Goal: Task Accomplishment & Management: Complete application form

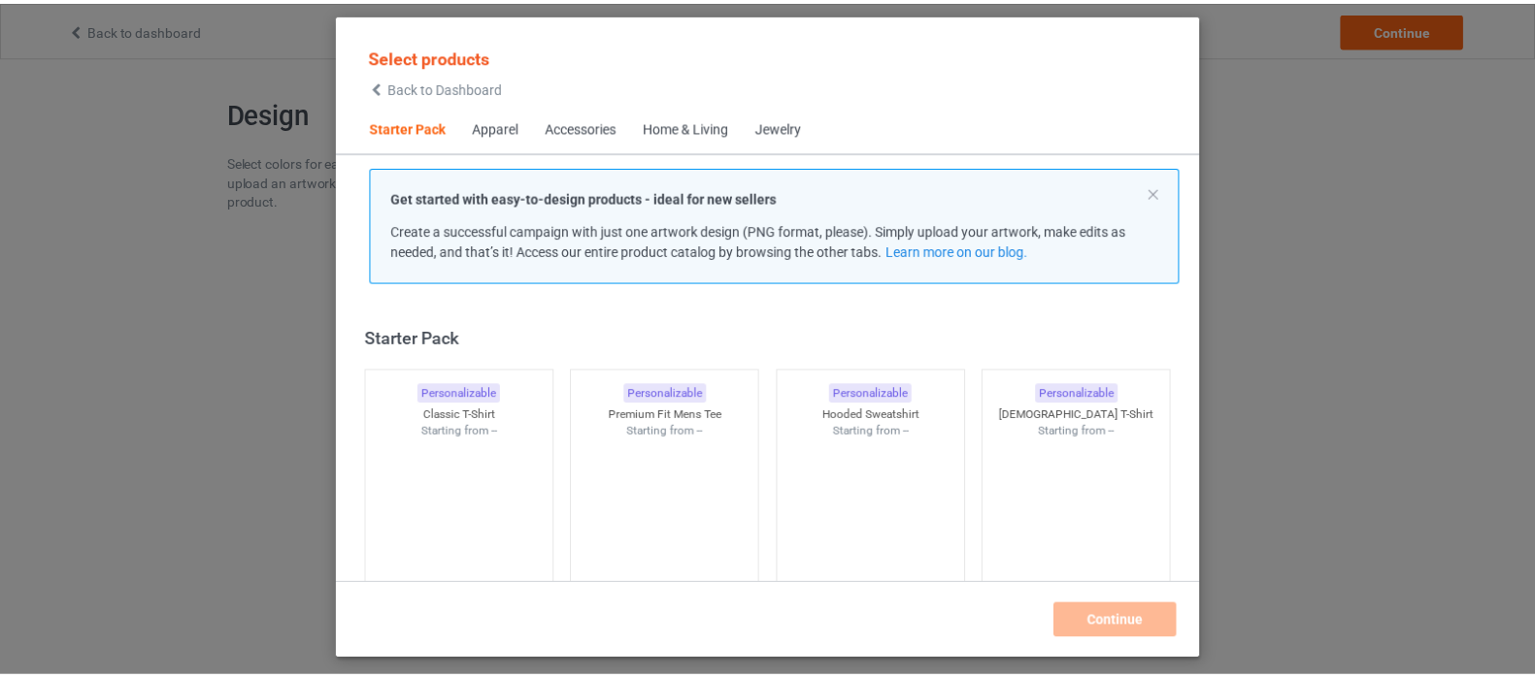
scroll to position [24, 0]
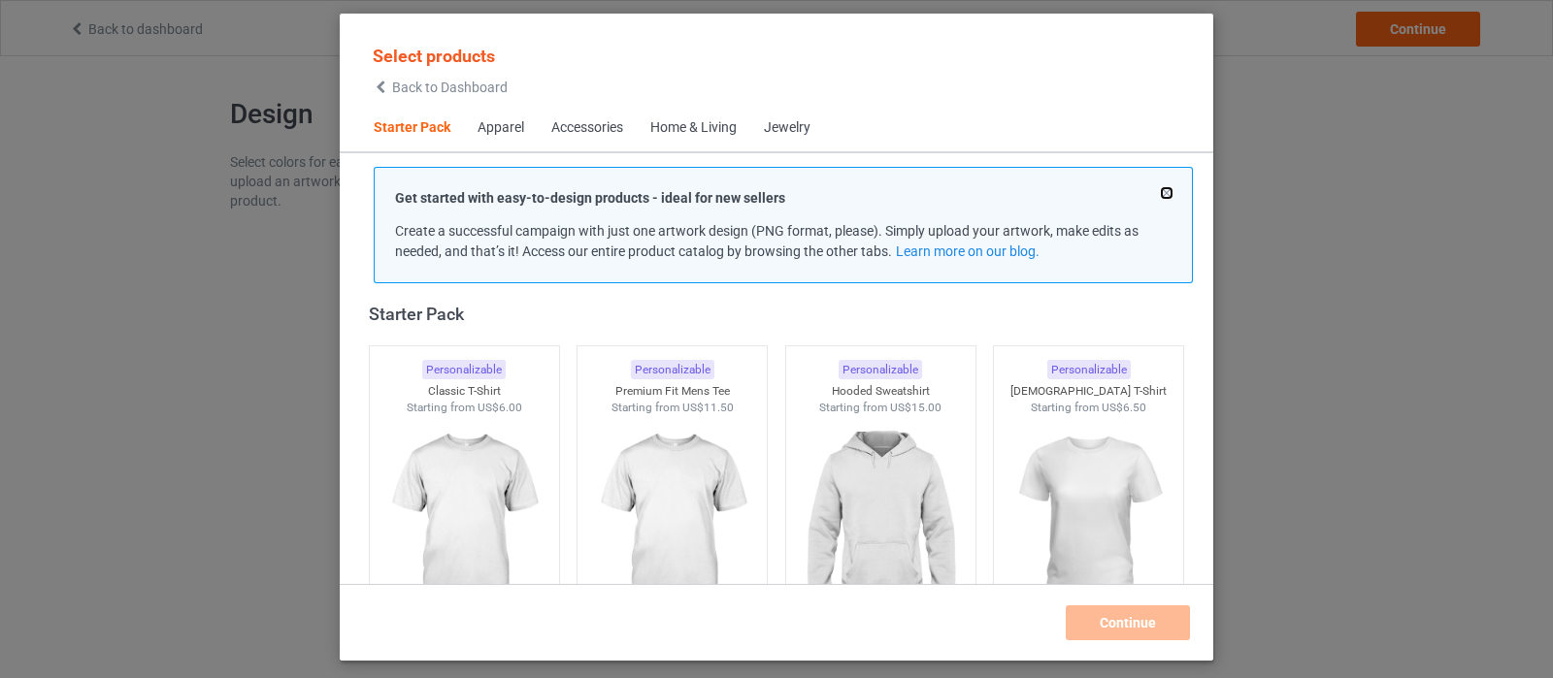
click at [1168, 189] on button at bounding box center [1167, 193] width 10 height 10
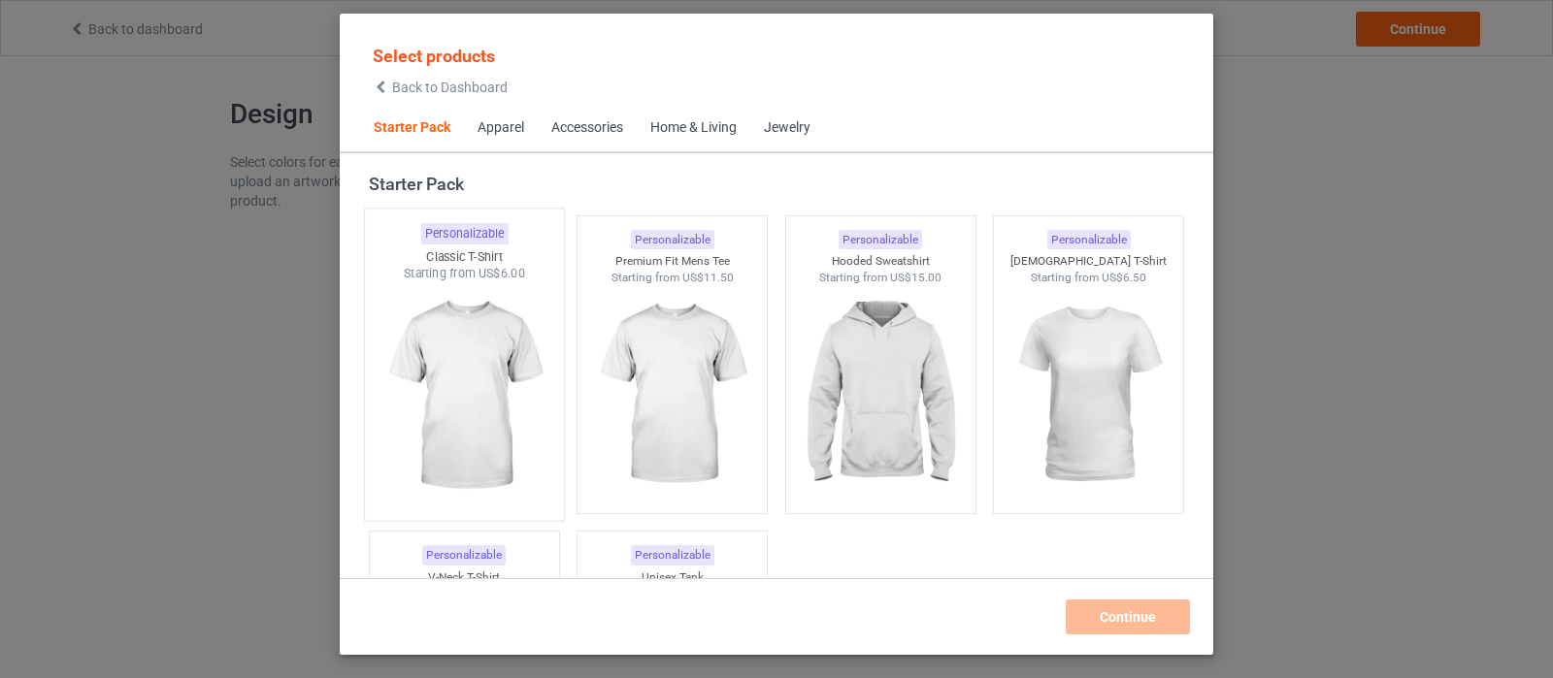
click at [439, 366] on img at bounding box center [464, 396] width 182 height 228
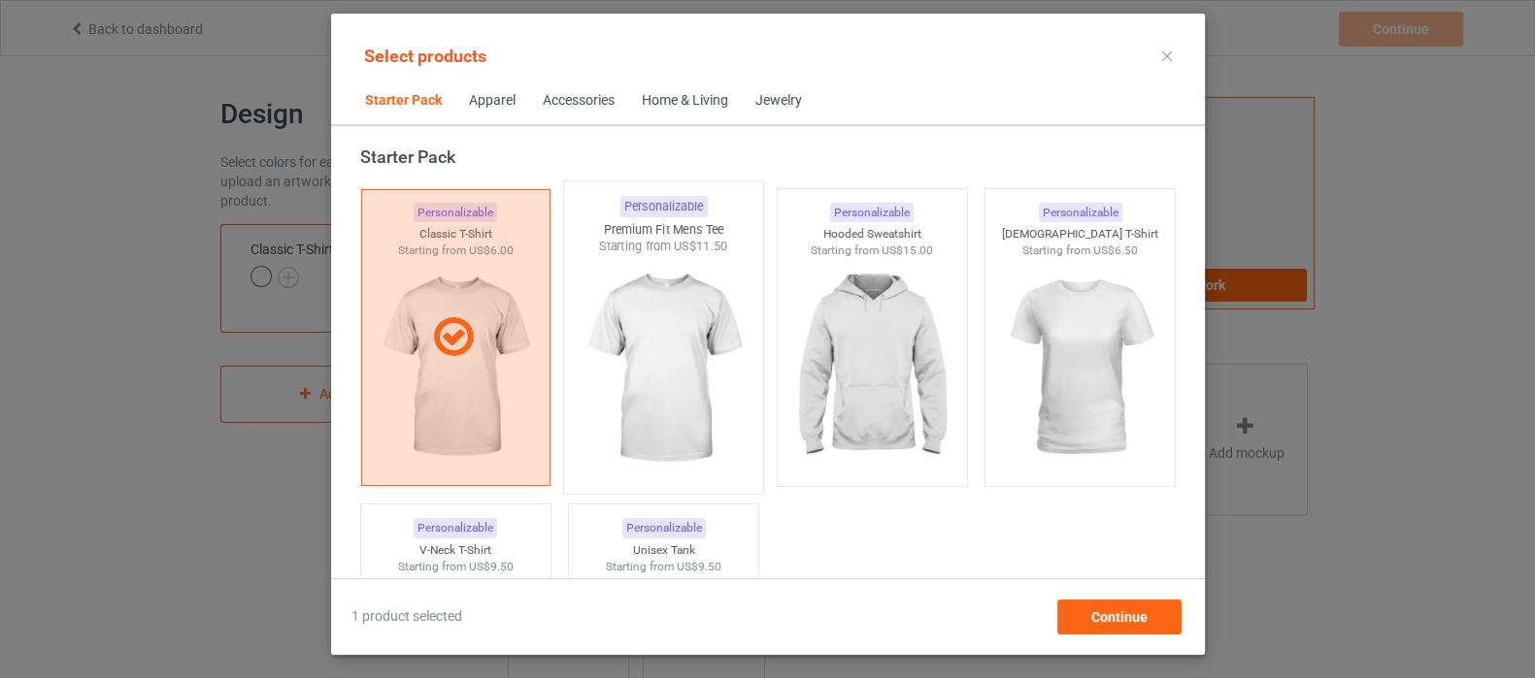
click at [703, 342] on img at bounding box center [663, 369] width 182 height 228
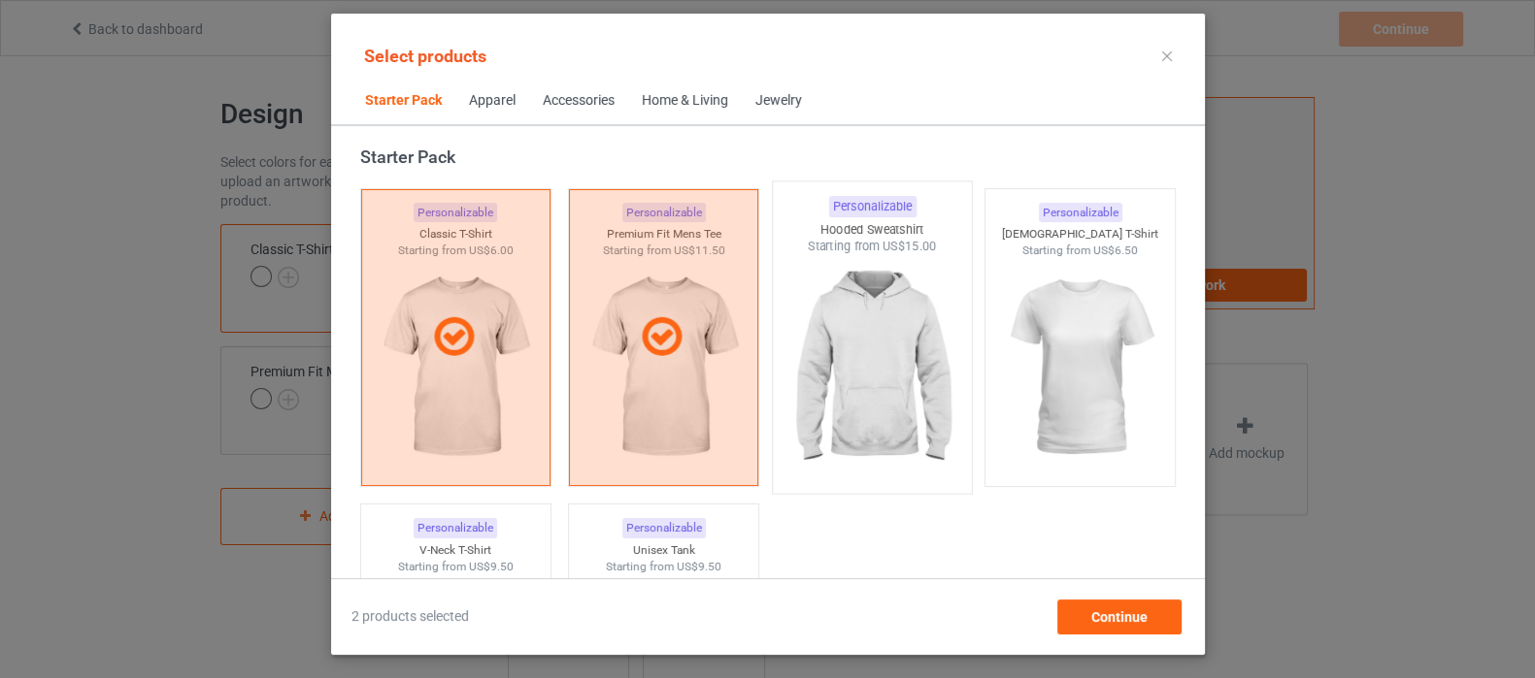
click at [831, 336] on img at bounding box center [871, 369] width 182 height 228
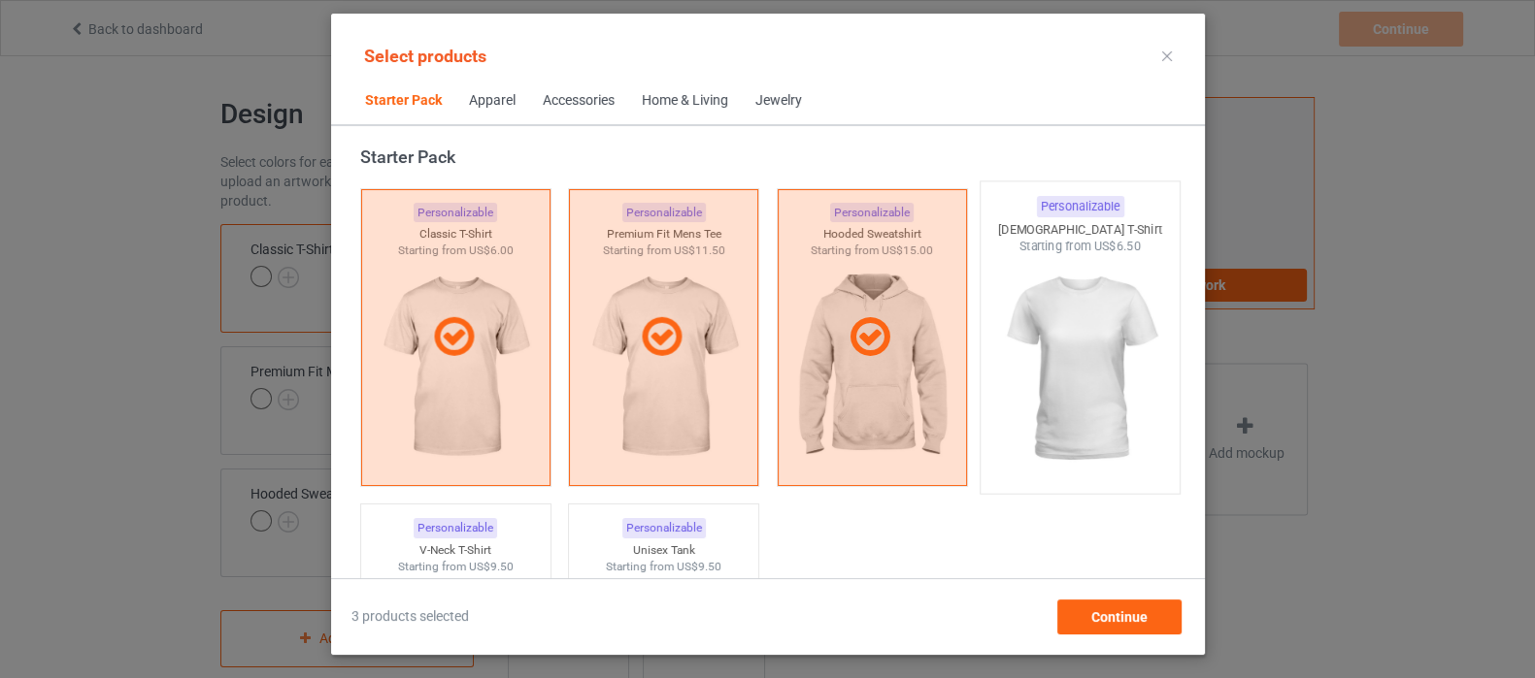
click at [1060, 340] on img at bounding box center [1079, 369] width 182 height 228
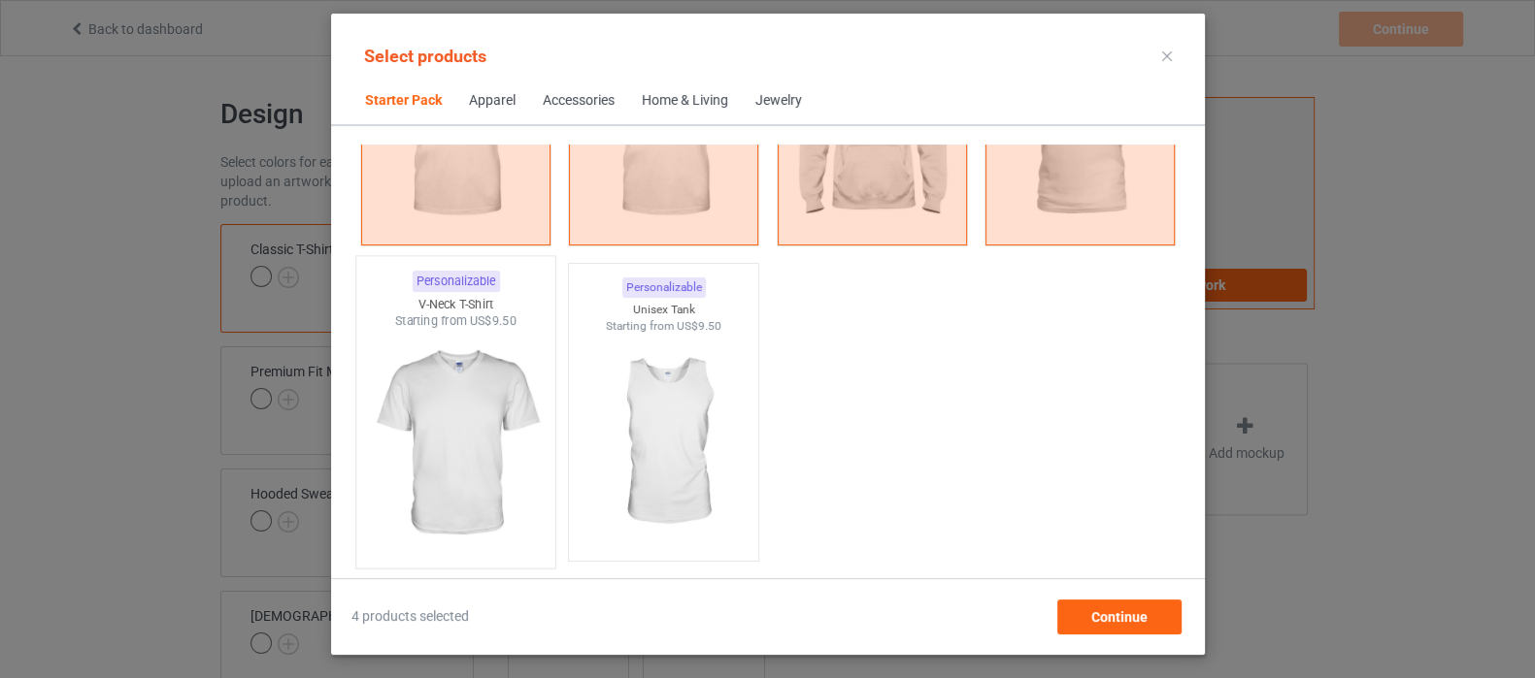
scroll to position [267, 0]
click at [474, 429] on img at bounding box center [455, 442] width 182 height 228
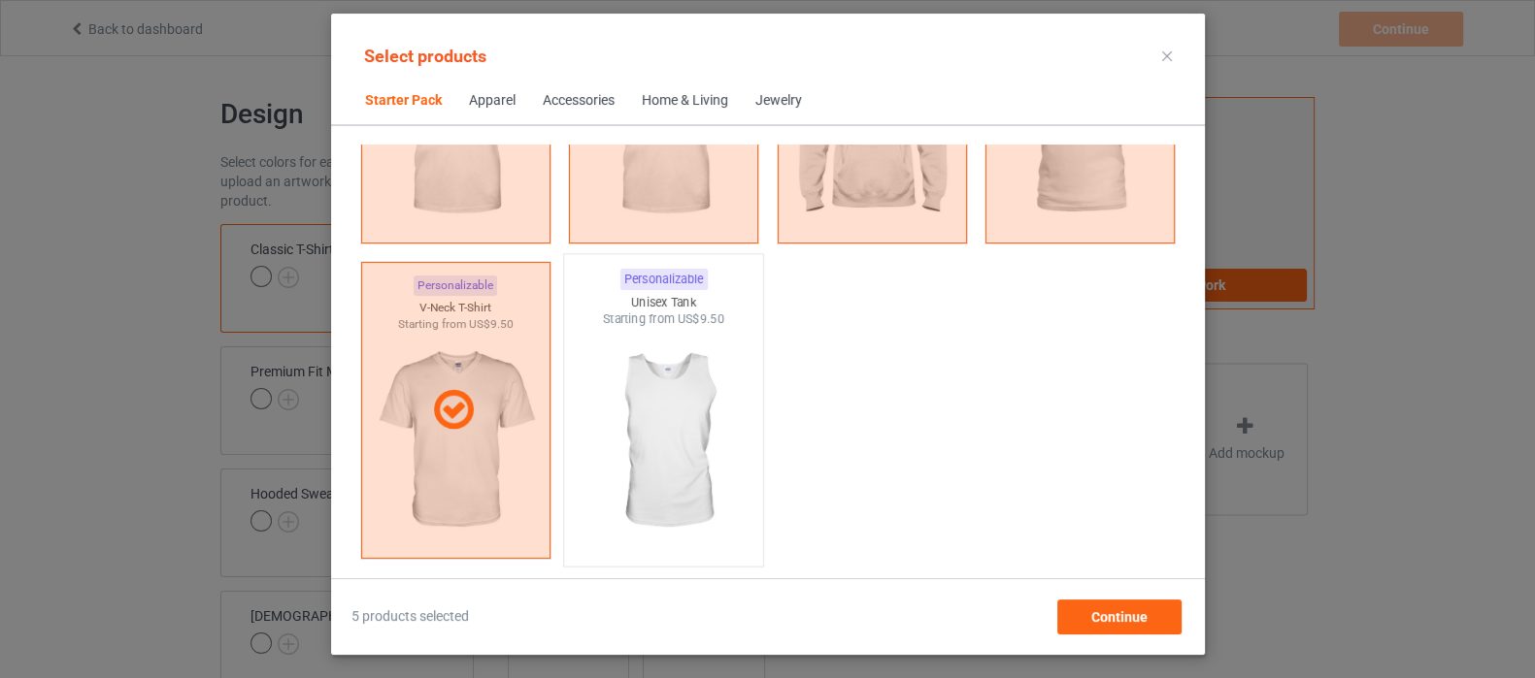
click at [645, 427] on img at bounding box center [663, 442] width 182 height 228
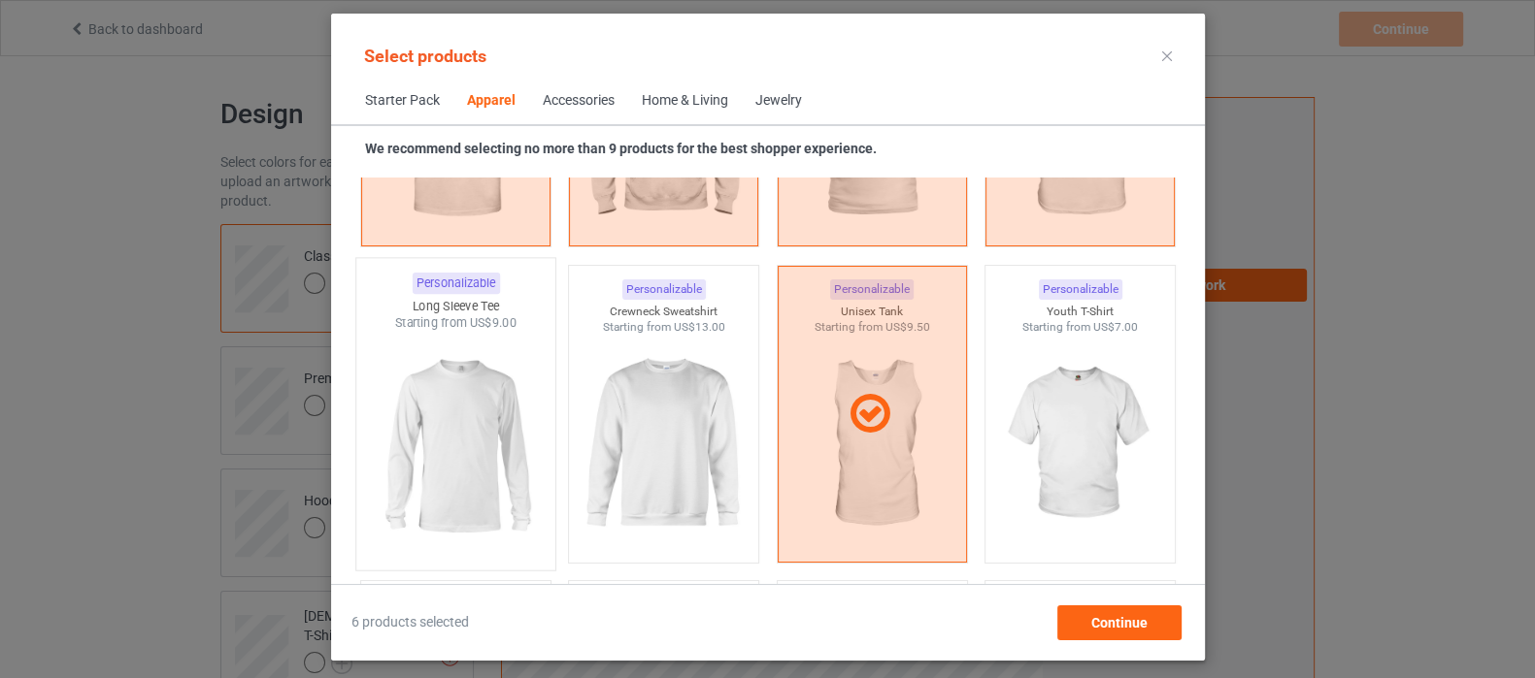
scroll to position [1359, 0]
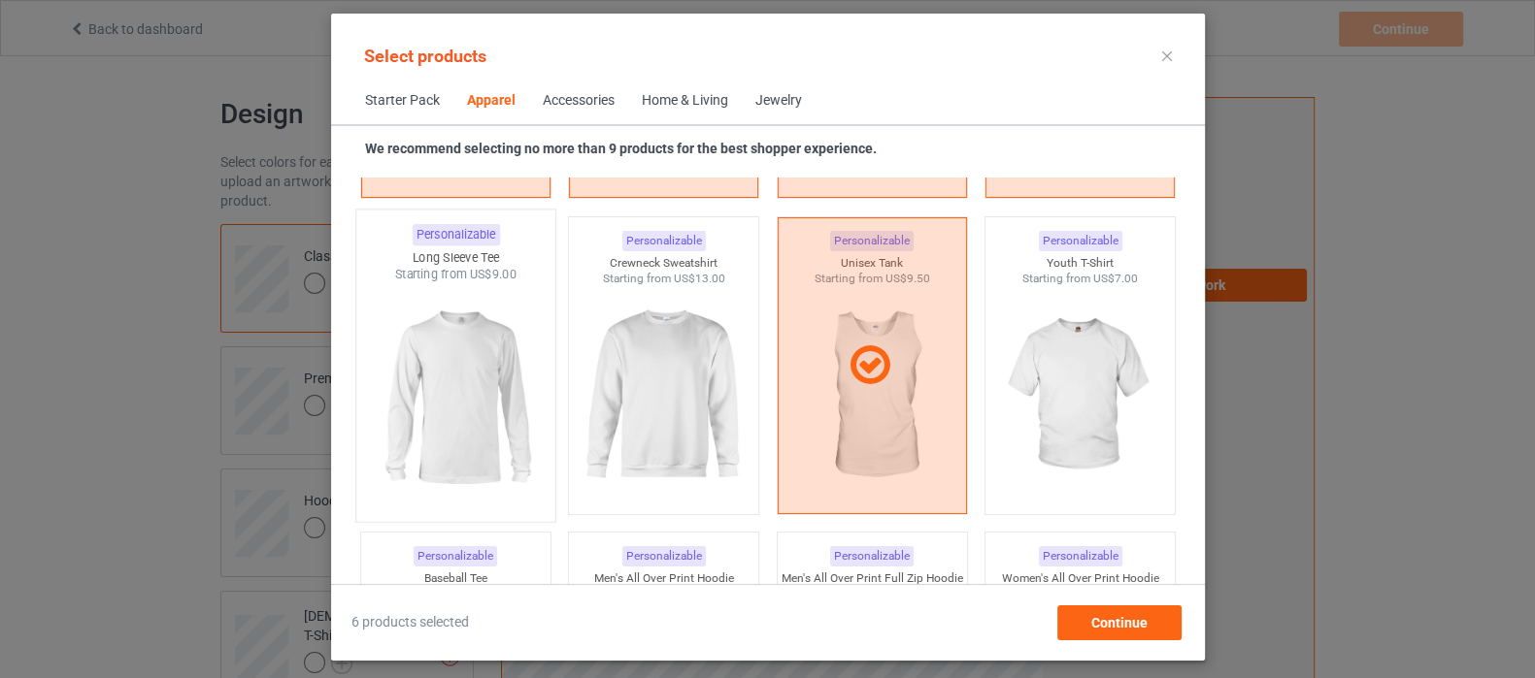
click at [455, 380] on img at bounding box center [455, 397] width 182 height 228
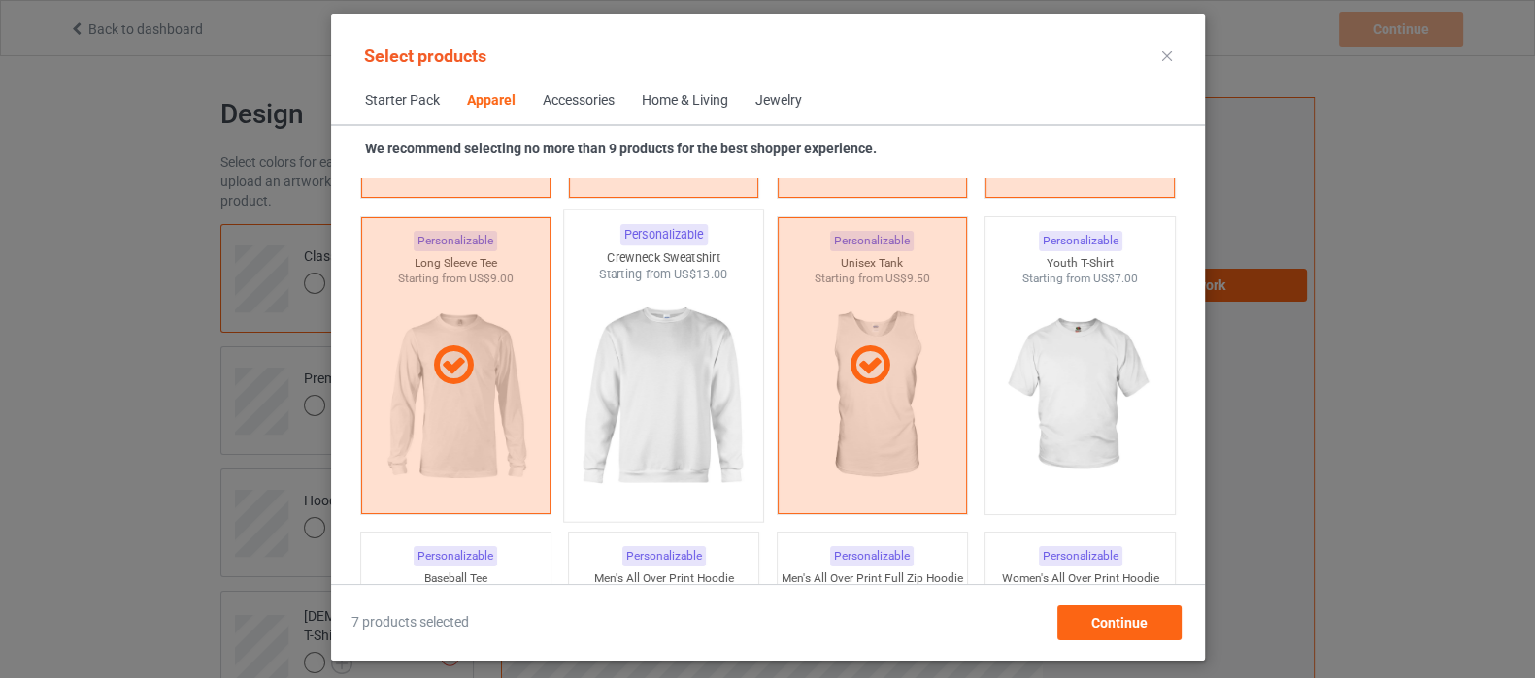
click at [666, 400] on img at bounding box center [663, 397] width 182 height 228
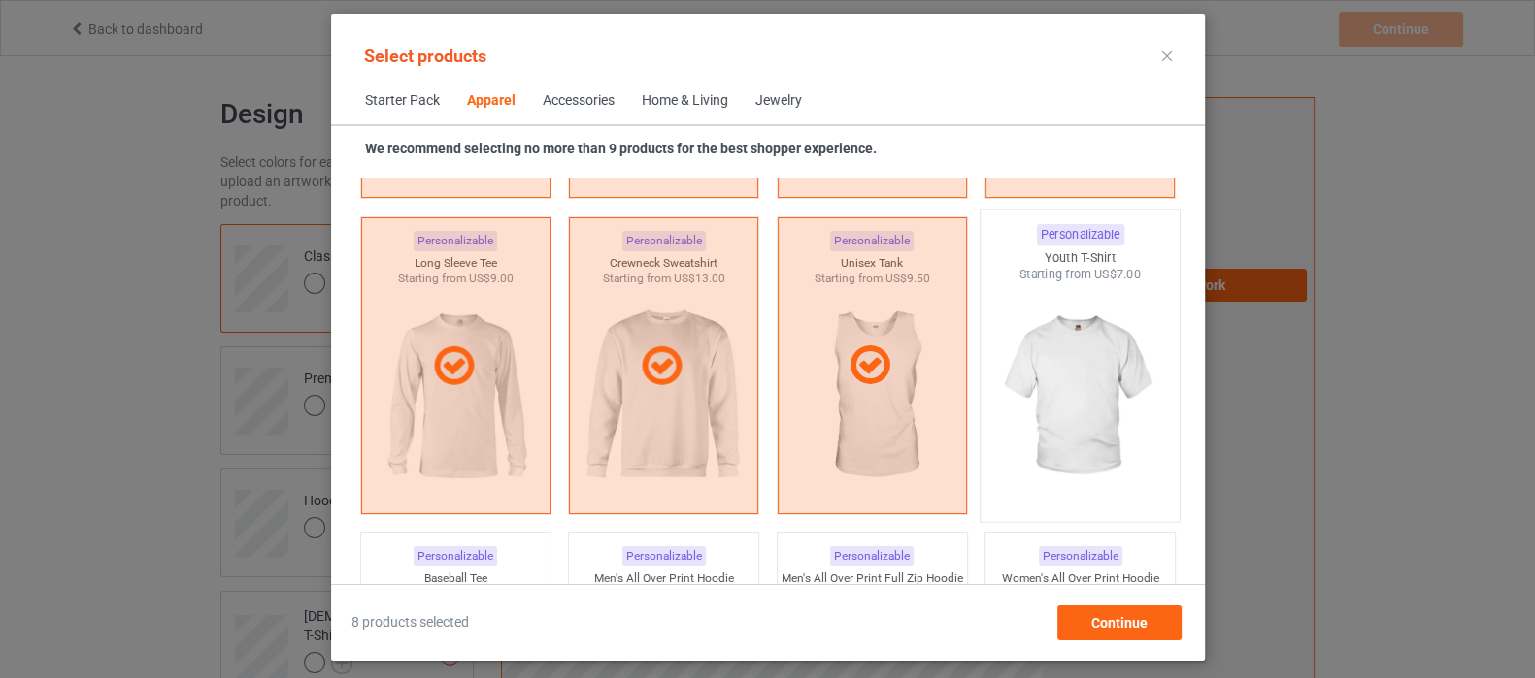
click at [1044, 390] on img at bounding box center [1079, 397] width 182 height 228
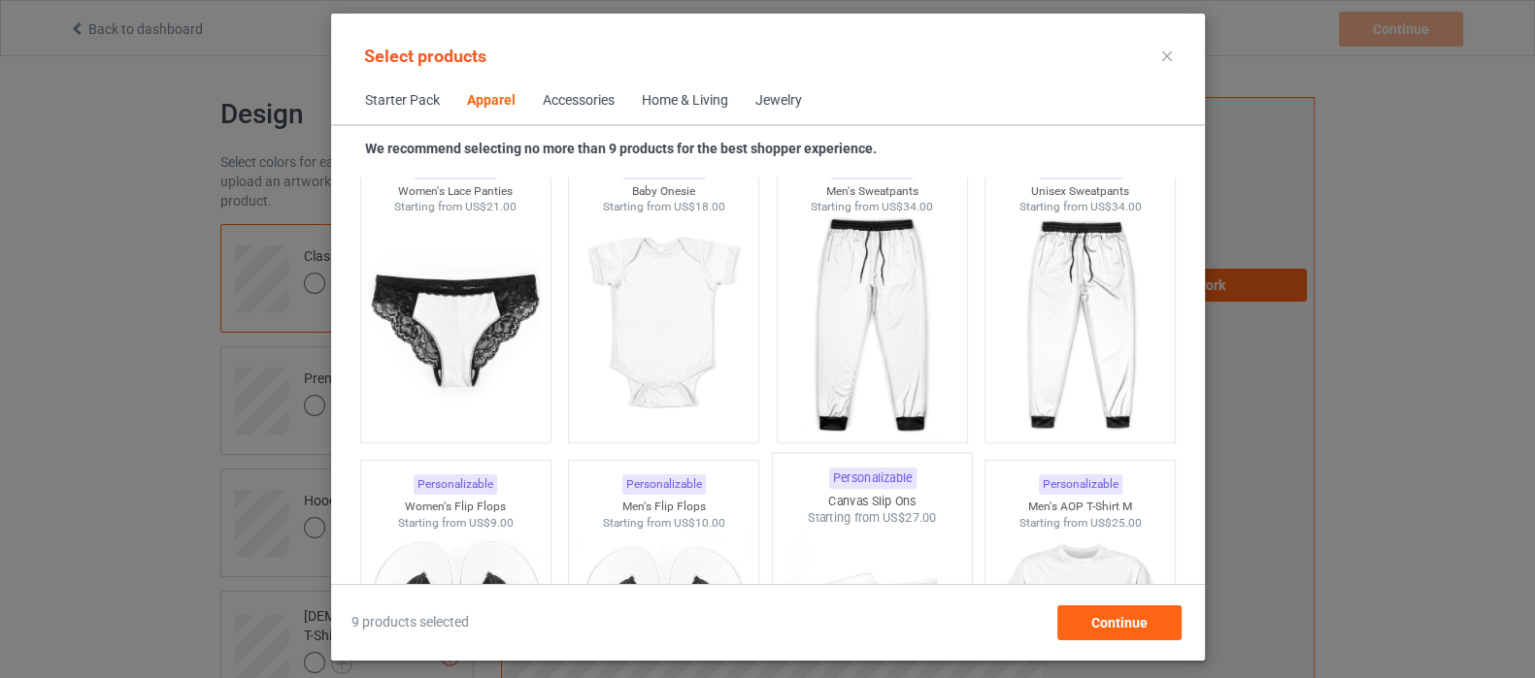
scroll to position [2694, 0]
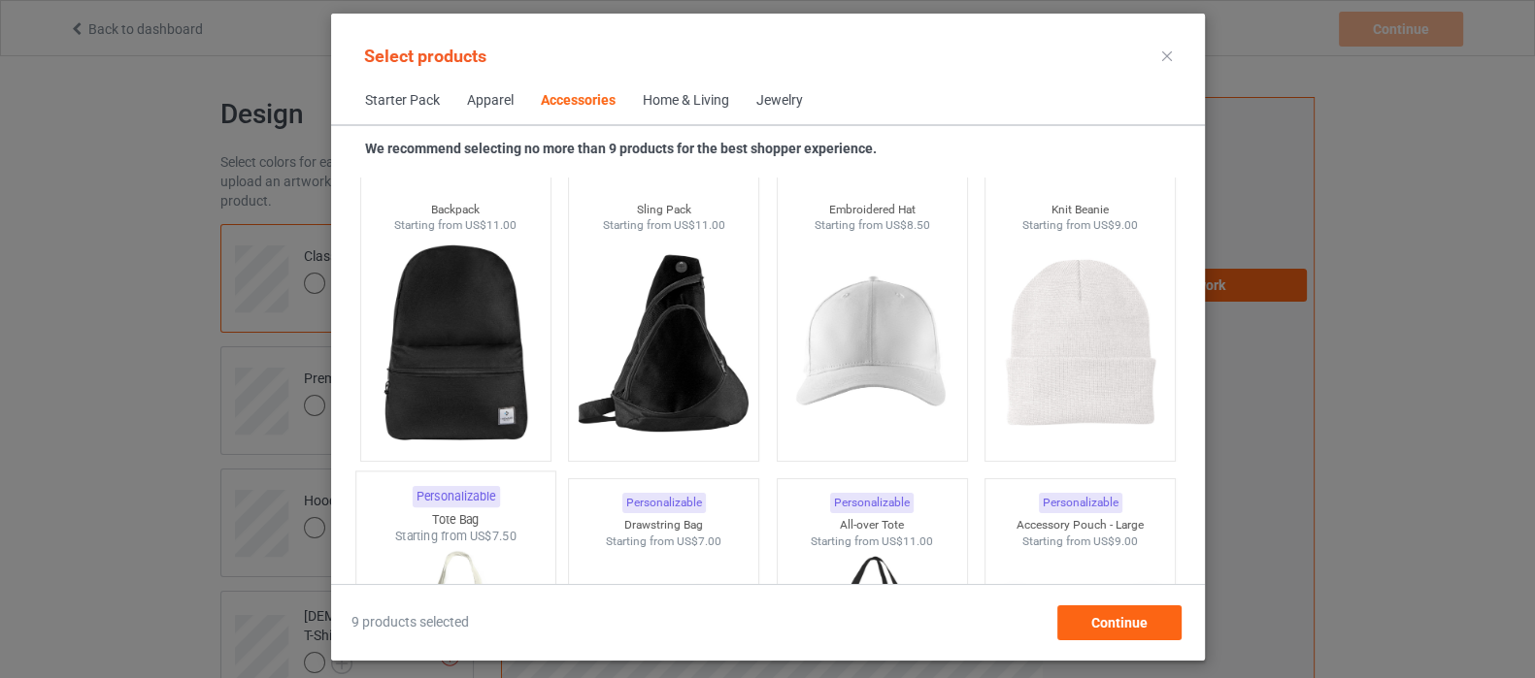
scroll to position [5727, 0]
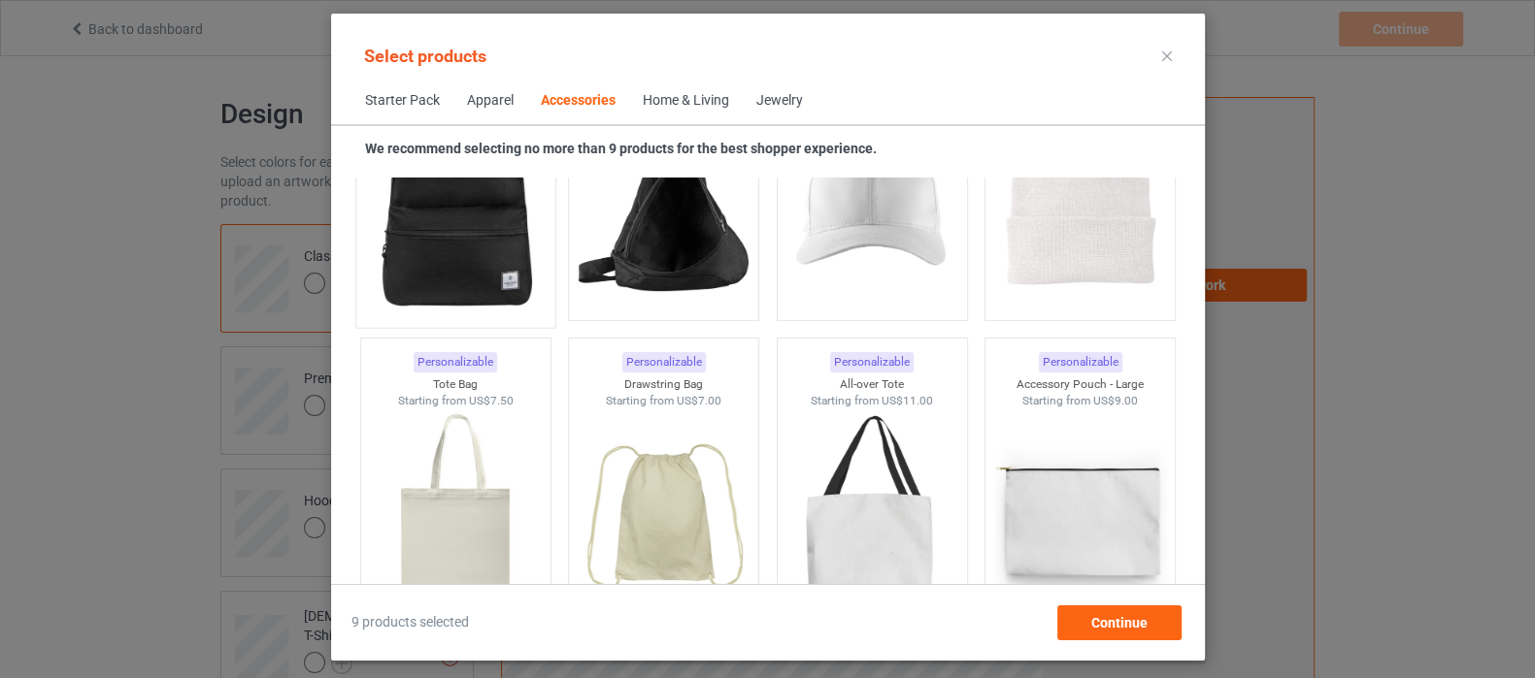
click at [470, 230] on img at bounding box center [455, 203] width 182 height 228
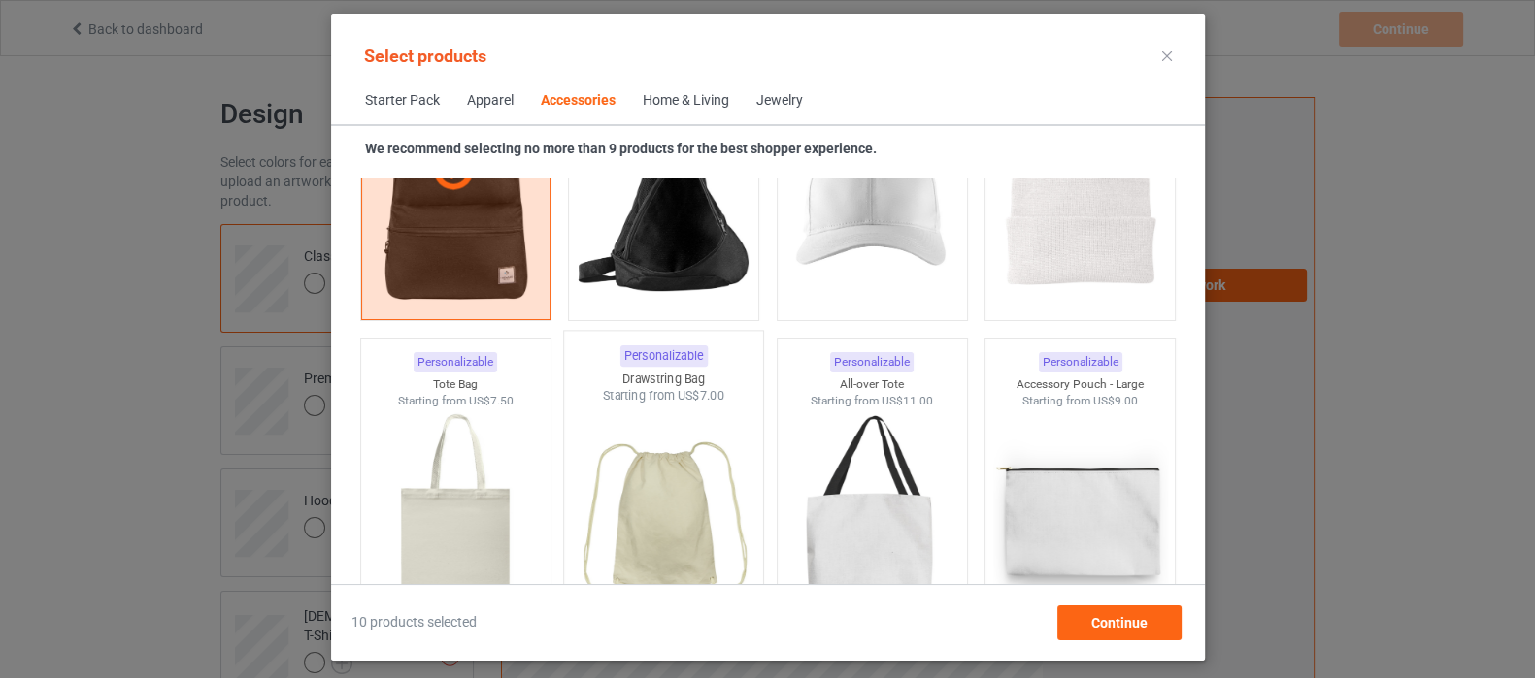
click at [646, 530] on img at bounding box center [663, 519] width 182 height 228
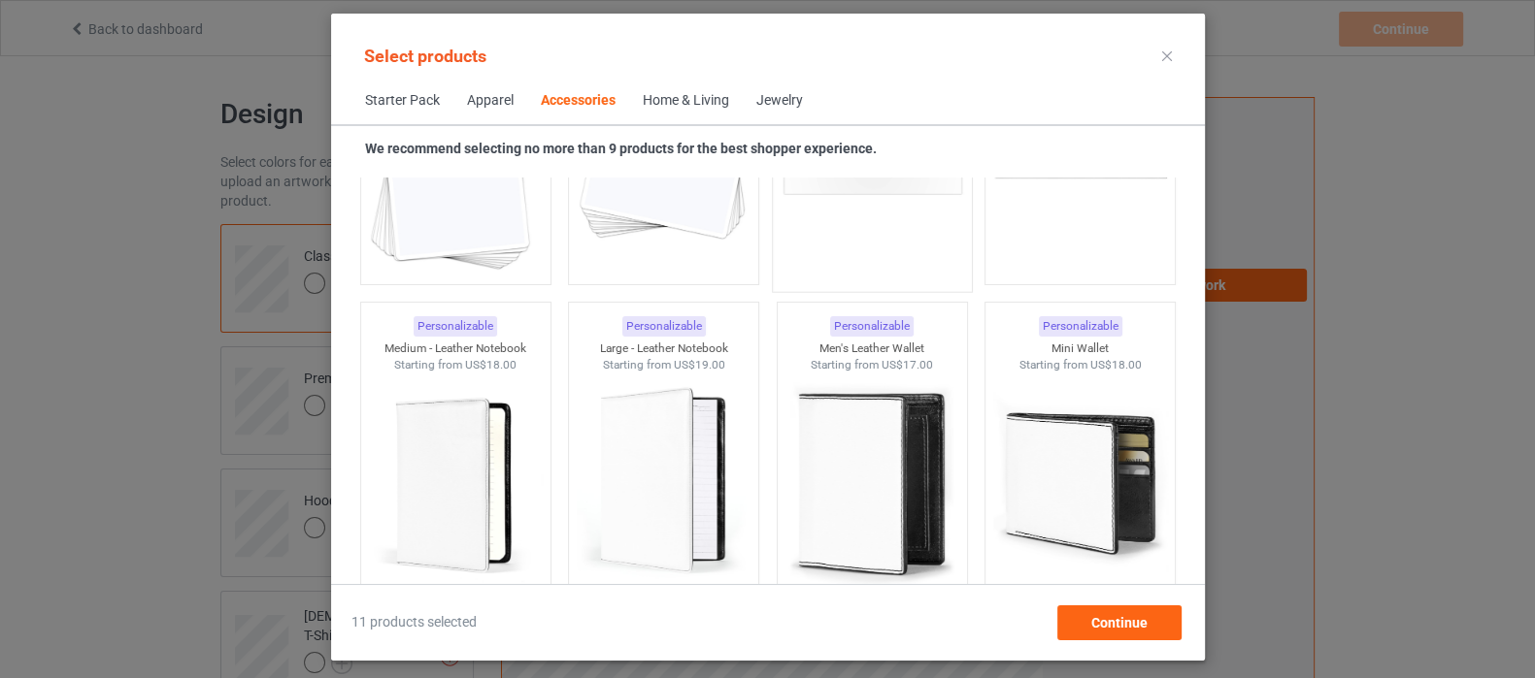
scroll to position [7790, 0]
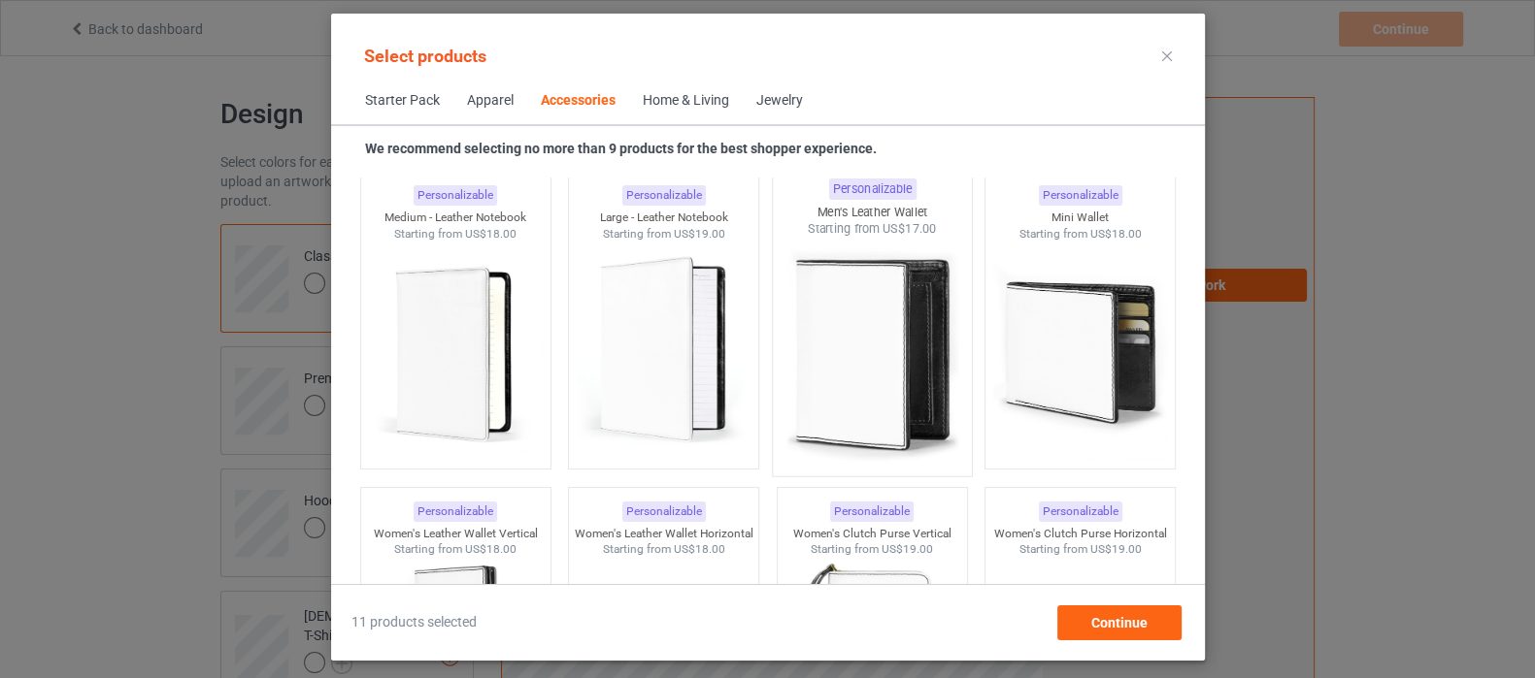
click at [860, 366] on img at bounding box center [871, 352] width 182 height 228
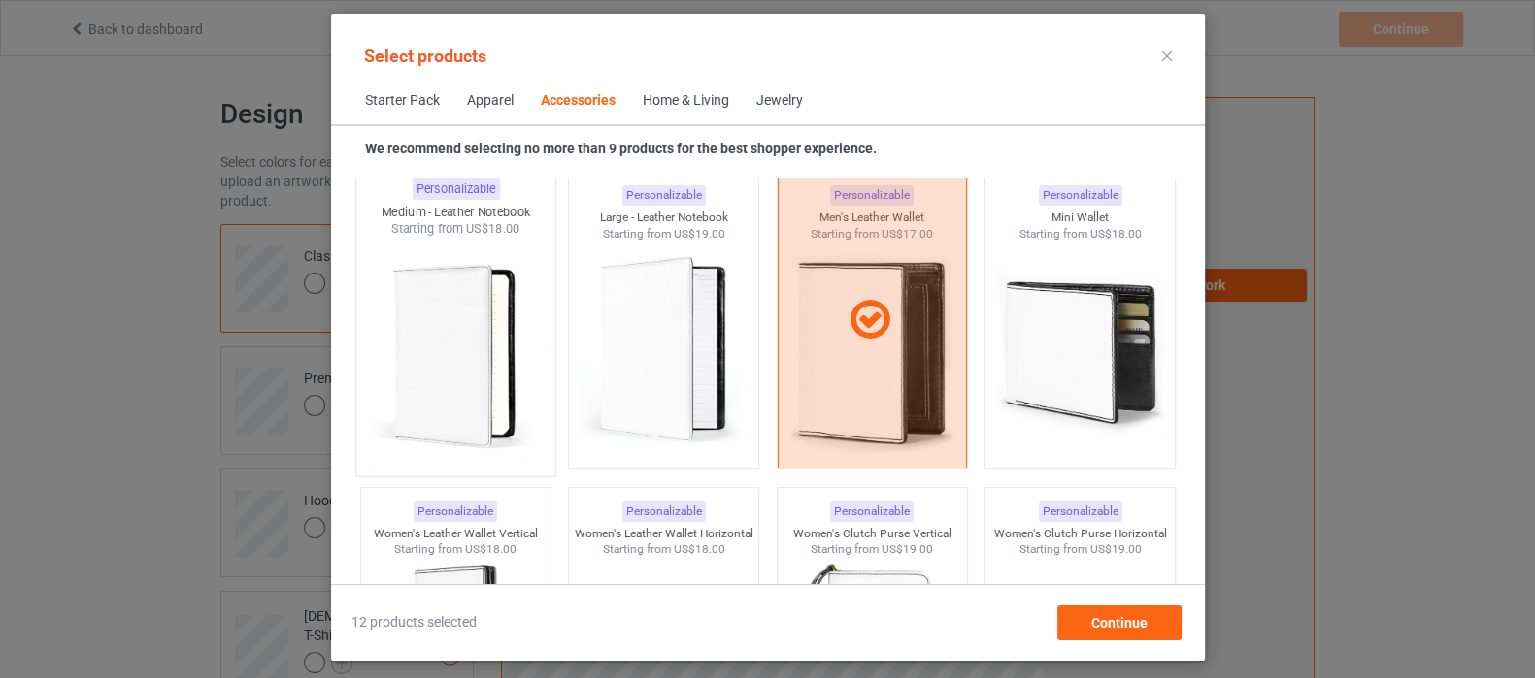
click at [478, 366] on img at bounding box center [455, 352] width 182 height 228
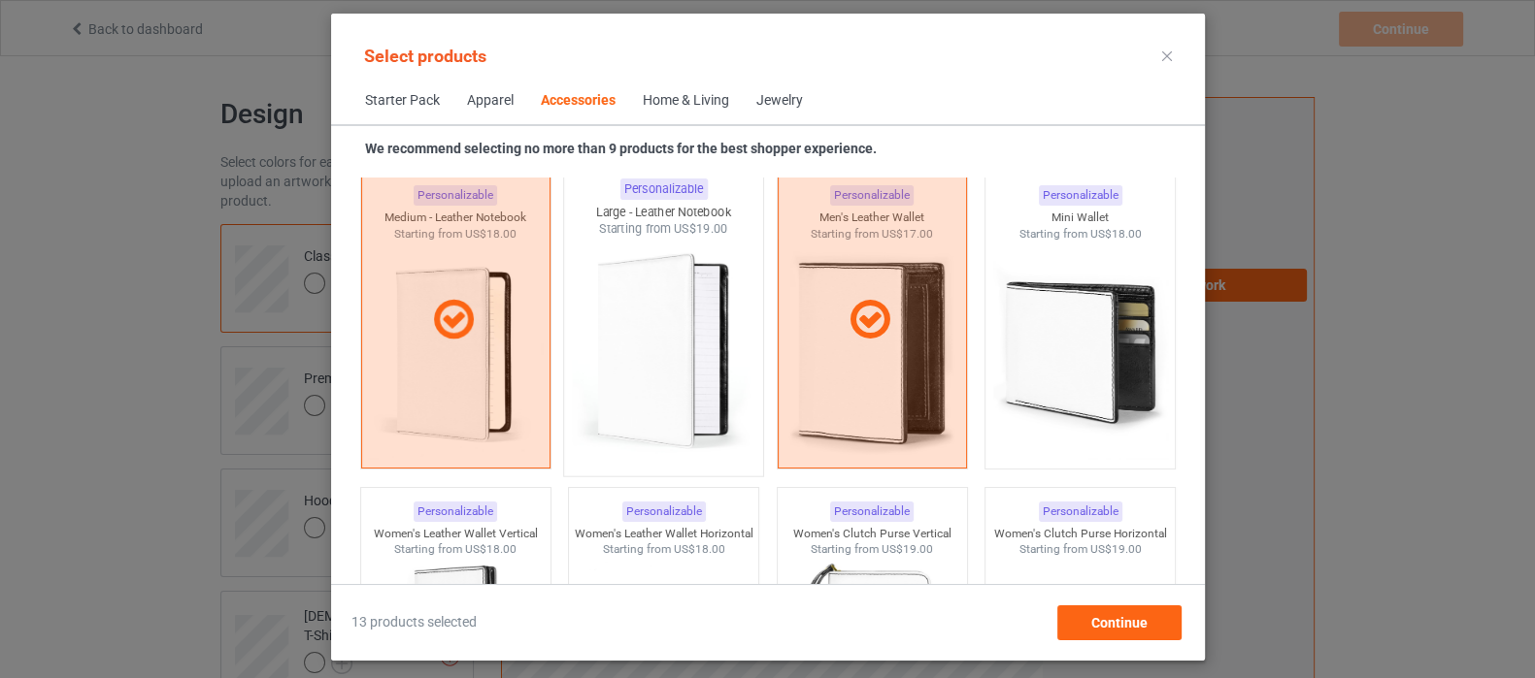
click at [655, 369] on img at bounding box center [663, 352] width 182 height 228
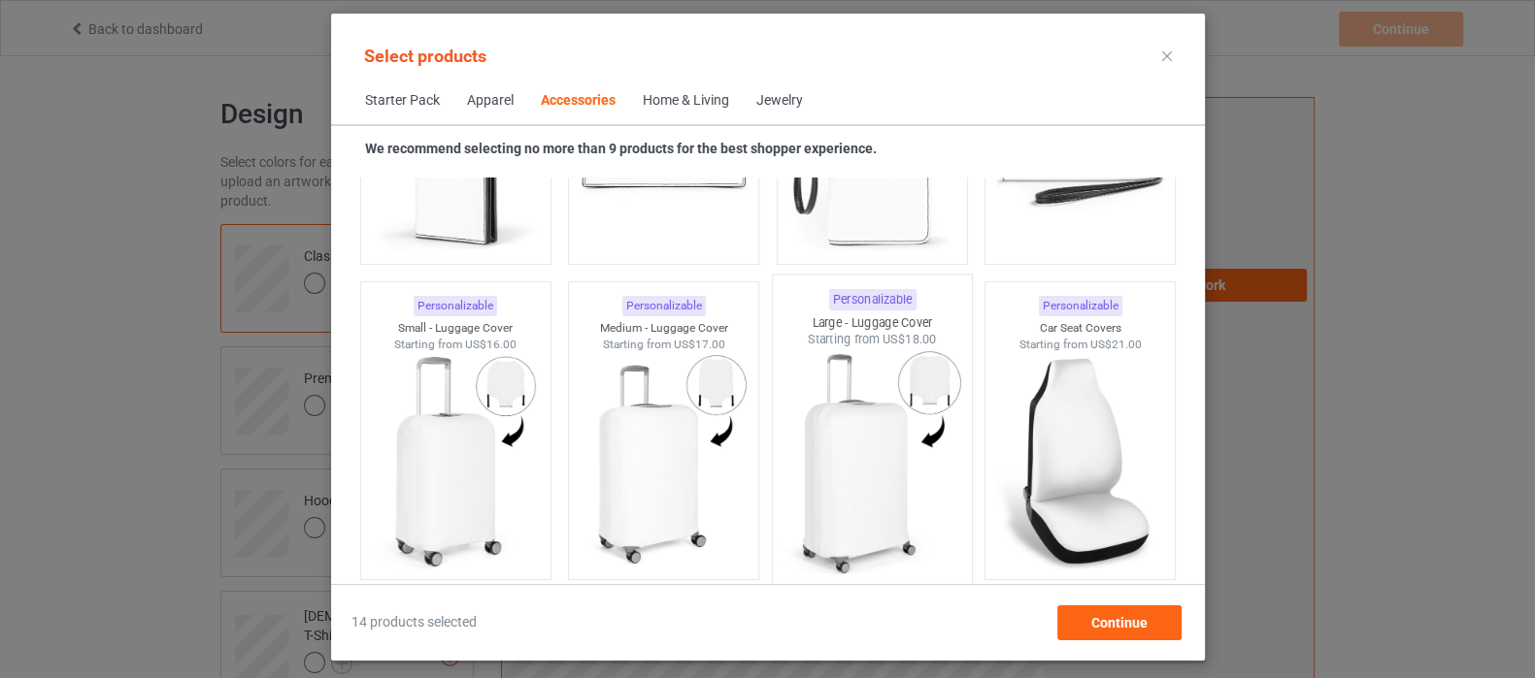
scroll to position [8396, 0]
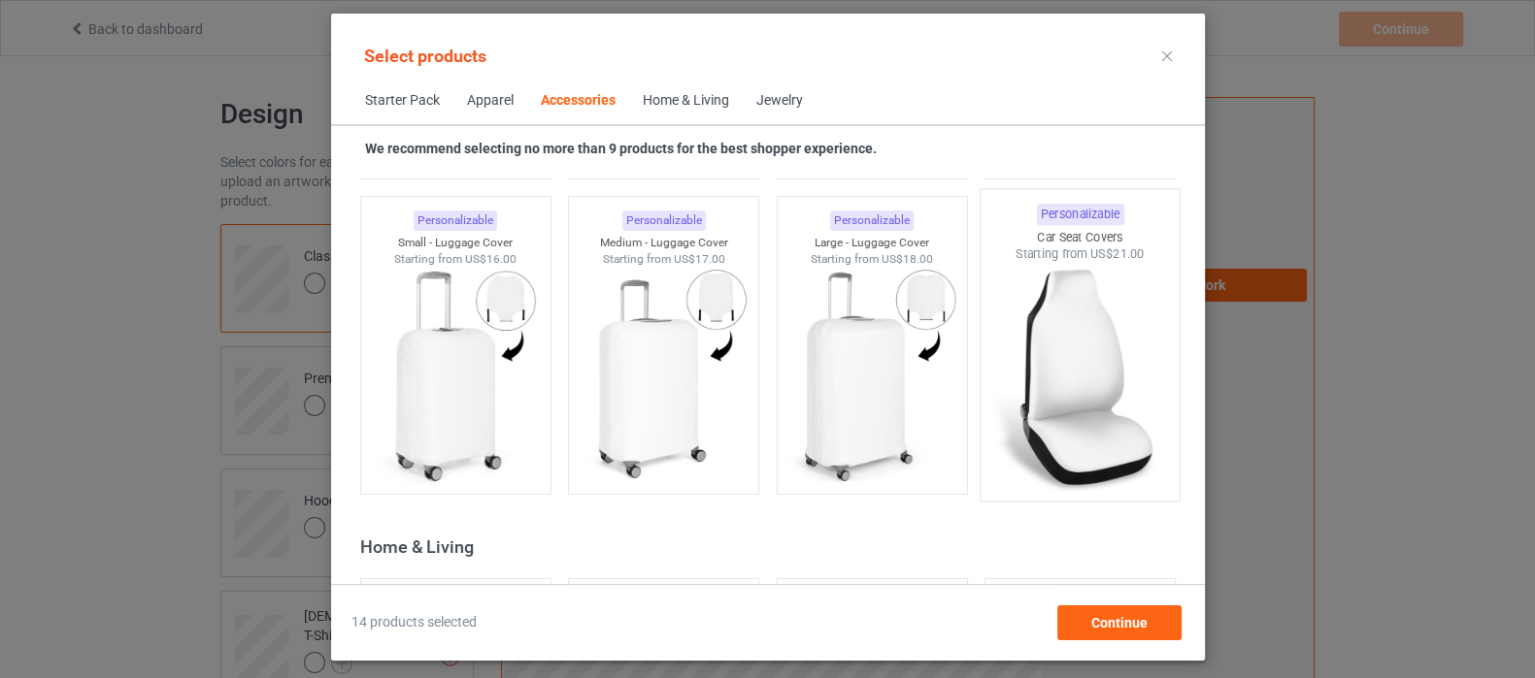
click at [1073, 388] on img at bounding box center [1079, 377] width 182 height 228
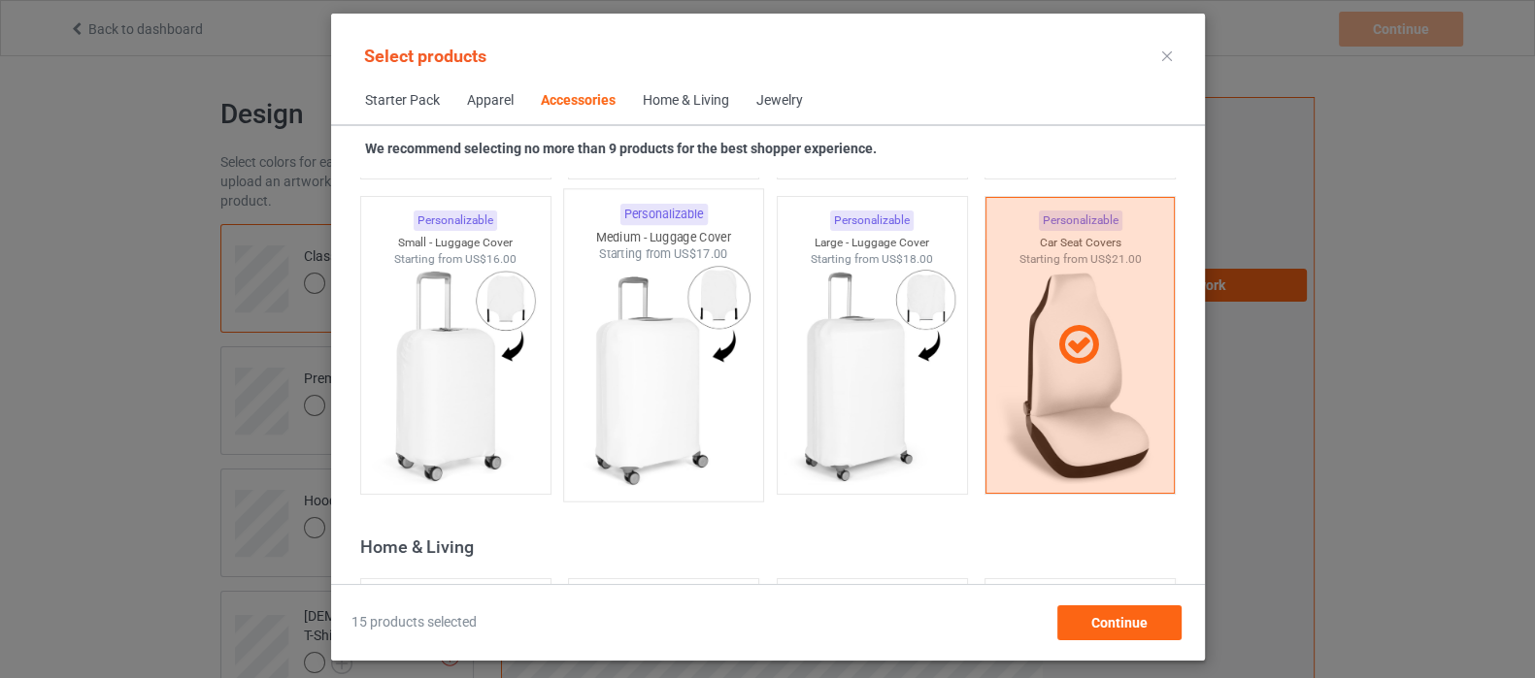
scroll to position [8760, 0]
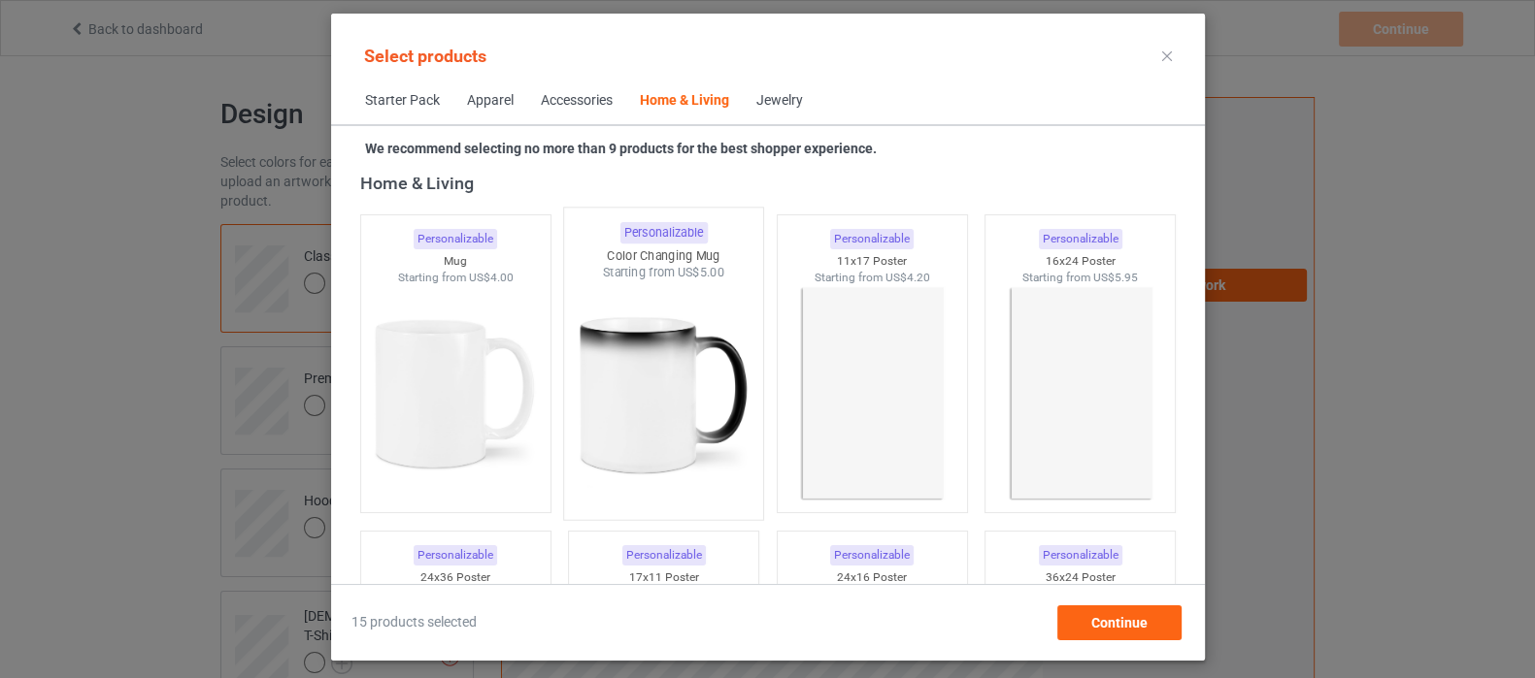
click at [612, 400] on img at bounding box center [663, 395] width 182 height 228
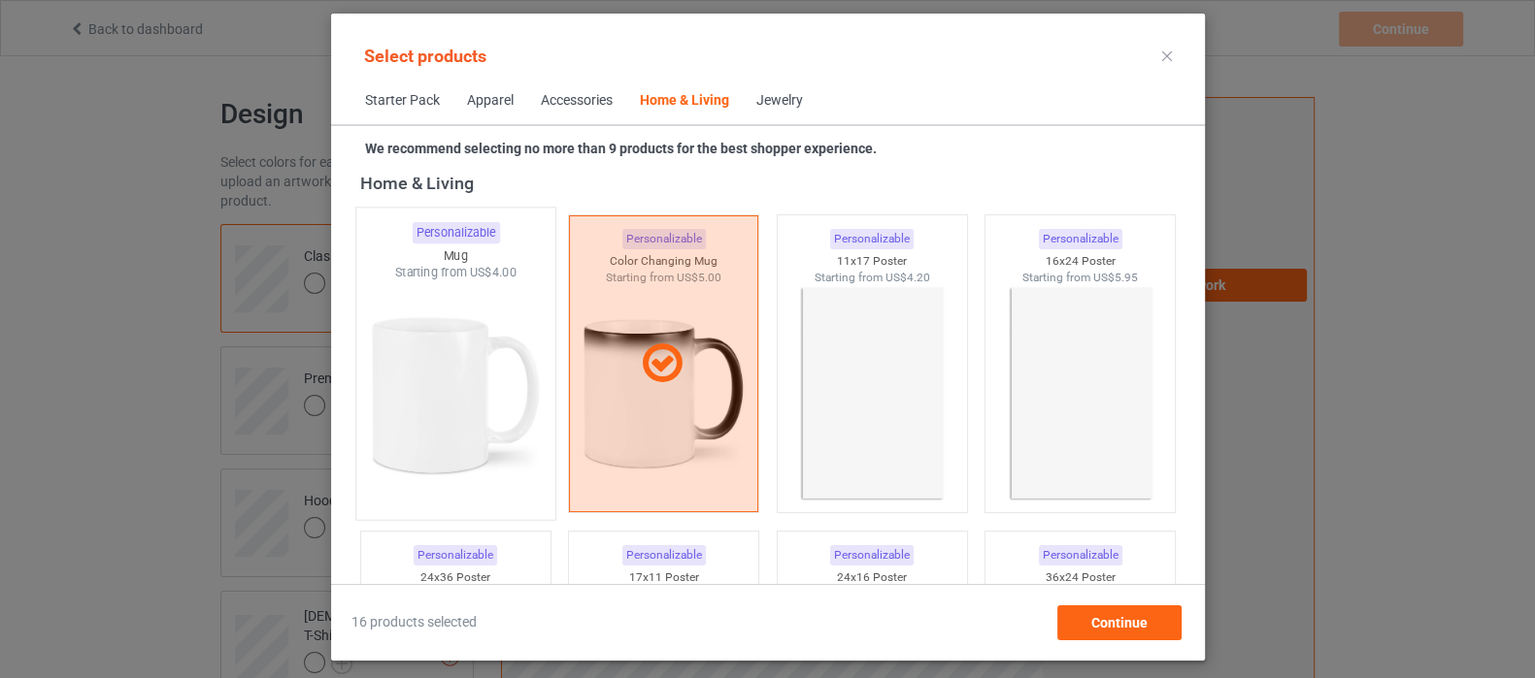
click at [472, 403] on img at bounding box center [455, 395] width 182 height 228
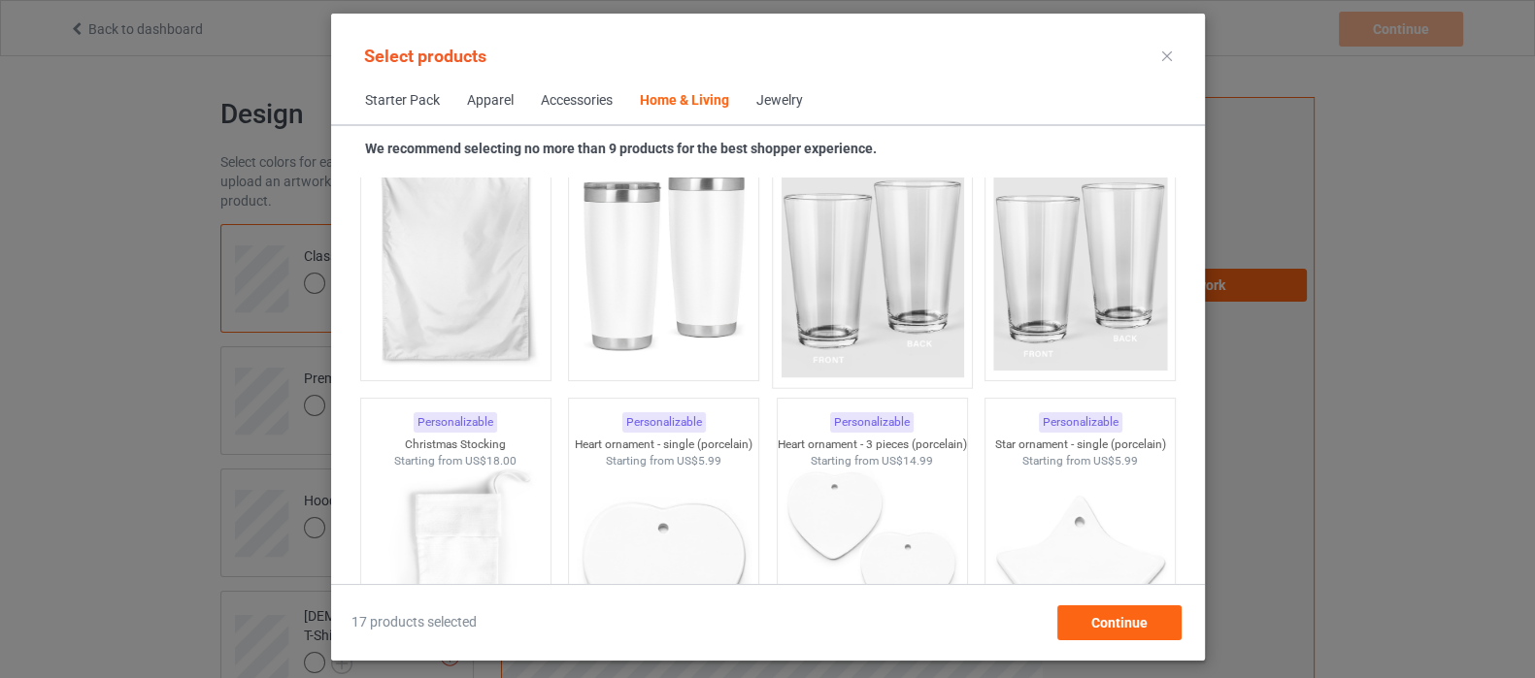
scroll to position [13007, 0]
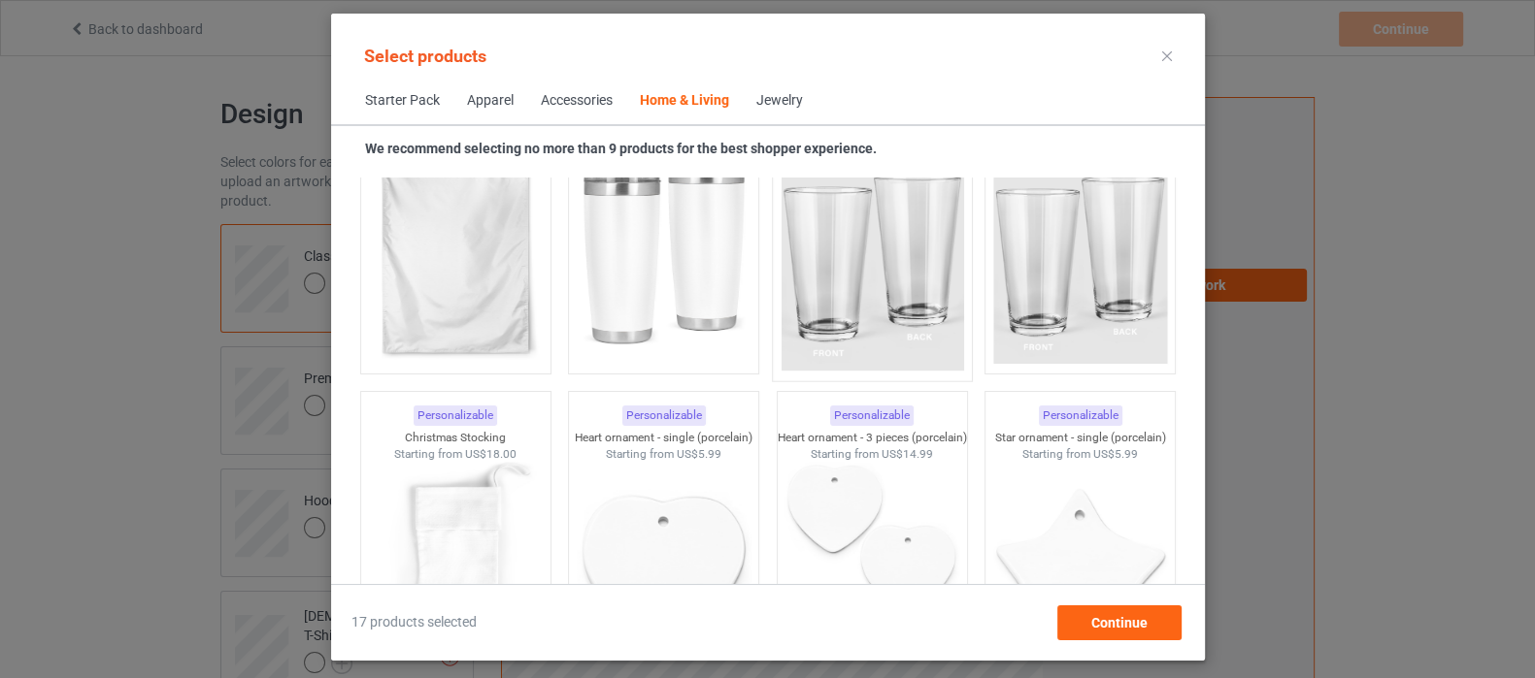
click at [853, 291] on img at bounding box center [871, 257] width 182 height 228
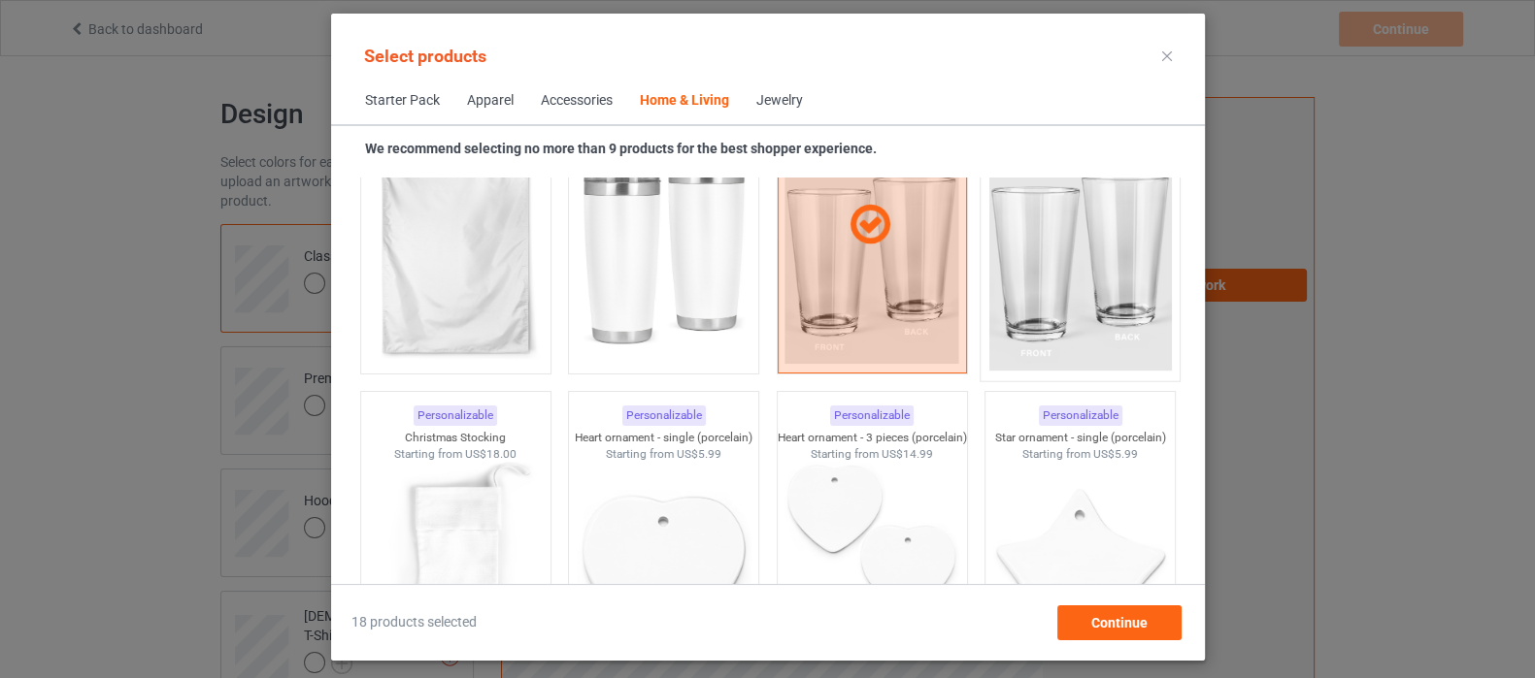
click at [1045, 307] on img at bounding box center [1079, 257] width 182 height 228
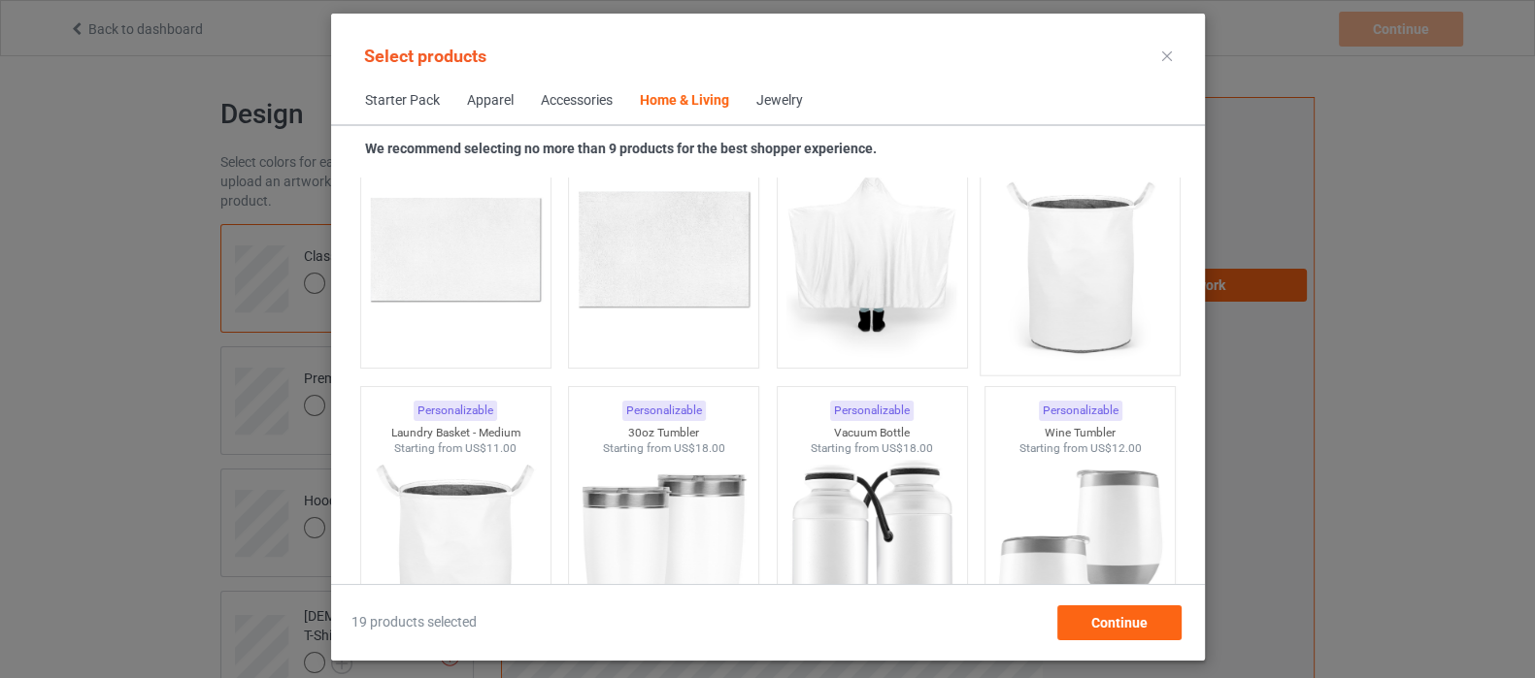
scroll to position [14584, 0]
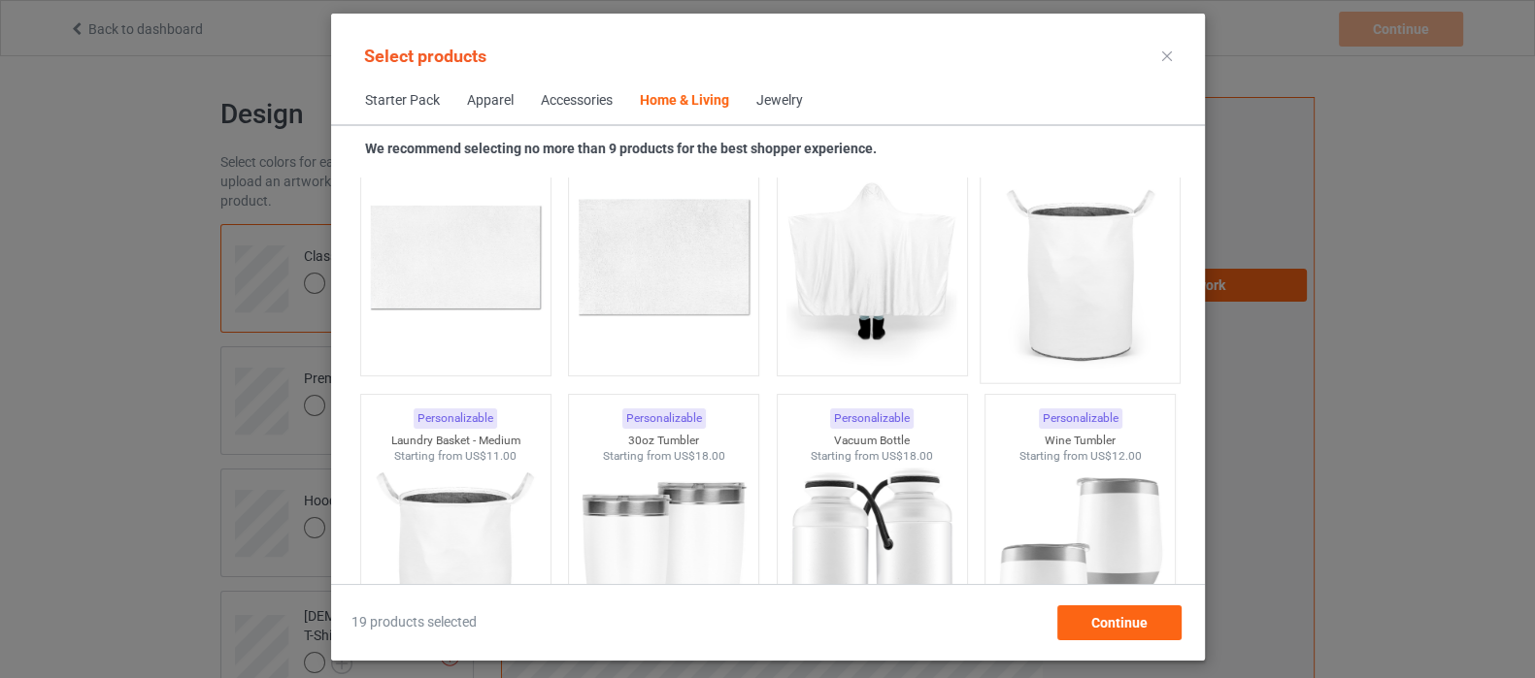
click at [1063, 270] on img at bounding box center [1079, 259] width 182 height 228
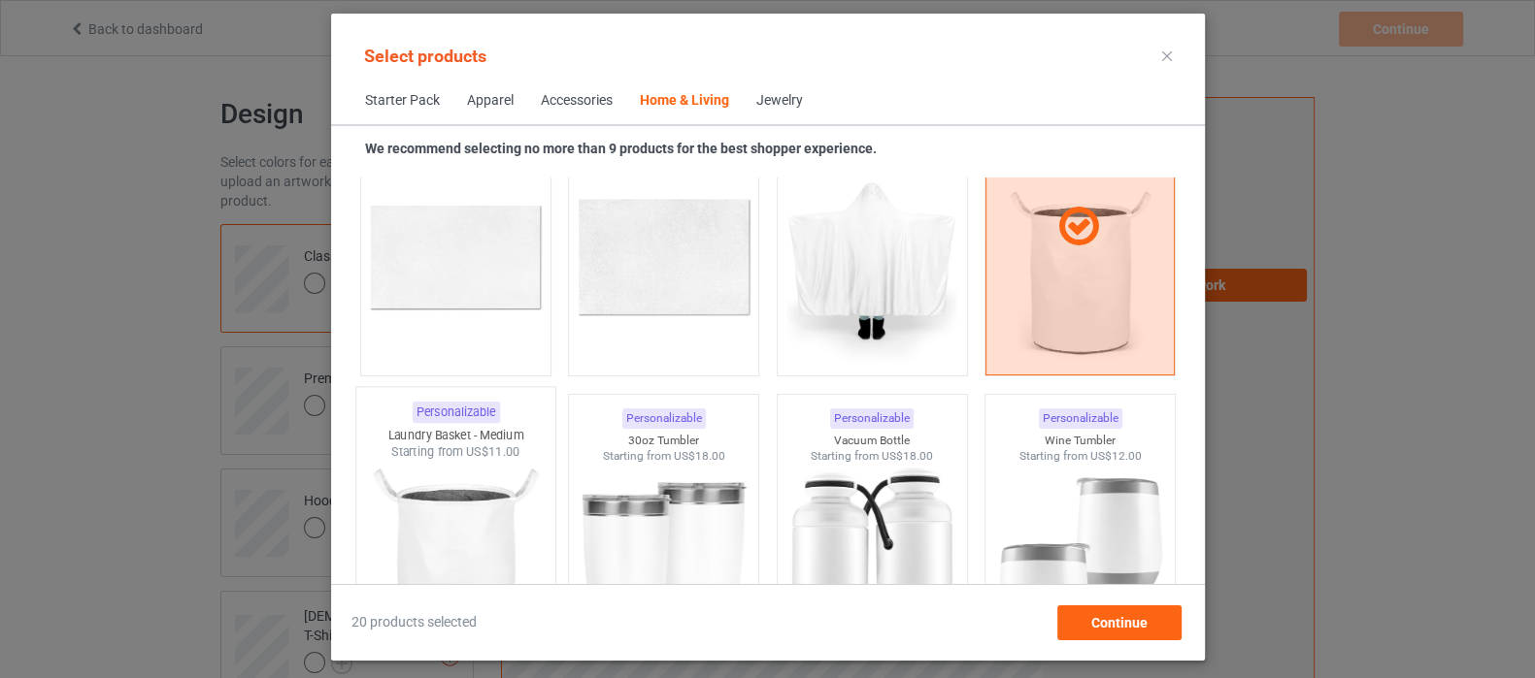
click at [491, 491] on img at bounding box center [455, 575] width 182 height 228
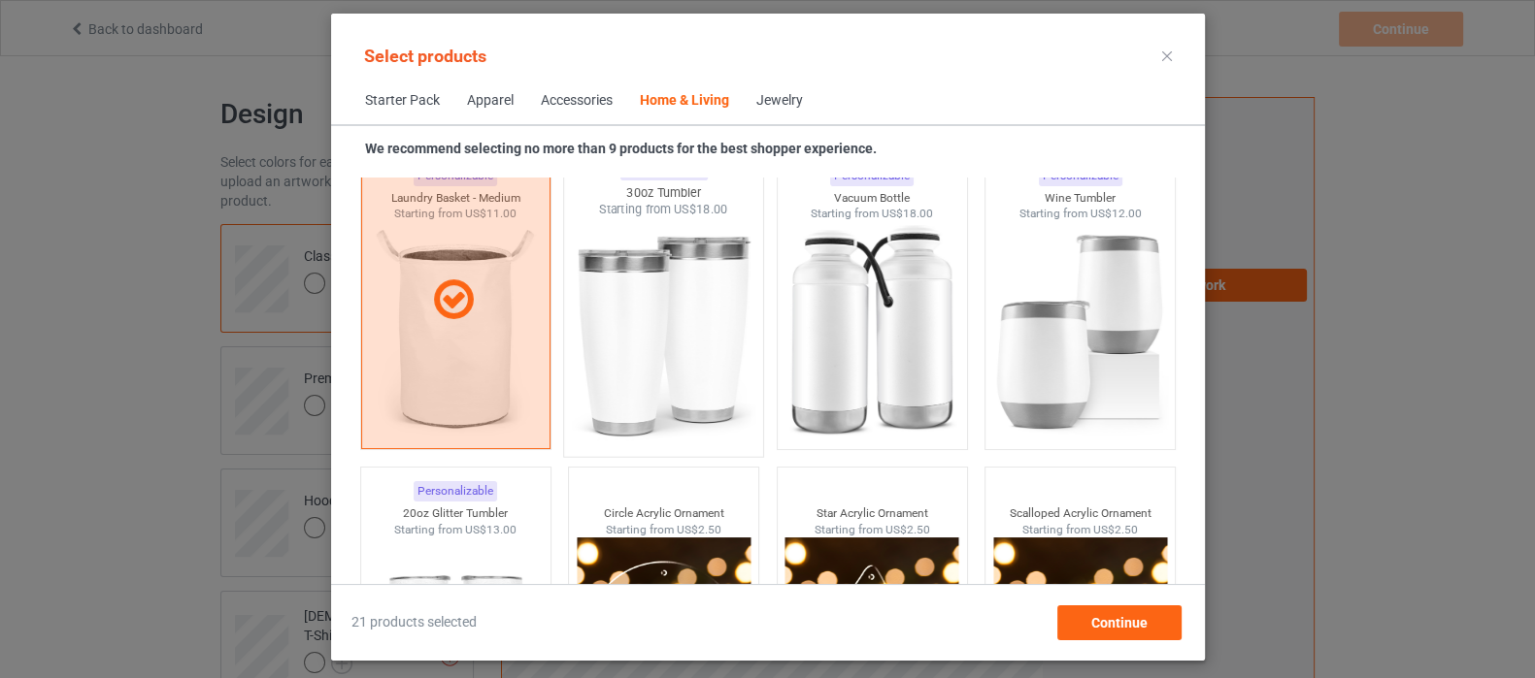
scroll to position [14706, 0]
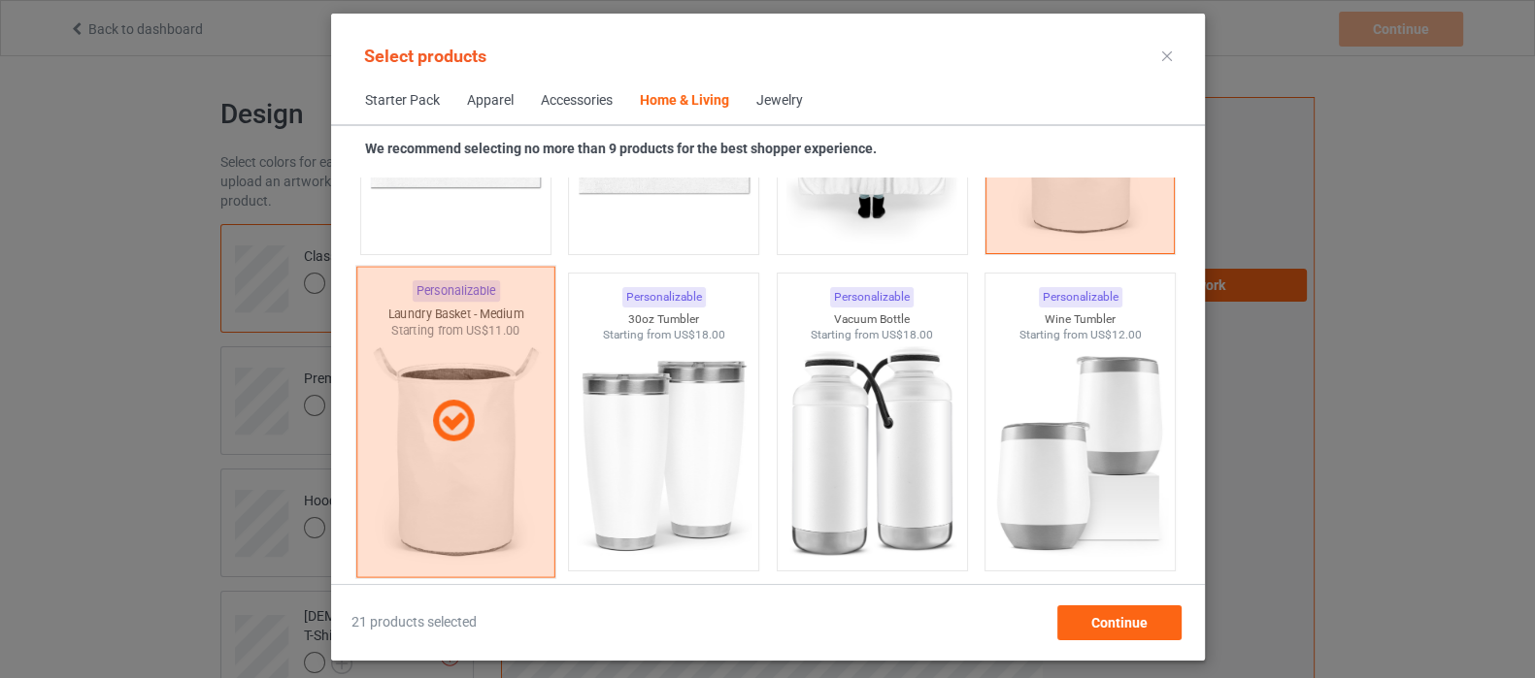
click at [479, 435] on icon at bounding box center [452, 422] width 57 height 49
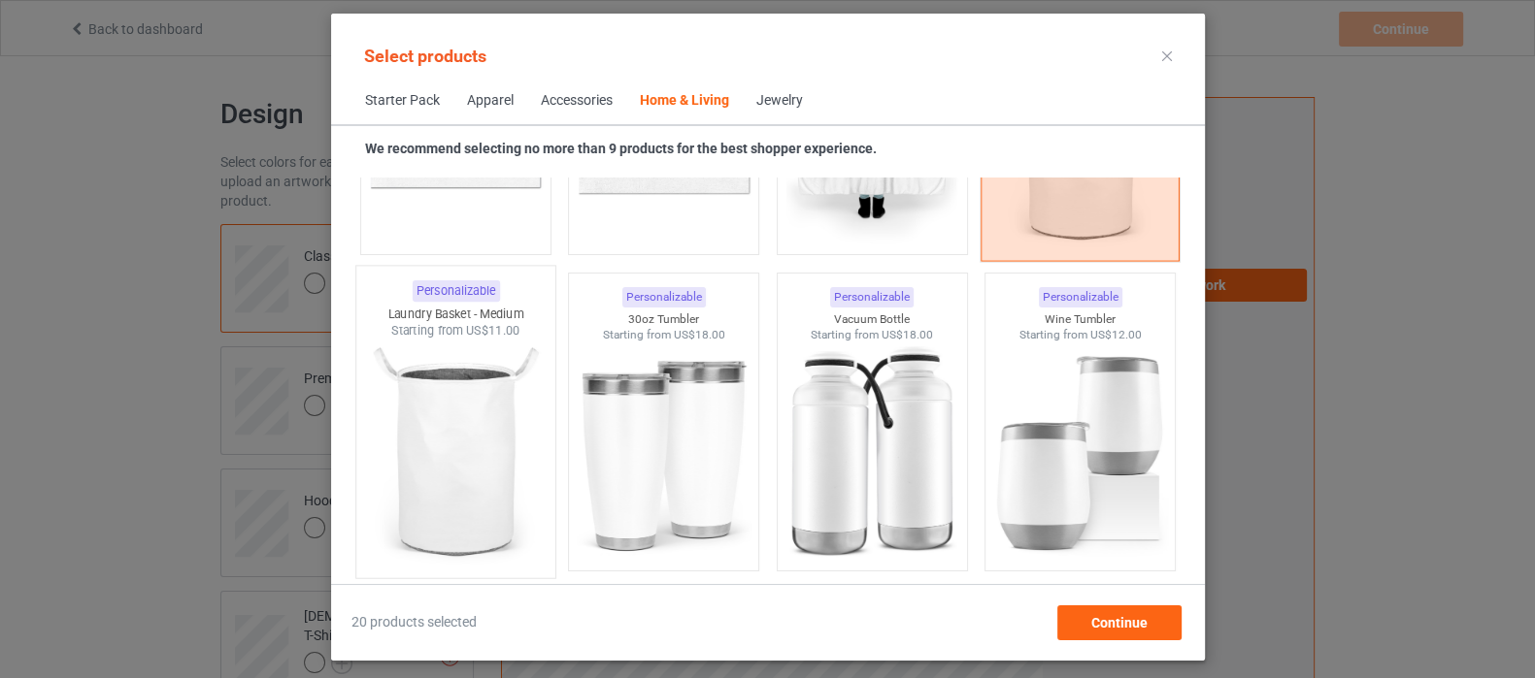
click at [1101, 223] on div at bounding box center [1079, 106] width 199 height 312
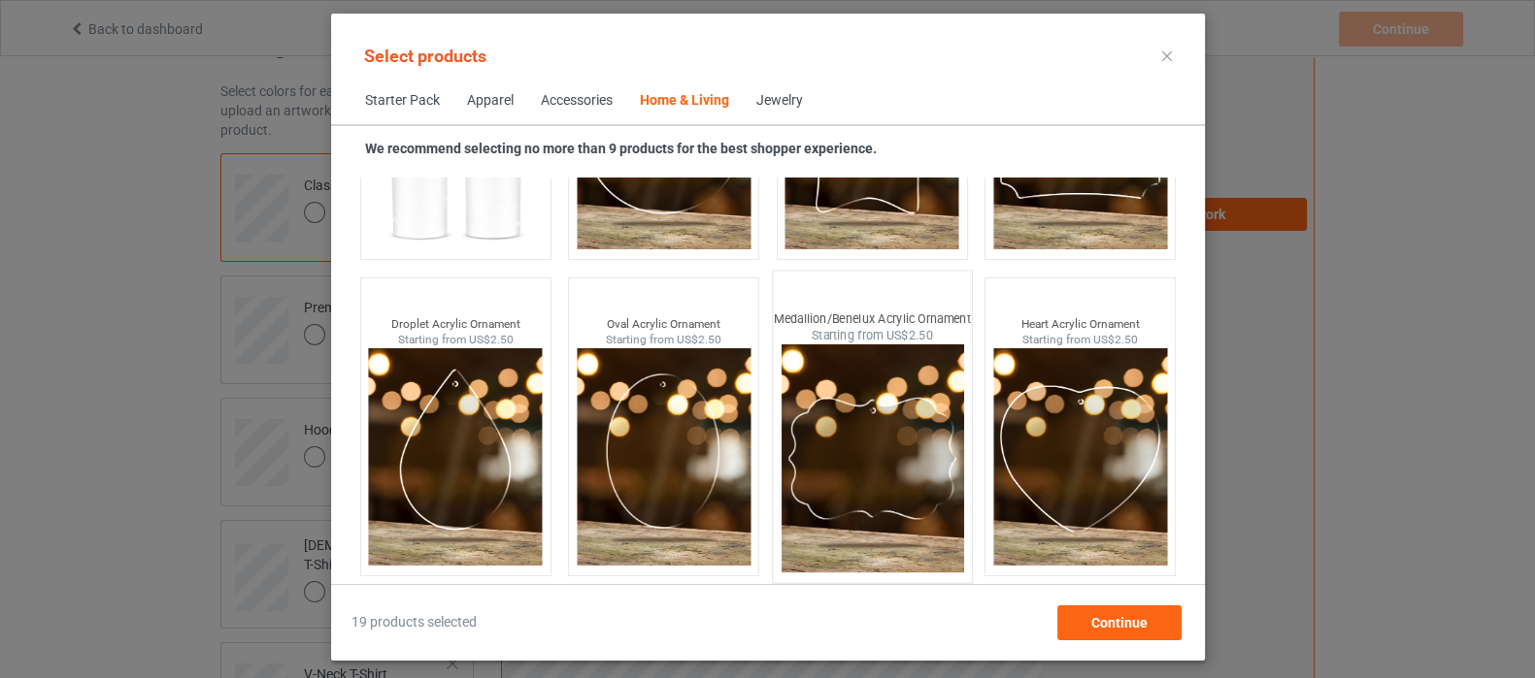
scroll to position [120, 0]
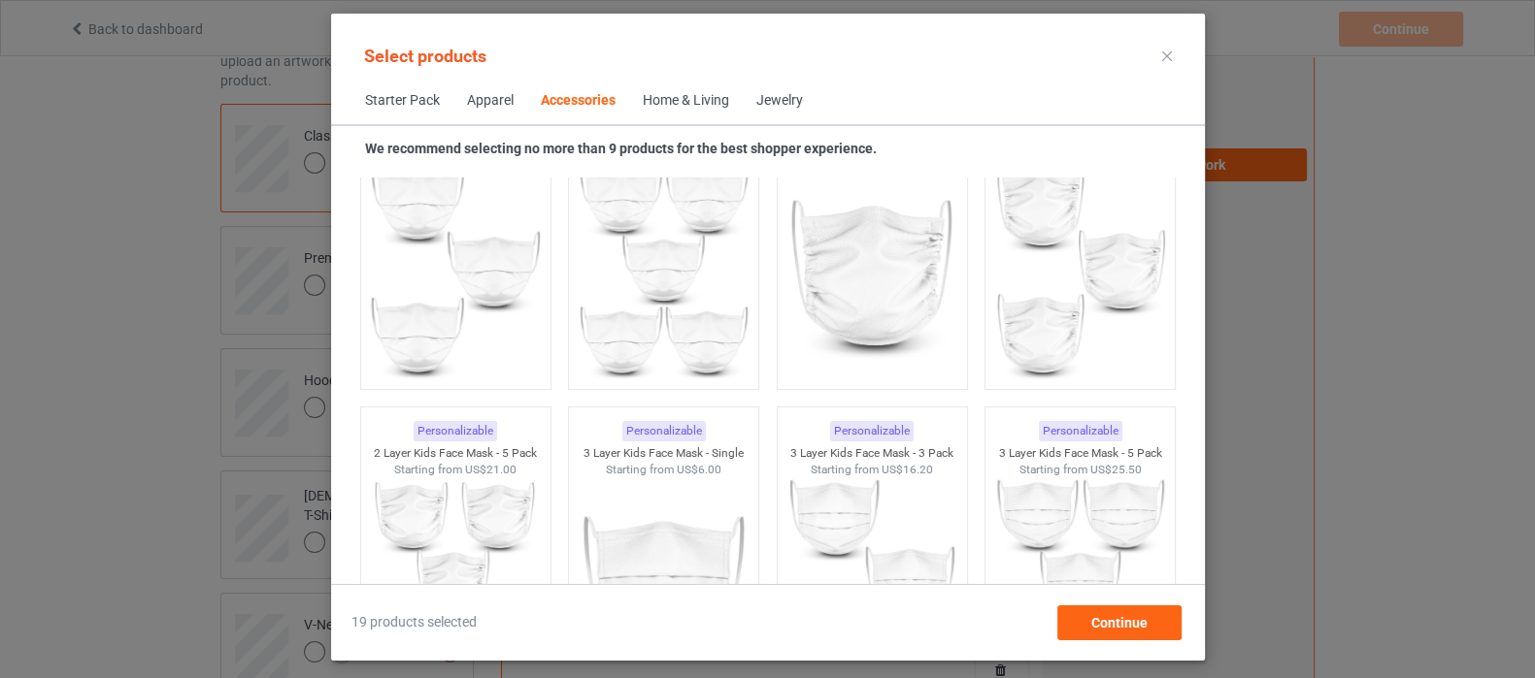
scroll to position [4975, 0]
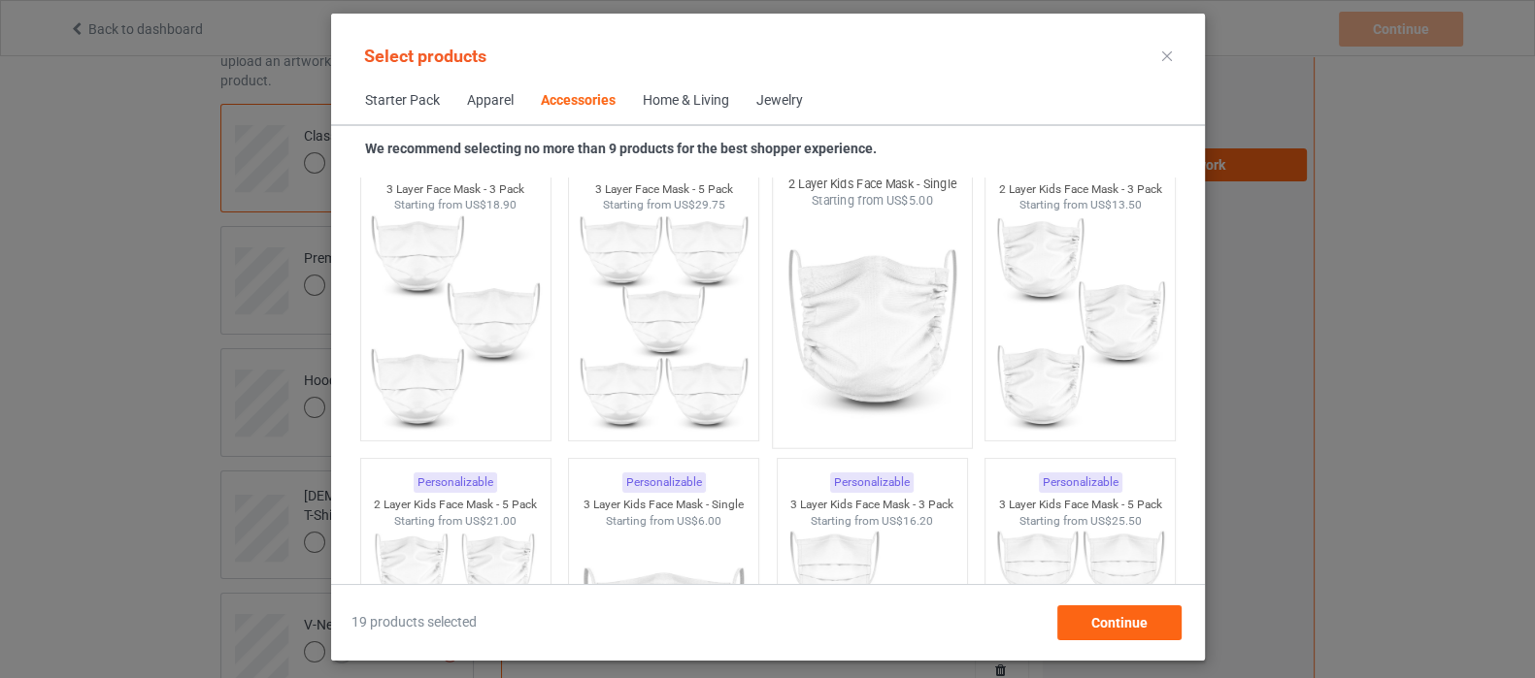
click at [909, 337] on img at bounding box center [871, 324] width 182 height 228
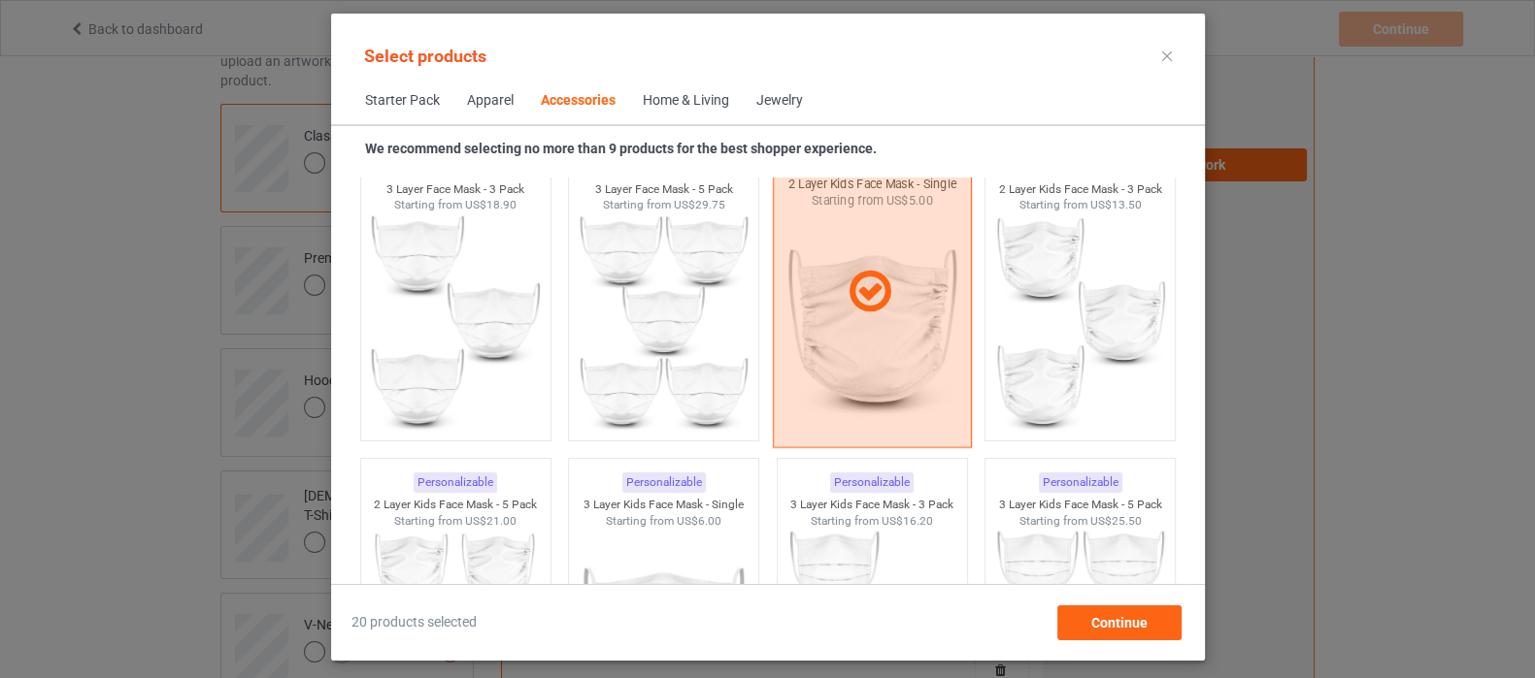
click at [909, 337] on div at bounding box center [871, 292] width 199 height 312
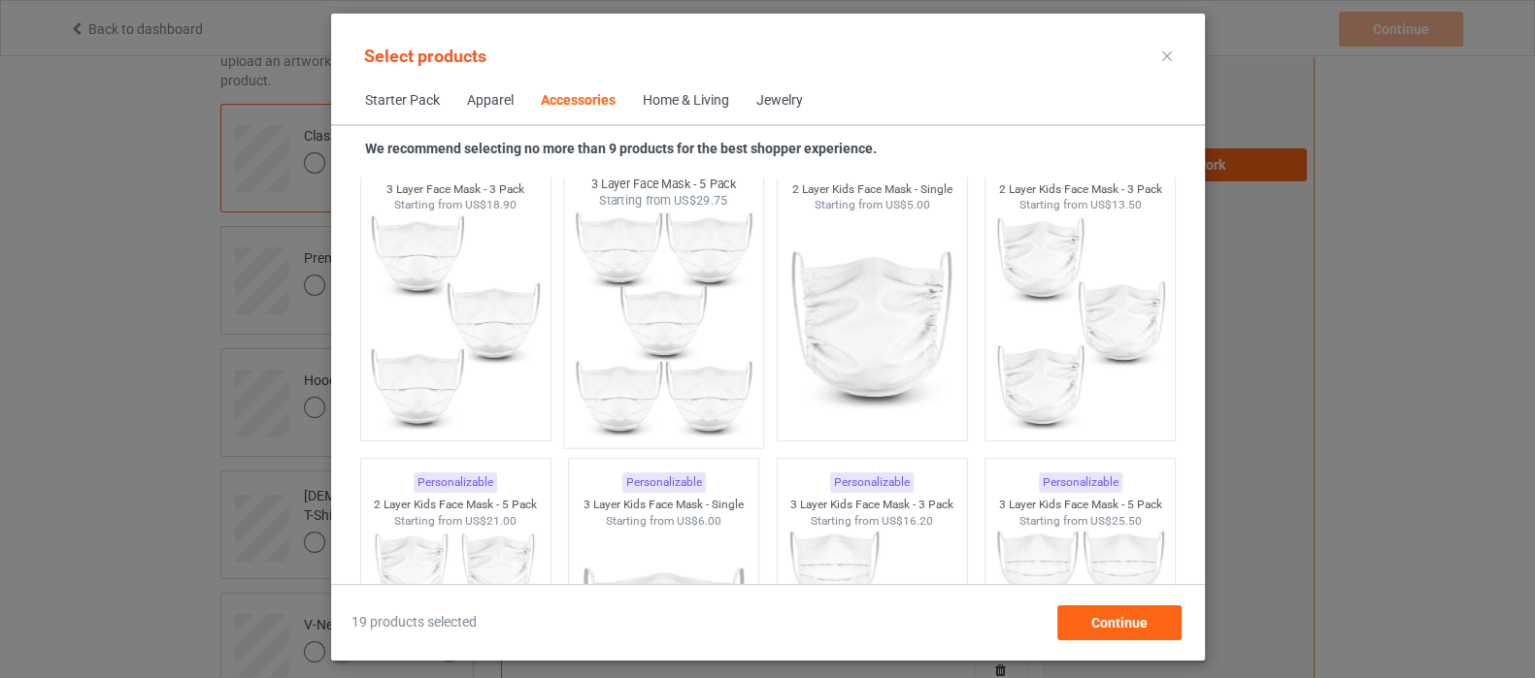
click at [636, 363] on img at bounding box center [663, 324] width 182 height 228
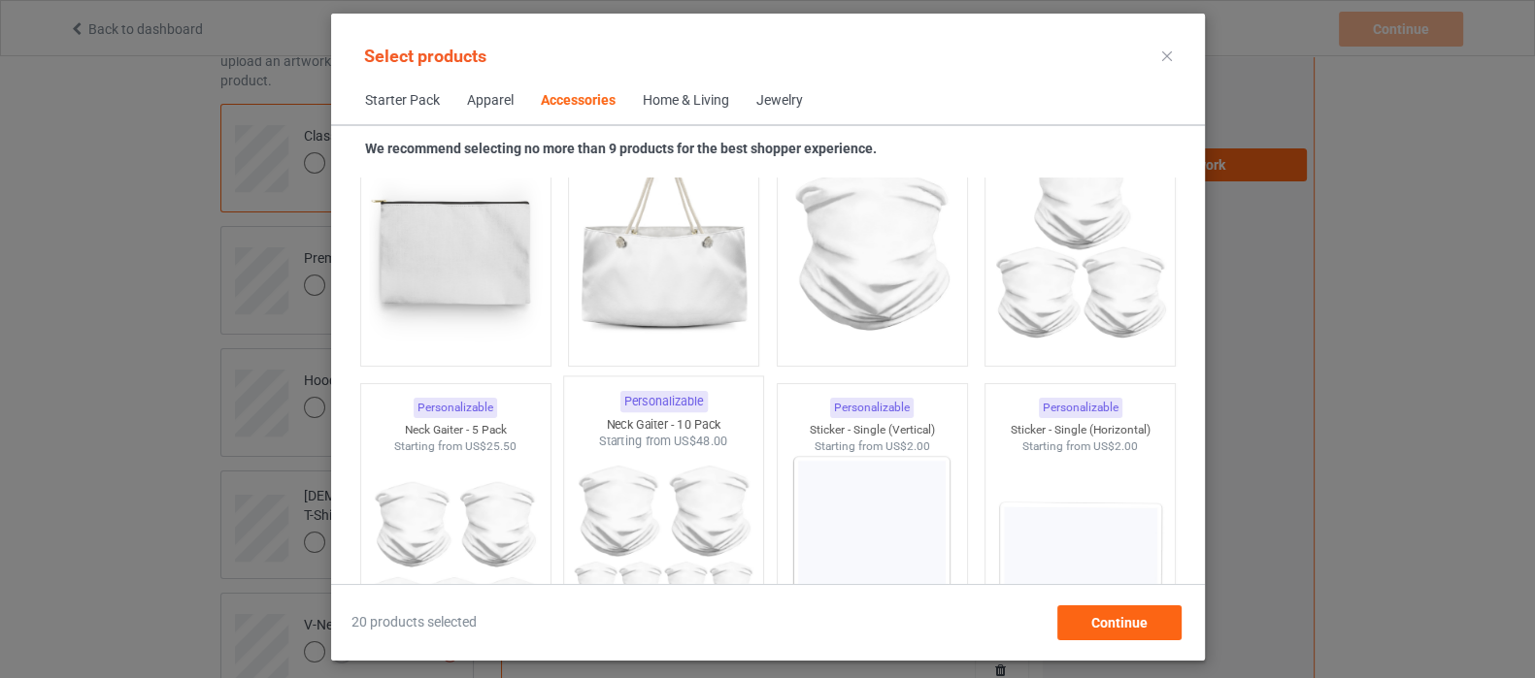
scroll to position [6187, 0]
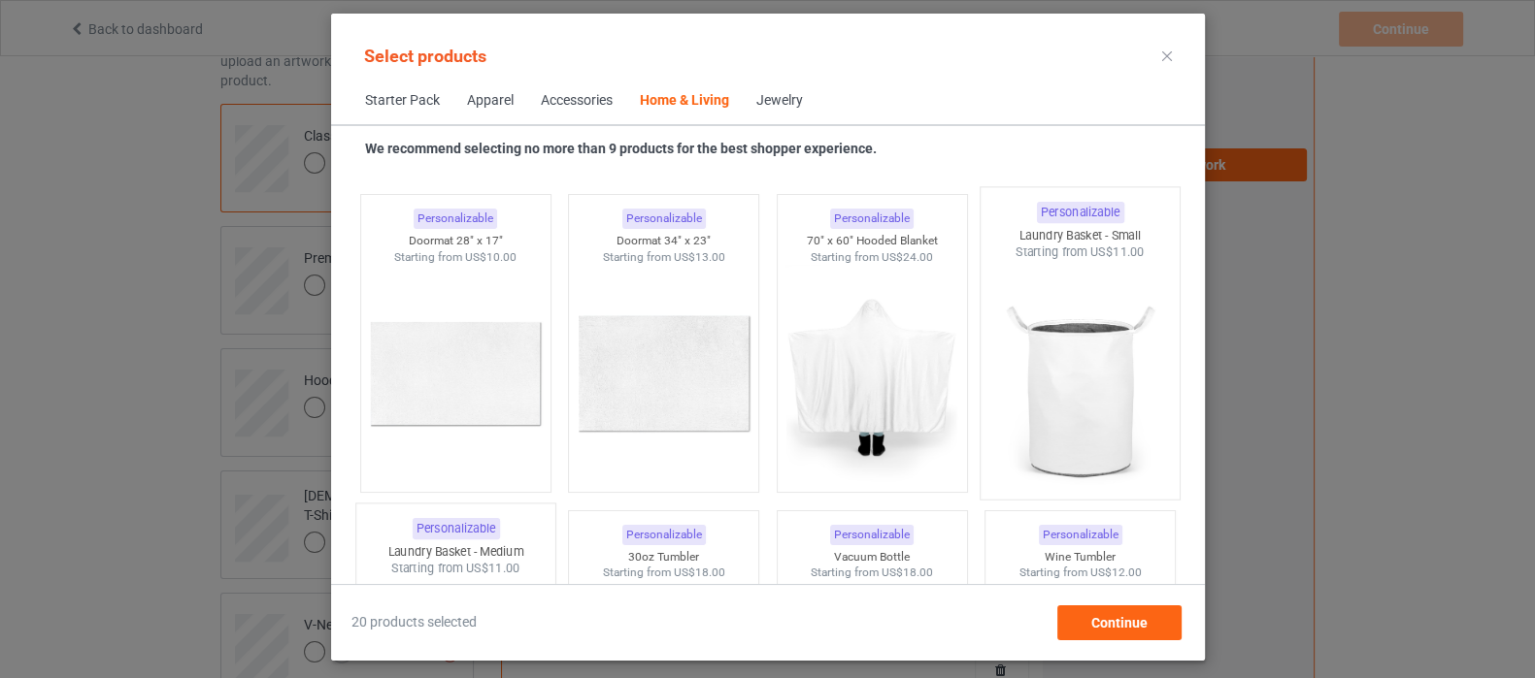
scroll to position [14483, 0]
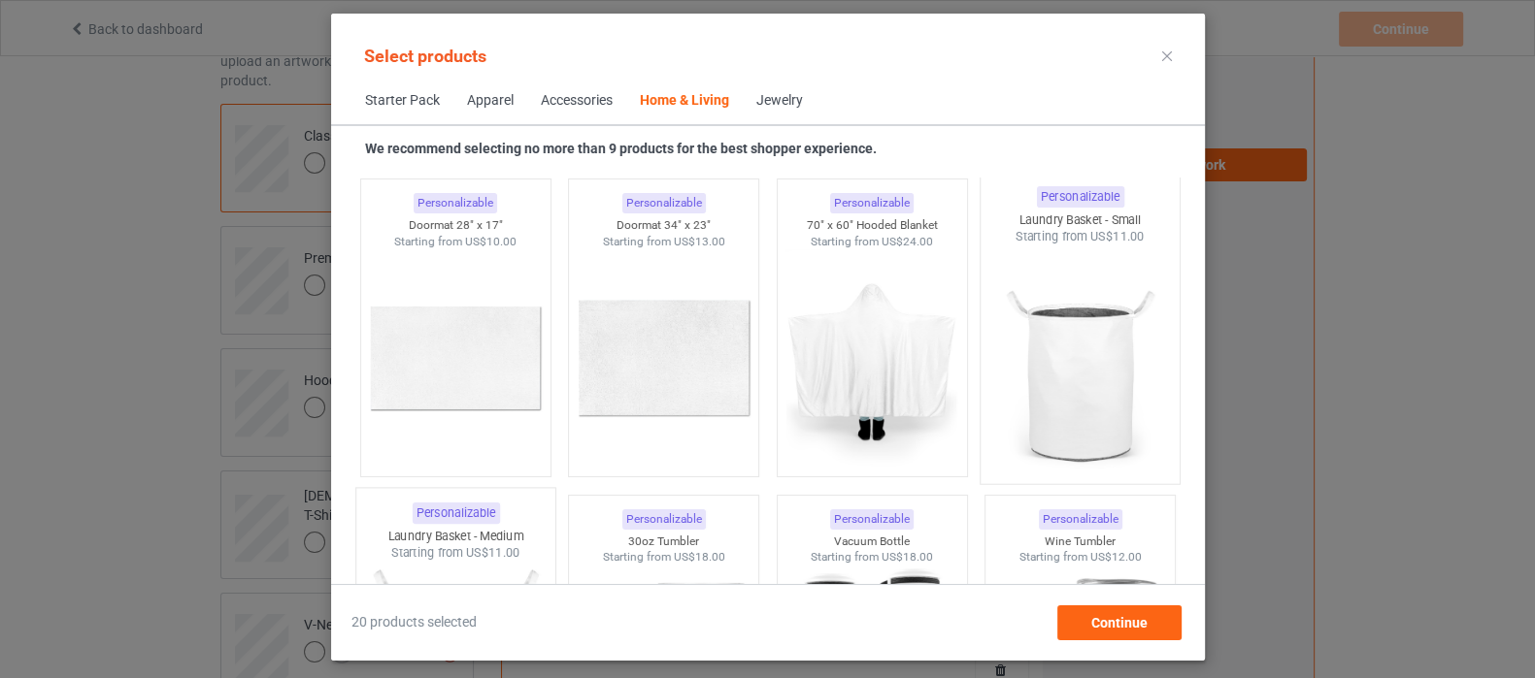
click at [1071, 372] on img at bounding box center [1079, 360] width 182 height 228
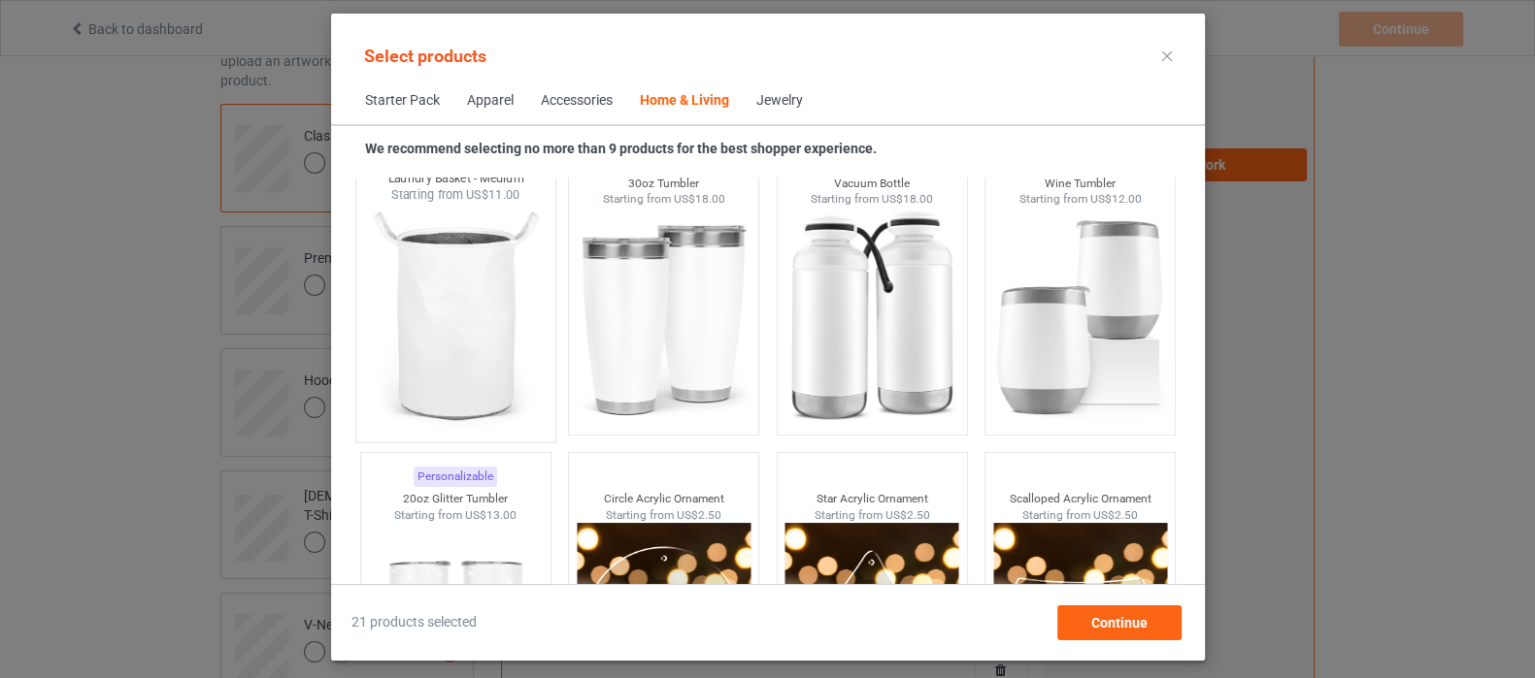
scroll to position [14847, 0]
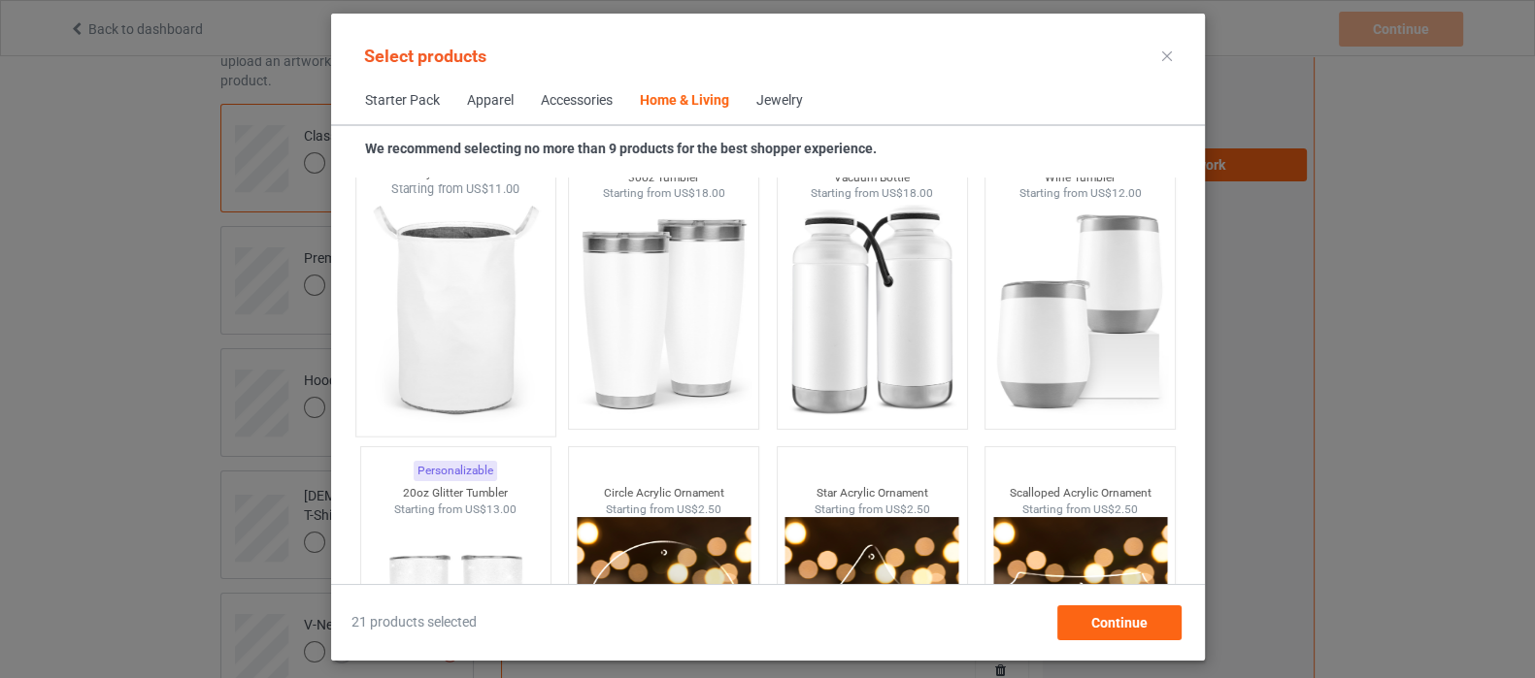
click at [495, 319] on img at bounding box center [455, 312] width 182 height 228
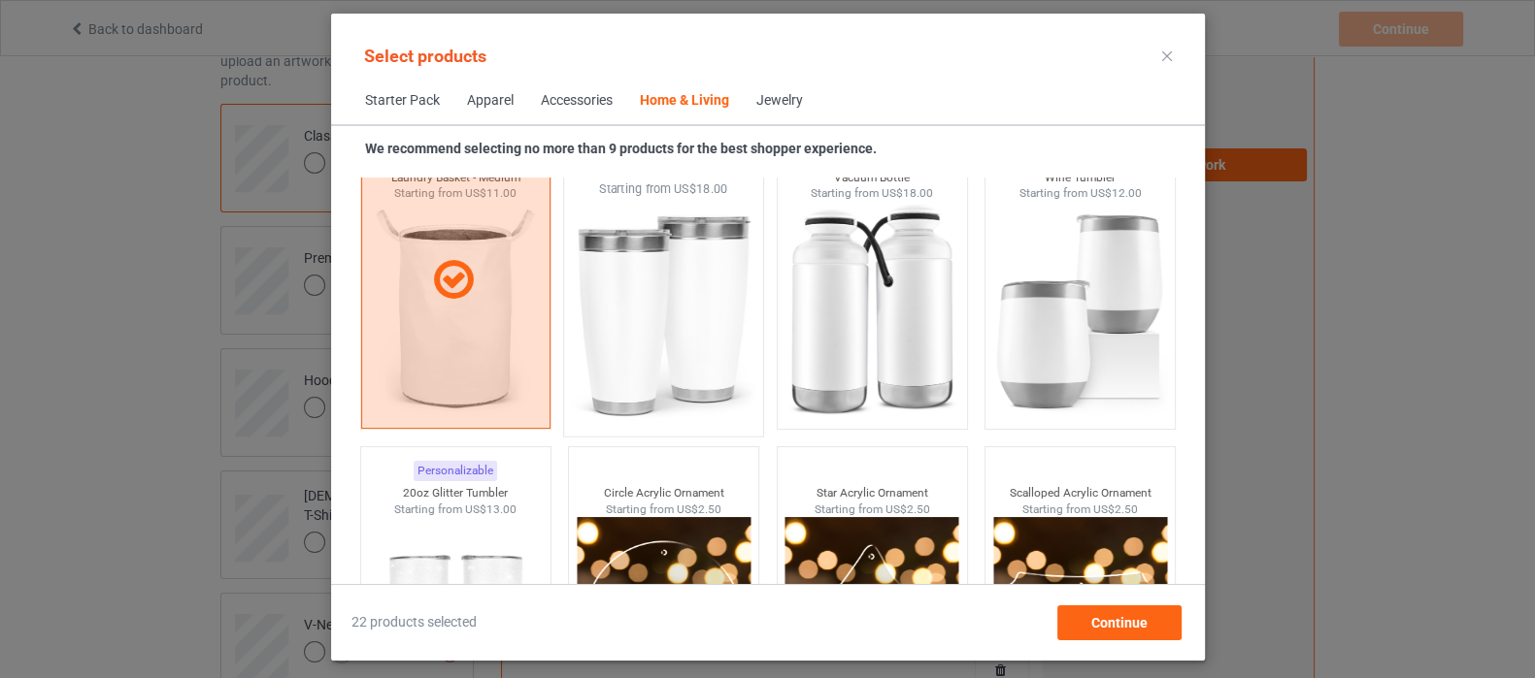
click at [656, 346] on img at bounding box center [663, 312] width 182 height 228
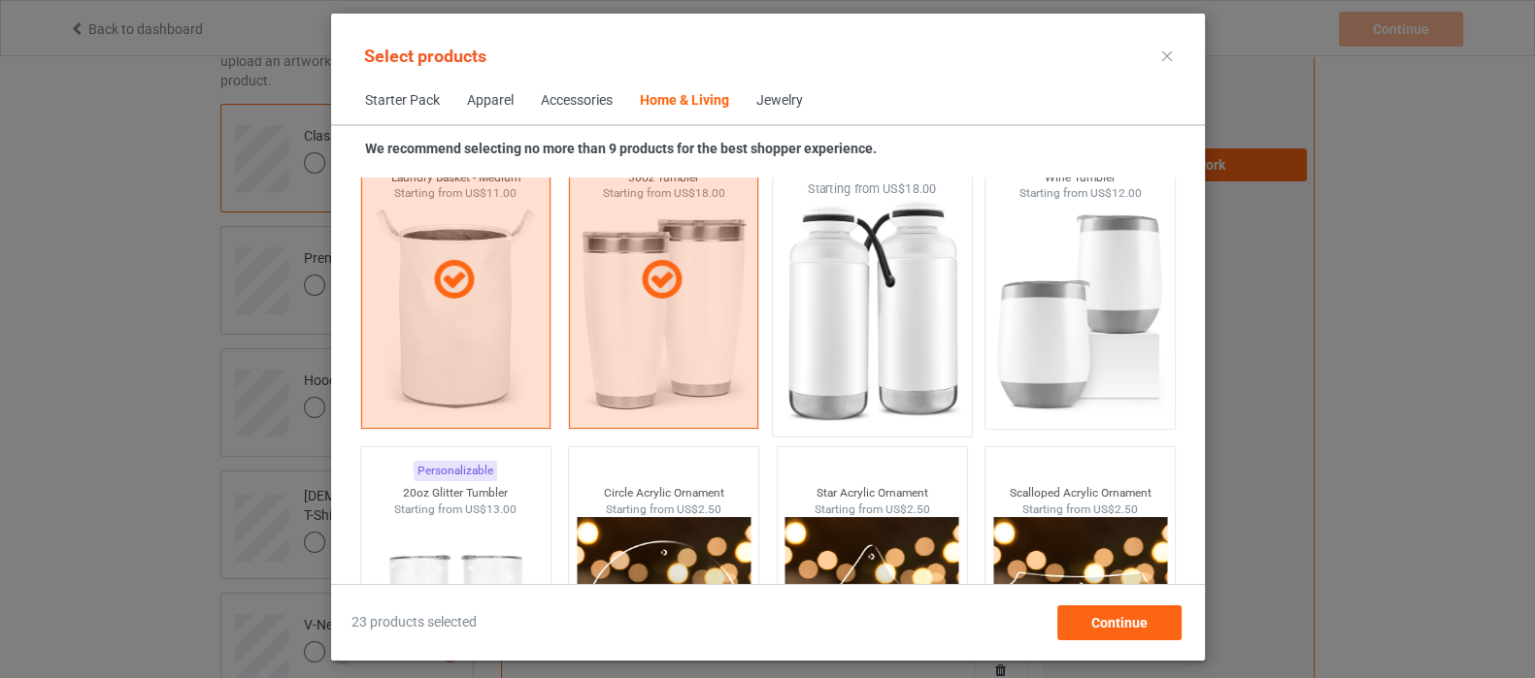
click at [876, 346] on img at bounding box center [871, 312] width 182 height 228
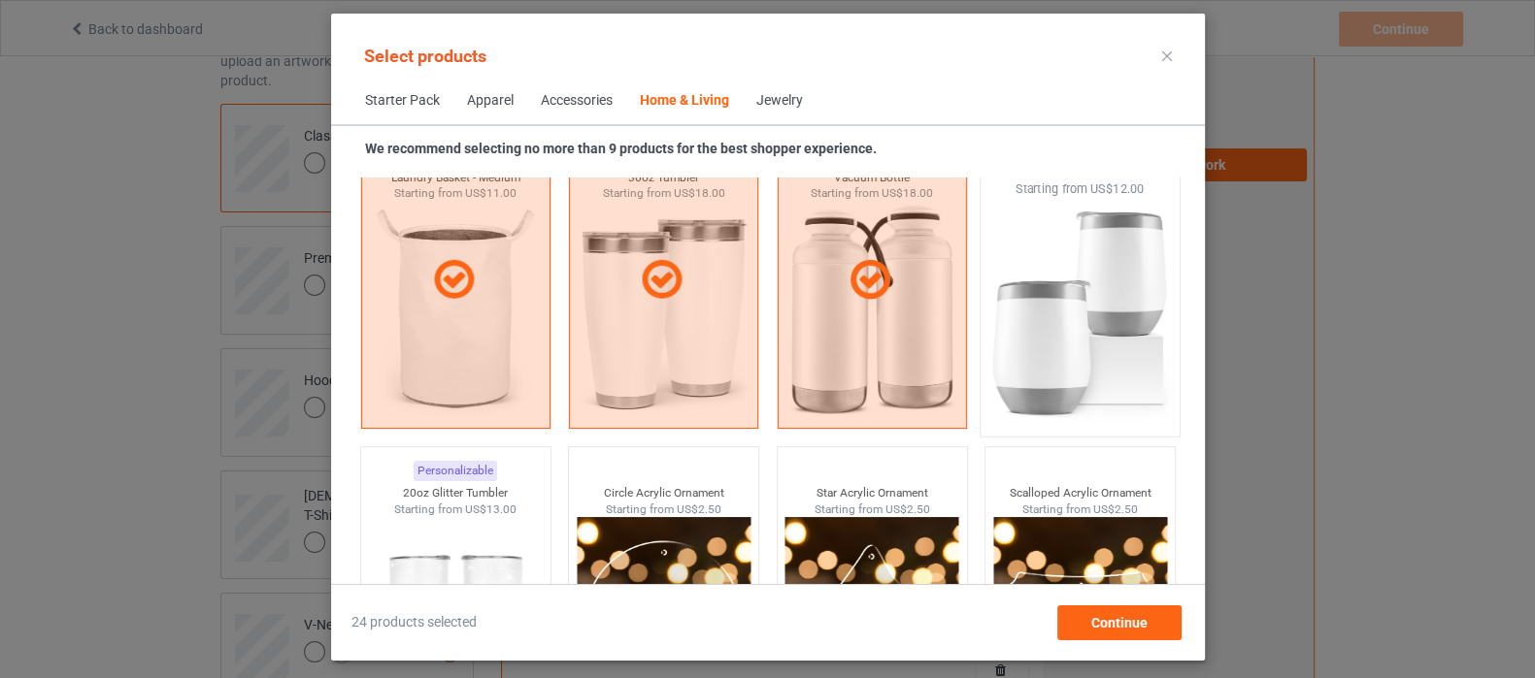
click at [1116, 320] on img at bounding box center [1079, 312] width 182 height 228
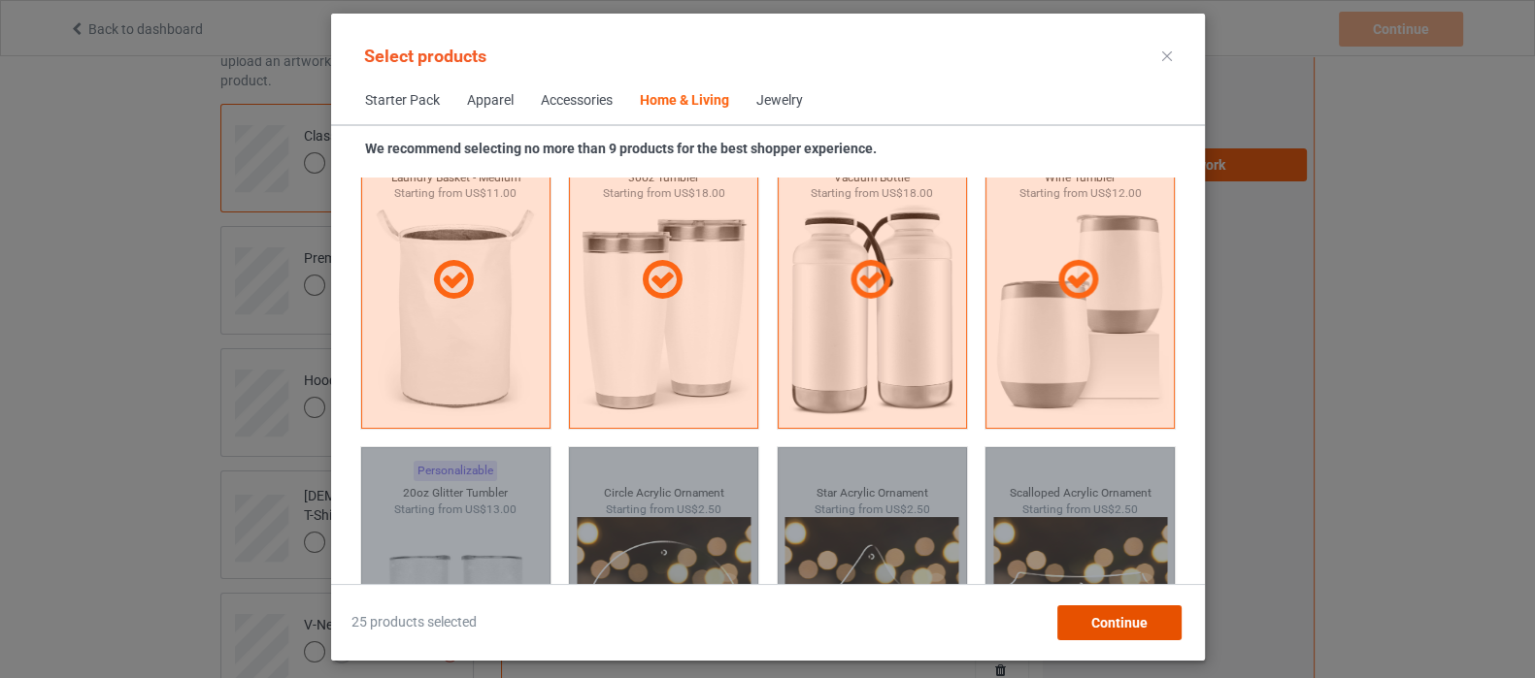
click at [1113, 620] on span "Continue" at bounding box center [1118, 623] width 56 height 16
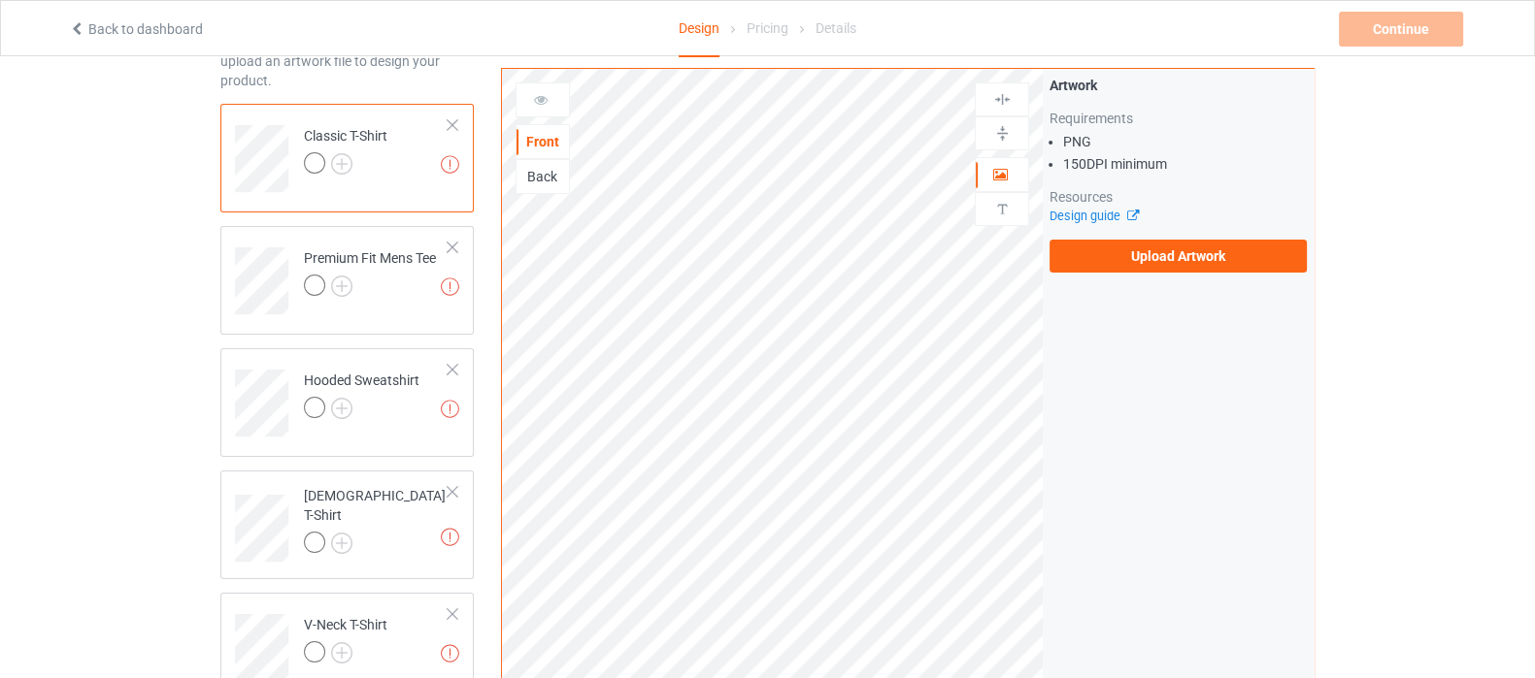
click at [1141, 273] on div "Artwork Requirements PNG 150 DPI minimum Resources Design guide Upload Artwork" at bounding box center [1178, 174] width 271 height 211
click at [1147, 236] on div "Artwork Requirements PNG 150 DPI minimum Resources Design guide Upload Artwork" at bounding box center [1177, 174] width 257 height 197
click at [1155, 255] on label "Upload Artwork" at bounding box center [1177, 256] width 257 height 33
click at [0, 0] on input "Upload Artwork" at bounding box center [0, 0] width 0 height 0
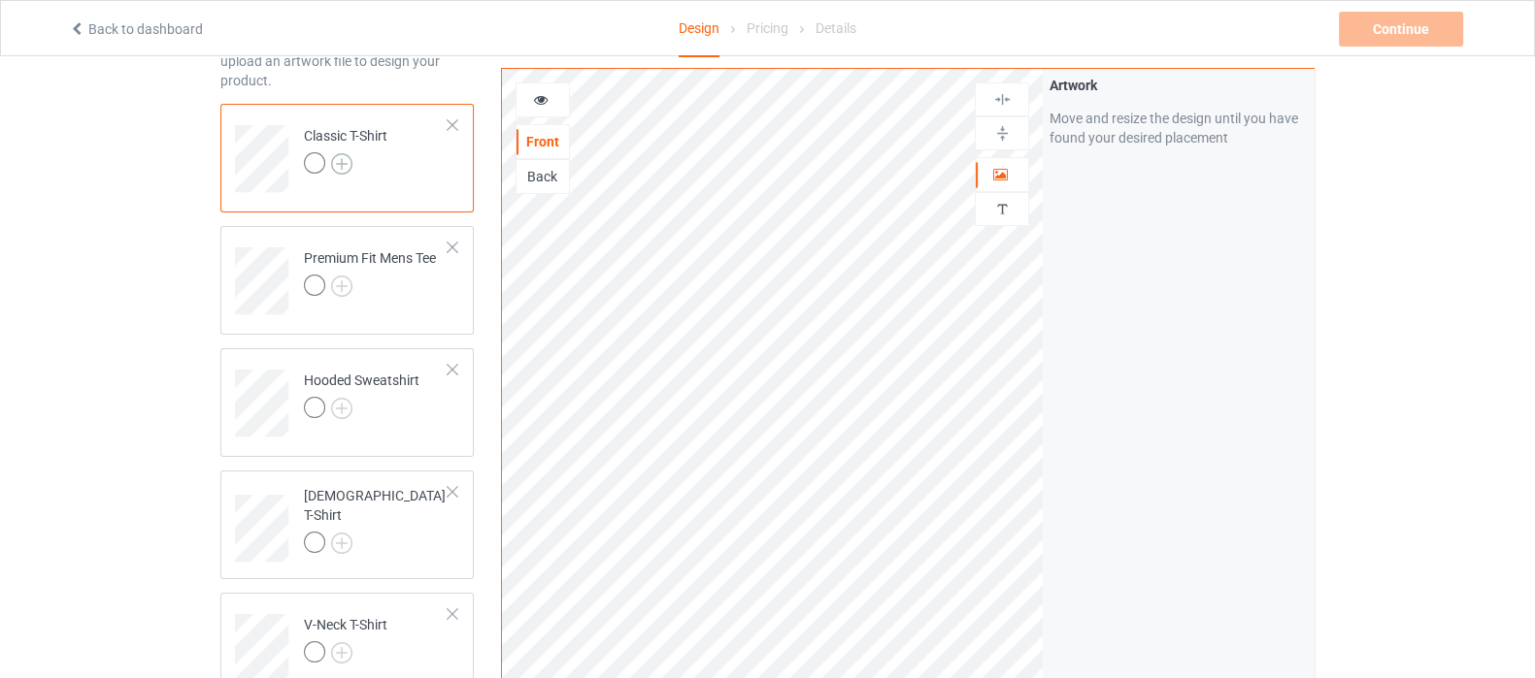
click at [348, 167] on img at bounding box center [341, 163] width 21 height 21
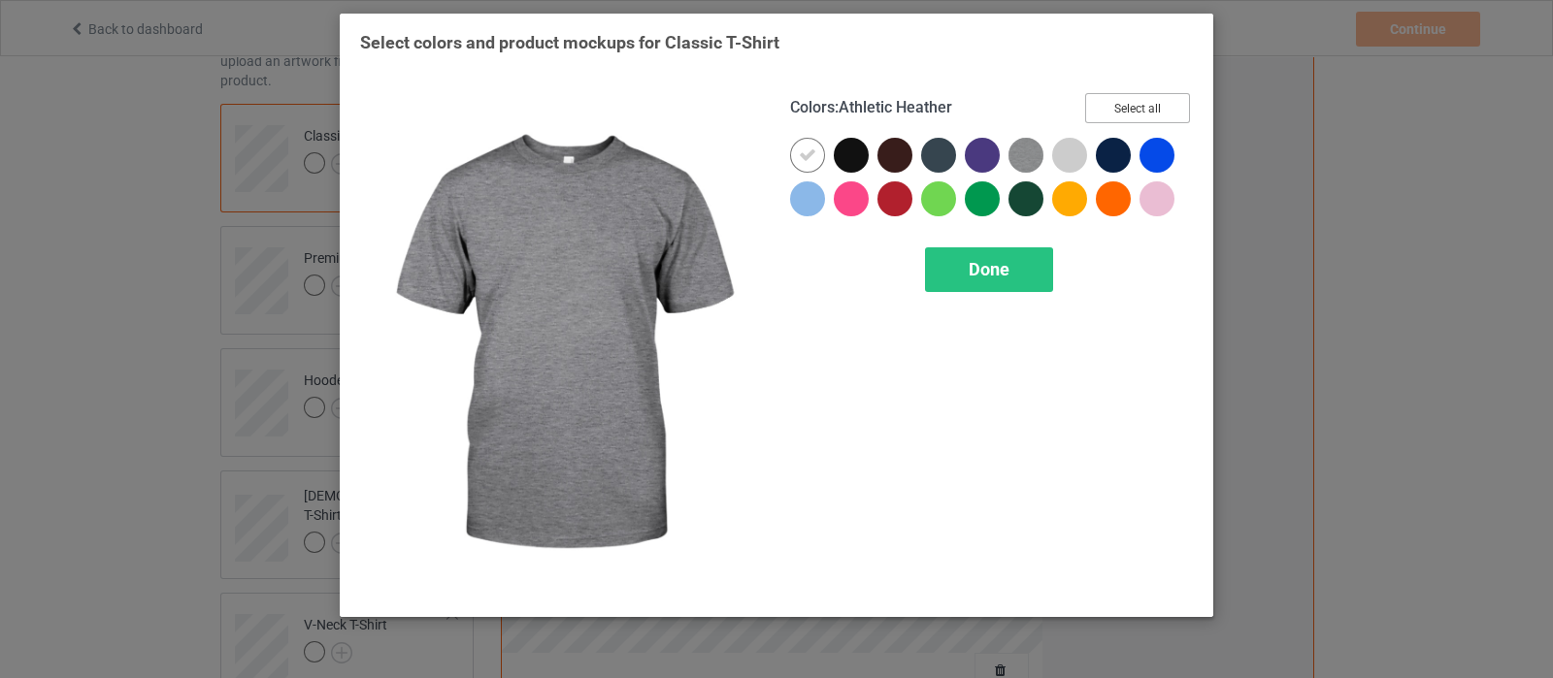
click at [1160, 98] on button "Select all" at bounding box center [1137, 108] width 105 height 30
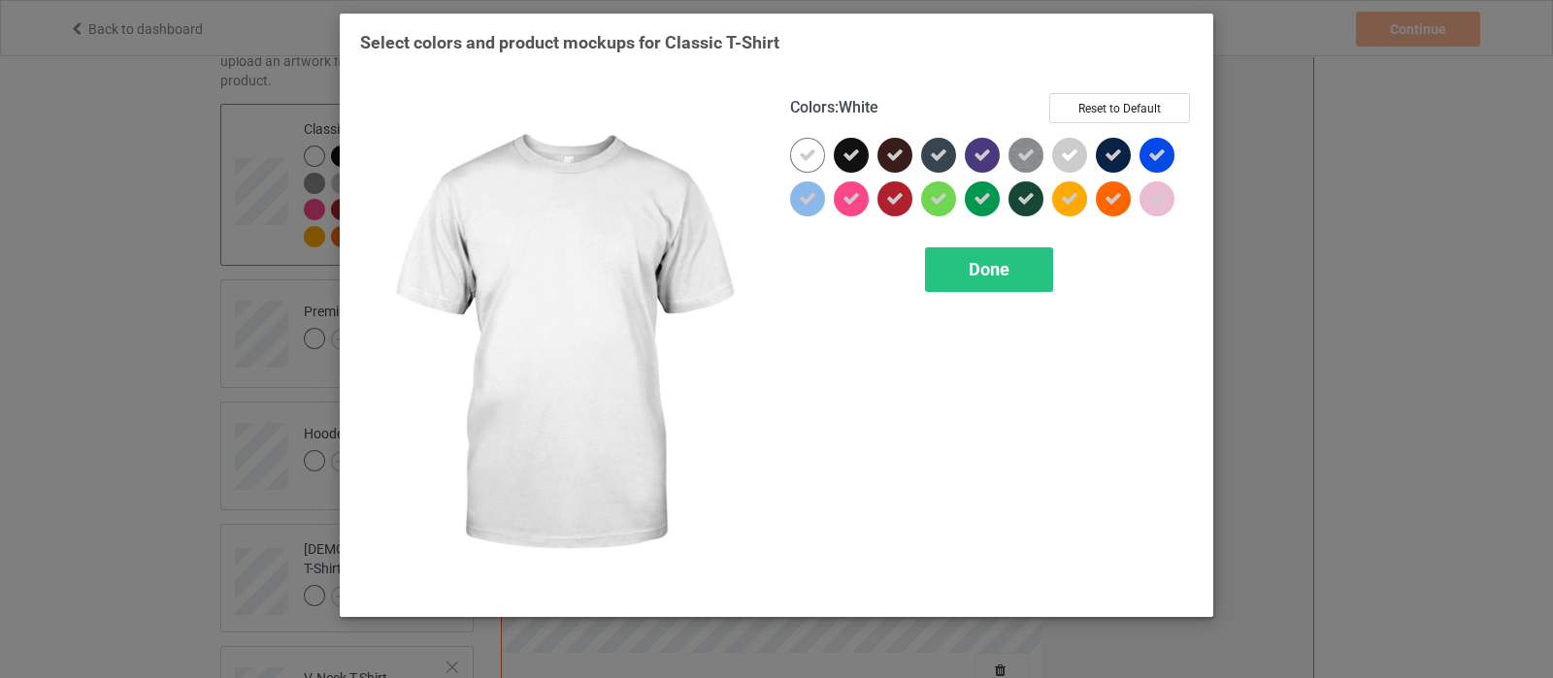
click at [800, 151] on icon at bounding box center [807, 155] width 17 height 17
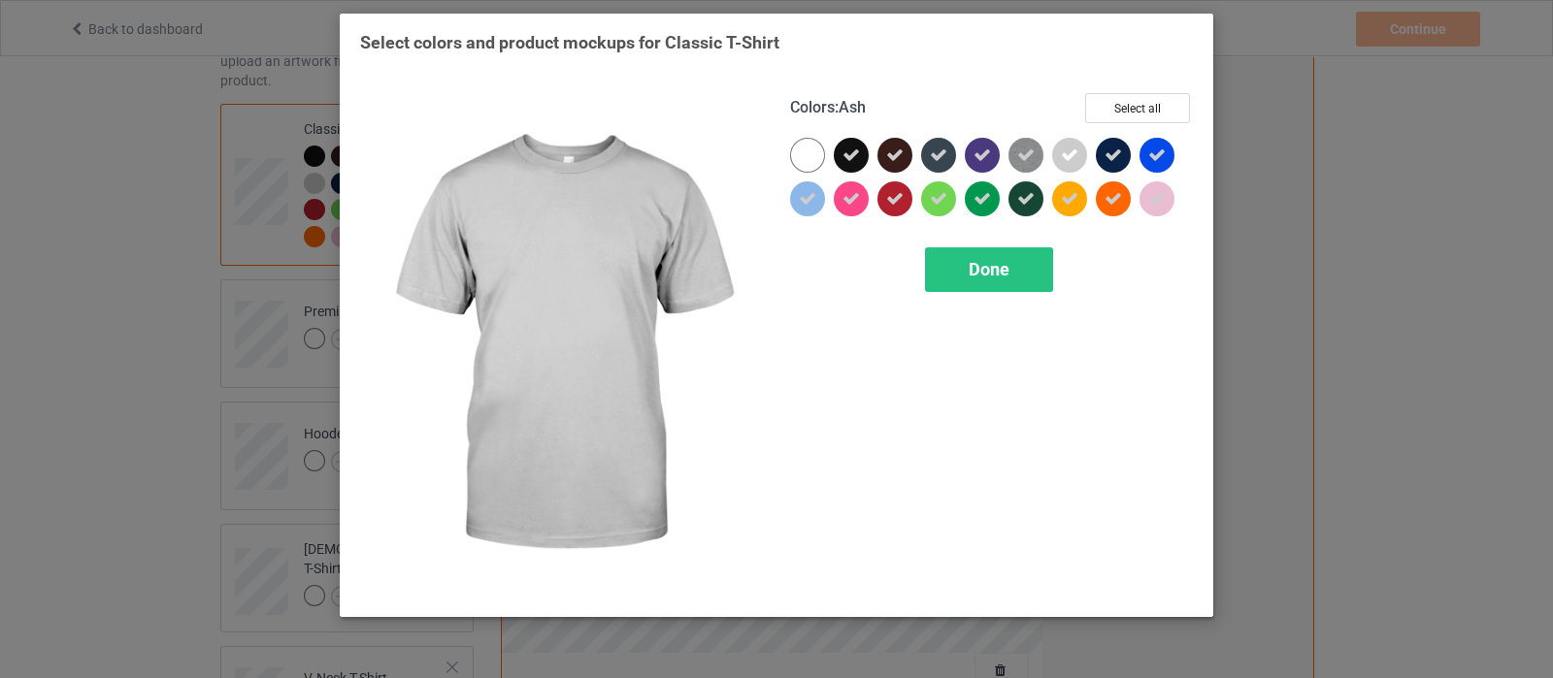
click at [1074, 157] on icon at bounding box center [1069, 155] width 17 height 17
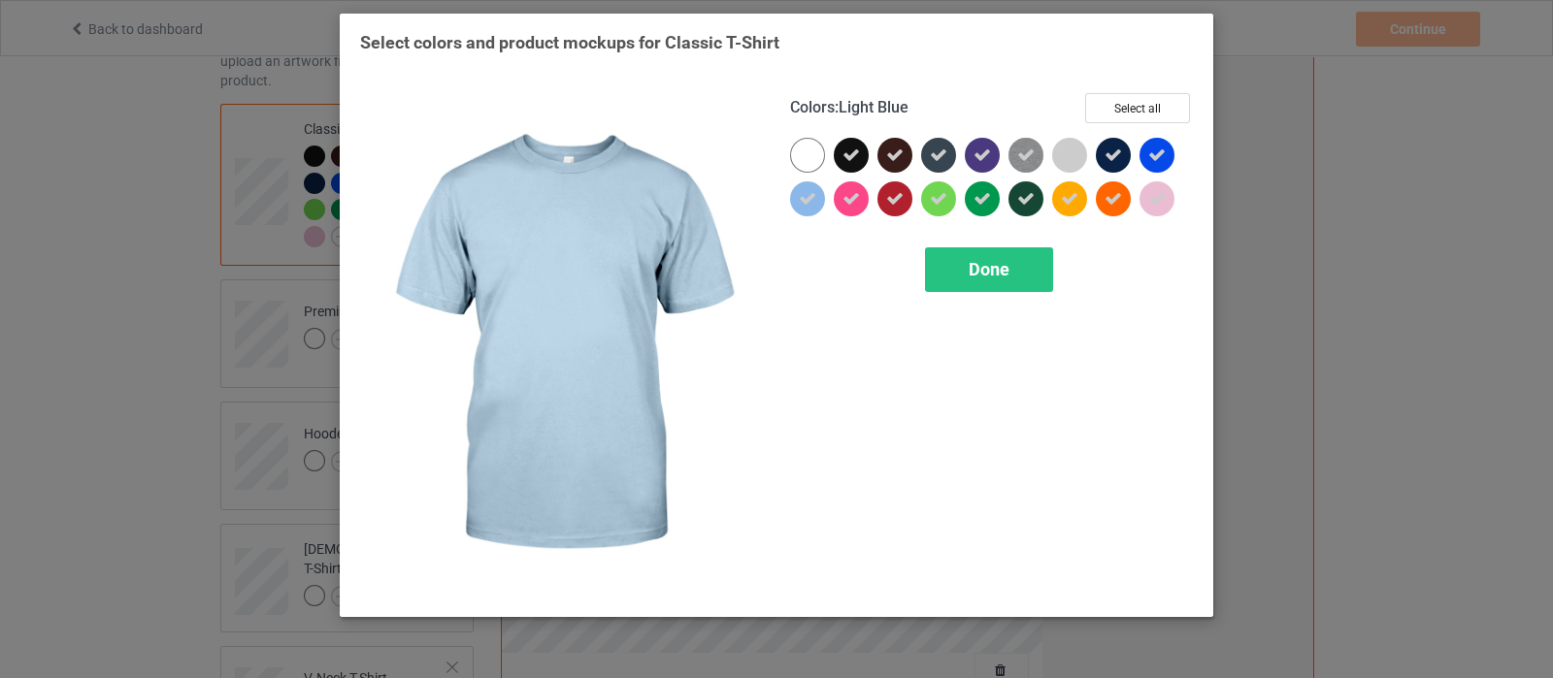
click at [815, 192] on icon at bounding box center [807, 198] width 17 height 17
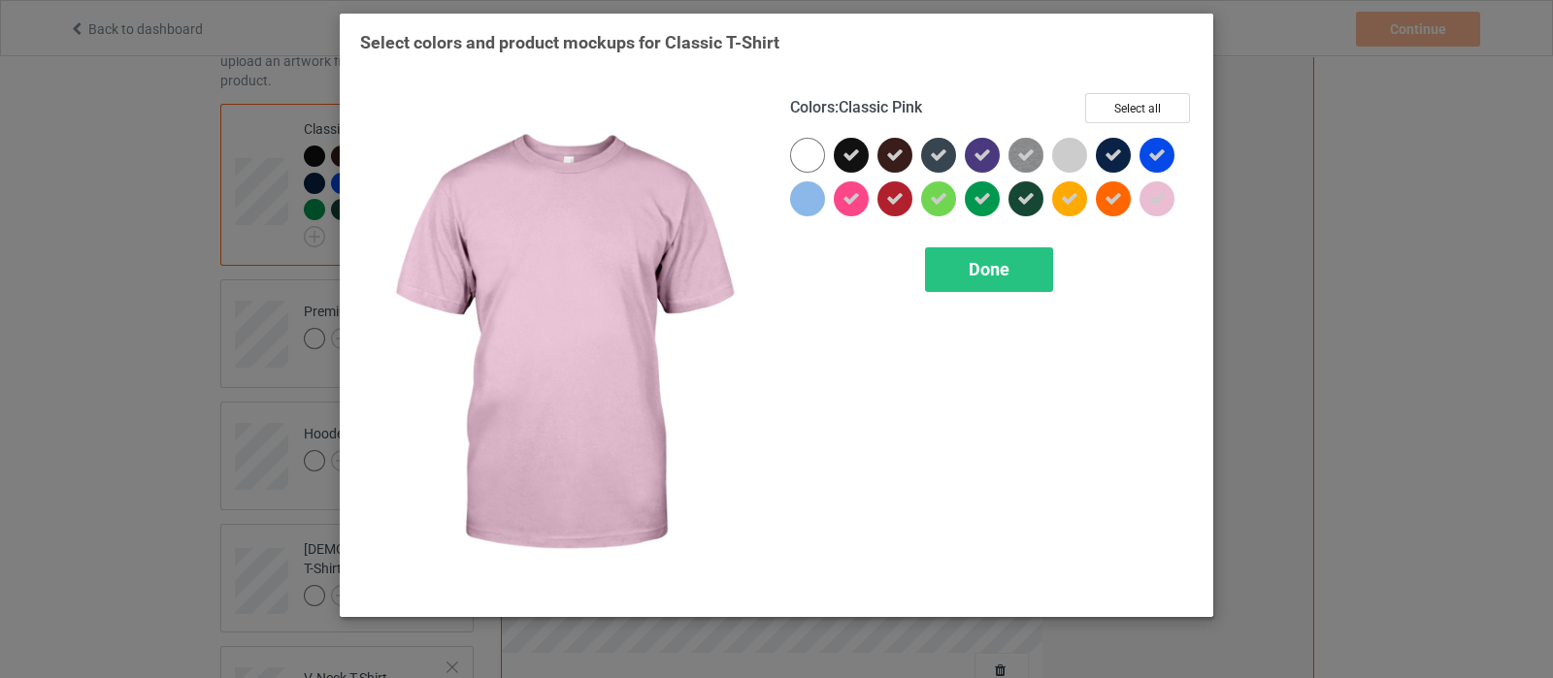
click at [1158, 201] on icon at bounding box center [1156, 198] width 17 height 17
click at [970, 269] on span "Done" at bounding box center [989, 269] width 41 height 20
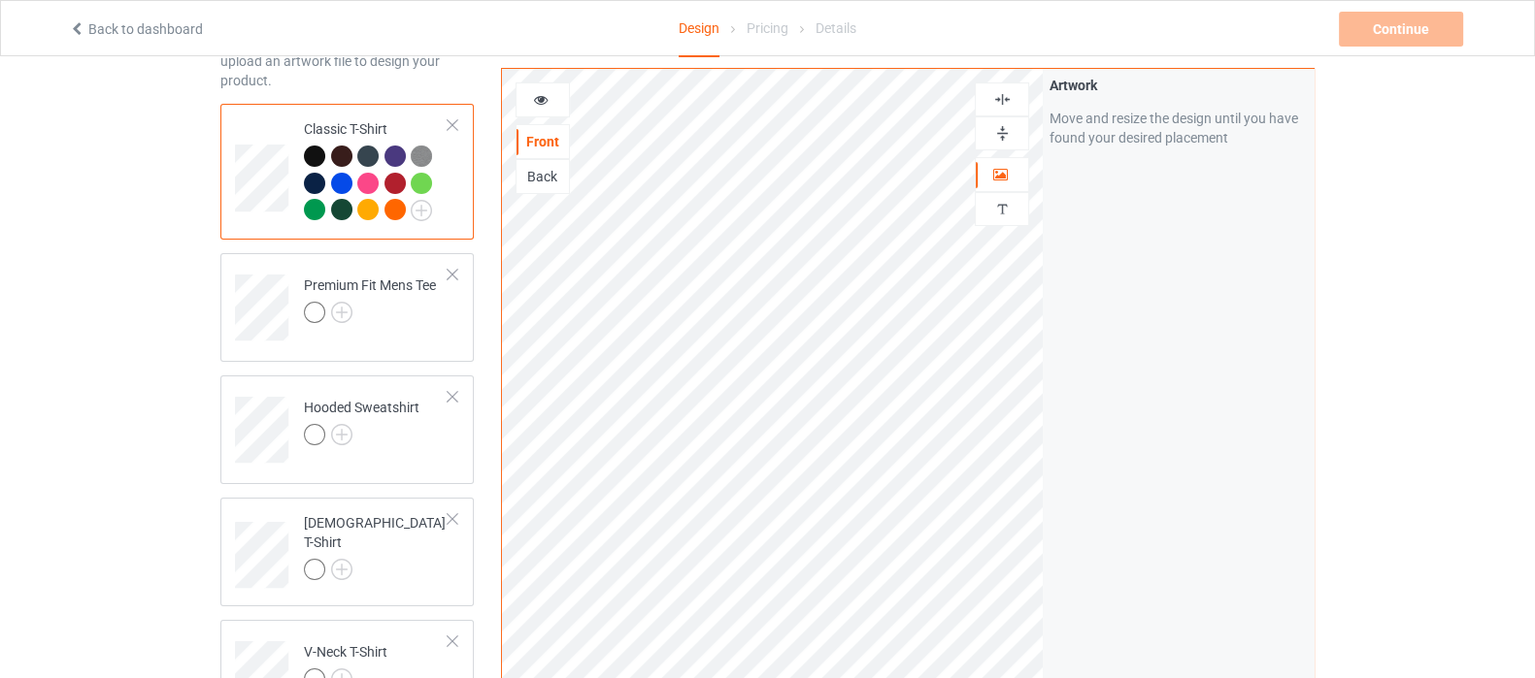
click at [531, 179] on div "Back" at bounding box center [542, 176] width 52 height 19
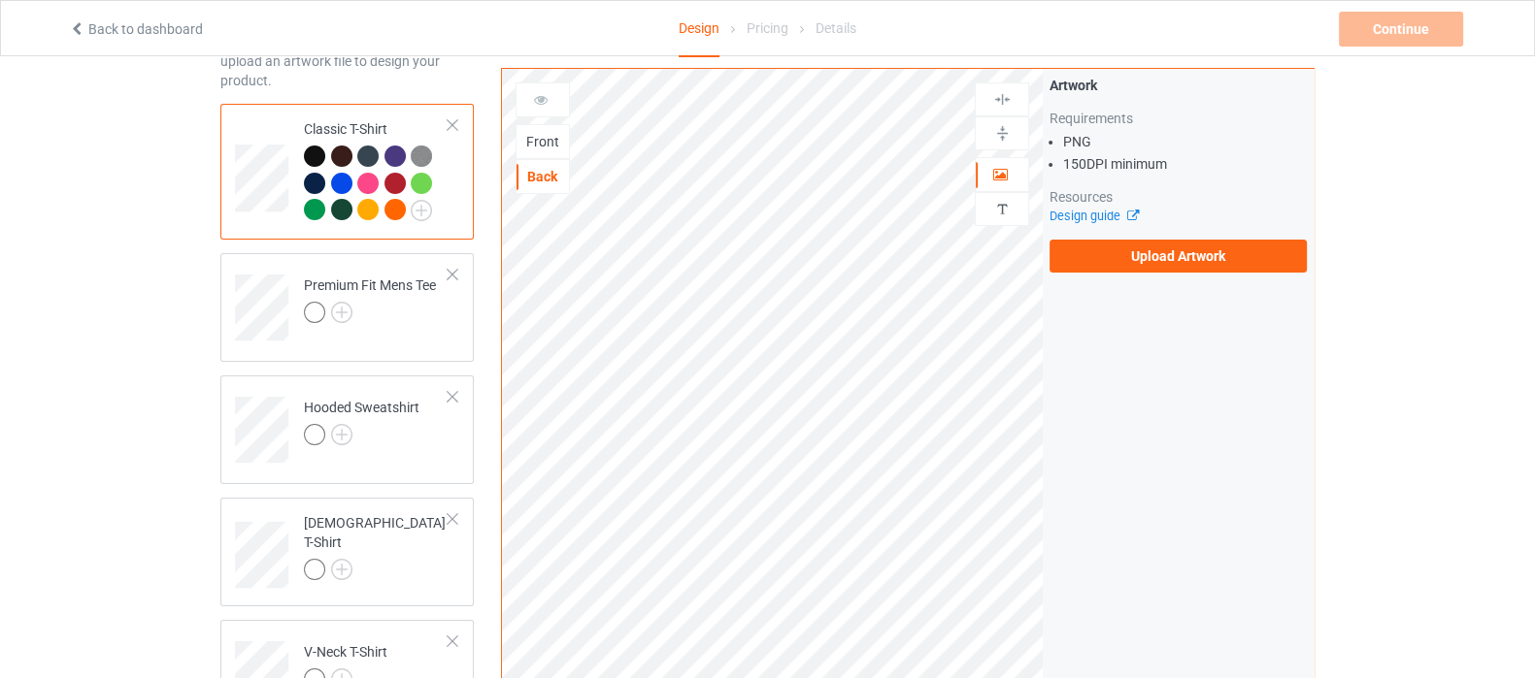
click at [545, 142] on div "Front" at bounding box center [542, 141] width 52 height 19
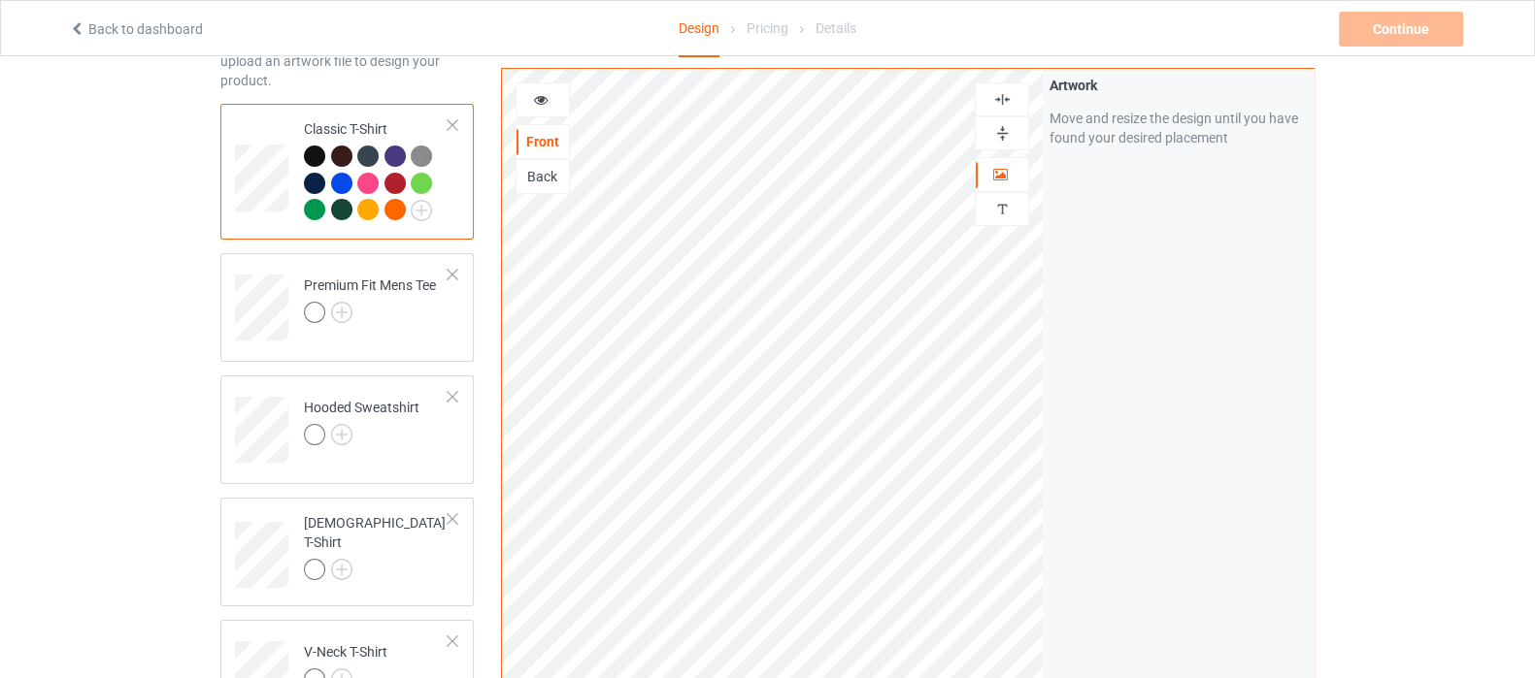
click at [998, 99] on img at bounding box center [1002, 99] width 18 height 18
click at [999, 144] on div at bounding box center [1002, 133] width 54 height 34
click at [1000, 125] on img at bounding box center [1002, 133] width 18 height 18
click at [341, 308] on img at bounding box center [341, 312] width 21 height 21
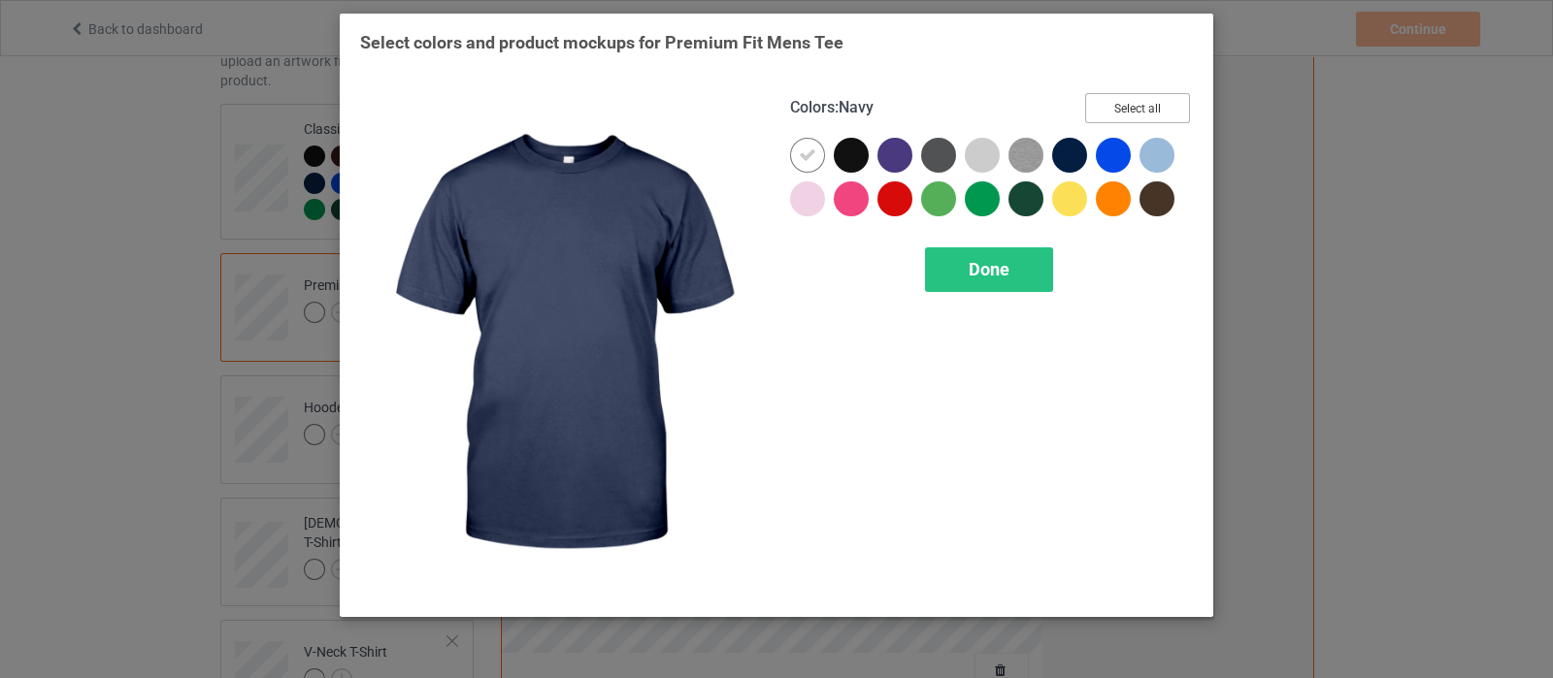
click at [1118, 99] on button "Select all" at bounding box center [1137, 108] width 105 height 30
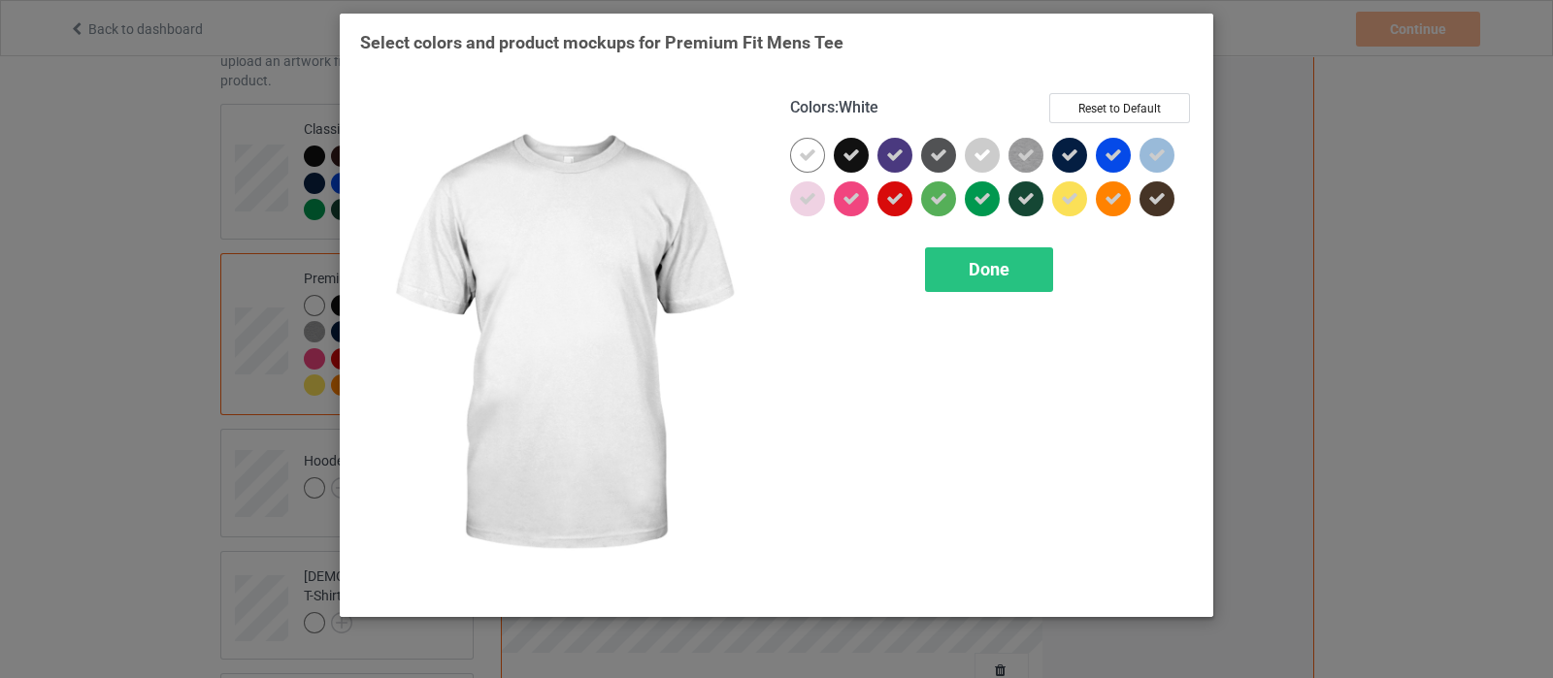
click at [796, 152] on div at bounding box center [807, 155] width 35 height 35
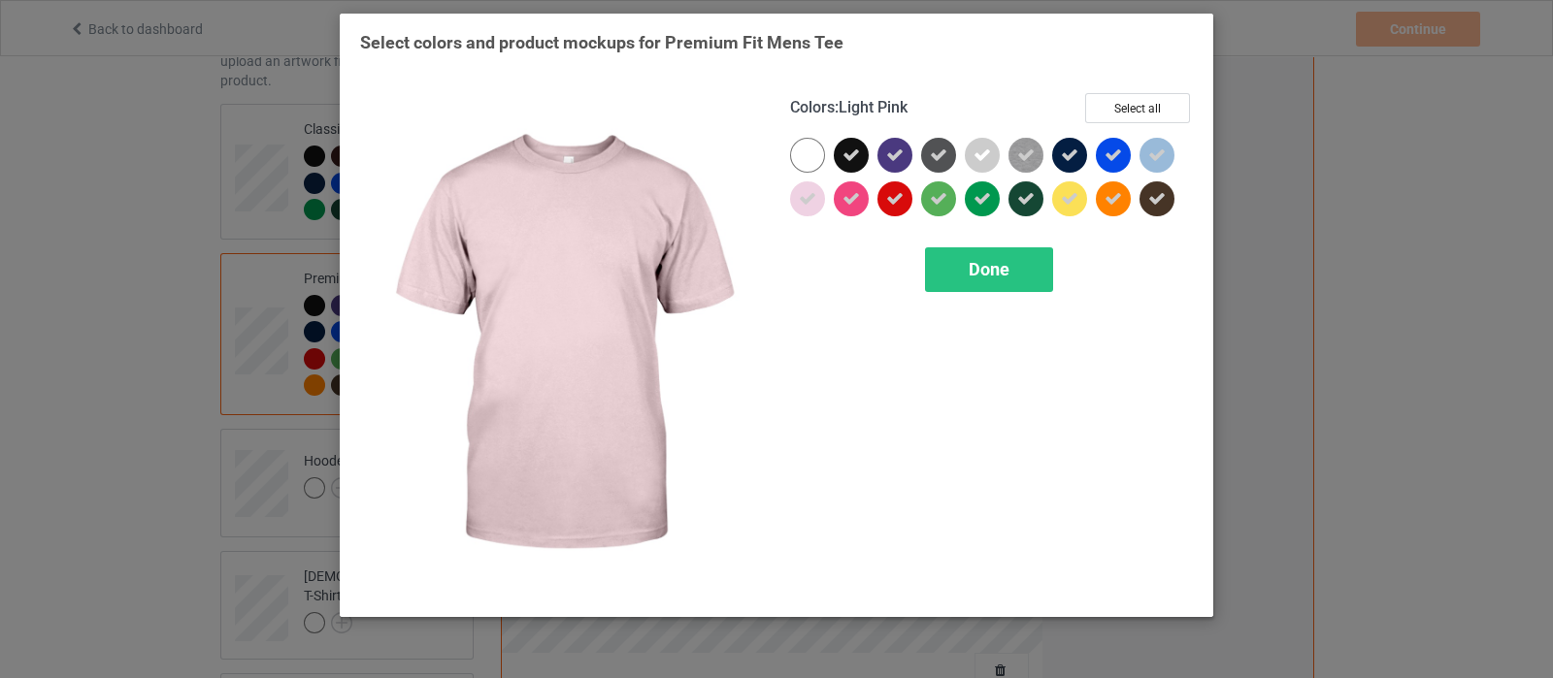
click at [806, 194] on icon at bounding box center [807, 198] width 17 height 17
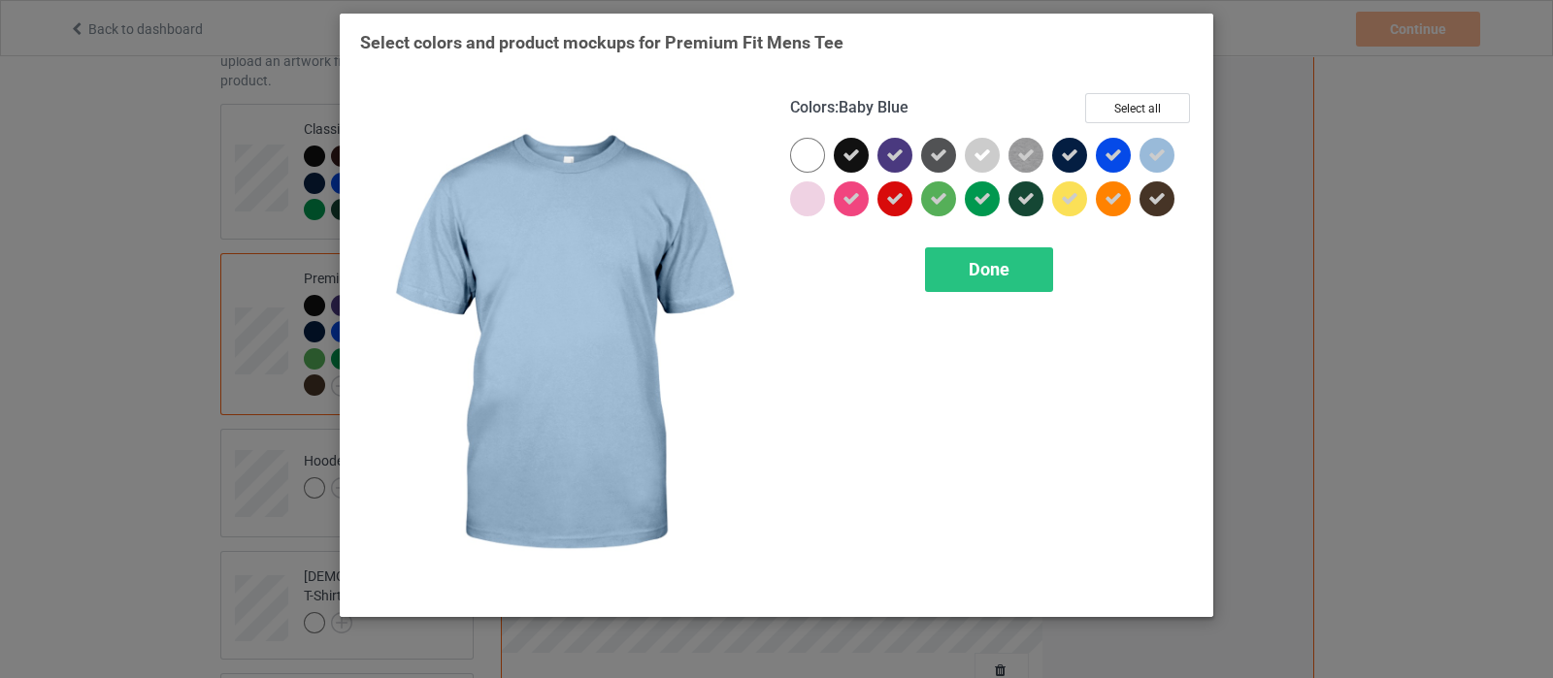
click at [1167, 153] on div at bounding box center [1157, 155] width 35 height 35
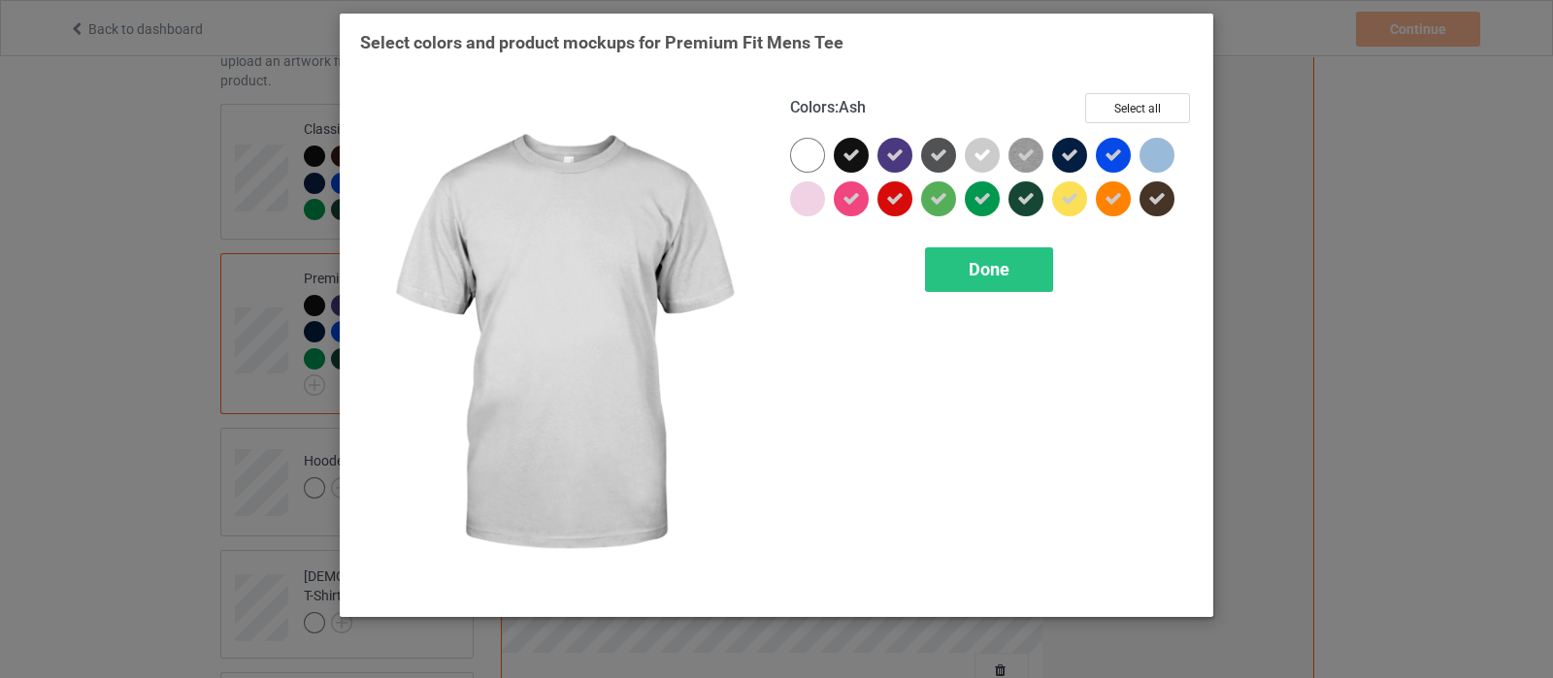
click at [981, 141] on div at bounding box center [982, 155] width 35 height 35
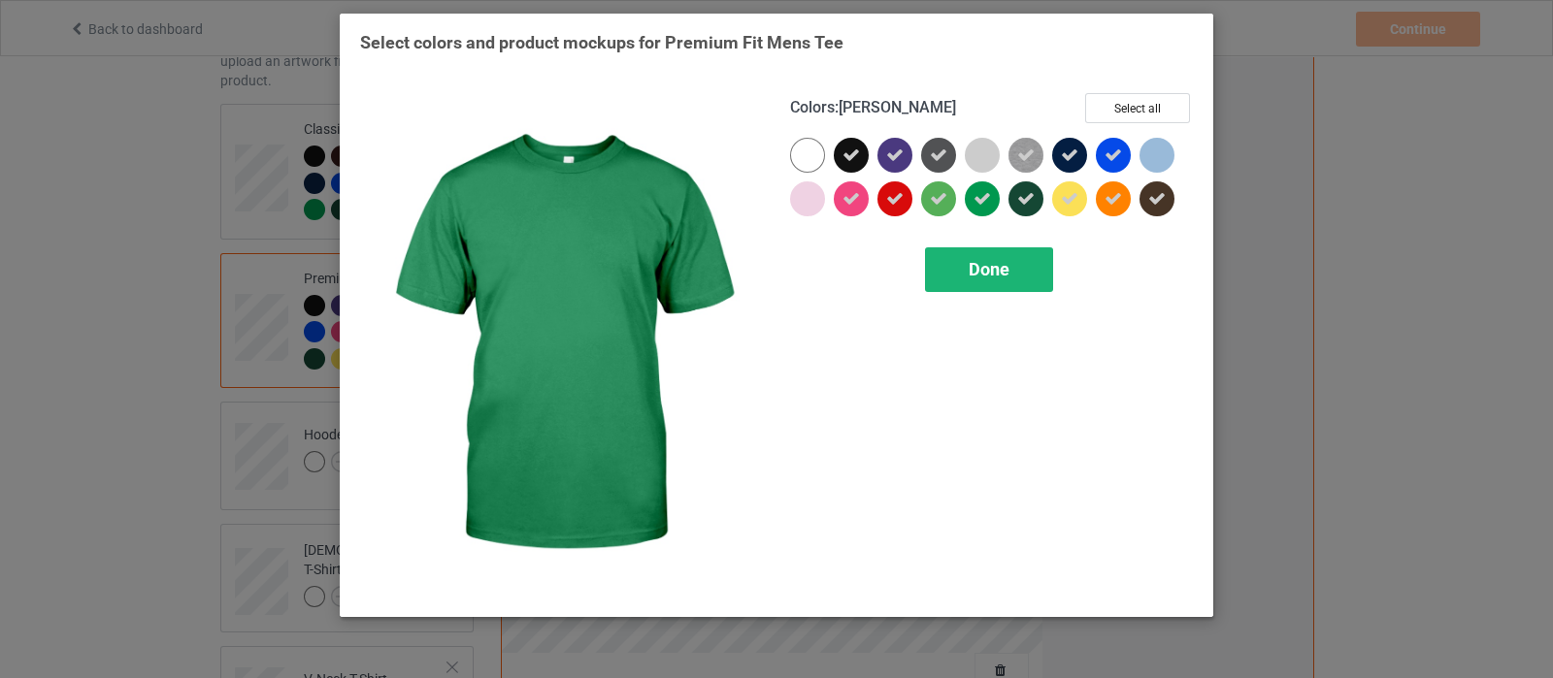
click at [973, 275] on span "Done" at bounding box center [989, 269] width 41 height 20
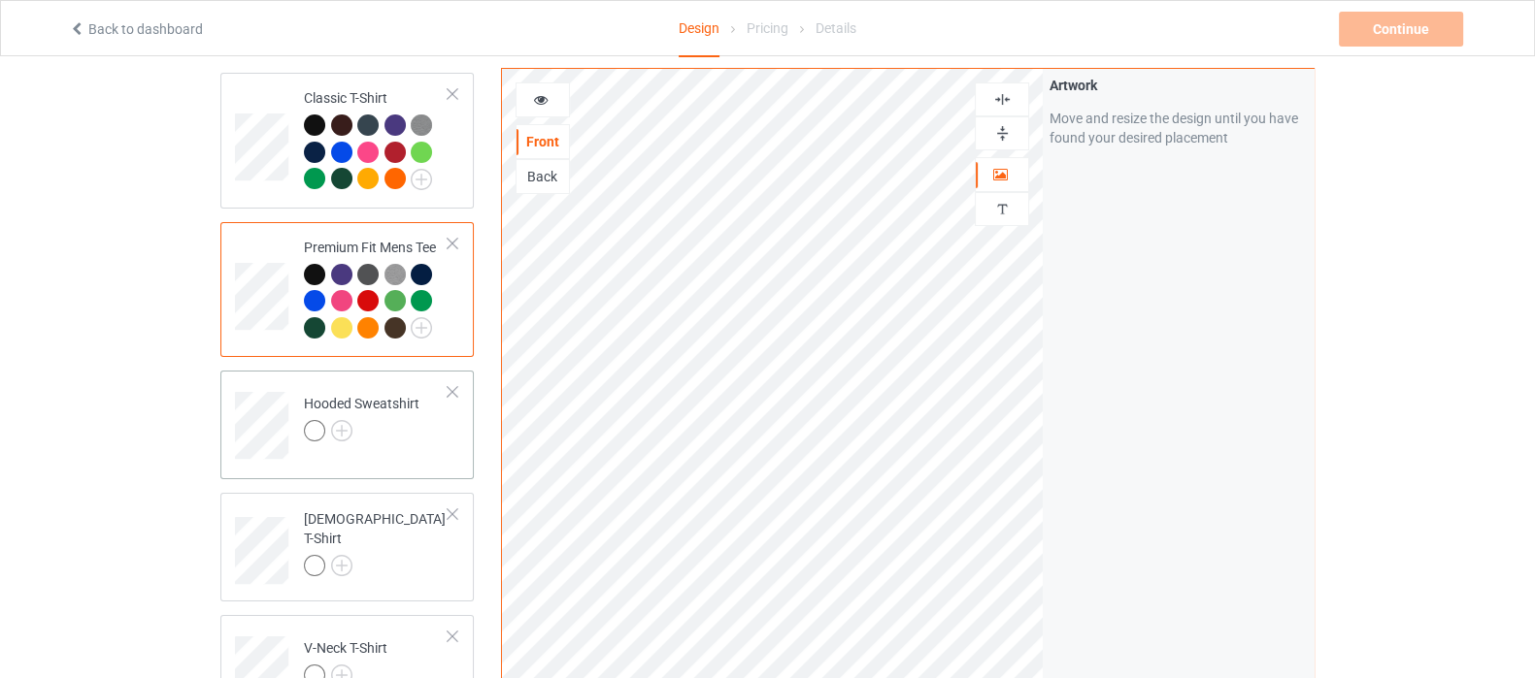
scroll to position [242, 0]
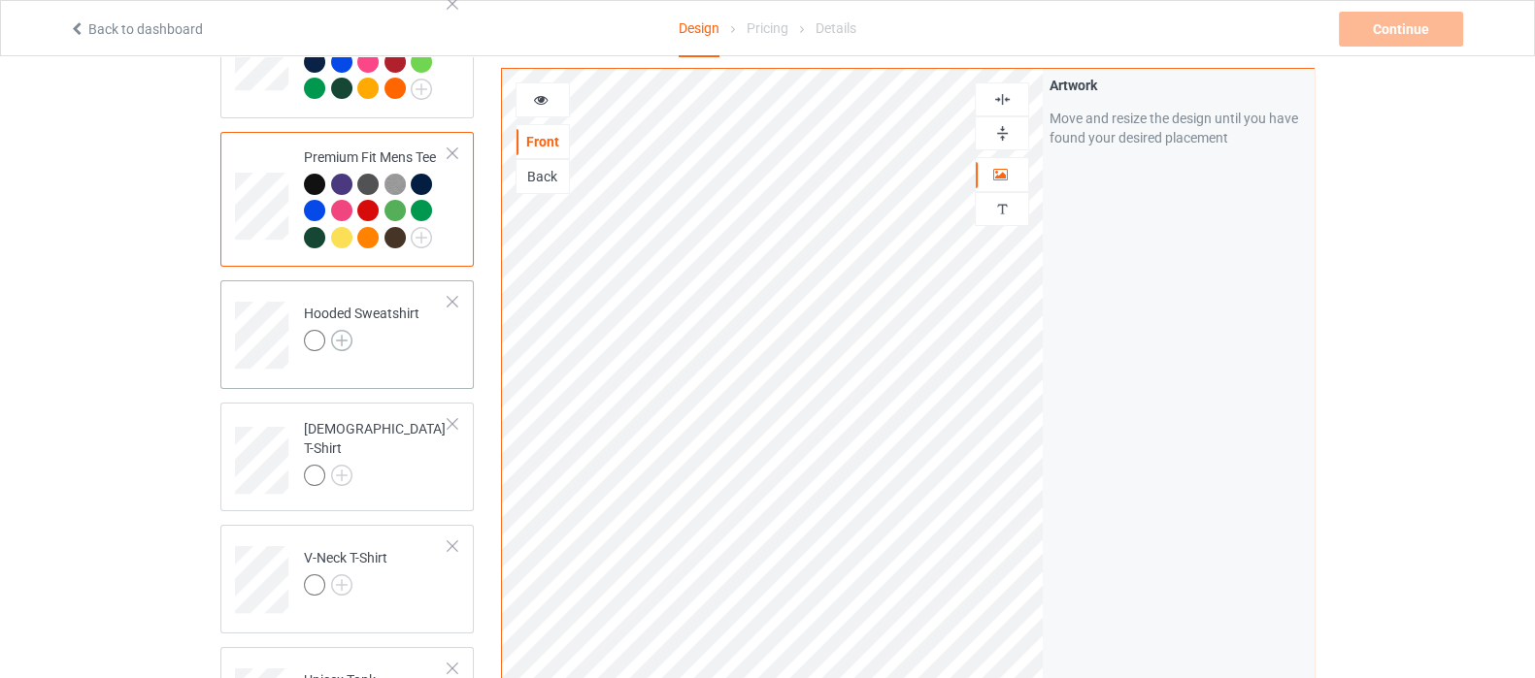
click at [346, 344] on img at bounding box center [341, 340] width 21 height 21
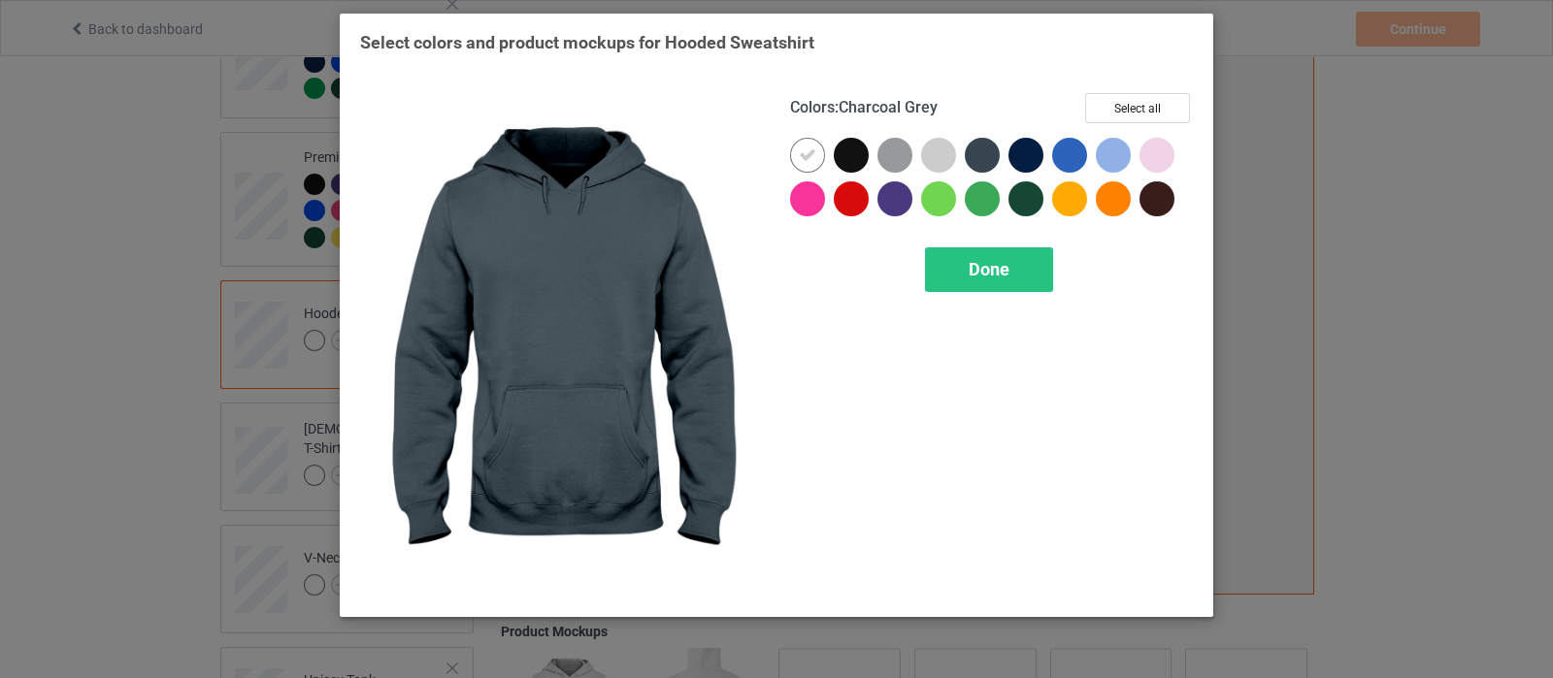
click at [1141, 91] on div "Colors : Charcoal Grey Select all Done" at bounding box center [992, 345] width 430 height 531
click at [1133, 116] on button "Select all" at bounding box center [1137, 108] width 105 height 30
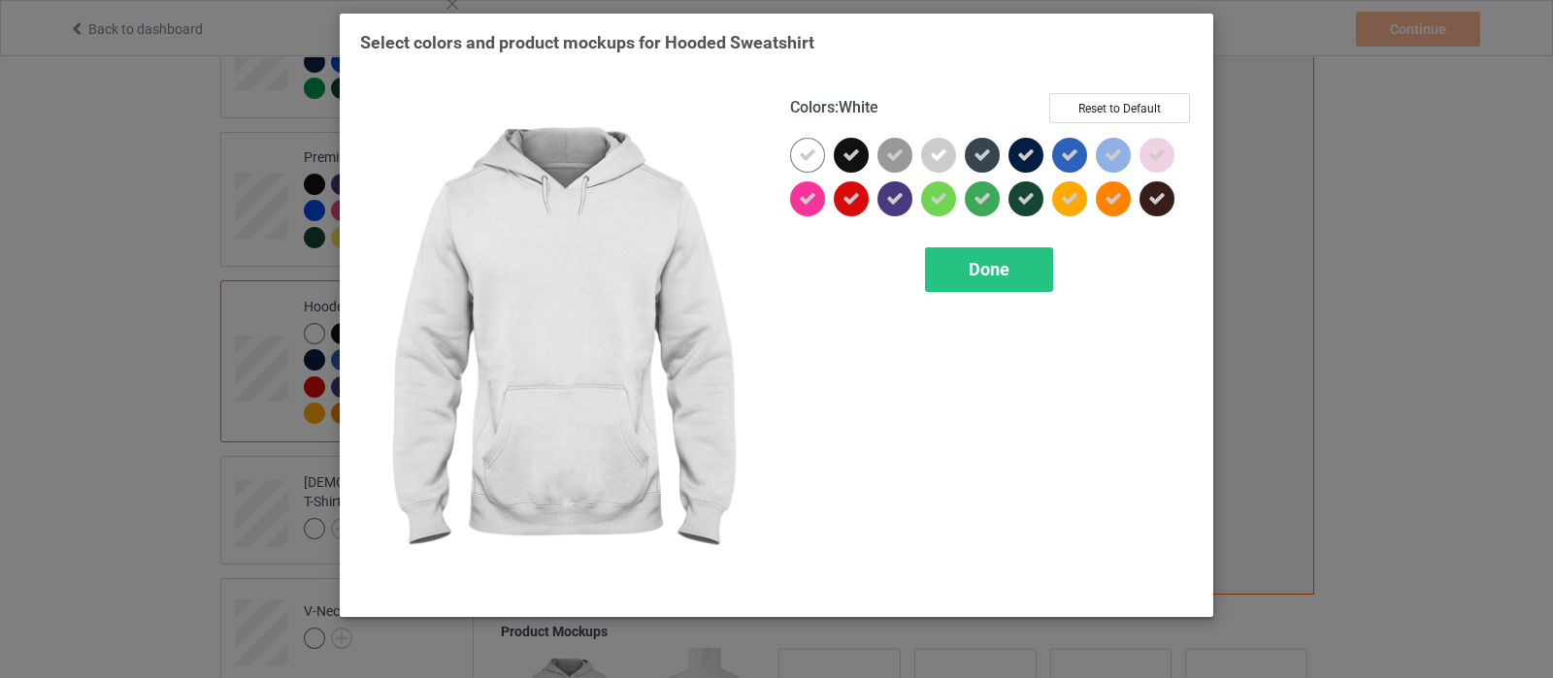
click at [801, 152] on icon at bounding box center [807, 155] width 17 height 17
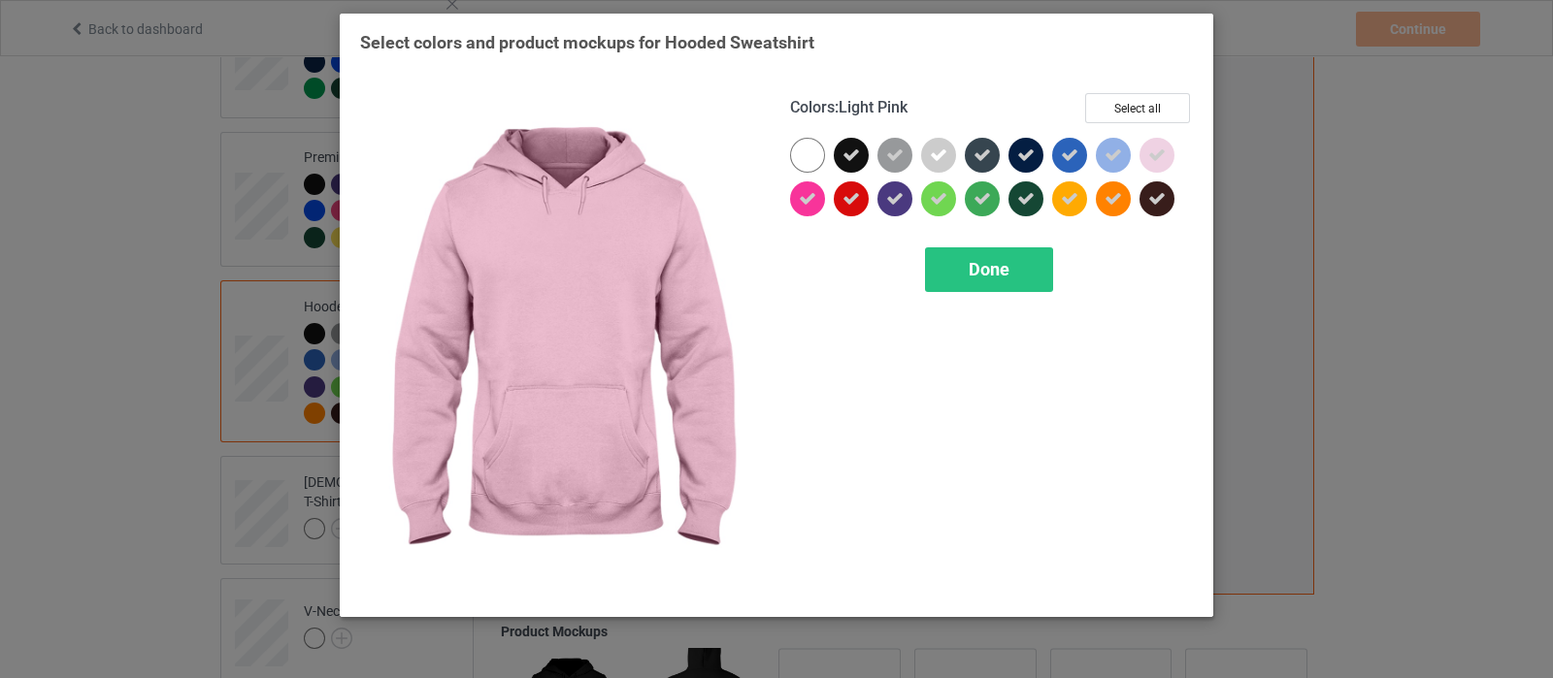
click at [1161, 157] on icon at bounding box center [1156, 155] width 17 height 17
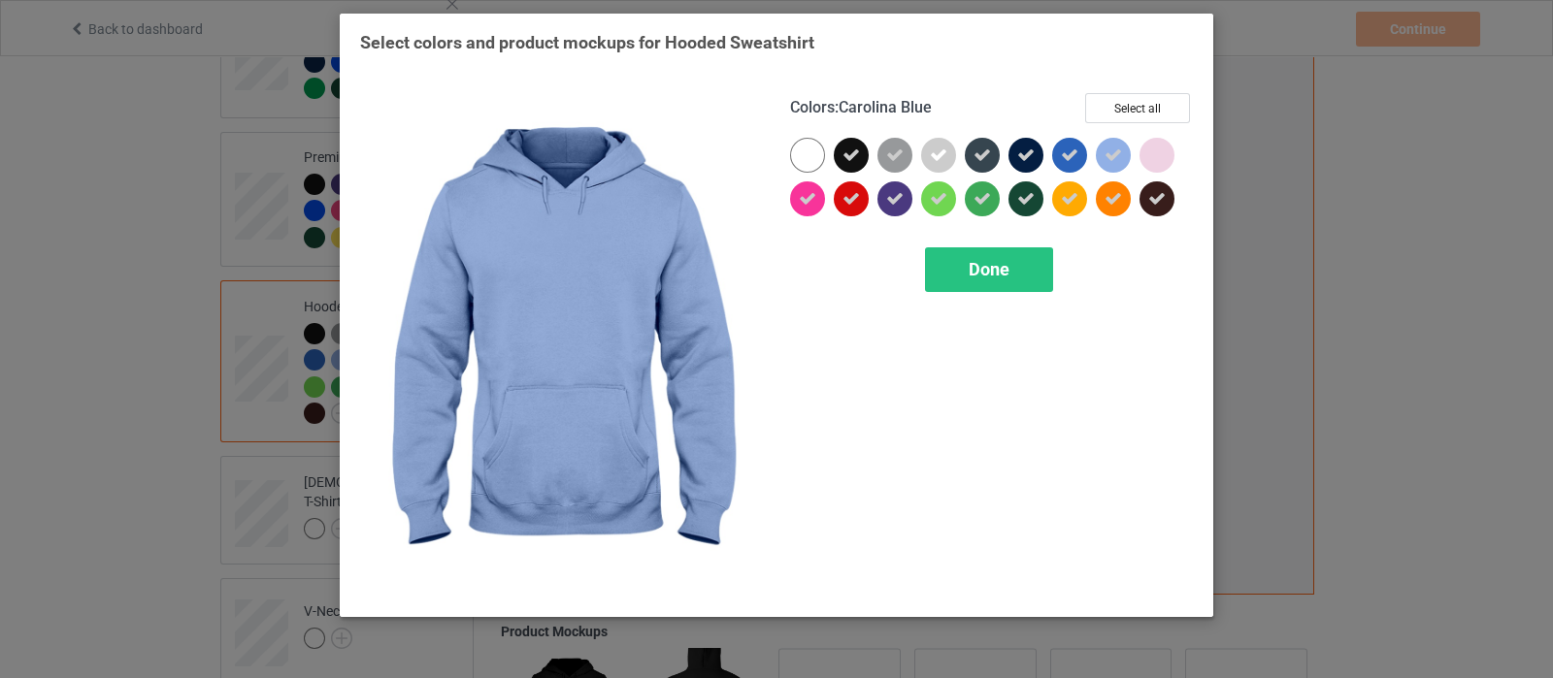
click at [1117, 158] on icon at bounding box center [1113, 155] width 17 height 17
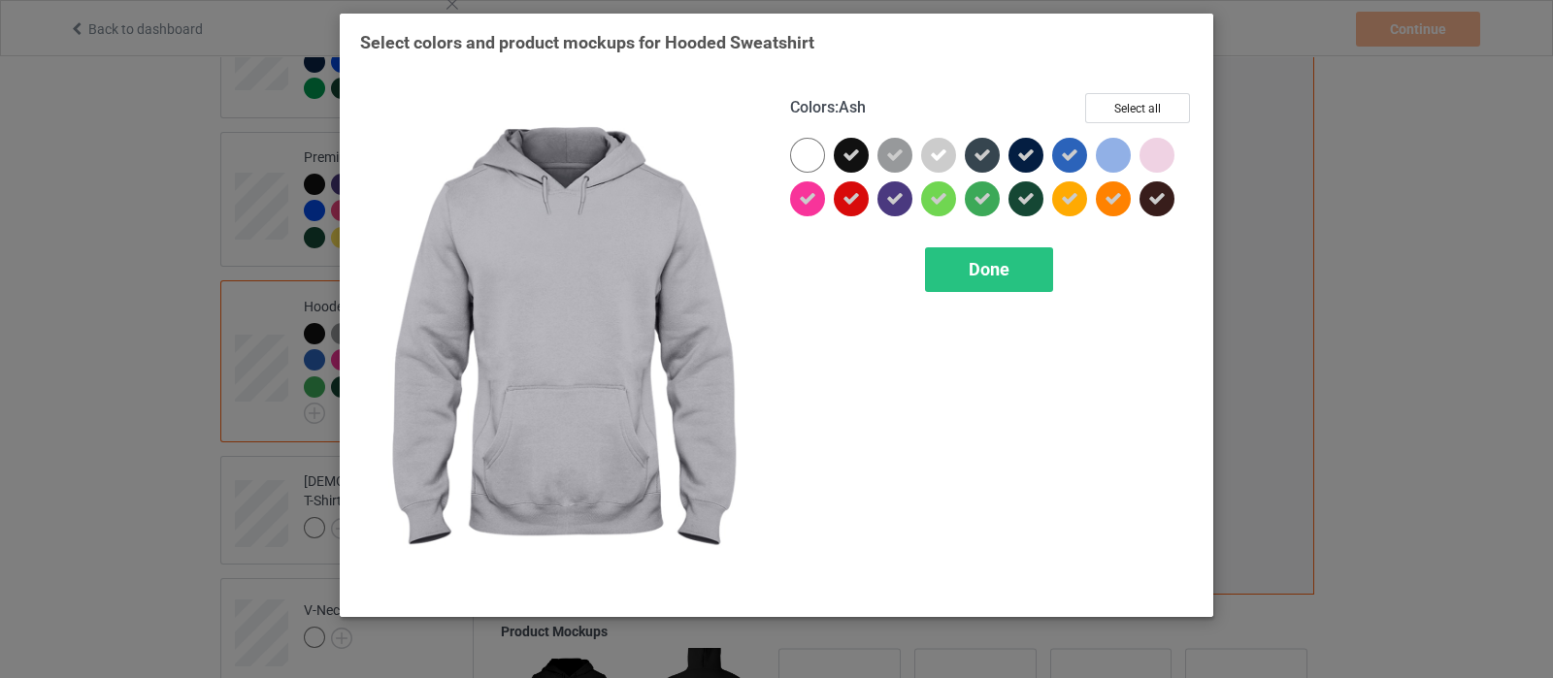
click at [934, 159] on icon at bounding box center [938, 155] width 17 height 17
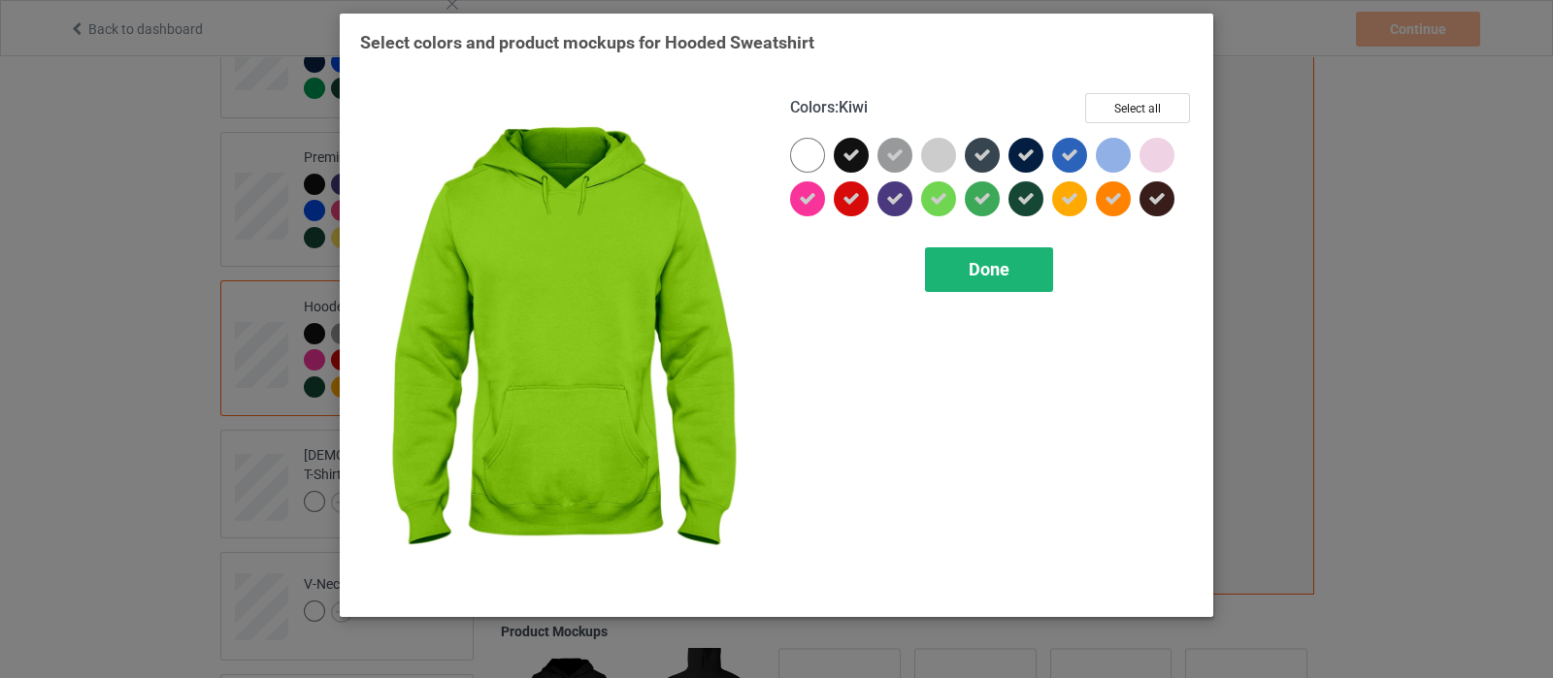
click at [990, 272] on span "Done" at bounding box center [989, 269] width 41 height 20
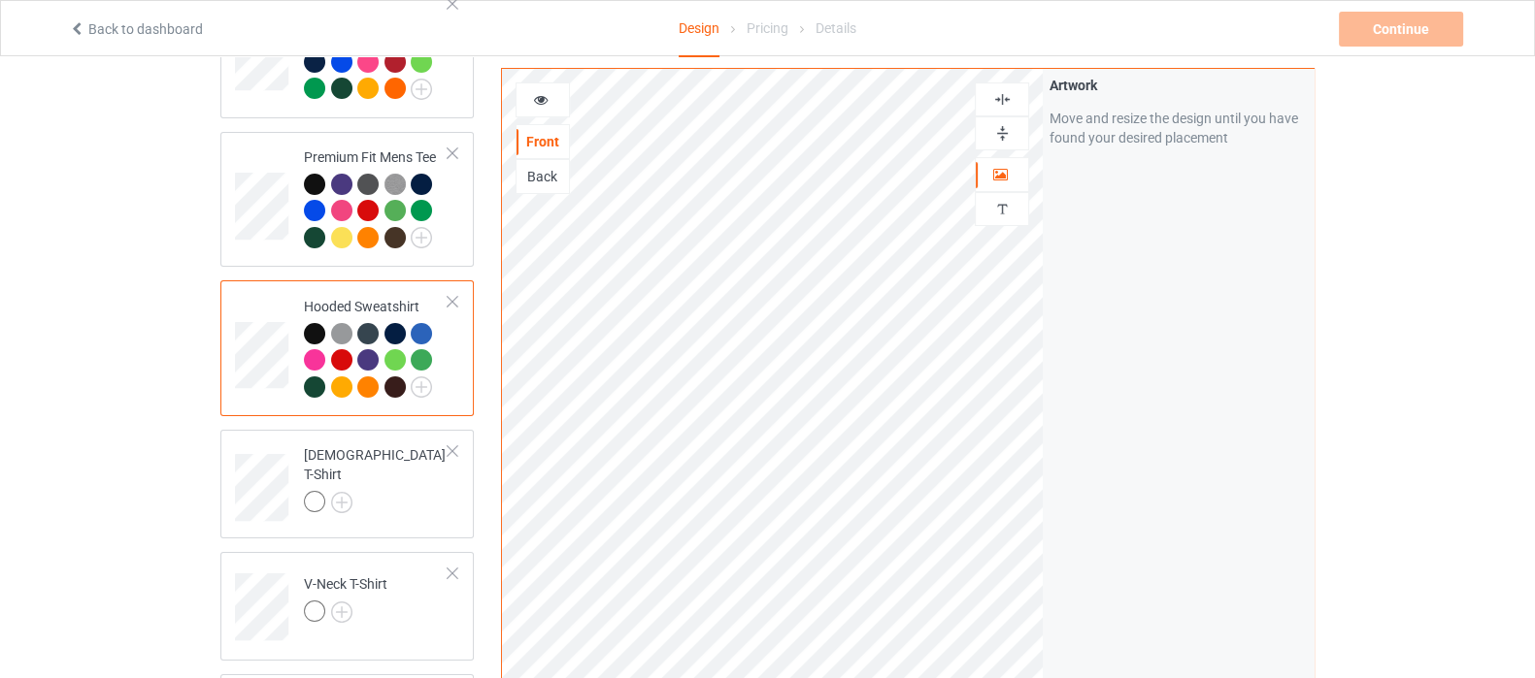
click at [372, 332] on div at bounding box center [367, 333] width 21 height 21
click at [350, 381] on div at bounding box center [341, 387] width 21 height 21
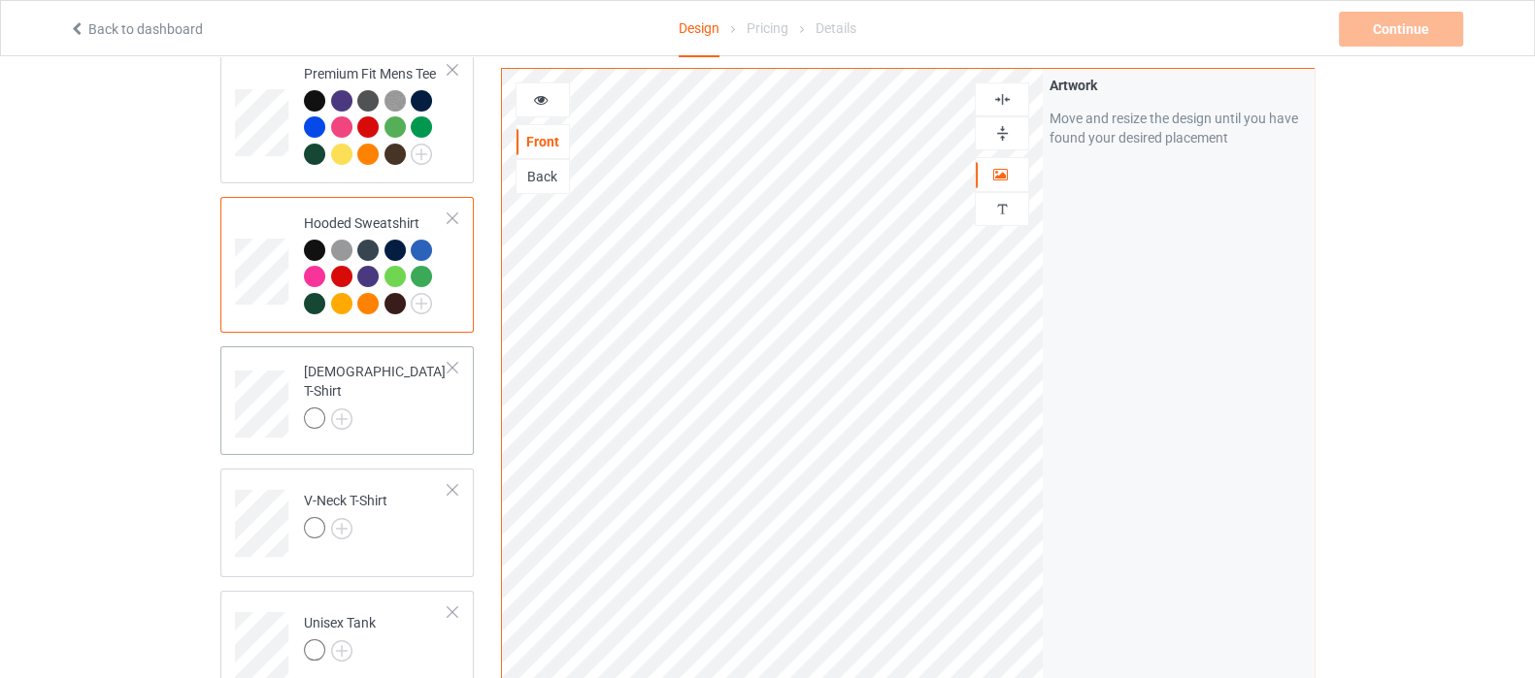
scroll to position [364, 0]
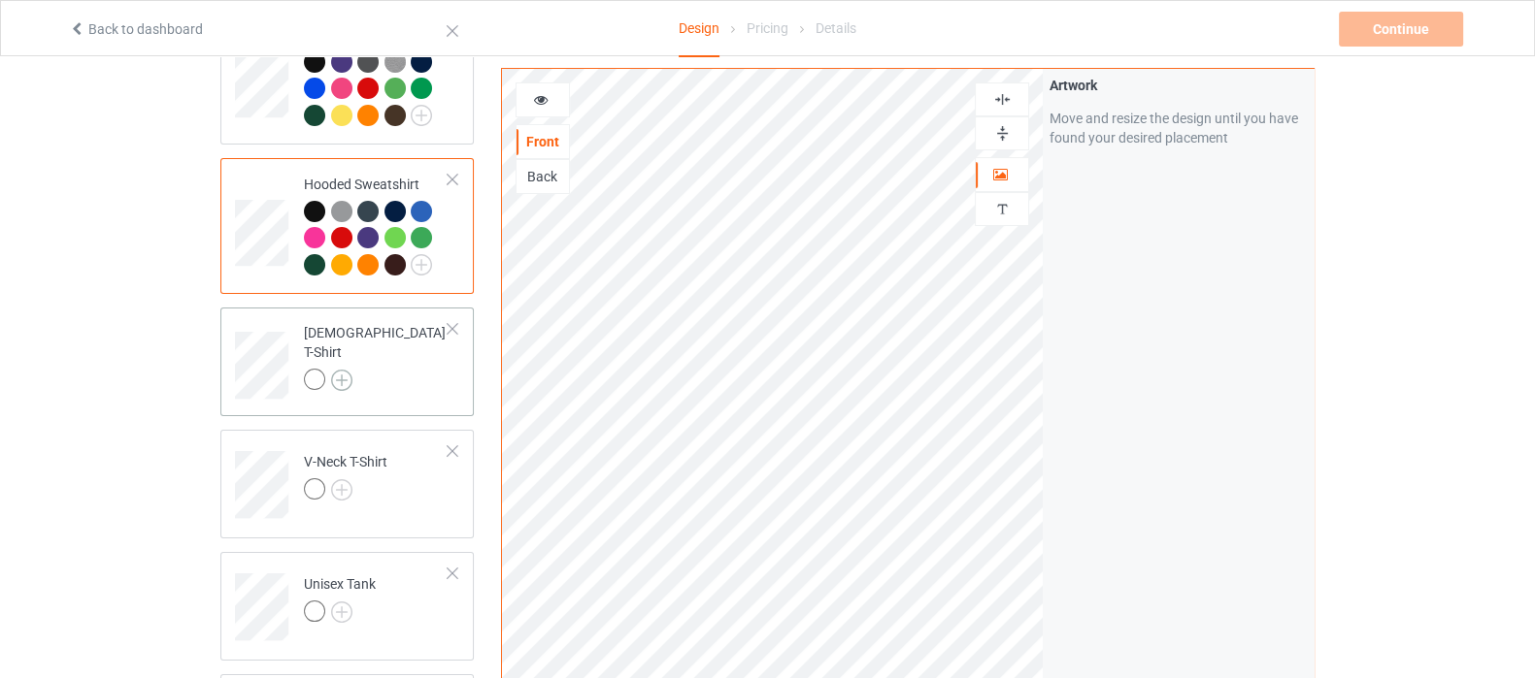
click at [345, 371] on img at bounding box center [341, 380] width 21 height 21
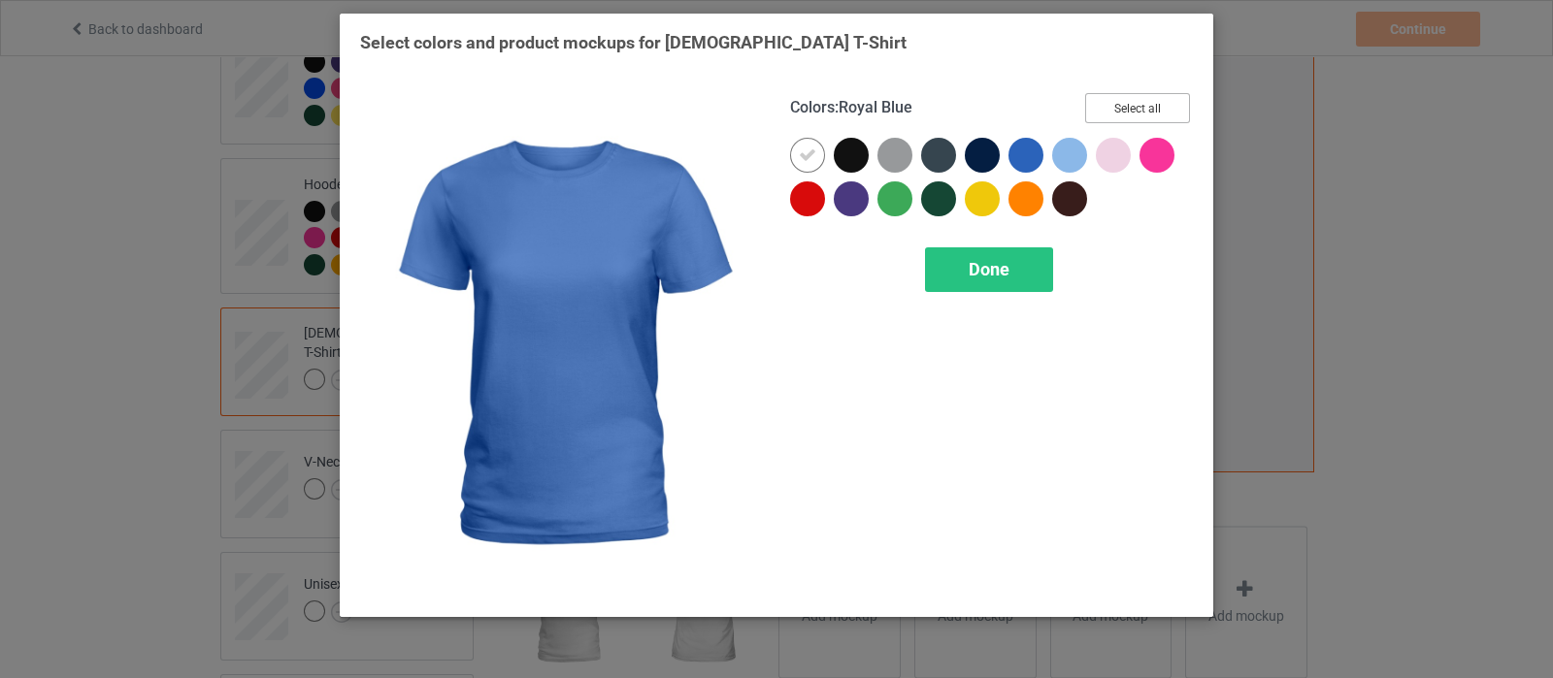
click at [1121, 112] on button "Select all" at bounding box center [1137, 108] width 105 height 30
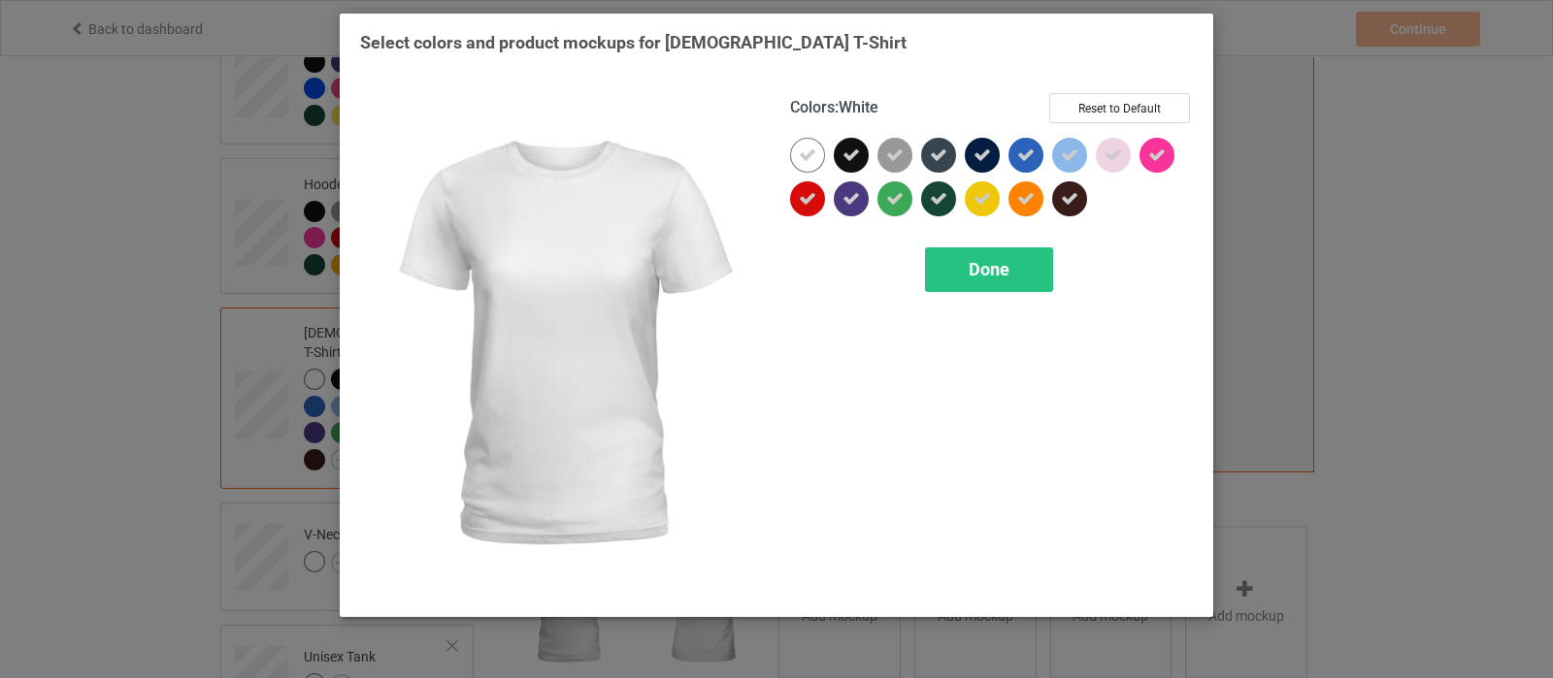
drag, startPoint x: 810, startPoint y: 159, endPoint x: 981, endPoint y: 175, distance: 172.5
click at [815, 158] on icon at bounding box center [807, 155] width 17 height 17
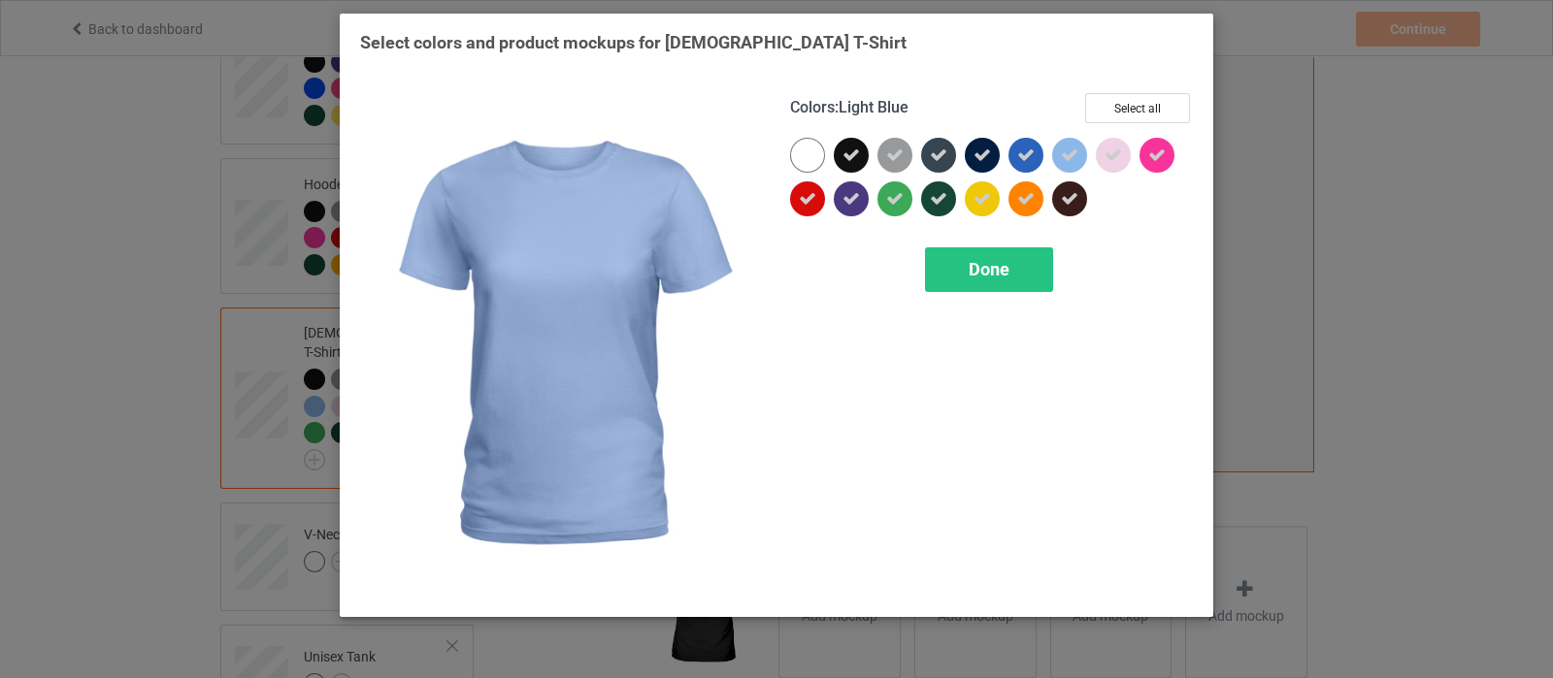
click at [1067, 162] on icon at bounding box center [1069, 155] width 17 height 17
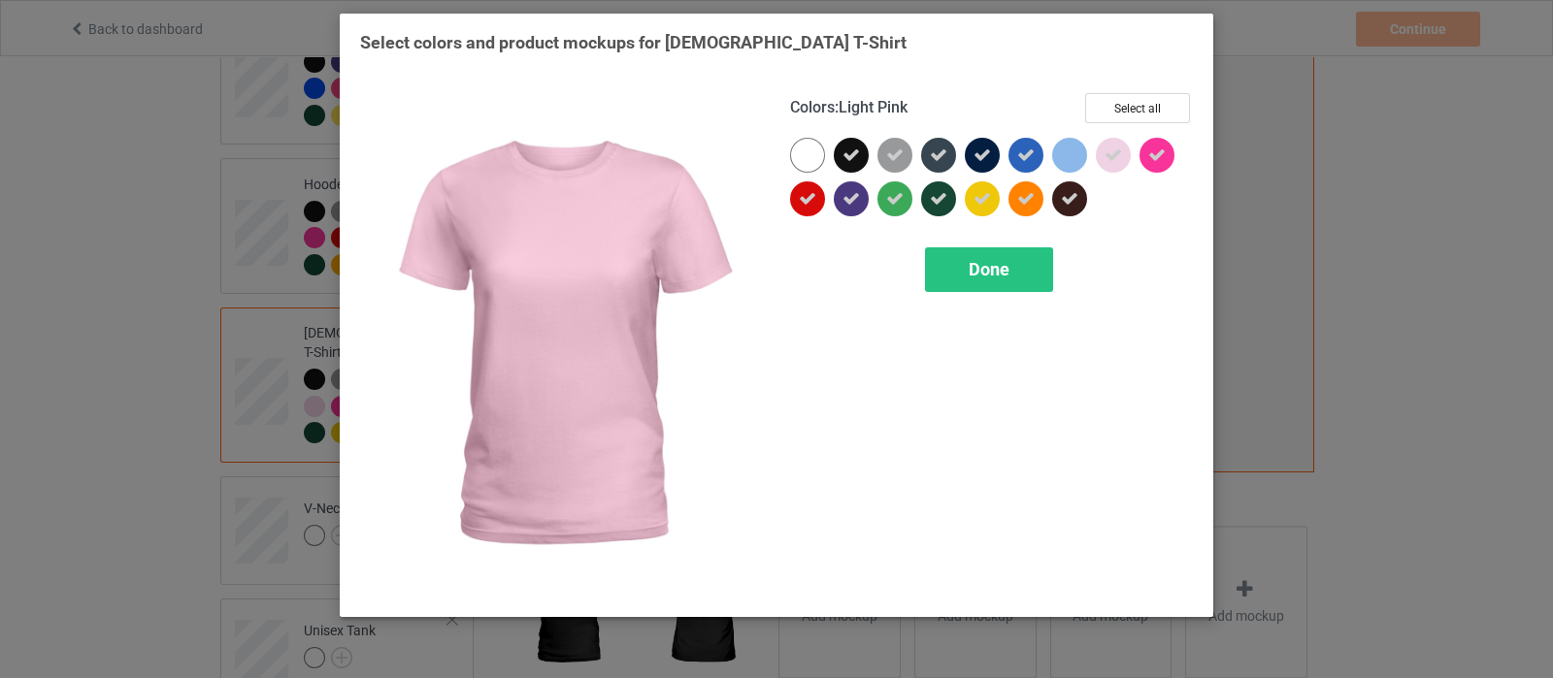
drag, startPoint x: 1112, startPoint y: 162, endPoint x: 1109, endPoint y: 181, distance: 18.8
click at [1114, 162] on icon at bounding box center [1113, 155] width 17 height 17
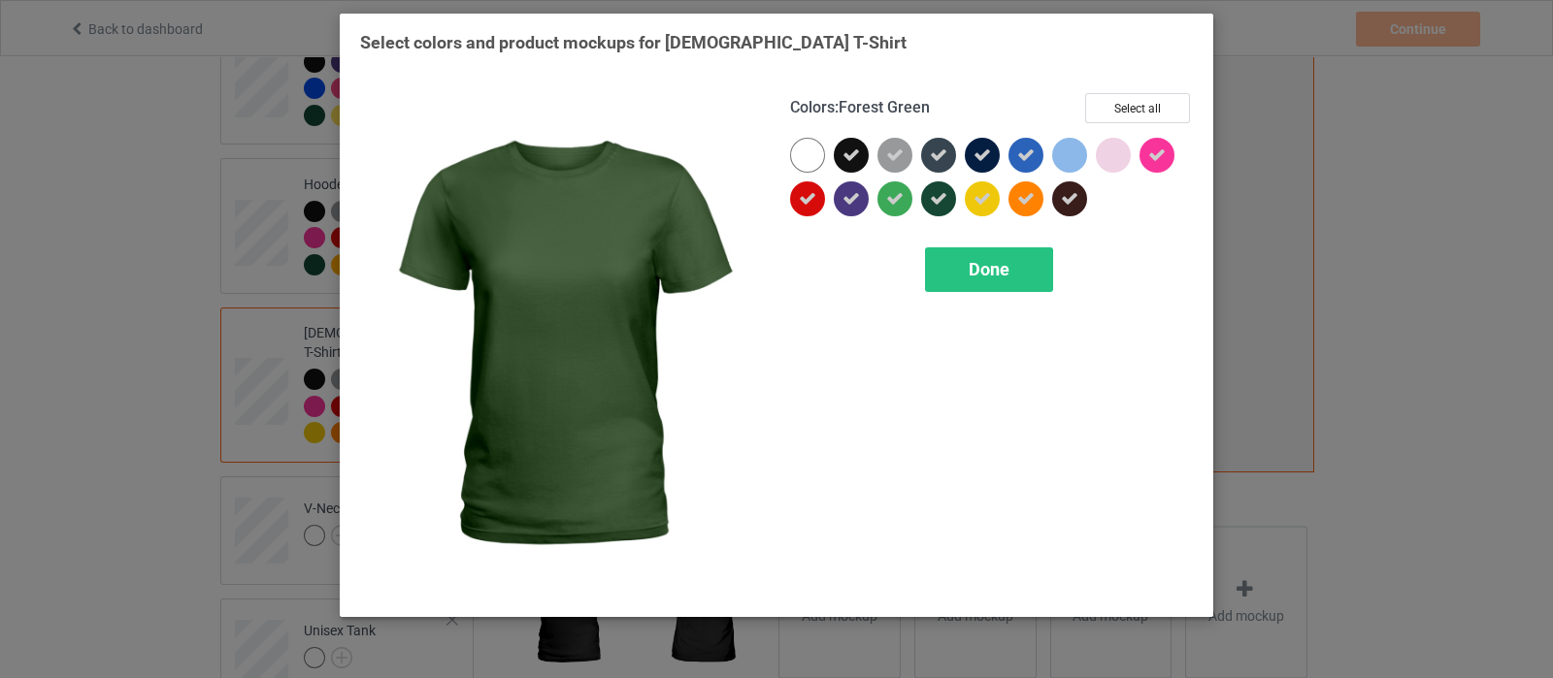
click at [942, 199] on icon at bounding box center [938, 198] width 17 height 17
click at [942, 199] on div at bounding box center [938, 199] width 35 height 35
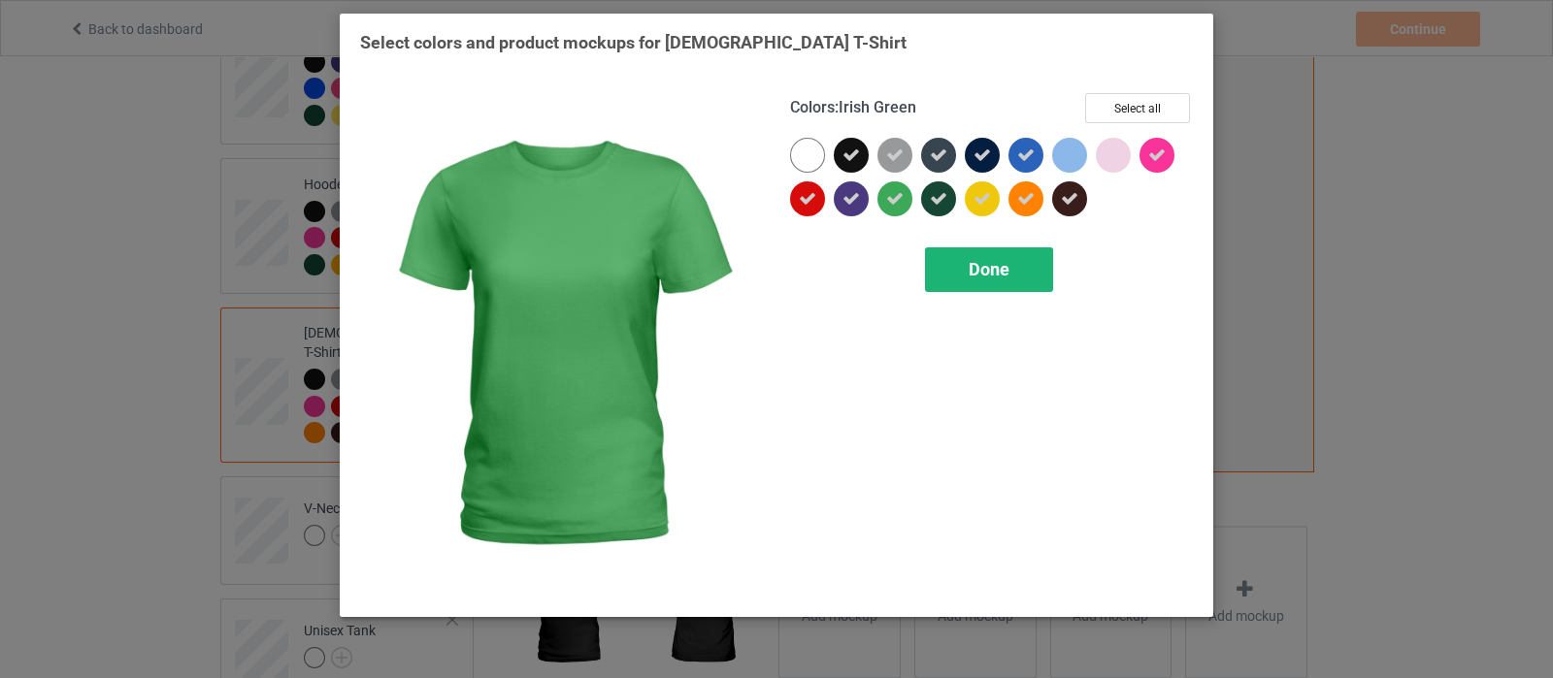
click at [989, 267] on span "Done" at bounding box center [989, 269] width 41 height 20
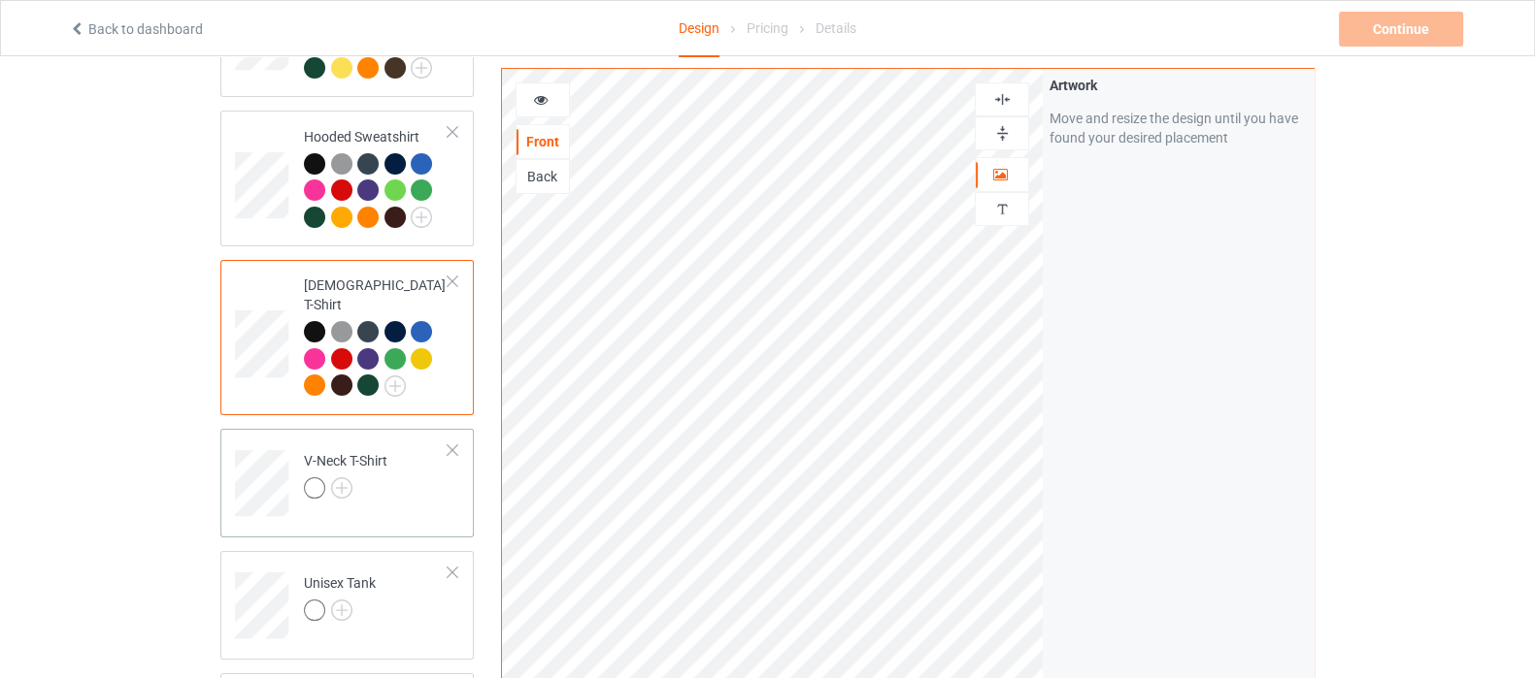
scroll to position [484, 0]
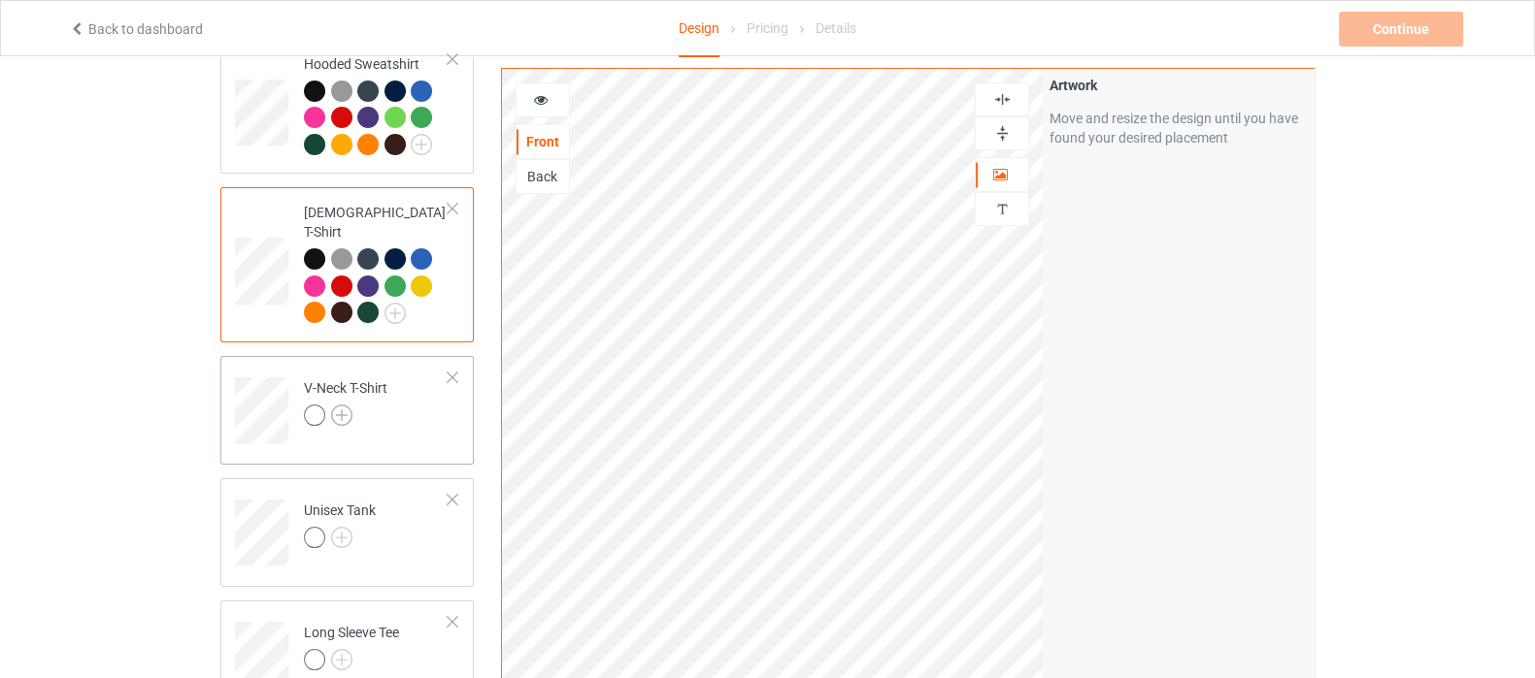
click at [348, 405] on img at bounding box center [341, 415] width 21 height 21
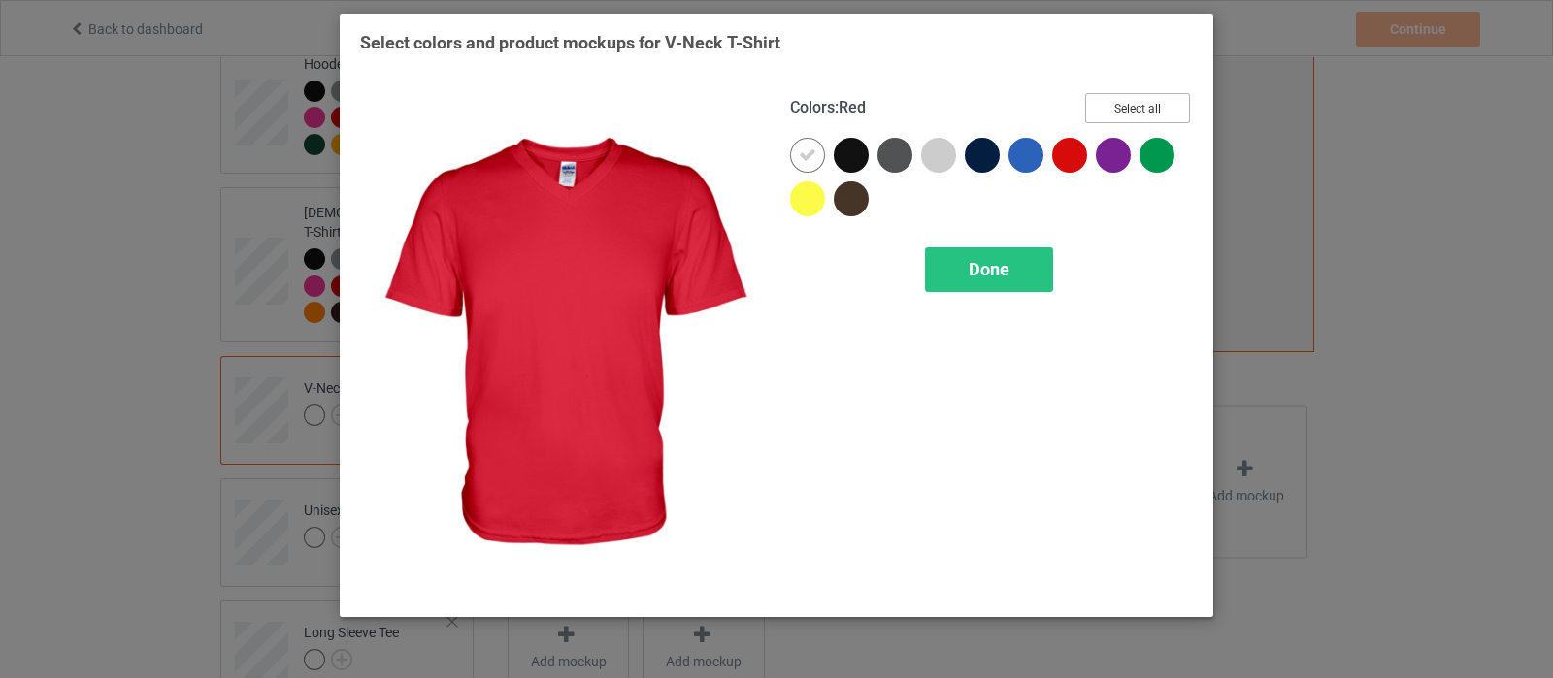
click at [1107, 117] on button "Select all" at bounding box center [1137, 108] width 105 height 30
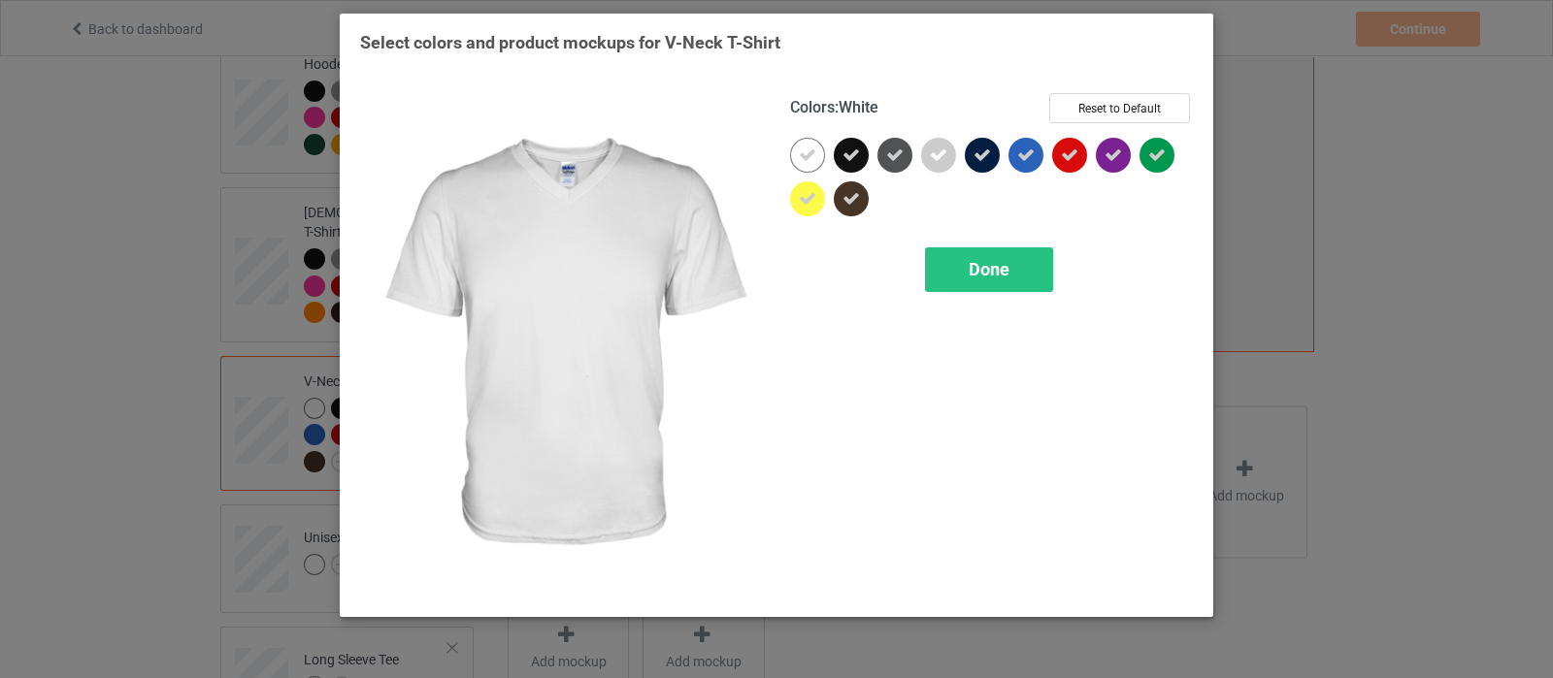
click at [805, 159] on icon at bounding box center [807, 155] width 17 height 17
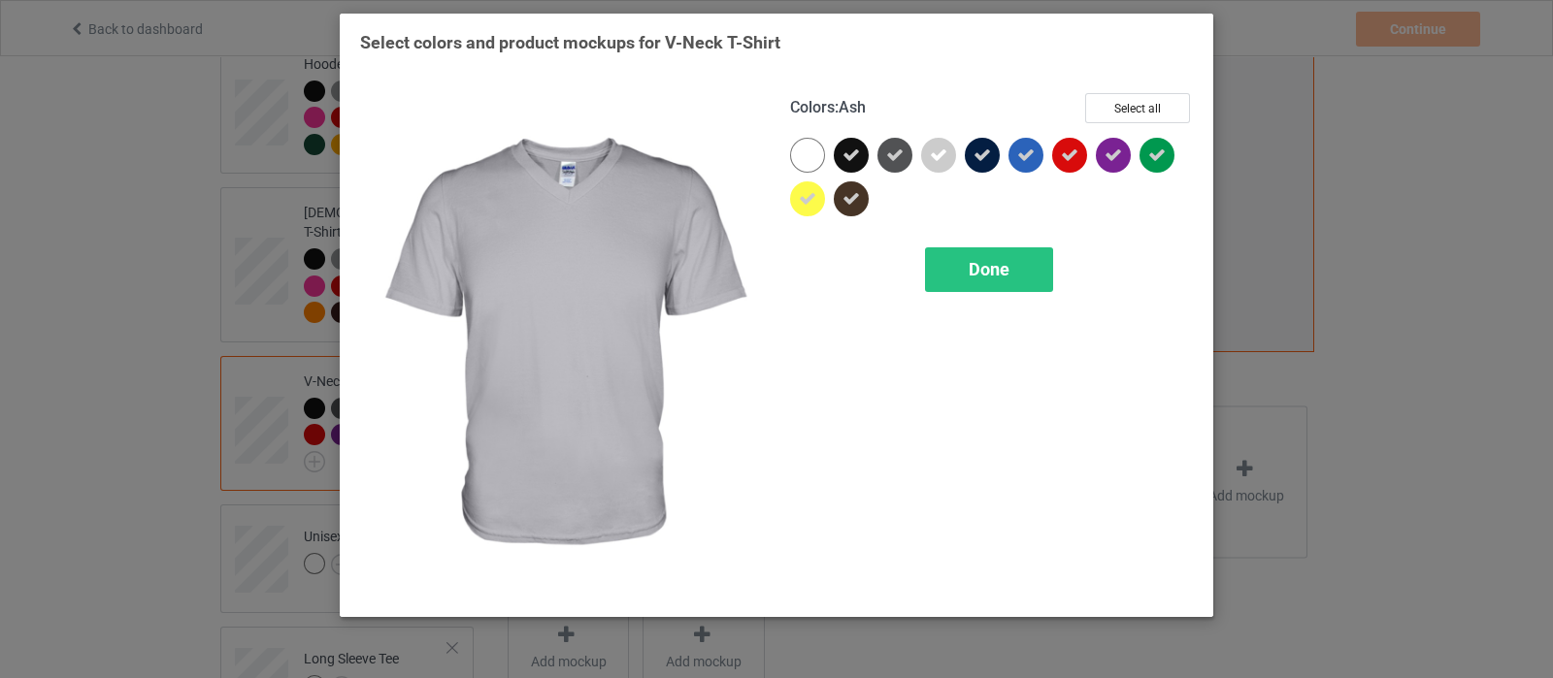
click at [928, 155] on div at bounding box center [938, 155] width 35 height 35
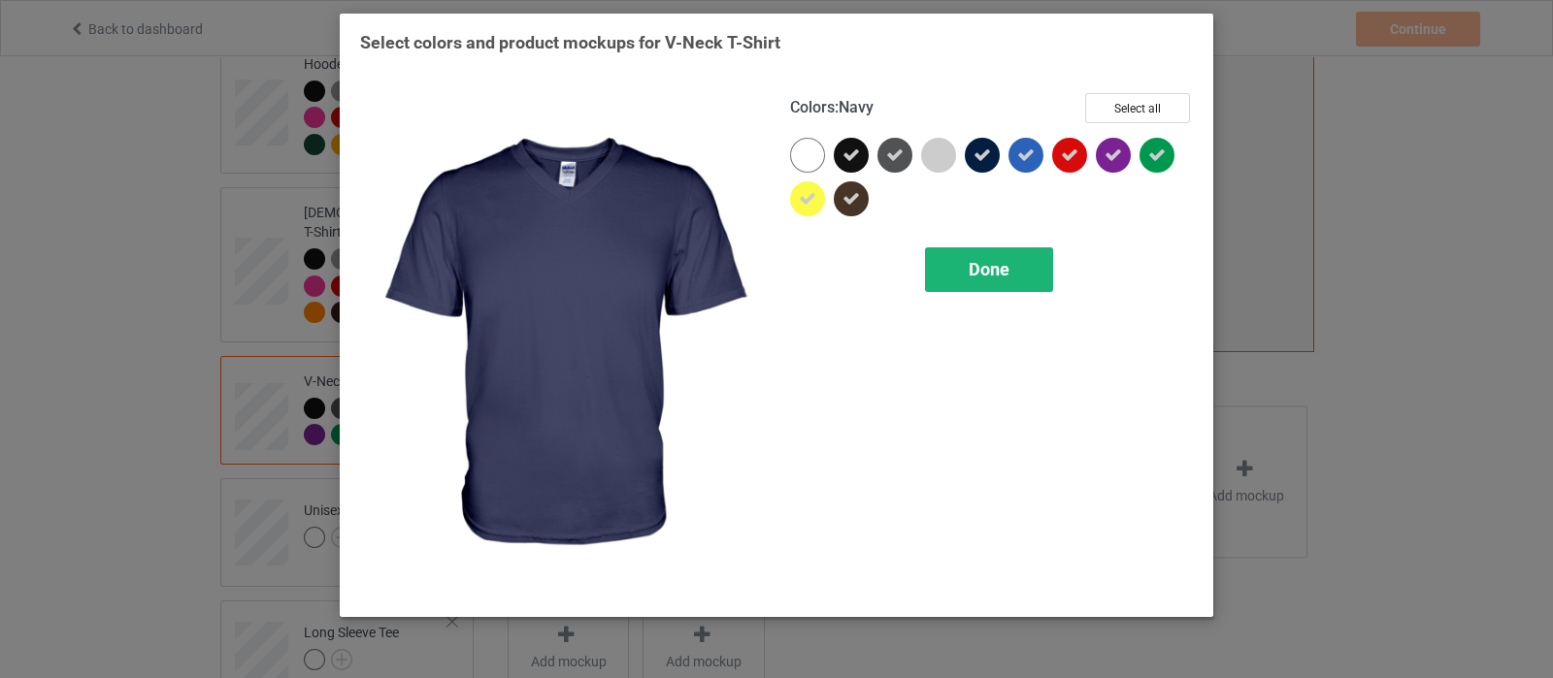
click at [956, 259] on div "Done" at bounding box center [989, 270] width 128 height 45
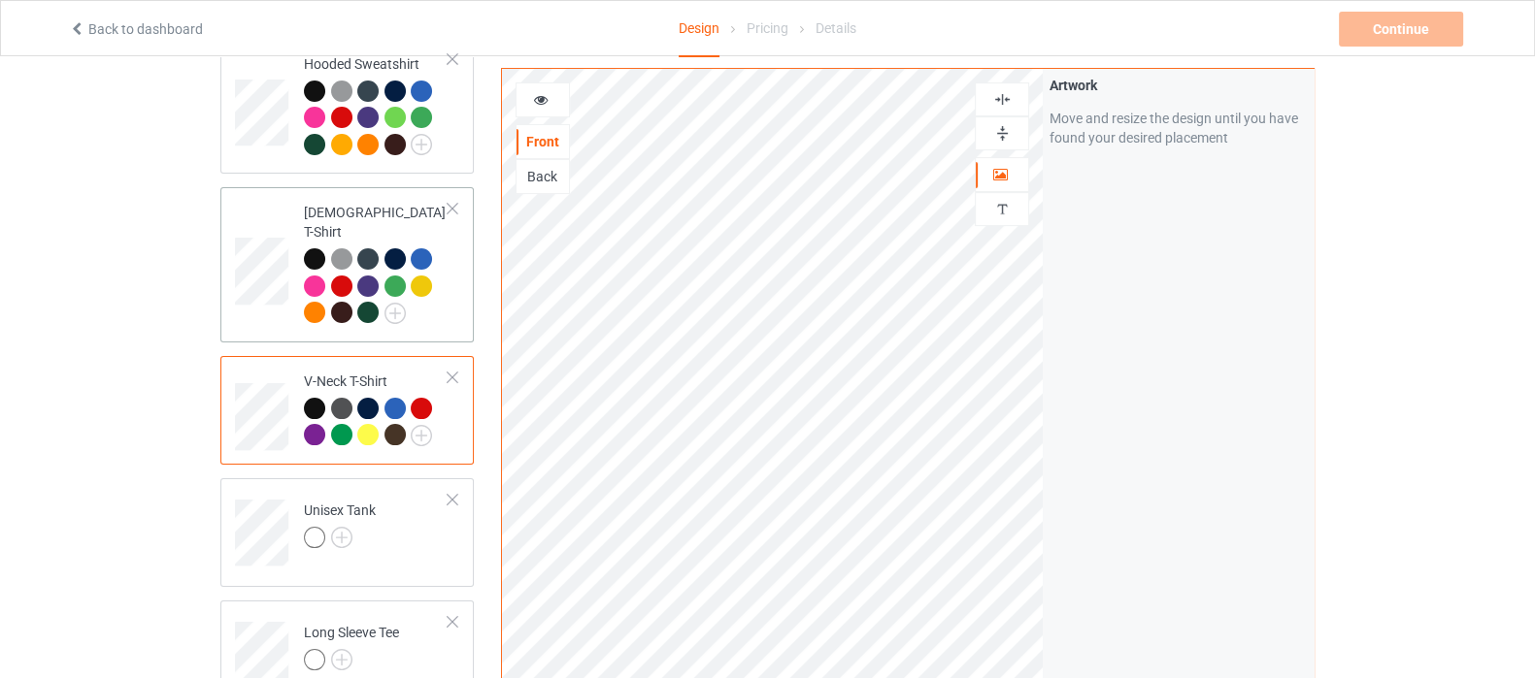
scroll to position [607, 0]
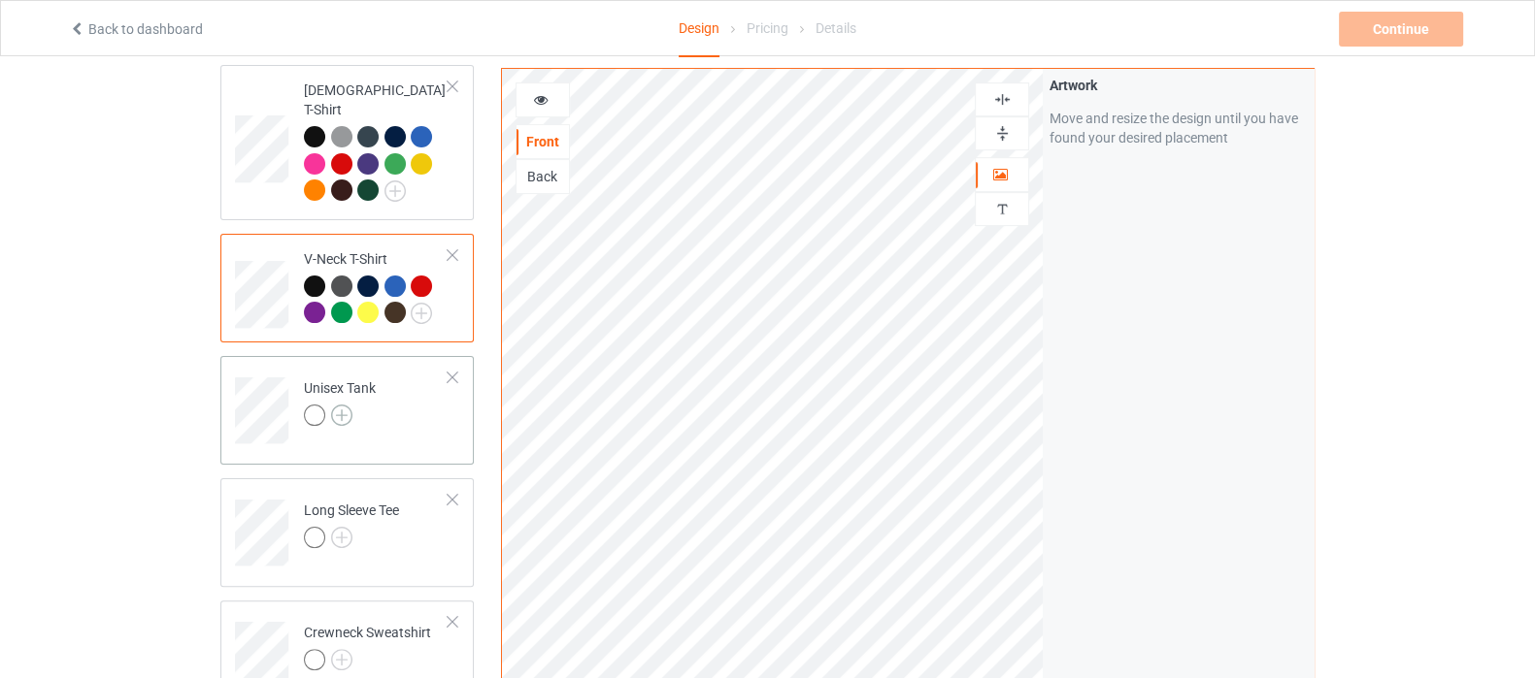
click at [340, 405] on img at bounding box center [341, 415] width 21 height 21
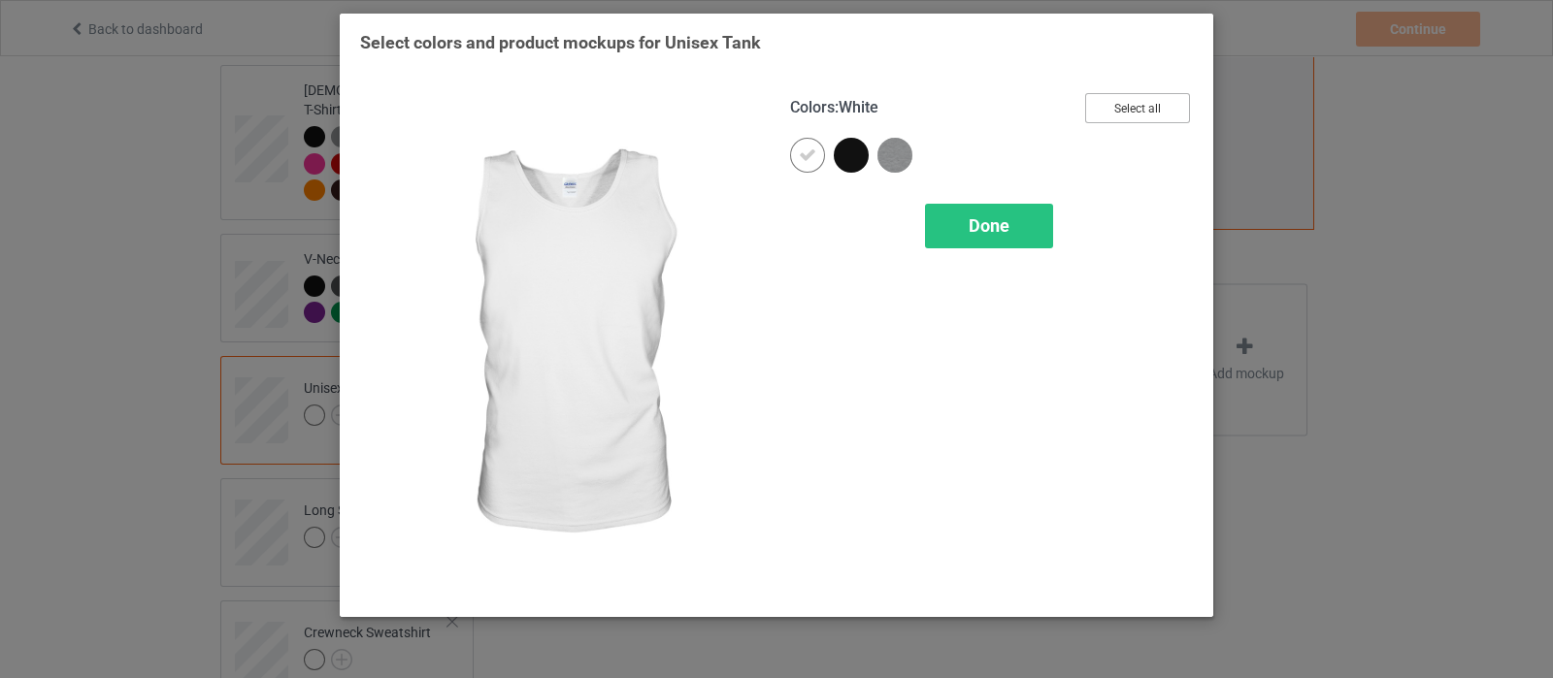
click at [1150, 113] on button "Select all" at bounding box center [1137, 108] width 105 height 30
drag, startPoint x: 801, startPoint y: 158, endPoint x: 883, endPoint y: 189, distance: 88.2
click at [804, 158] on icon at bounding box center [807, 155] width 17 height 17
click at [1028, 222] on div "Done" at bounding box center [989, 226] width 128 height 45
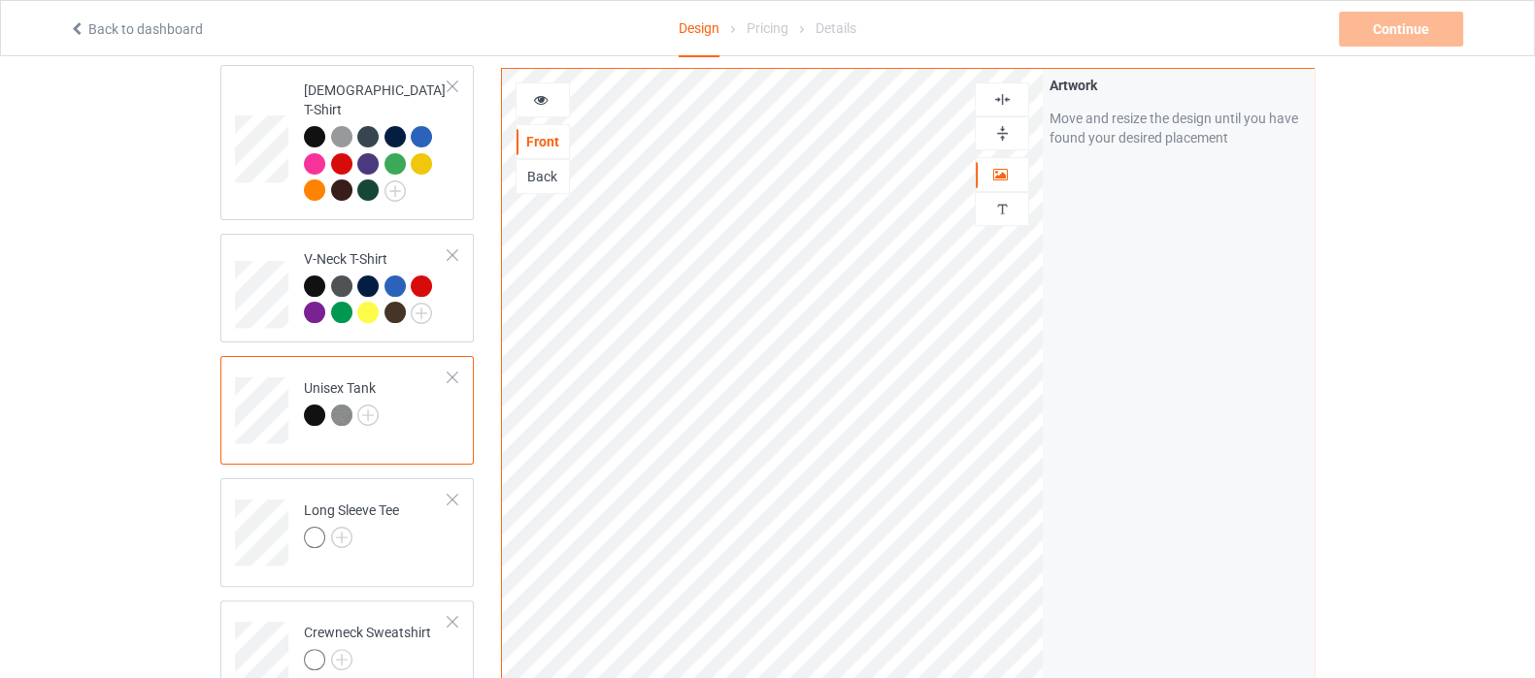
scroll to position [728, 0]
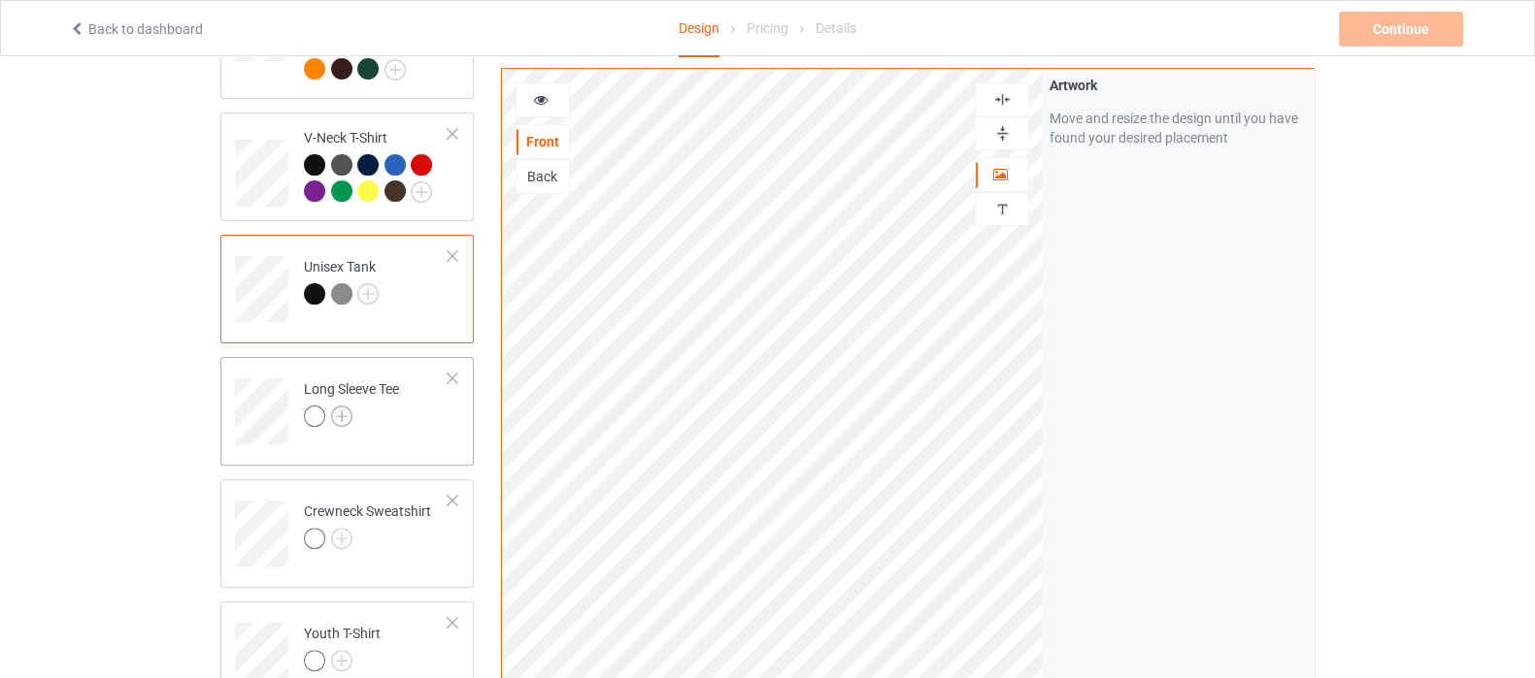
click at [341, 406] on img at bounding box center [341, 416] width 21 height 21
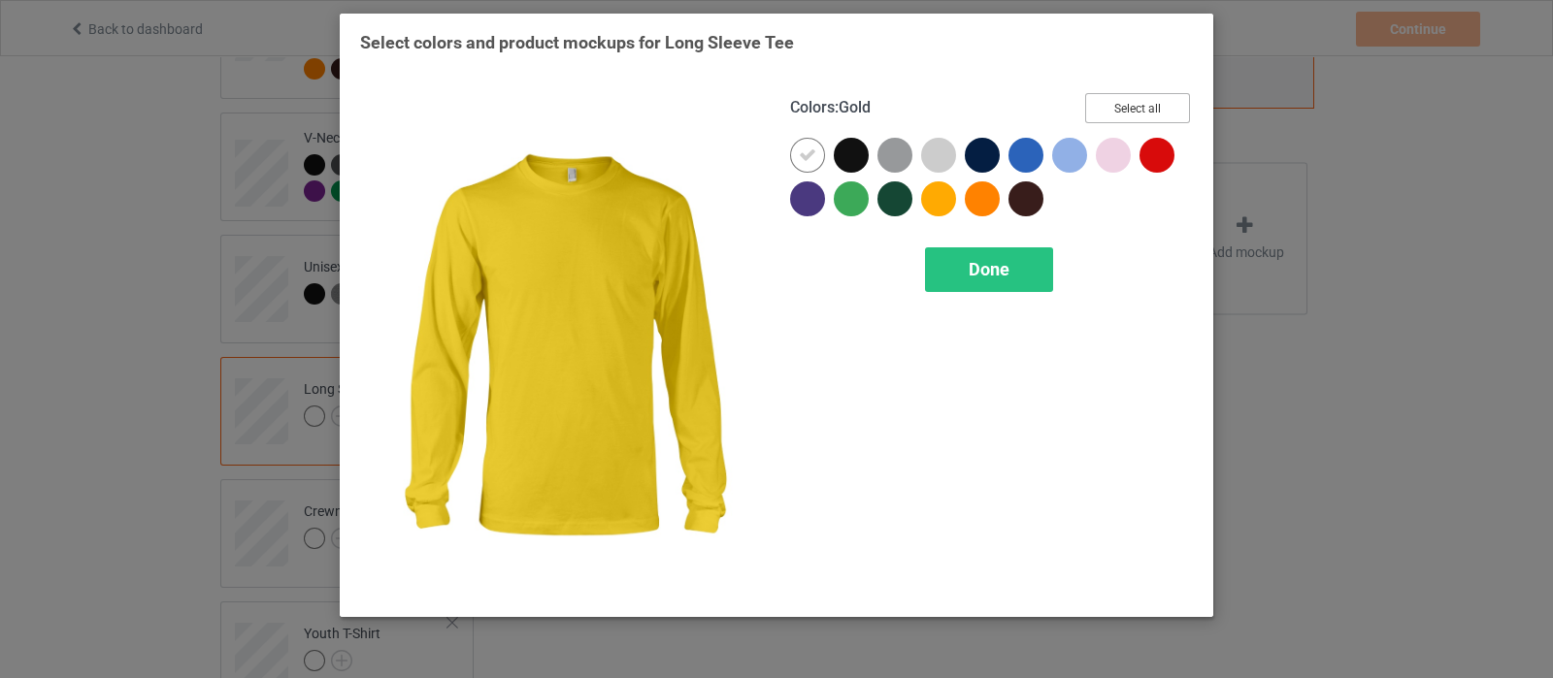
click at [1156, 109] on button "Select all" at bounding box center [1137, 108] width 105 height 30
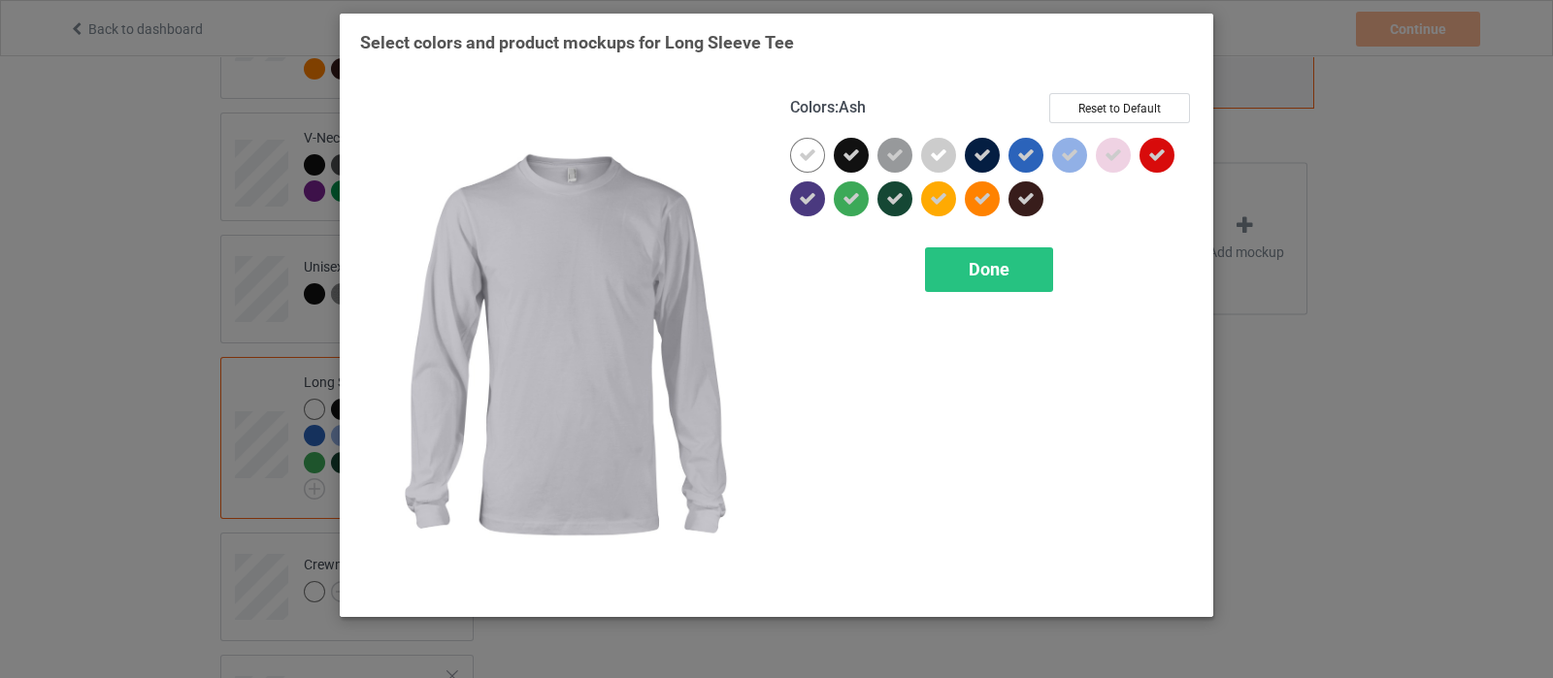
click at [936, 165] on div at bounding box center [938, 155] width 35 height 35
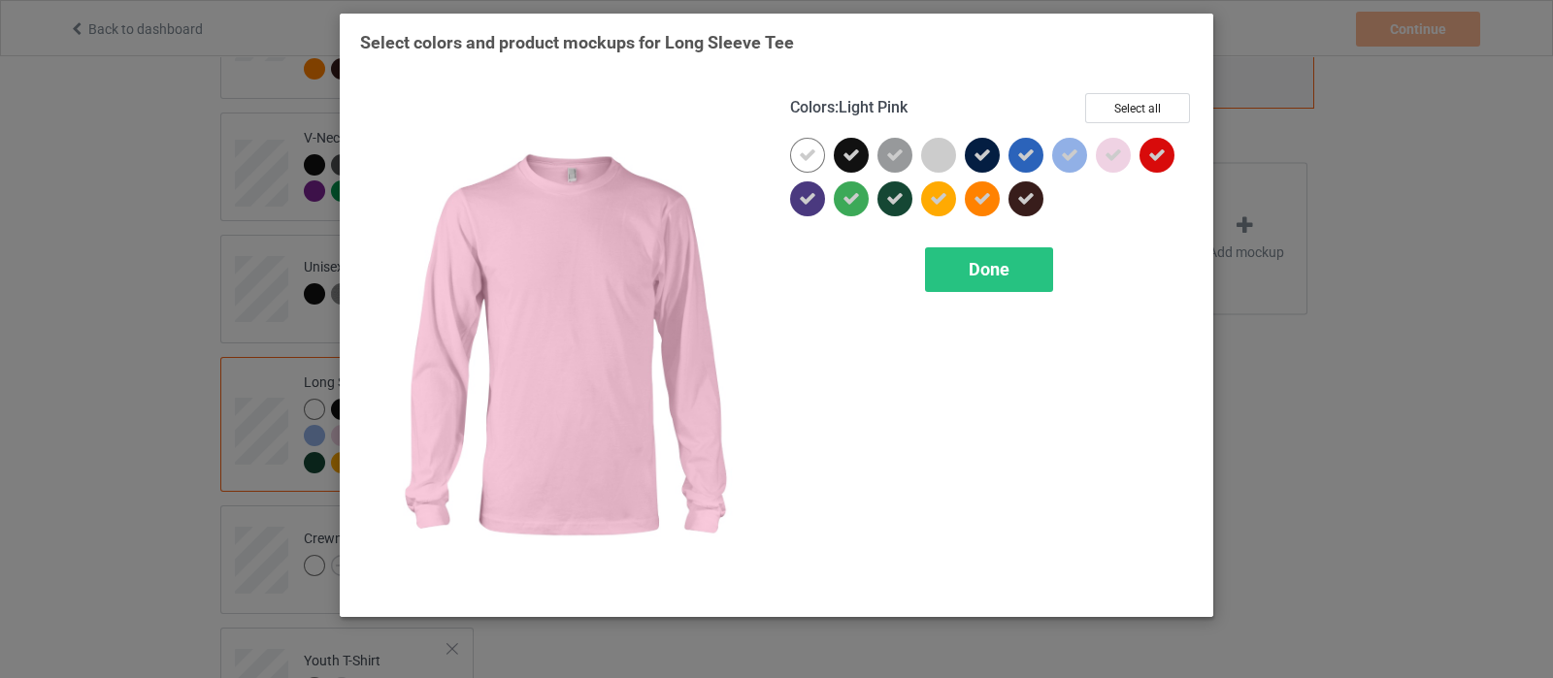
click at [1103, 151] on div at bounding box center [1113, 155] width 35 height 35
click at [1012, 264] on div "Done" at bounding box center [989, 270] width 128 height 45
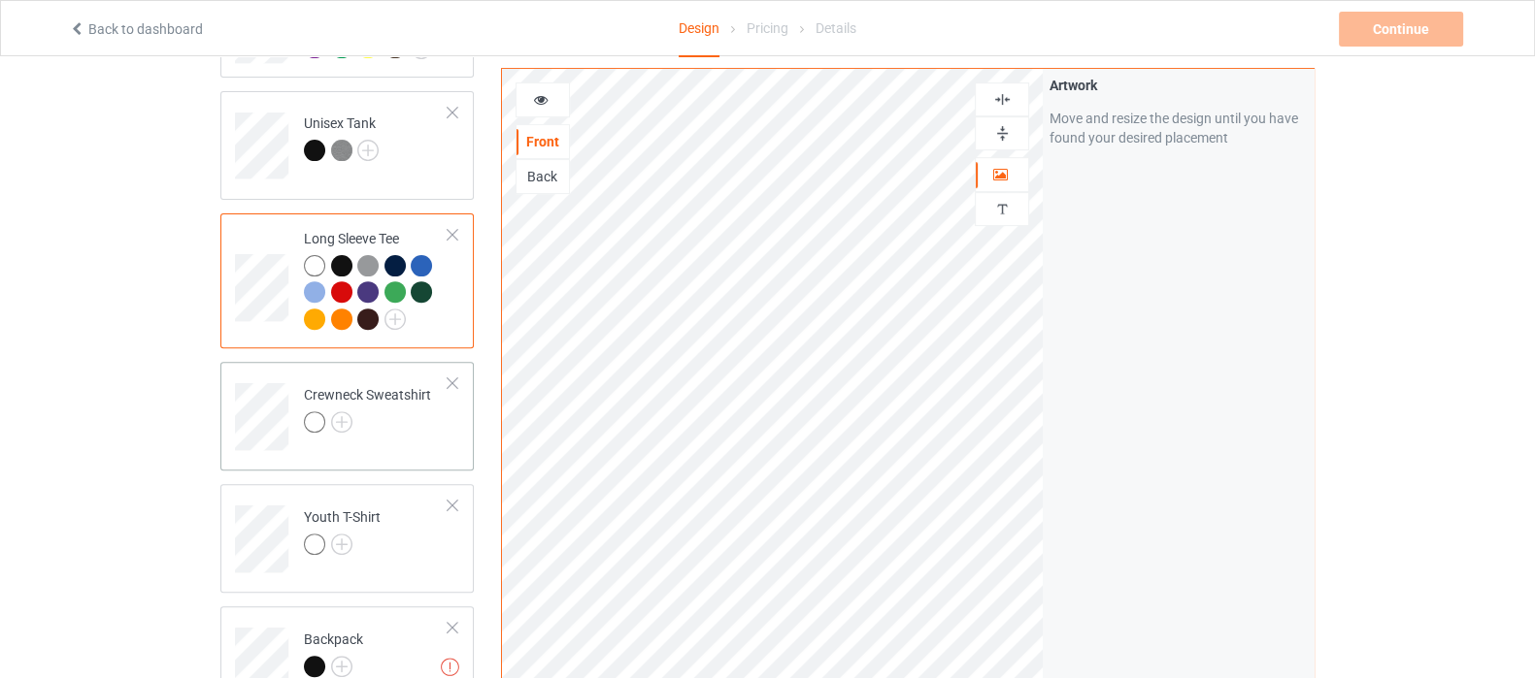
scroll to position [970, 0]
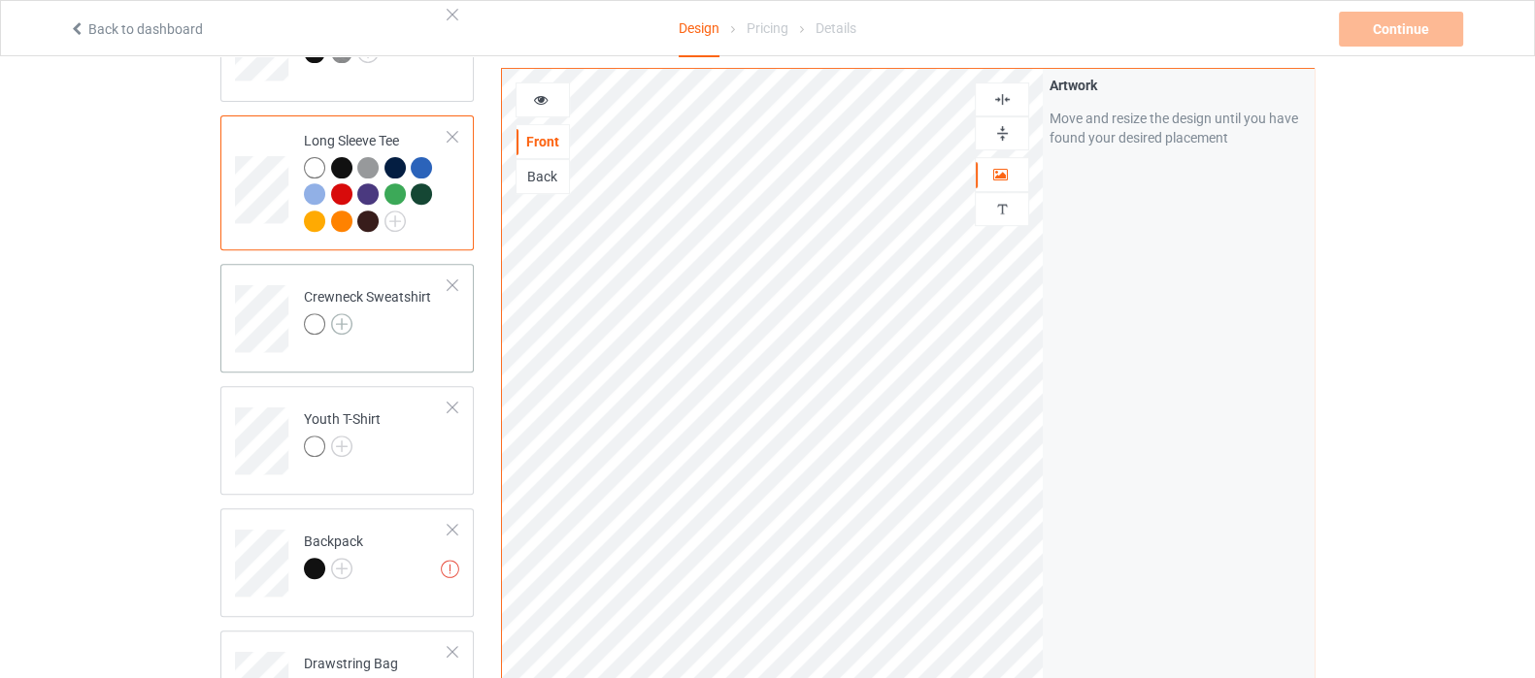
click at [340, 314] on img at bounding box center [341, 324] width 21 height 21
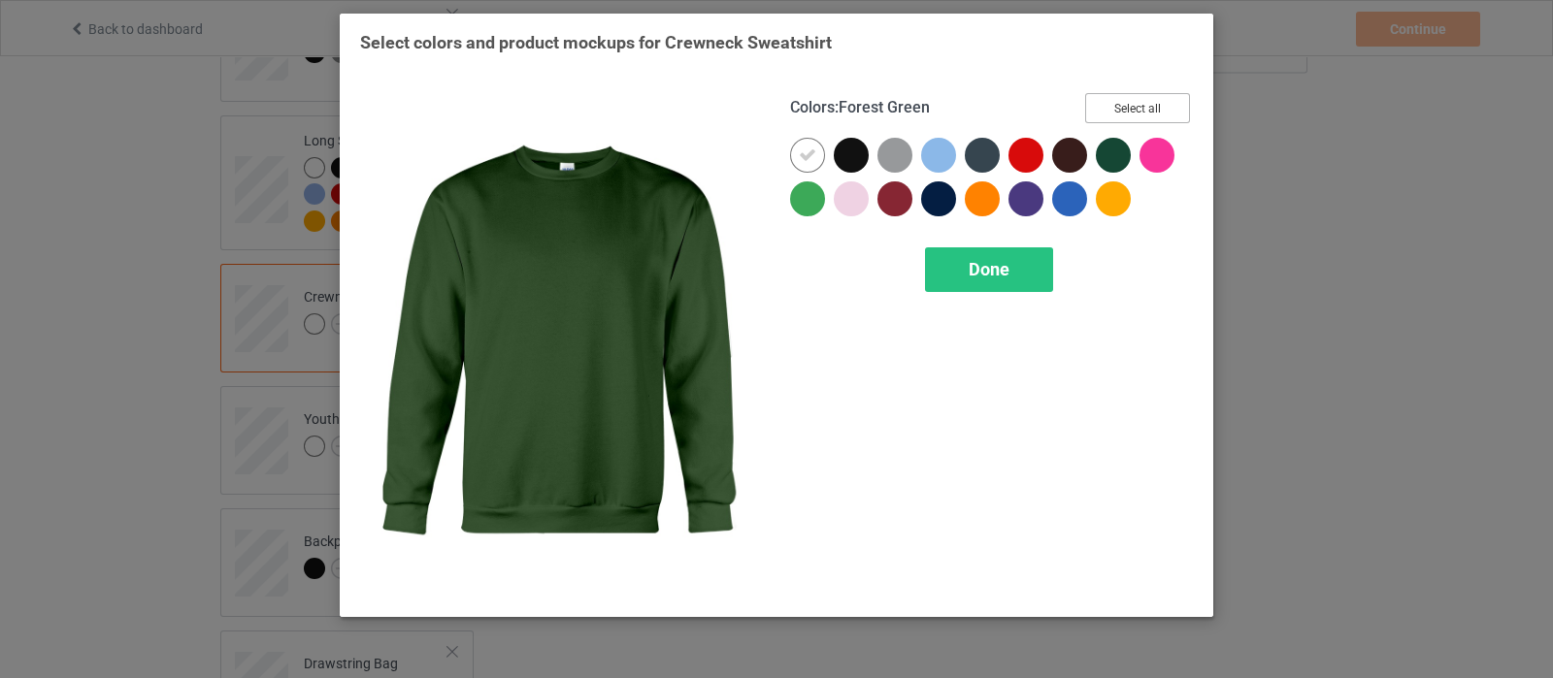
click at [1157, 104] on button "Select all" at bounding box center [1137, 108] width 105 height 30
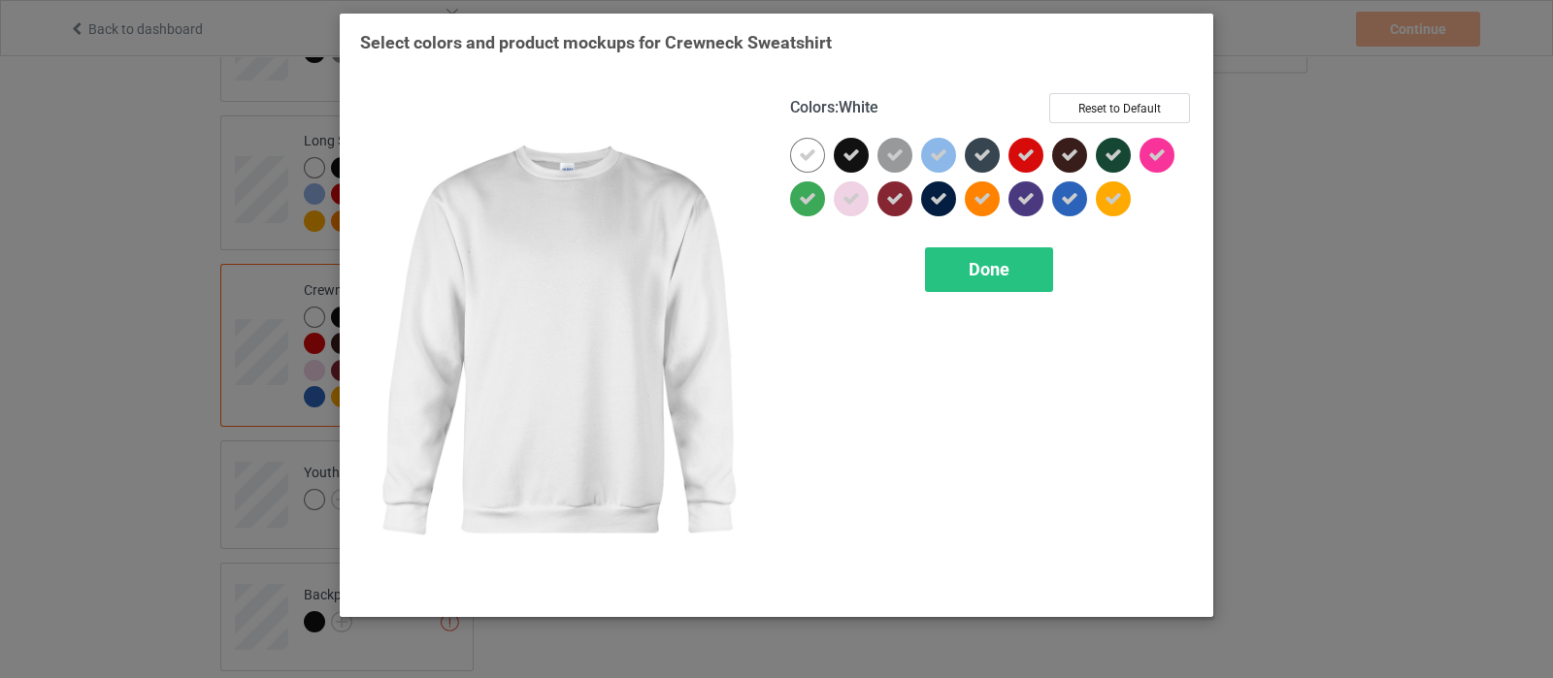
drag, startPoint x: 808, startPoint y: 158, endPoint x: 844, endPoint y: 182, distance: 43.3
click at [809, 158] on icon at bounding box center [807, 155] width 17 height 17
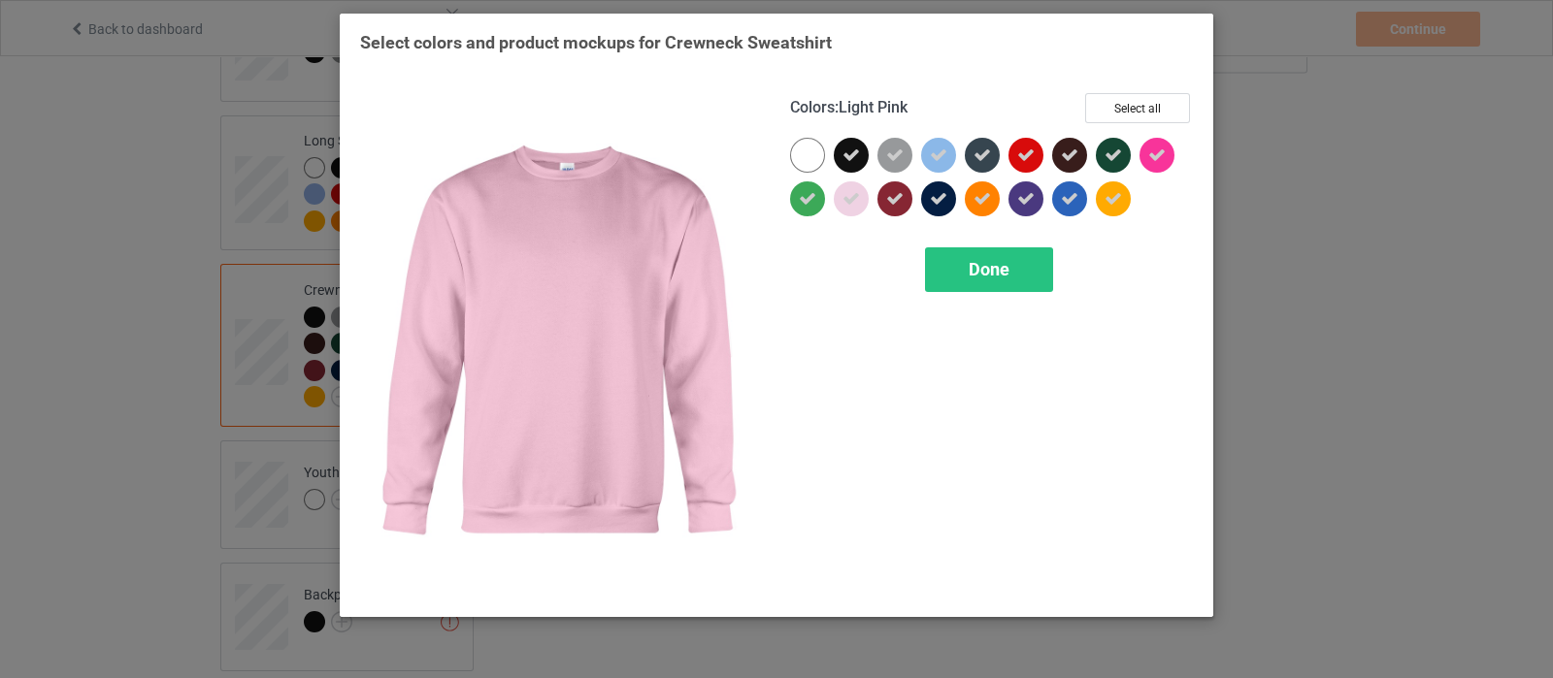
click at [853, 191] on icon at bounding box center [851, 198] width 17 height 17
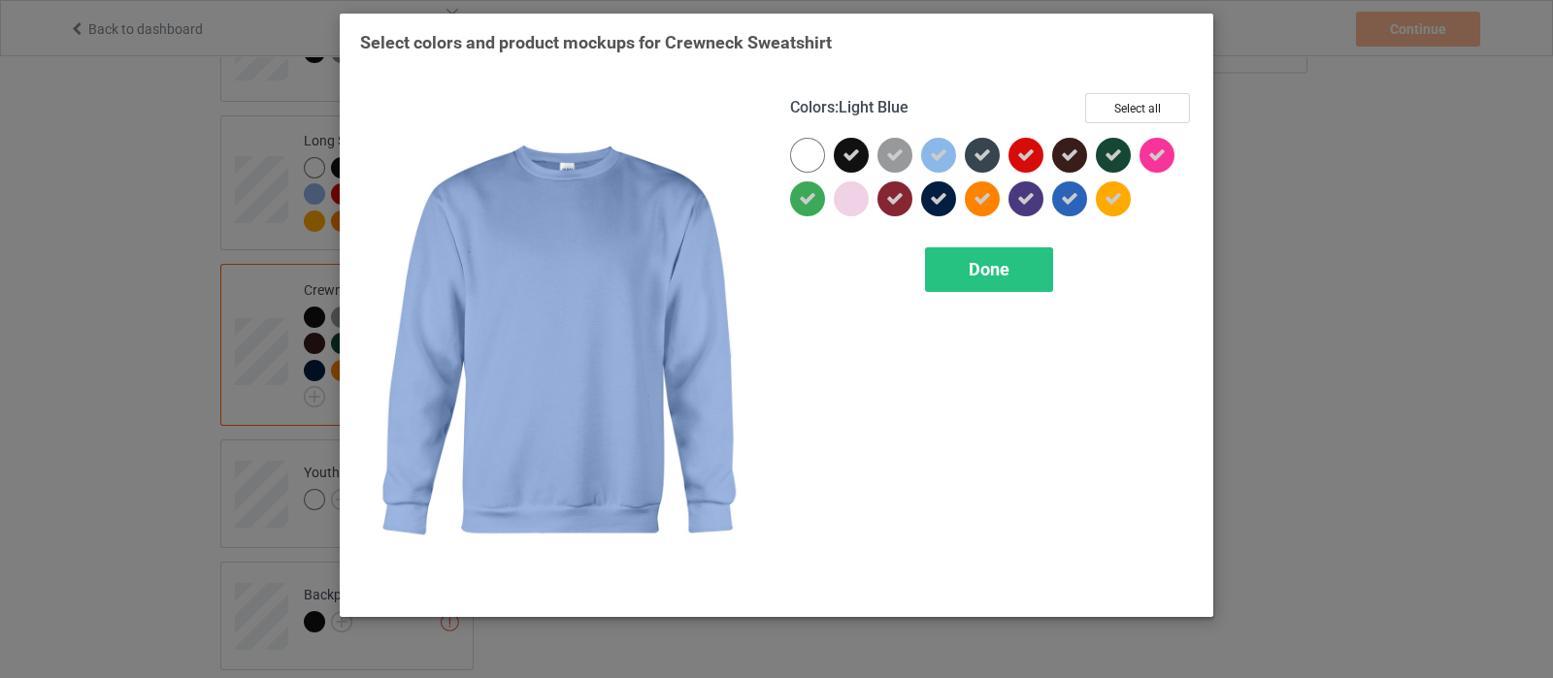
click at [944, 163] on icon at bounding box center [938, 155] width 17 height 17
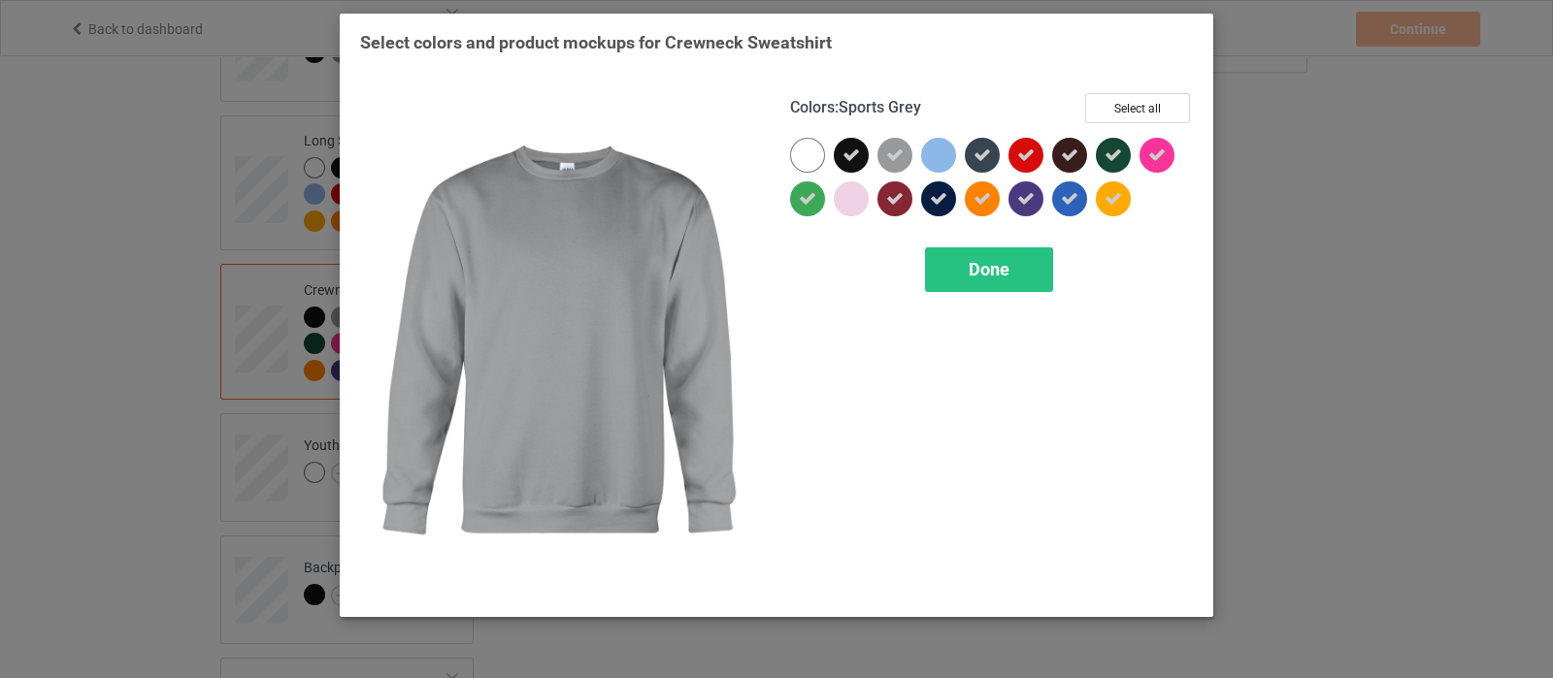
click at [898, 154] on icon at bounding box center [894, 155] width 17 height 17
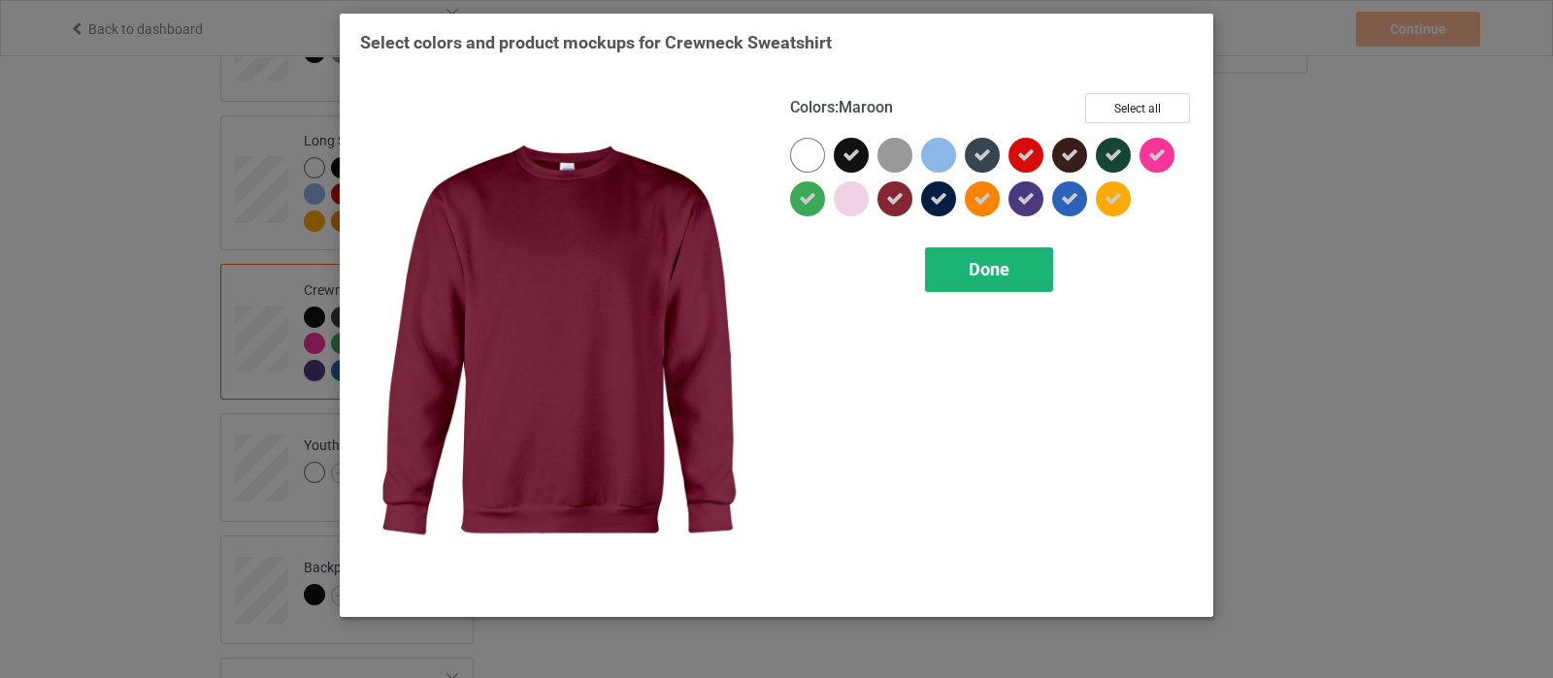
click at [987, 260] on span "Done" at bounding box center [989, 269] width 41 height 20
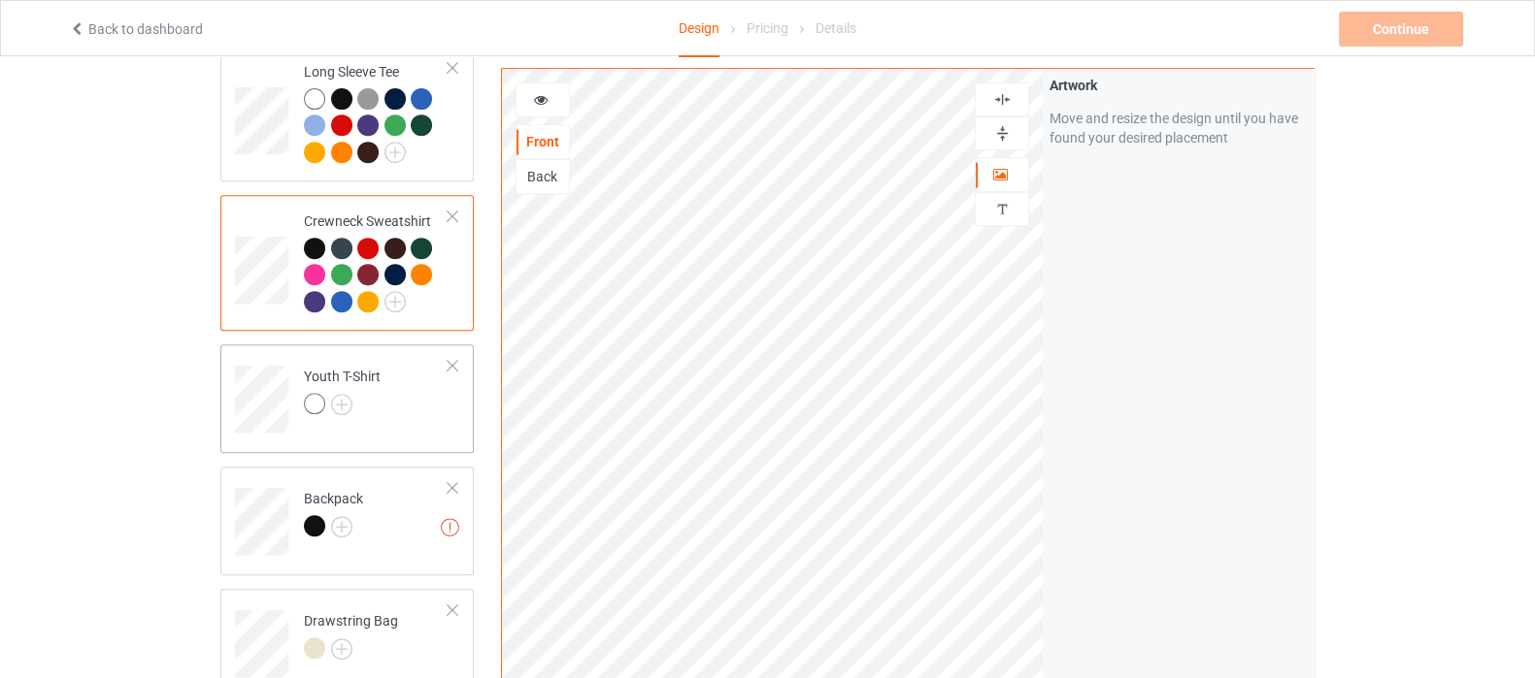
scroll to position [1092, 0]
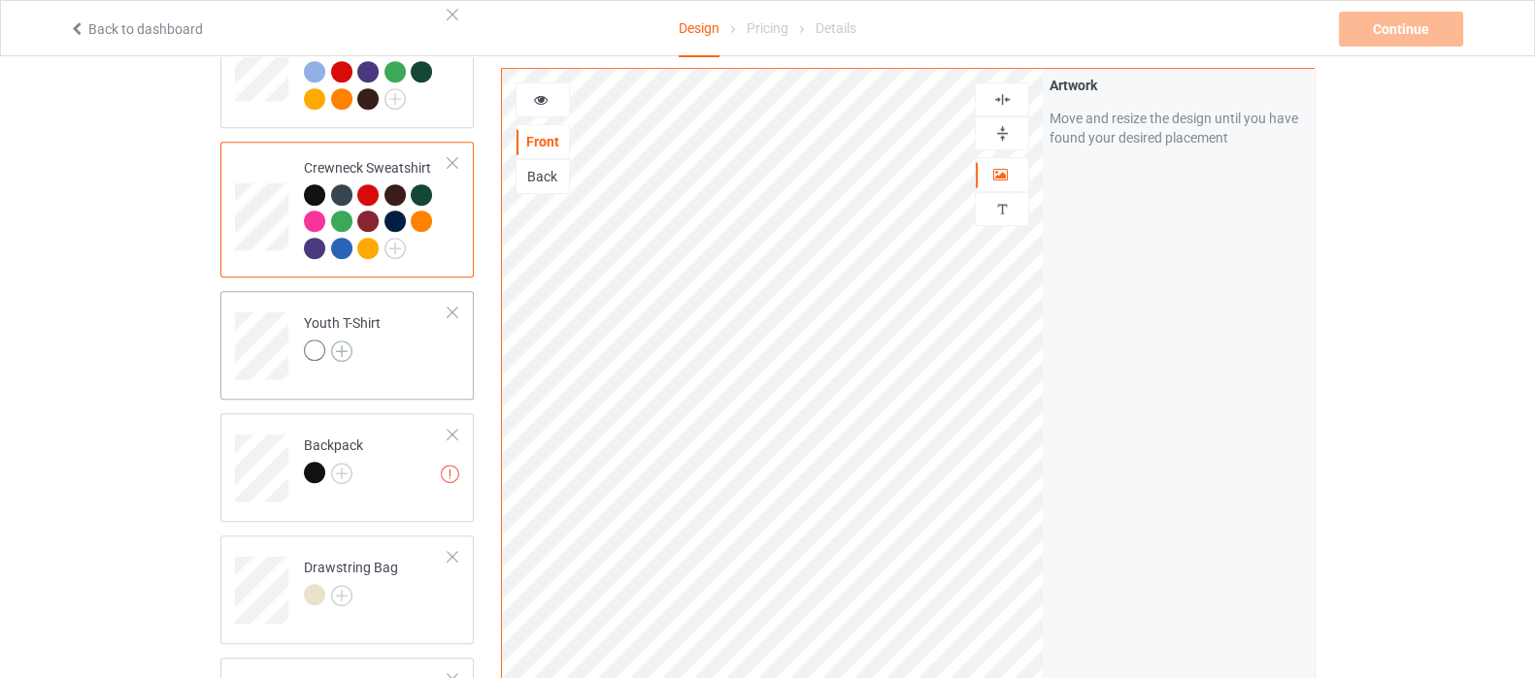
click at [347, 341] on img at bounding box center [341, 351] width 21 height 21
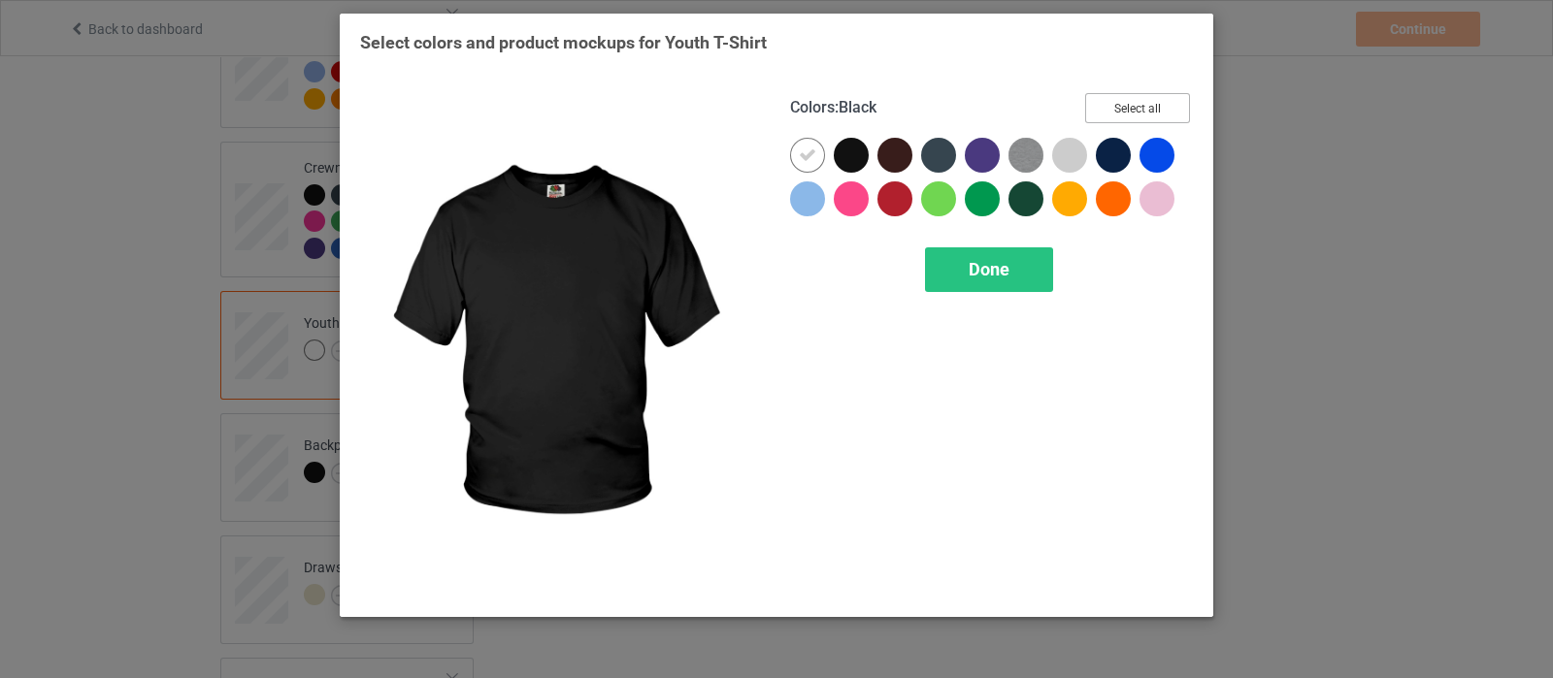
click at [1161, 102] on button "Select all" at bounding box center [1137, 108] width 105 height 30
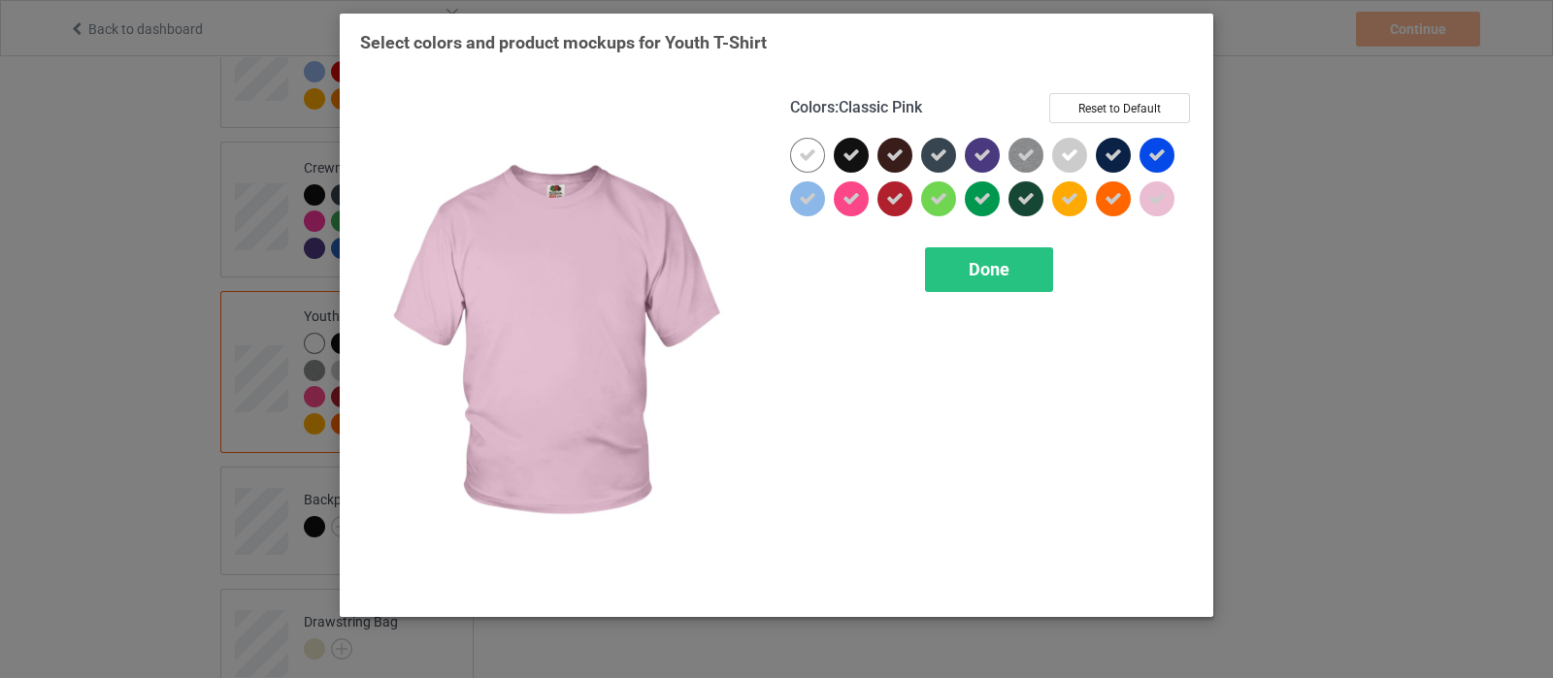
click at [1145, 198] on div at bounding box center [1157, 199] width 35 height 35
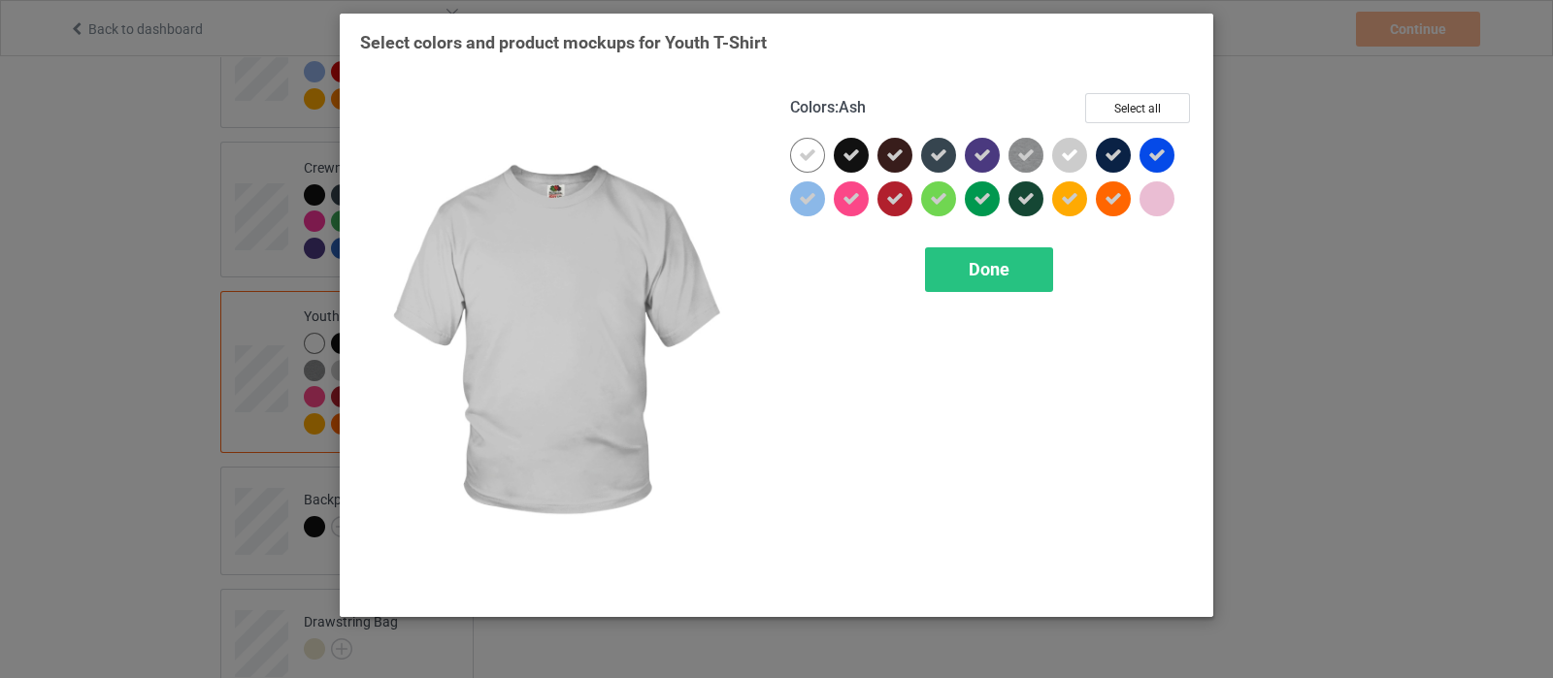
click at [1080, 149] on div at bounding box center [1069, 155] width 35 height 35
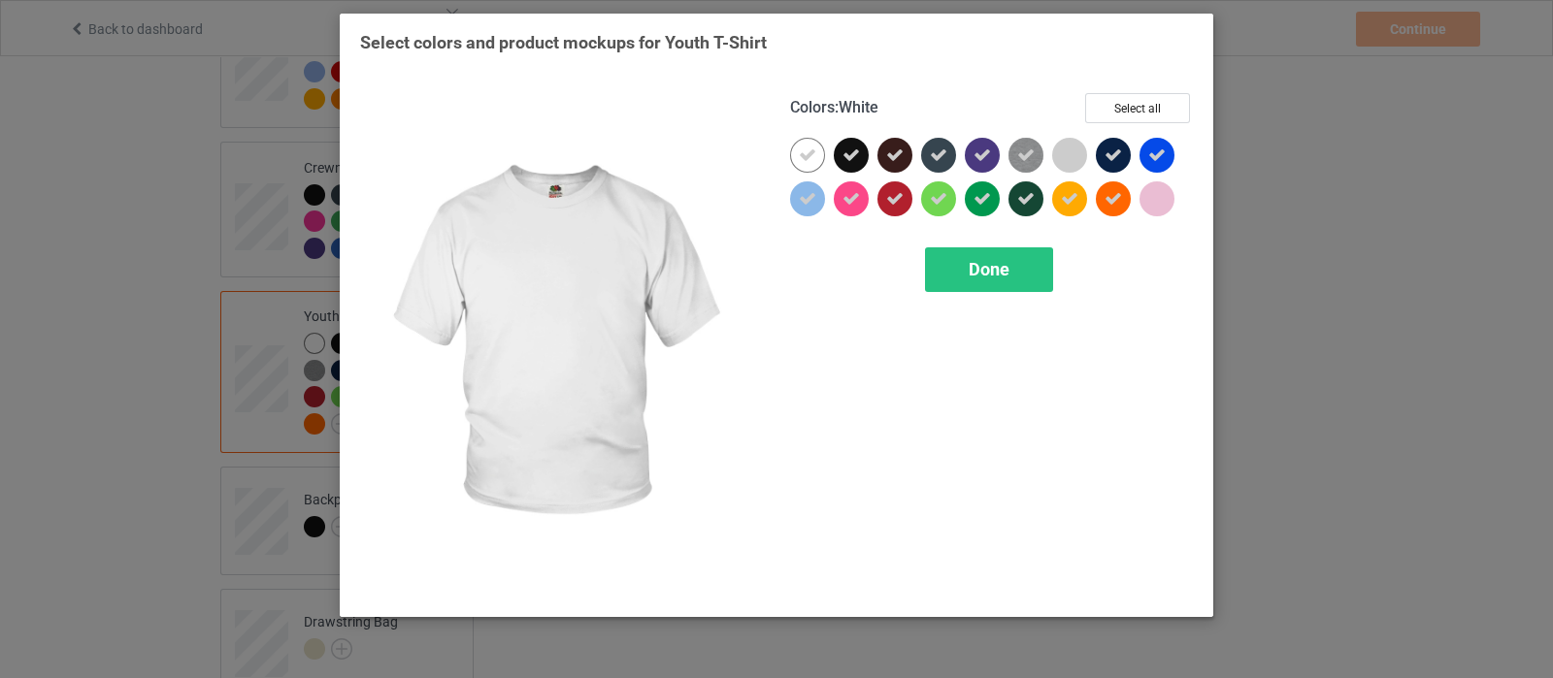
click at [802, 155] on icon at bounding box center [807, 155] width 17 height 17
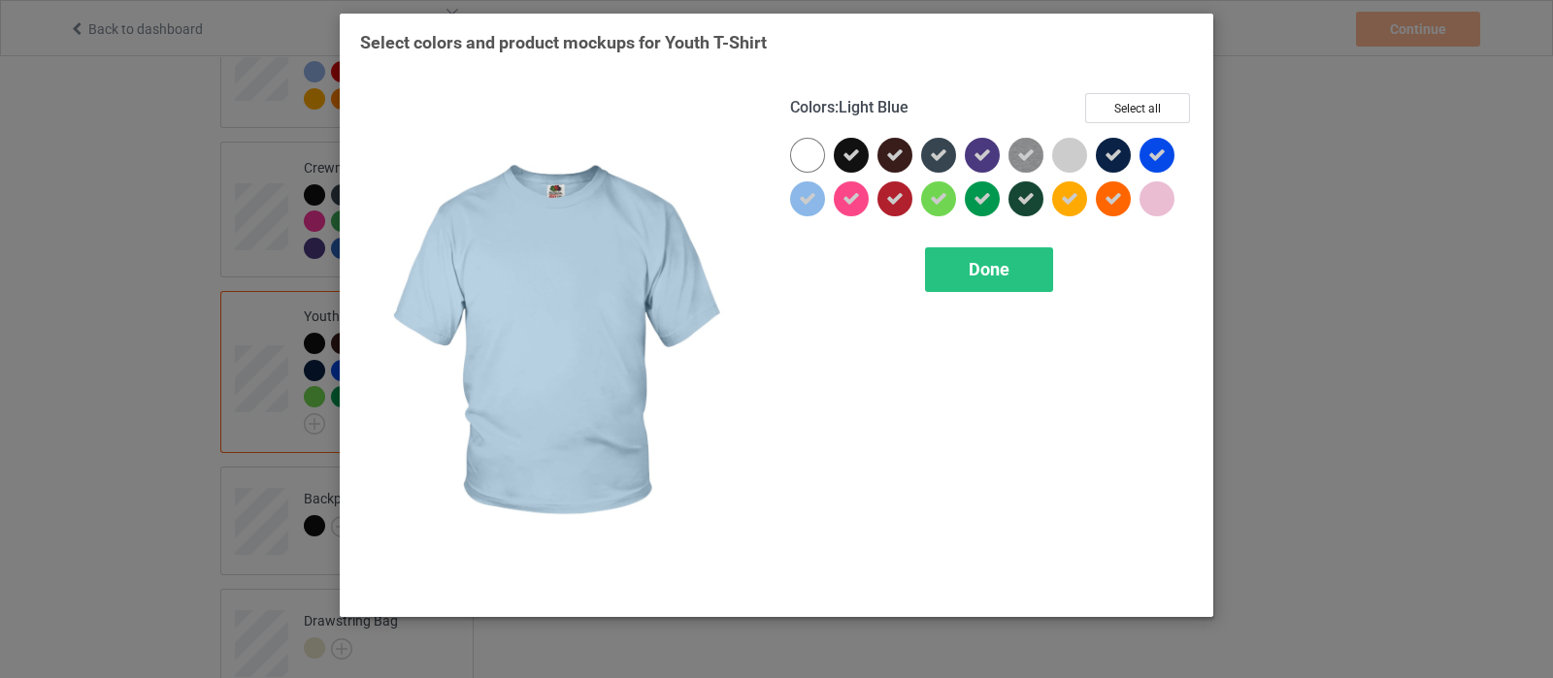
click at [810, 201] on icon at bounding box center [807, 198] width 17 height 17
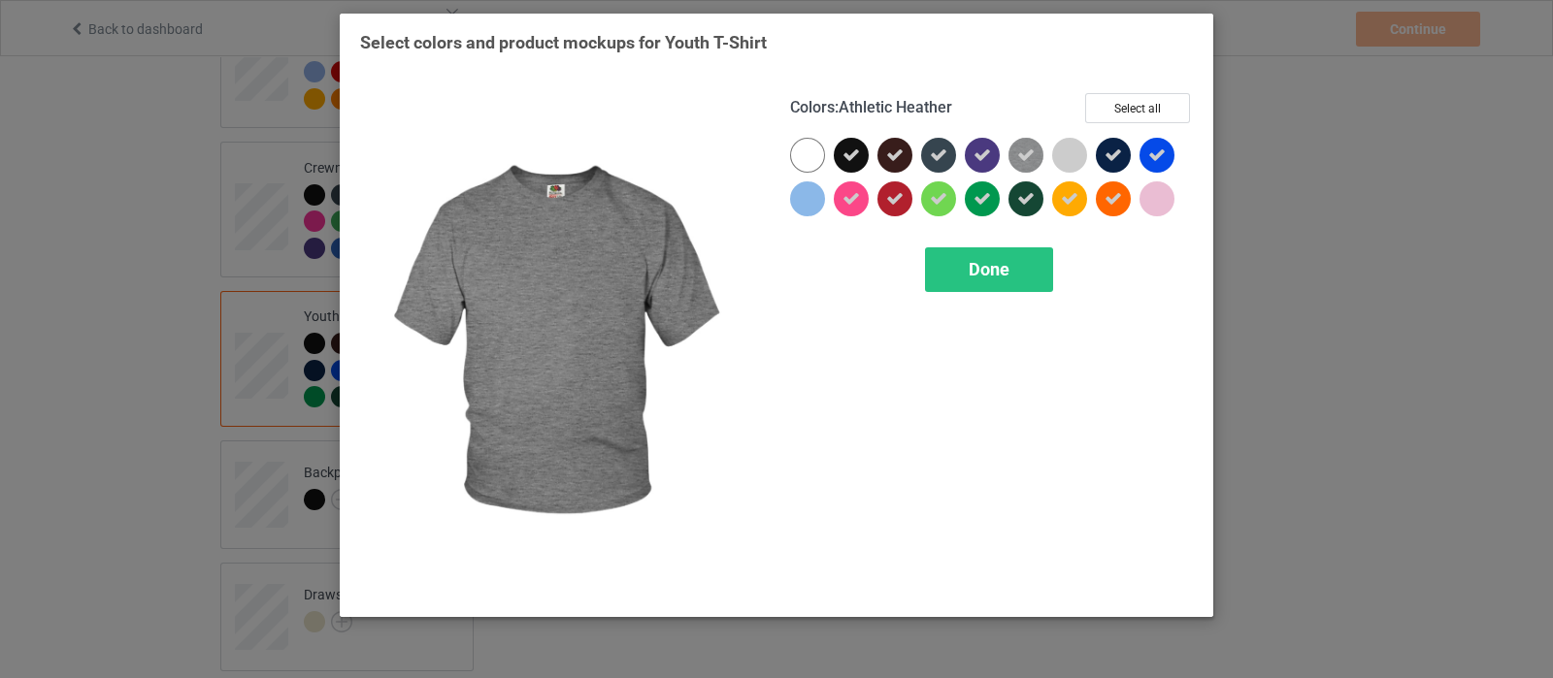
click at [1027, 156] on icon at bounding box center [1025, 155] width 17 height 17
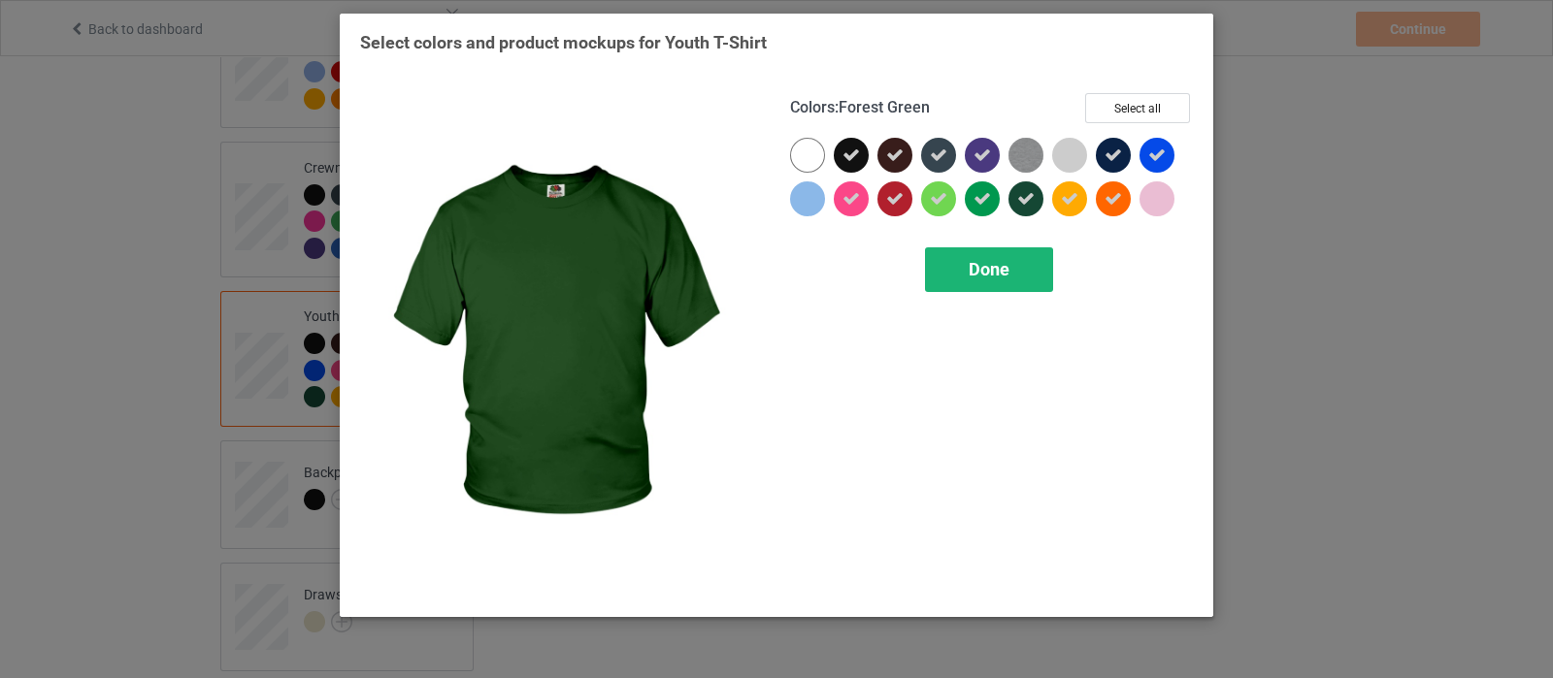
click at [988, 262] on span "Done" at bounding box center [989, 269] width 41 height 20
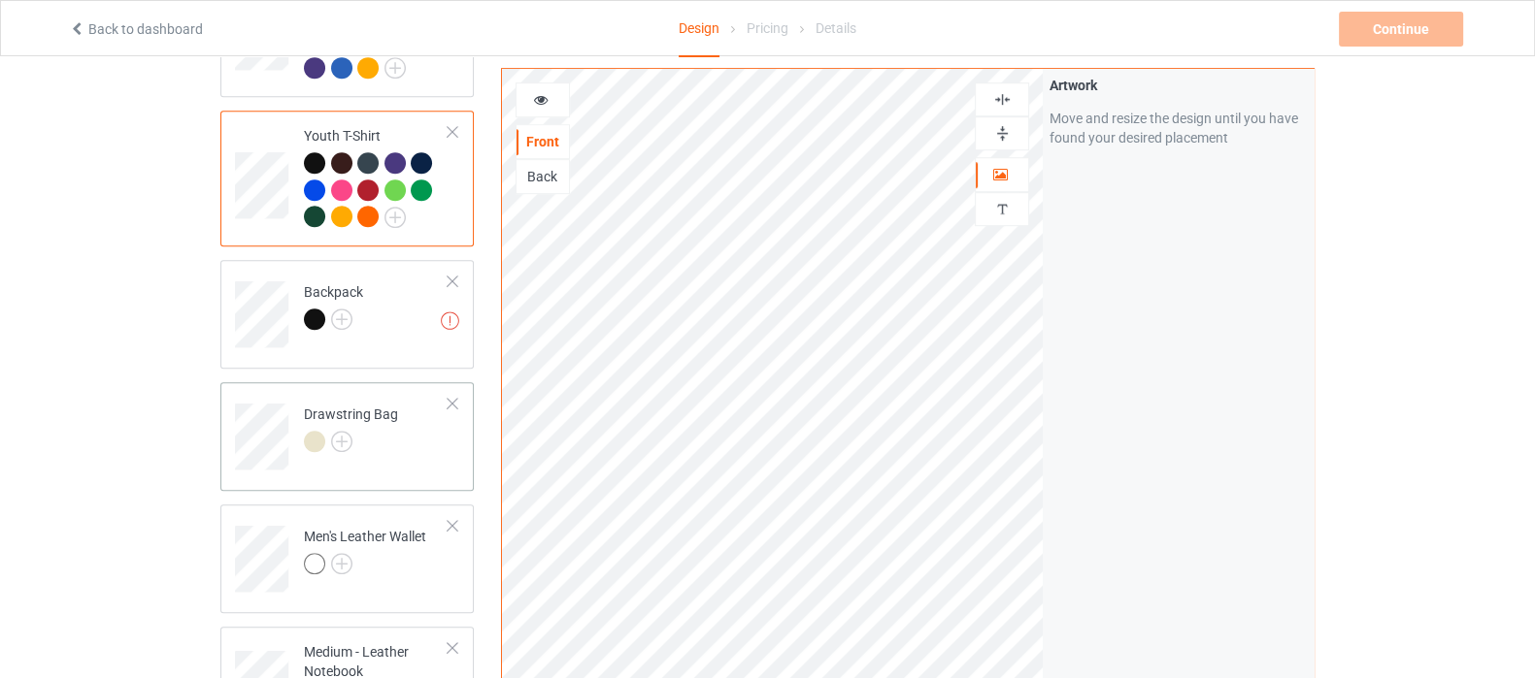
scroll to position [1335, 0]
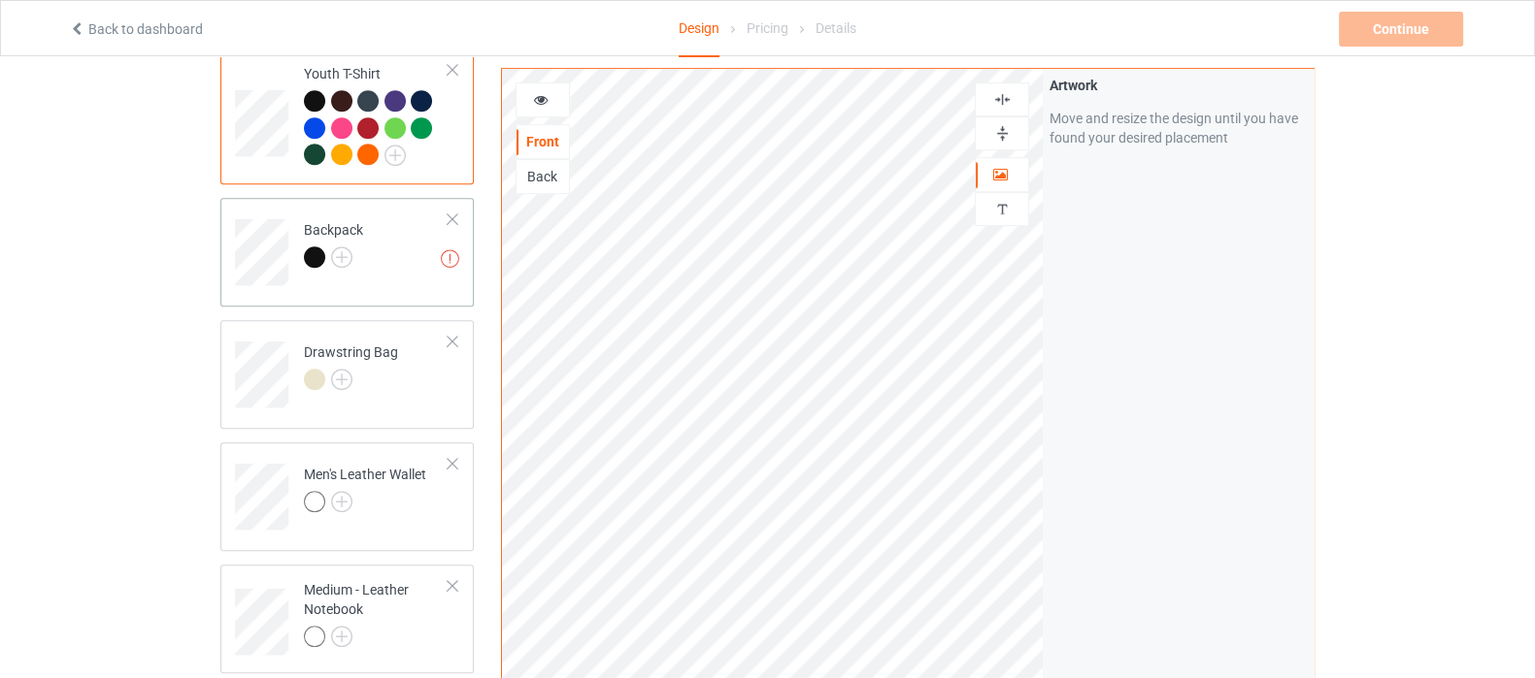
click at [459, 198] on div "Missing artworks Backpack" at bounding box center [346, 252] width 253 height 109
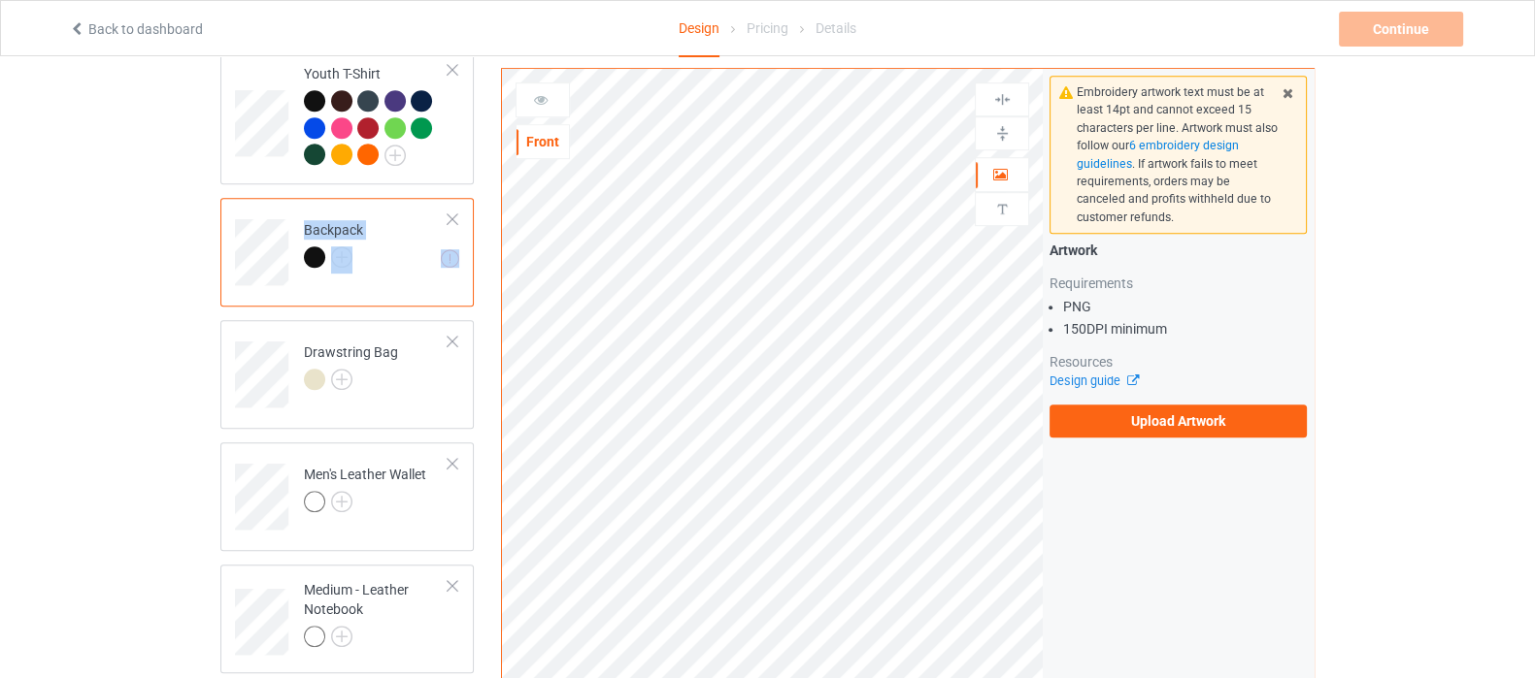
drag, startPoint x: 451, startPoint y: 198, endPoint x: 393, endPoint y: 254, distance: 81.0
click at [393, 254] on div "Missing artworks Backpack" at bounding box center [346, 252] width 253 height 109
drag, startPoint x: 451, startPoint y: 193, endPoint x: 456, endPoint y: 206, distance: 13.5
click at [451, 213] on div at bounding box center [453, 220] width 14 height 14
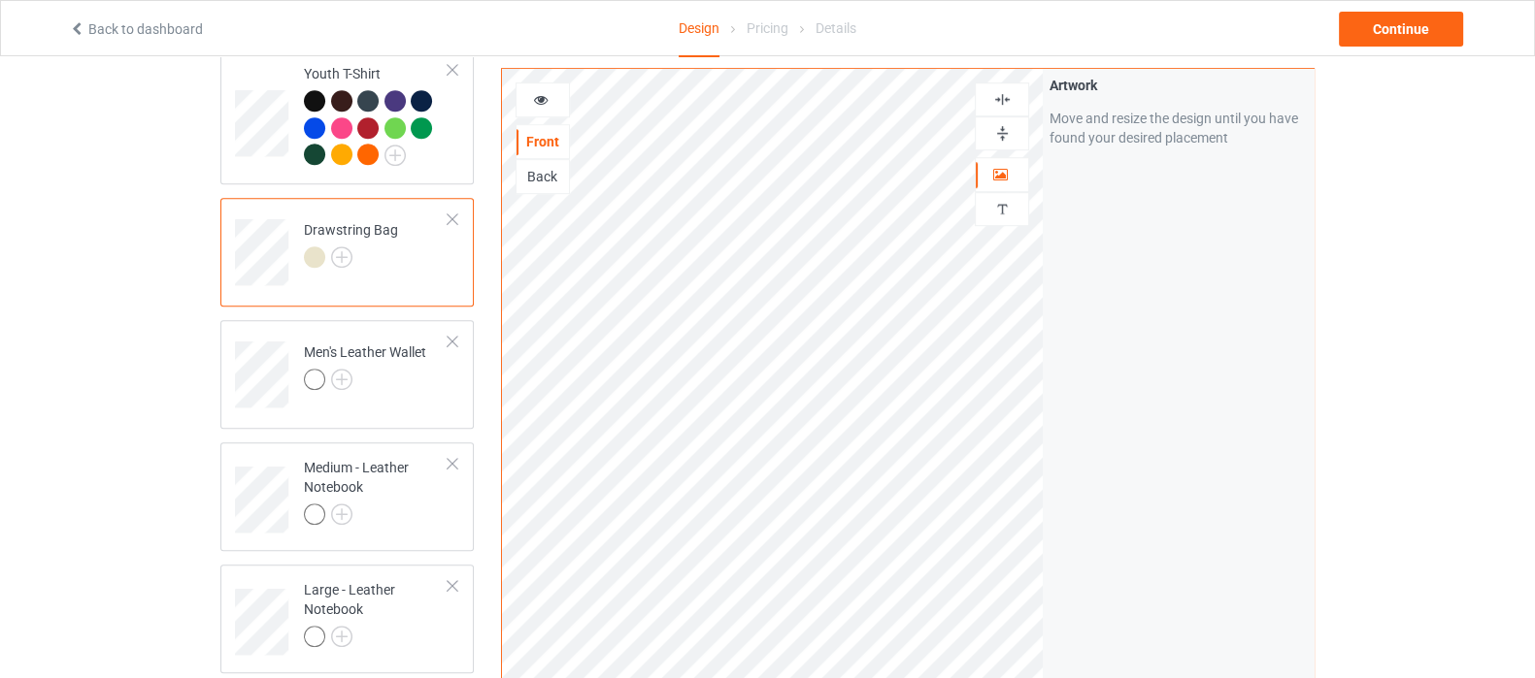
click at [1001, 129] on img at bounding box center [1002, 133] width 18 height 18
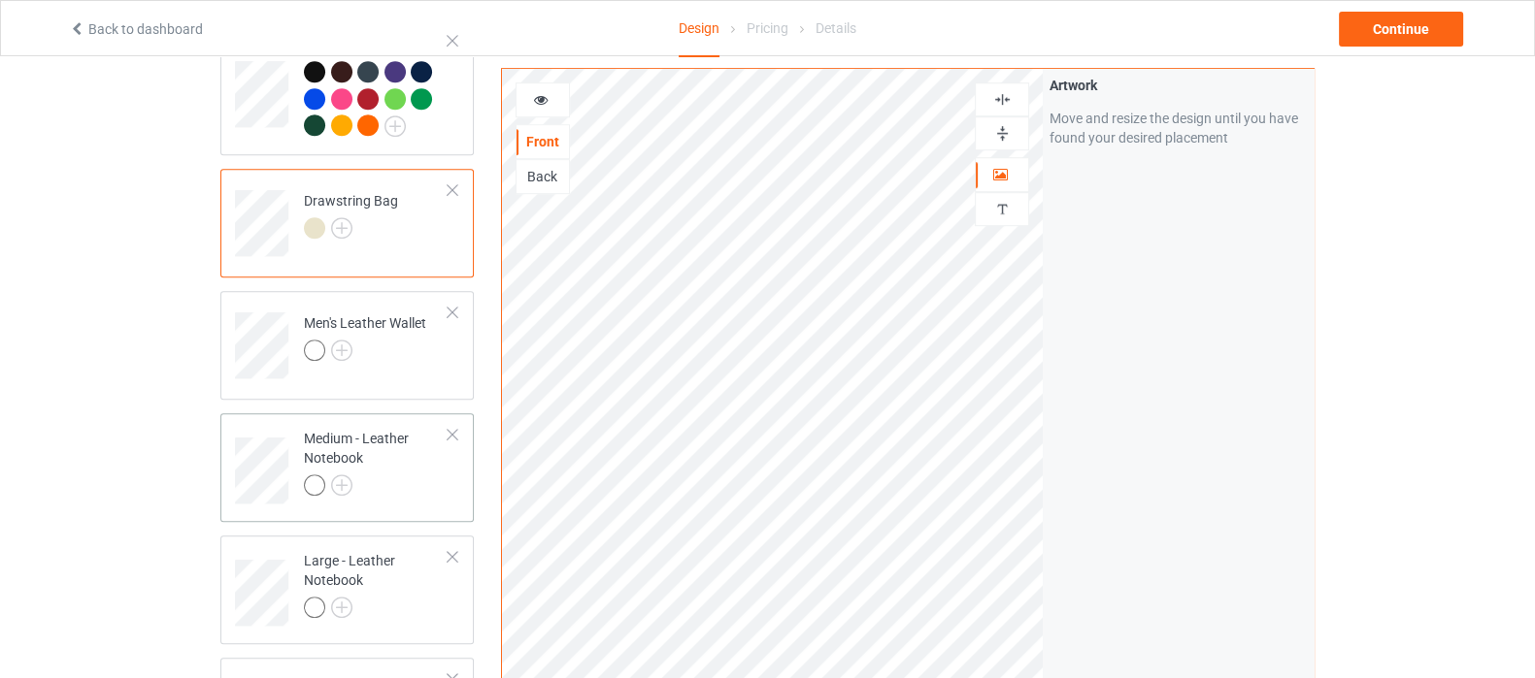
scroll to position [1335, 0]
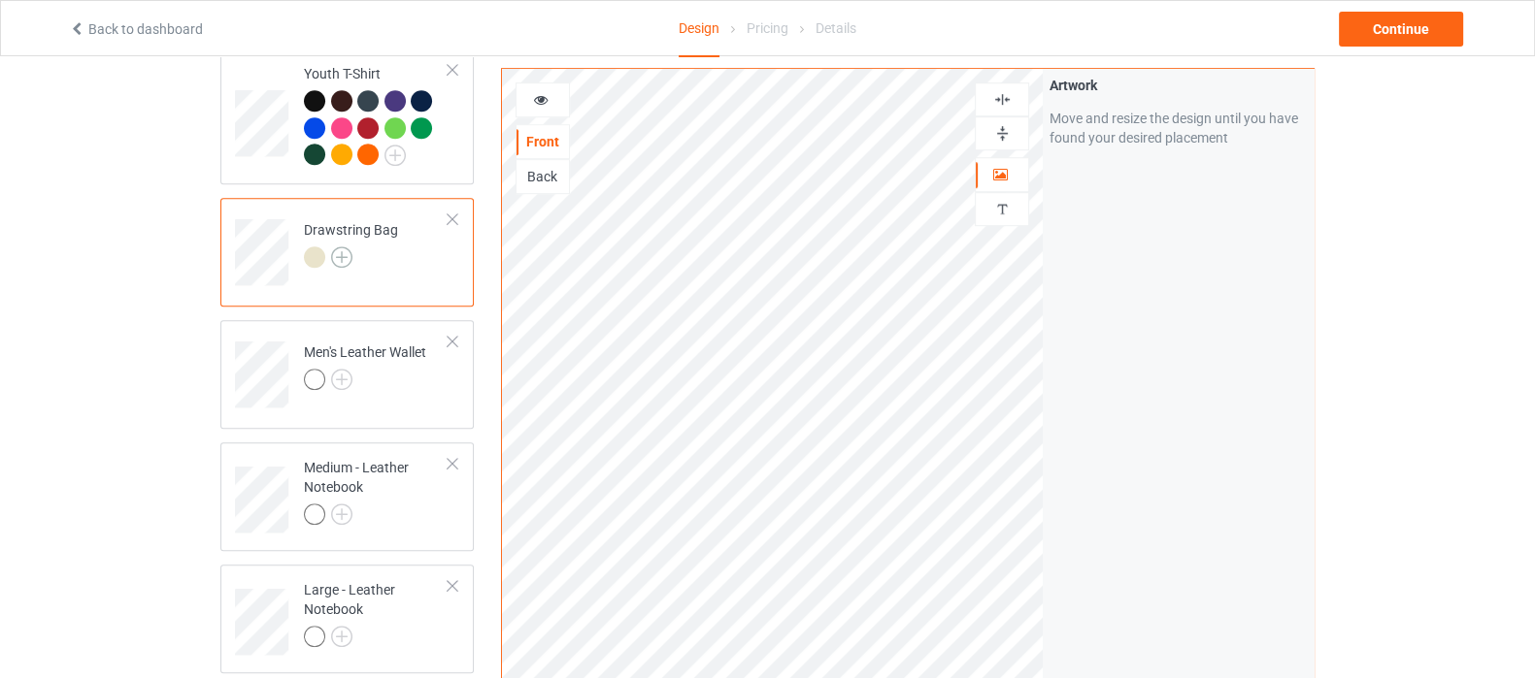
click at [341, 247] on img at bounding box center [341, 257] width 21 height 21
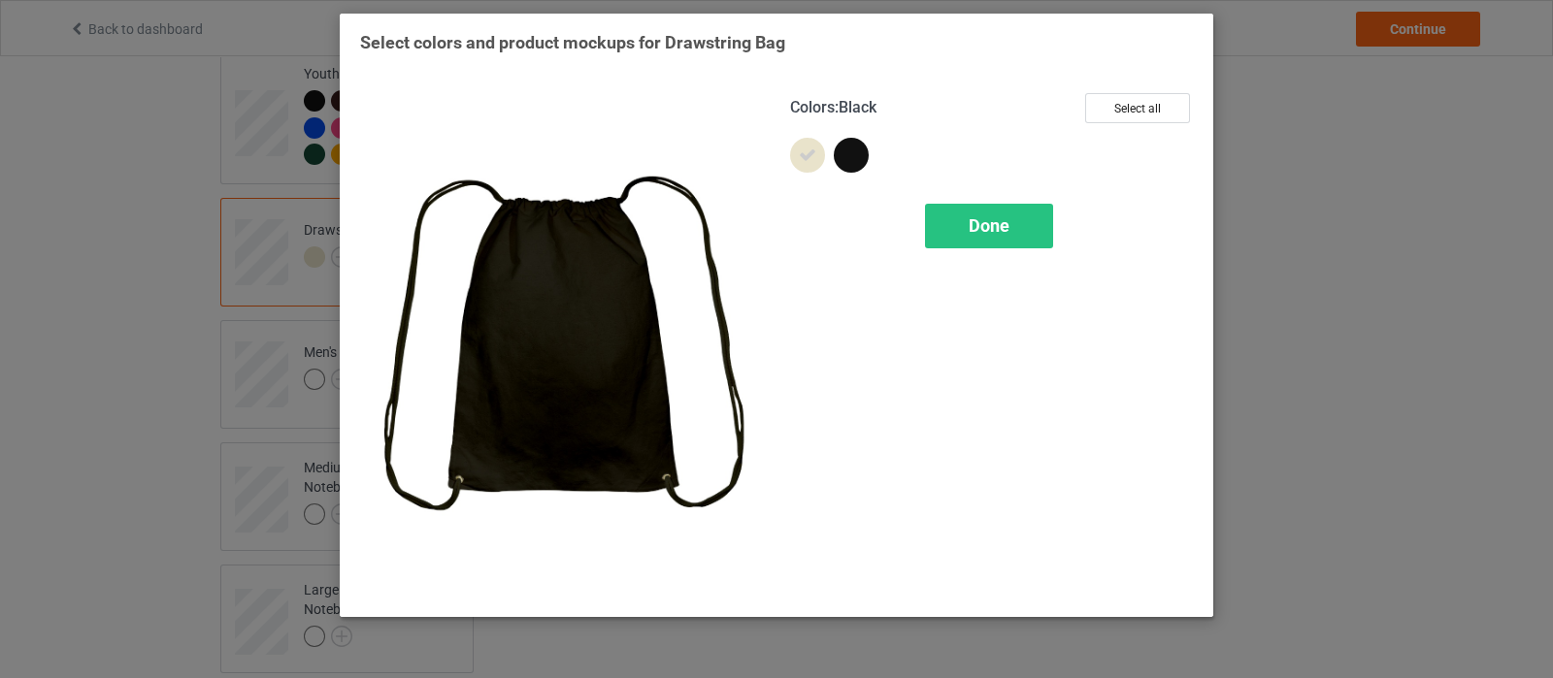
click at [848, 160] on div at bounding box center [851, 155] width 35 height 35
click at [969, 239] on div "Done" at bounding box center [989, 226] width 128 height 45
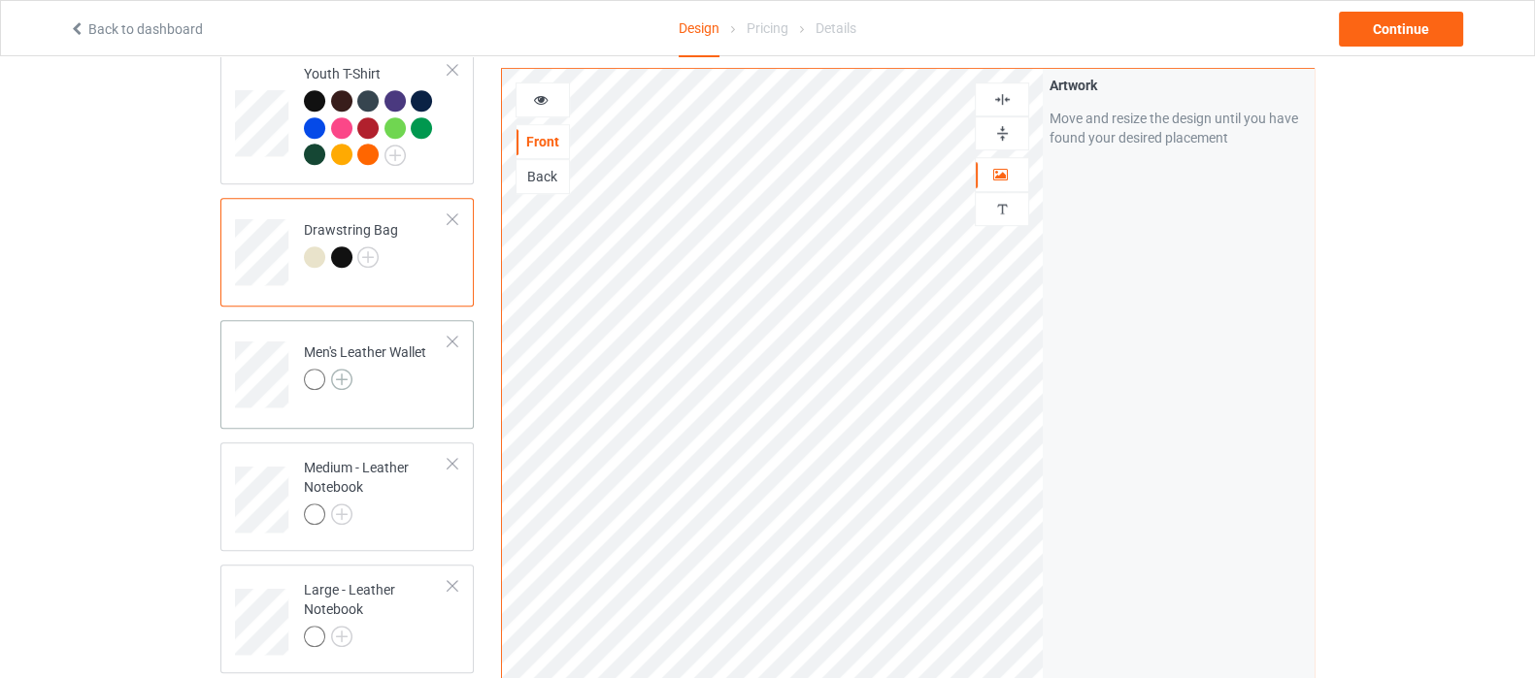
click at [349, 369] on img at bounding box center [341, 379] width 21 height 21
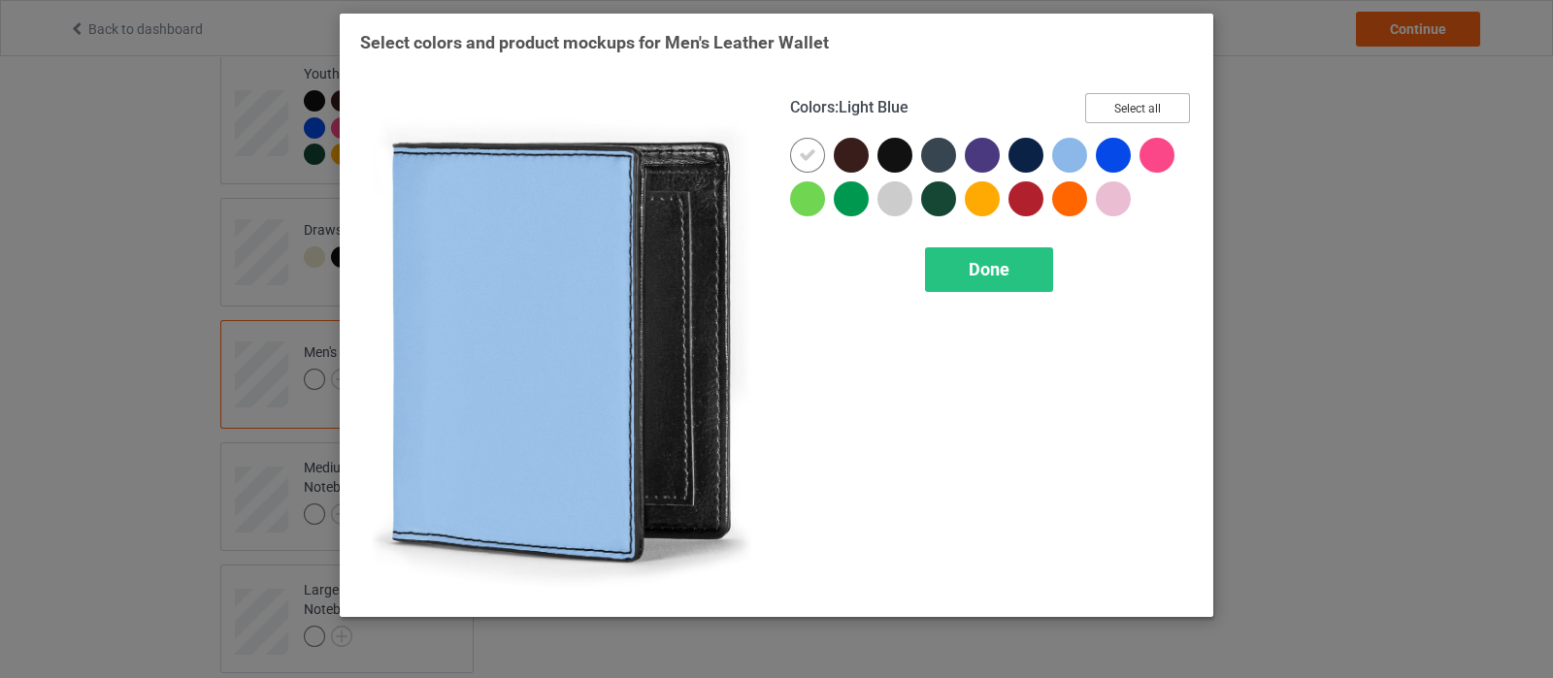
click at [1094, 112] on button "Select all" at bounding box center [1137, 108] width 105 height 30
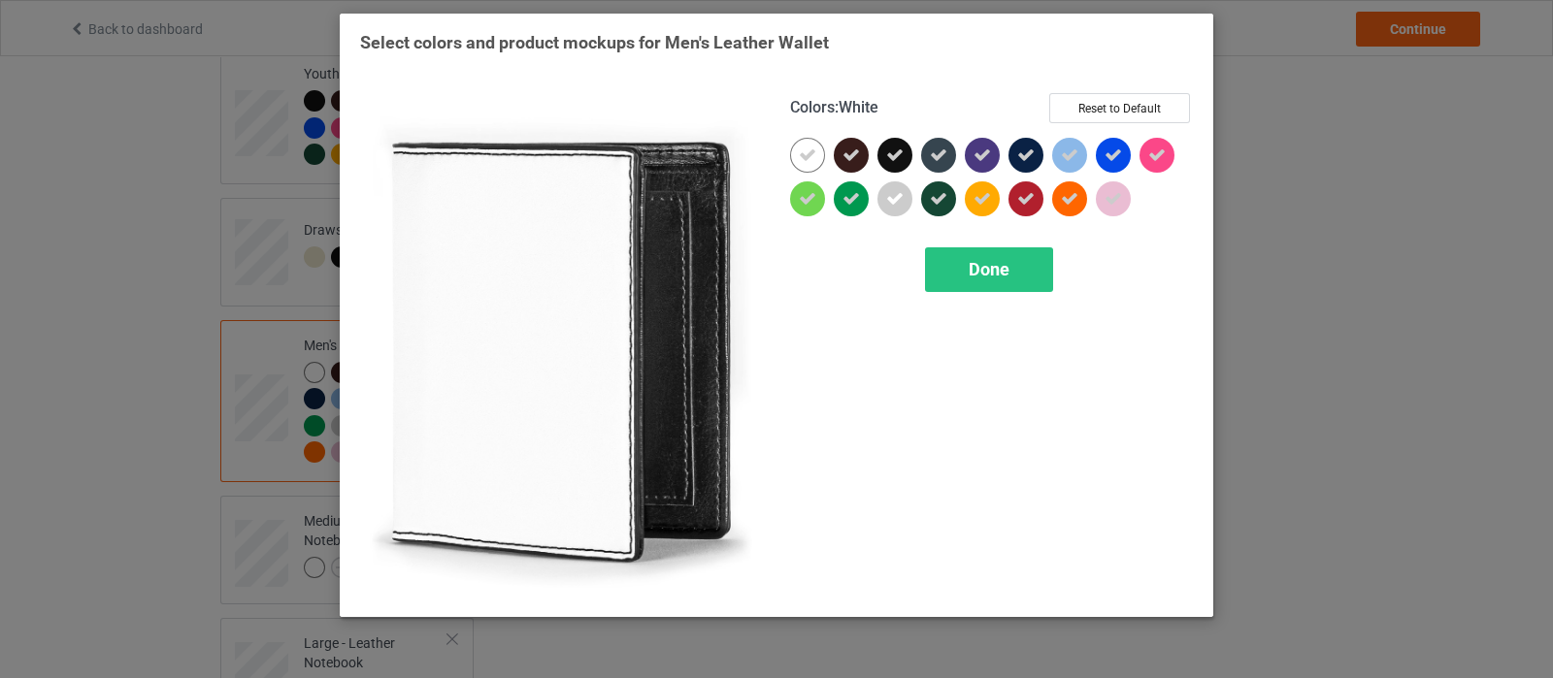
click at [817, 163] on div at bounding box center [807, 155] width 35 height 35
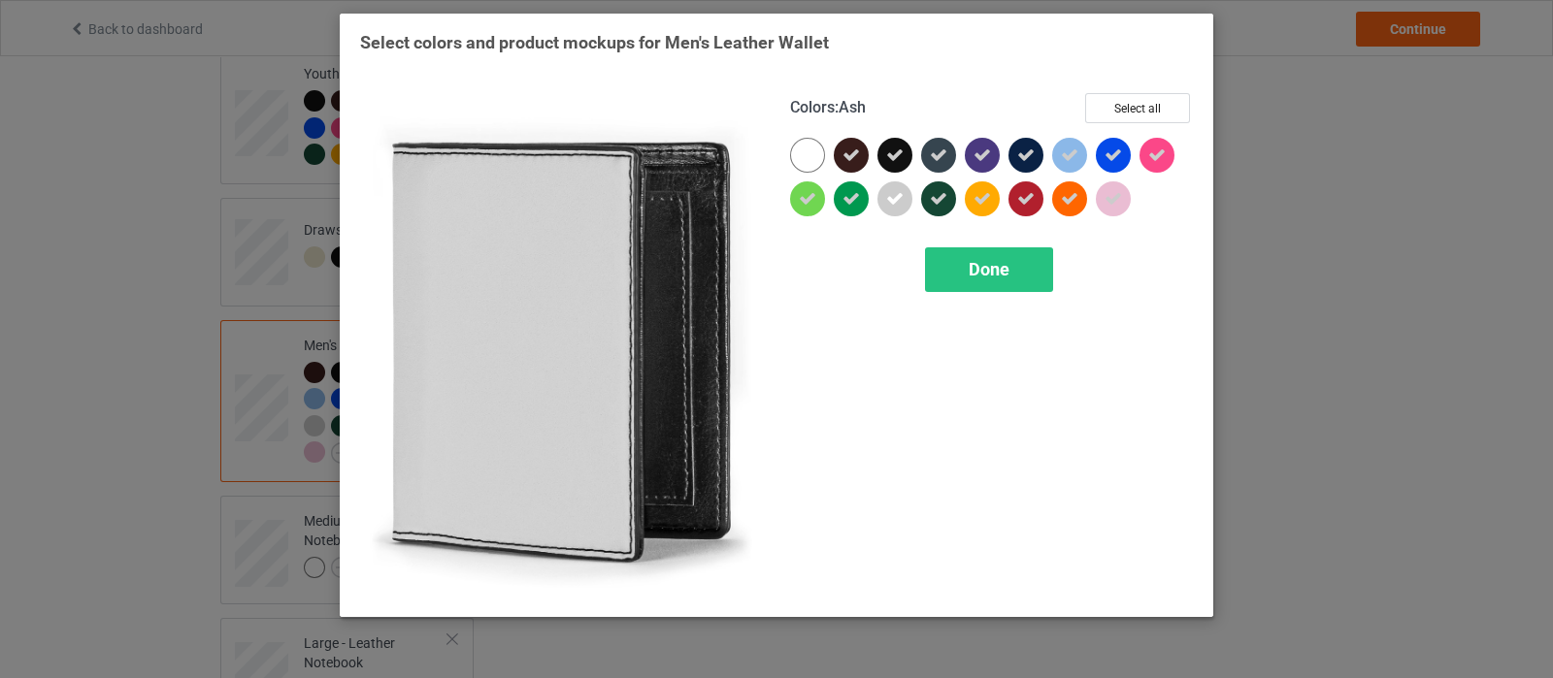
click at [898, 209] on div at bounding box center [894, 199] width 35 height 35
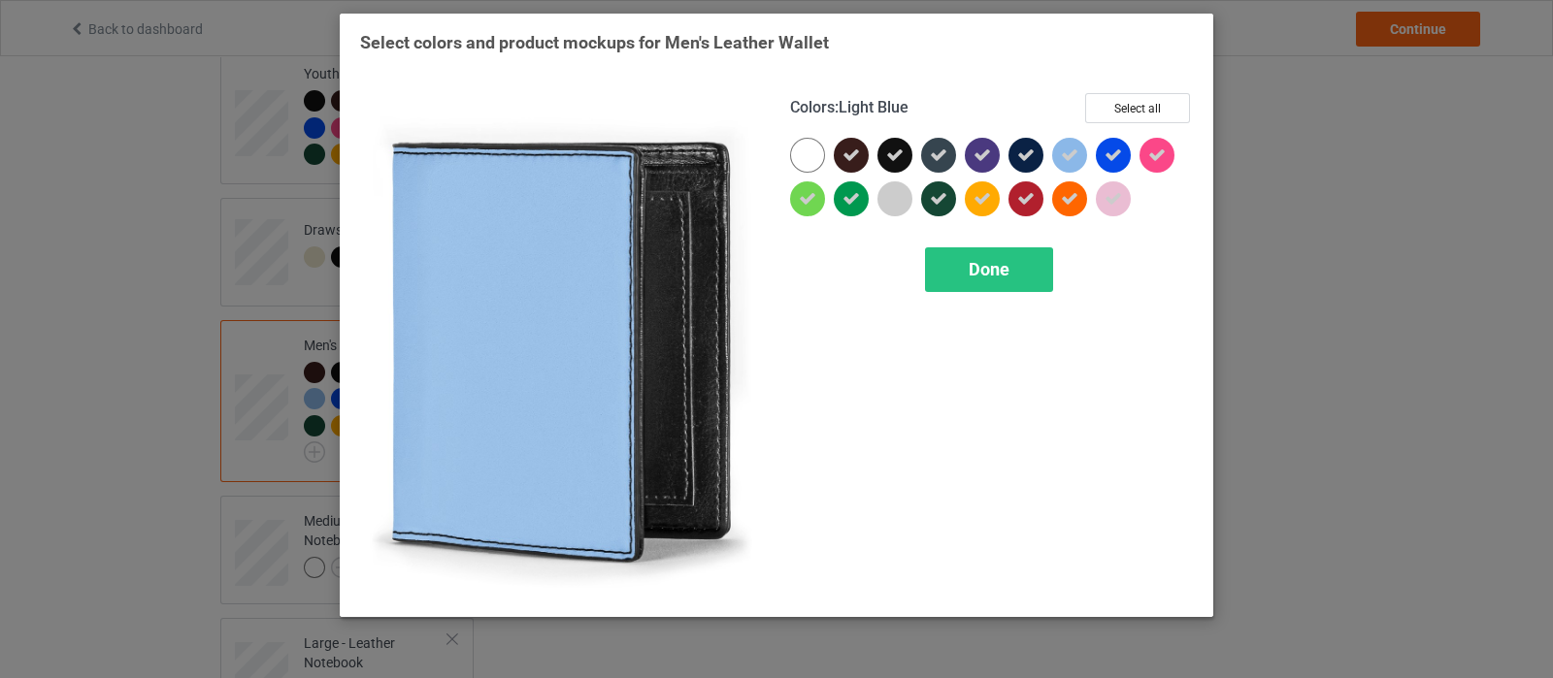
click at [1070, 158] on icon at bounding box center [1069, 155] width 17 height 17
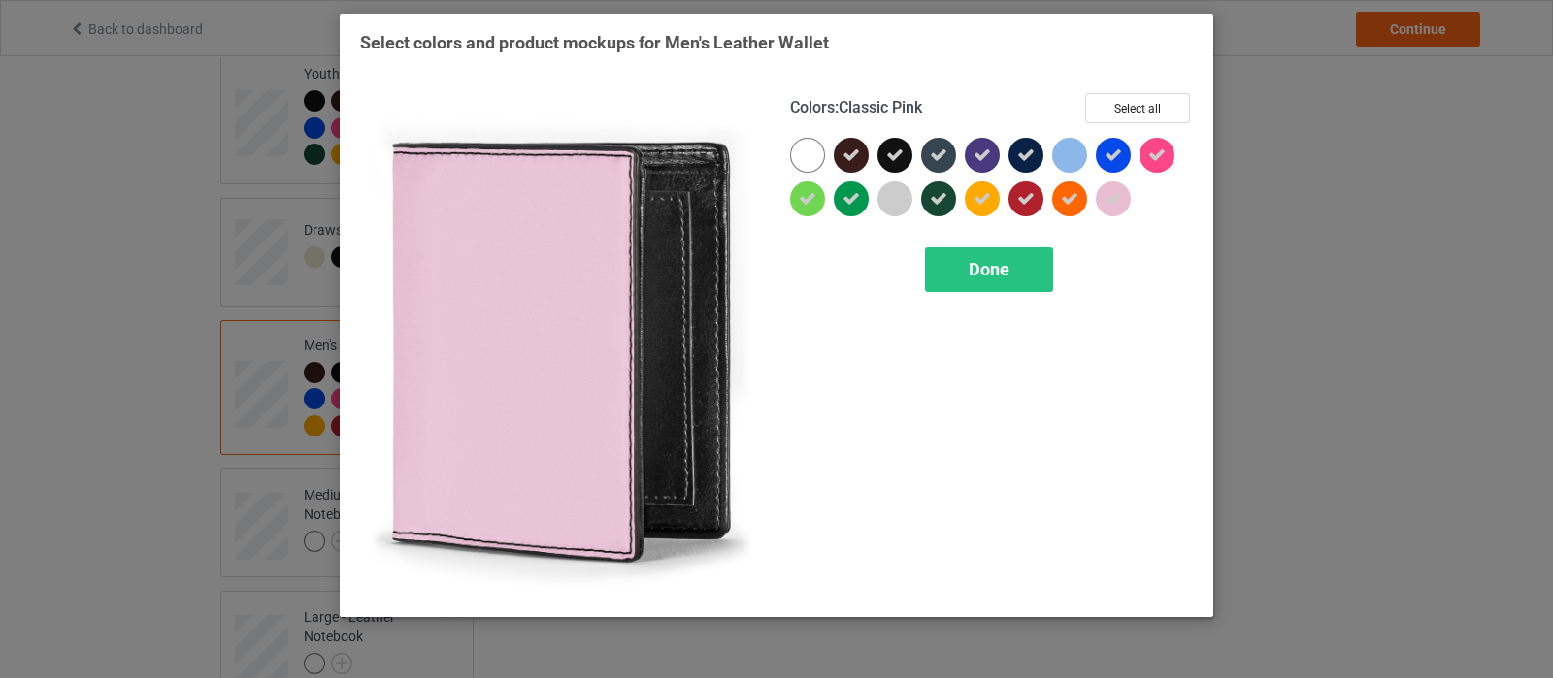
click at [1123, 199] on div at bounding box center [1113, 199] width 35 height 35
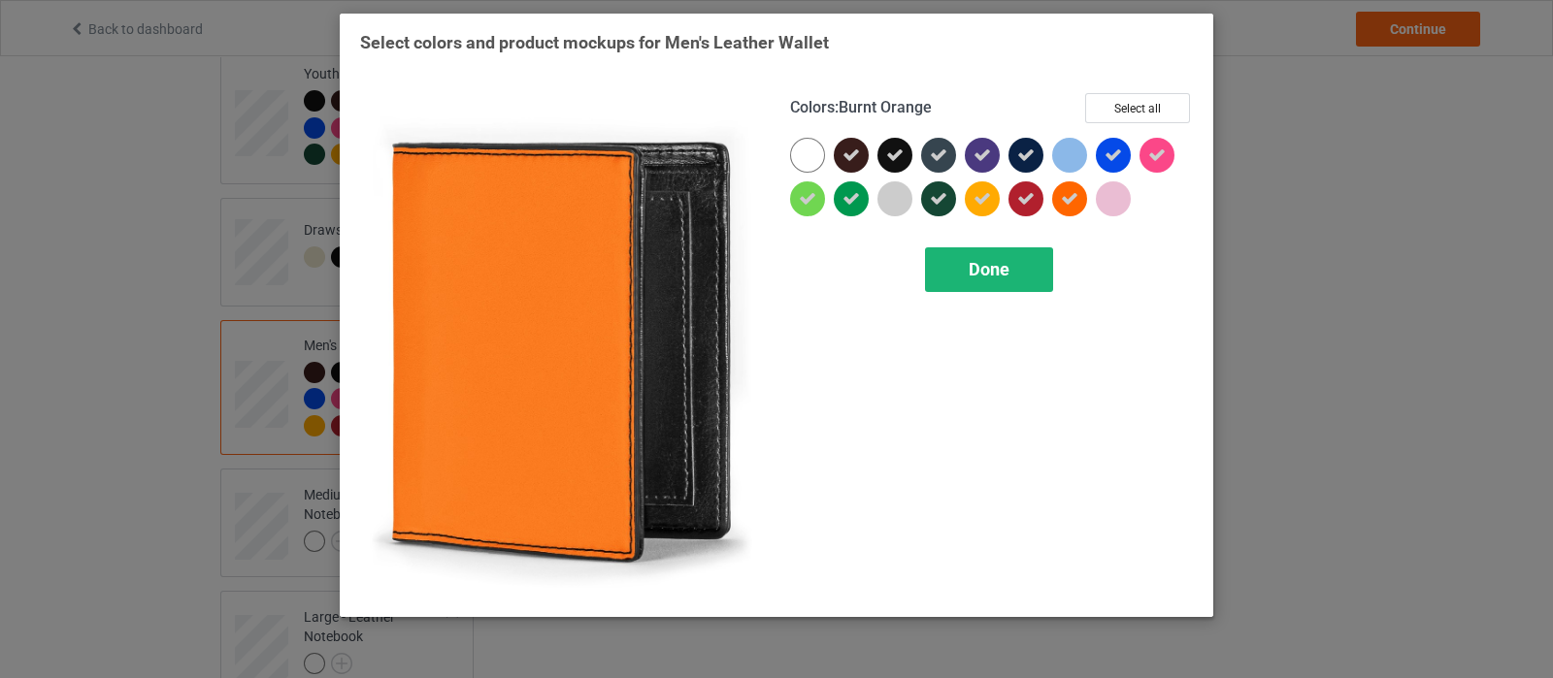
click at [996, 281] on div "Done" at bounding box center [989, 270] width 128 height 45
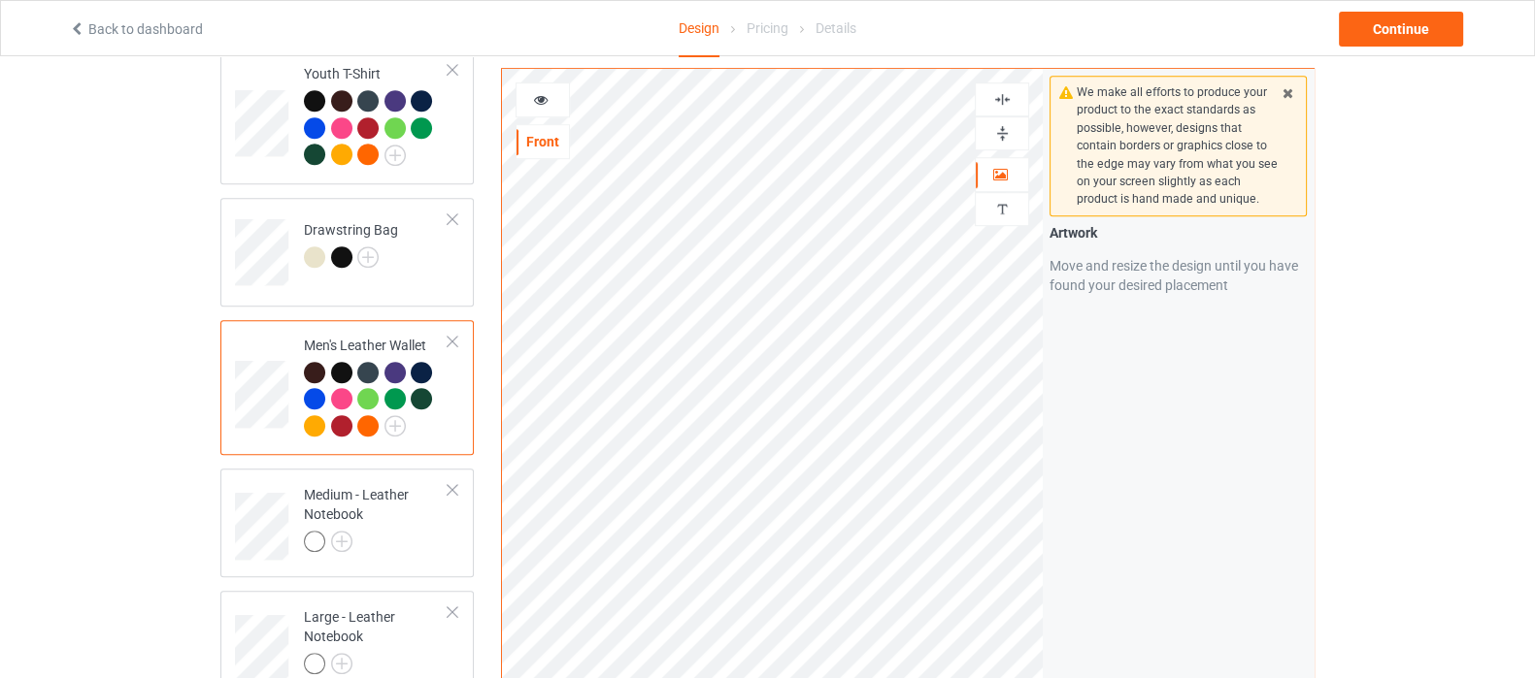
click at [1000, 139] on img at bounding box center [1002, 133] width 18 height 18
click at [1009, 137] on img at bounding box center [1002, 133] width 18 height 18
click at [1002, 140] on img at bounding box center [1002, 133] width 18 height 18
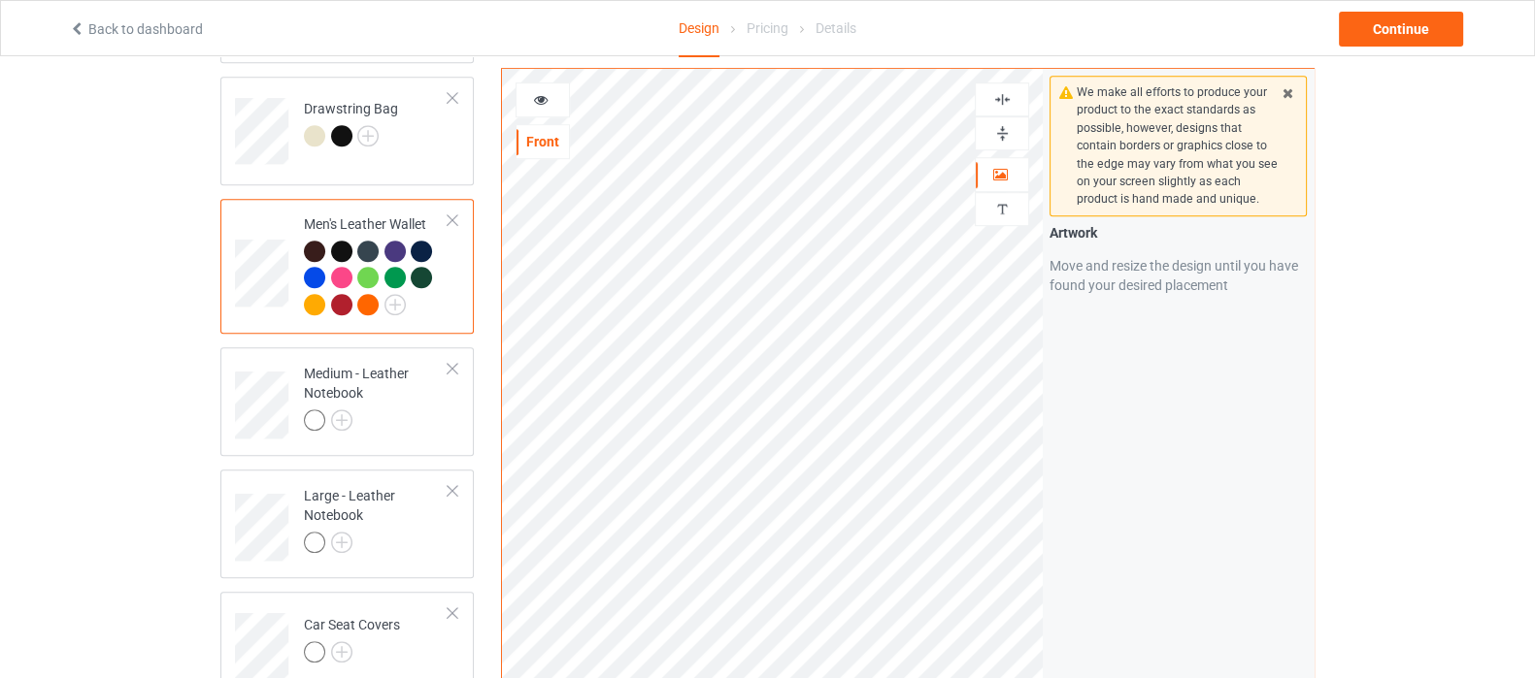
click at [535, 102] on icon at bounding box center [541, 97] width 17 height 14
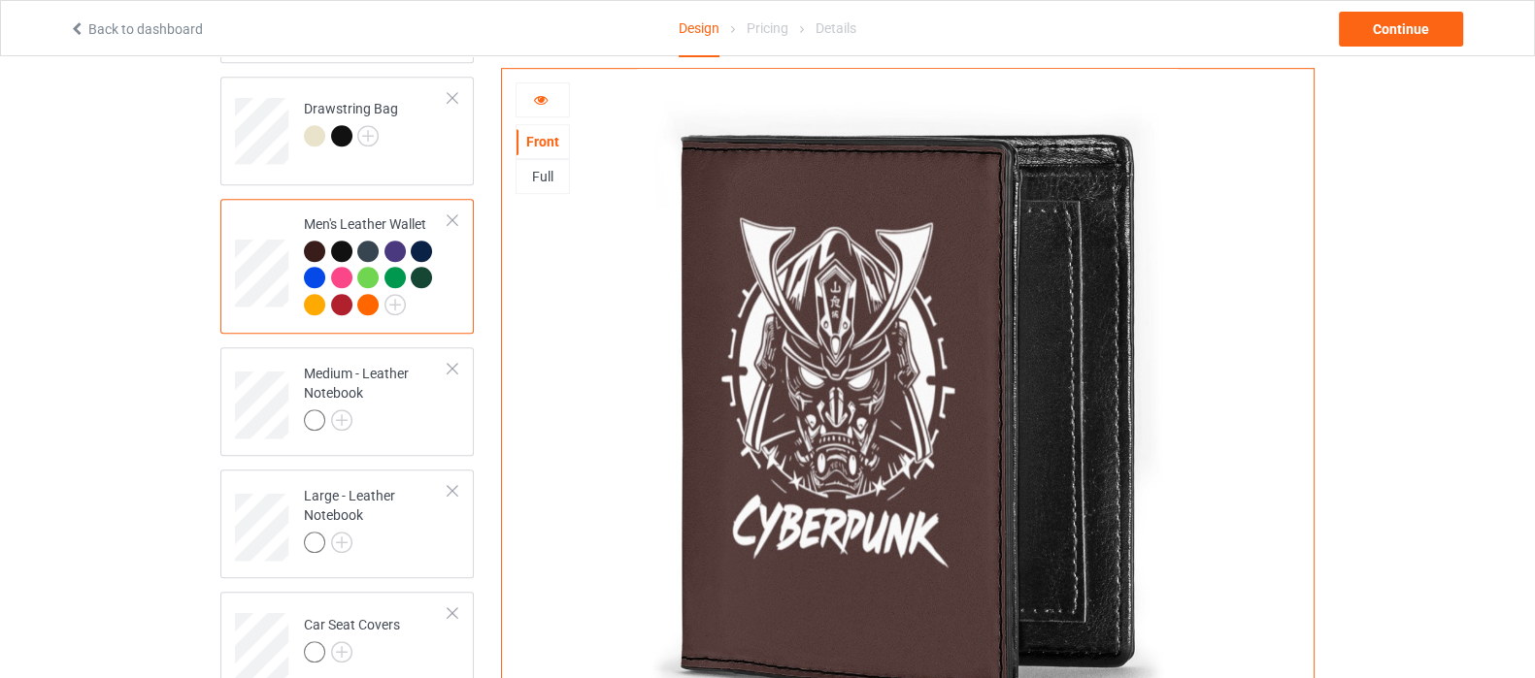
click at [544, 101] on icon at bounding box center [541, 97] width 17 height 14
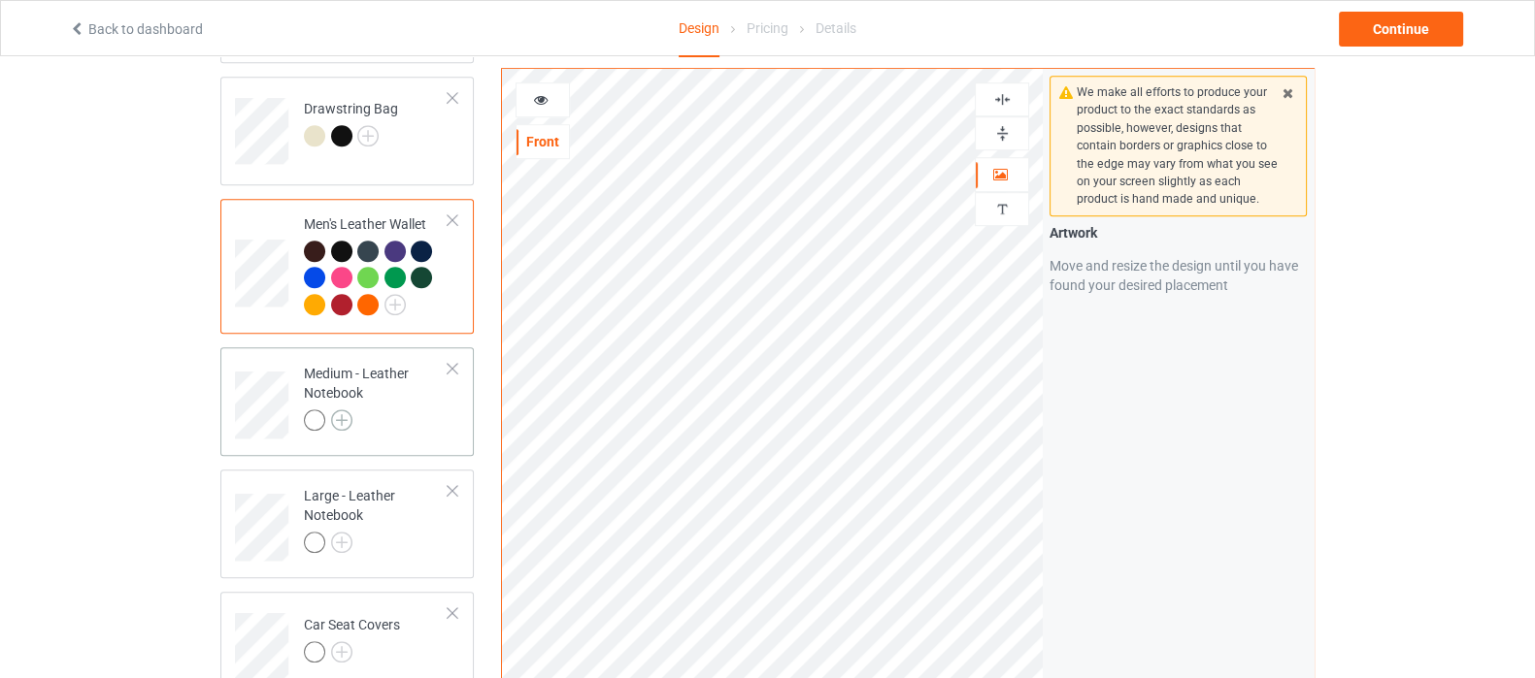
click at [341, 410] on img at bounding box center [341, 420] width 21 height 21
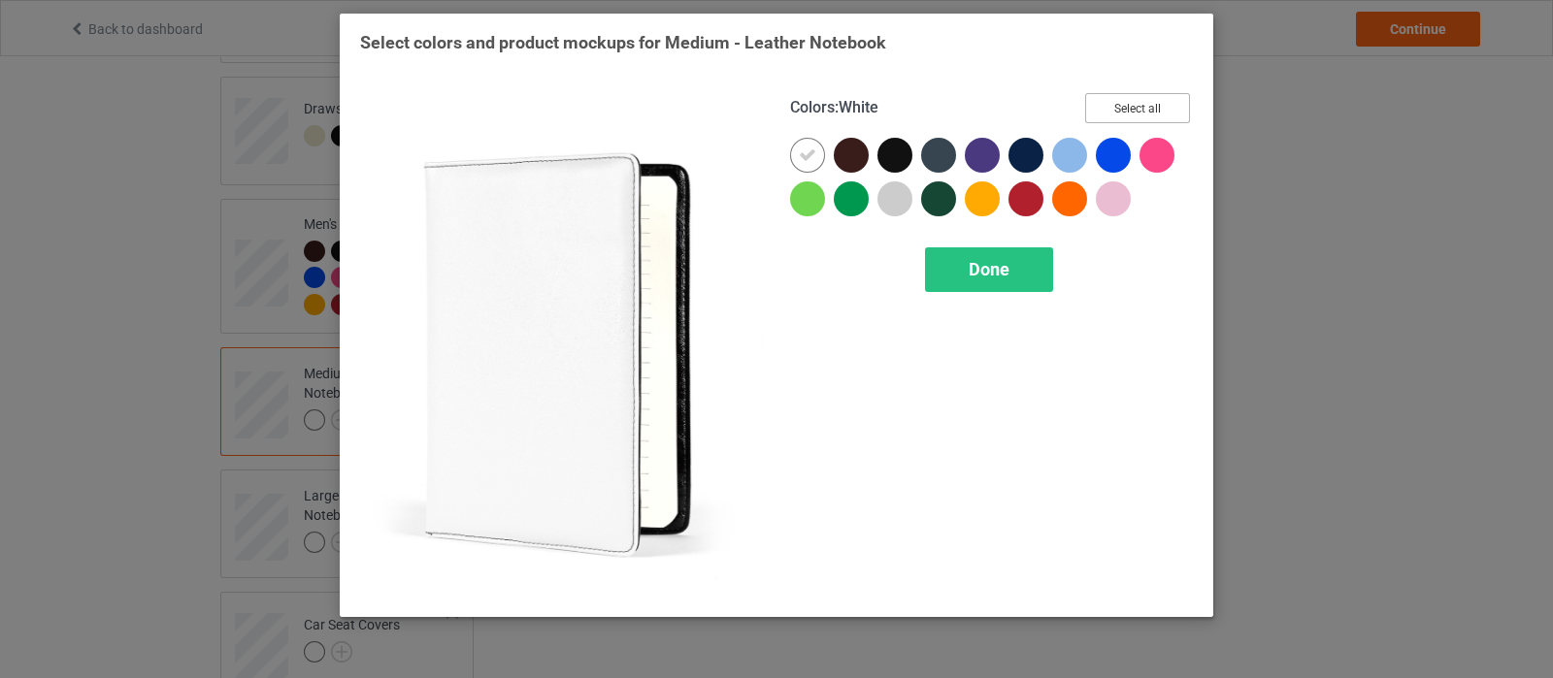
click at [1119, 111] on button "Select all" at bounding box center [1137, 108] width 105 height 30
click at [820, 166] on div at bounding box center [812, 160] width 44 height 44
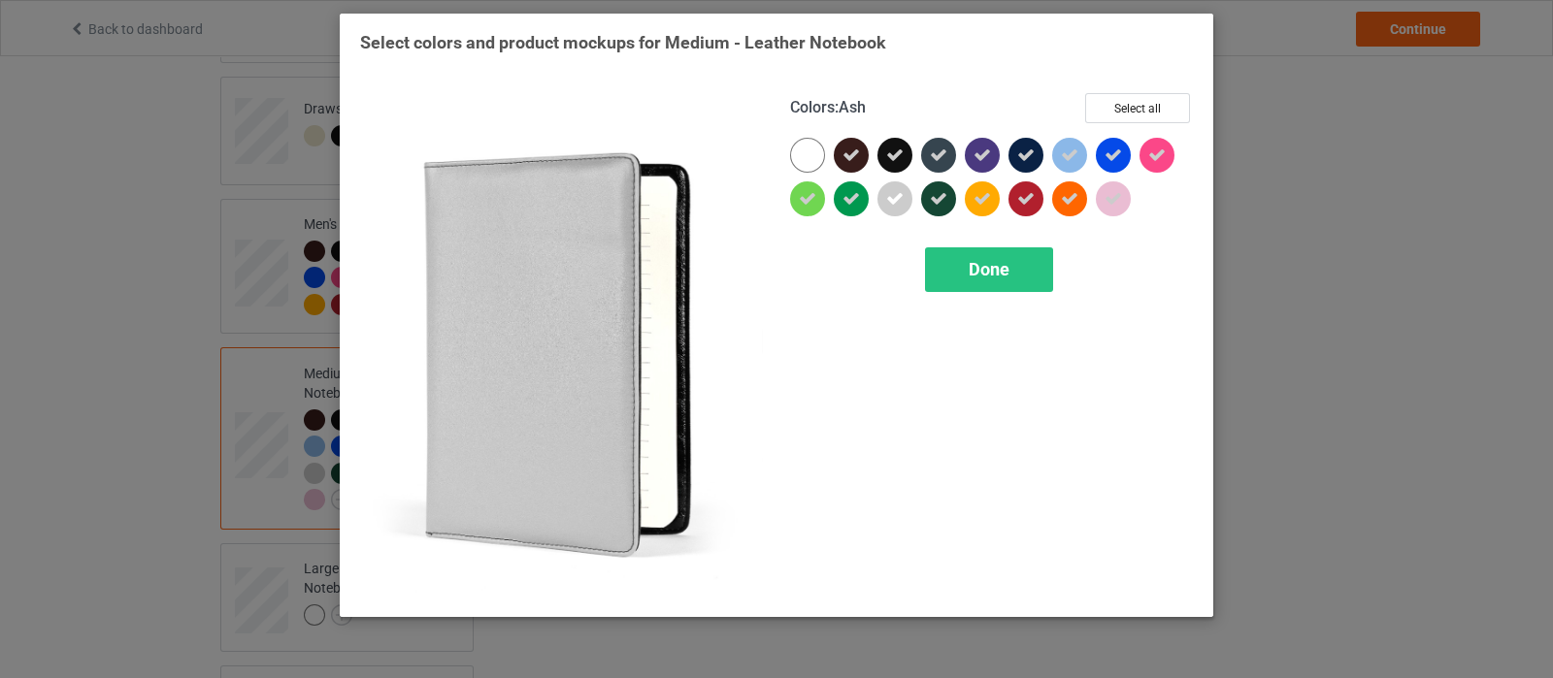
drag, startPoint x: 903, startPoint y: 201, endPoint x: 1092, endPoint y: 149, distance: 196.1
click at [909, 197] on div at bounding box center [894, 199] width 35 height 35
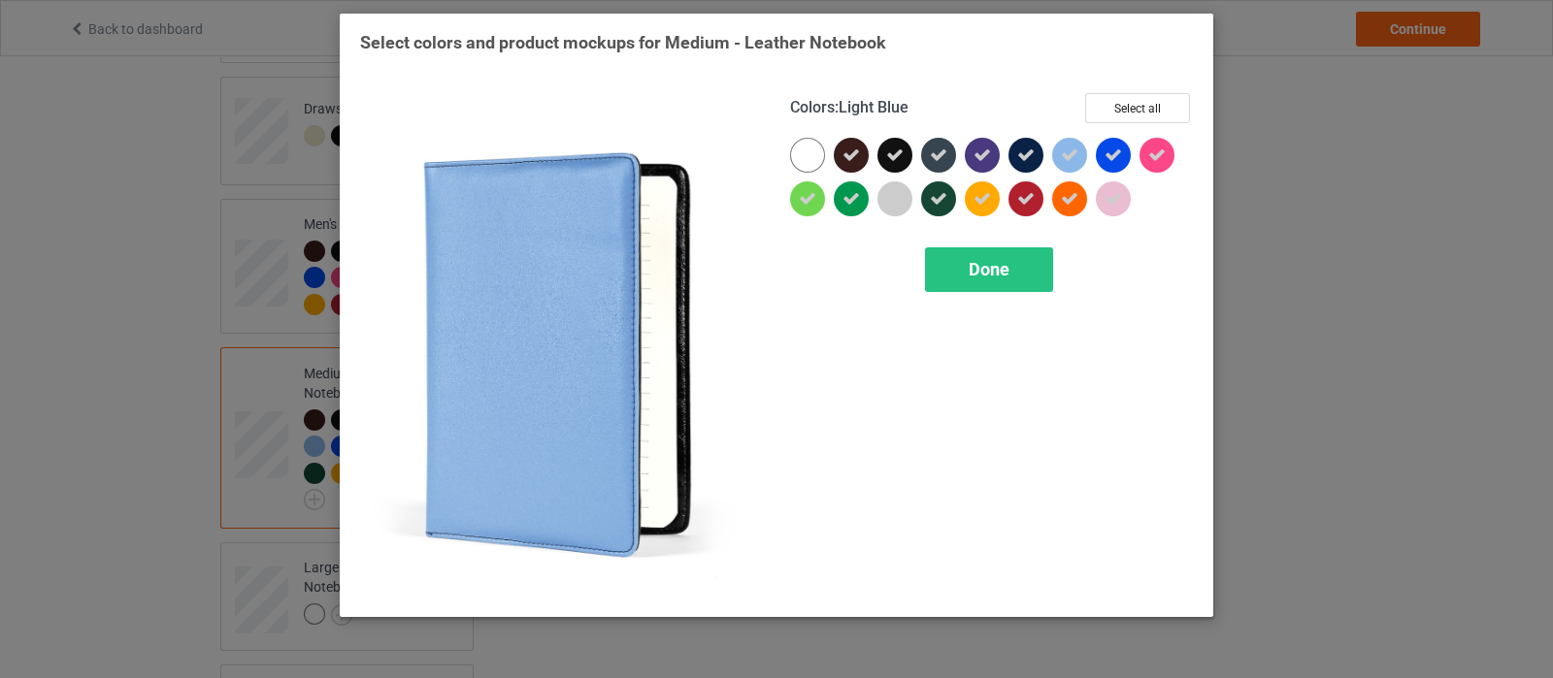
click at [1075, 150] on icon at bounding box center [1069, 155] width 17 height 17
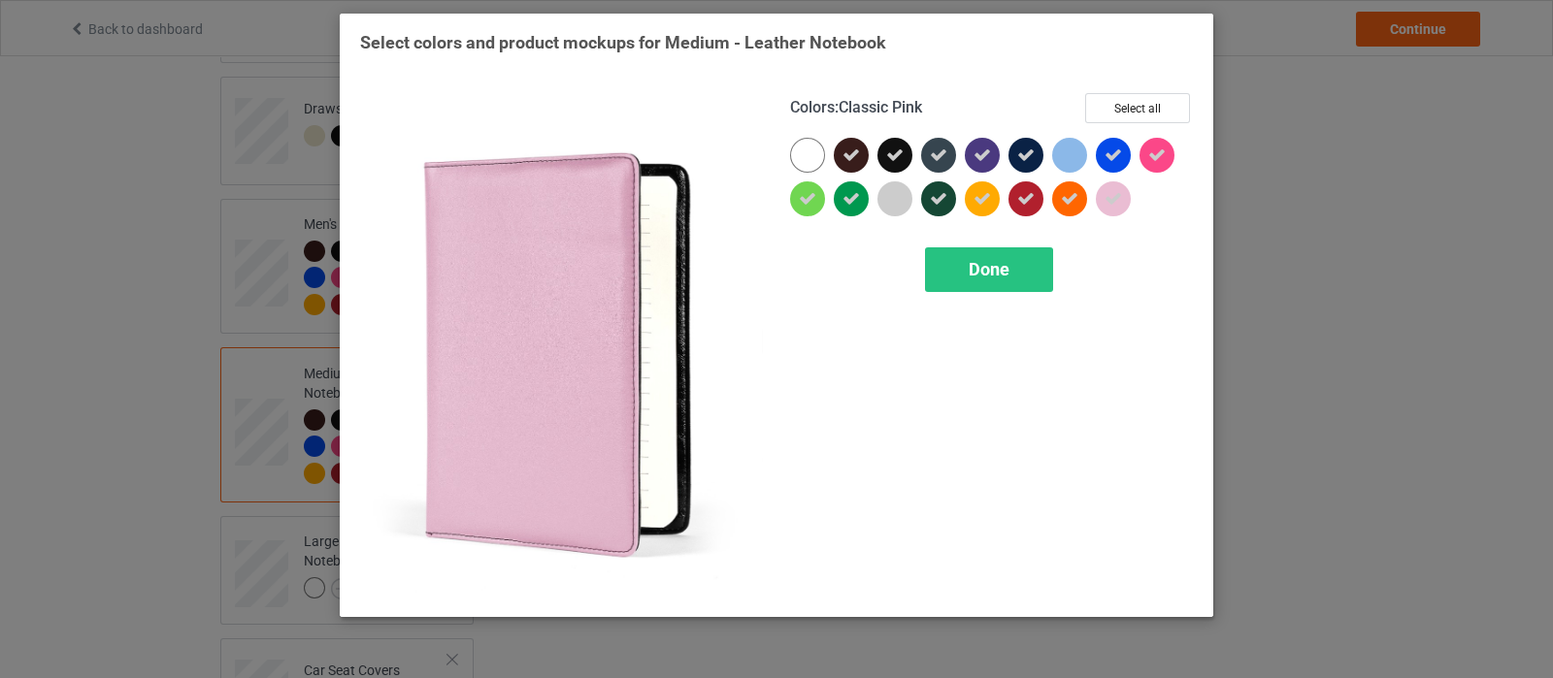
click at [1111, 201] on icon at bounding box center [1113, 198] width 17 height 17
click at [995, 280] on div "Done" at bounding box center [989, 270] width 128 height 45
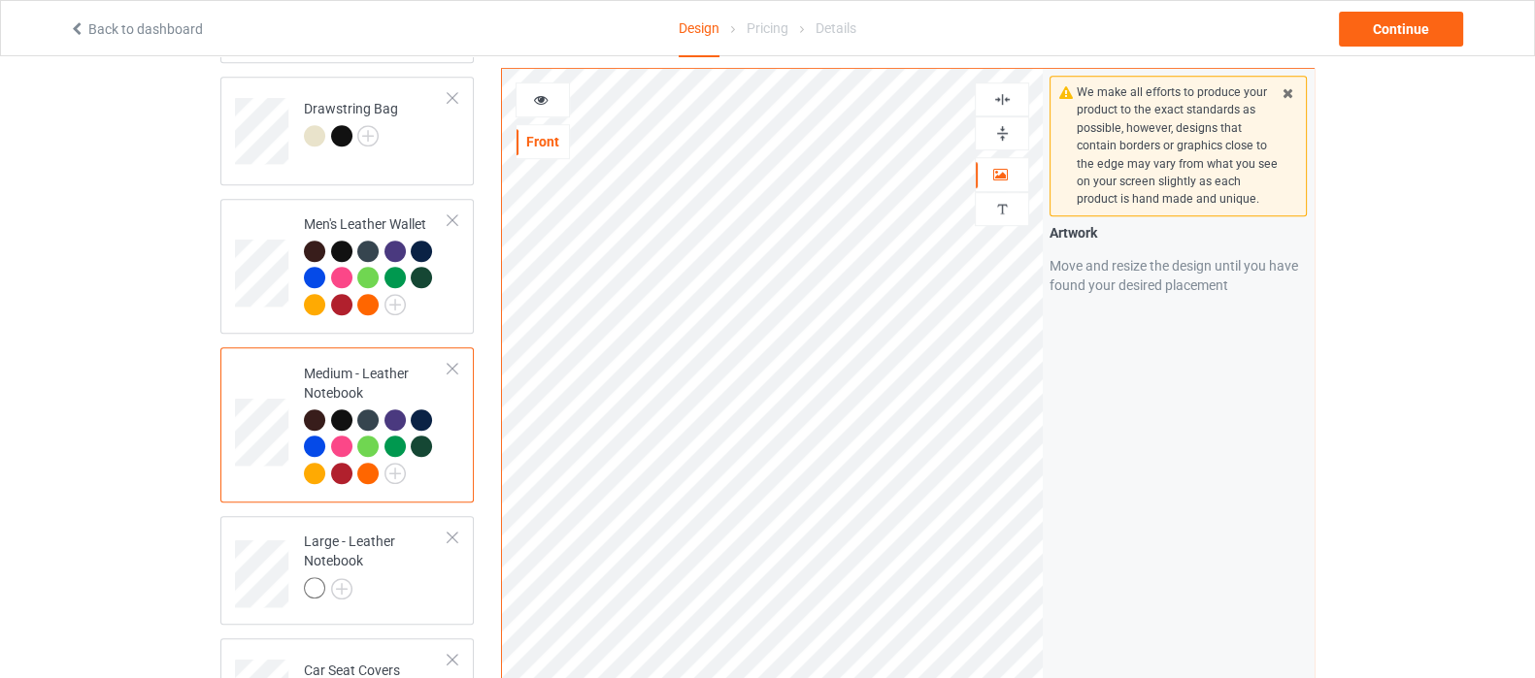
scroll to position [1698, 0]
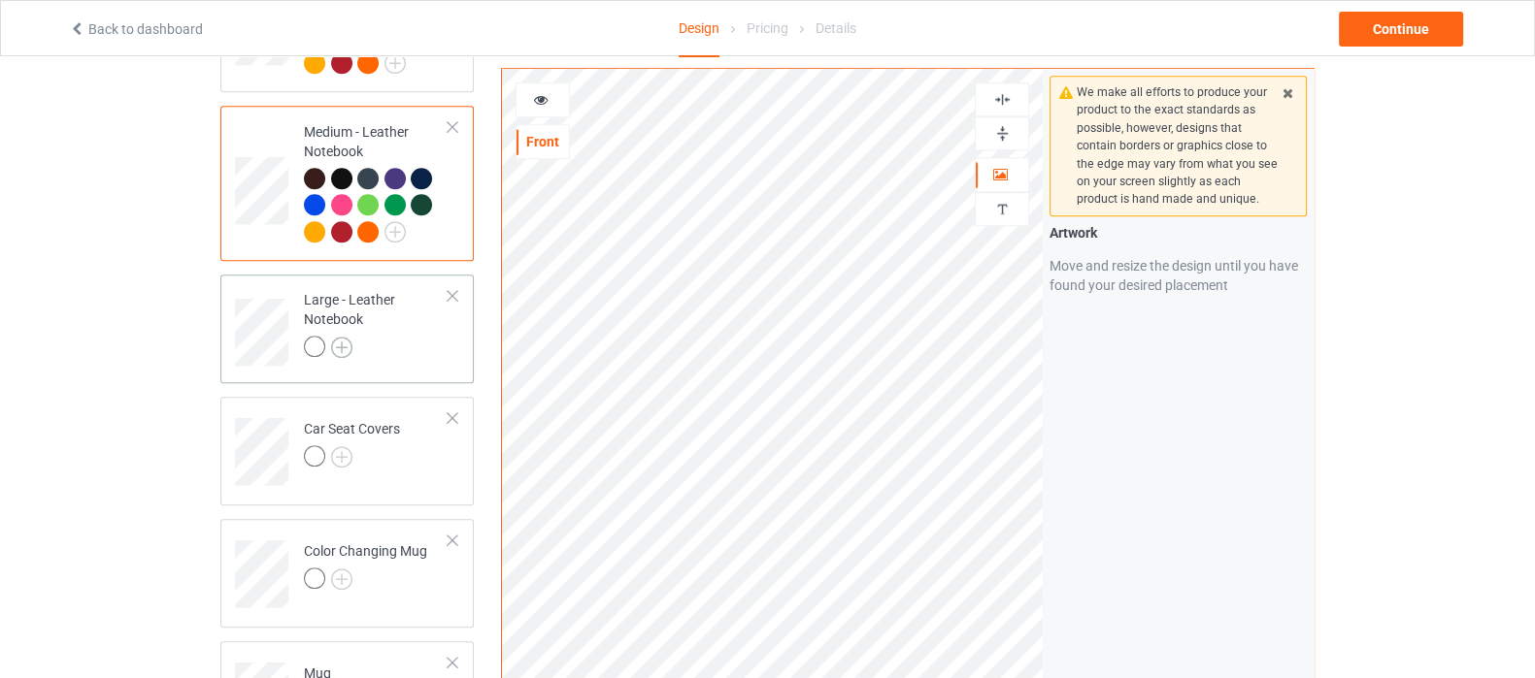
click at [348, 337] on img at bounding box center [341, 347] width 21 height 21
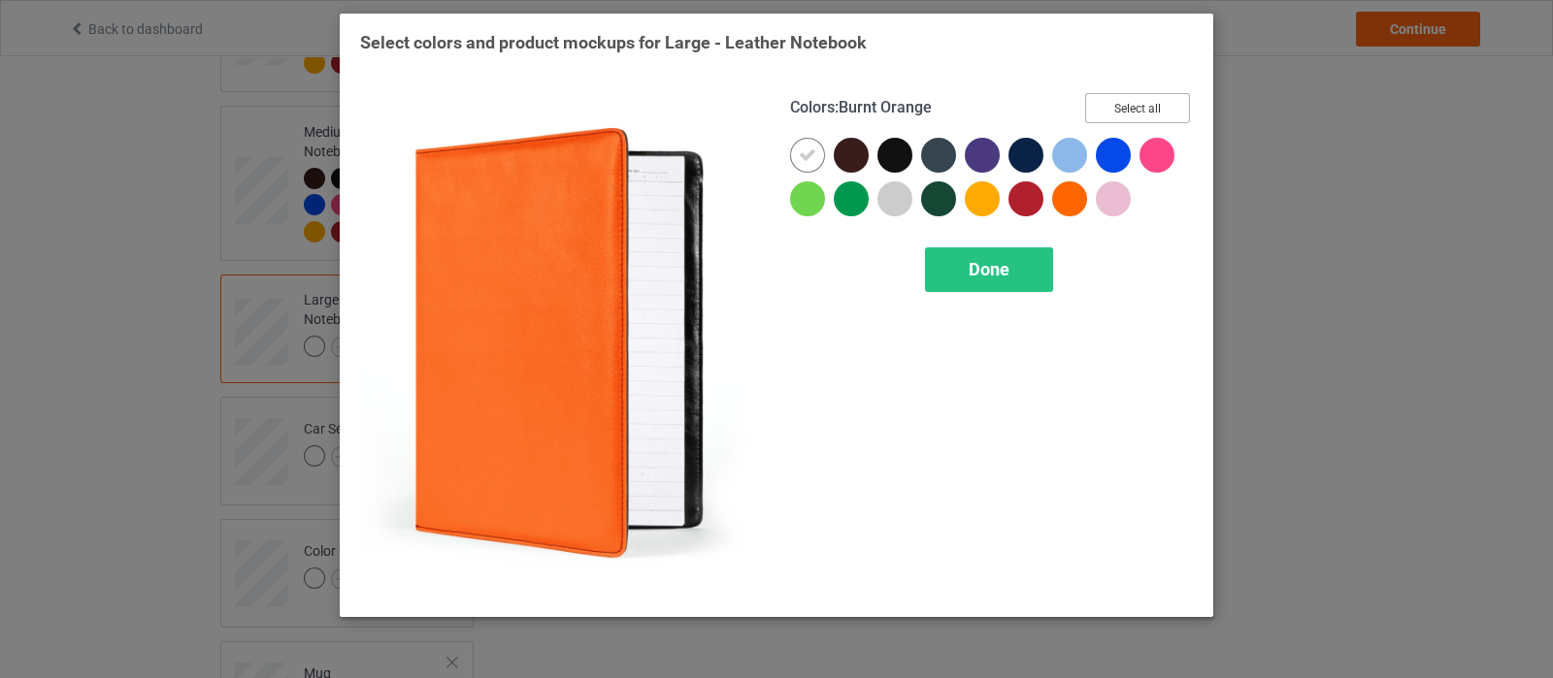
click at [1166, 109] on button "Select all" at bounding box center [1137, 108] width 105 height 30
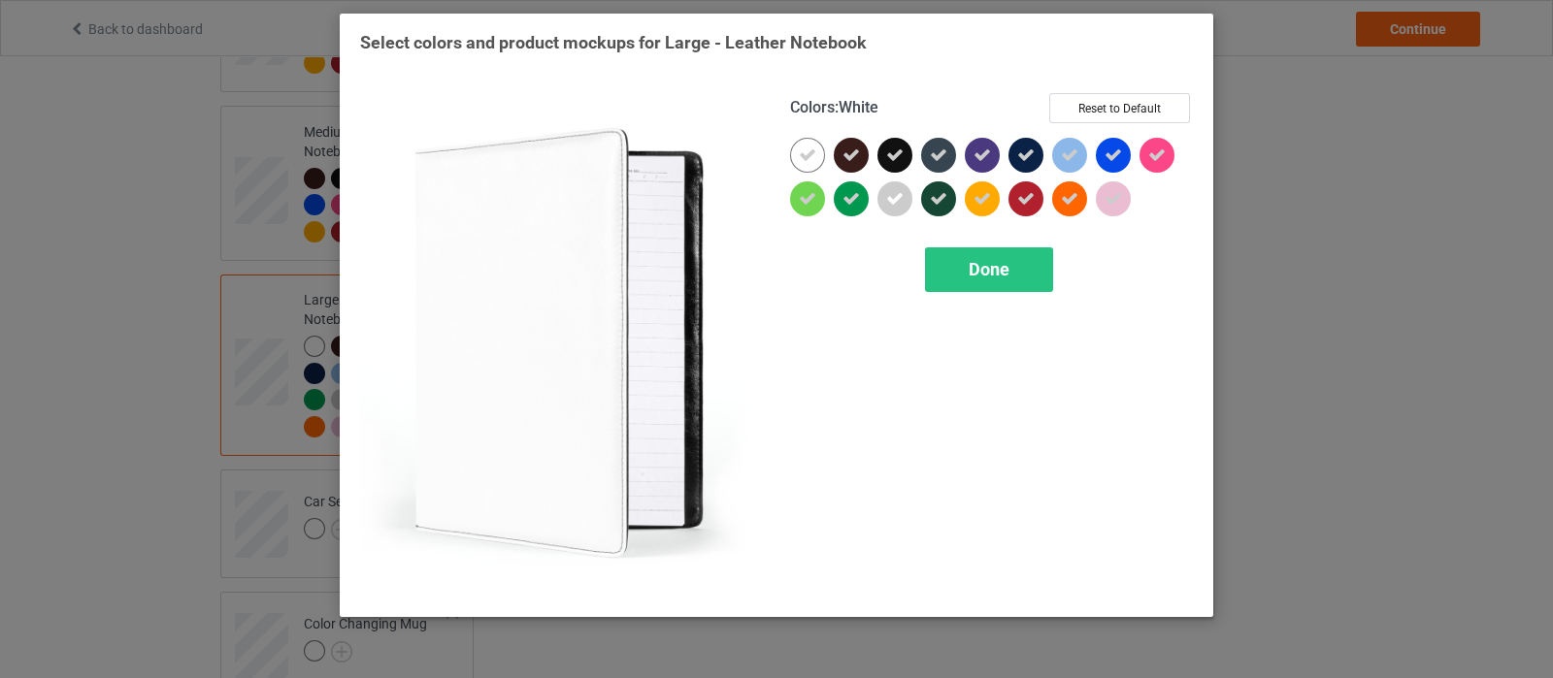
click at [808, 157] on icon at bounding box center [807, 155] width 17 height 17
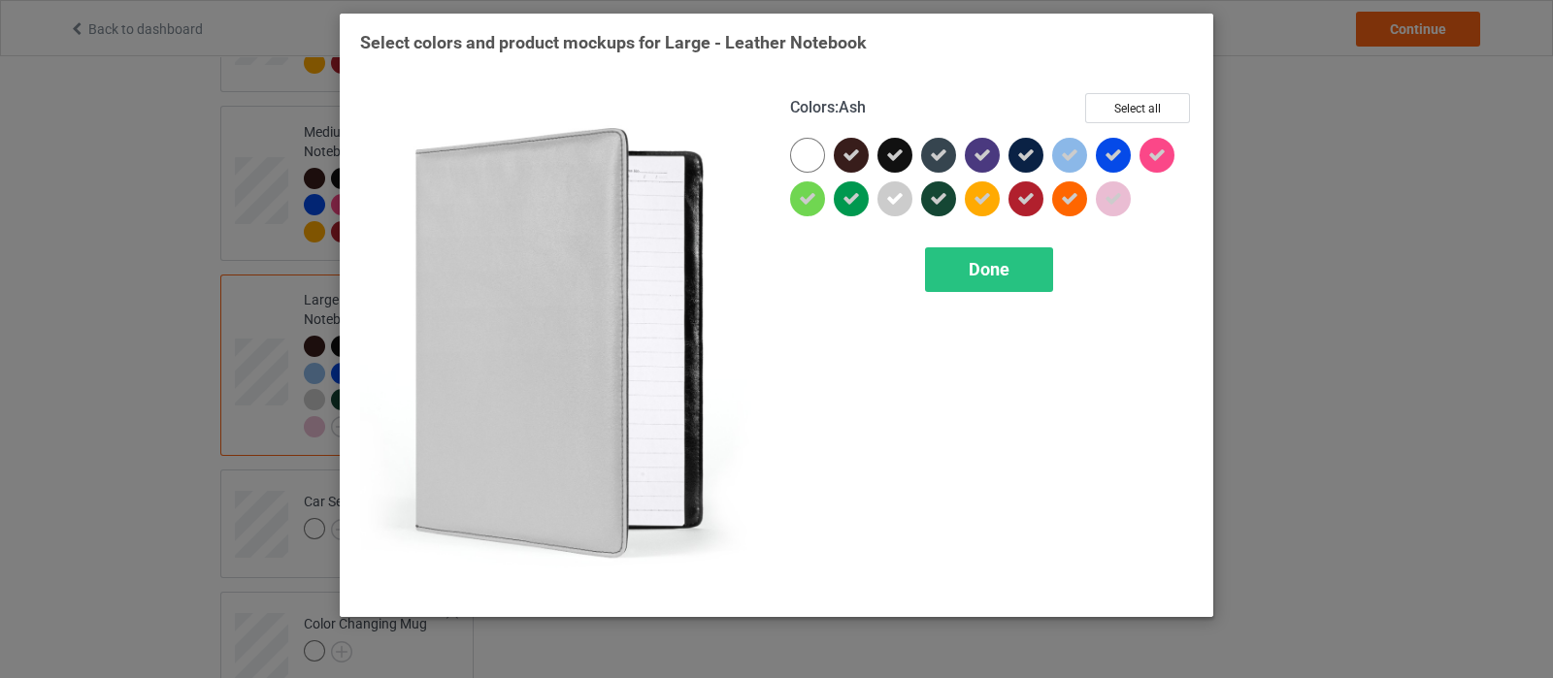
click at [895, 203] on icon at bounding box center [894, 198] width 17 height 17
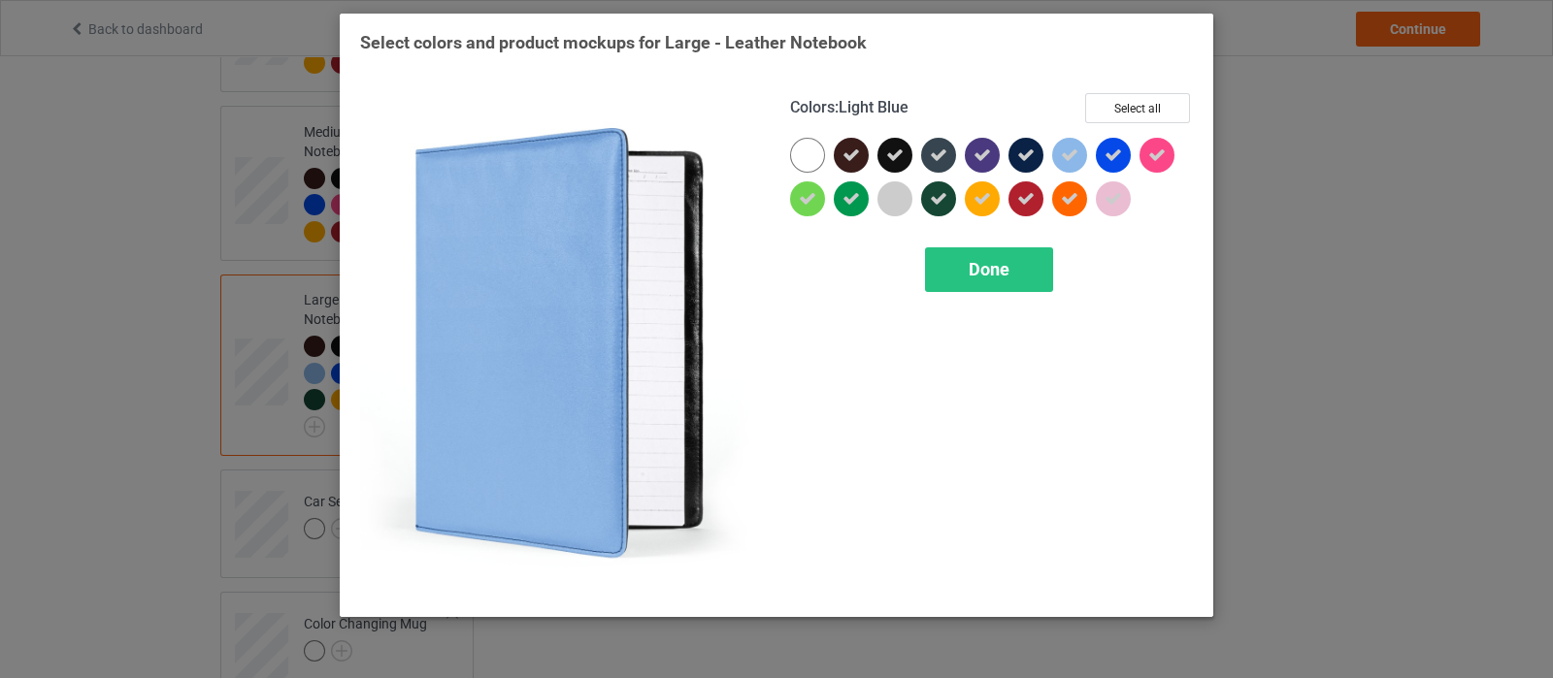
click at [1062, 162] on icon at bounding box center [1069, 155] width 17 height 17
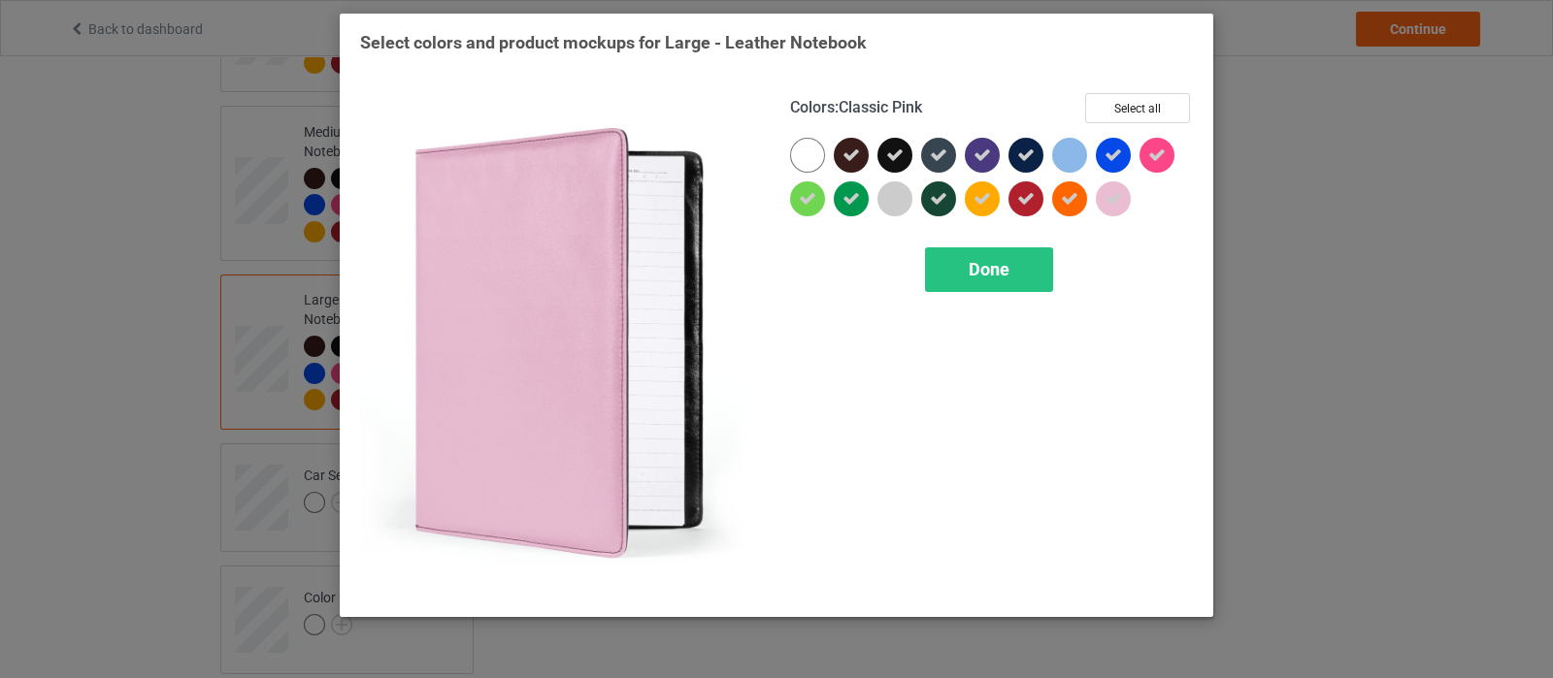
click at [1115, 195] on icon at bounding box center [1113, 198] width 17 height 17
click at [997, 270] on span "Done" at bounding box center [989, 269] width 41 height 20
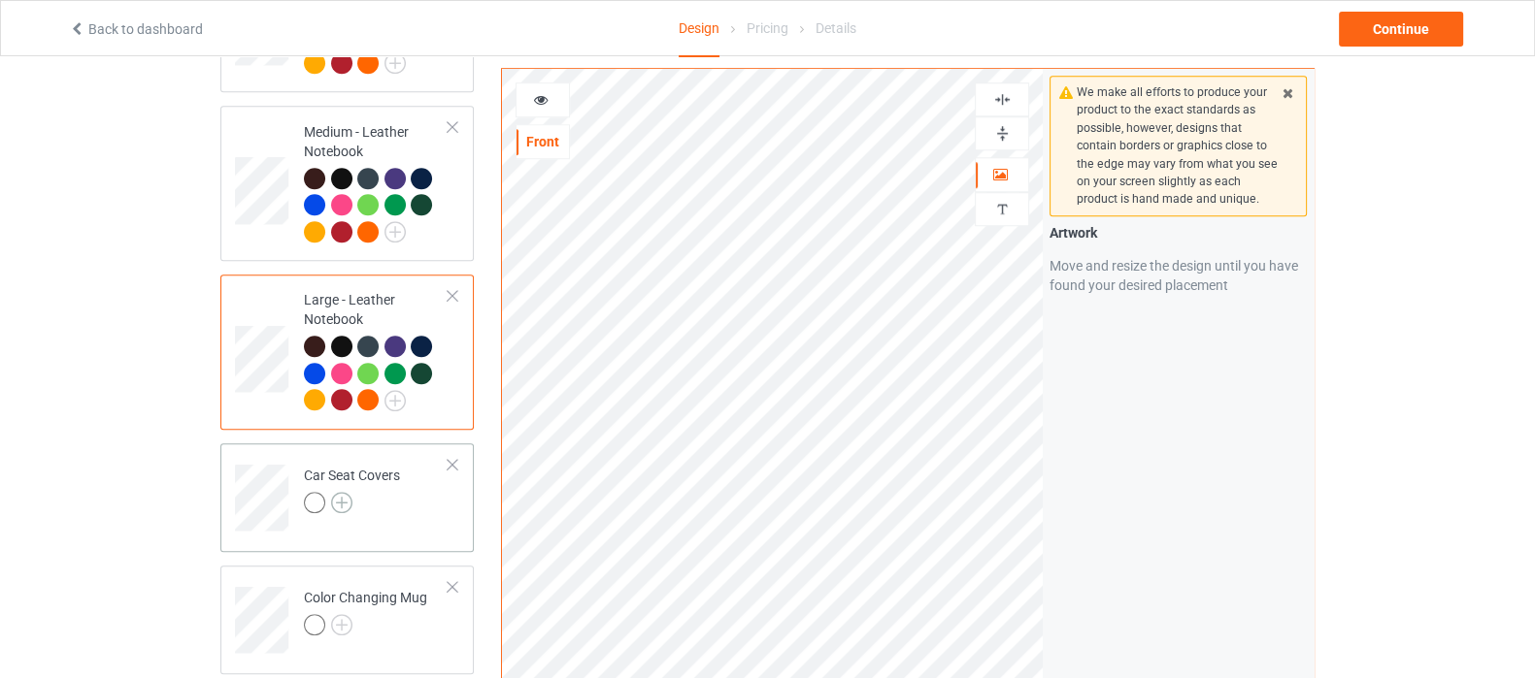
click at [339, 492] on img at bounding box center [341, 502] width 21 height 21
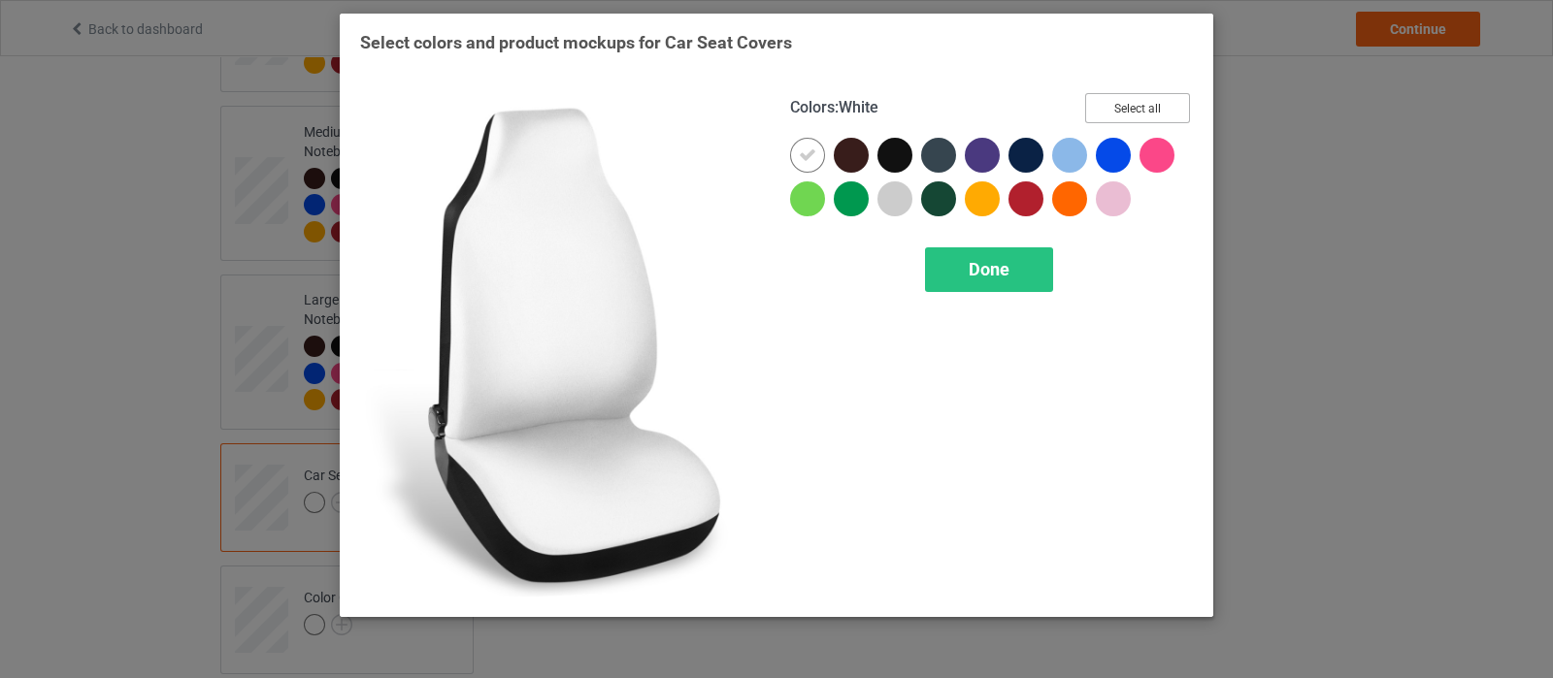
click at [1186, 114] on button "Select all" at bounding box center [1137, 108] width 105 height 30
click at [824, 162] on div at bounding box center [812, 160] width 44 height 44
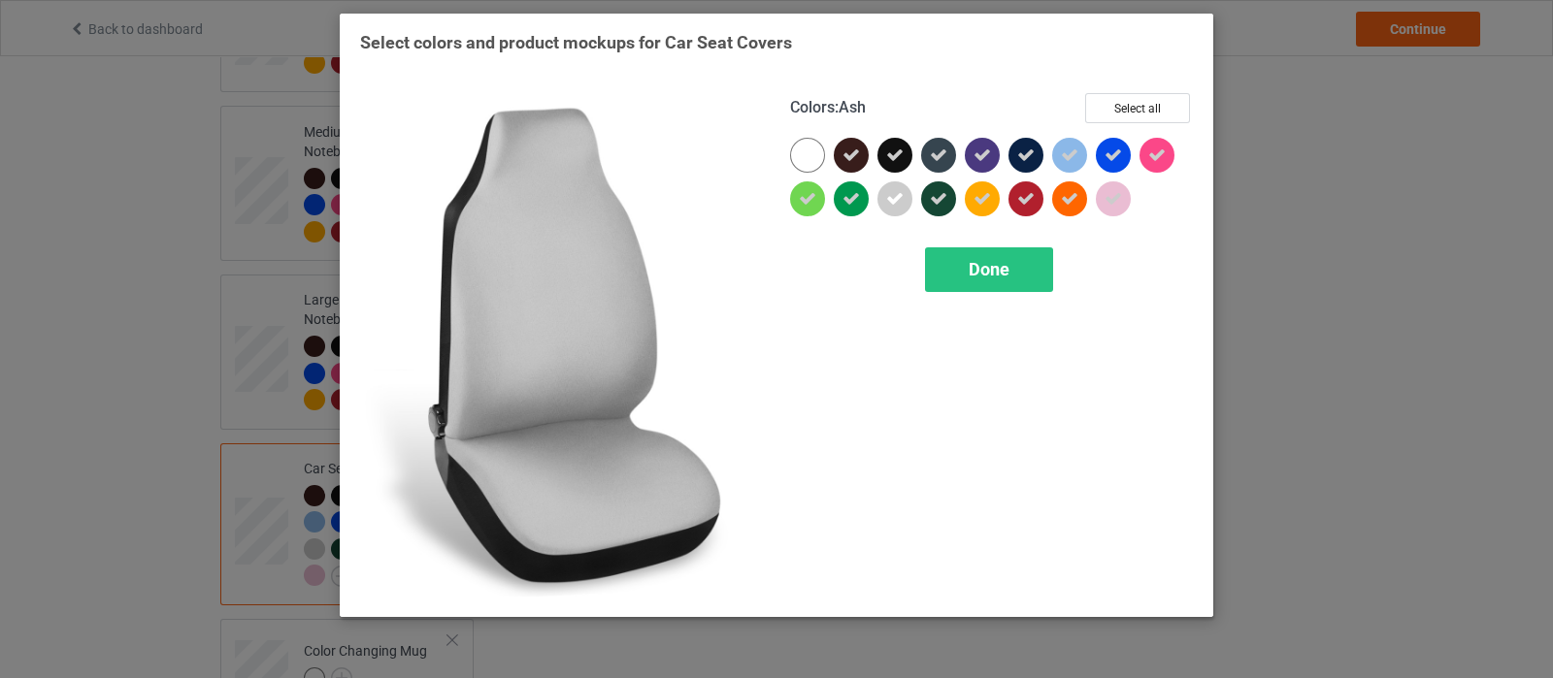
click at [901, 204] on icon at bounding box center [894, 198] width 17 height 17
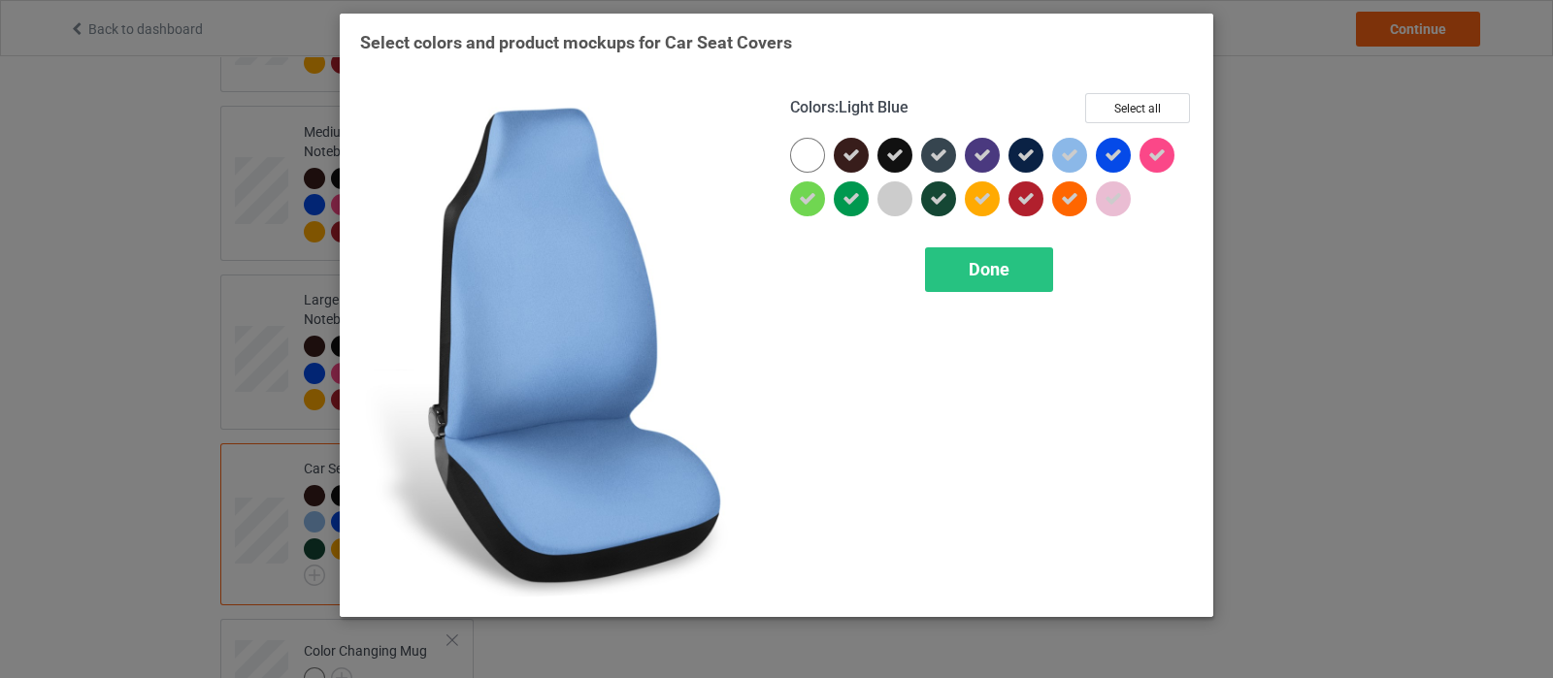
drag, startPoint x: 1077, startPoint y: 162, endPoint x: 1123, endPoint y: 196, distance: 56.9
click at [1083, 166] on div at bounding box center [1074, 160] width 44 height 44
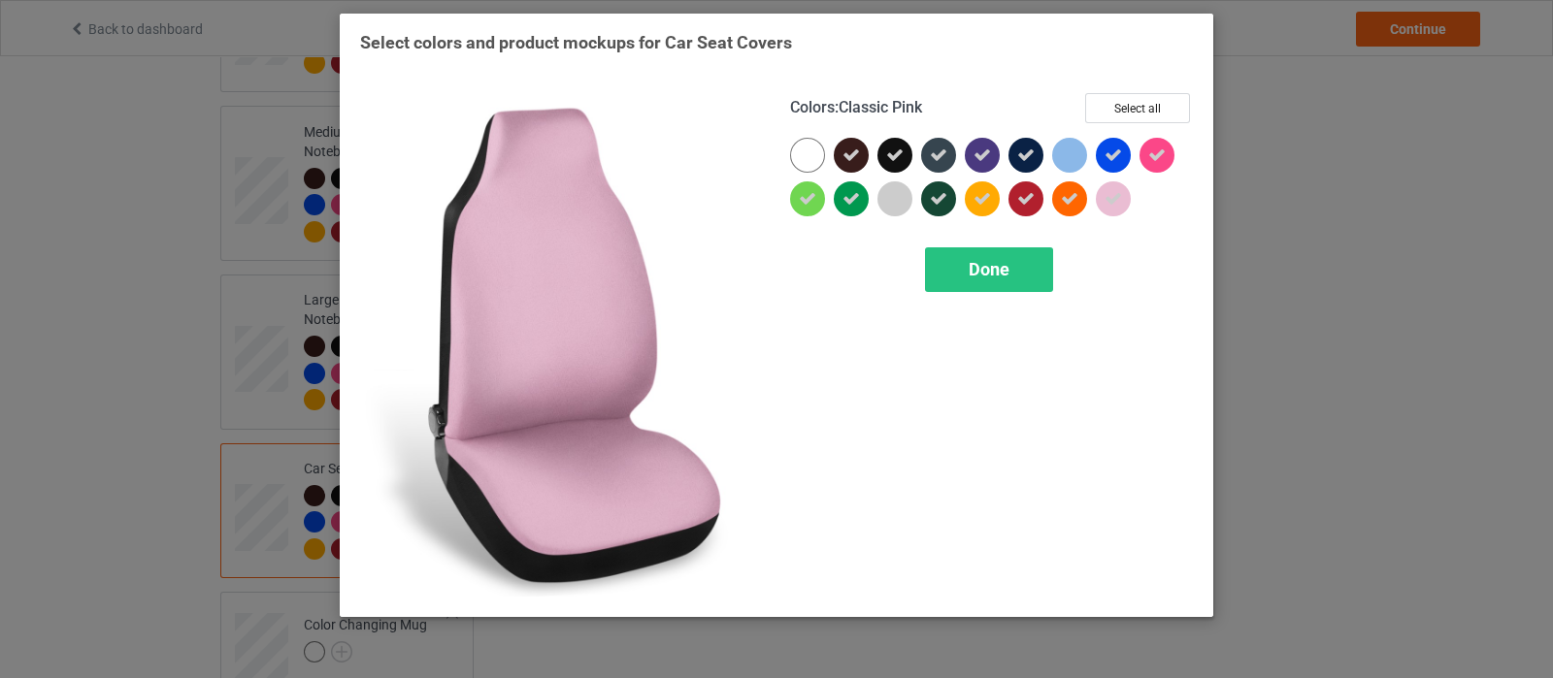
click at [1123, 196] on div at bounding box center [1113, 199] width 35 height 35
click at [1005, 260] on span "Done" at bounding box center [989, 269] width 41 height 20
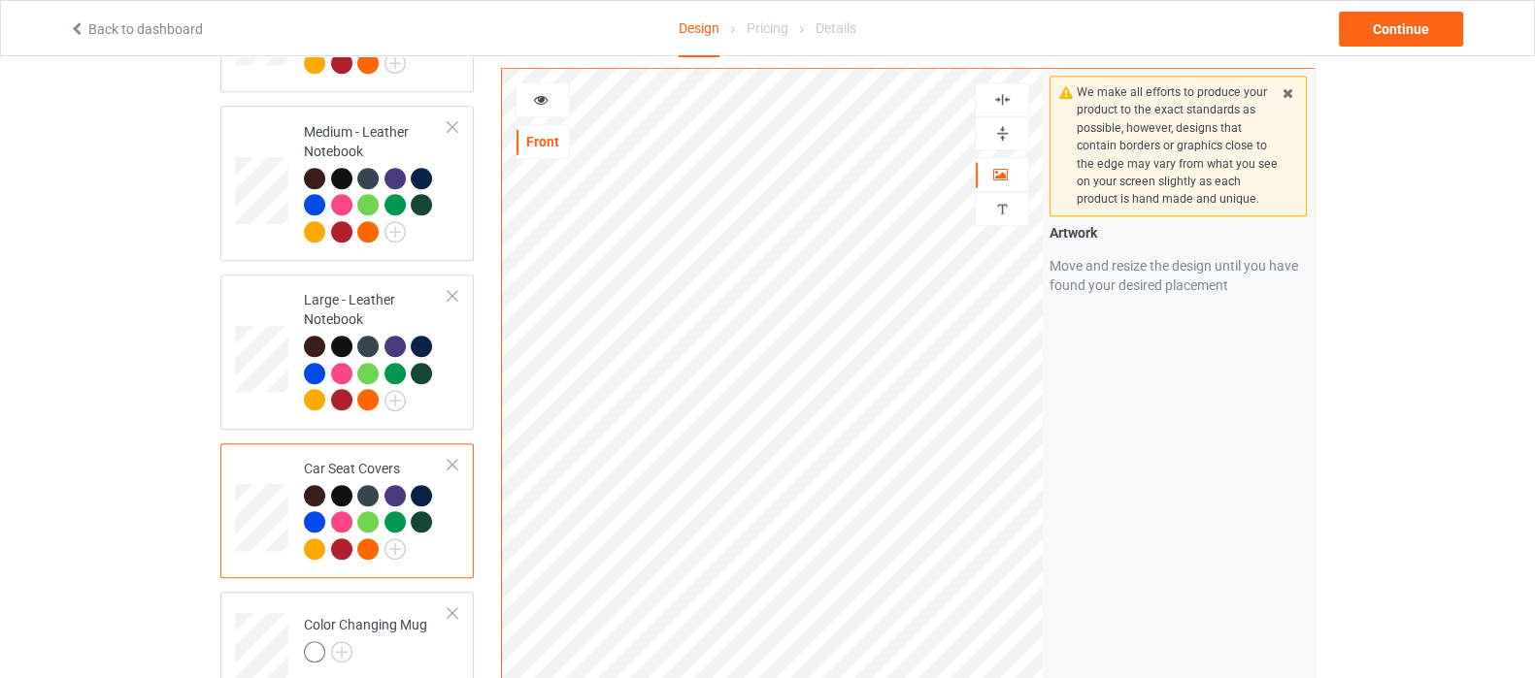
click at [996, 103] on img at bounding box center [1002, 99] width 18 height 18
click at [1007, 97] on img at bounding box center [1002, 99] width 18 height 18
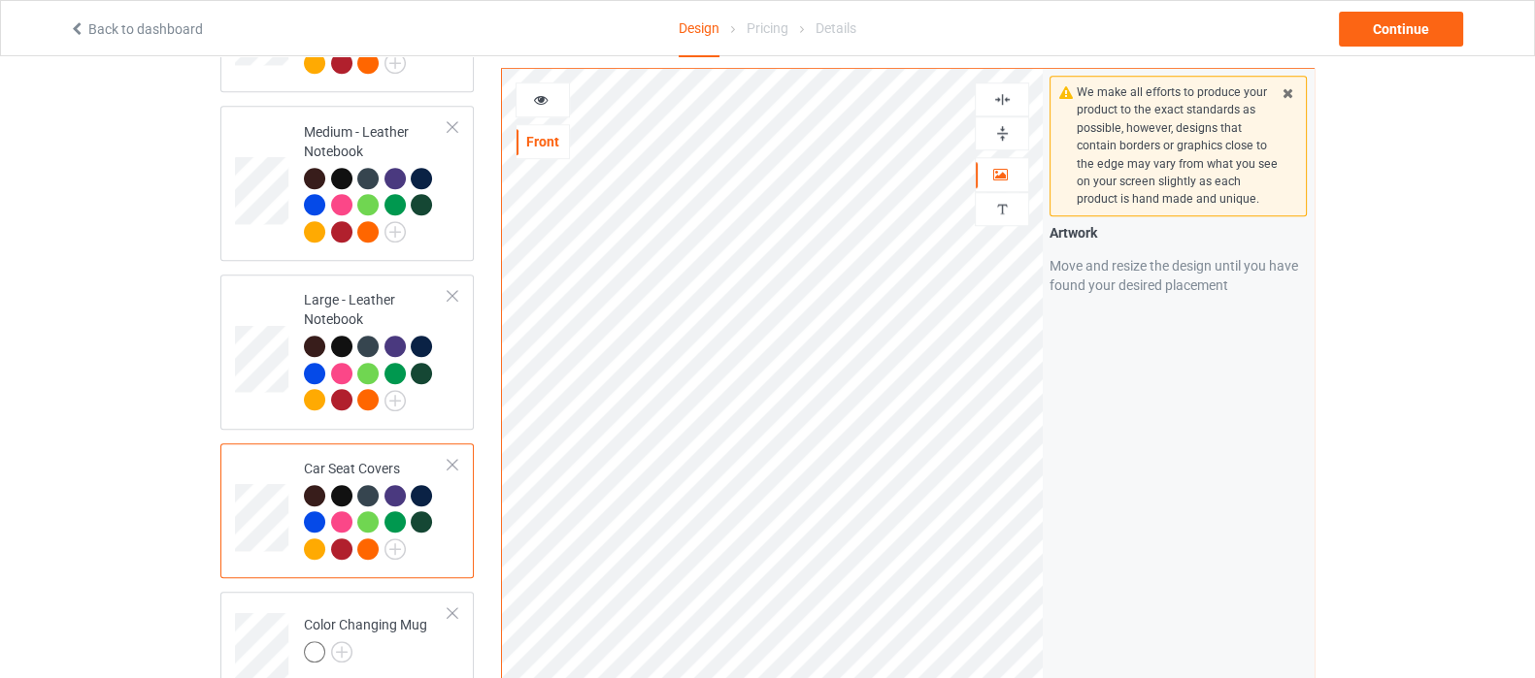
click at [1002, 104] on img at bounding box center [1002, 99] width 18 height 18
click at [1005, 91] on img at bounding box center [1002, 99] width 18 height 18
click at [1009, 97] on img at bounding box center [1002, 99] width 18 height 18
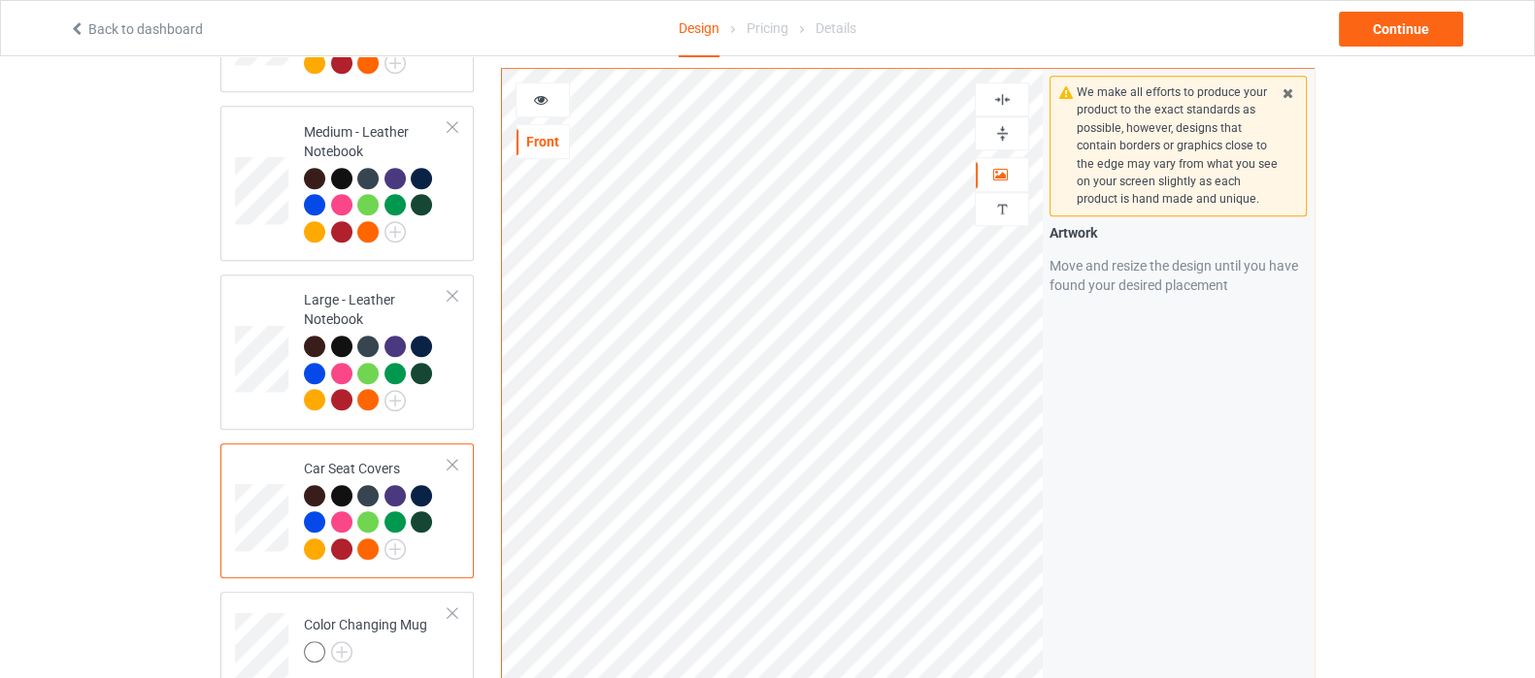
click at [545, 90] on icon at bounding box center [541, 97] width 17 height 14
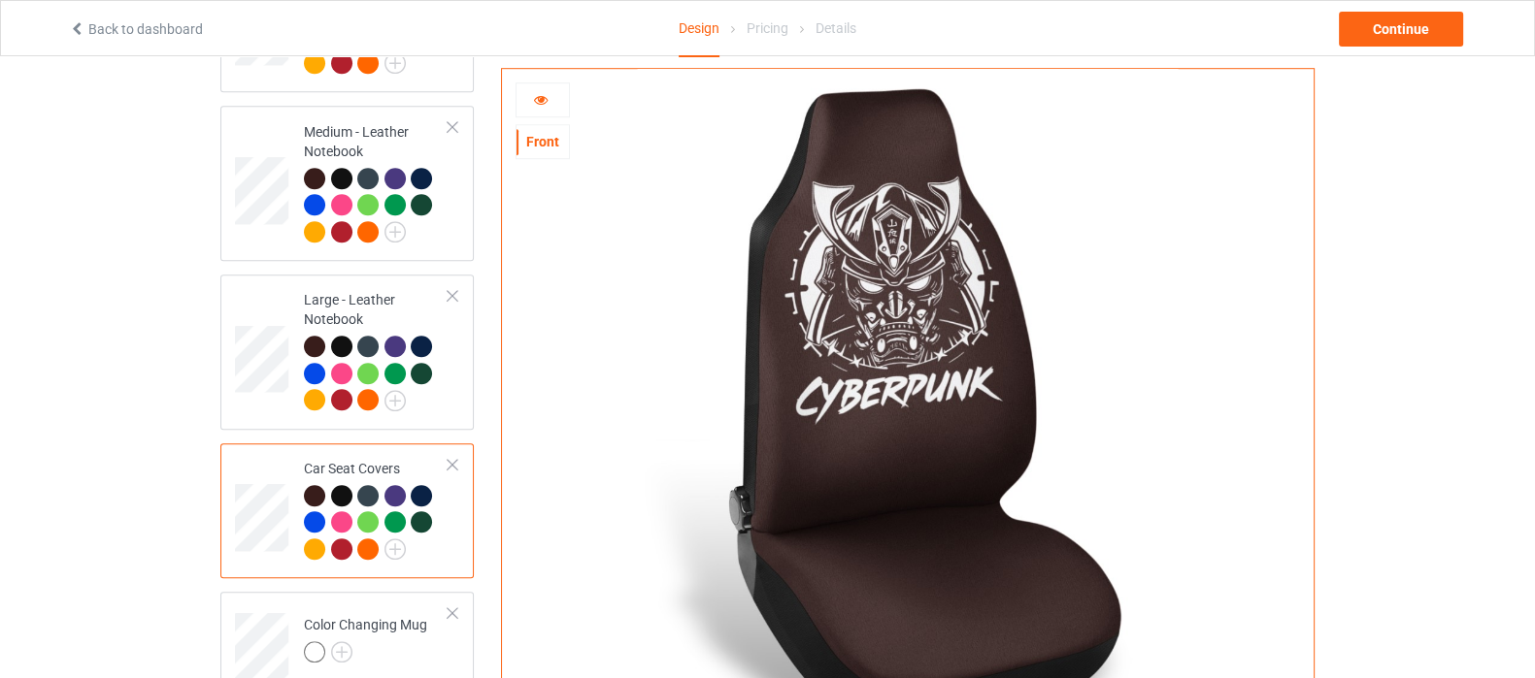
click at [545, 111] on div at bounding box center [542, 100] width 54 height 35
click at [541, 94] on icon at bounding box center [541, 97] width 17 height 14
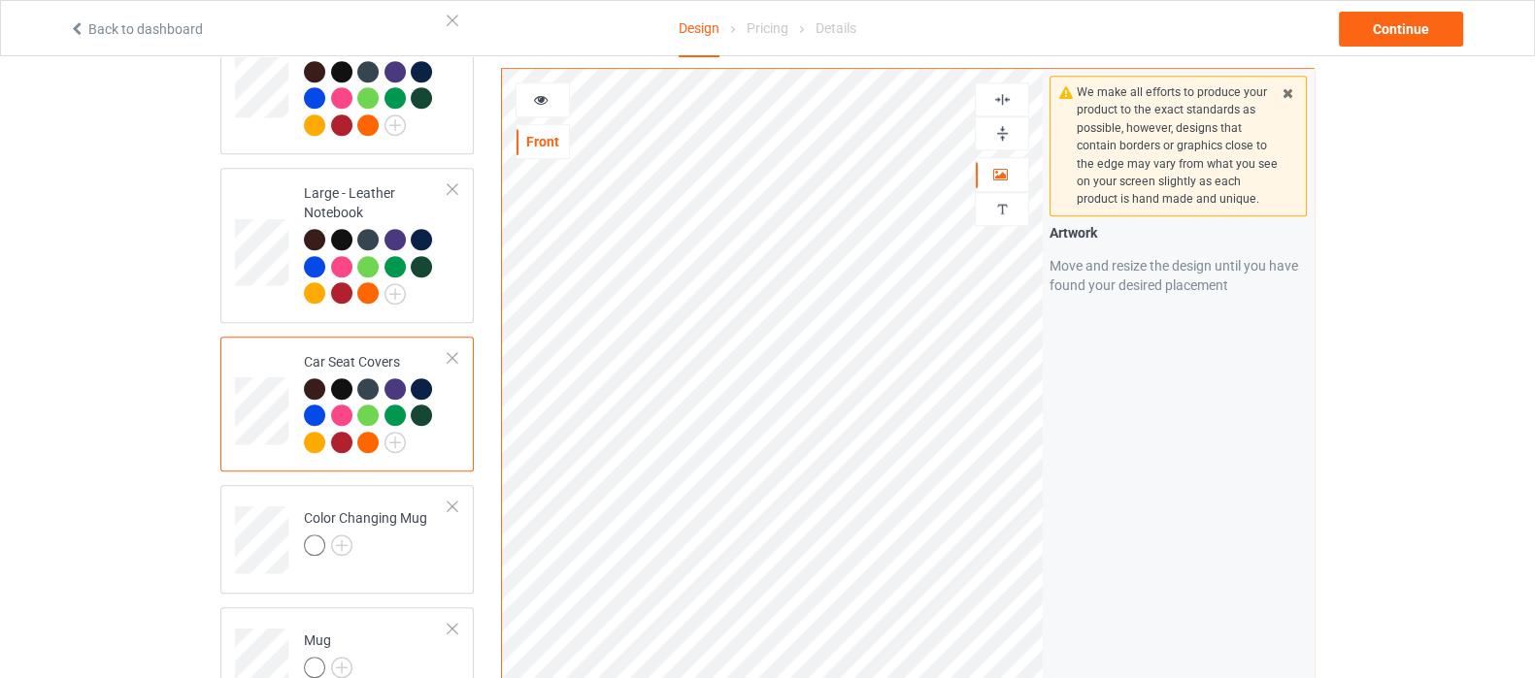
scroll to position [1940, 0]
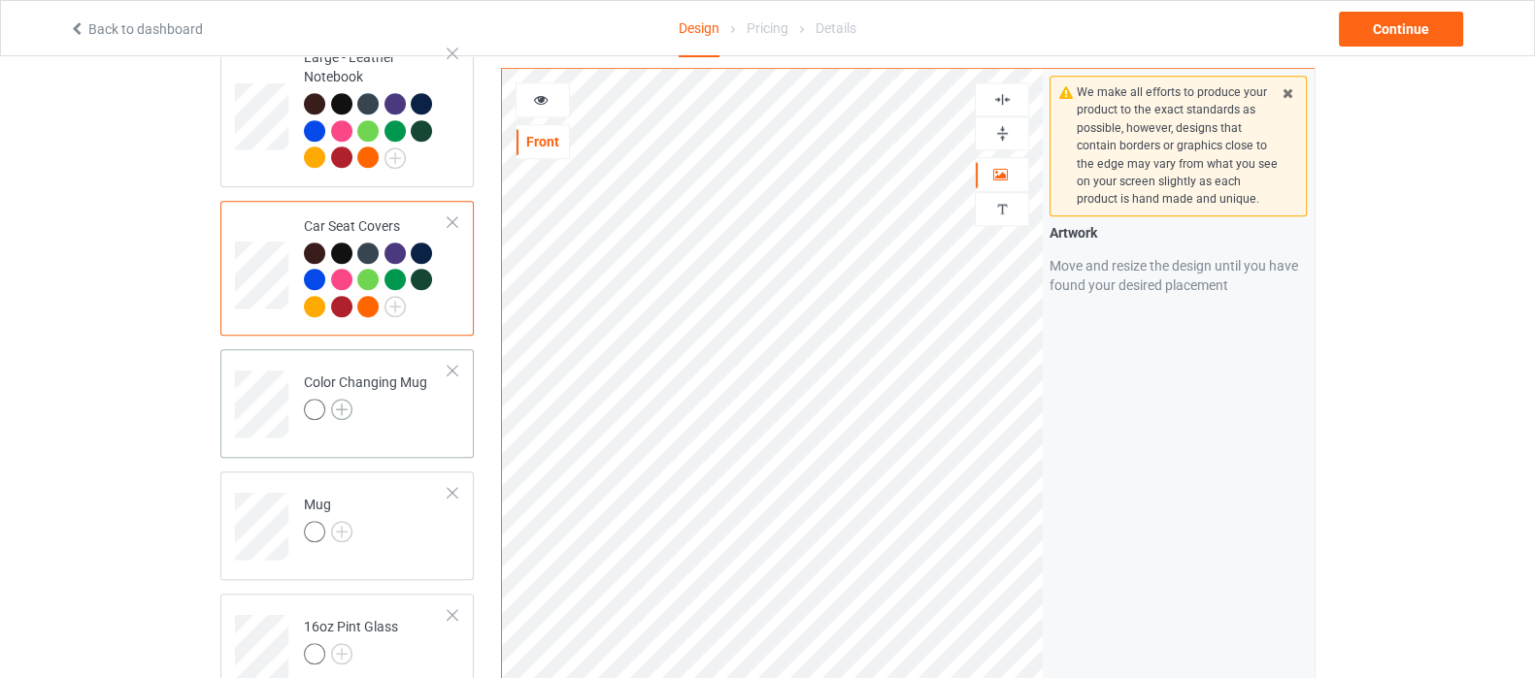
click at [343, 399] on img at bounding box center [341, 409] width 21 height 21
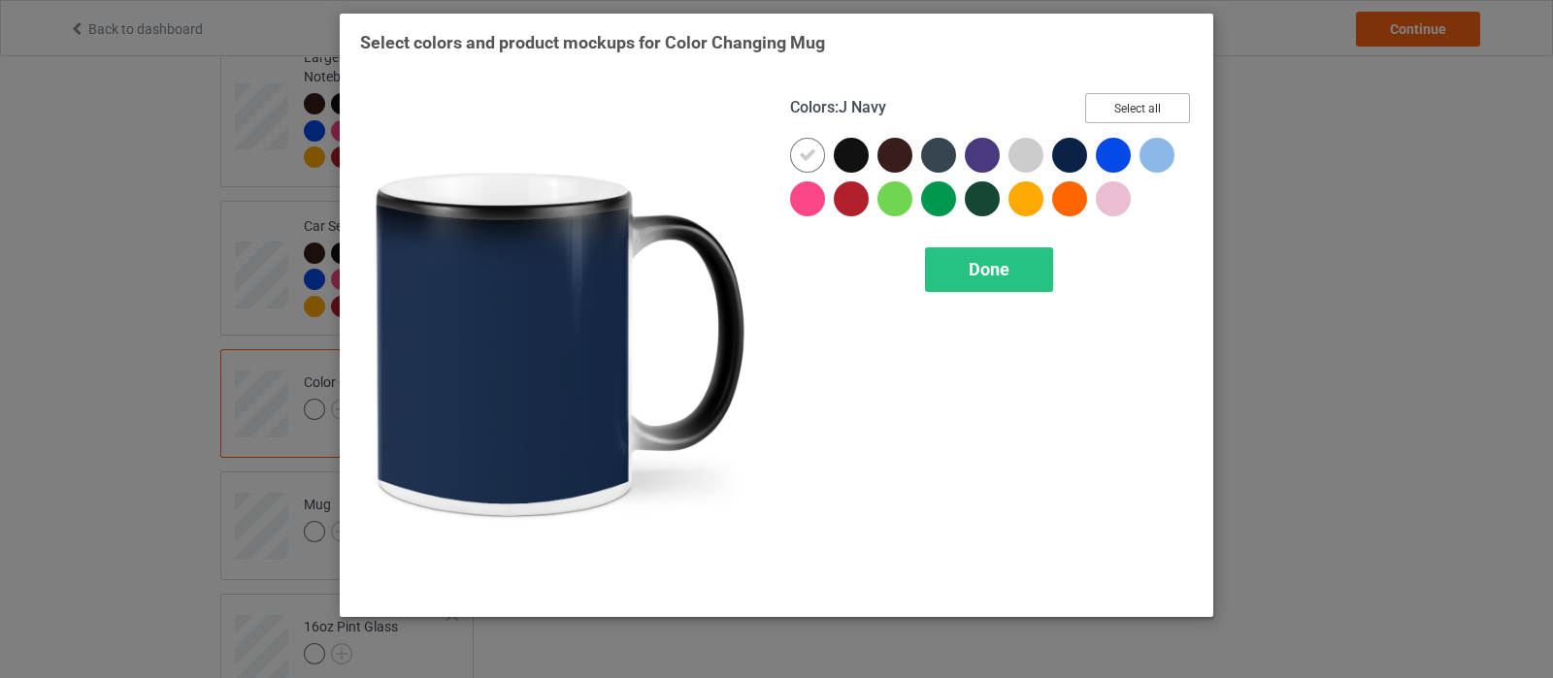
drag, startPoint x: 1129, startPoint y: 101, endPoint x: 1003, endPoint y: 189, distance: 154.0
click at [1130, 102] on button "Select all" at bounding box center [1137, 108] width 105 height 30
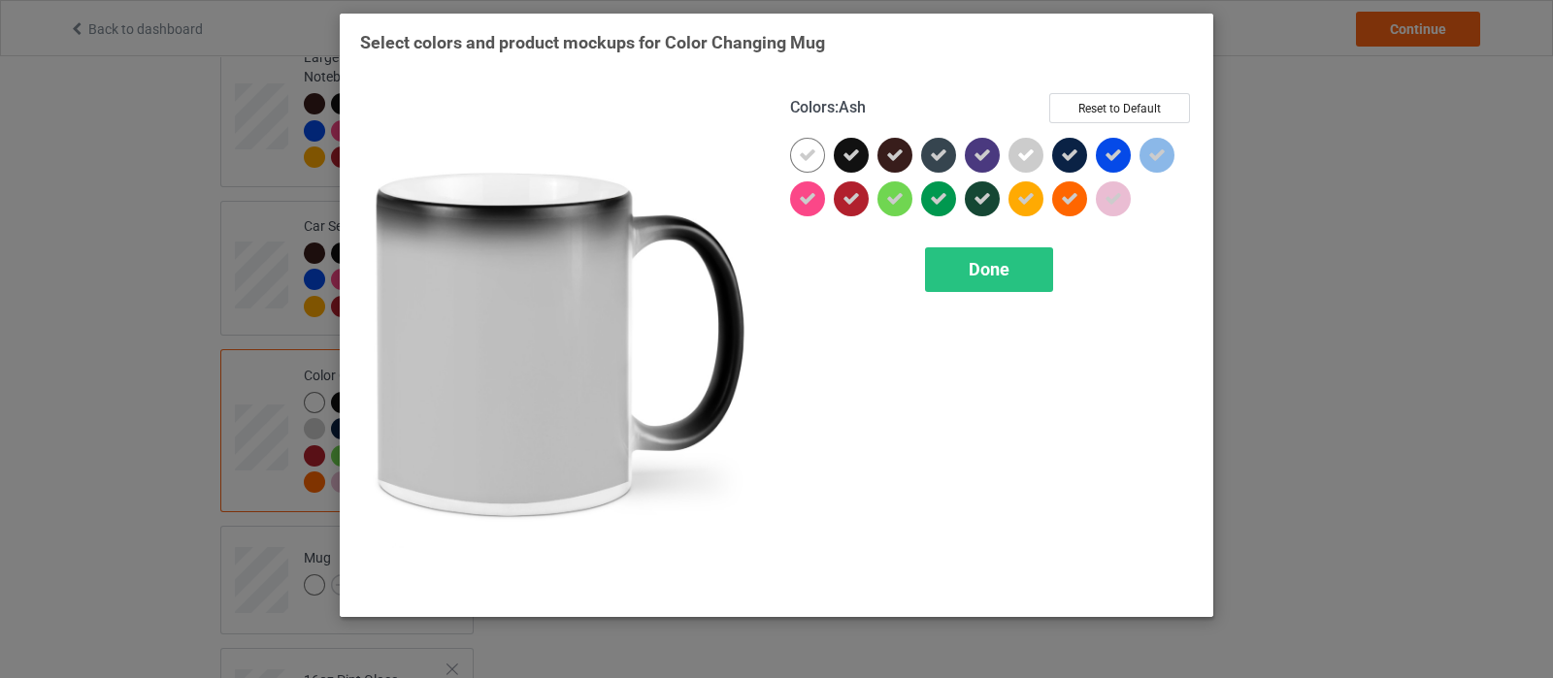
click at [1025, 160] on icon at bounding box center [1025, 155] width 17 height 17
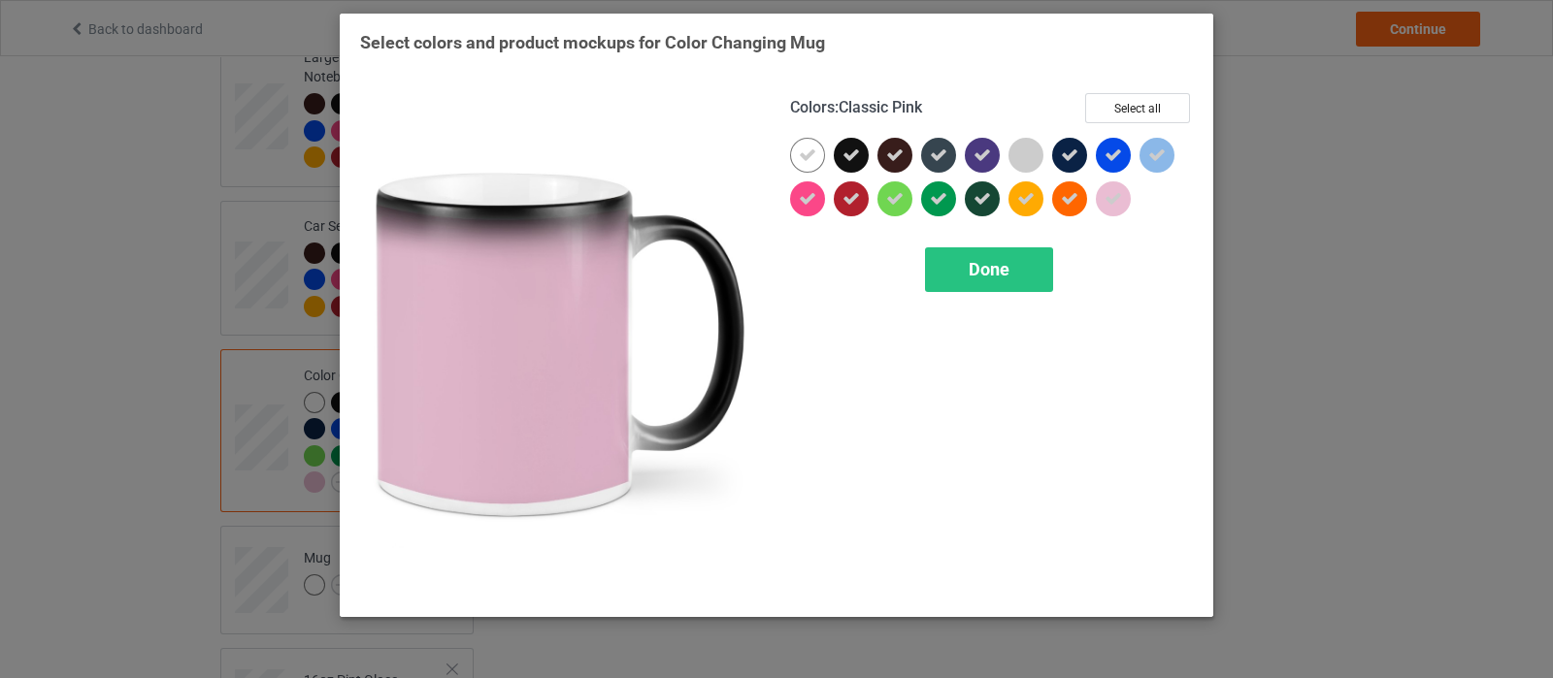
click at [1110, 195] on icon at bounding box center [1113, 198] width 17 height 17
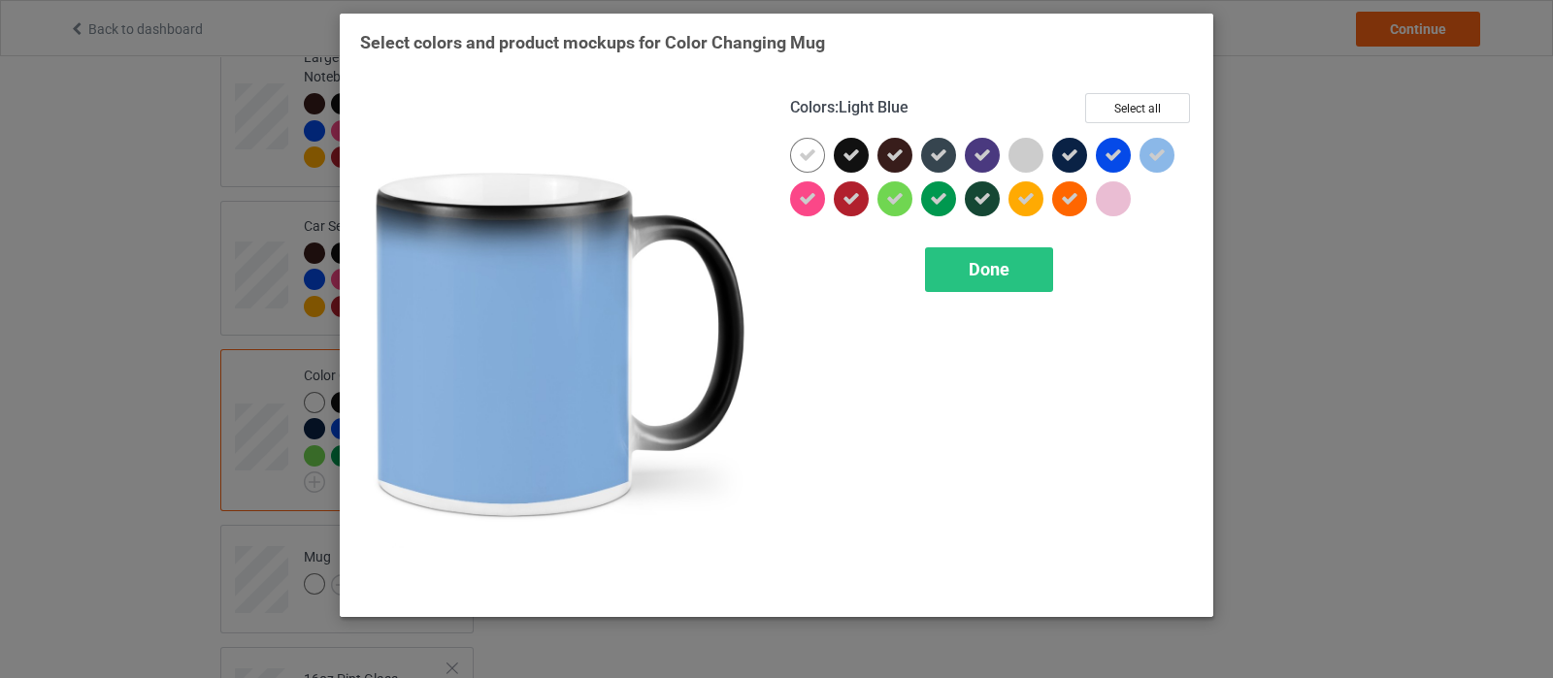
click at [1169, 149] on div at bounding box center [1157, 155] width 35 height 35
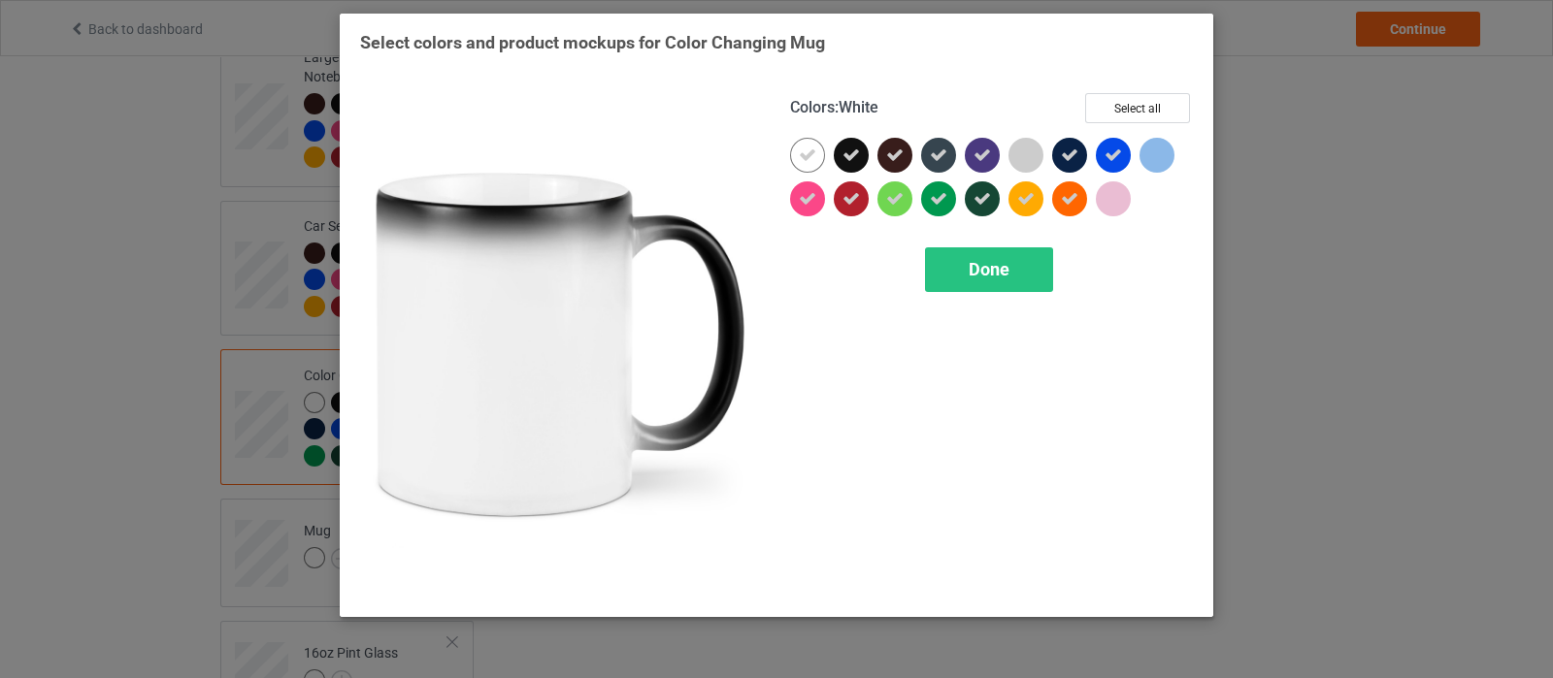
click at [791, 158] on div at bounding box center [807, 155] width 35 height 35
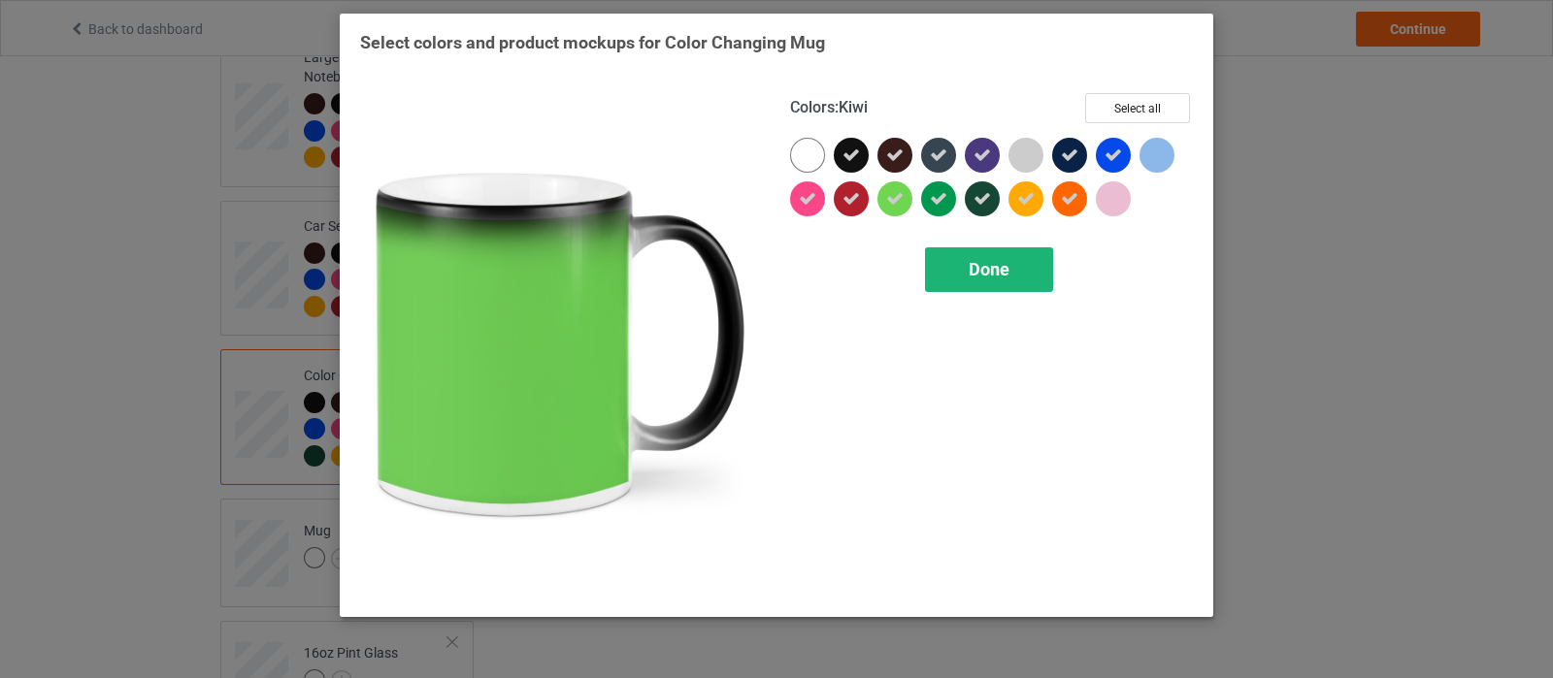
click at [970, 265] on span "Done" at bounding box center [989, 269] width 41 height 20
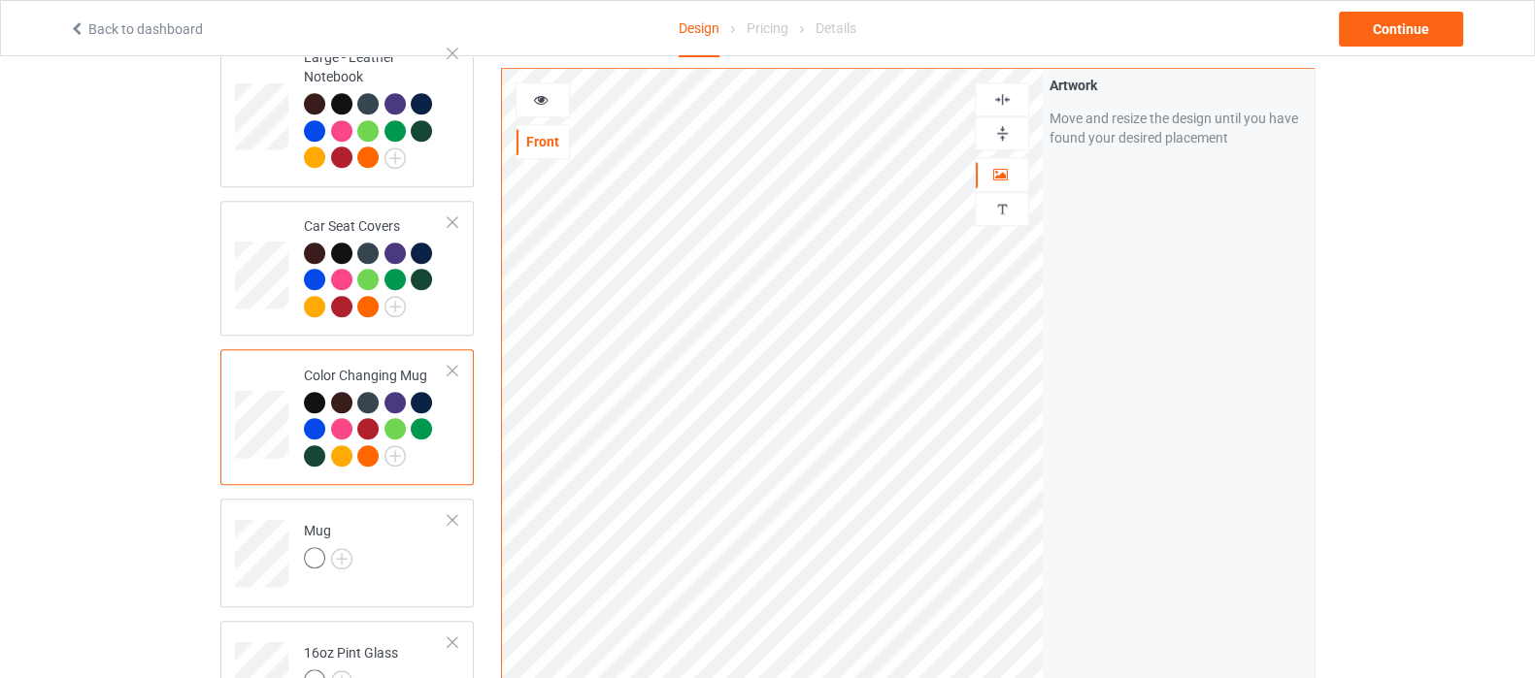
click at [1008, 134] on img at bounding box center [1002, 133] width 18 height 18
click at [344, 548] on img at bounding box center [341, 558] width 21 height 21
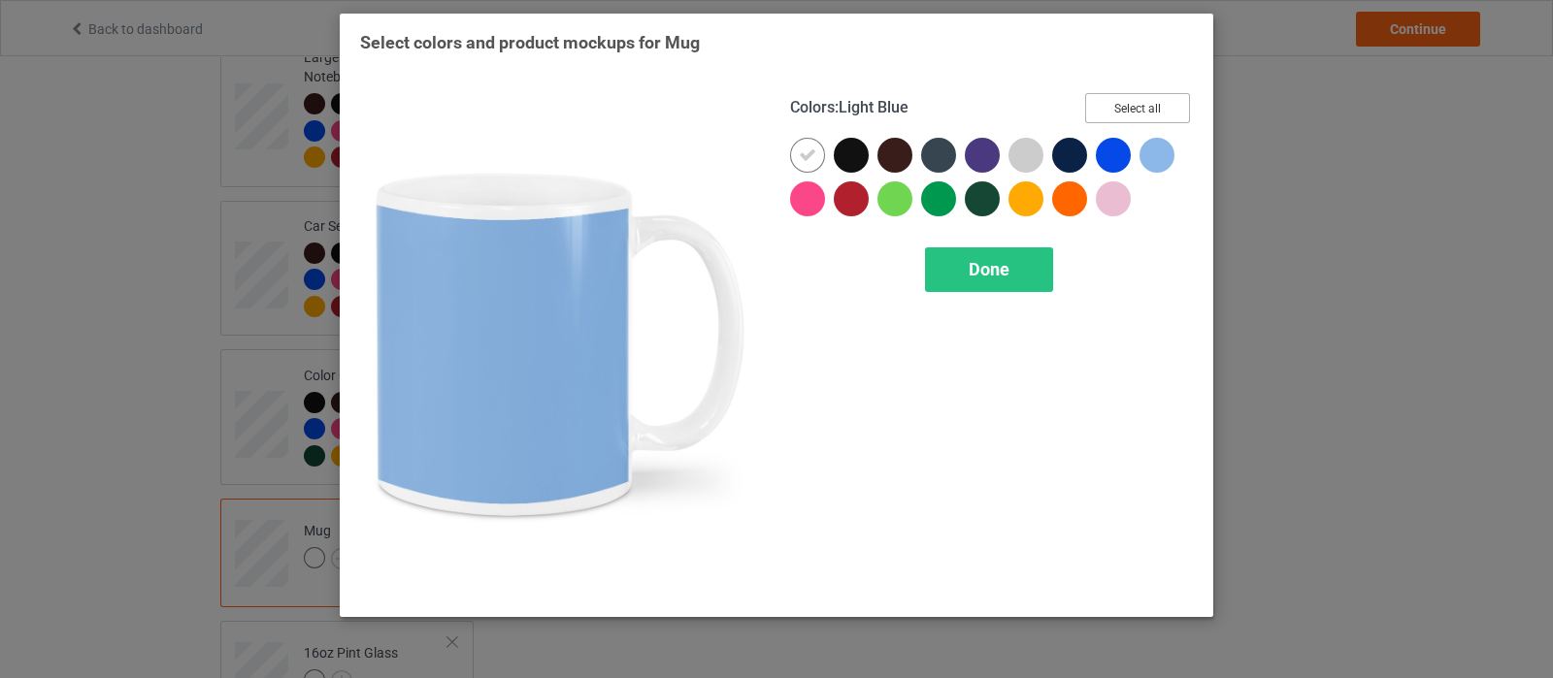
click at [1147, 104] on button "Select all" at bounding box center [1137, 108] width 105 height 30
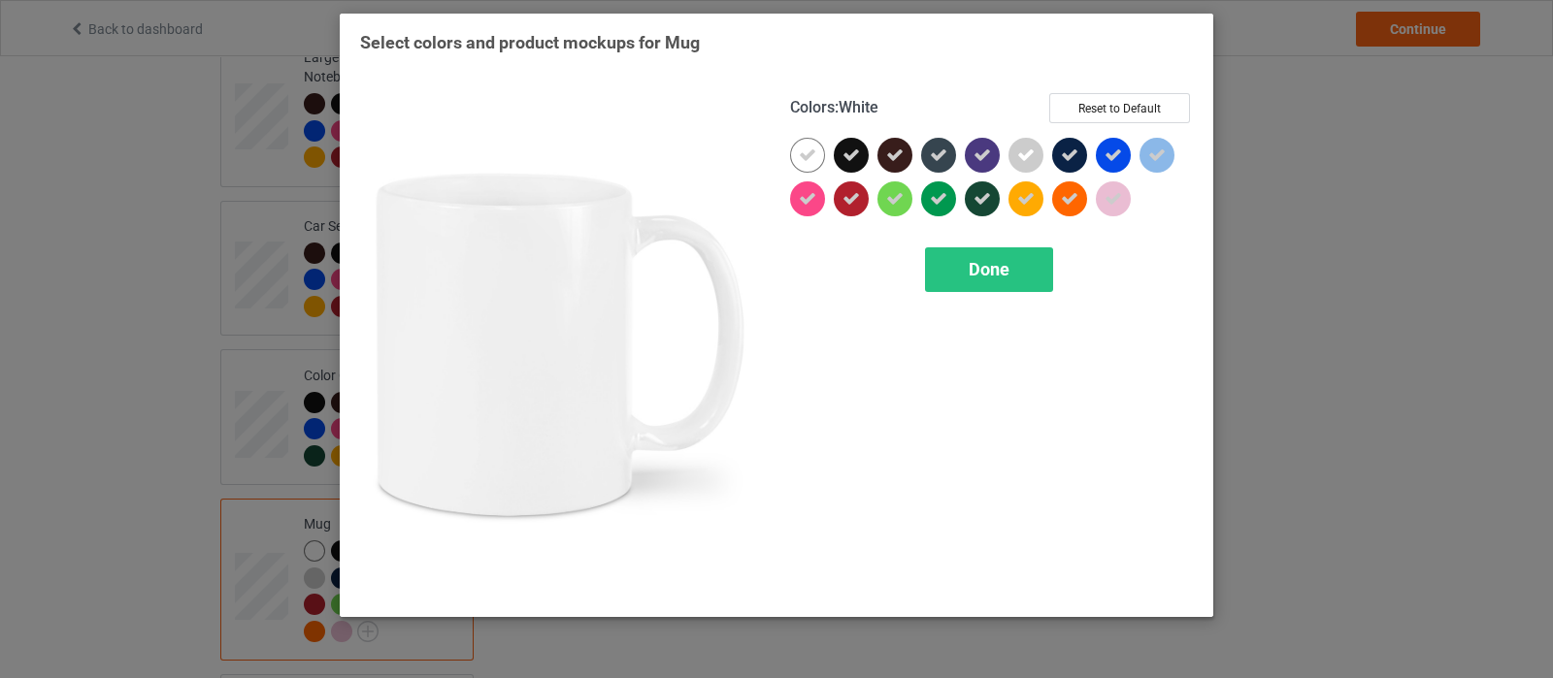
click at [808, 161] on icon at bounding box center [807, 155] width 17 height 17
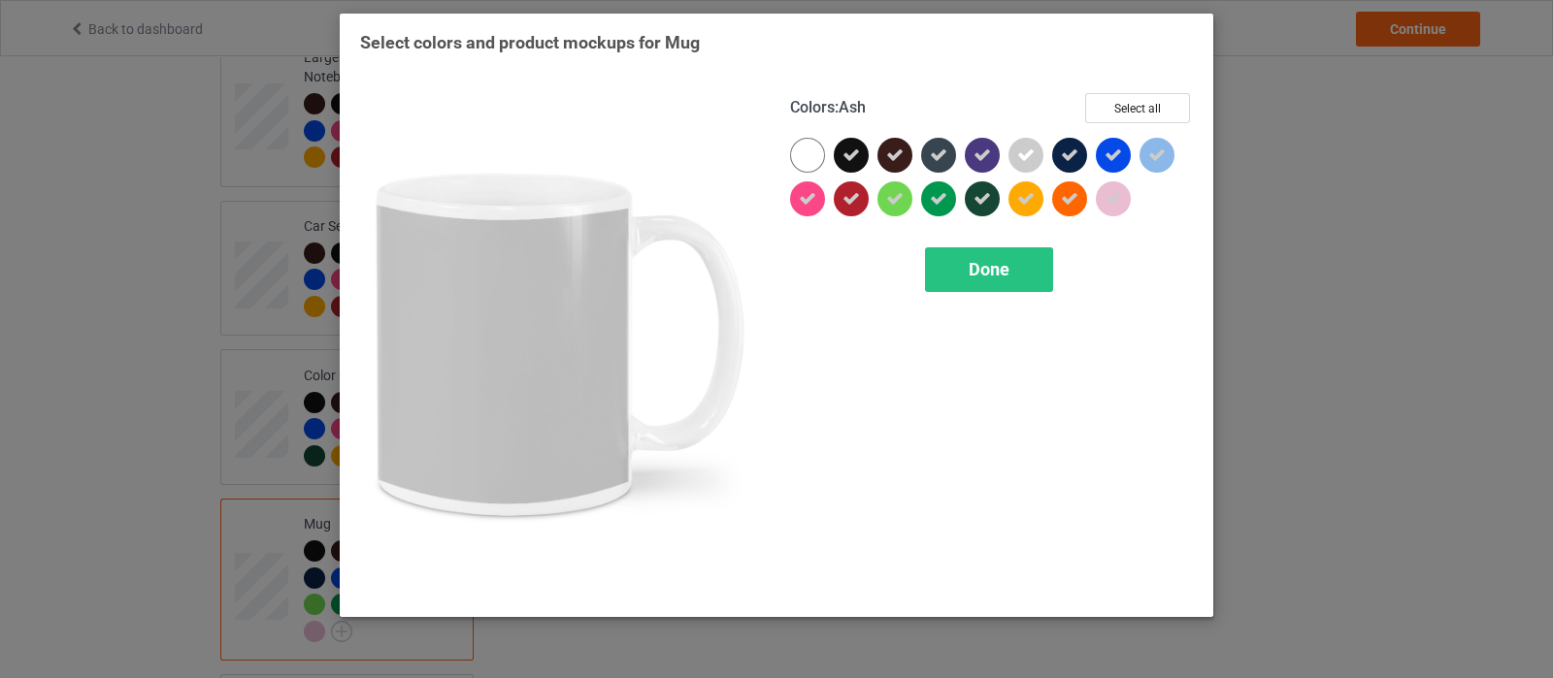
drag, startPoint x: 1017, startPoint y: 163, endPoint x: 1037, endPoint y: 162, distance: 19.4
click at [1021, 162] on icon at bounding box center [1025, 155] width 17 height 17
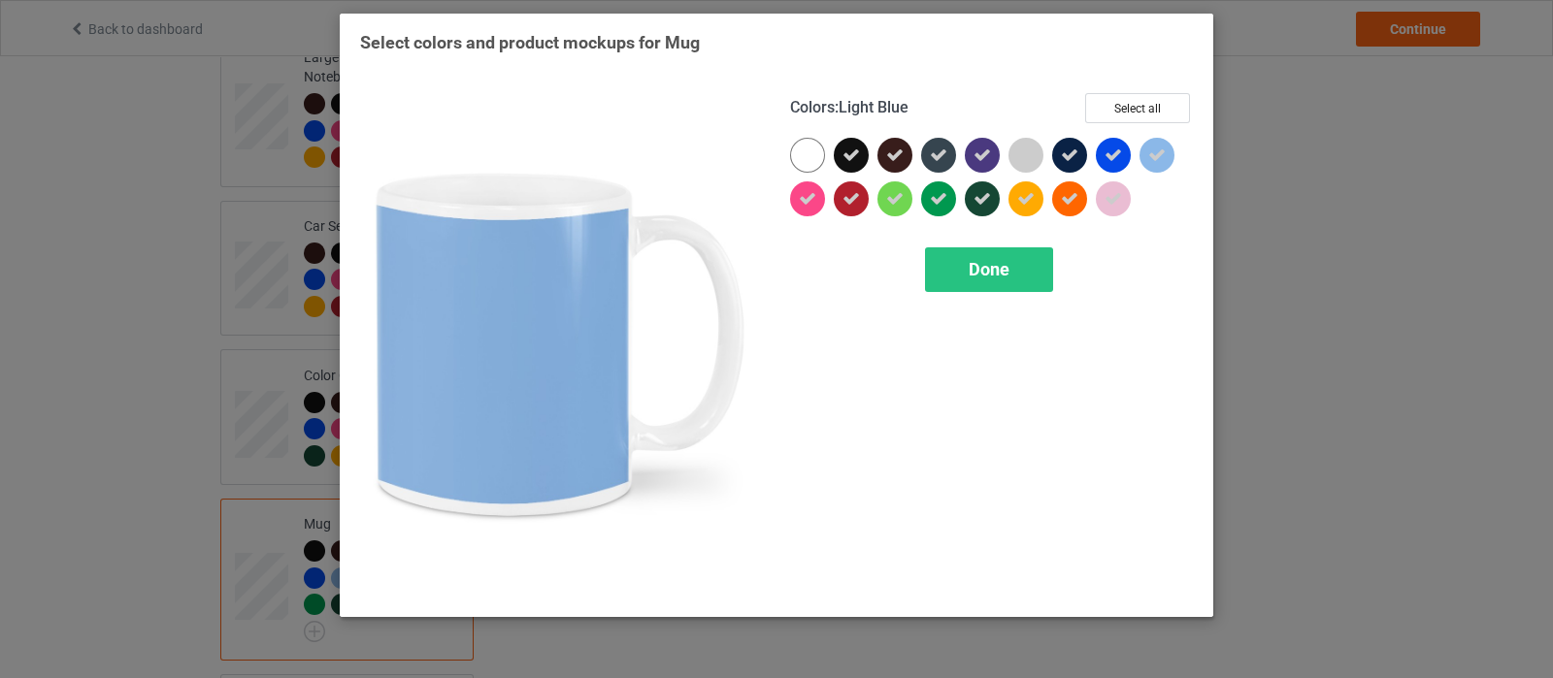
click at [1161, 157] on icon at bounding box center [1156, 155] width 17 height 17
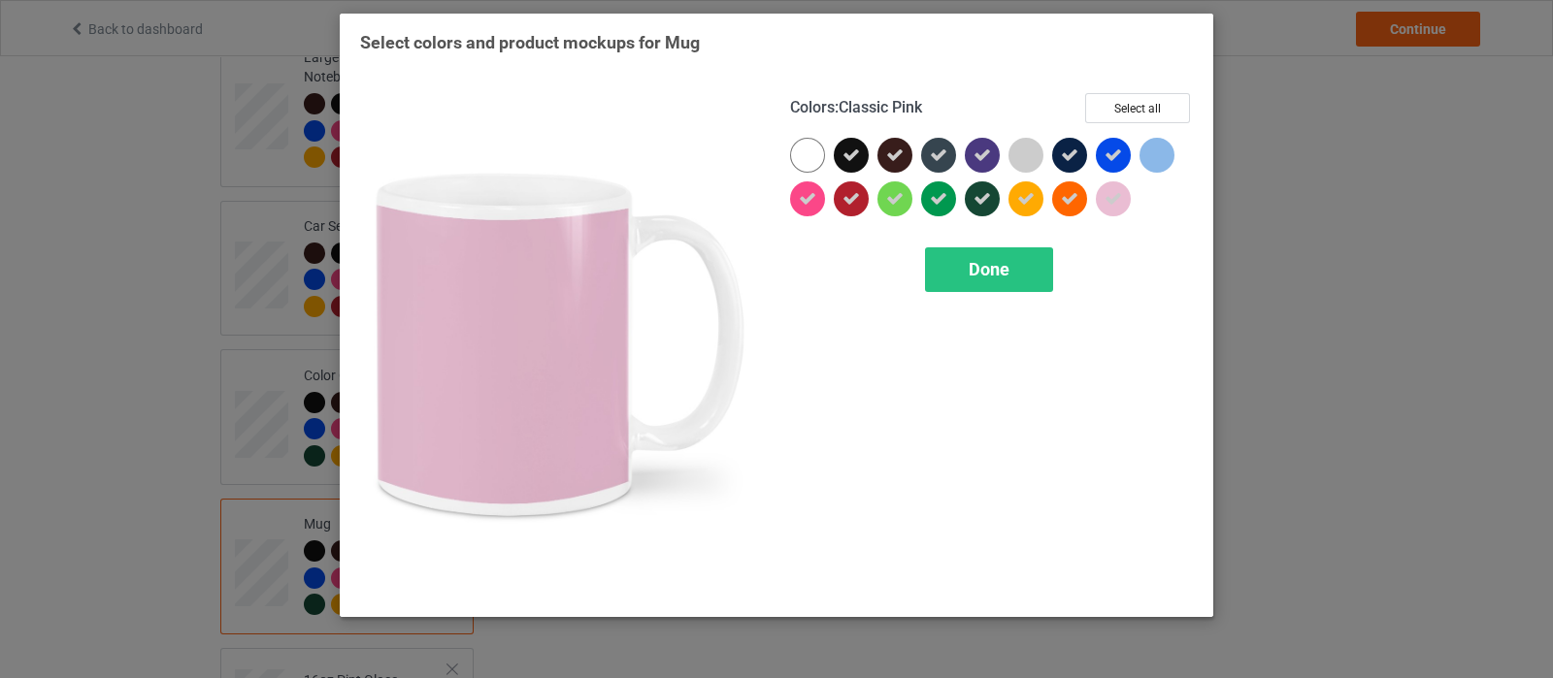
click at [1115, 197] on icon at bounding box center [1113, 198] width 17 height 17
click at [980, 276] on span "Done" at bounding box center [989, 269] width 41 height 20
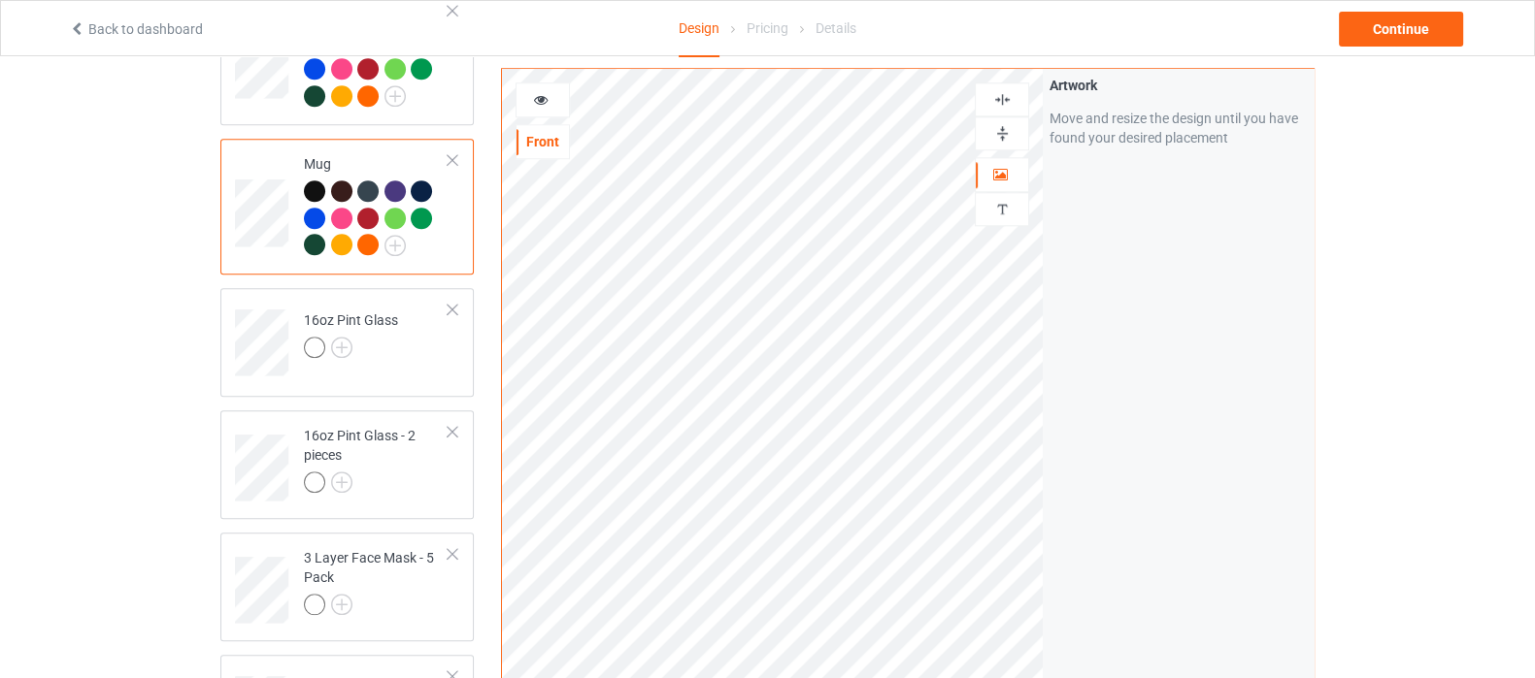
scroll to position [2305, 0]
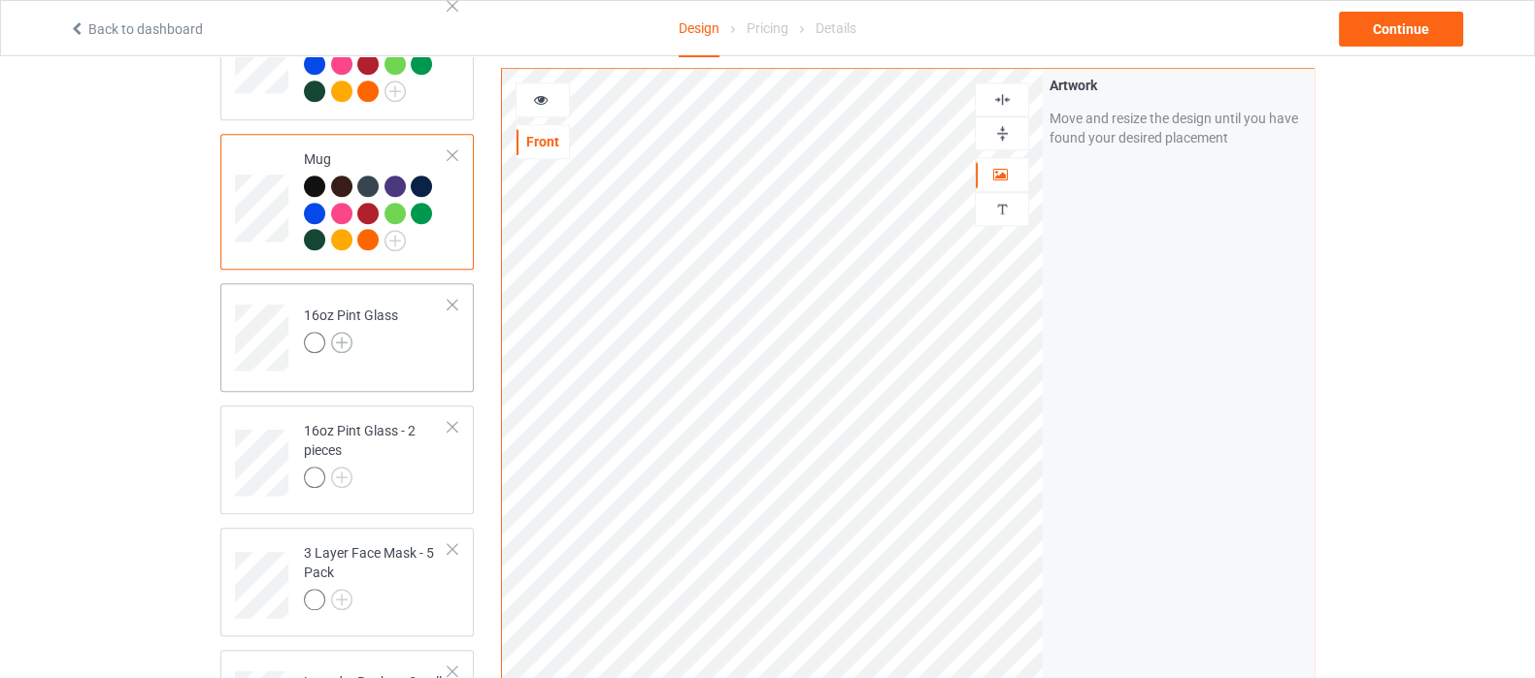
click at [339, 332] on img at bounding box center [341, 342] width 21 height 21
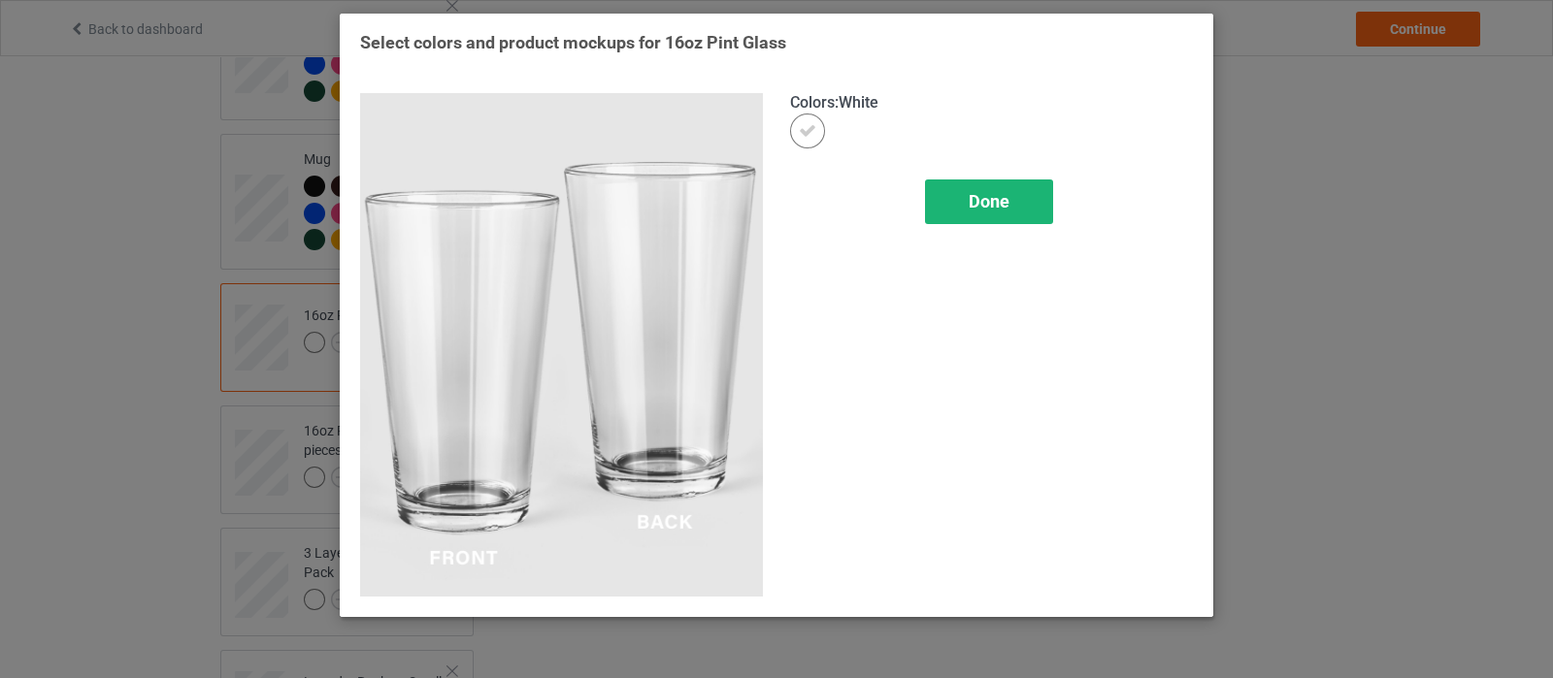
click at [961, 205] on div "Done" at bounding box center [989, 202] width 128 height 45
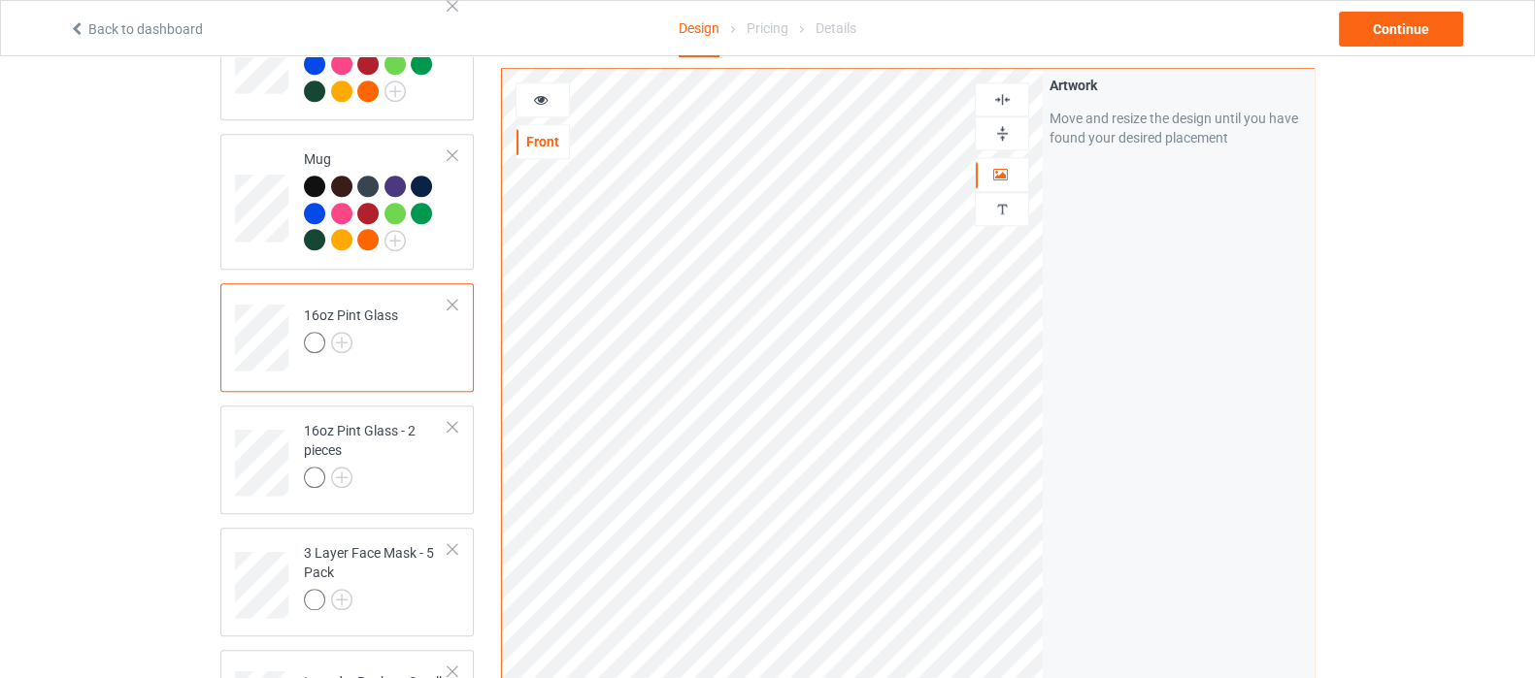
click at [1004, 133] on img at bounding box center [1002, 133] width 18 height 18
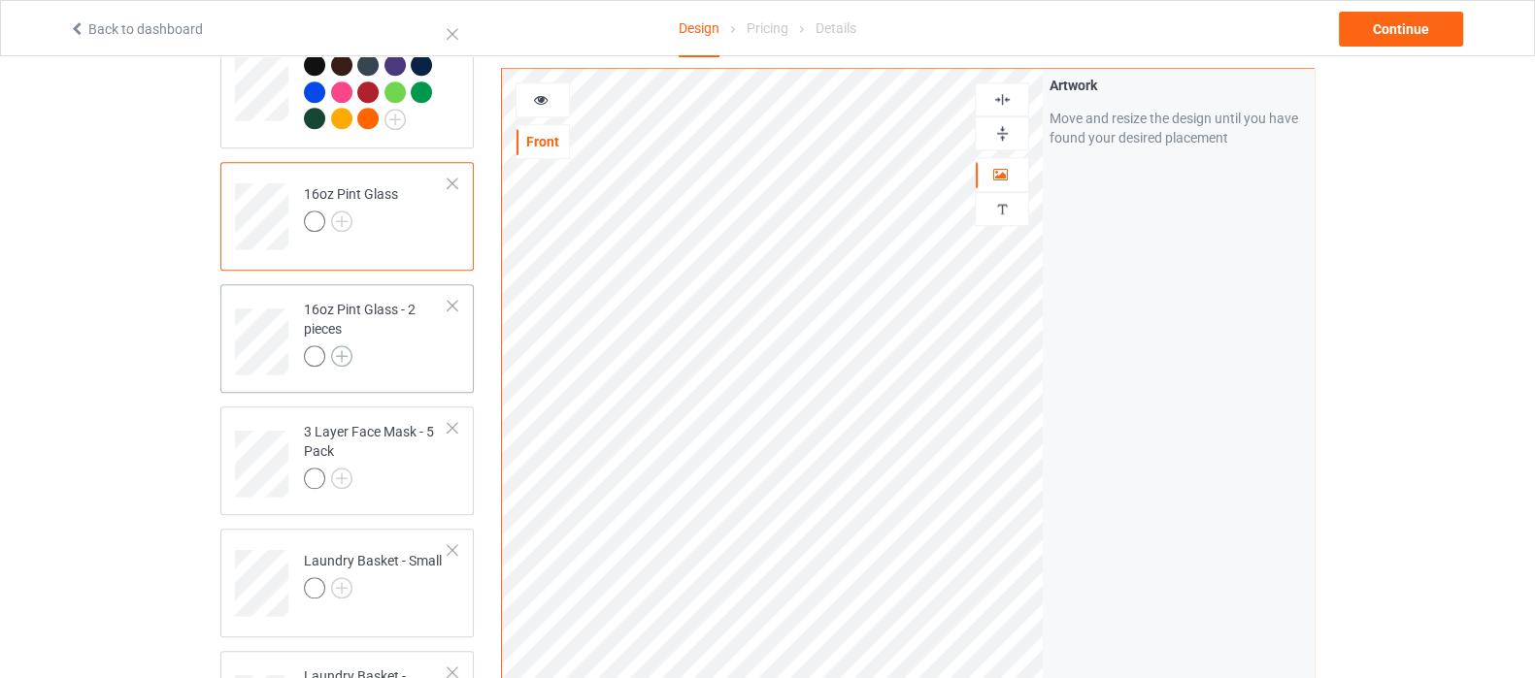
click at [335, 346] on img at bounding box center [341, 356] width 21 height 21
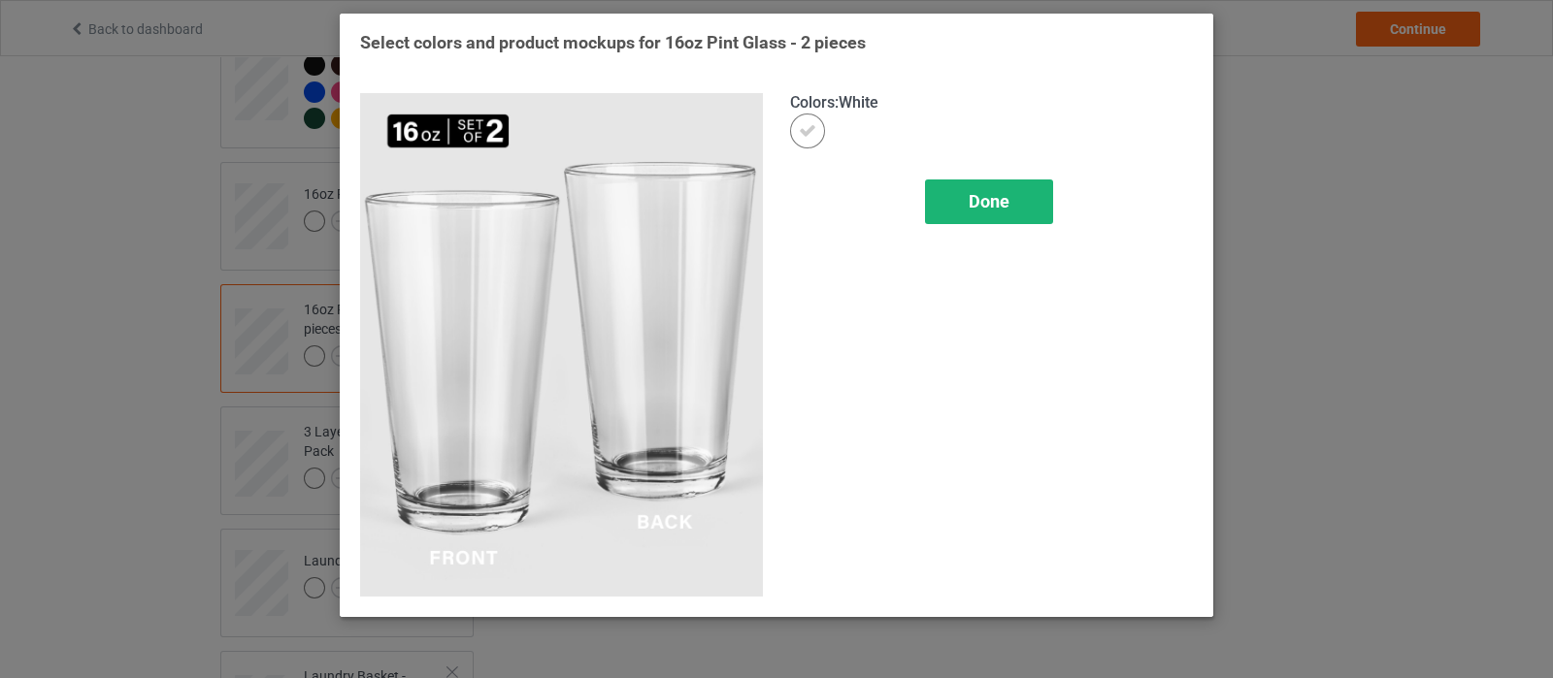
click at [980, 197] on span "Done" at bounding box center [989, 201] width 41 height 20
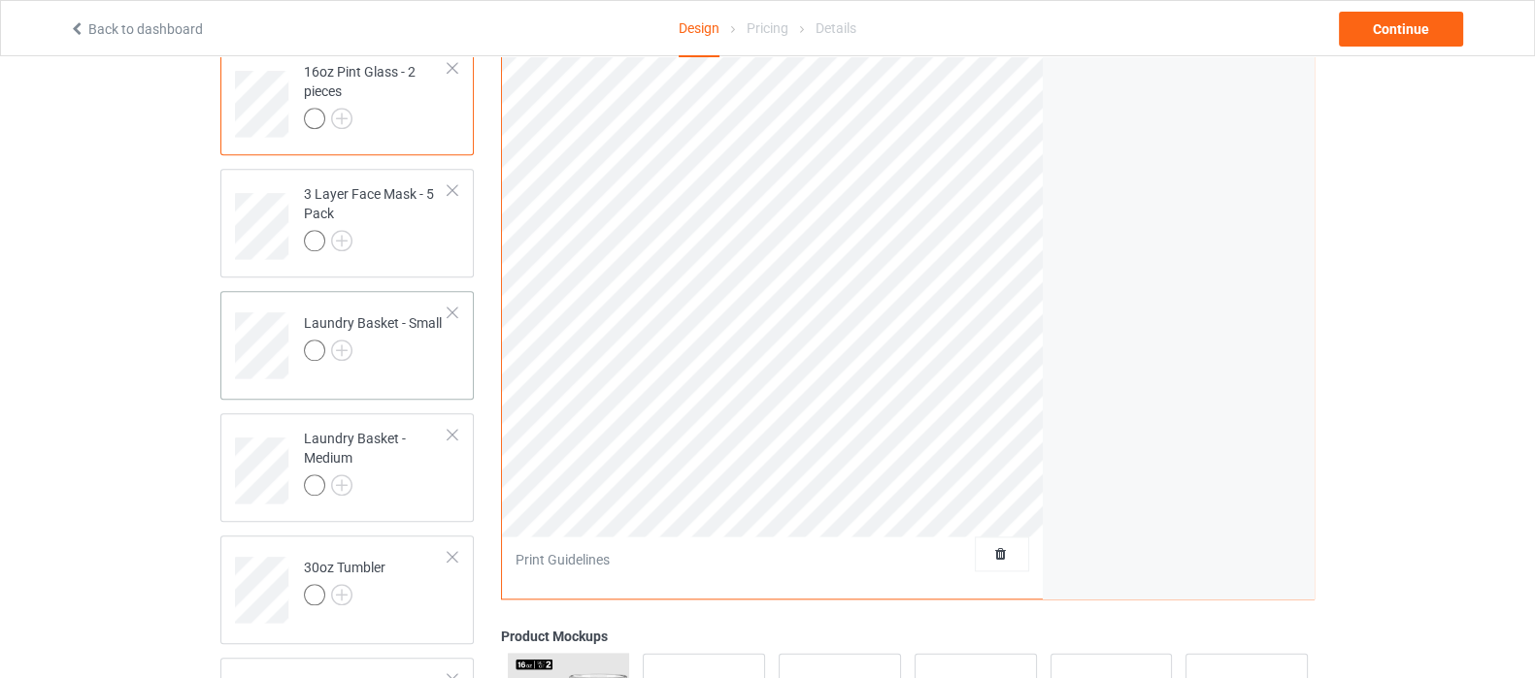
scroll to position [2669, 0]
click at [343, 225] on img at bounding box center [341, 235] width 21 height 21
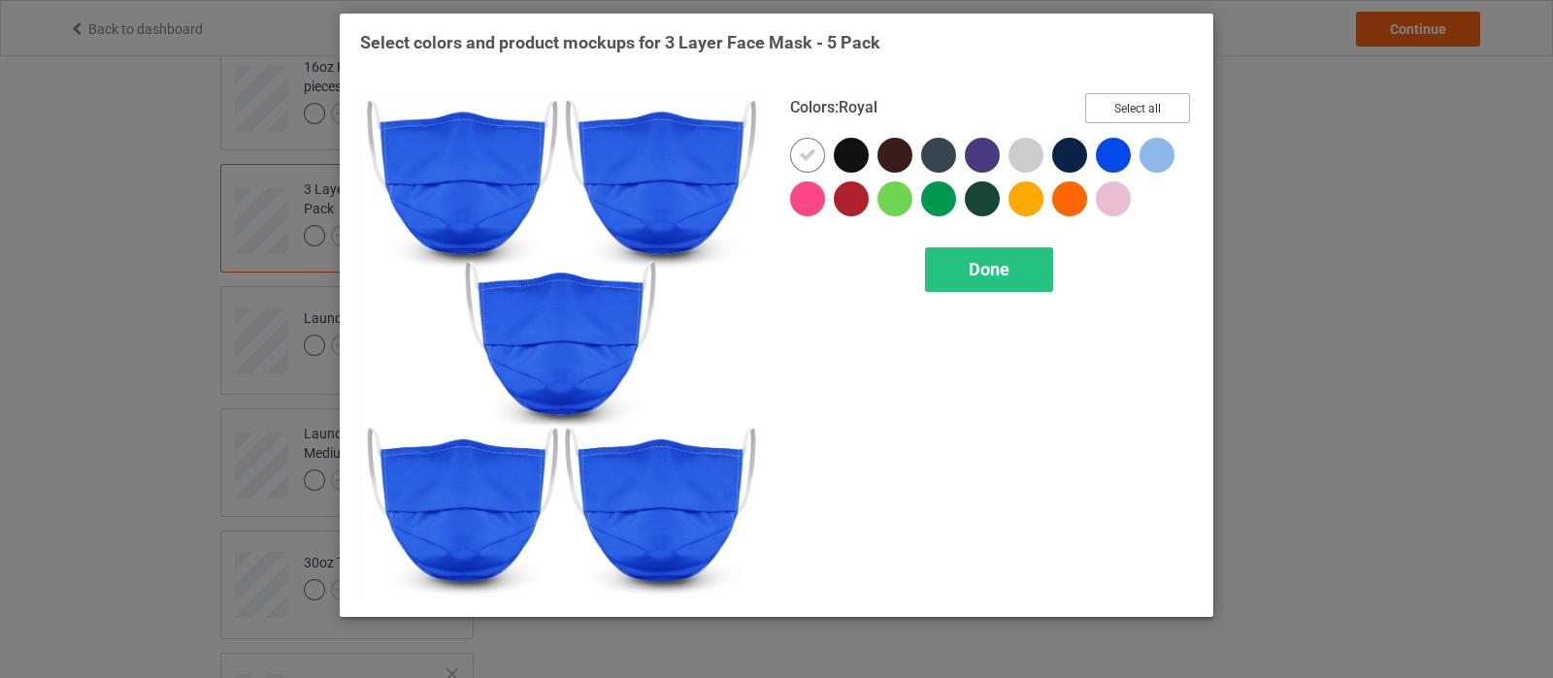
click at [1159, 114] on button "Select all" at bounding box center [1137, 108] width 105 height 30
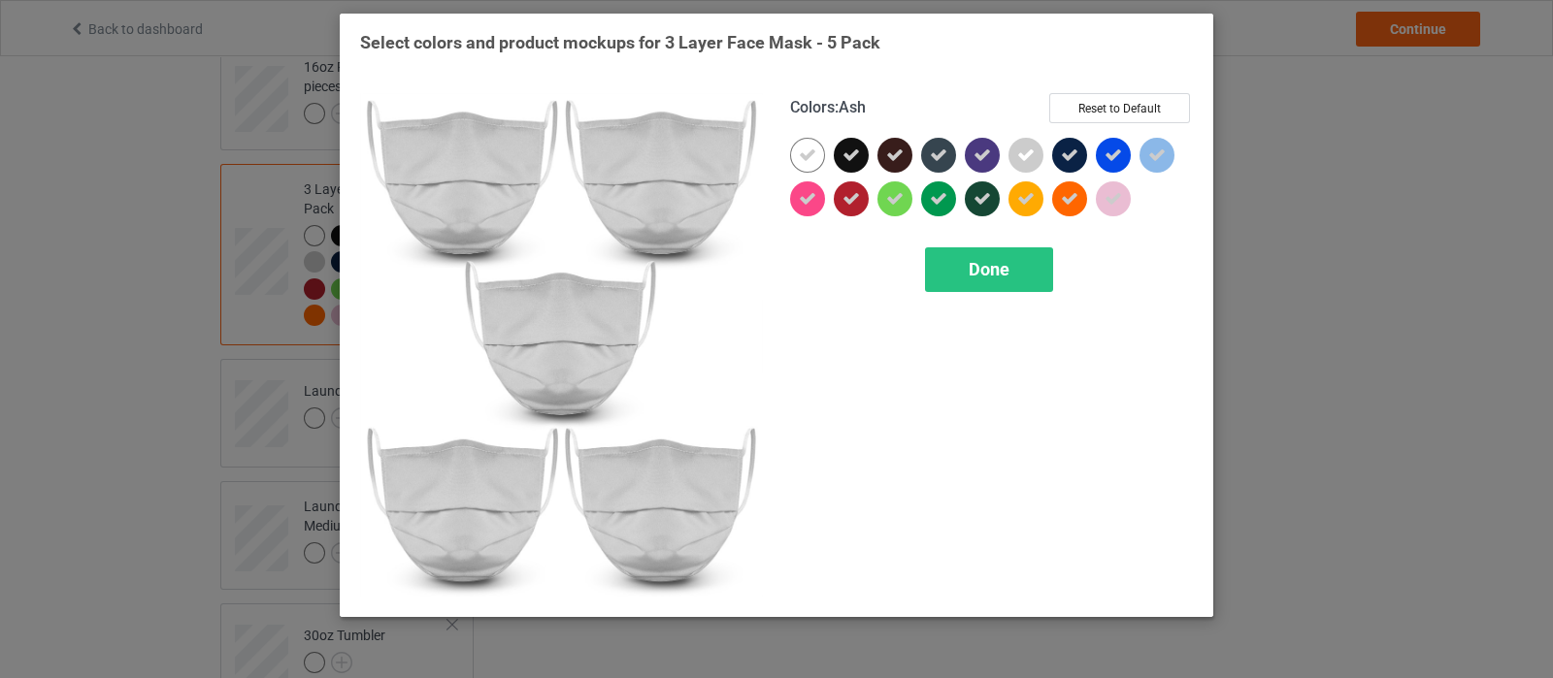
drag, startPoint x: 1034, startPoint y: 148, endPoint x: 1110, endPoint y: 148, distance: 76.7
click at [1035, 148] on div at bounding box center [1026, 155] width 35 height 35
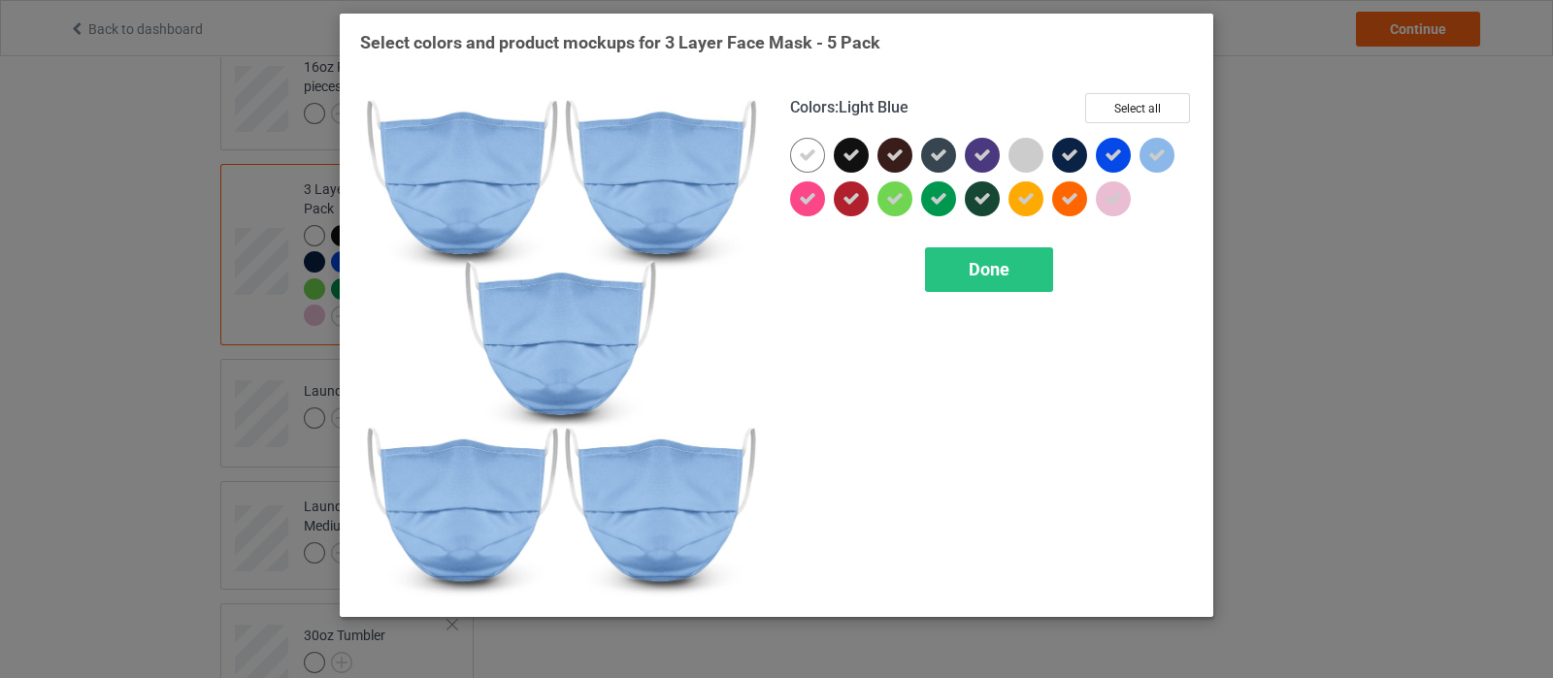
click at [1165, 153] on icon at bounding box center [1156, 155] width 17 height 17
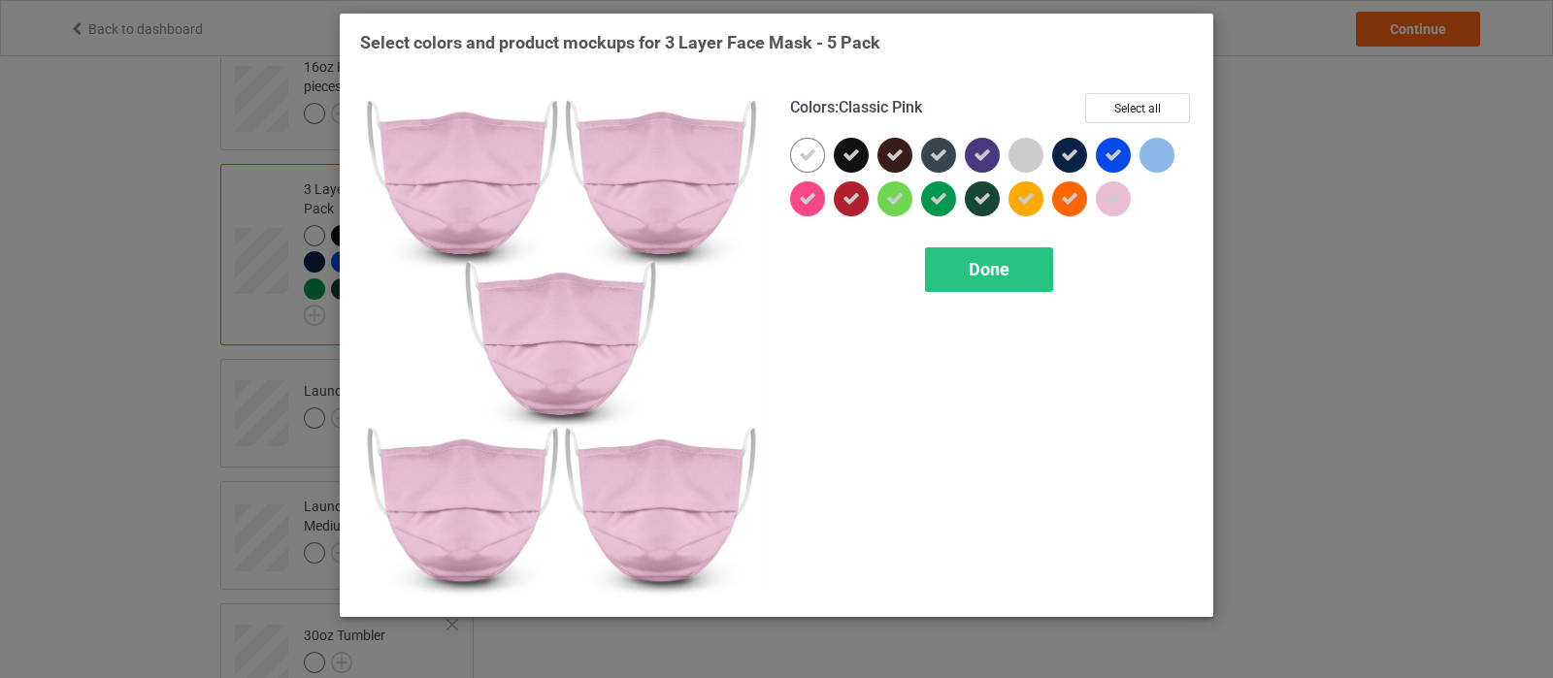
click at [1110, 194] on icon at bounding box center [1113, 198] width 17 height 17
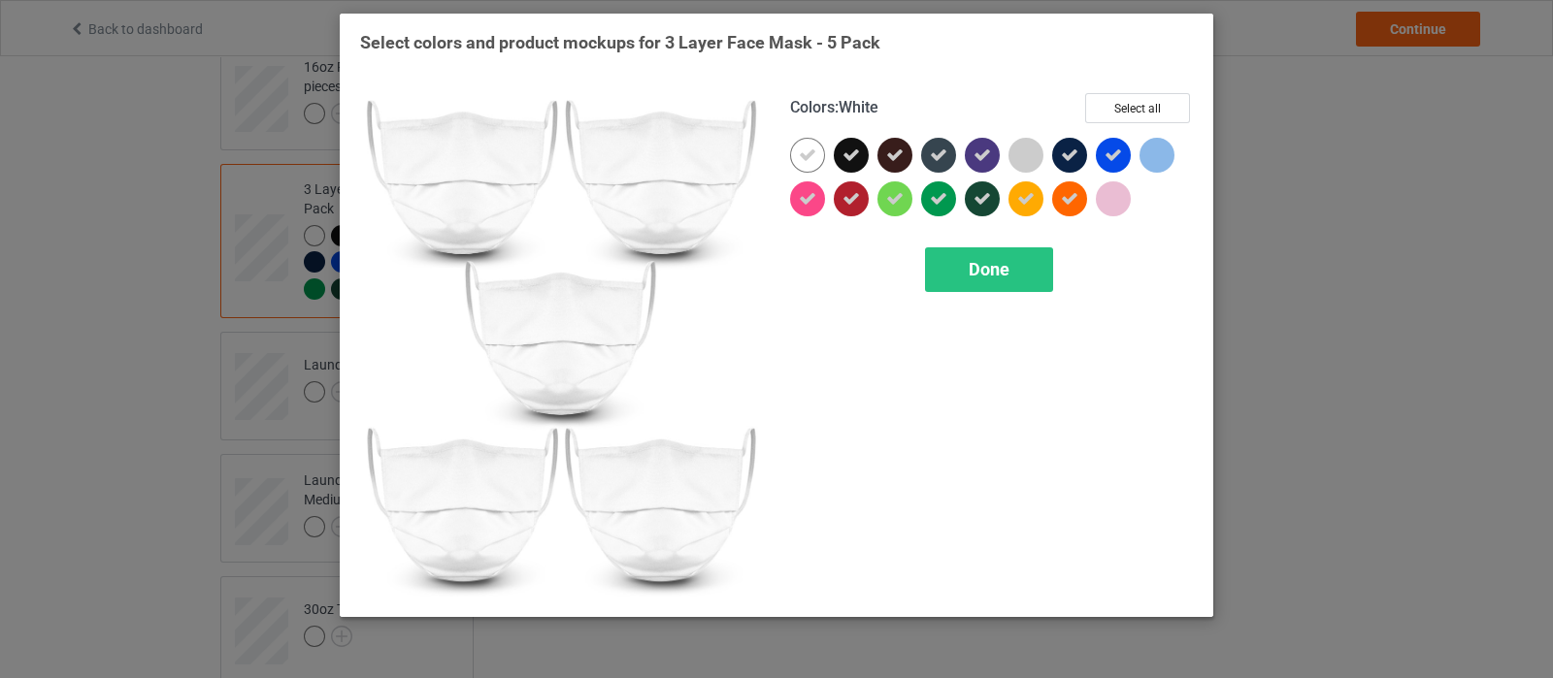
click at [815, 152] on icon at bounding box center [807, 155] width 17 height 17
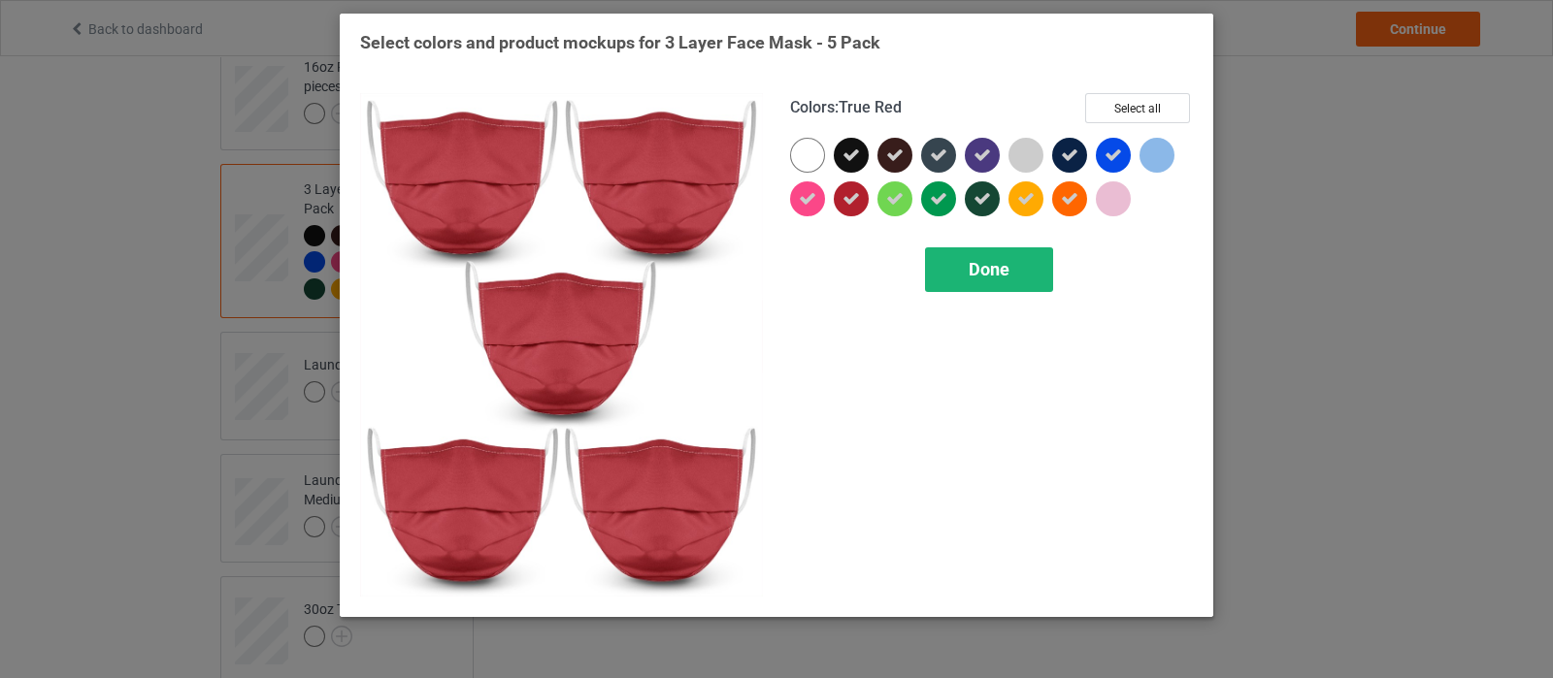
click at [994, 272] on span "Done" at bounding box center [989, 269] width 41 height 20
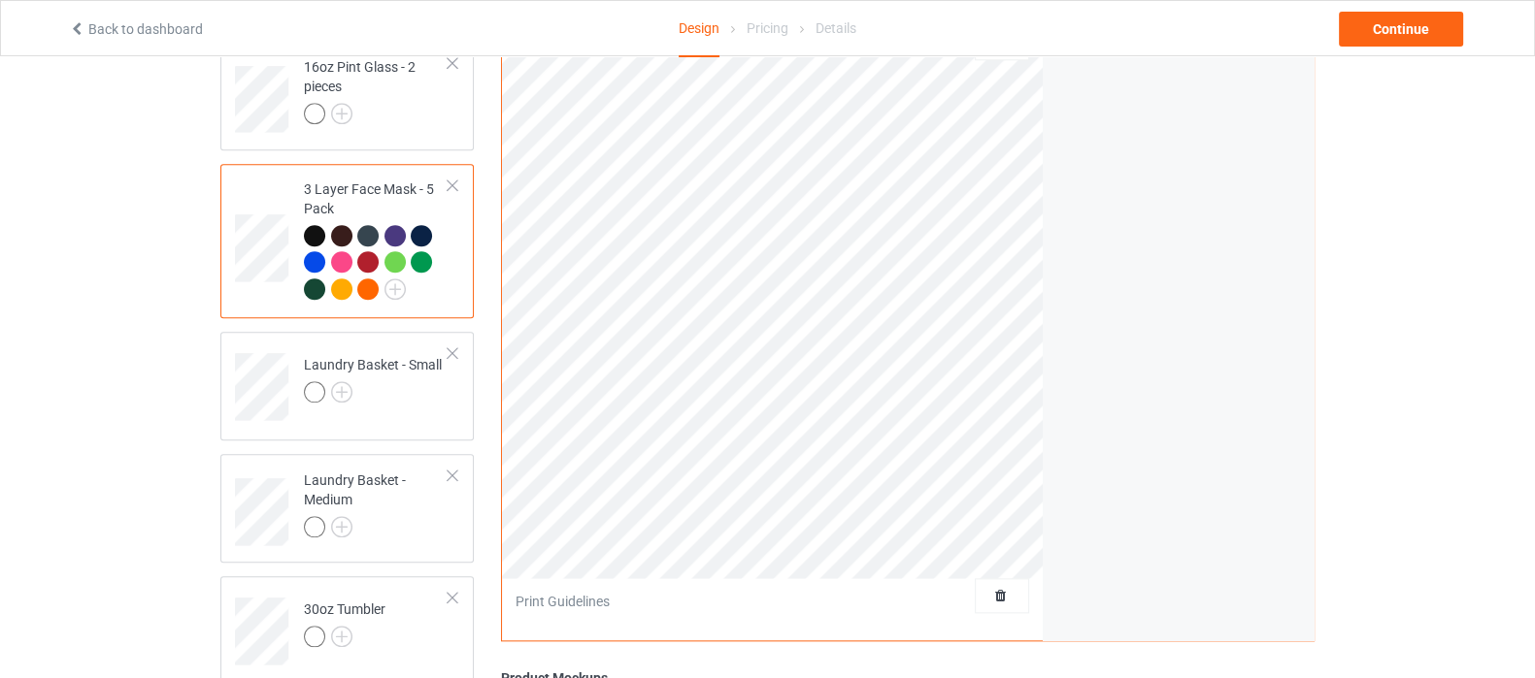
scroll to position [2427, 0]
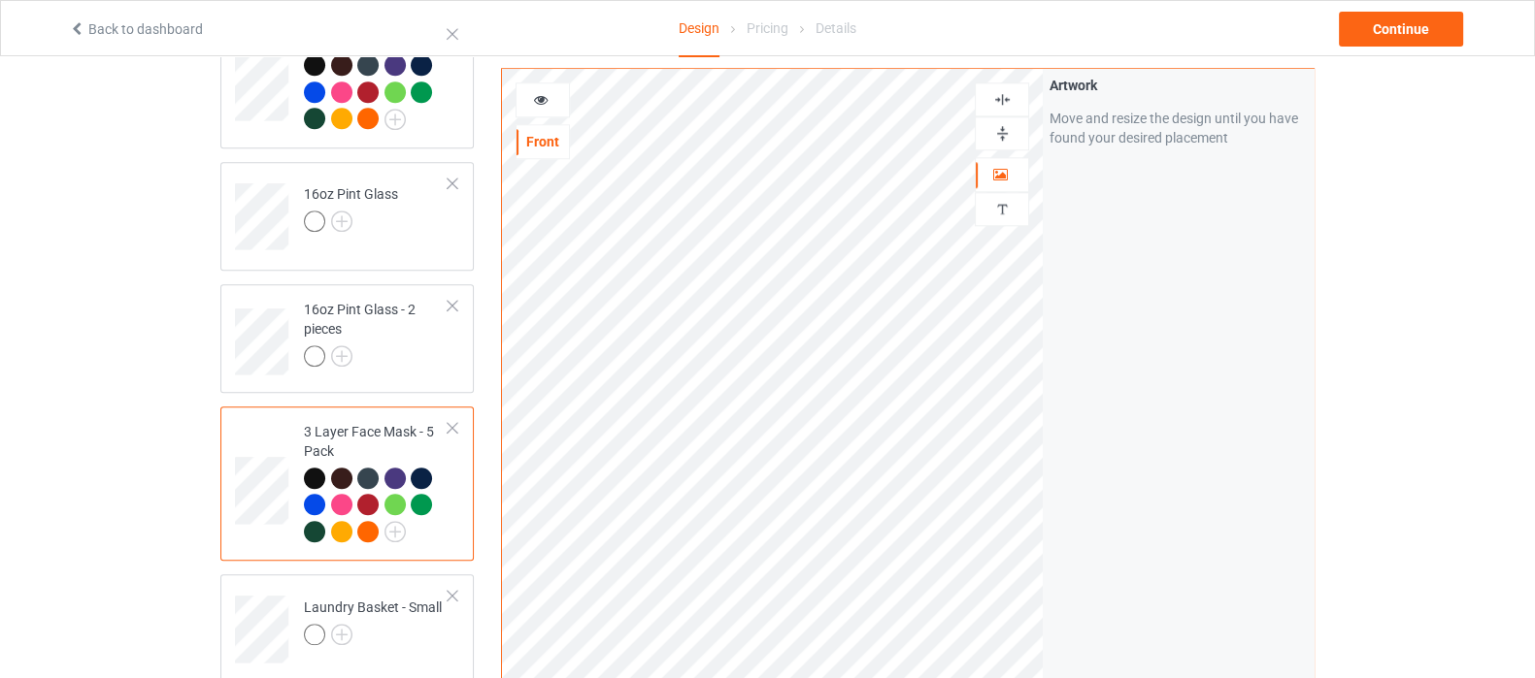
click at [447, 421] on div at bounding box center [453, 428] width 14 height 14
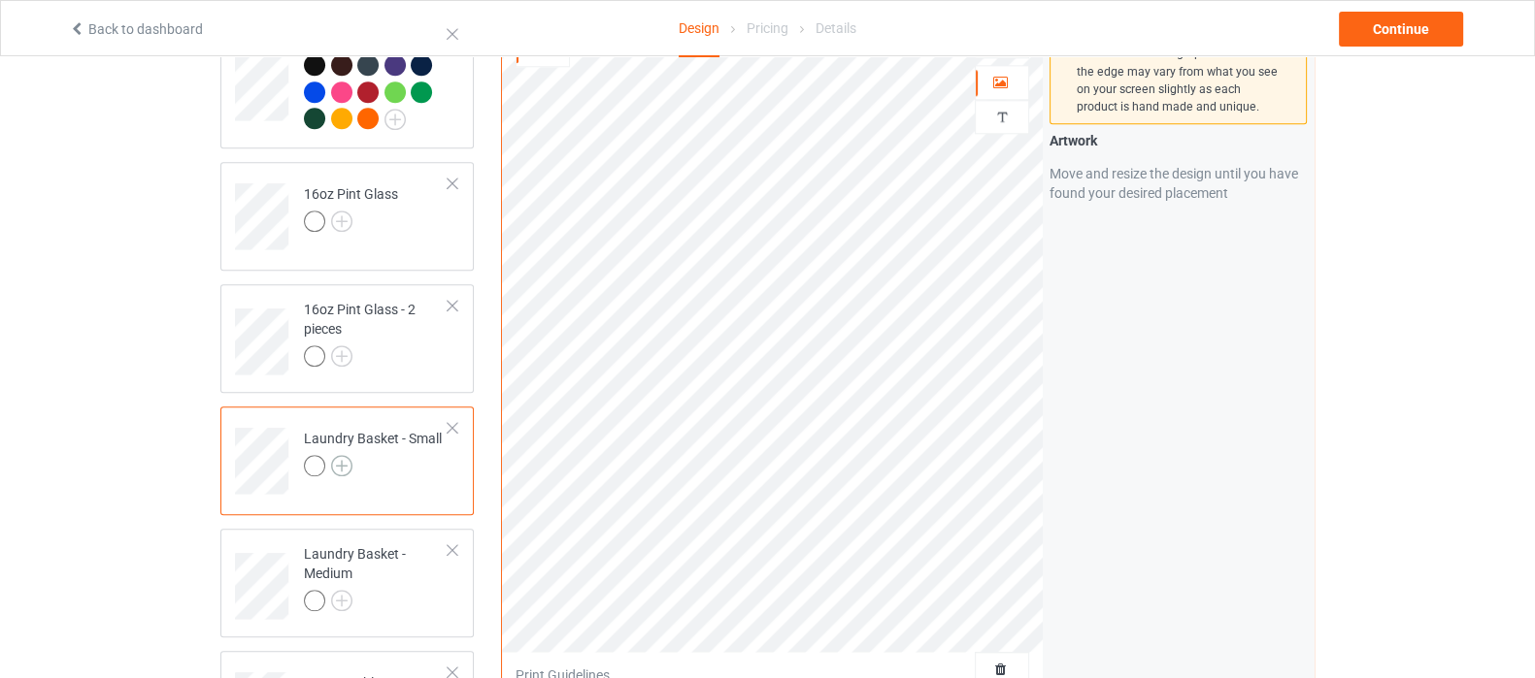
click at [340, 455] on img at bounding box center [341, 465] width 21 height 21
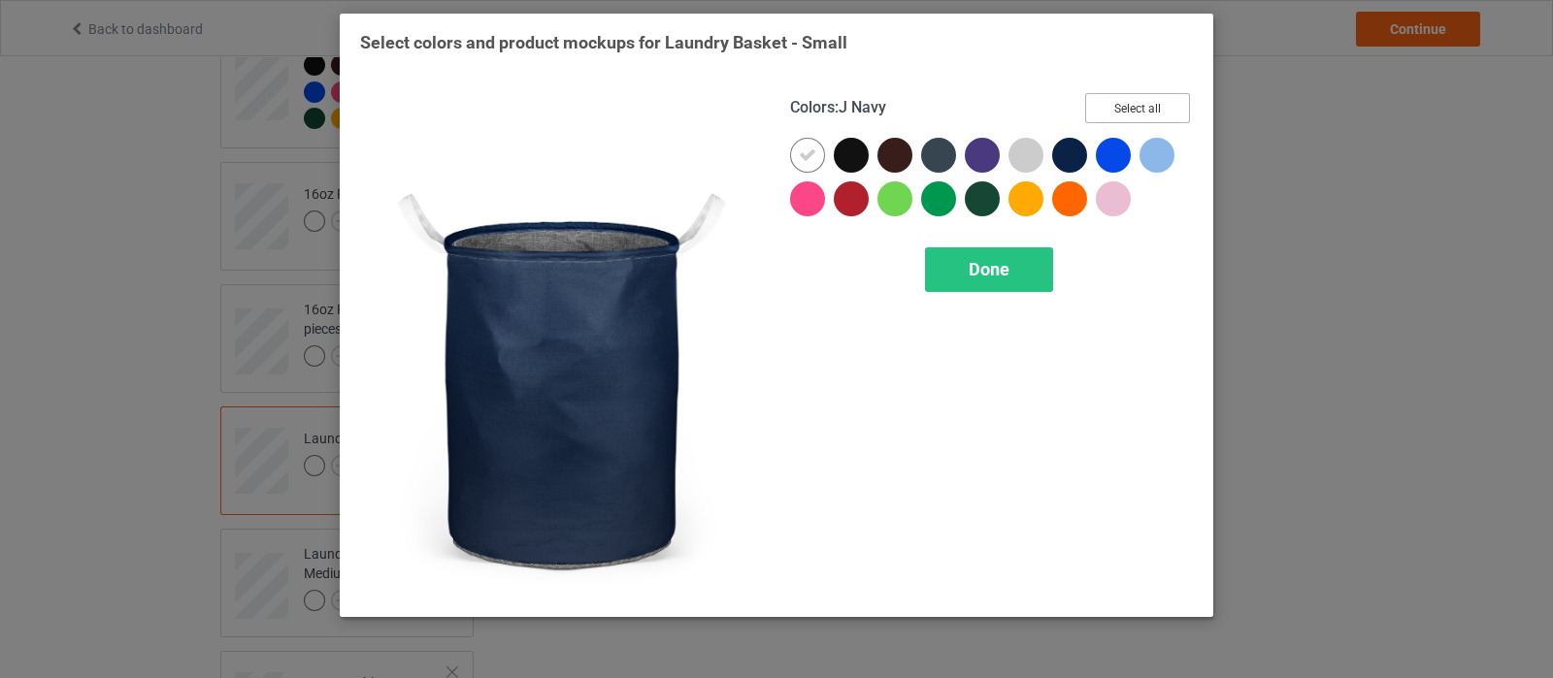
click at [1107, 93] on button "Select all" at bounding box center [1137, 108] width 105 height 30
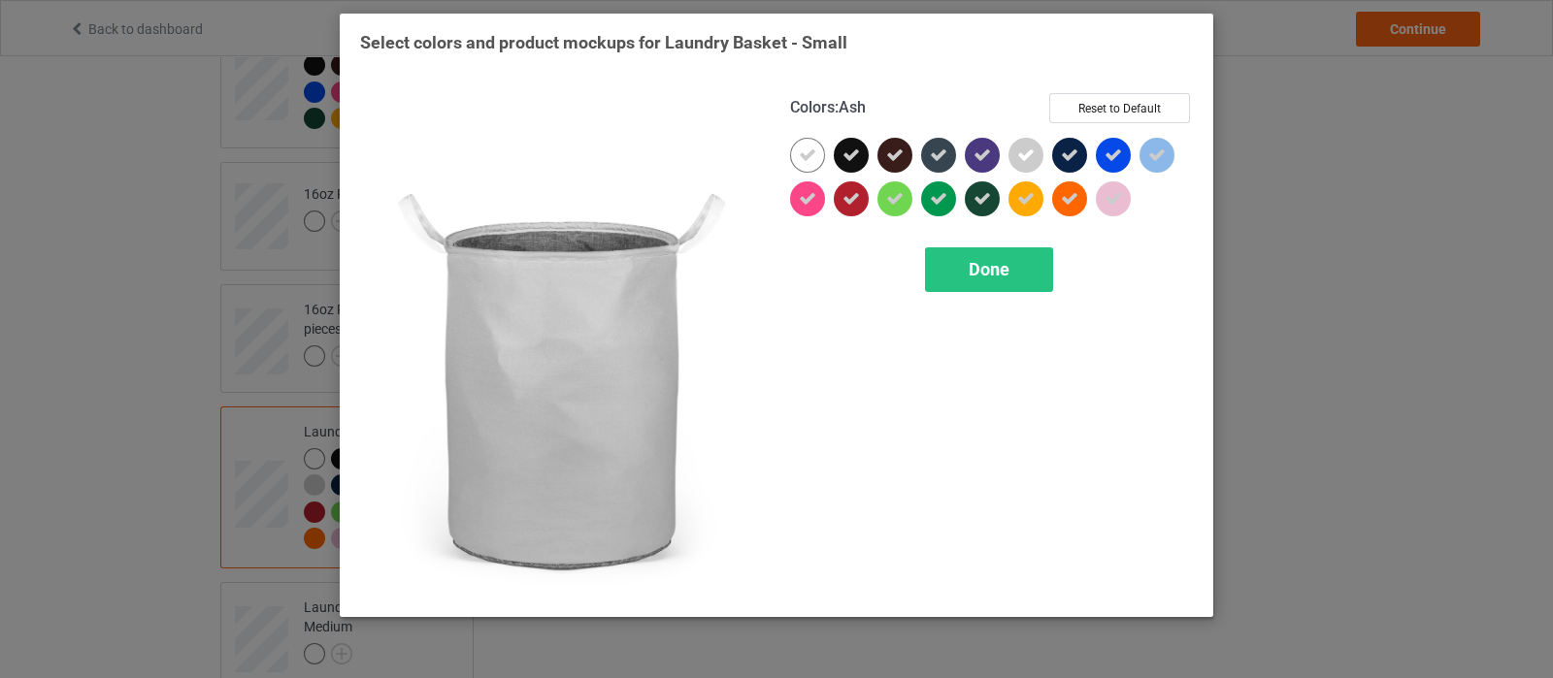
click at [1029, 168] on div at bounding box center [1026, 155] width 35 height 35
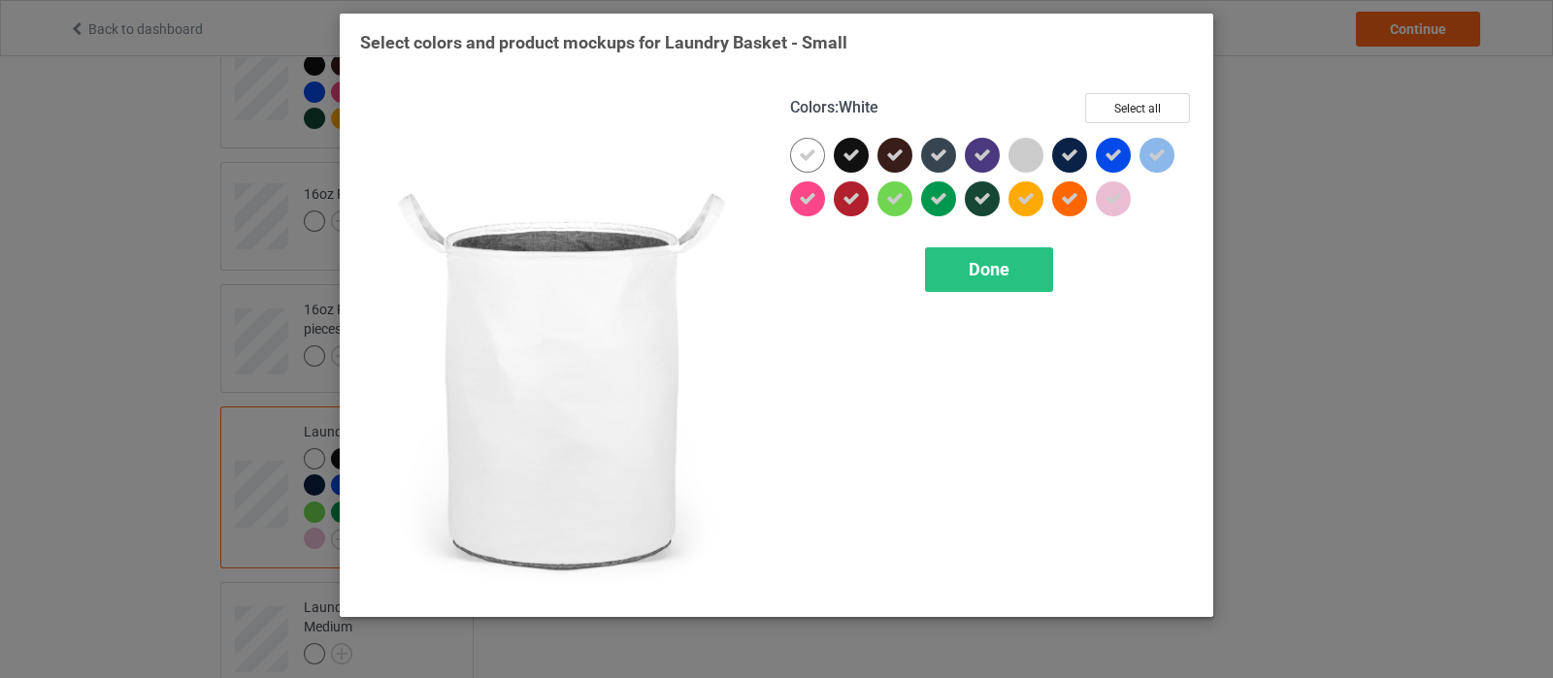
click at [788, 150] on div "Colors : White Select all Done" at bounding box center [992, 345] width 430 height 531
click at [812, 157] on icon at bounding box center [807, 155] width 17 height 17
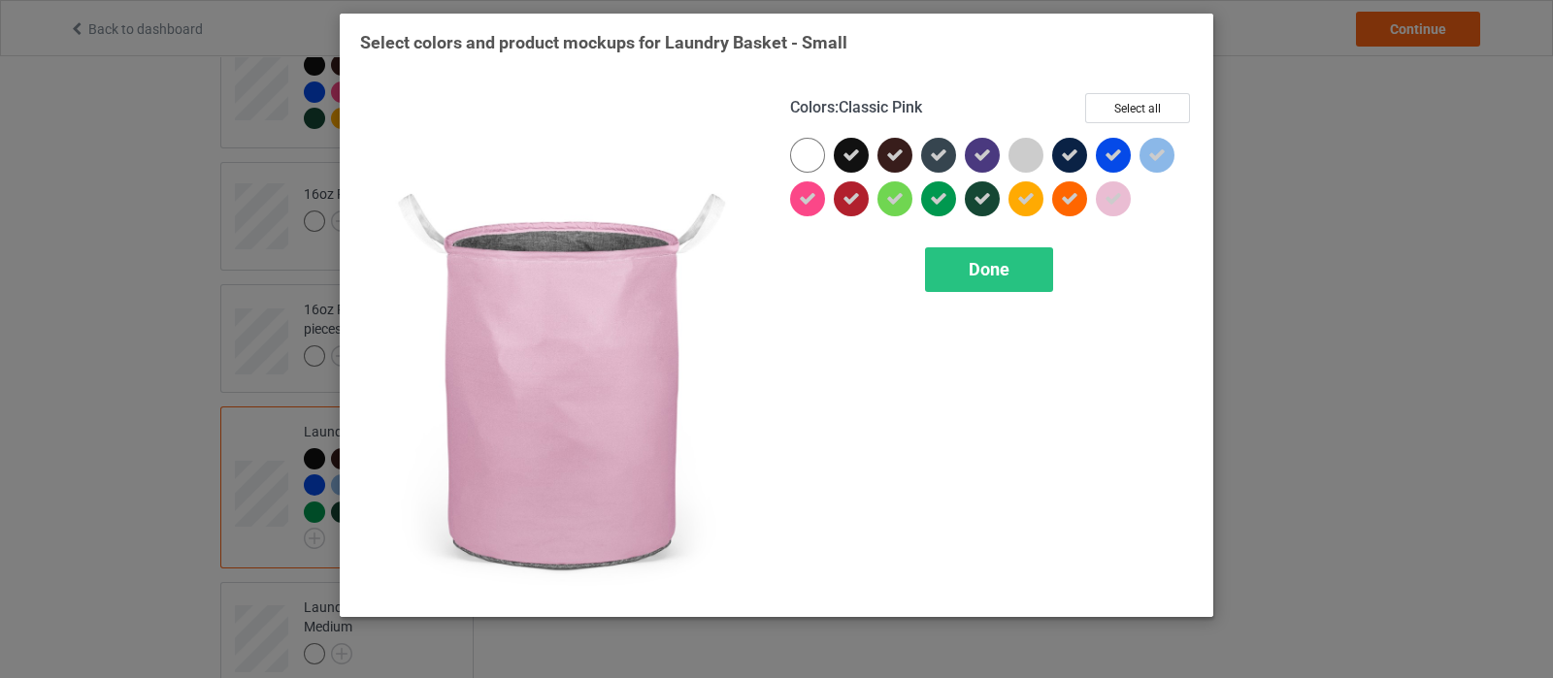
click at [1109, 208] on div at bounding box center [1113, 199] width 35 height 35
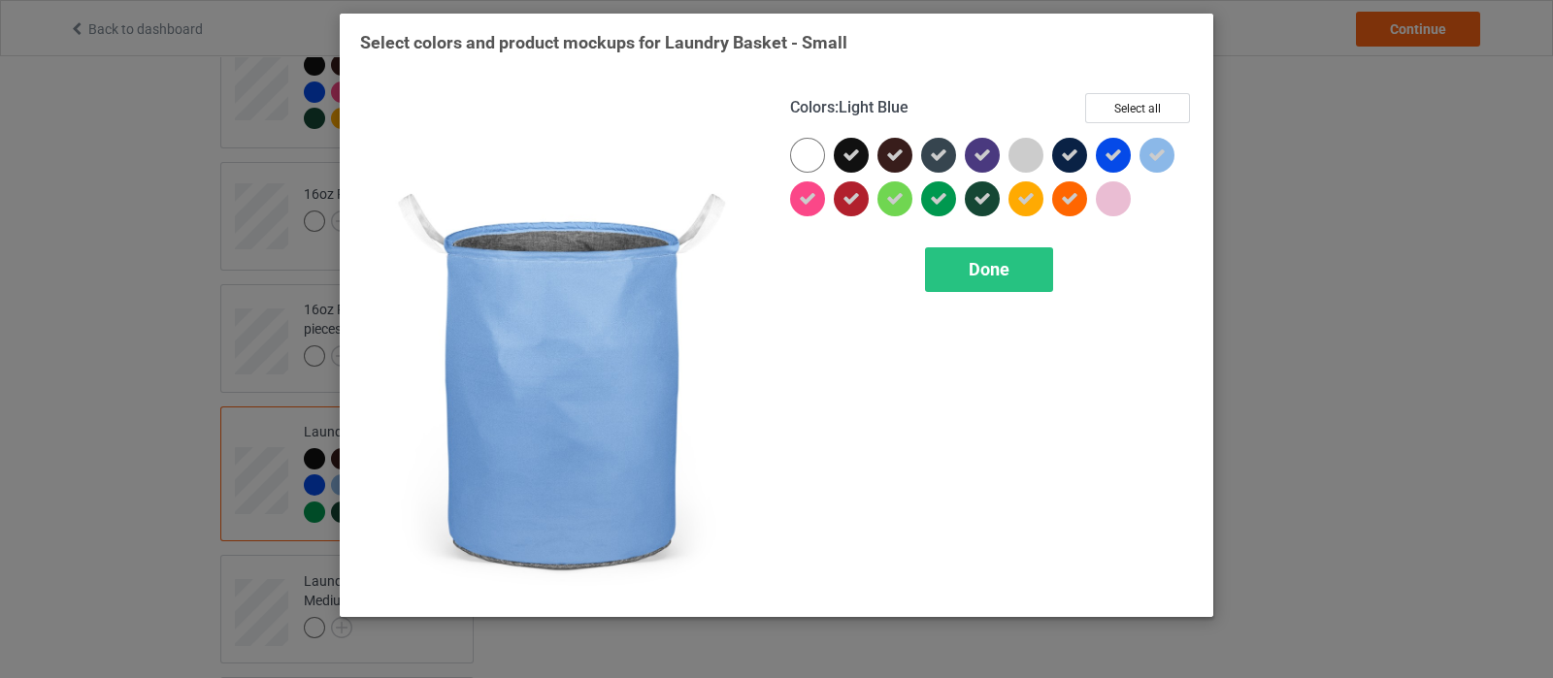
click at [1148, 144] on div at bounding box center [1157, 155] width 35 height 35
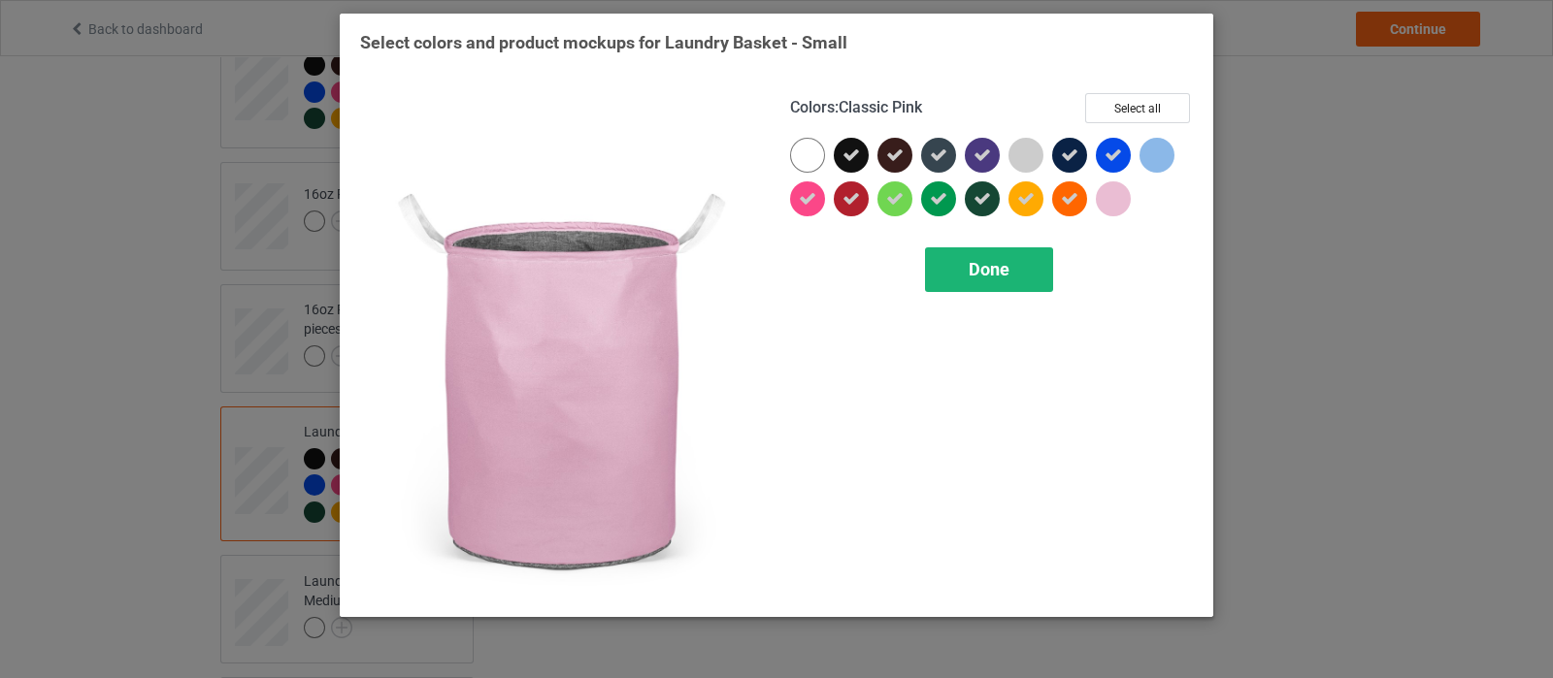
click at [1020, 269] on div "Done" at bounding box center [989, 270] width 128 height 45
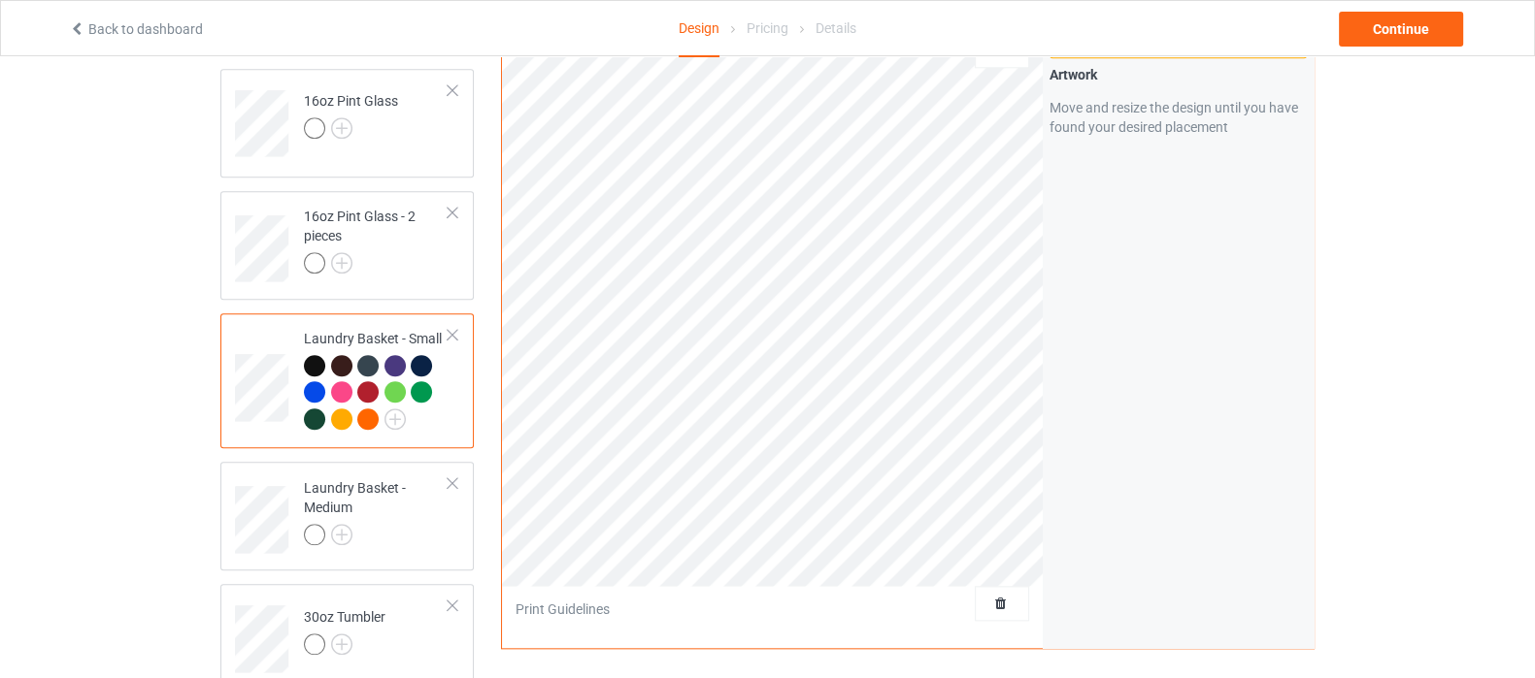
scroll to position [2548, 0]
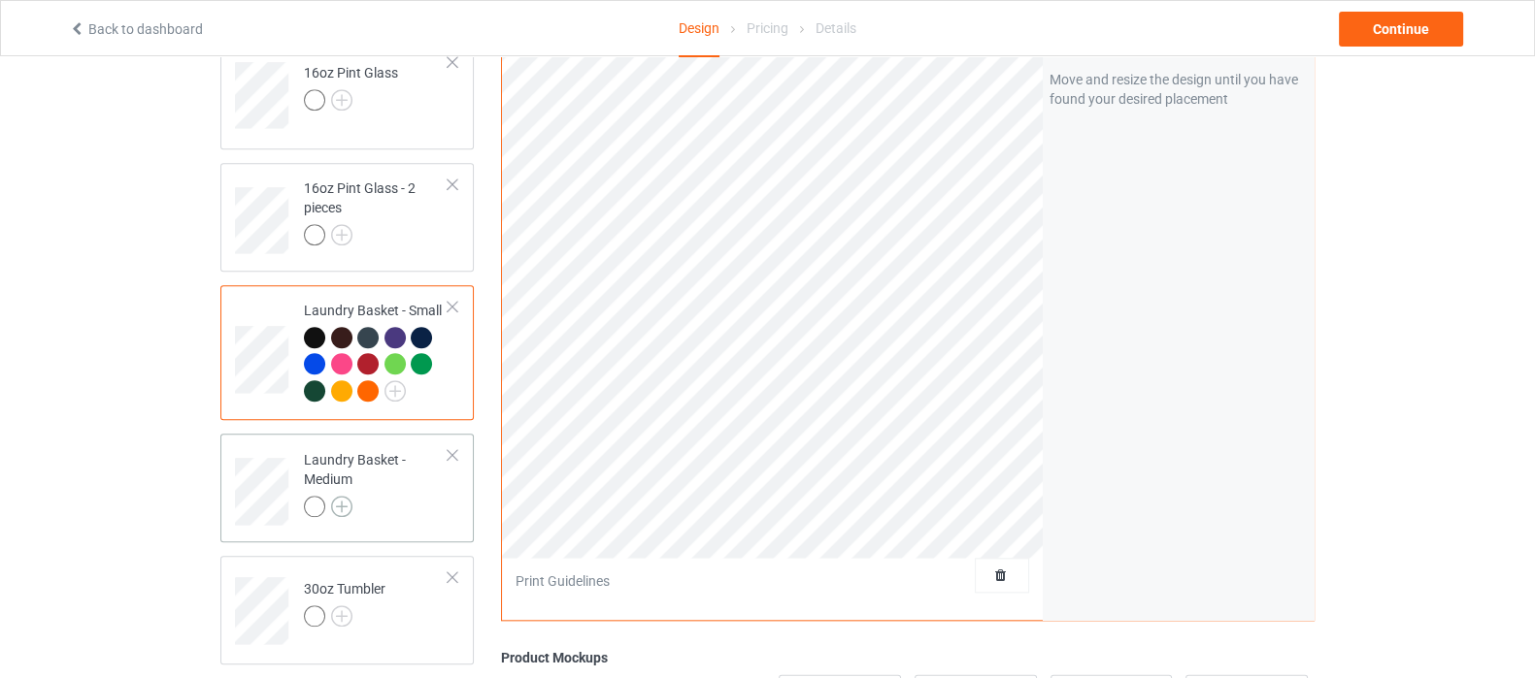
click at [338, 496] on img at bounding box center [341, 506] width 21 height 21
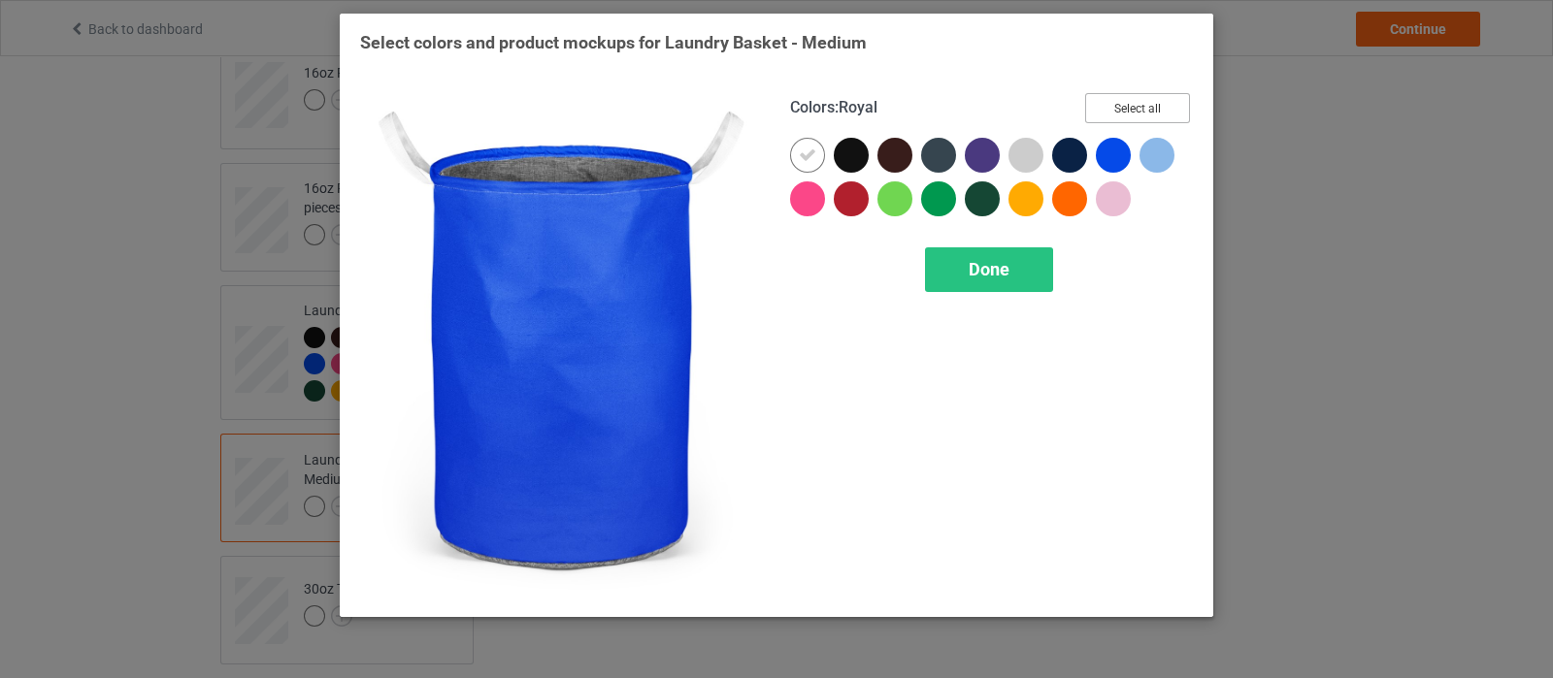
click at [1171, 102] on button "Select all" at bounding box center [1137, 108] width 105 height 30
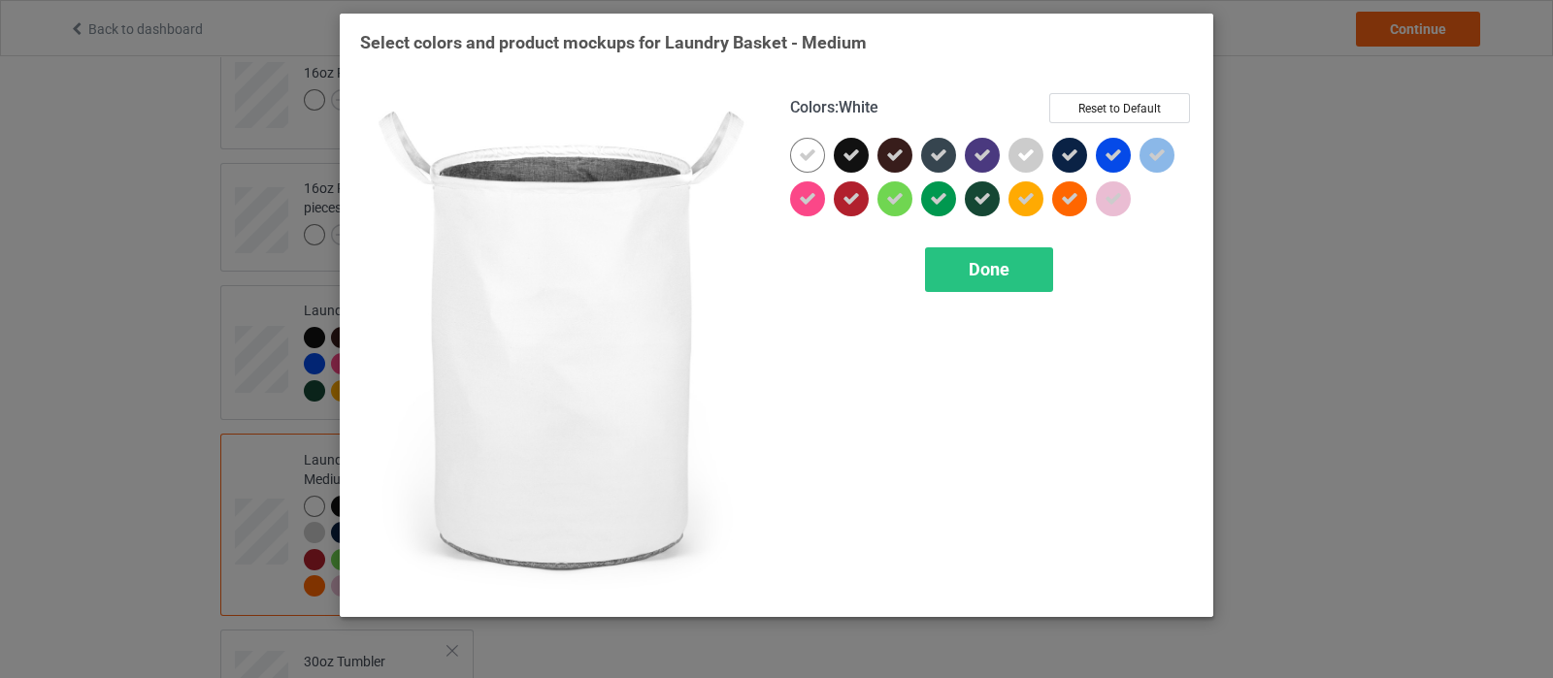
drag, startPoint x: 802, startPoint y: 163, endPoint x: 1033, endPoint y: 163, distance: 231.0
click at [805, 163] on icon at bounding box center [807, 155] width 17 height 17
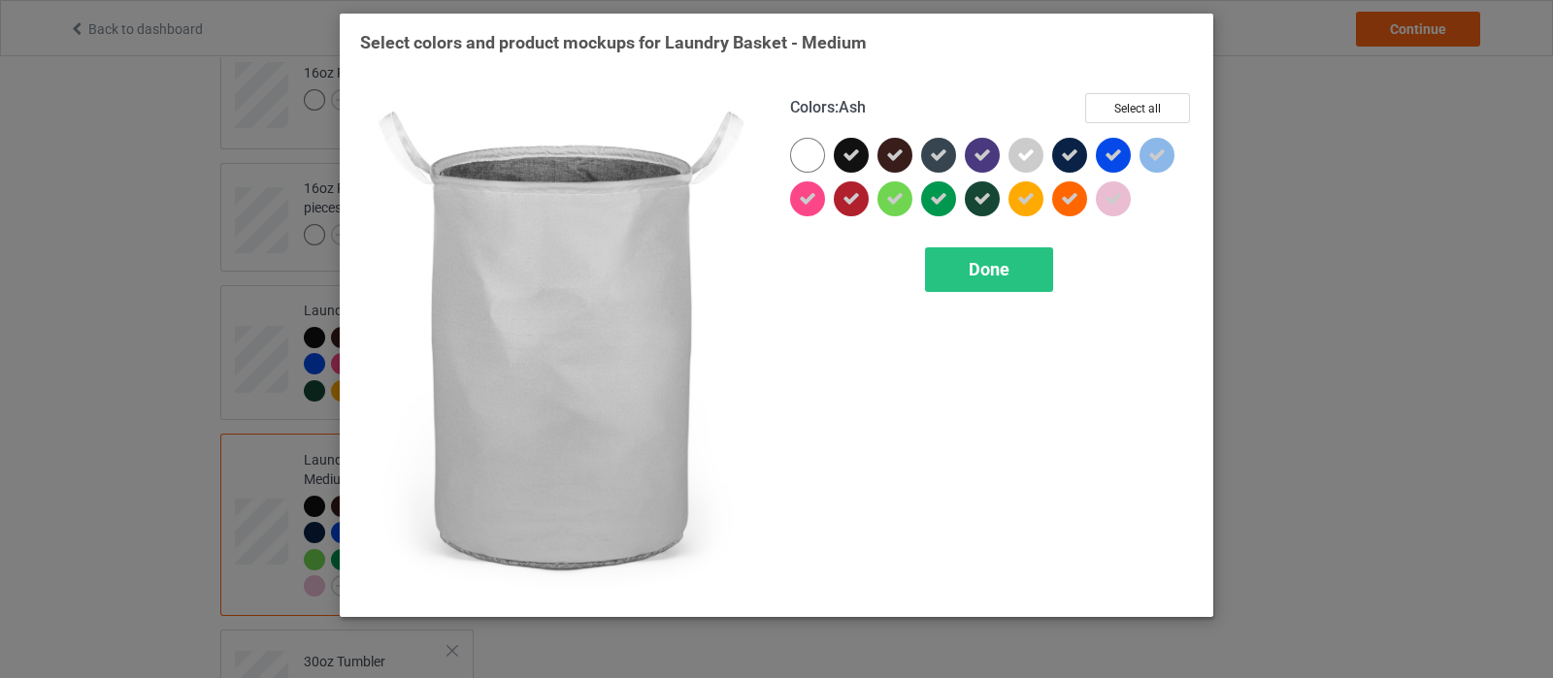
click at [1039, 161] on div at bounding box center [1026, 155] width 35 height 35
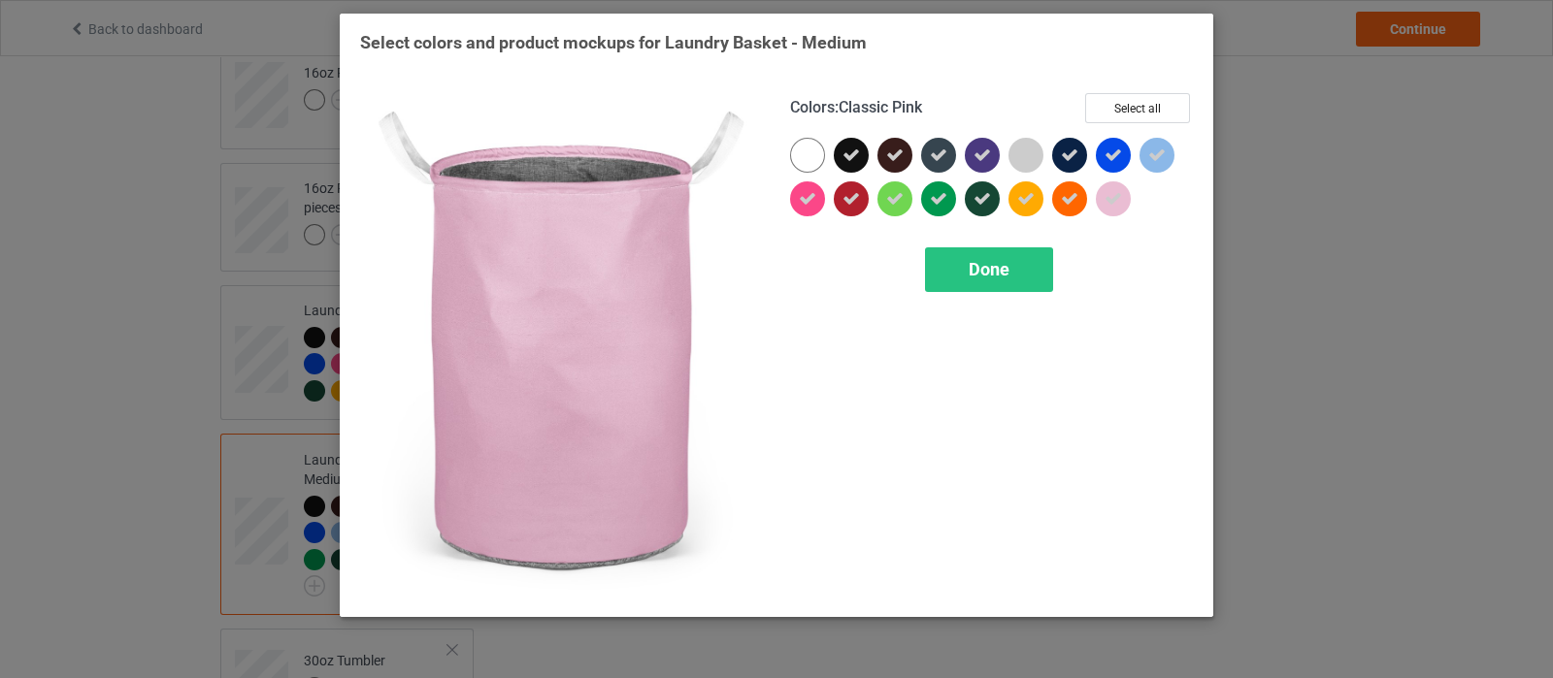
click at [1122, 199] on div at bounding box center [1113, 199] width 35 height 35
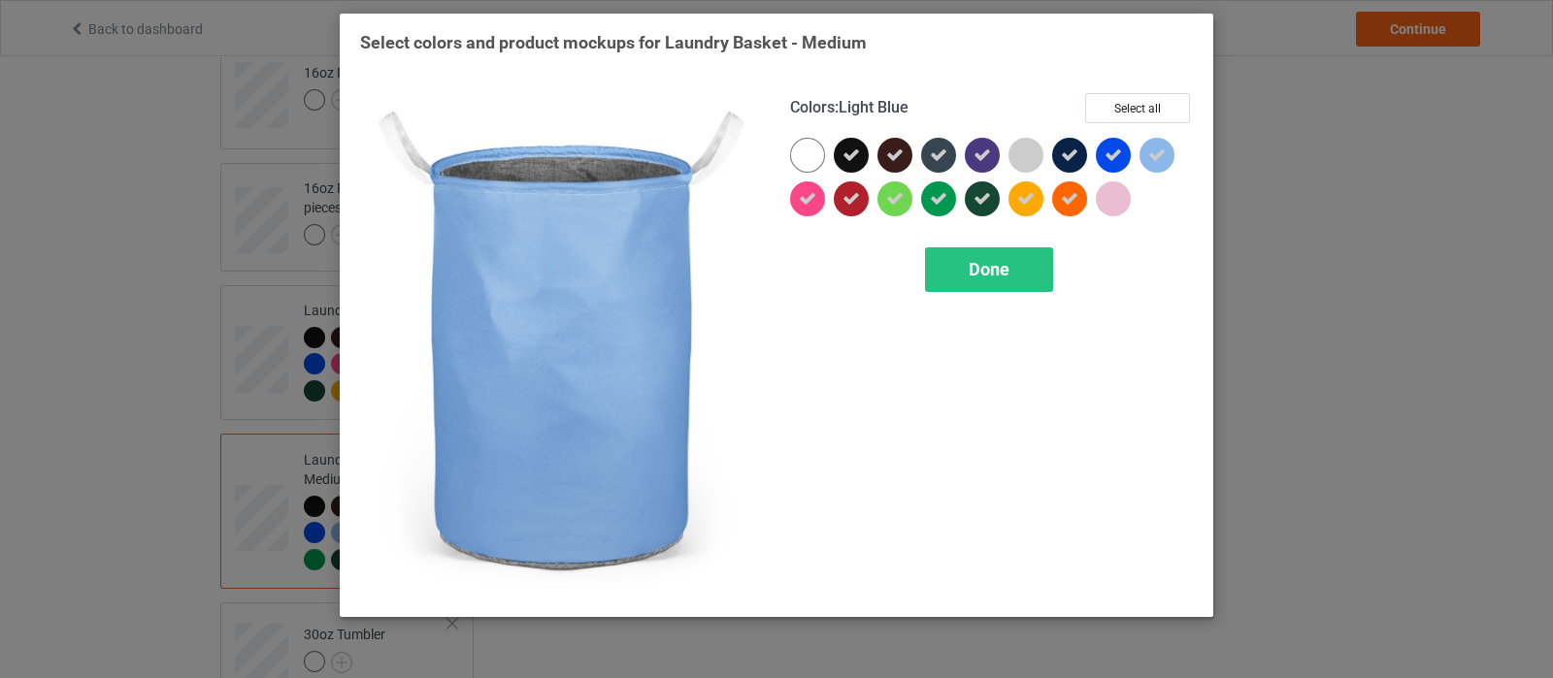
click at [1146, 155] on div at bounding box center [1157, 155] width 35 height 35
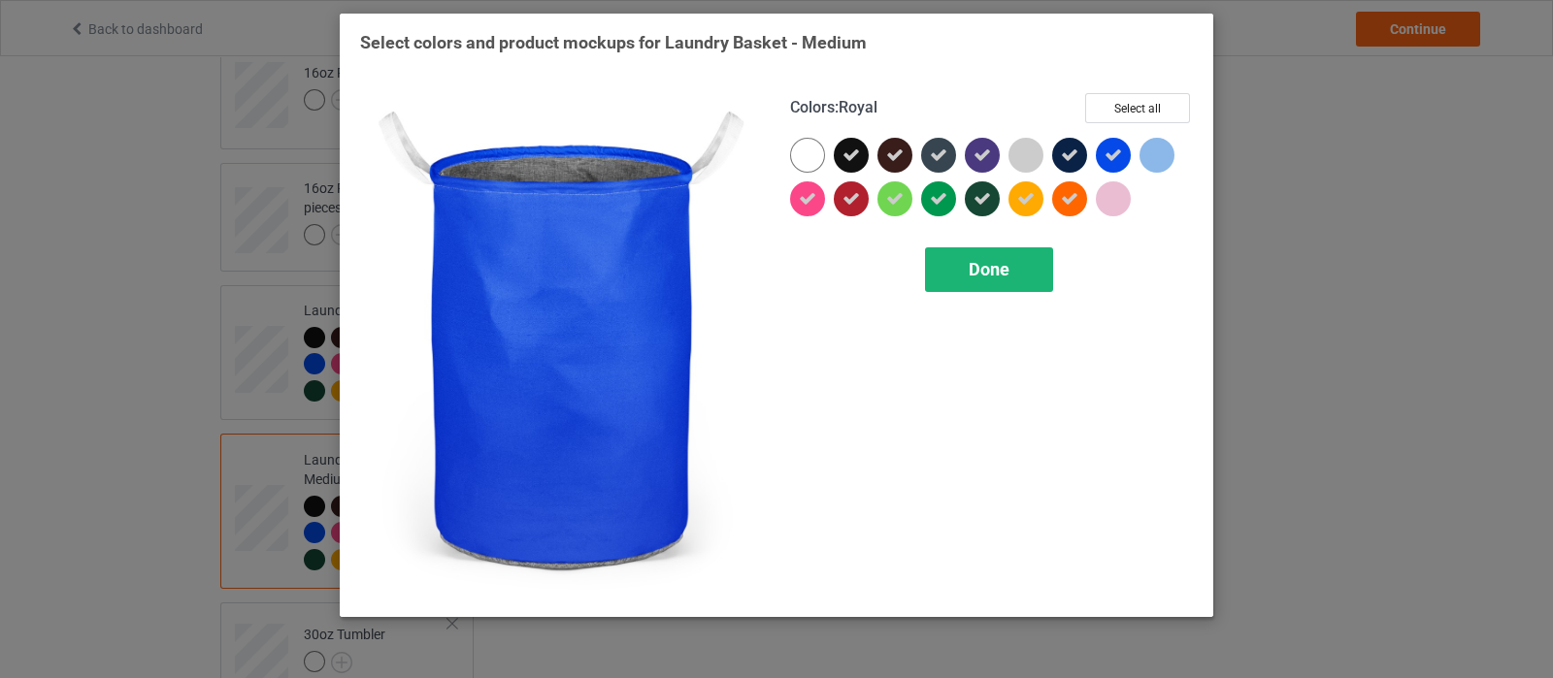
click at [1007, 272] on span "Done" at bounding box center [989, 269] width 41 height 20
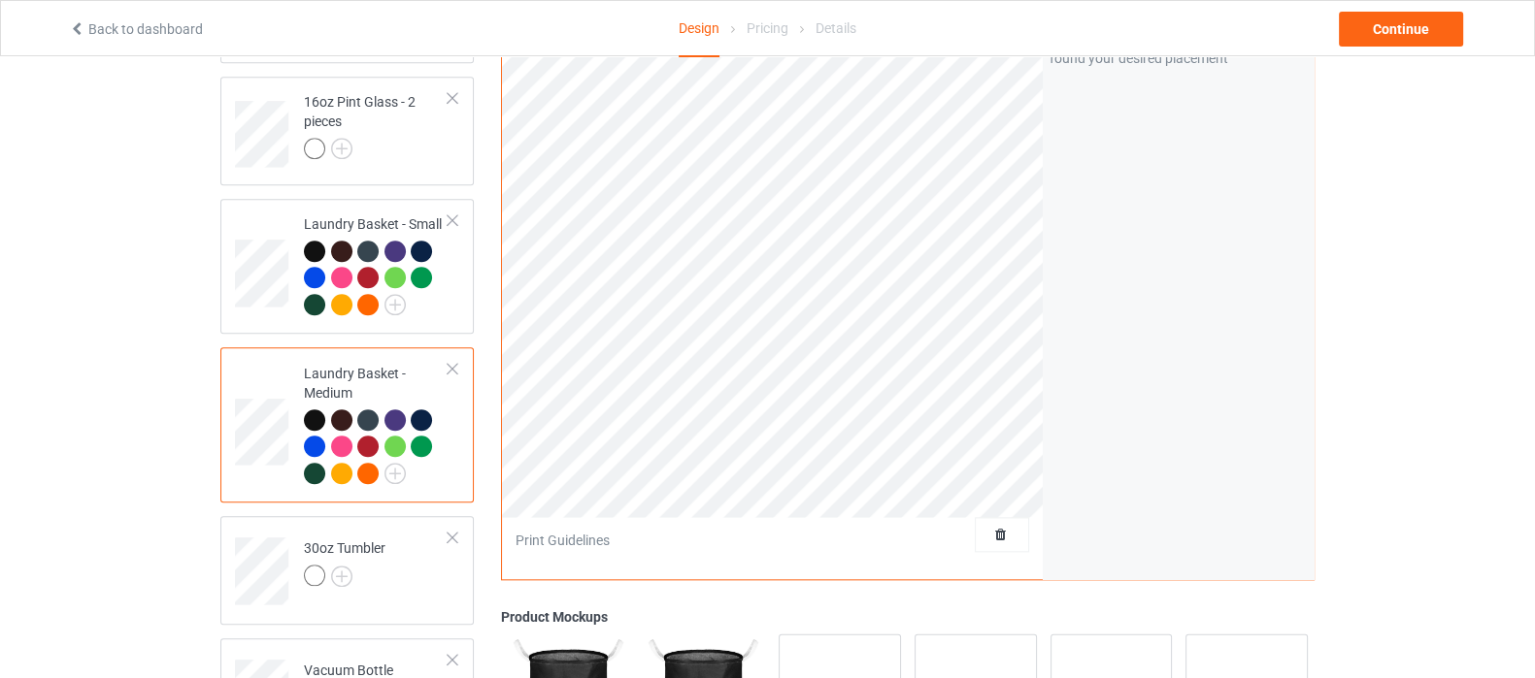
scroll to position [2669, 0]
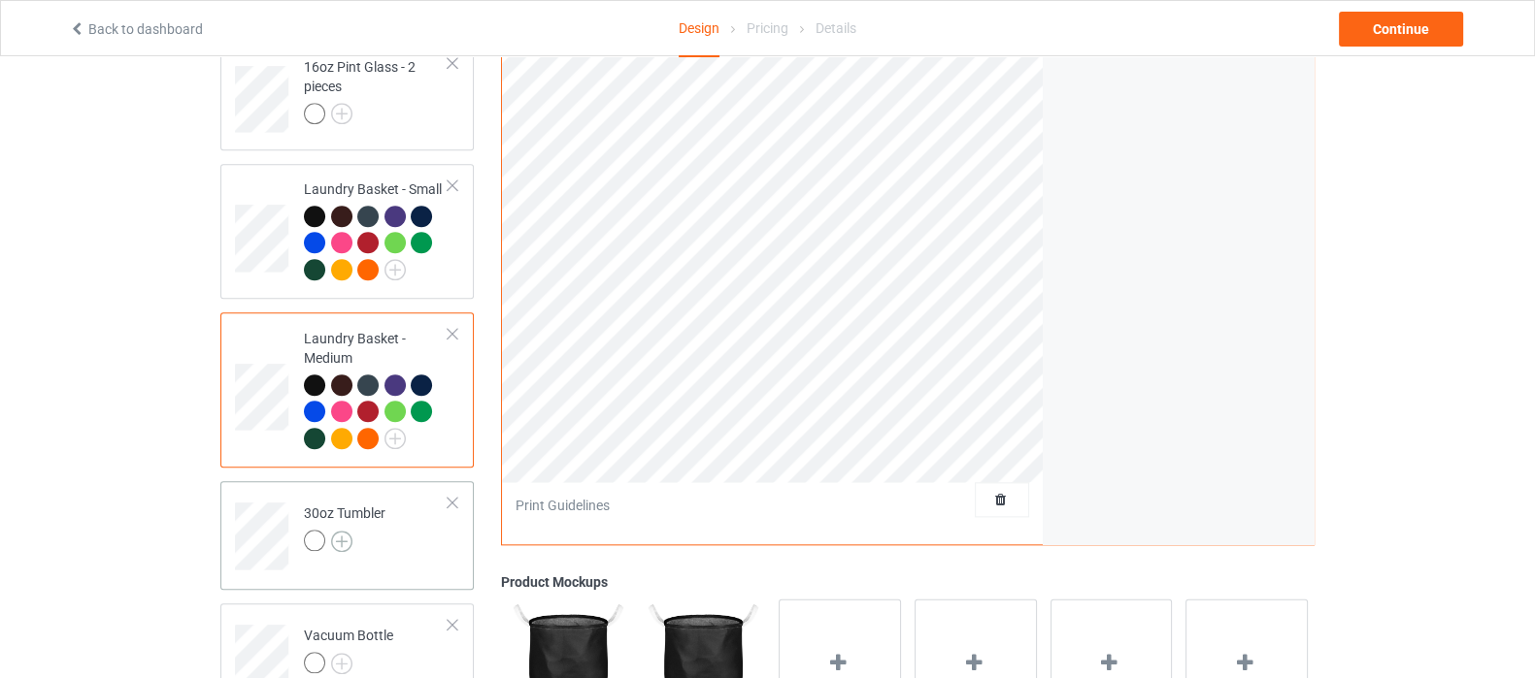
click at [335, 531] on img at bounding box center [341, 541] width 21 height 21
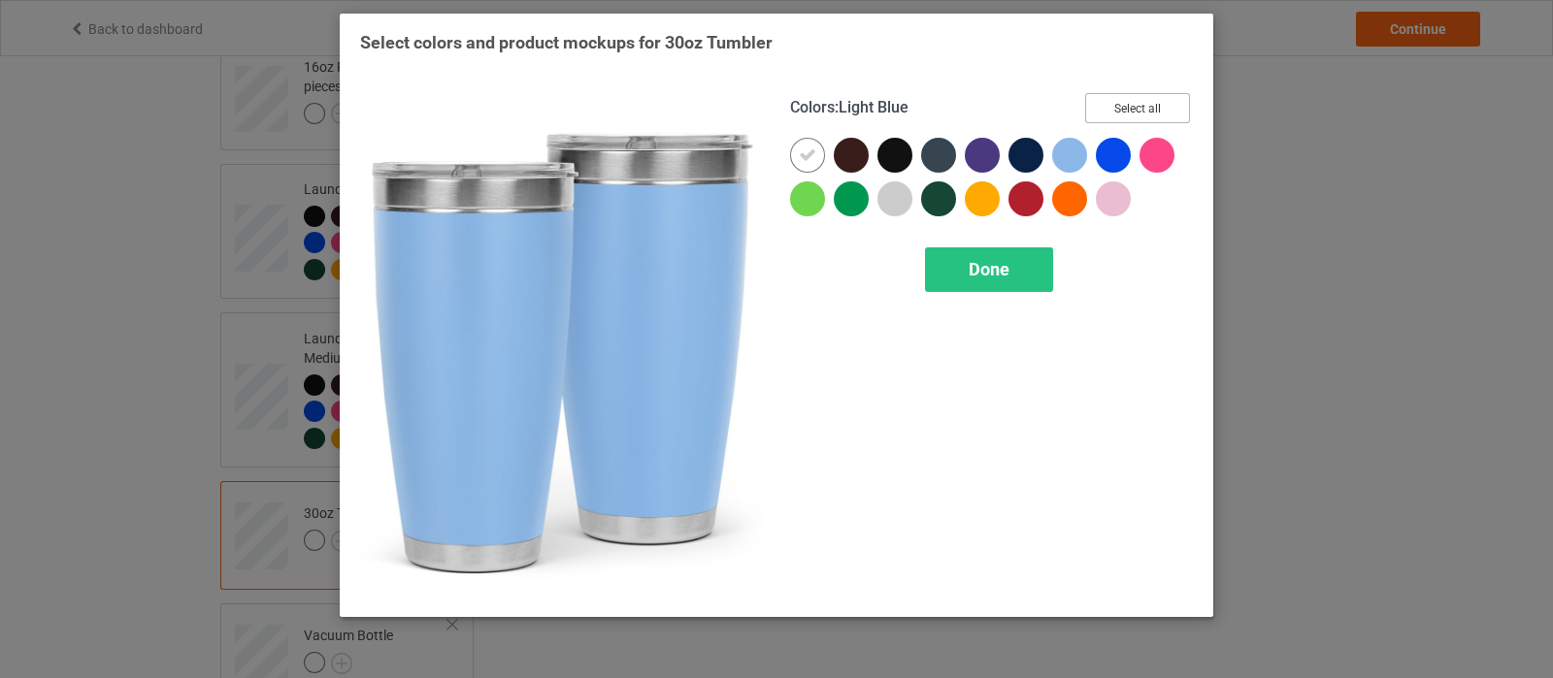
click at [1089, 102] on button "Select all" at bounding box center [1137, 108] width 105 height 30
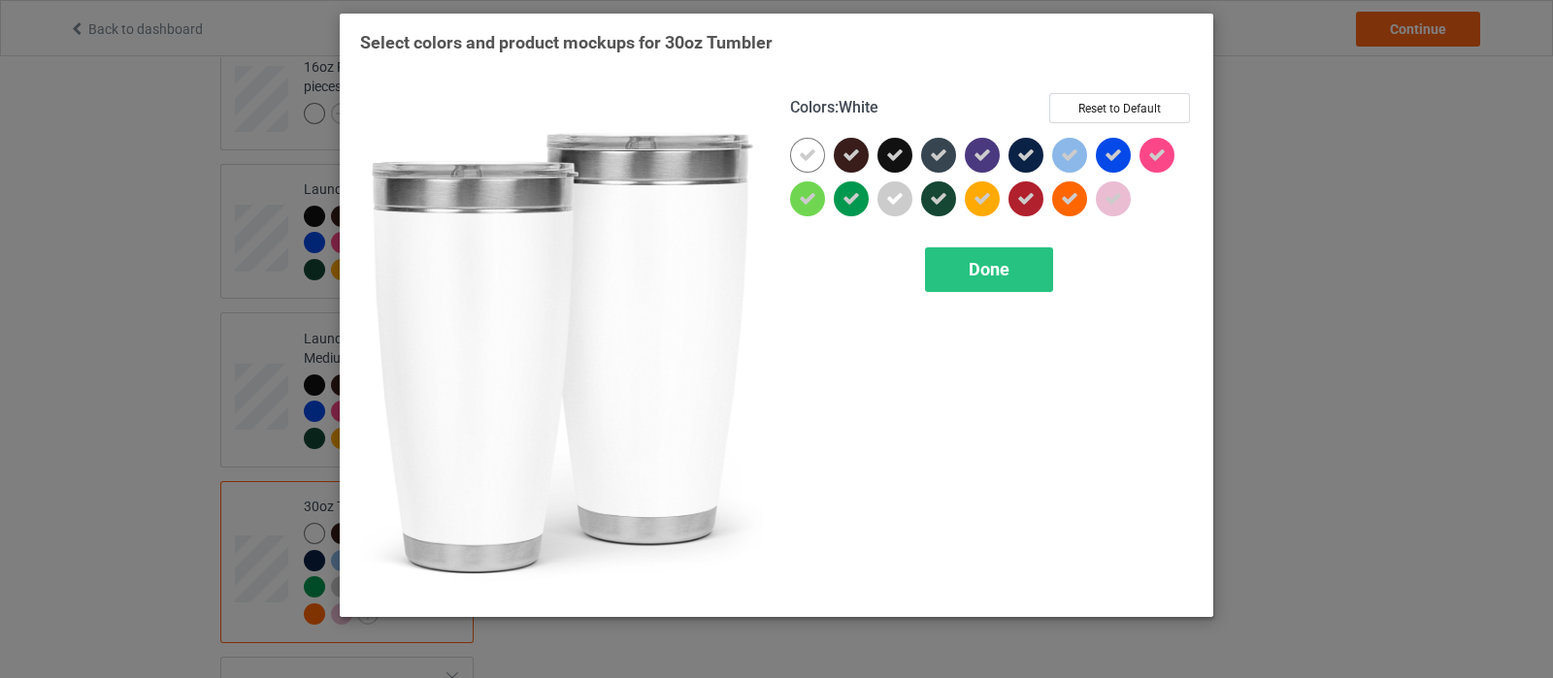
click at [819, 160] on div at bounding box center [807, 155] width 35 height 35
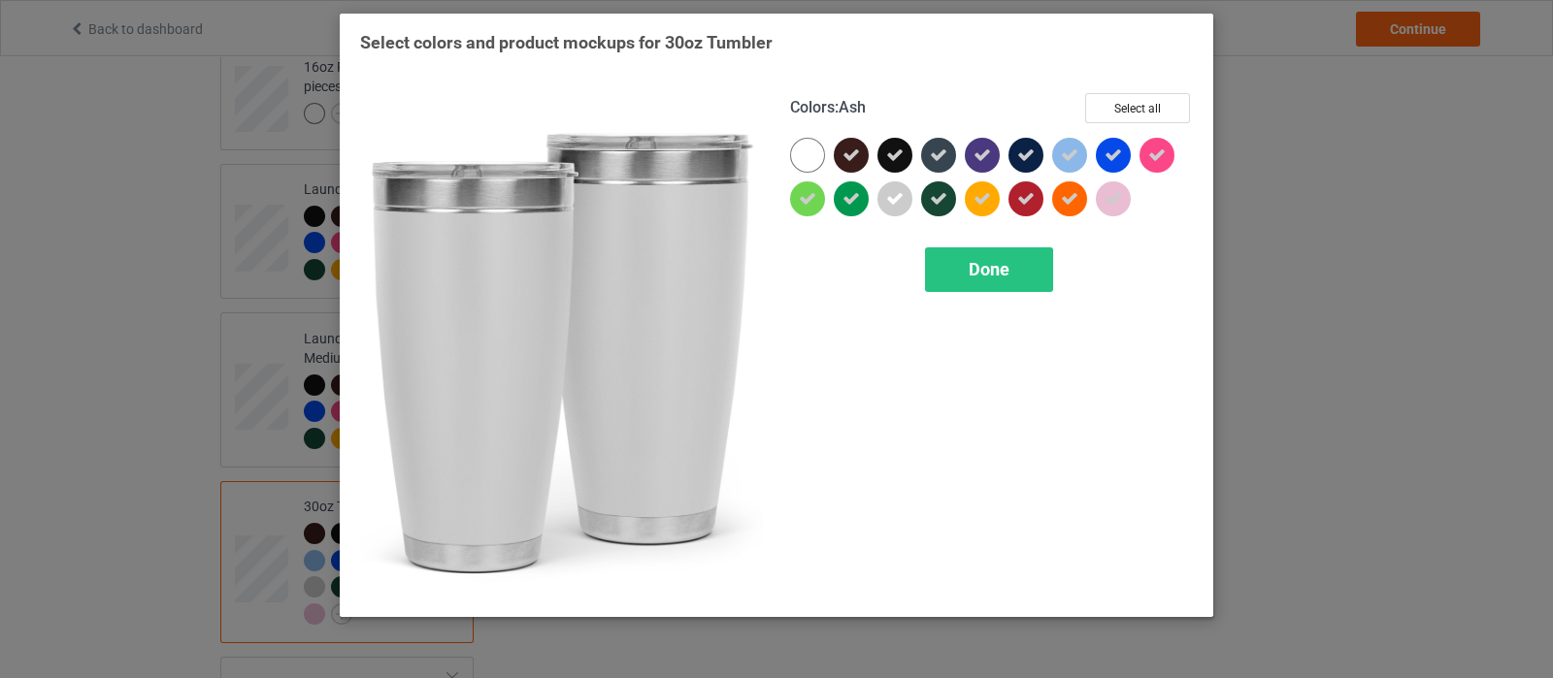
drag, startPoint x: 887, startPoint y: 208, endPoint x: 1049, endPoint y: 165, distance: 167.6
click at [888, 206] on div at bounding box center [894, 199] width 35 height 35
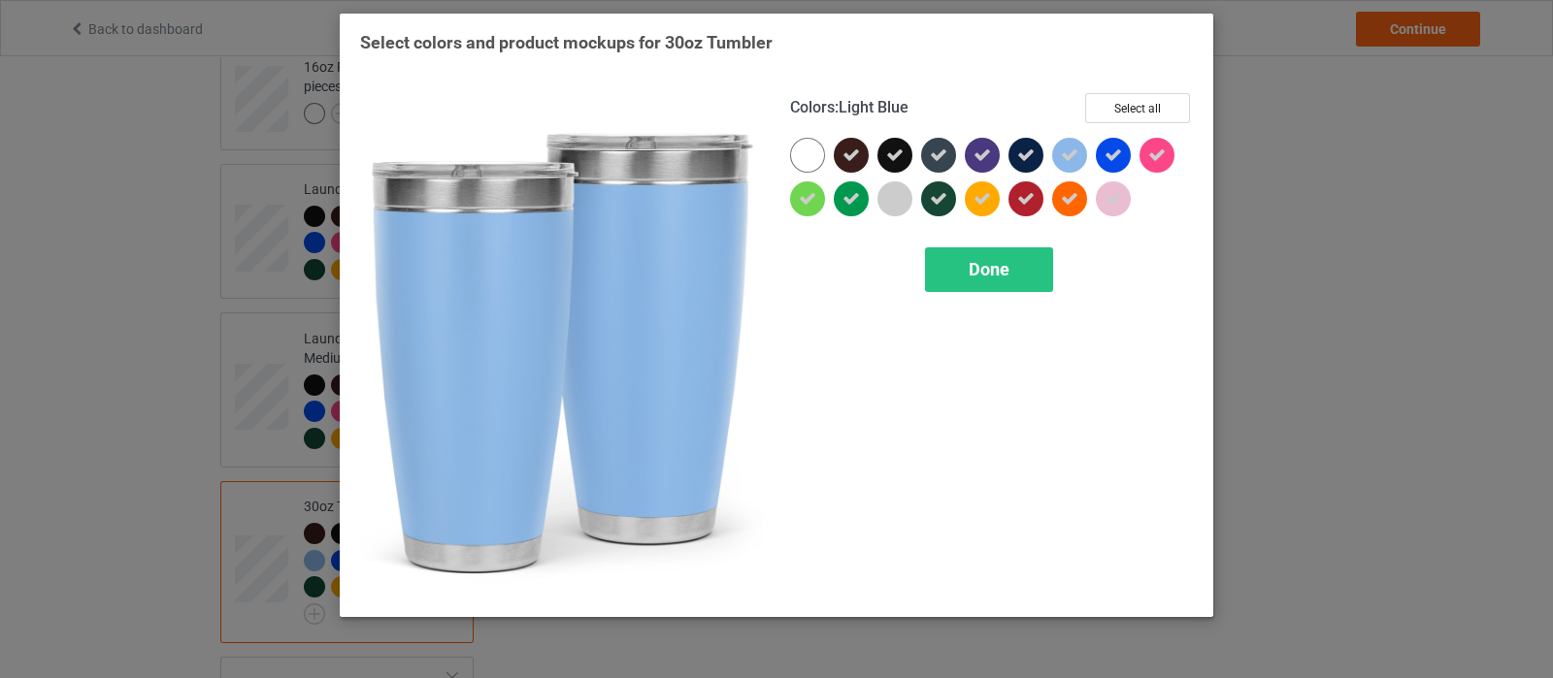
click at [1065, 148] on icon at bounding box center [1069, 155] width 17 height 17
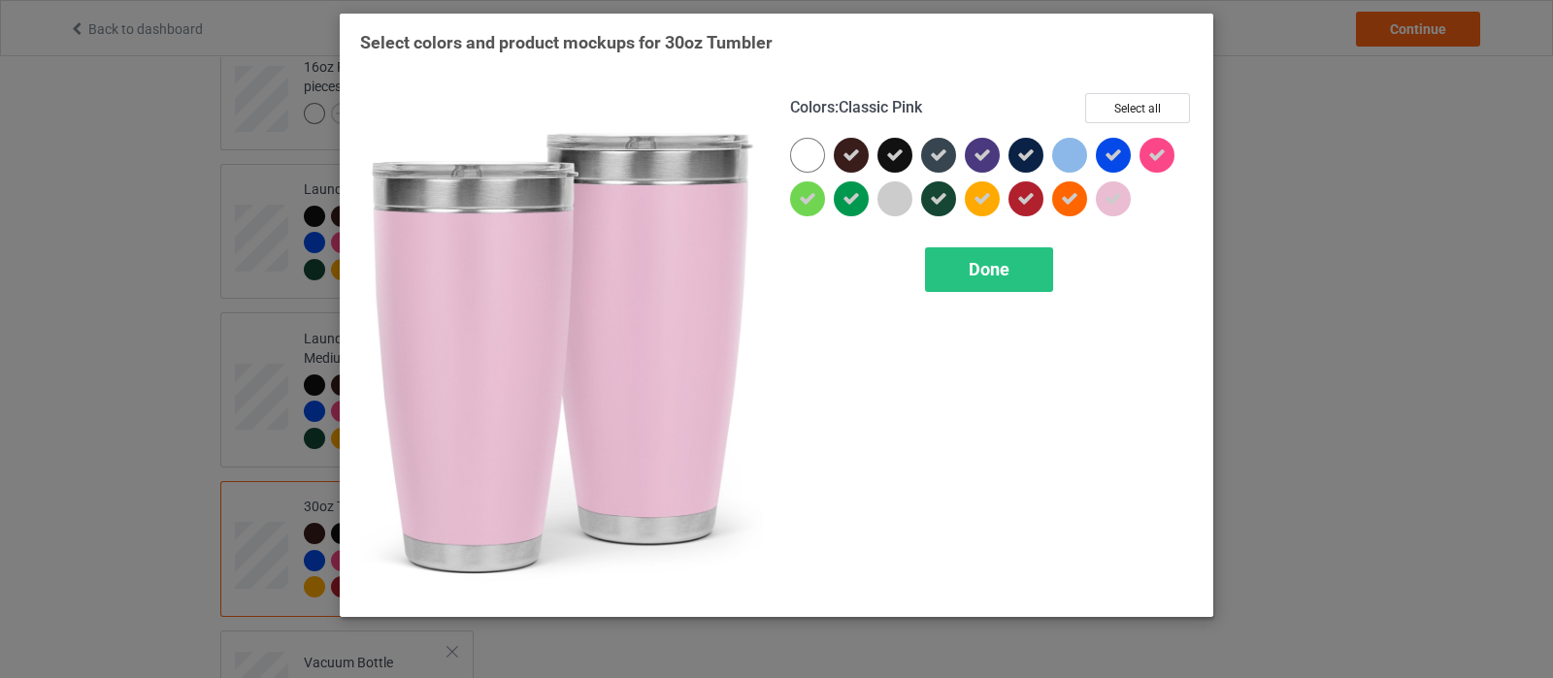
click at [1118, 206] on icon at bounding box center [1113, 198] width 17 height 17
click at [1015, 272] on div "Done" at bounding box center [989, 270] width 128 height 45
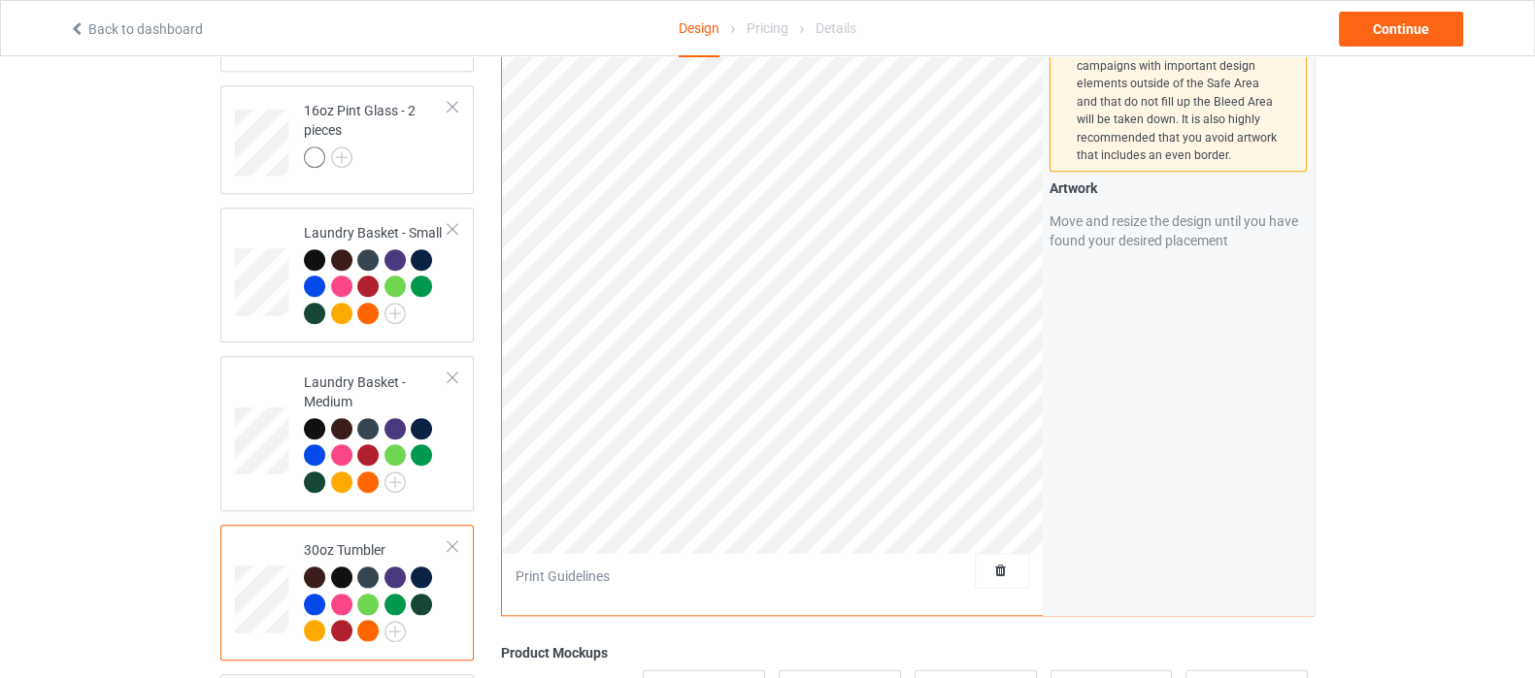
scroll to position [2791, 0]
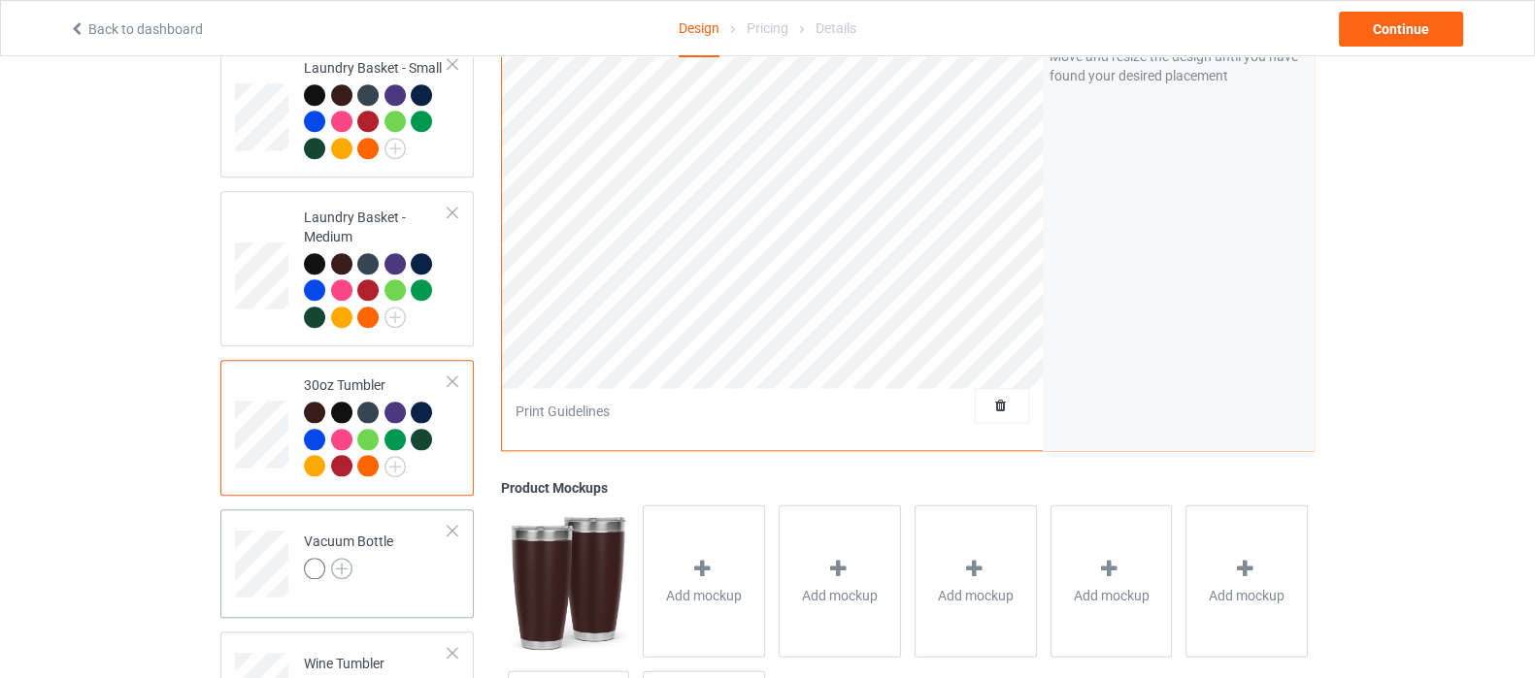
click at [341, 558] on img at bounding box center [341, 568] width 21 height 21
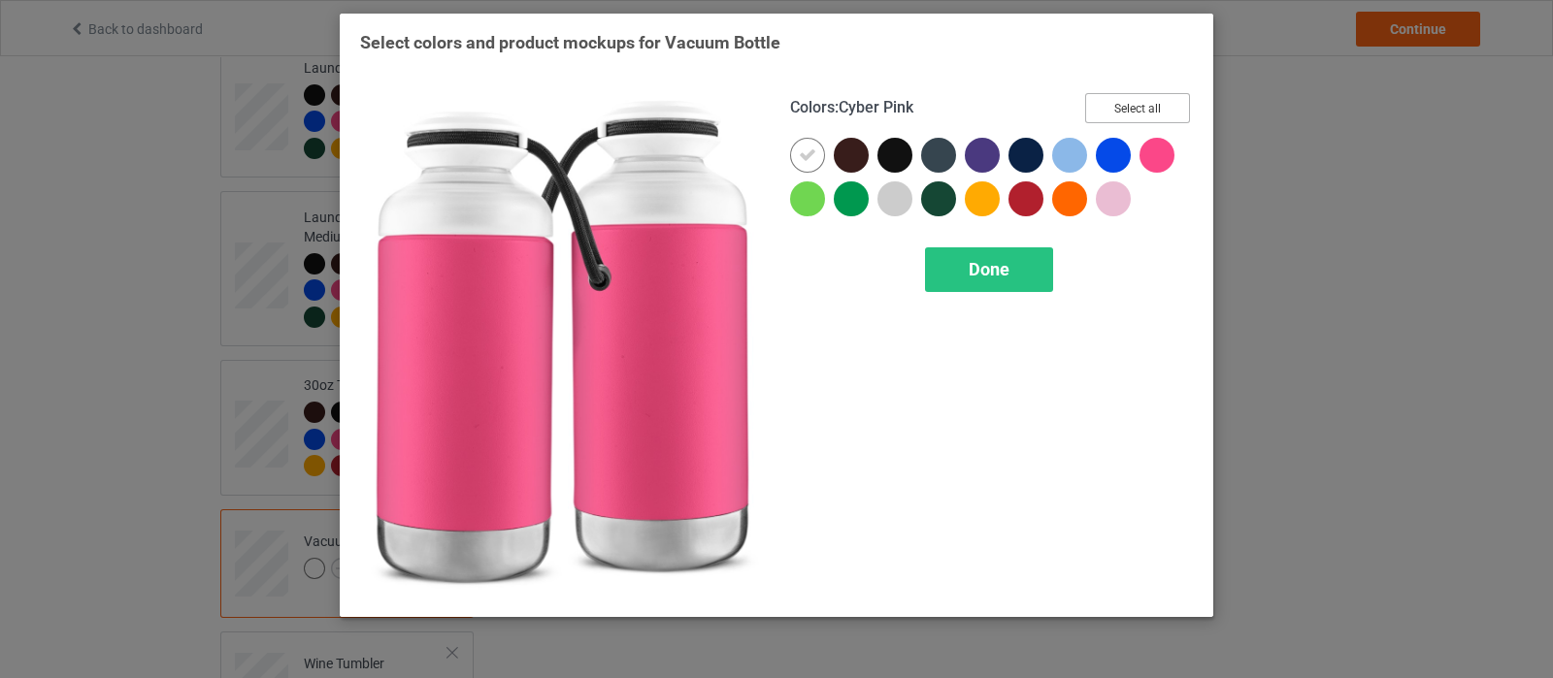
click at [1150, 115] on button "Select all" at bounding box center [1137, 108] width 105 height 30
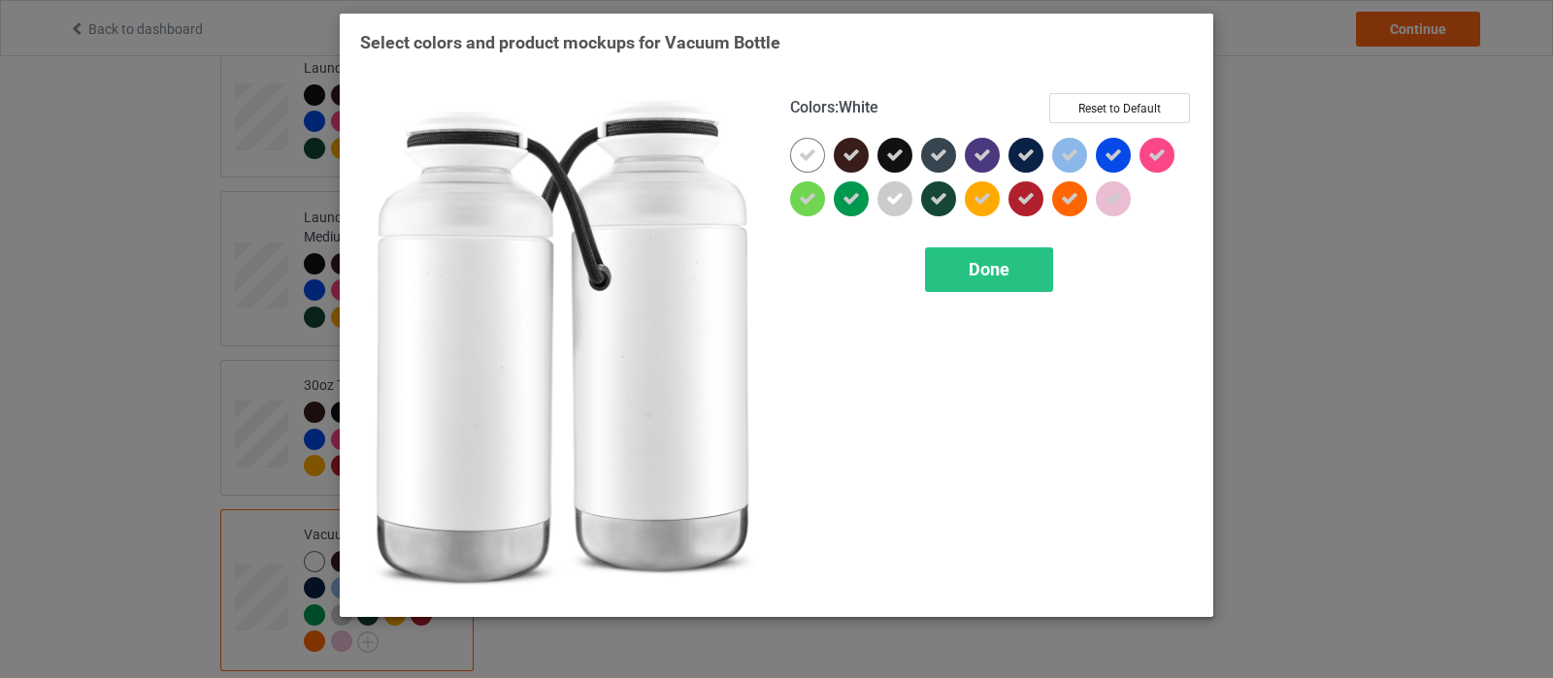
click at [791, 152] on div at bounding box center [807, 155] width 35 height 35
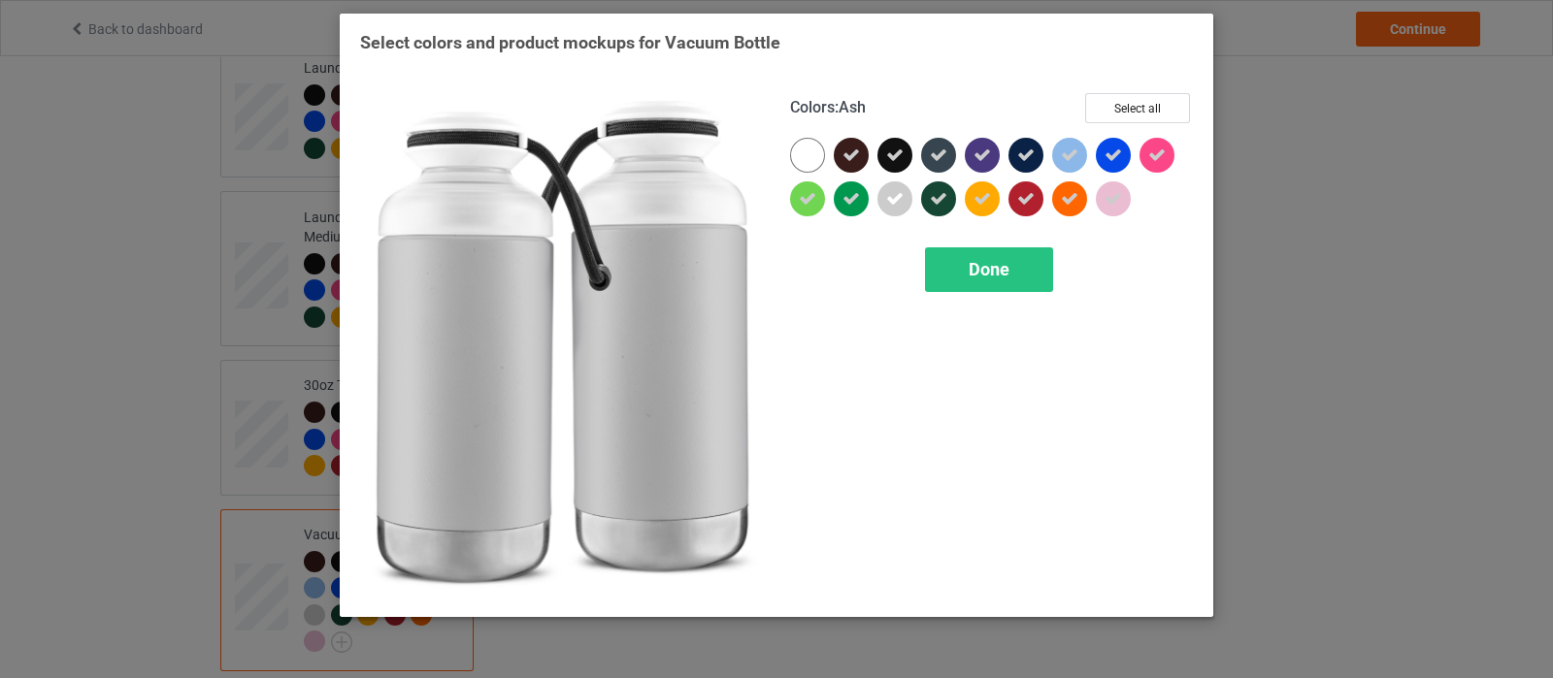
drag, startPoint x: 889, startPoint y: 203, endPoint x: 1077, endPoint y: 211, distance: 188.5
click at [896, 203] on icon at bounding box center [894, 198] width 17 height 17
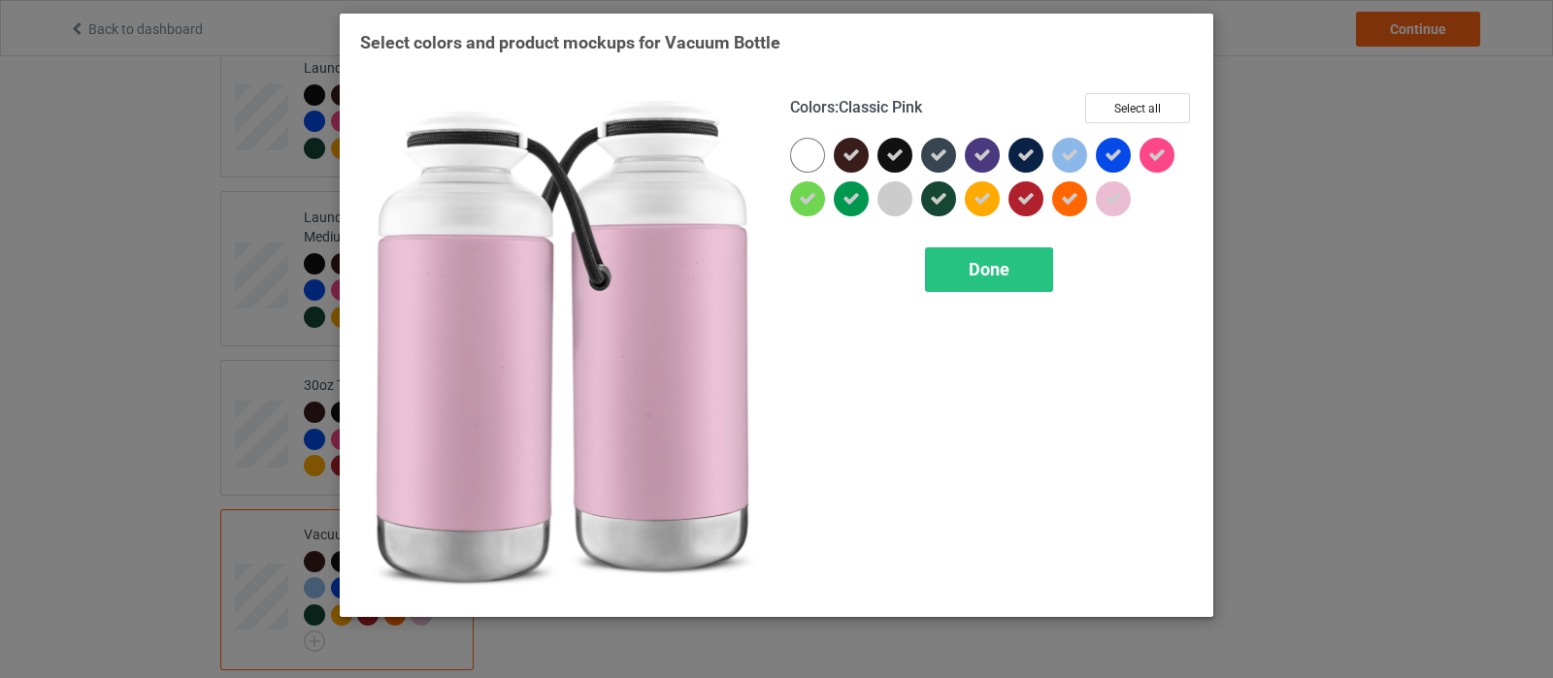
click at [1110, 209] on div at bounding box center [1113, 199] width 35 height 35
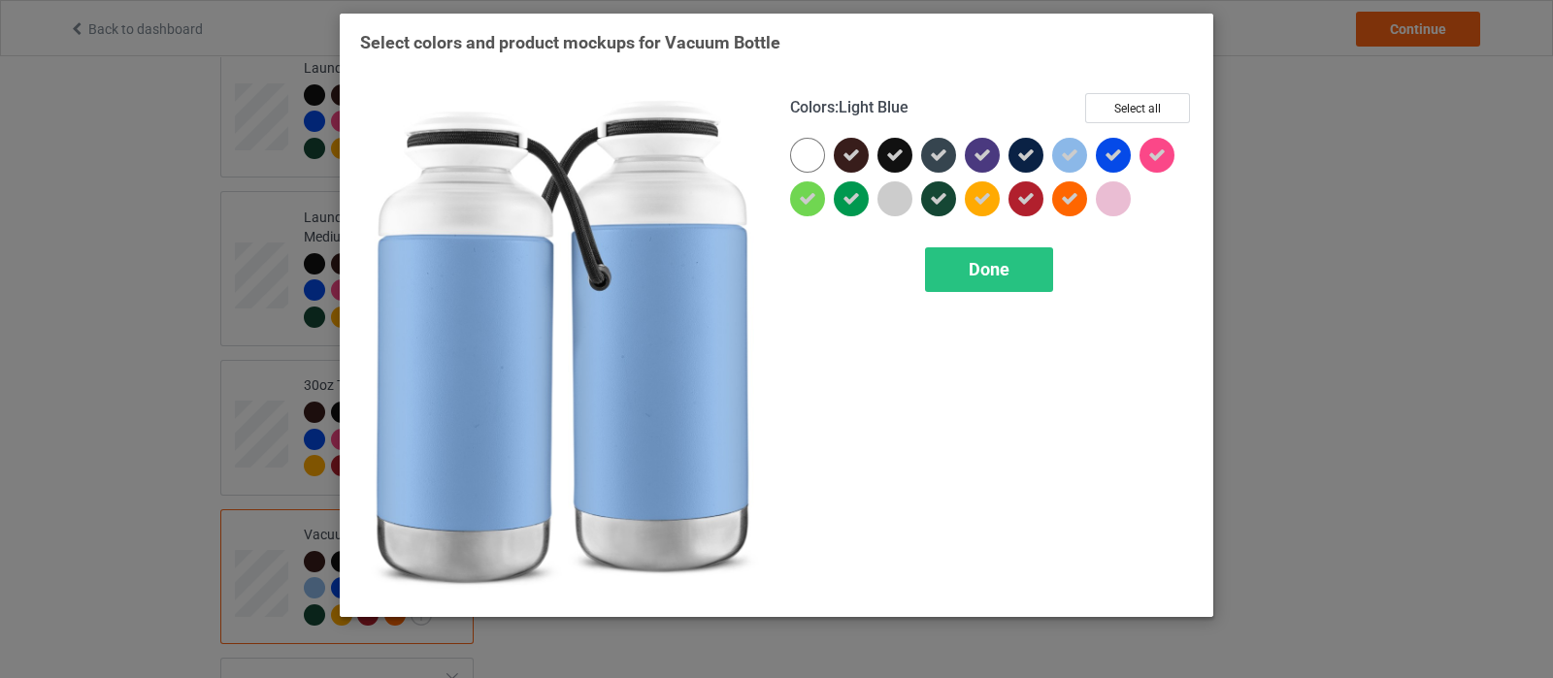
drag, startPoint x: 1070, startPoint y: 159, endPoint x: 1140, endPoint y: 164, distance: 70.1
click at [1071, 159] on icon at bounding box center [1069, 155] width 17 height 17
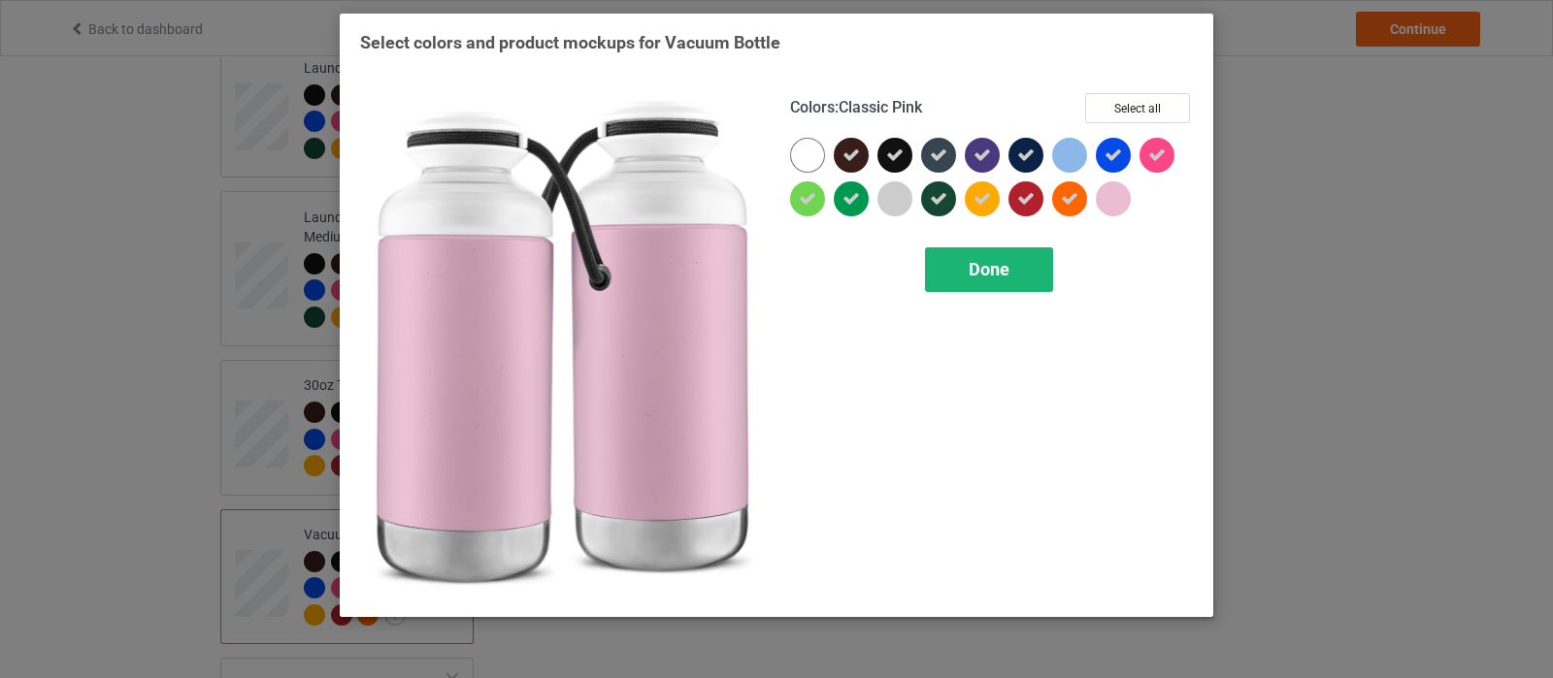
click at [1019, 269] on div "Done" at bounding box center [989, 270] width 128 height 45
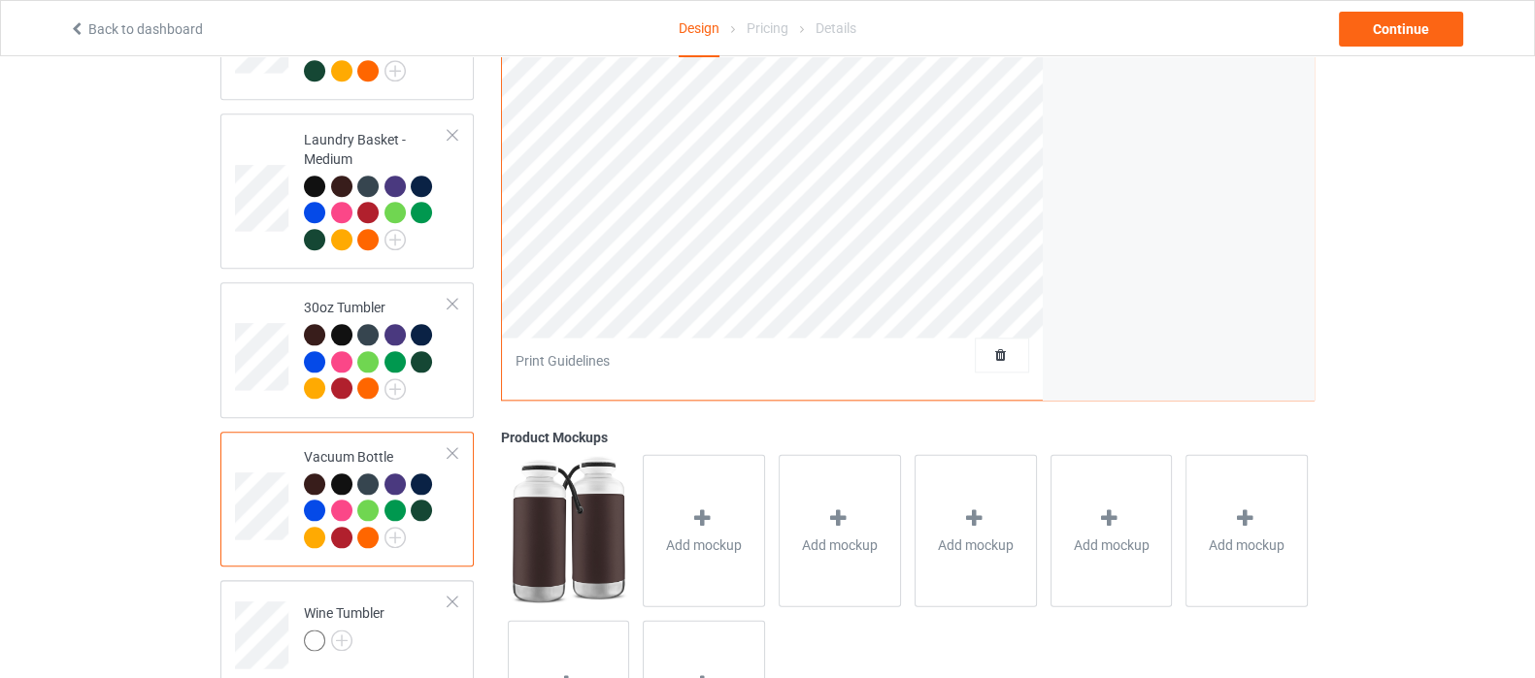
scroll to position [2912, 0]
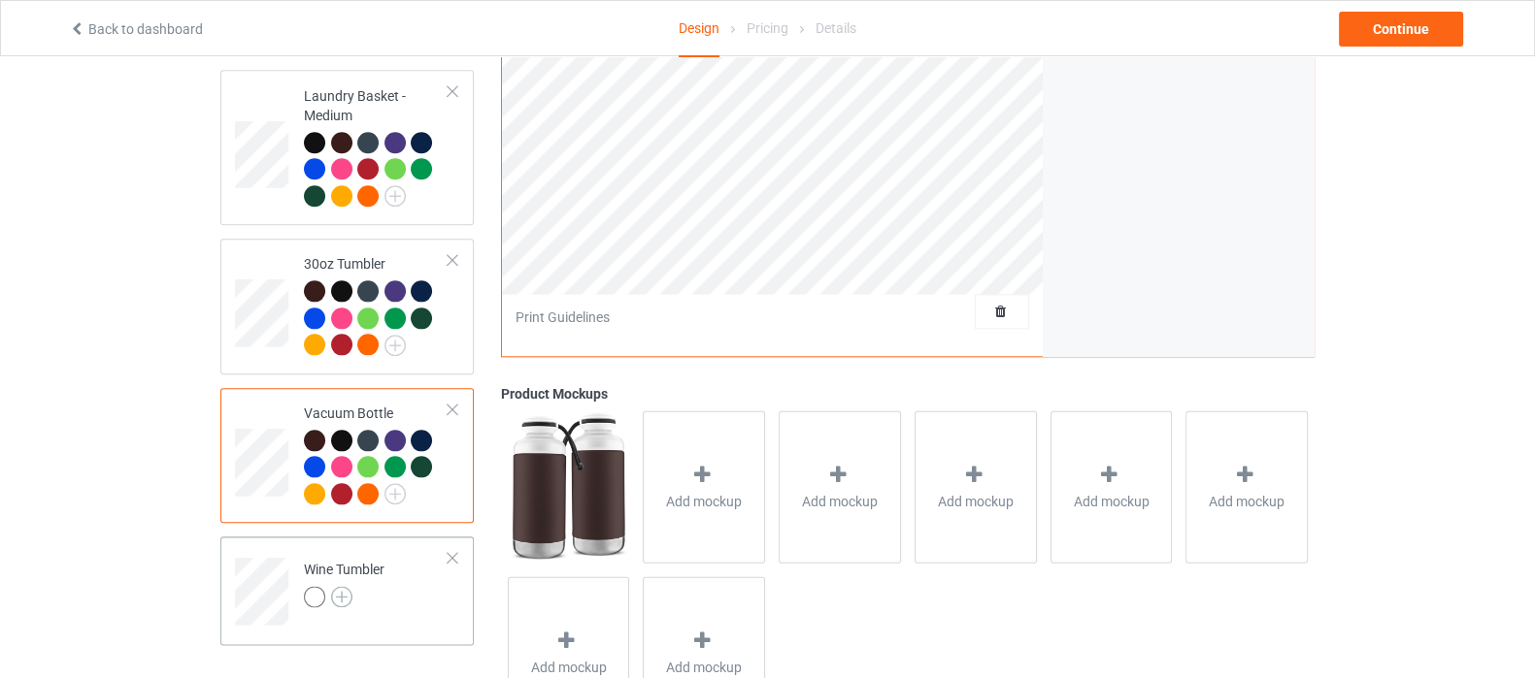
click at [345, 586] on img at bounding box center [341, 596] width 21 height 21
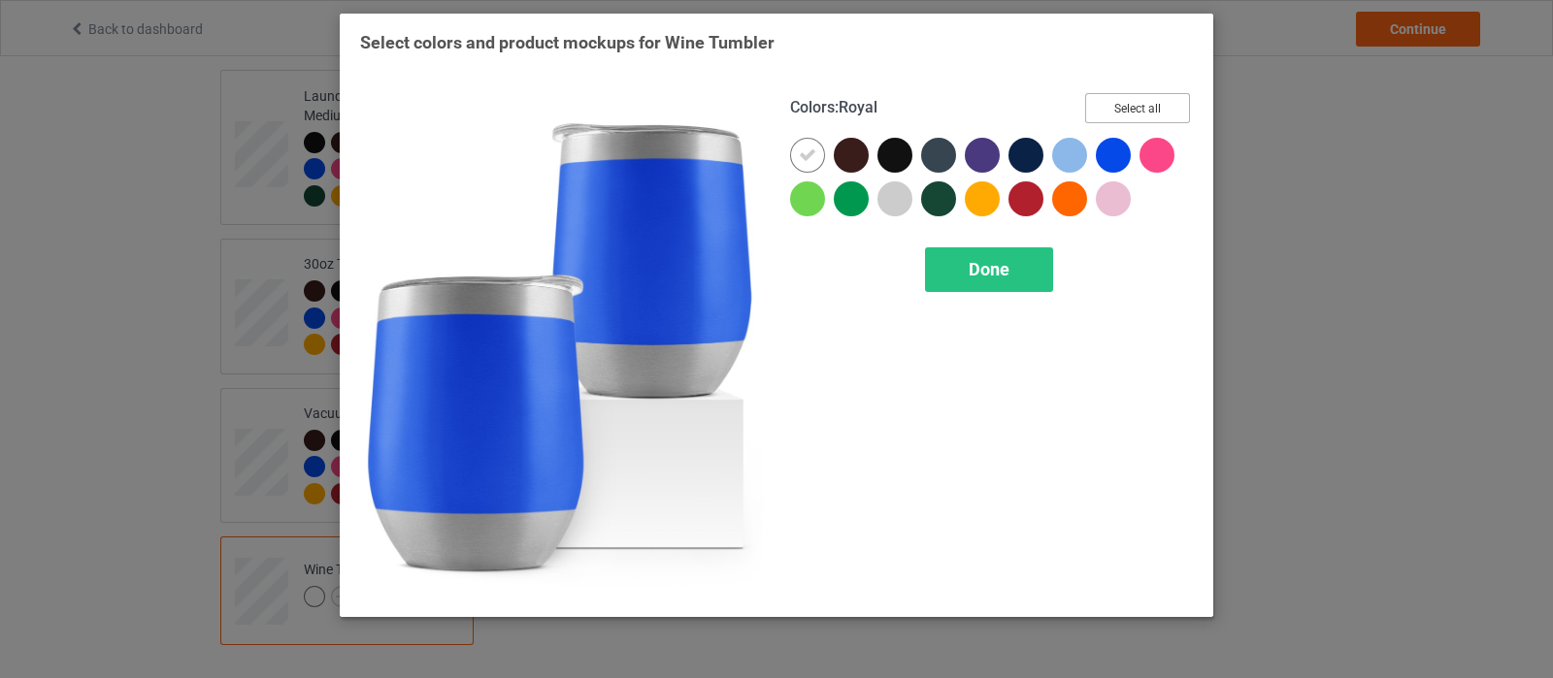
click at [1115, 105] on button "Select all" at bounding box center [1137, 108] width 105 height 30
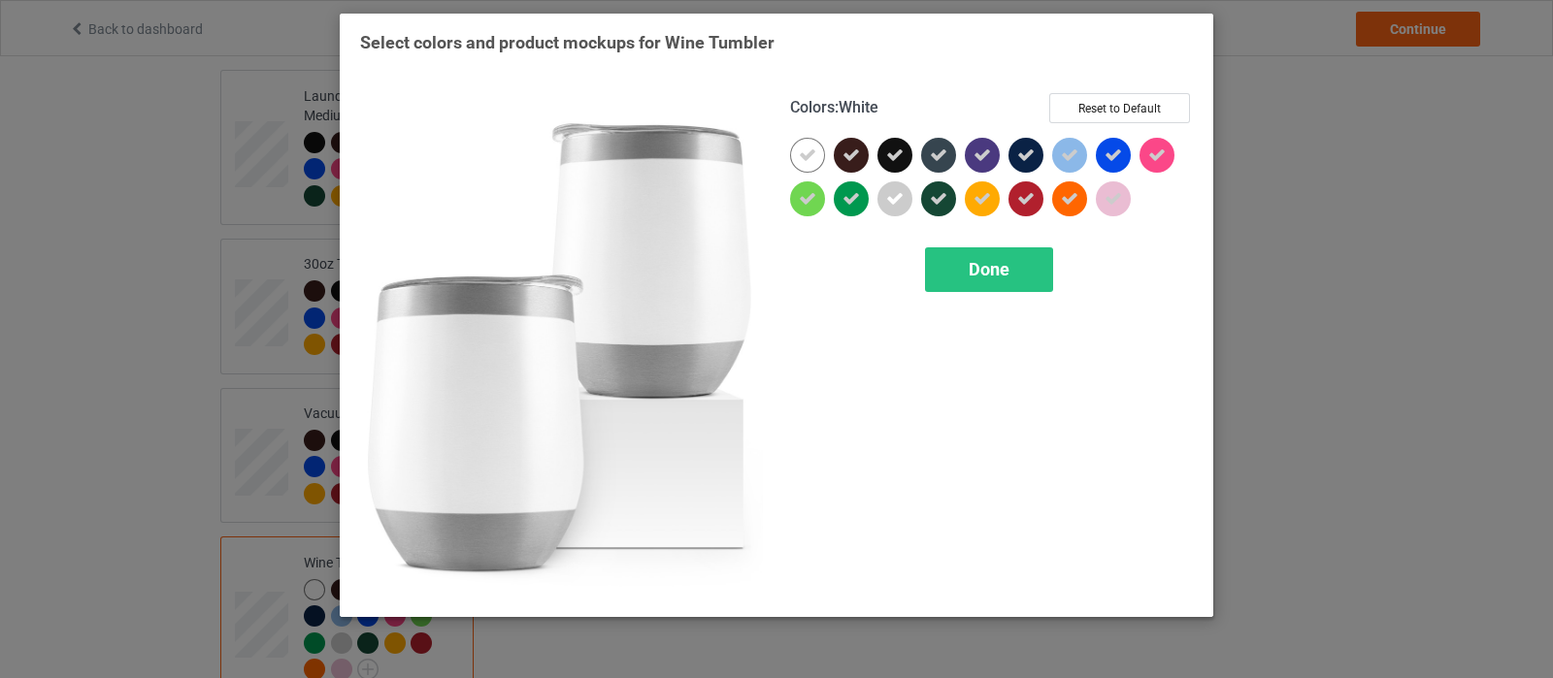
click at [807, 156] on icon at bounding box center [807, 155] width 17 height 17
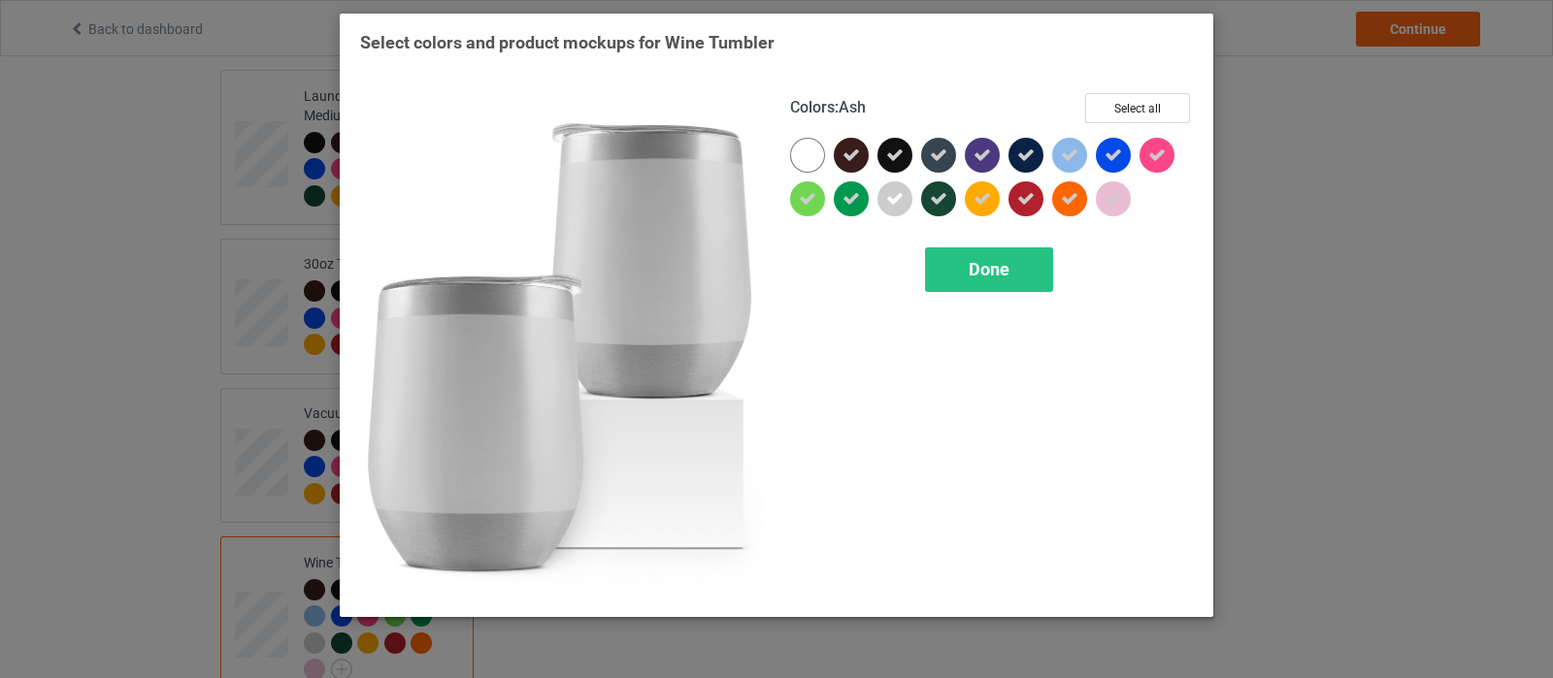
click at [903, 209] on div at bounding box center [894, 199] width 35 height 35
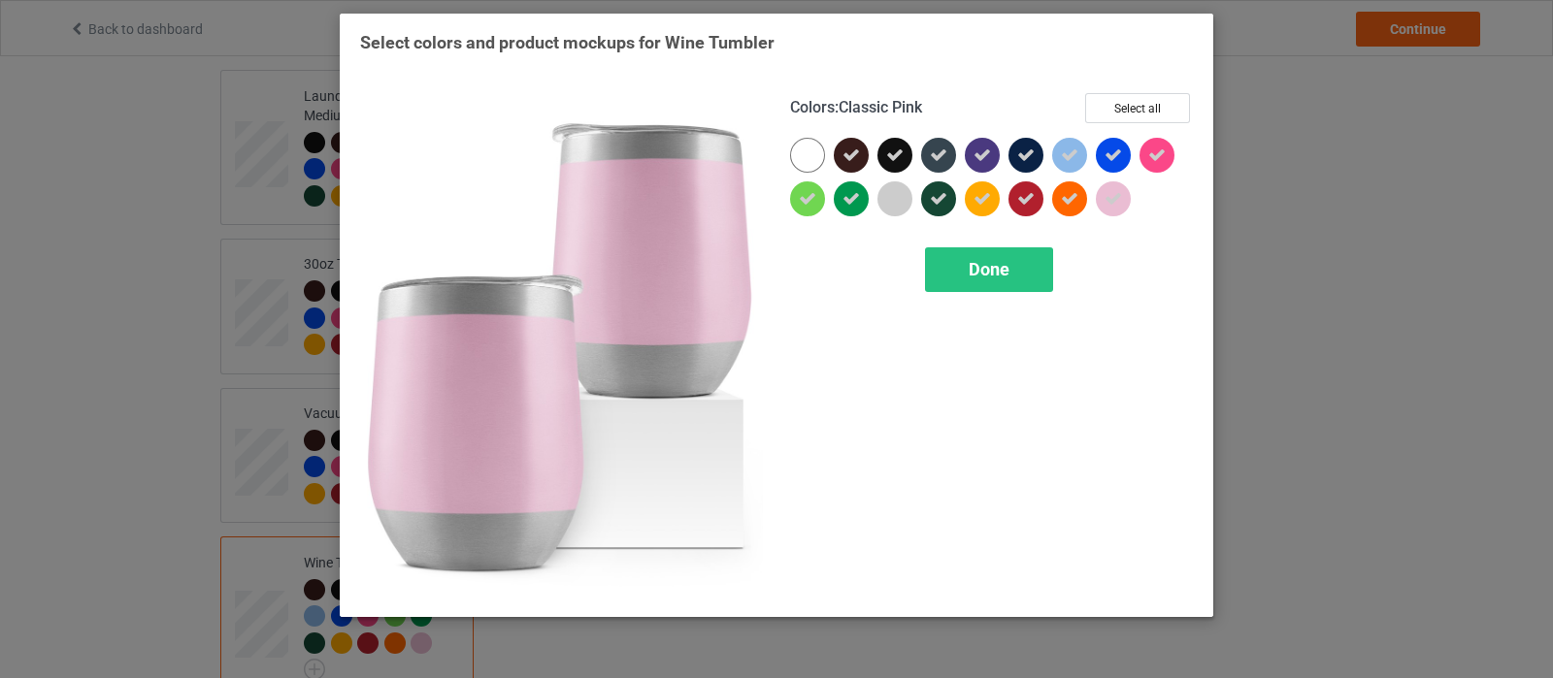
click at [1103, 206] on div at bounding box center [1113, 199] width 35 height 35
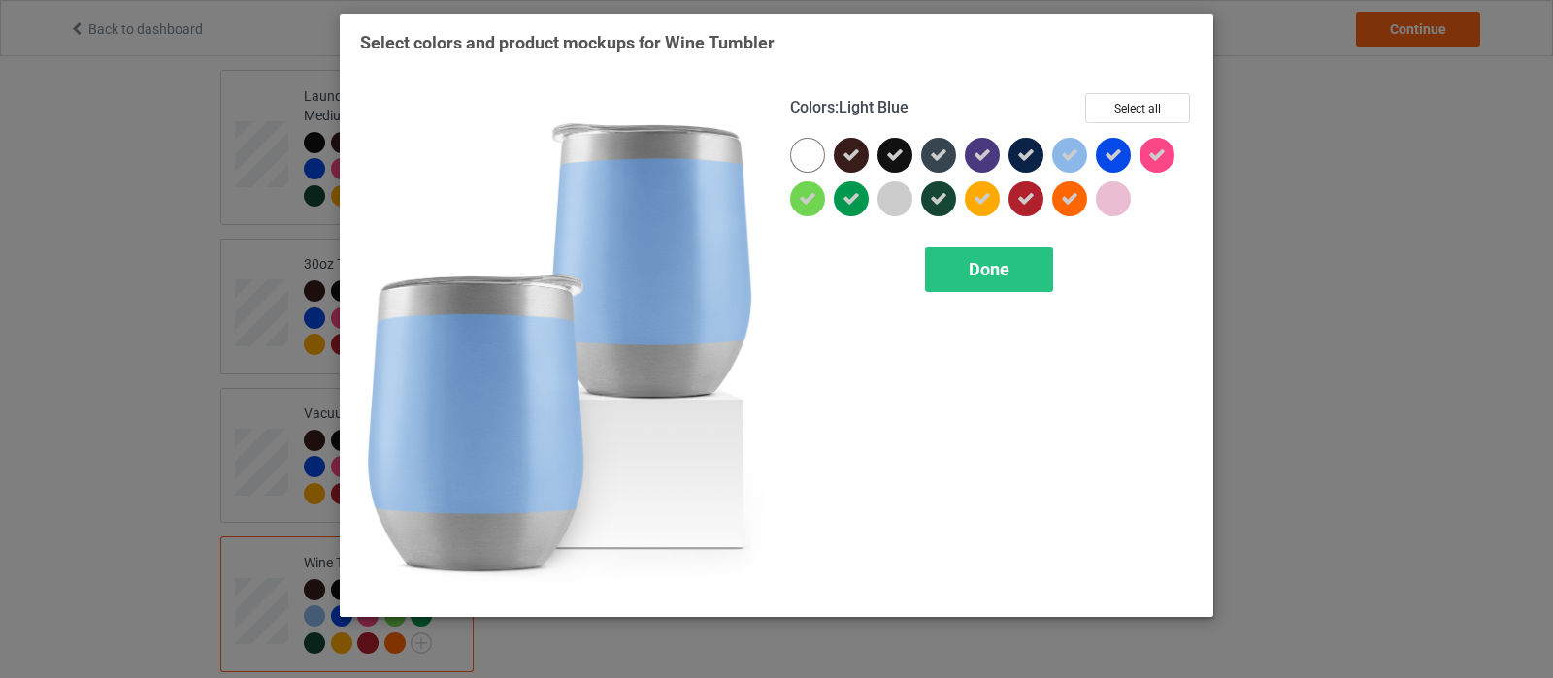
click at [1074, 164] on div at bounding box center [1069, 155] width 35 height 35
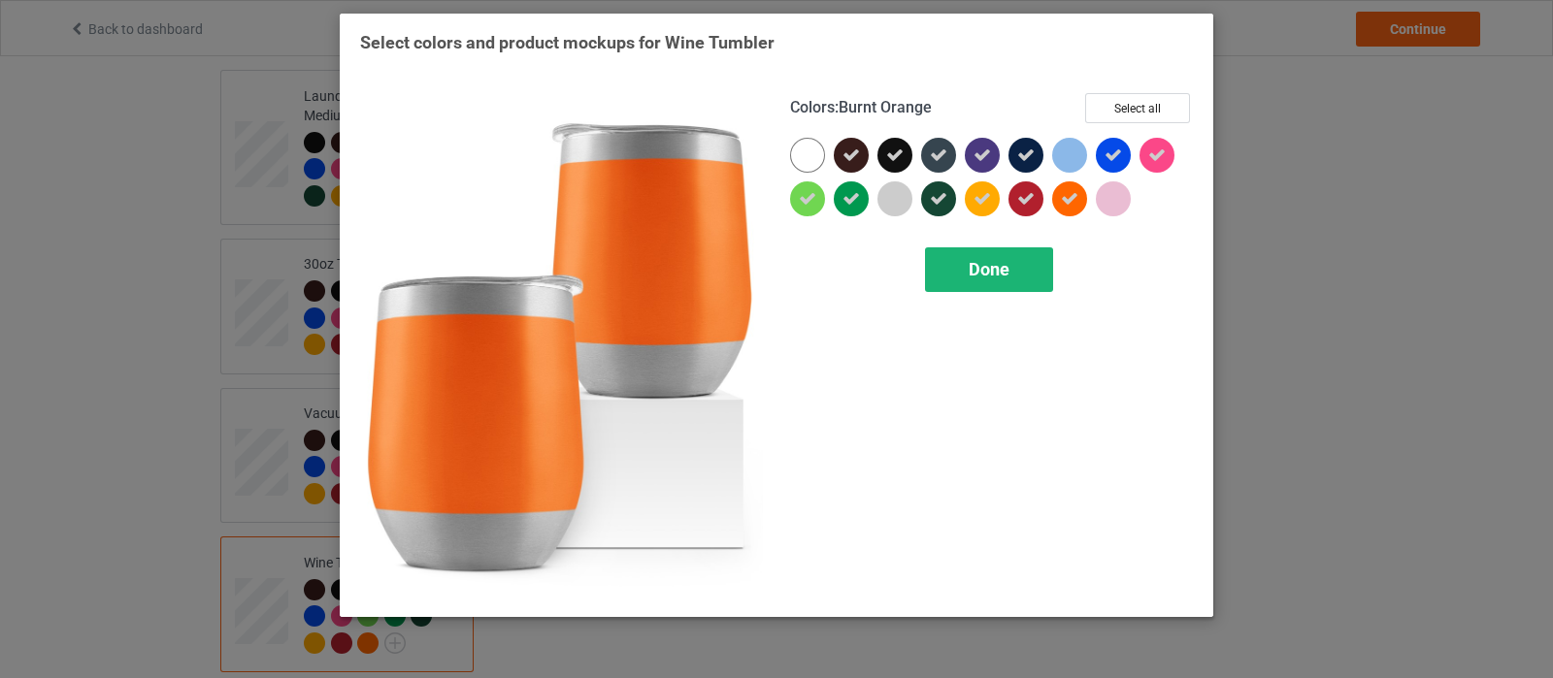
click at [976, 274] on span "Done" at bounding box center [989, 269] width 41 height 20
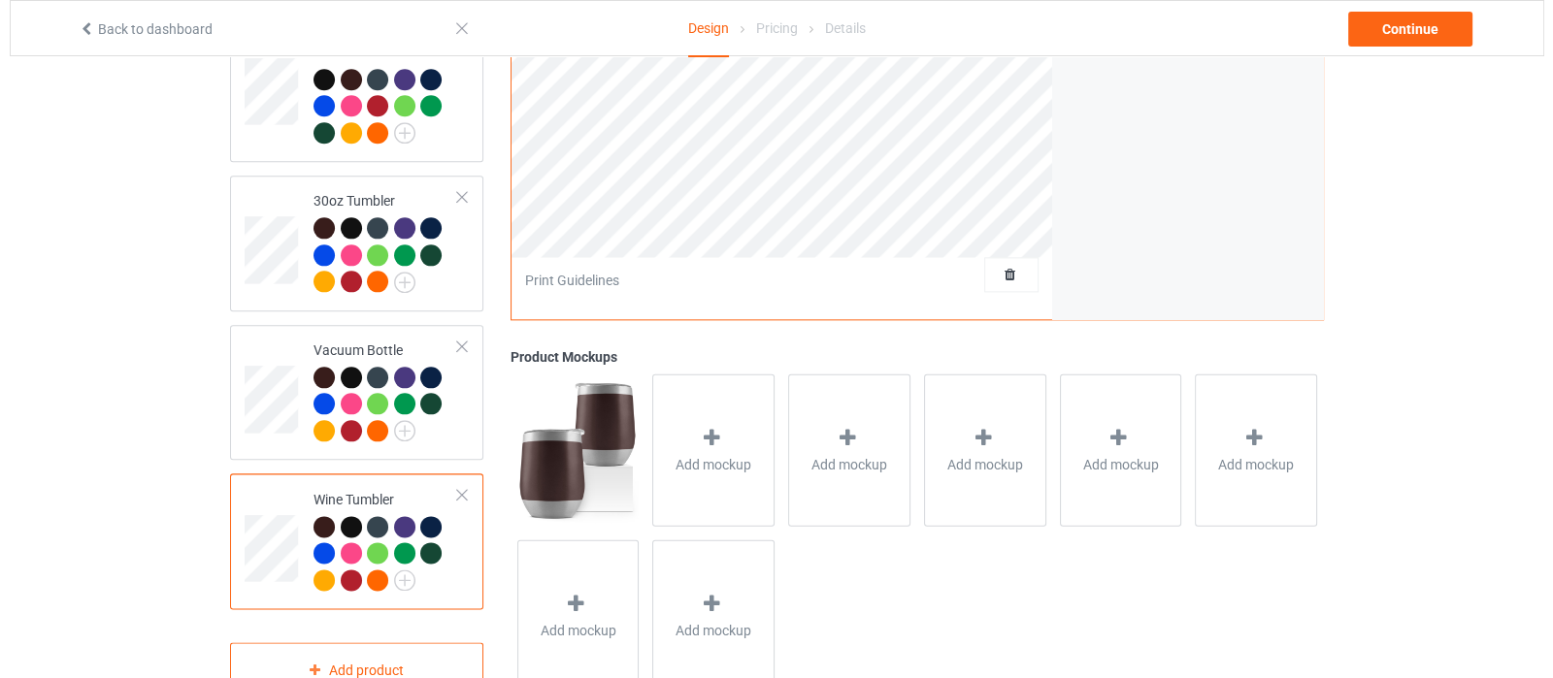
scroll to position [3009, 0]
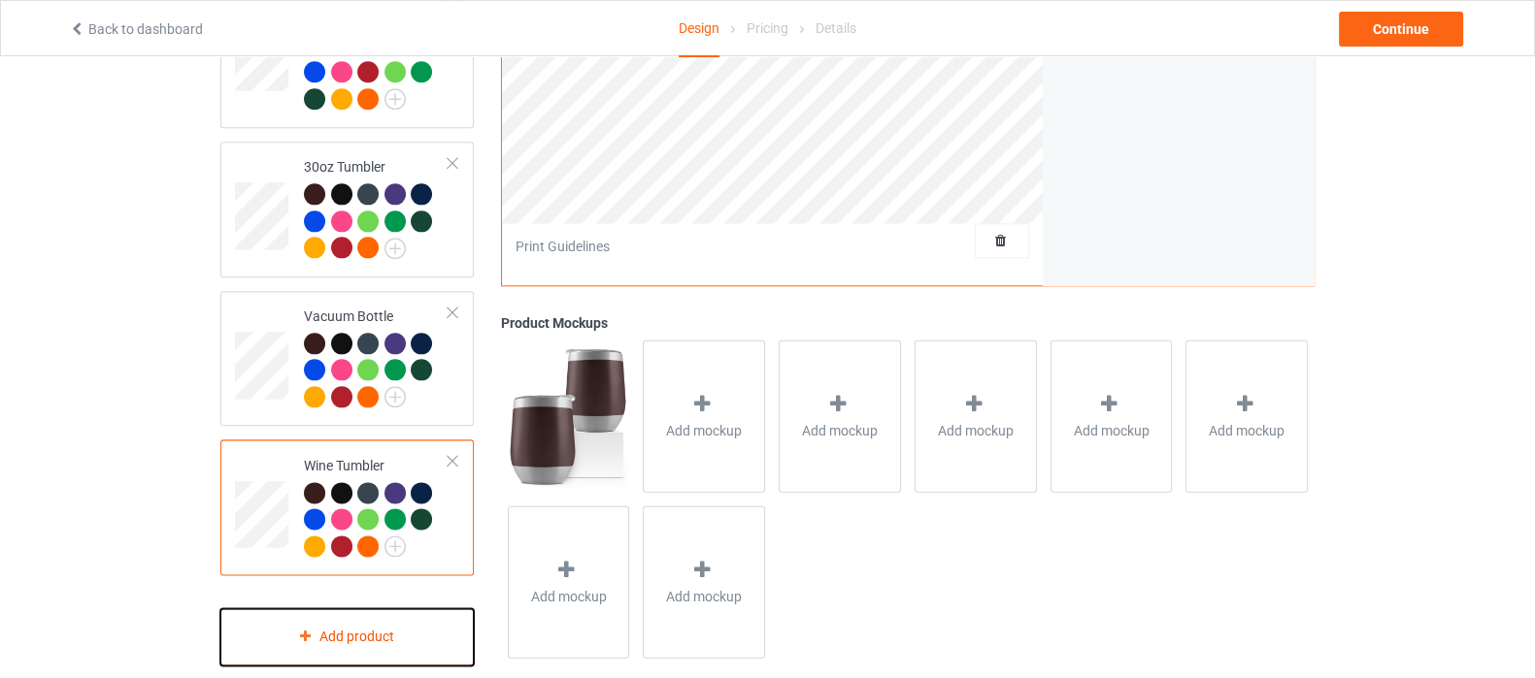
click at [384, 620] on div "Add product" at bounding box center [346, 637] width 253 height 57
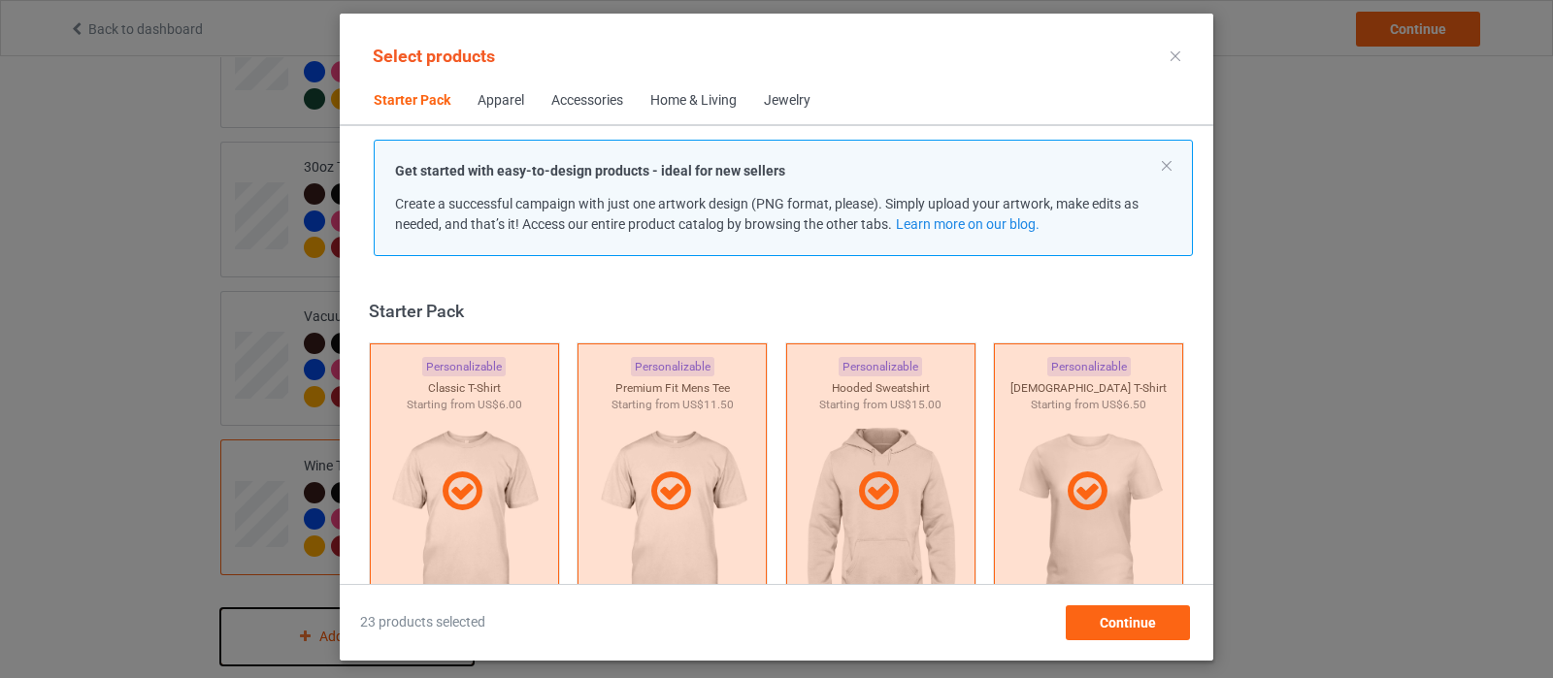
scroll to position [23, 0]
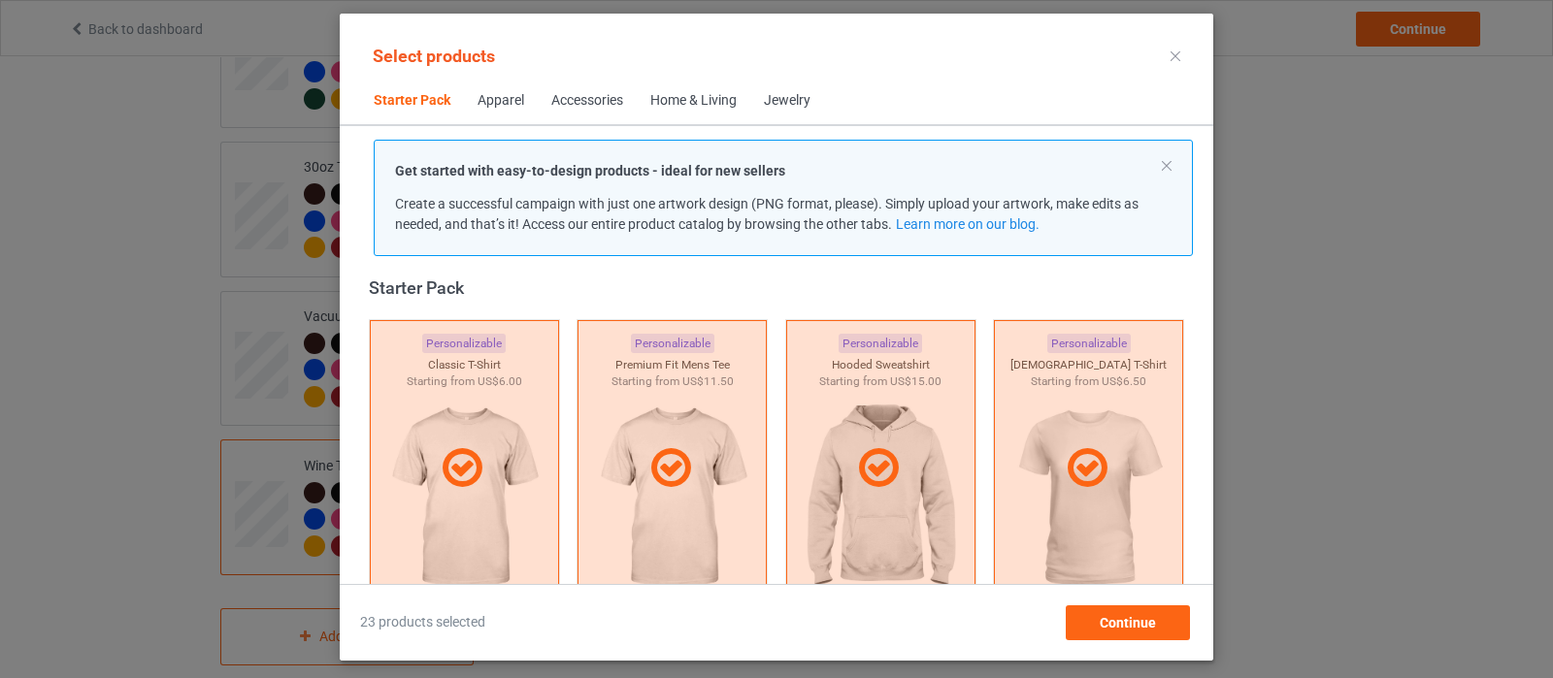
click at [1172, 159] on div "Get started with easy-to-design products - ideal for new sellers Create a succe…" at bounding box center [783, 198] width 819 height 116
click at [1165, 165] on button at bounding box center [1167, 166] width 10 height 10
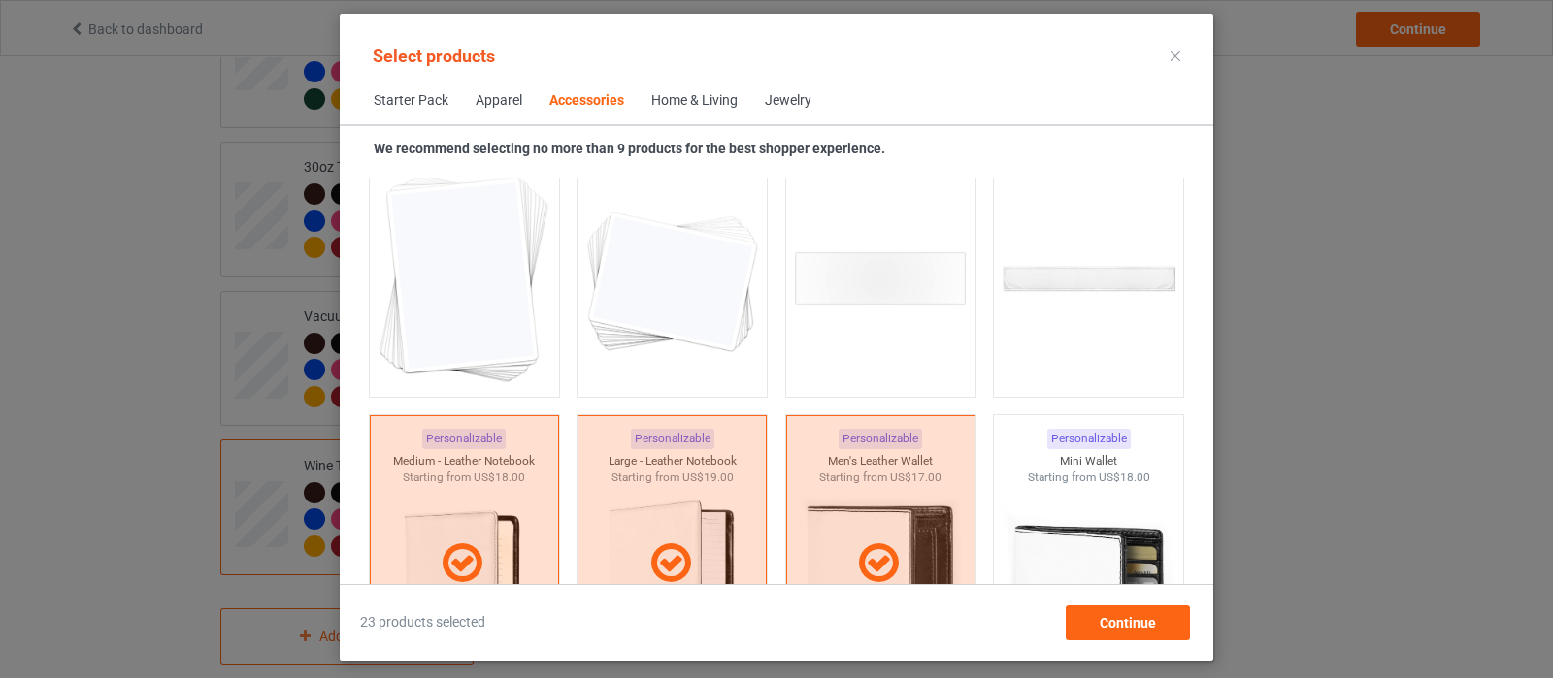
scroll to position [7789, 0]
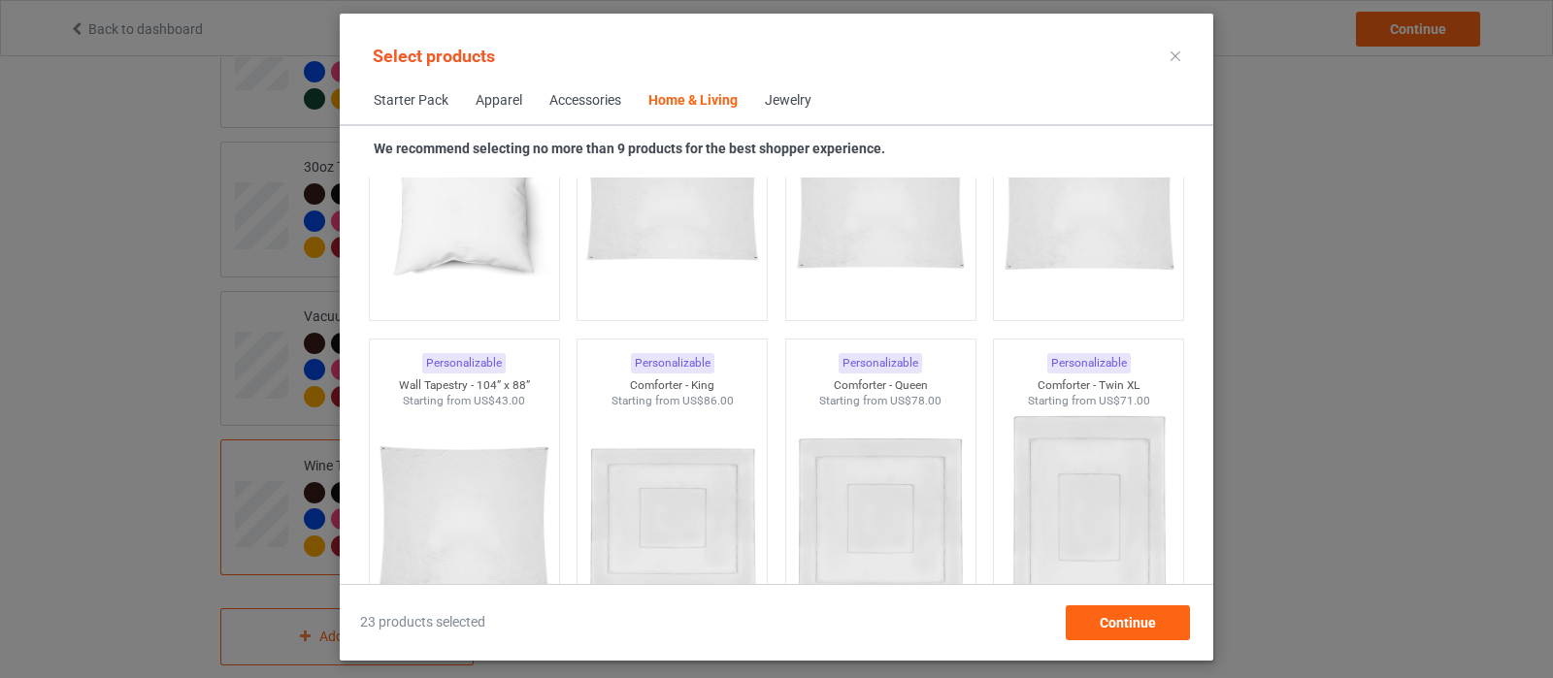
scroll to position [10095, 0]
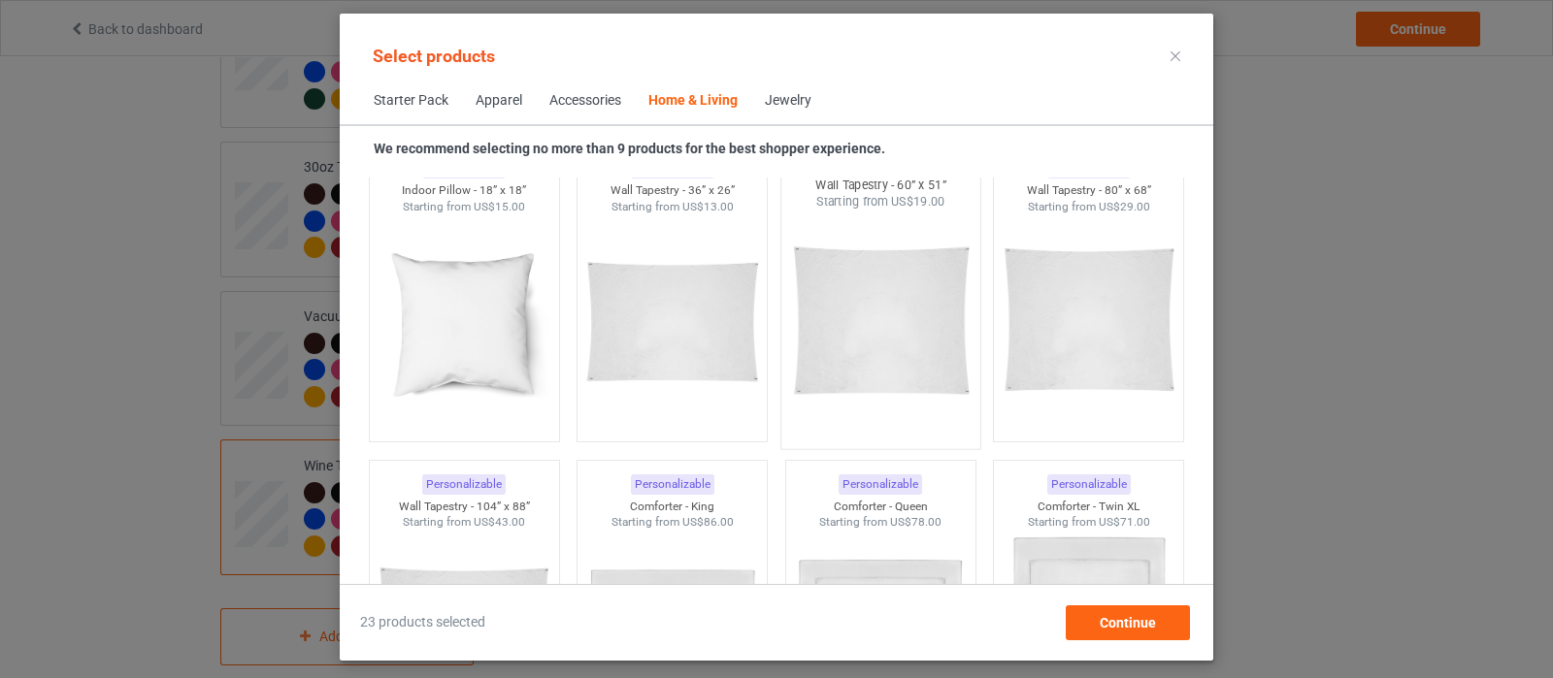
click at [912, 325] on img at bounding box center [880, 325] width 182 height 228
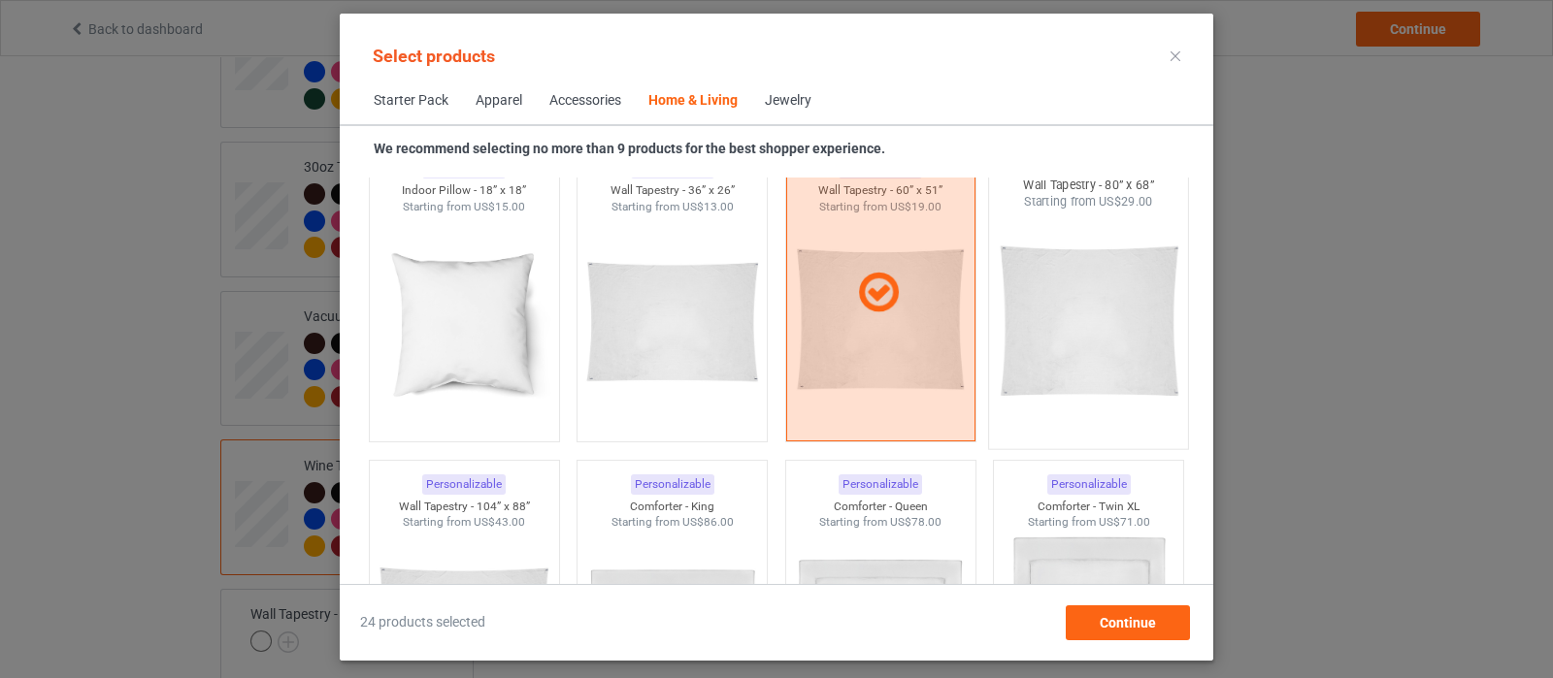
click at [1047, 306] on img at bounding box center [1089, 325] width 182 height 228
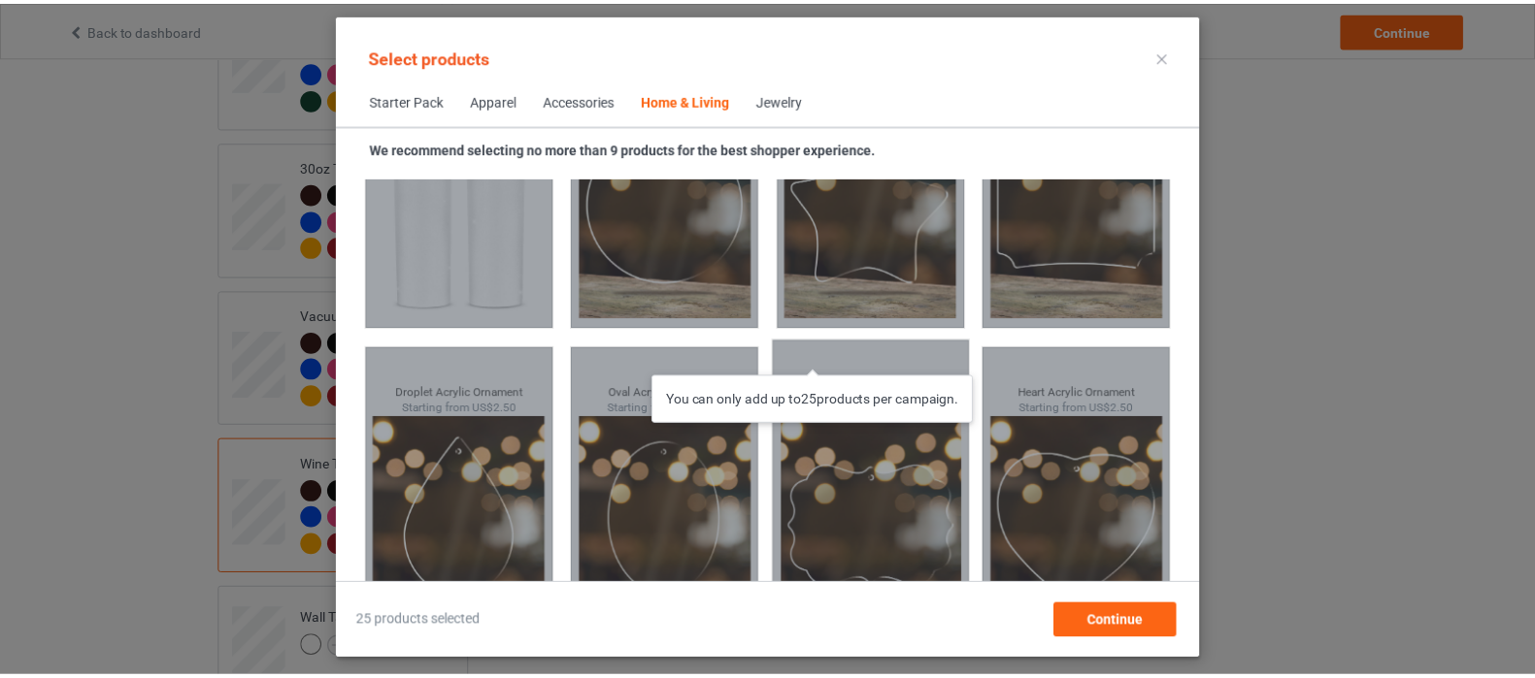
scroll to position [15211, 0]
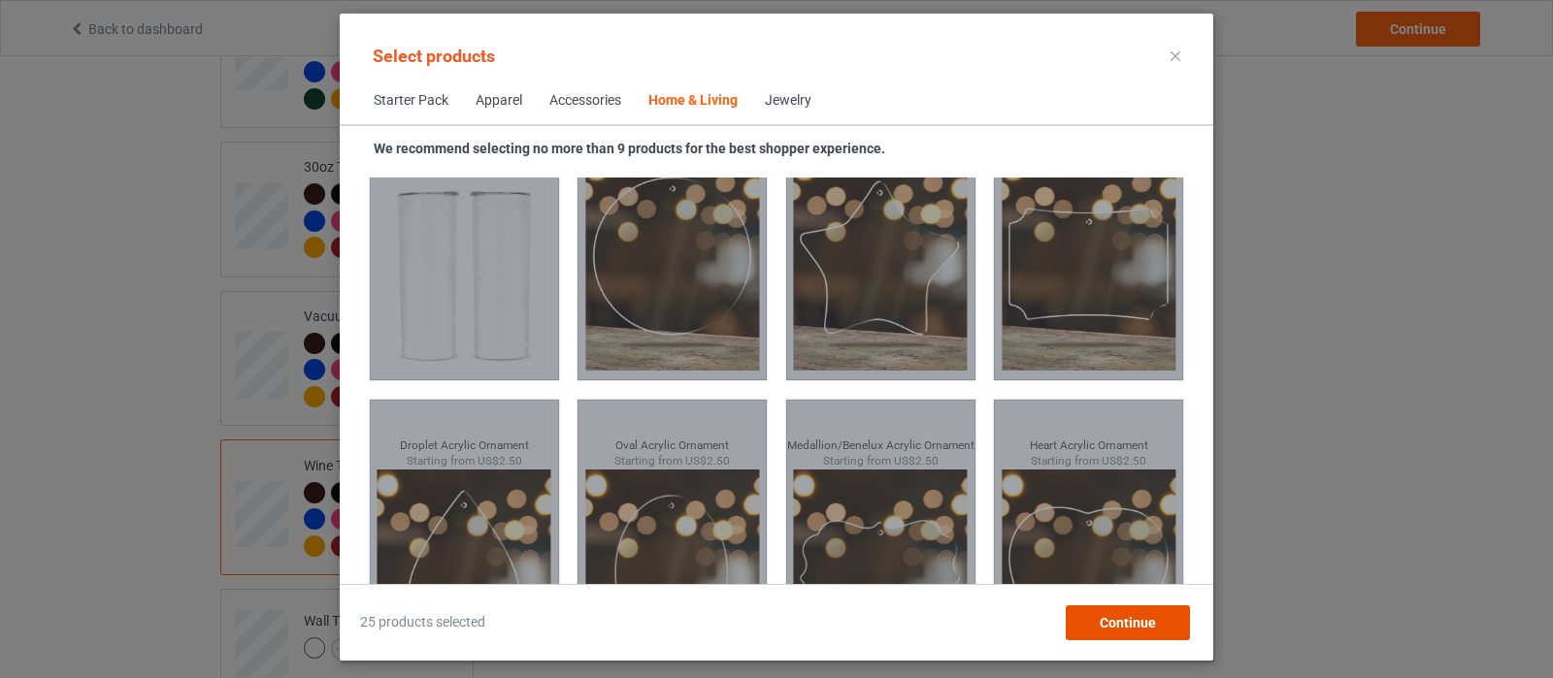
click at [1124, 625] on span "Continue" at bounding box center [1128, 623] width 56 height 16
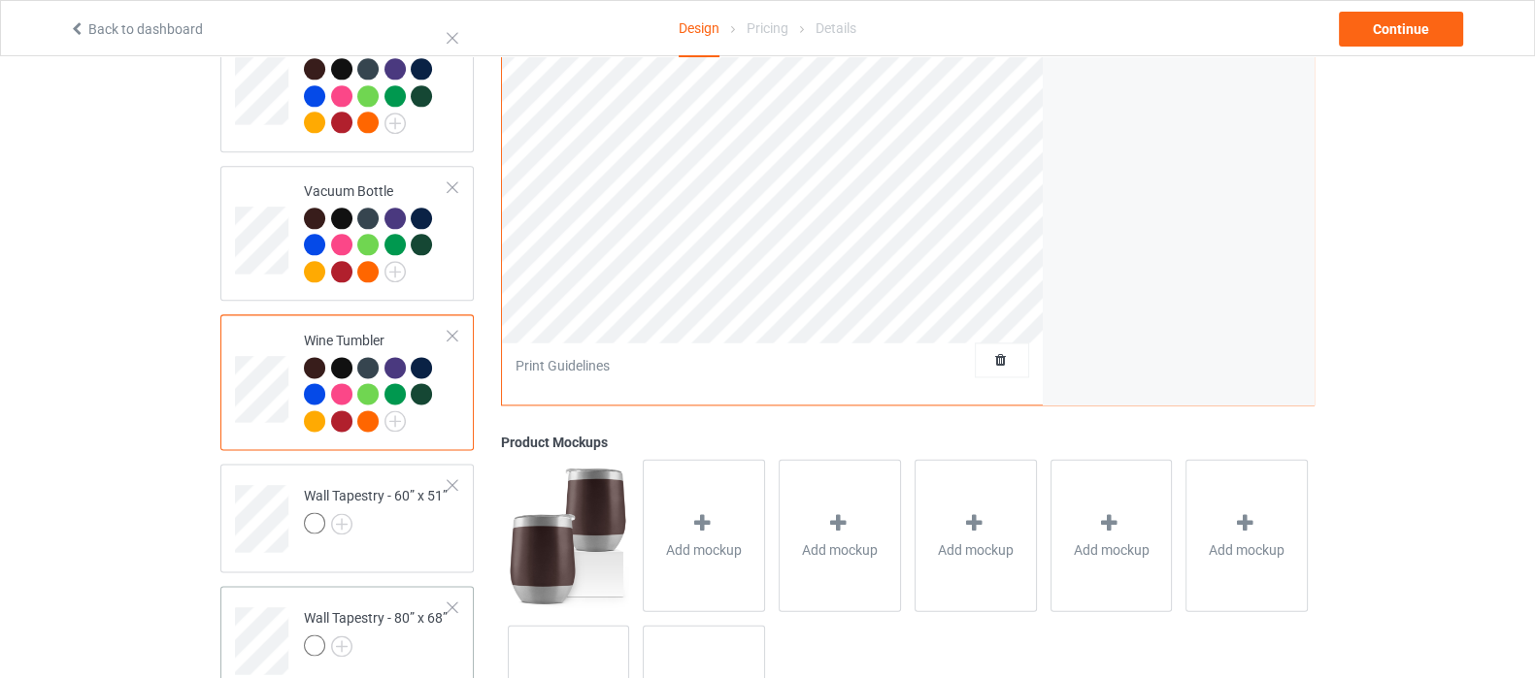
scroll to position [3252, 0]
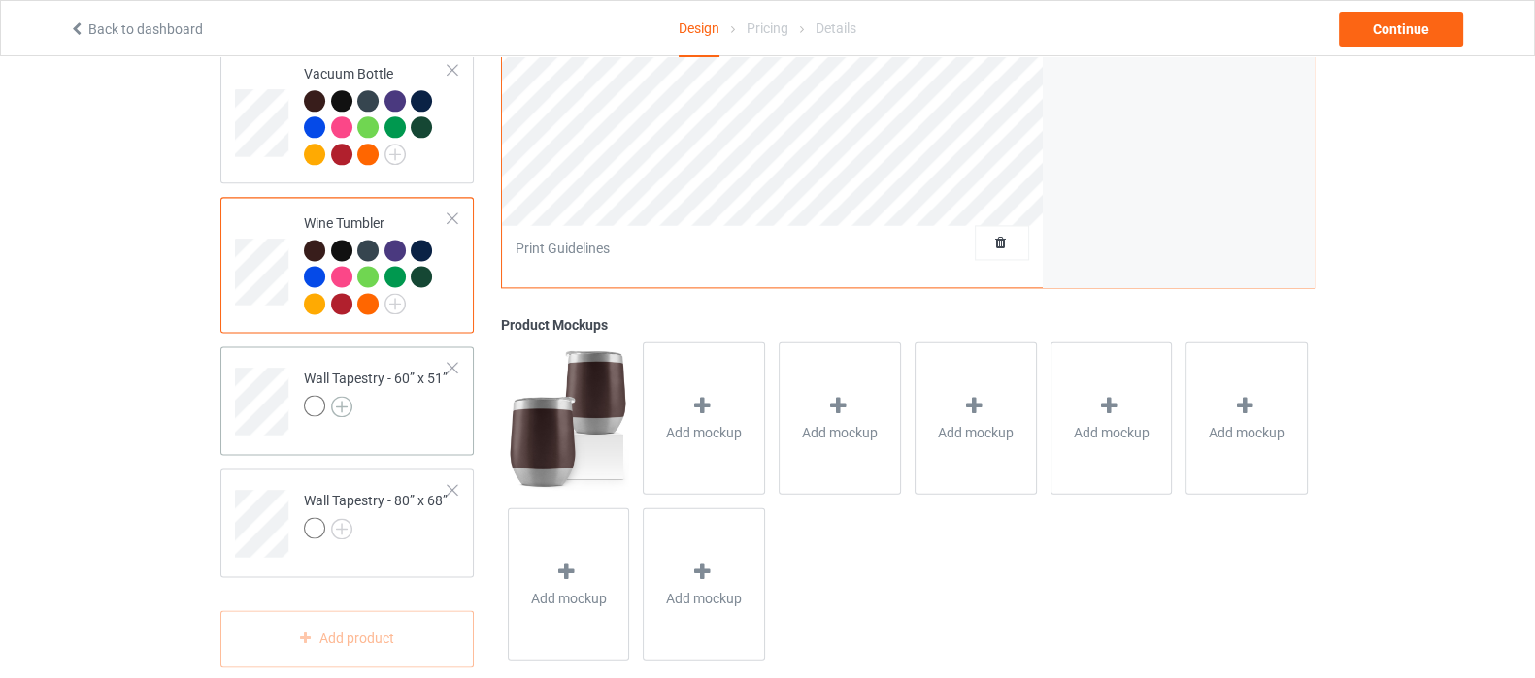
click at [345, 396] on img at bounding box center [341, 406] width 21 height 21
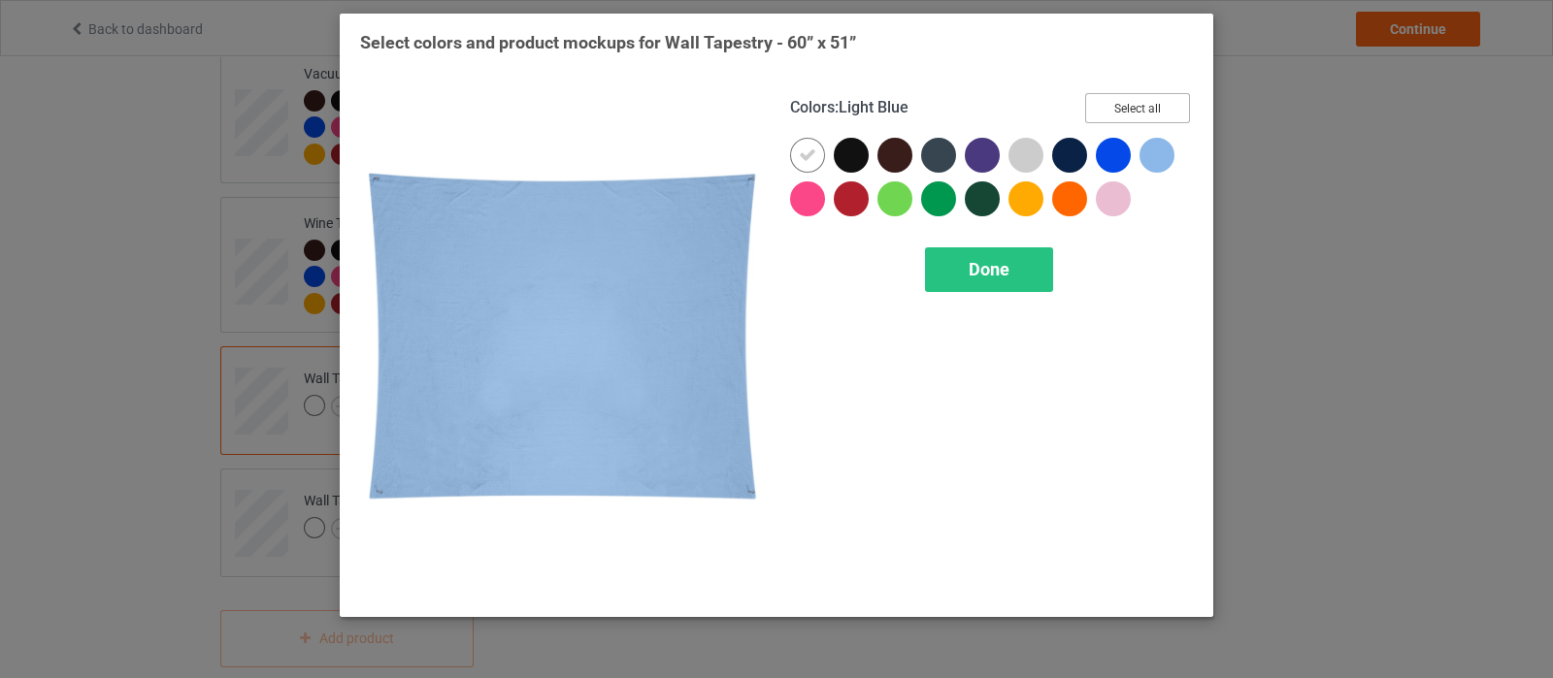
click at [1149, 110] on button "Select all" at bounding box center [1137, 108] width 105 height 30
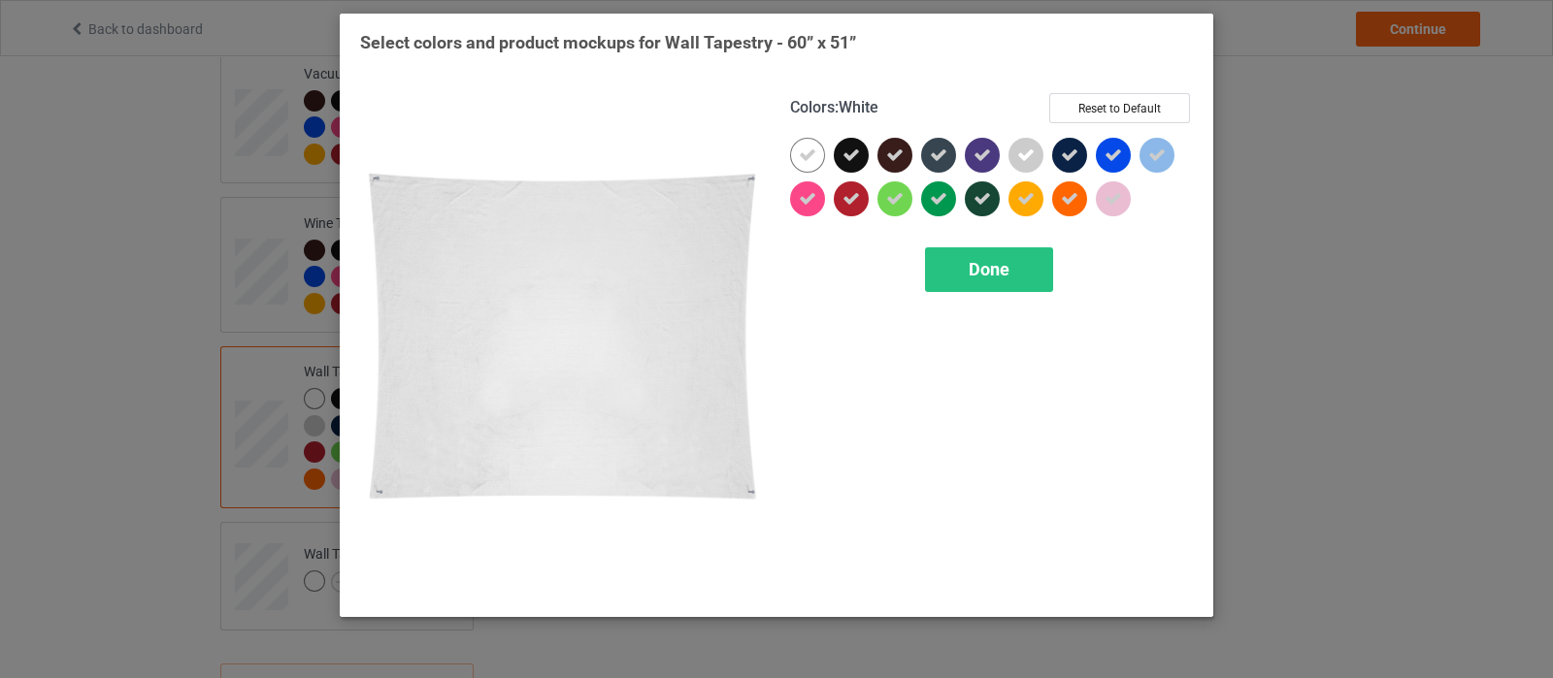
drag, startPoint x: 811, startPoint y: 148, endPoint x: 1056, endPoint y: 159, distance: 245.9
click at [813, 148] on icon at bounding box center [807, 155] width 17 height 17
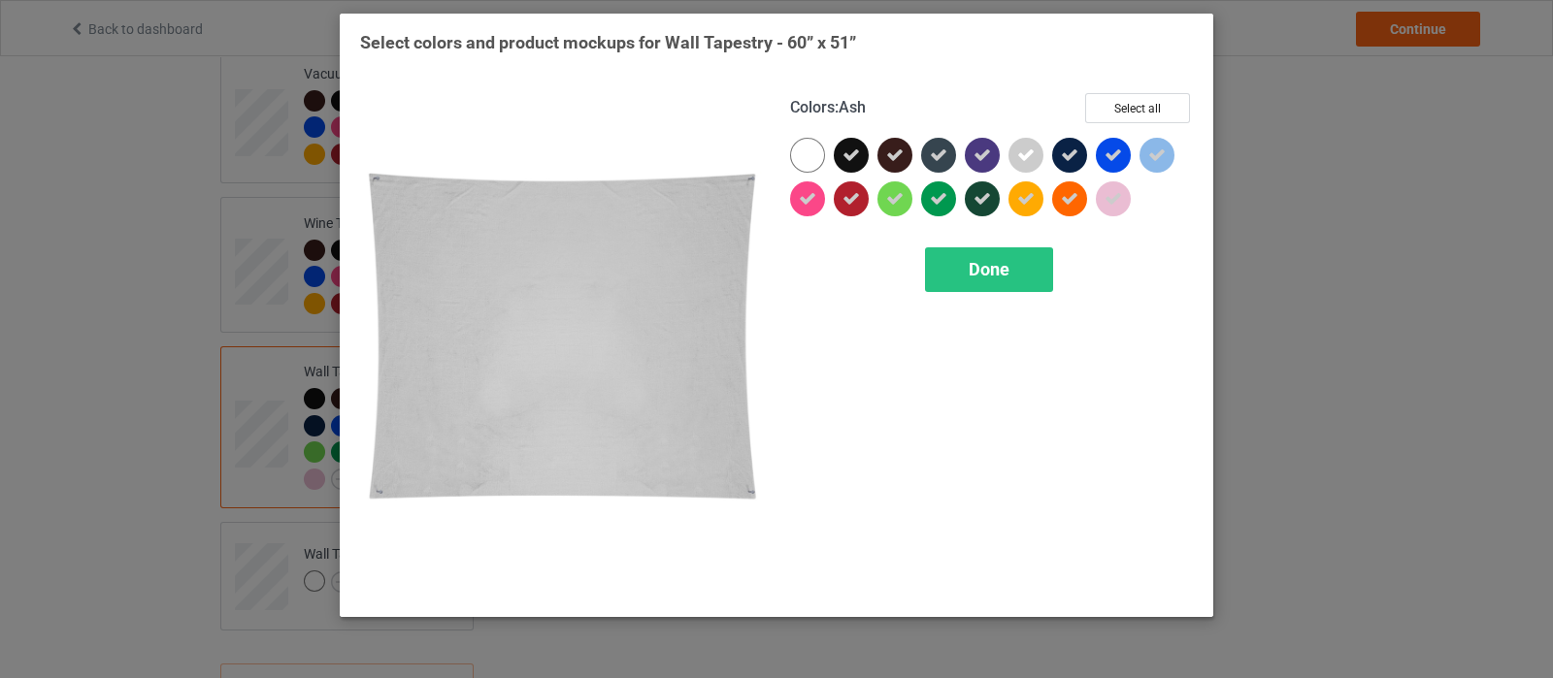
click at [1032, 156] on icon at bounding box center [1025, 155] width 17 height 17
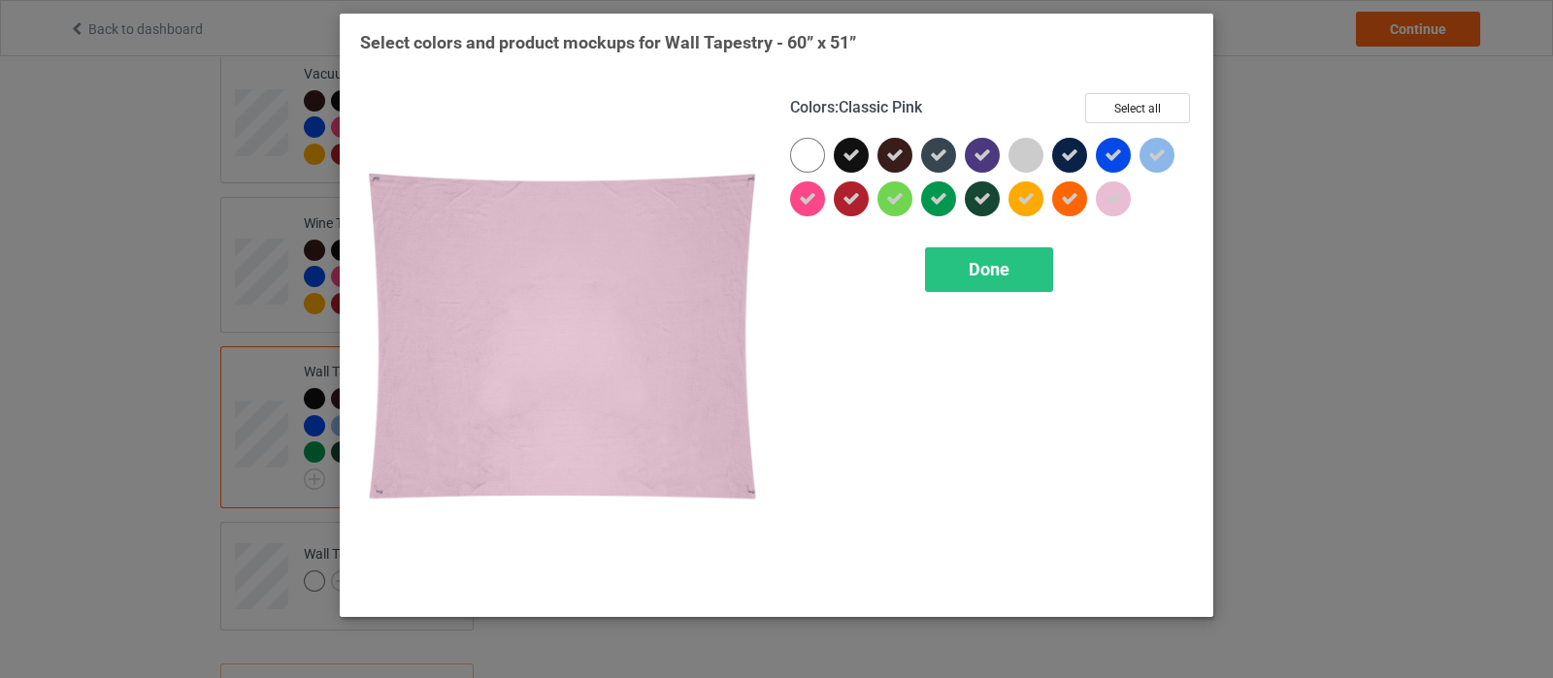
click at [1114, 207] on icon at bounding box center [1113, 198] width 17 height 17
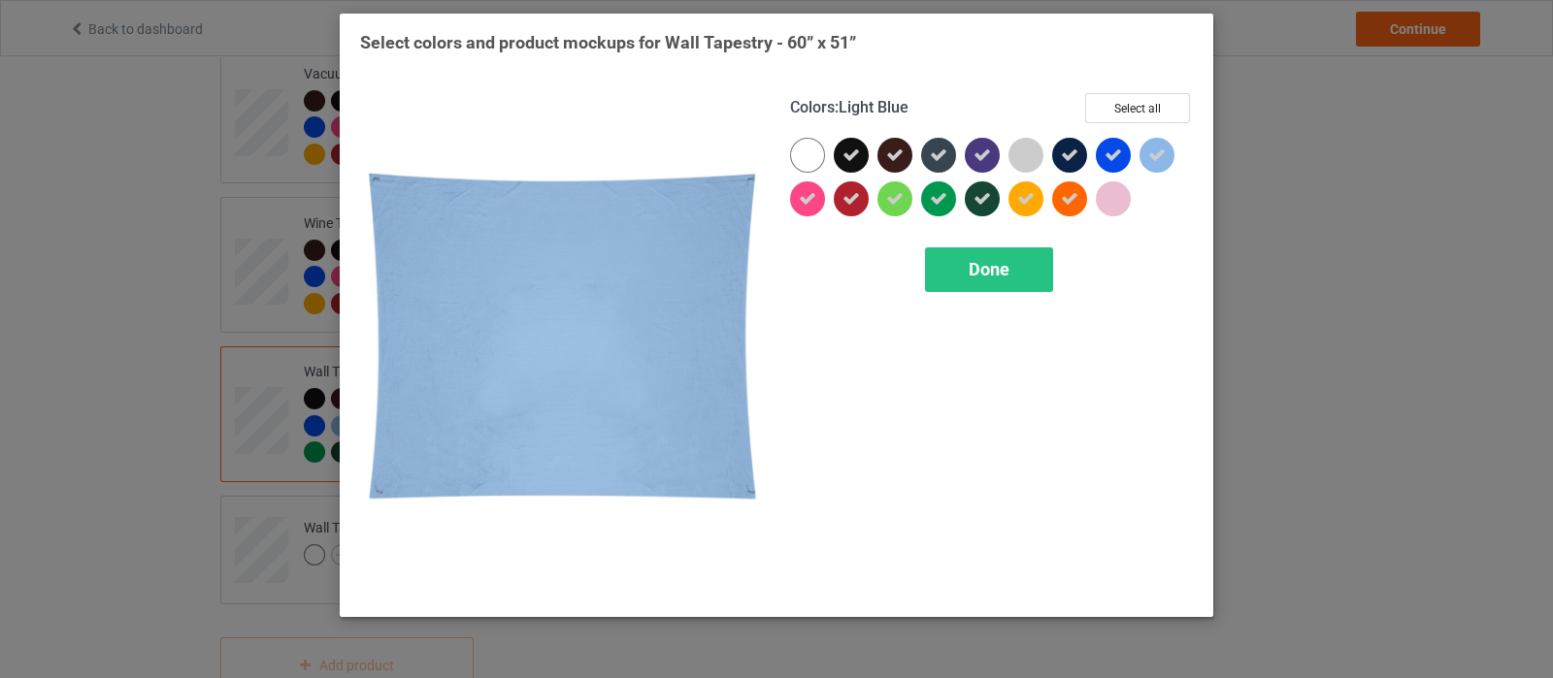
click at [1167, 162] on div at bounding box center [1157, 155] width 35 height 35
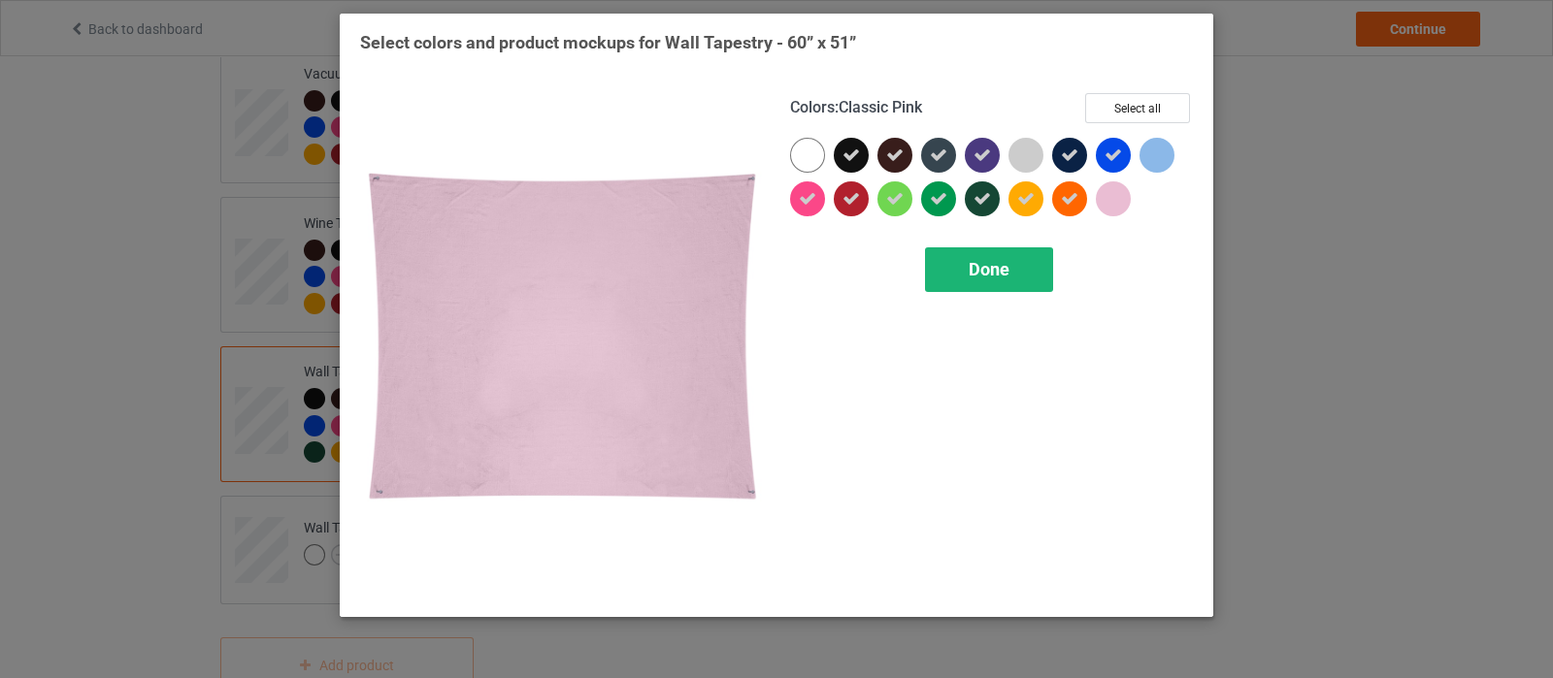
click at [984, 272] on span "Done" at bounding box center [989, 269] width 41 height 20
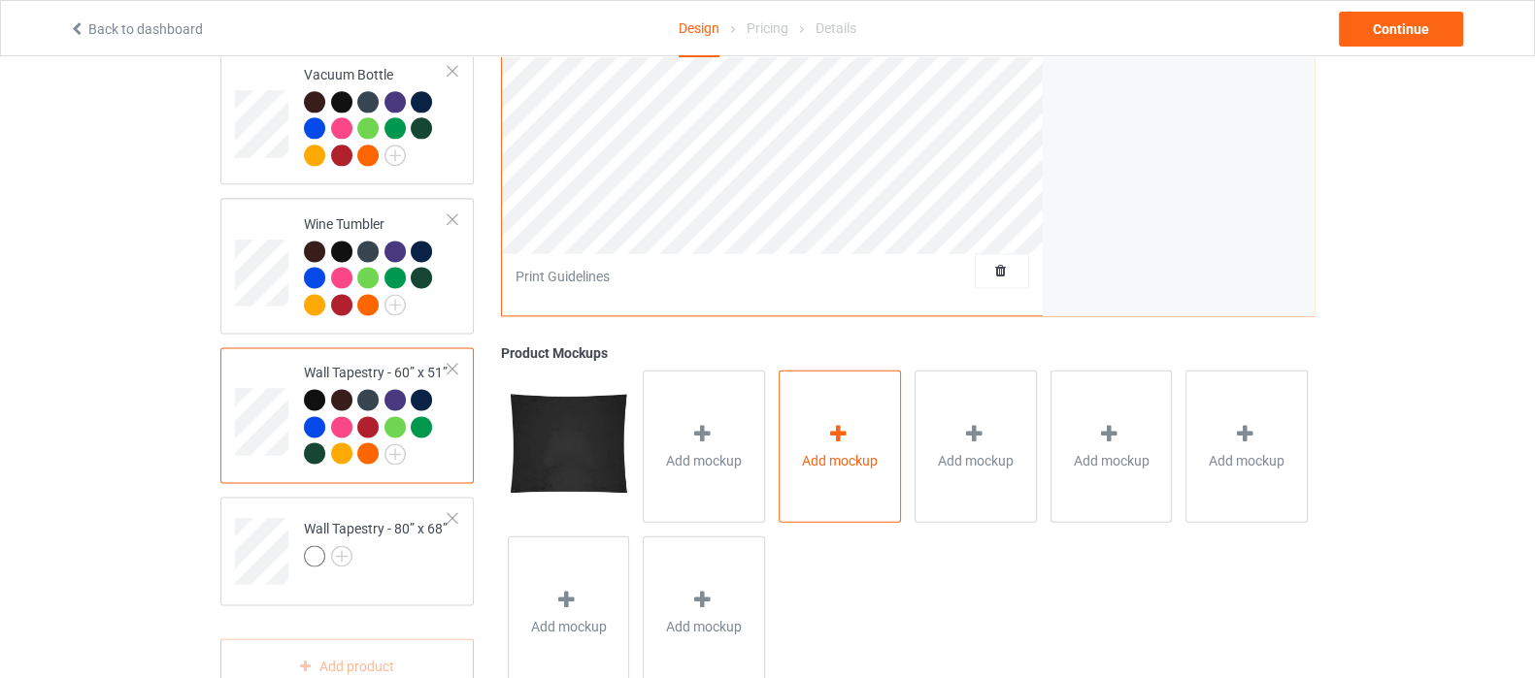
scroll to position [2766, 0]
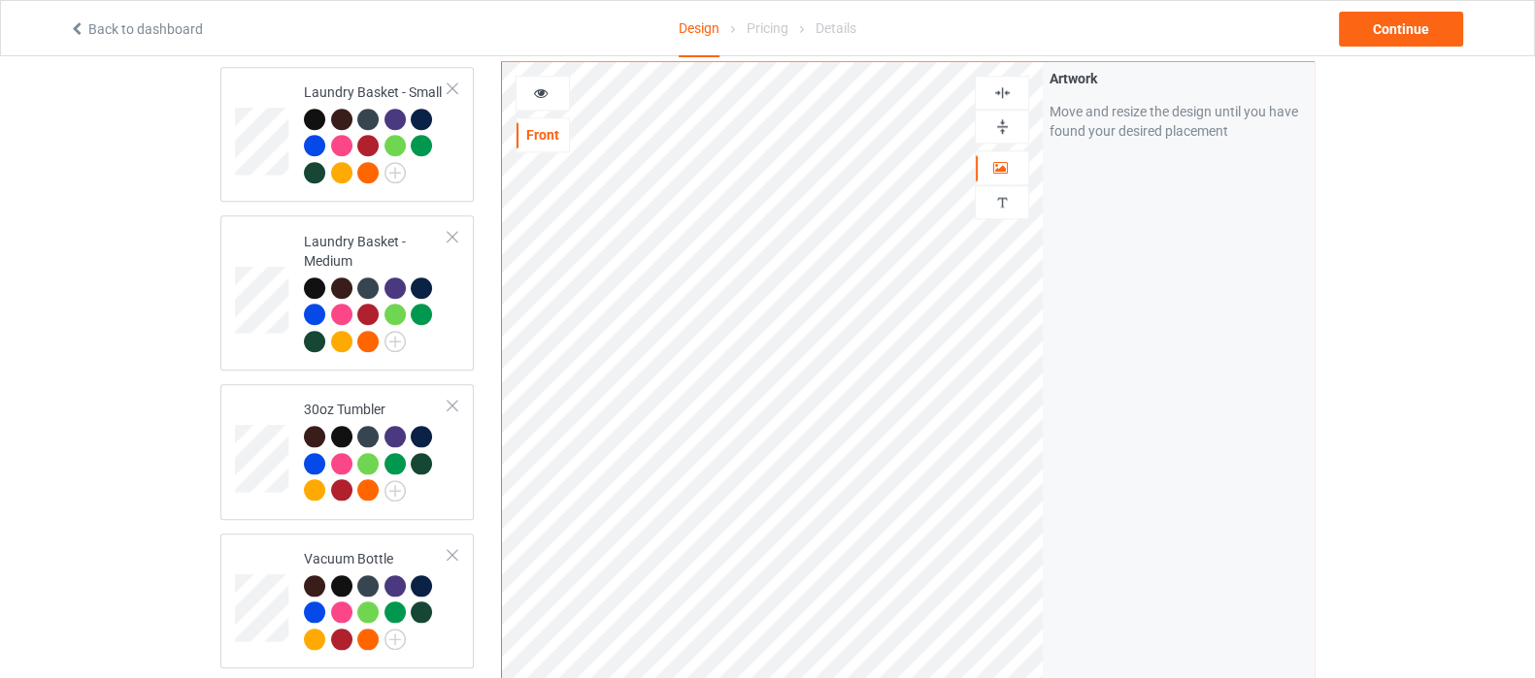
click at [998, 118] on img at bounding box center [1002, 126] width 18 height 18
click at [1006, 83] on img at bounding box center [1002, 92] width 18 height 18
click at [1008, 84] on img at bounding box center [1002, 92] width 18 height 18
click at [999, 123] on img at bounding box center [1002, 126] width 18 height 18
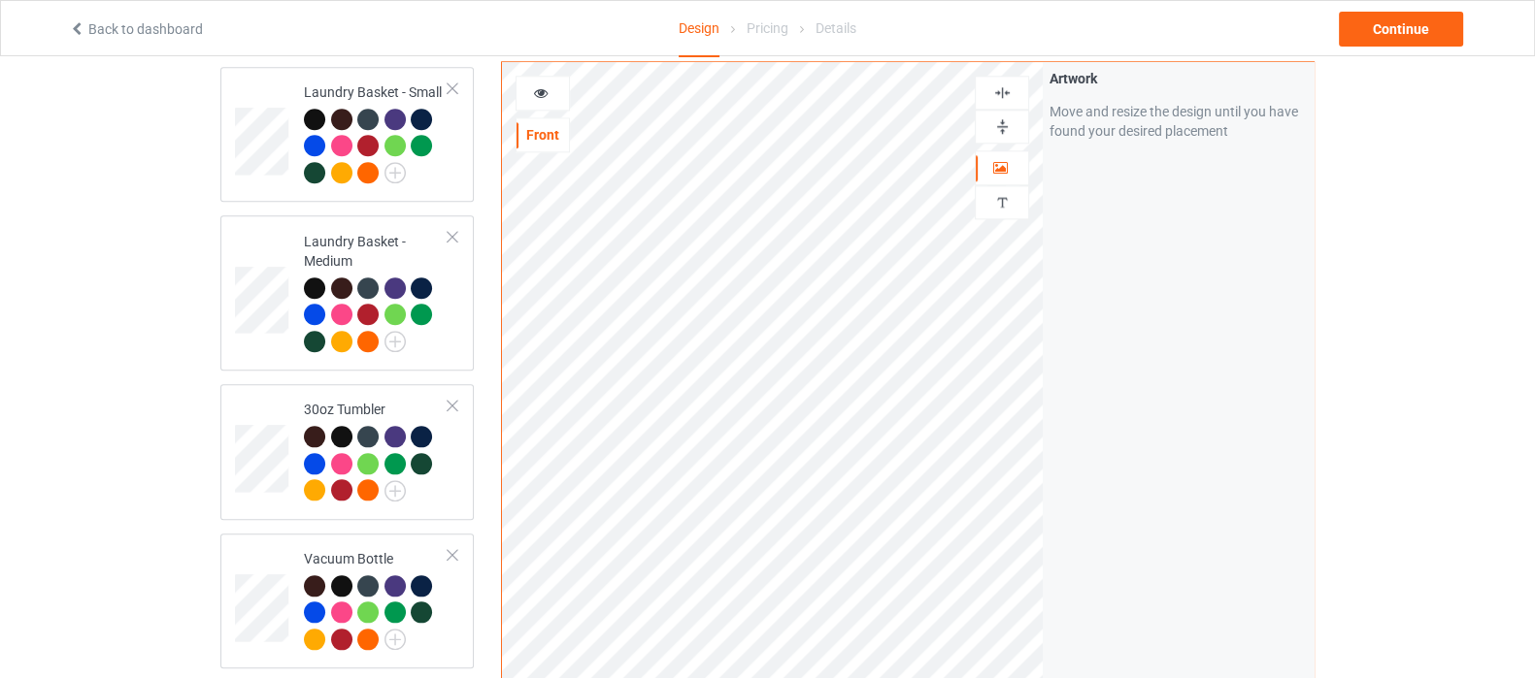
click at [999, 123] on img at bounding box center [1002, 126] width 18 height 18
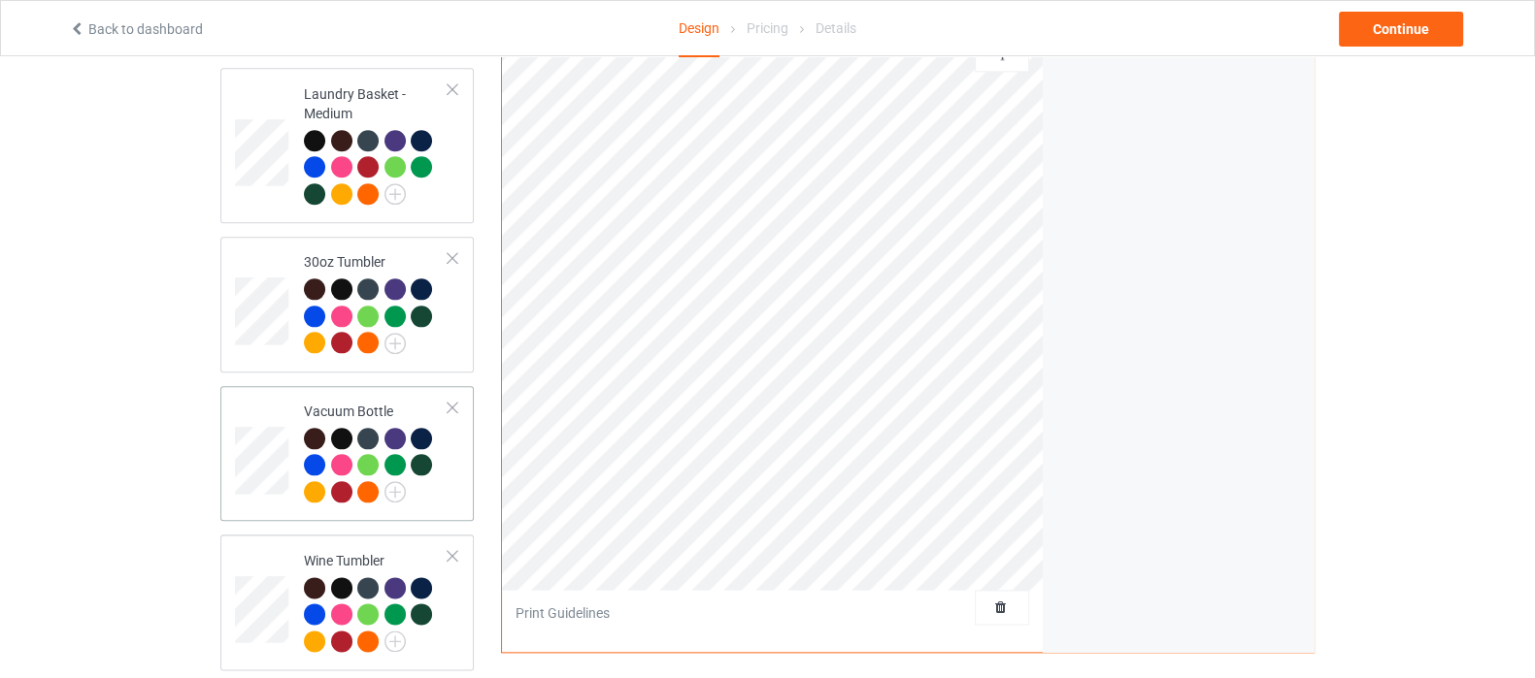
scroll to position [3252, 0]
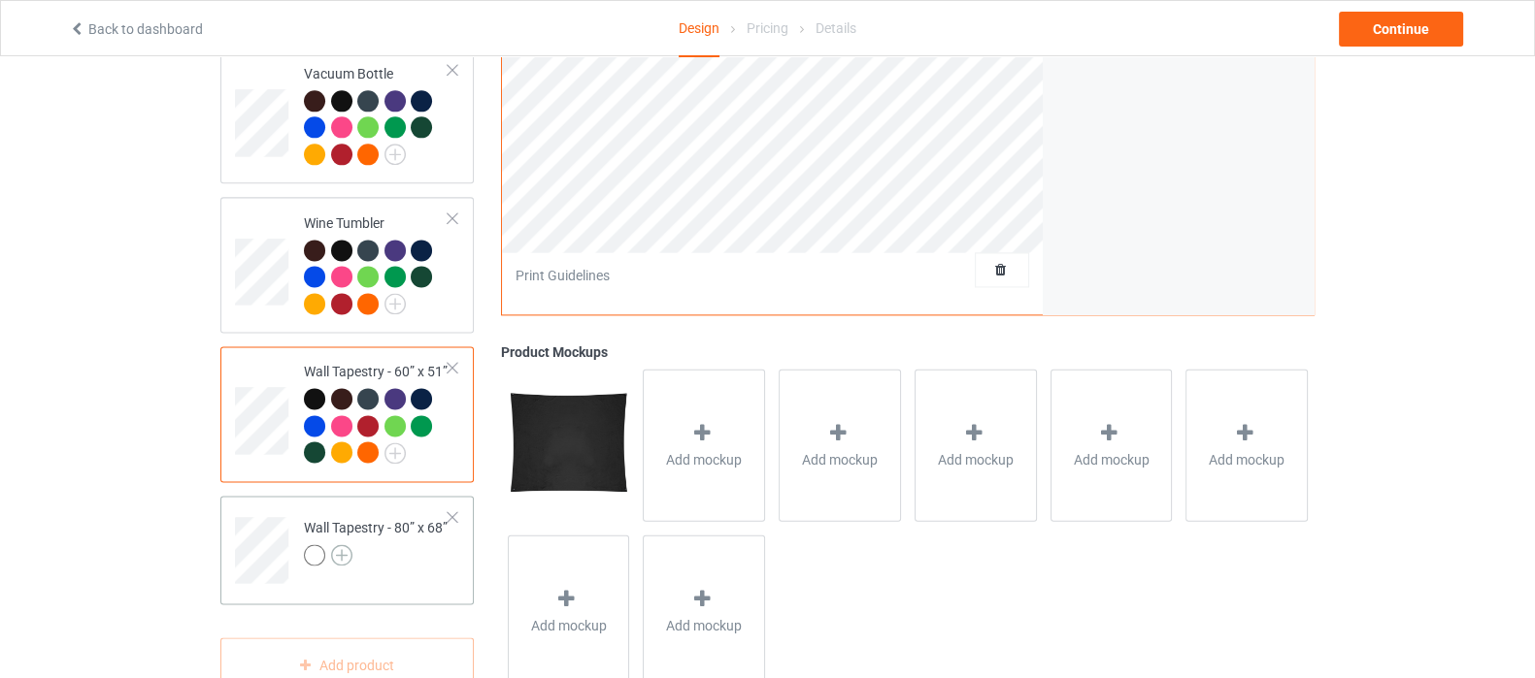
click at [347, 560] on img at bounding box center [341, 555] width 21 height 21
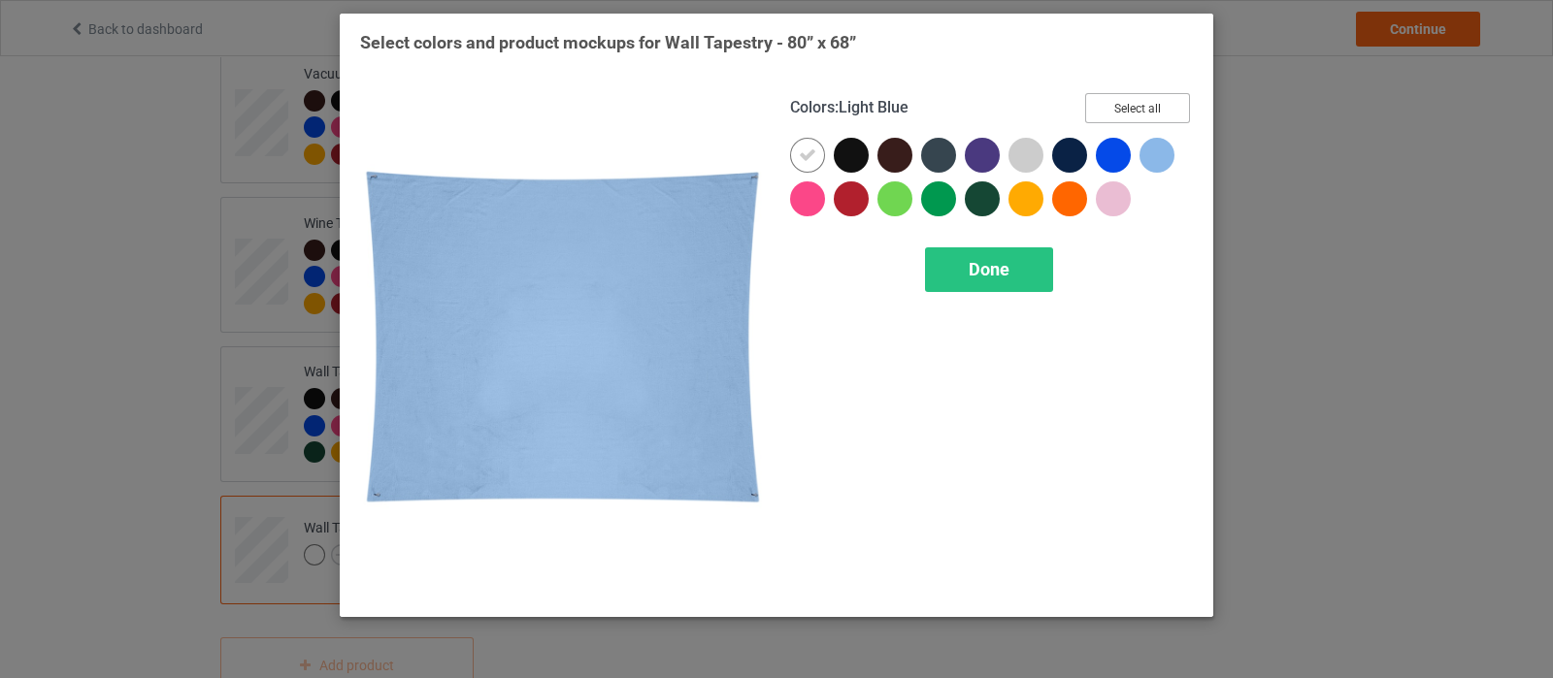
click at [1147, 107] on button "Select all" at bounding box center [1137, 108] width 105 height 30
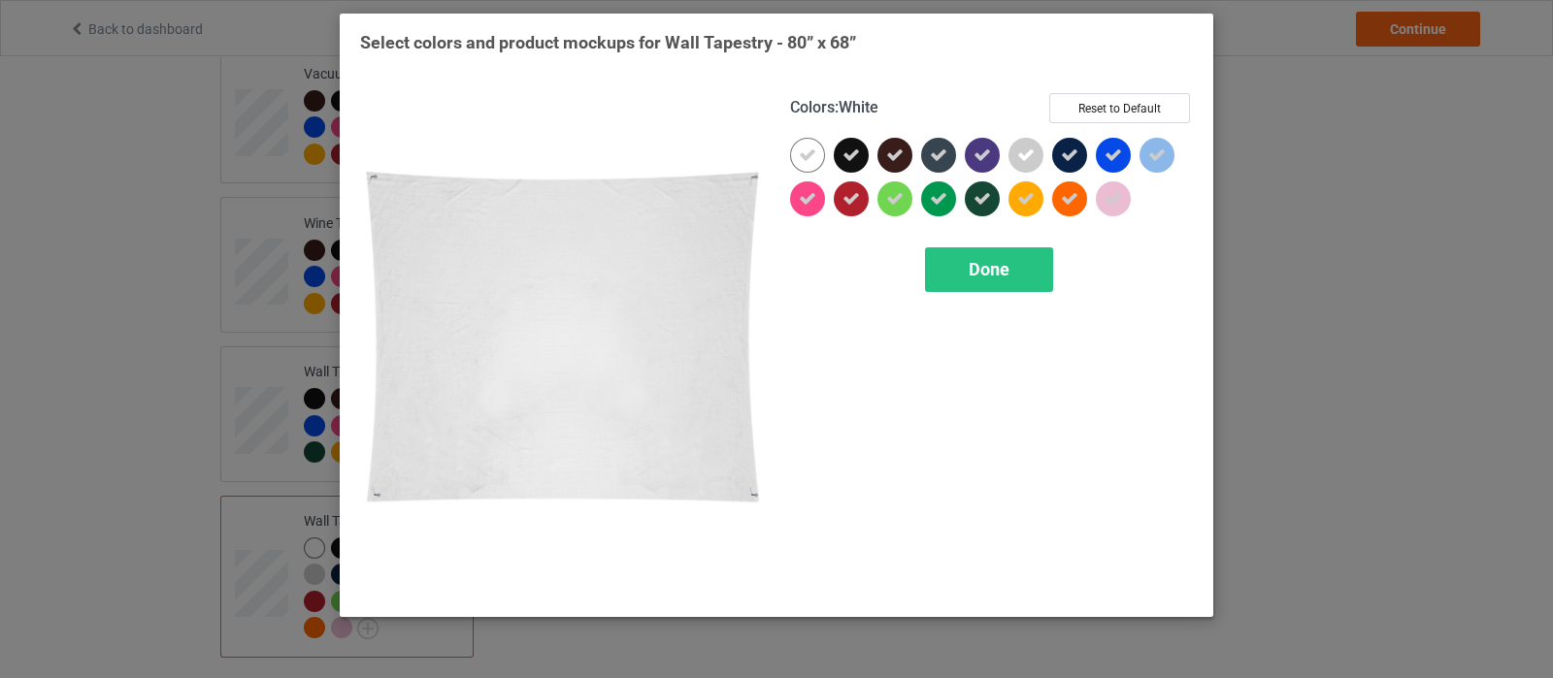
click at [817, 152] on div at bounding box center [807, 155] width 35 height 35
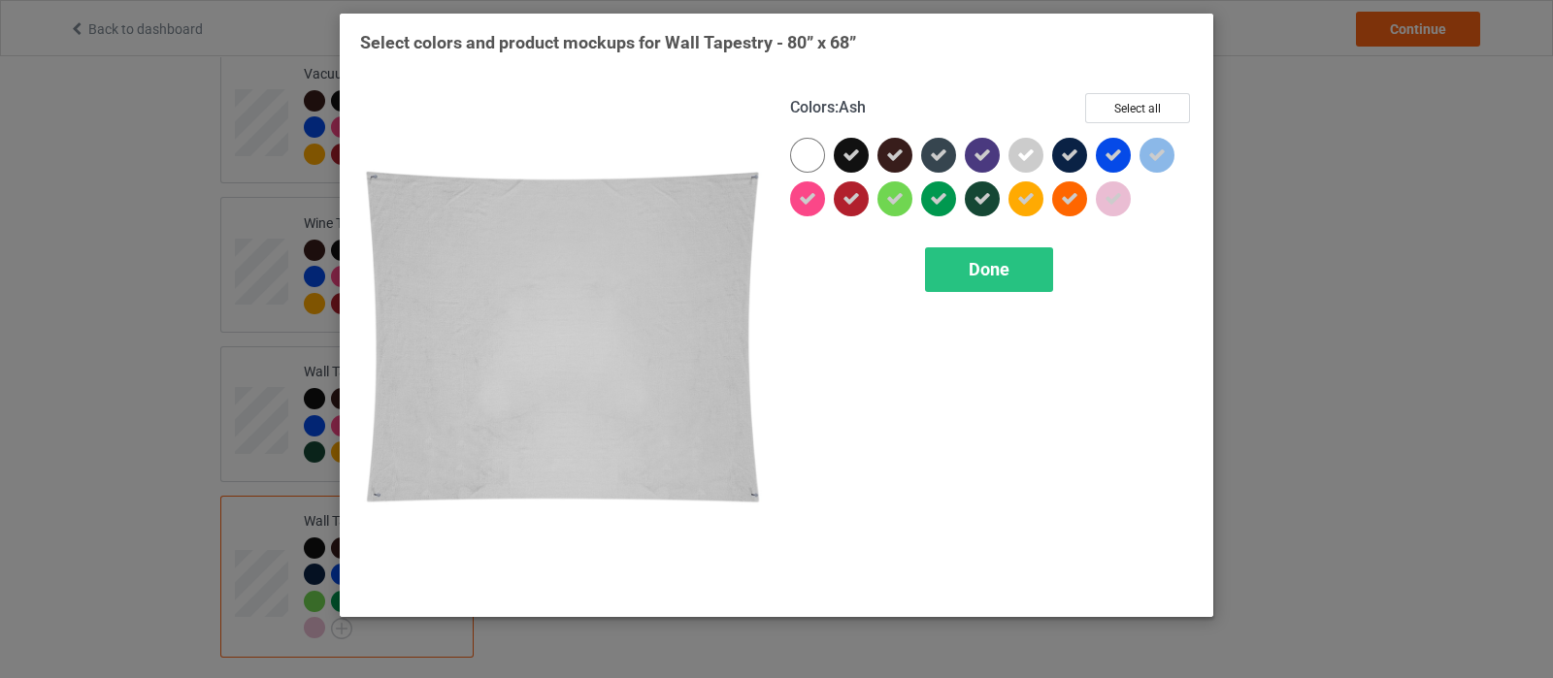
click at [1029, 159] on icon at bounding box center [1025, 155] width 17 height 17
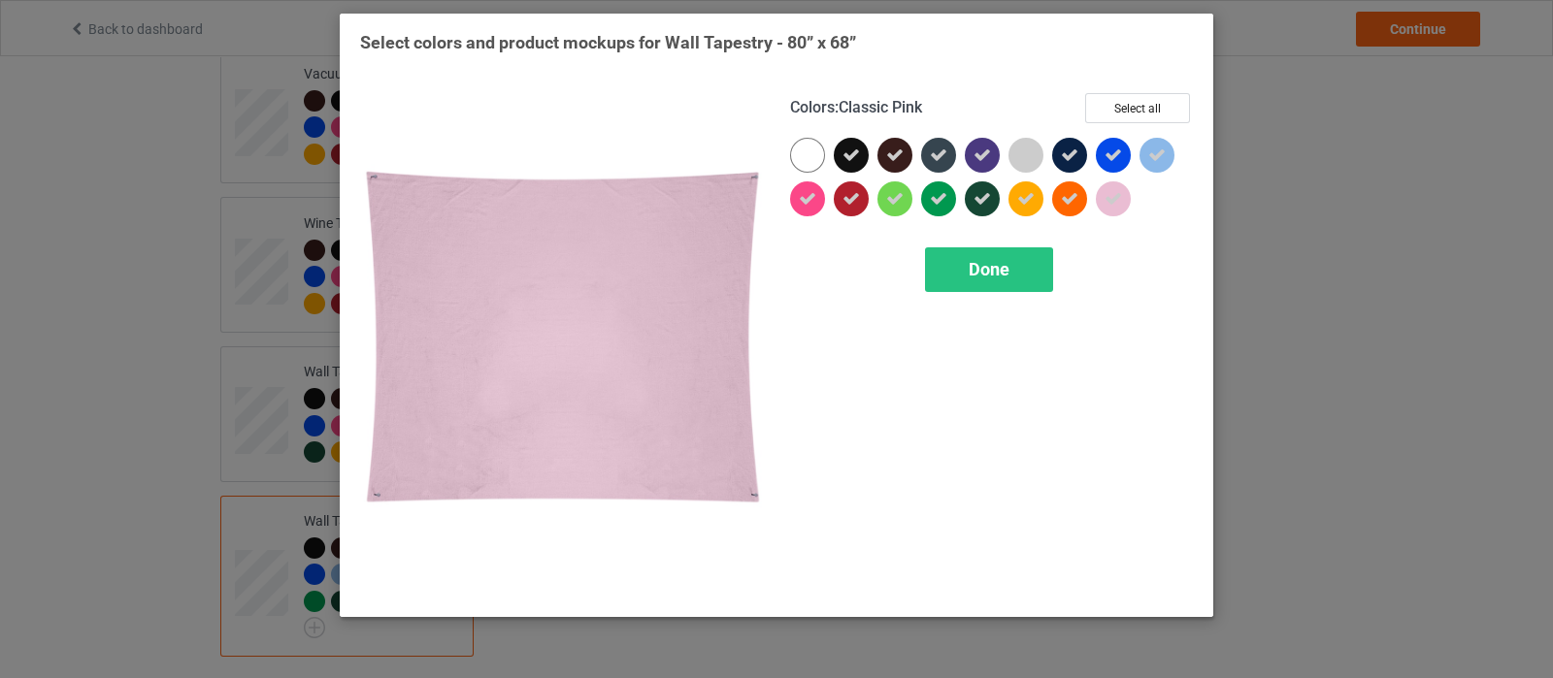
drag, startPoint x: 1111, startPoint y: 199, endPoint x: 1175, endPoint y: 159, distance: 74.6
click at [1111, 196] on icon at bounding box center [1113, 198] width 17 height 17
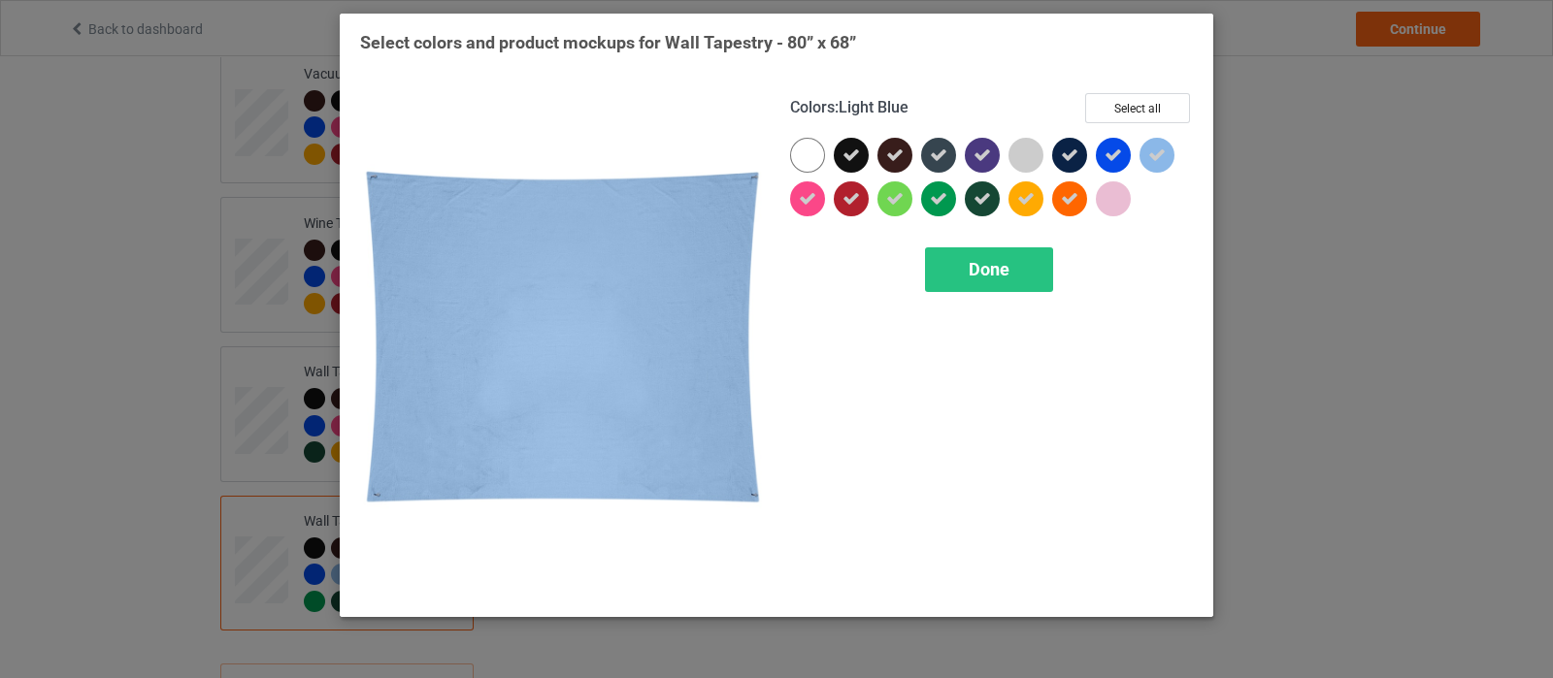
click at [1164, 152] on div at bounding box center [1157, 155] width 35 height 35
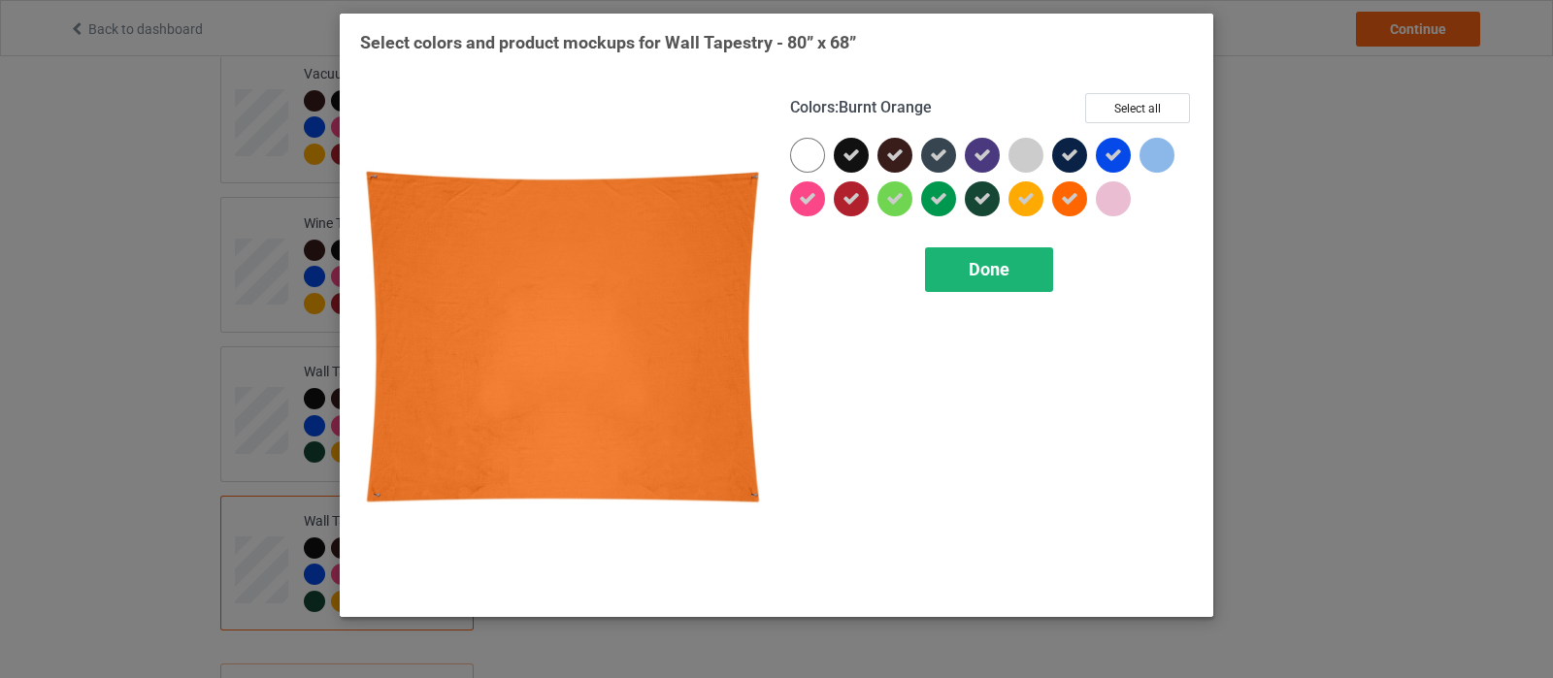
click at [1007, 274] on span "Done" at bounding box center [989, 269] width 41 height 20
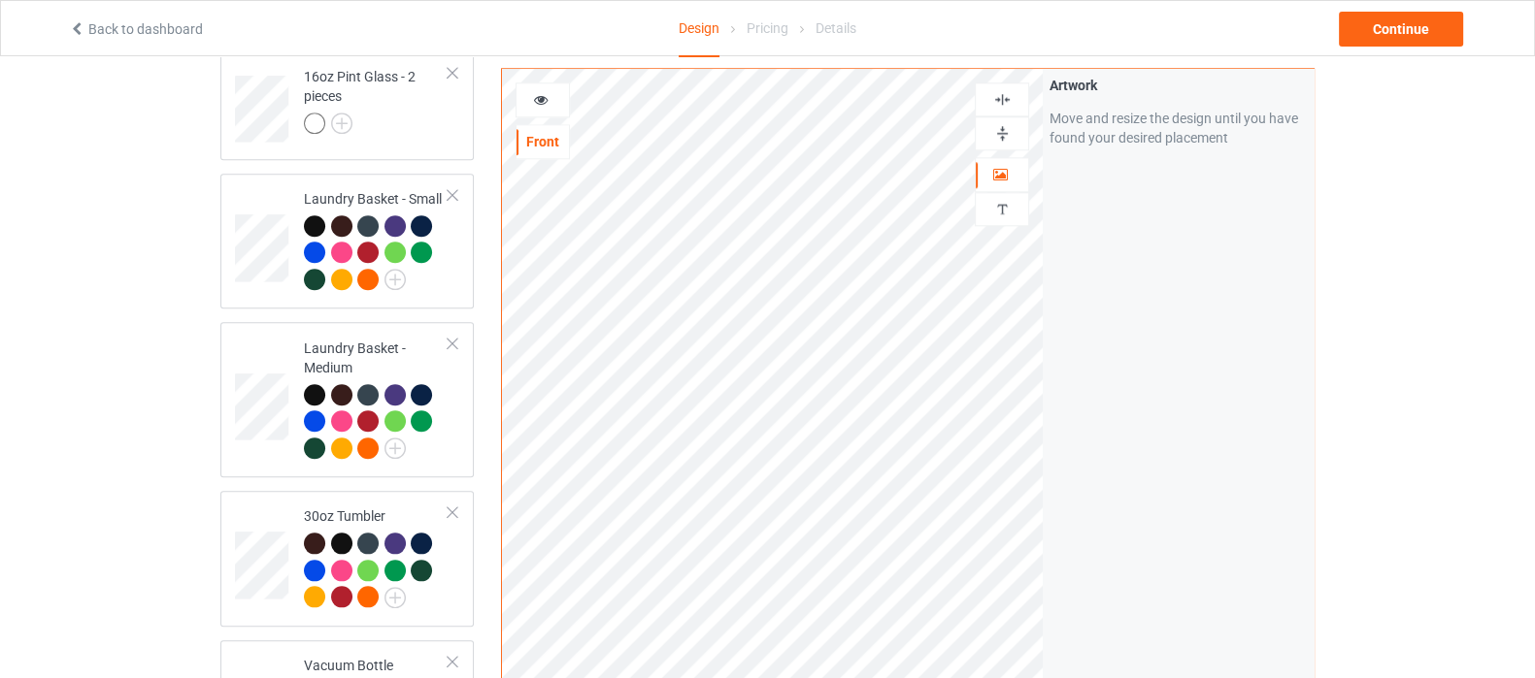
scroll to position [2524, 0]
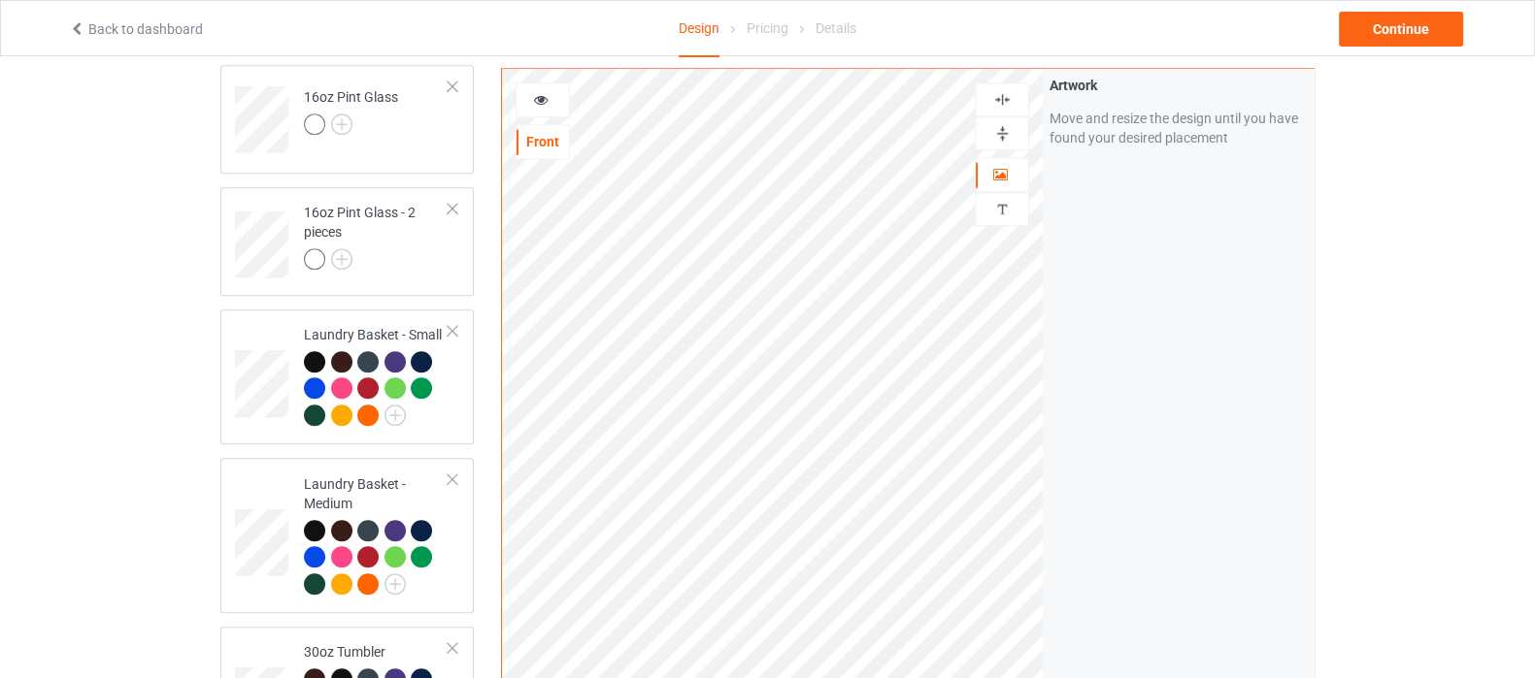
click at [1000, 138] on img at bounding box center [1002, 133] width 18 height 18
click at [1006, 97] on img at bounding box center [1002, 99] width 18 height 18
click at [1006, 129] on img at bounding box center [1002, 133] width 18 height 18
click at [997, 105] on img at bounding box center [1002, 99] width 18 height 18
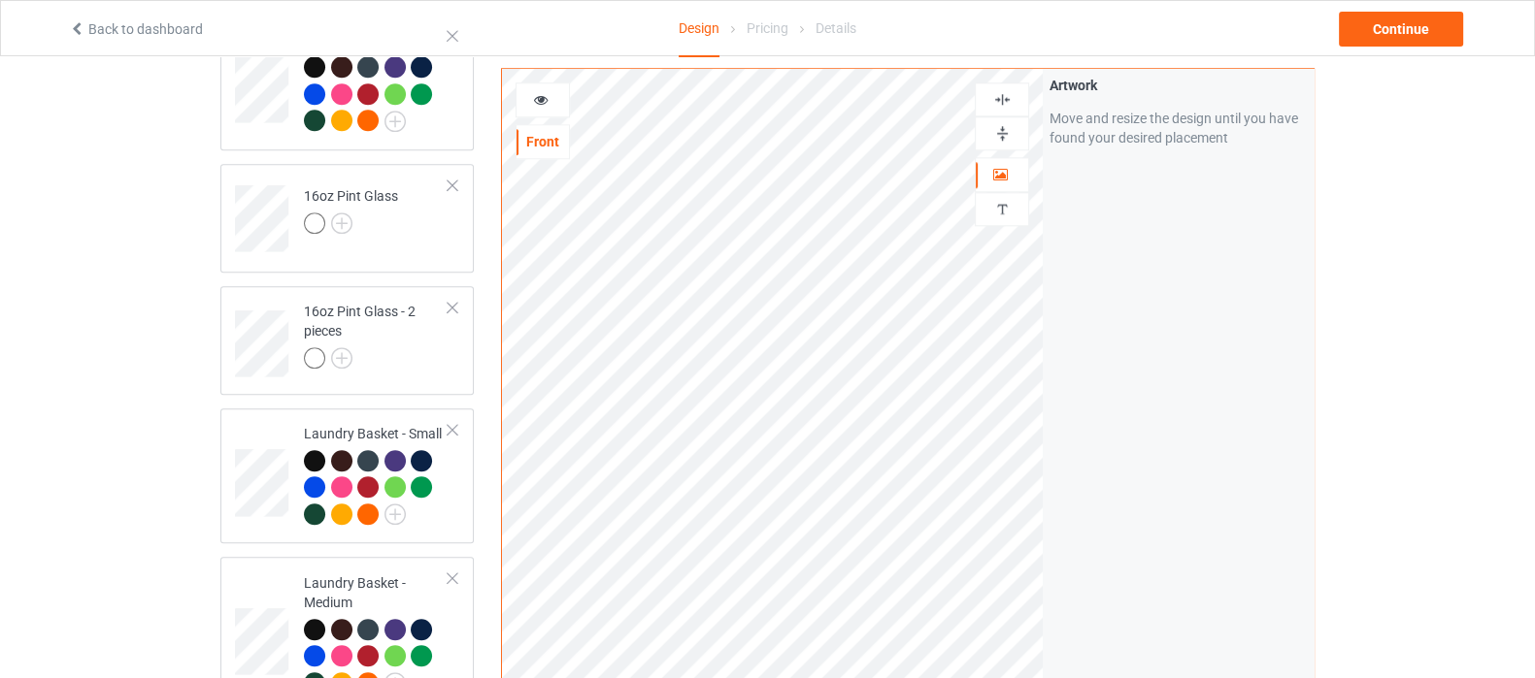
scroll to position [1890, 0]
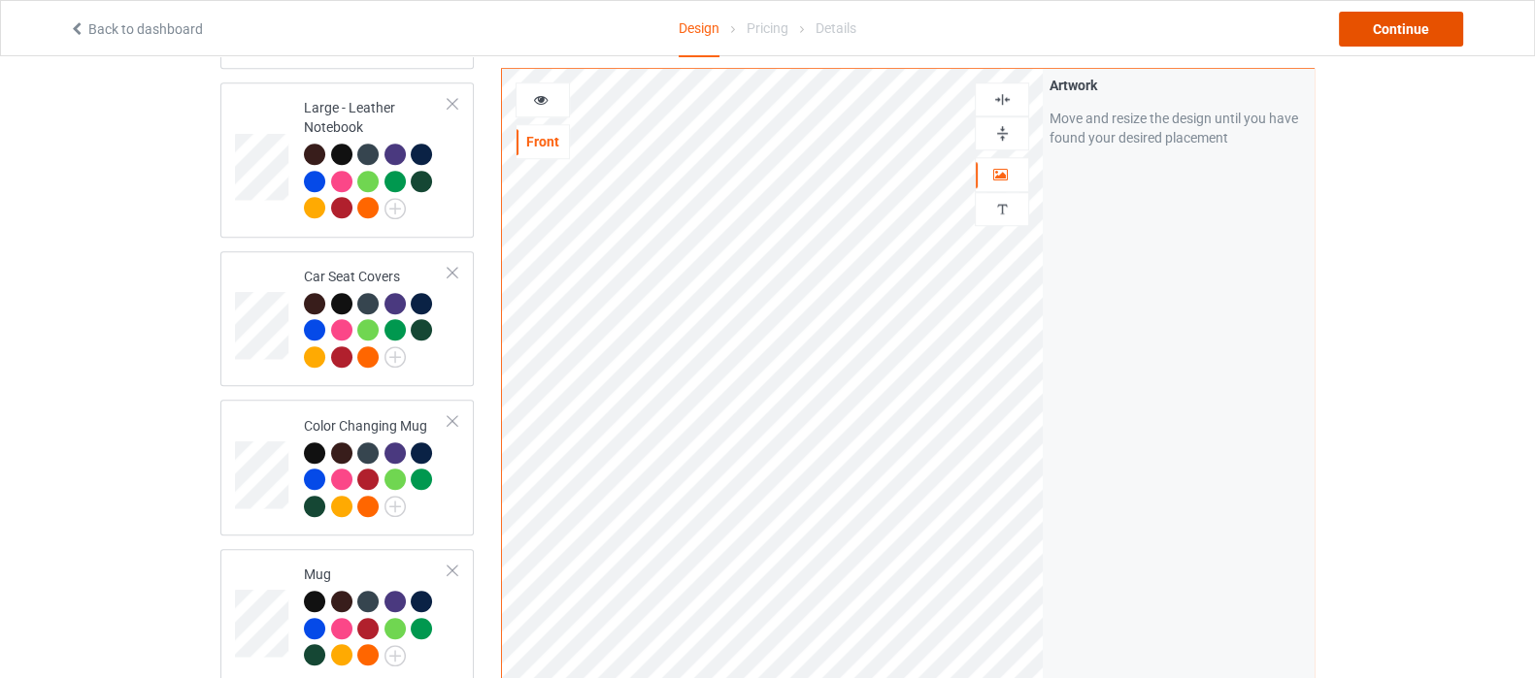
click at [1400, 30] on div "Continue" at bounding box center [1401, 29] width 124 height 35
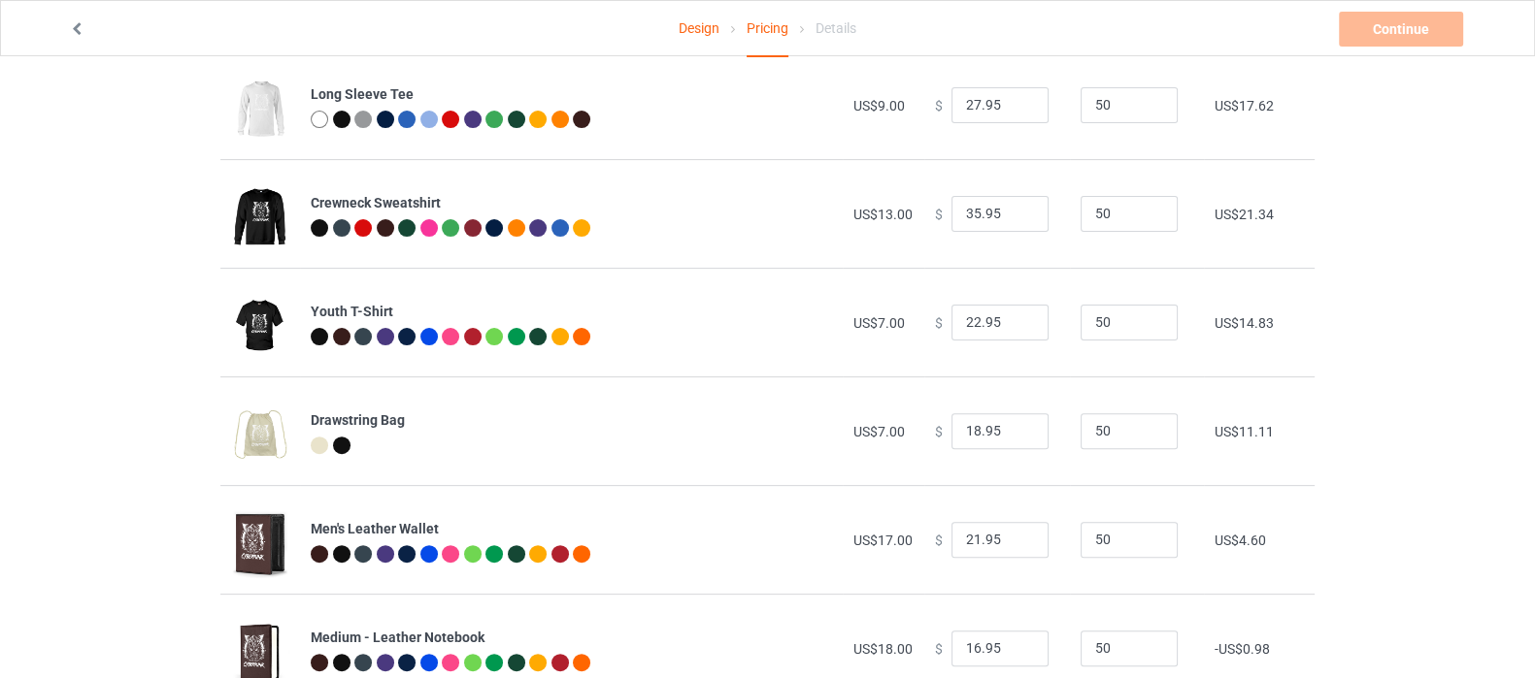
scroll to position [848, 0]
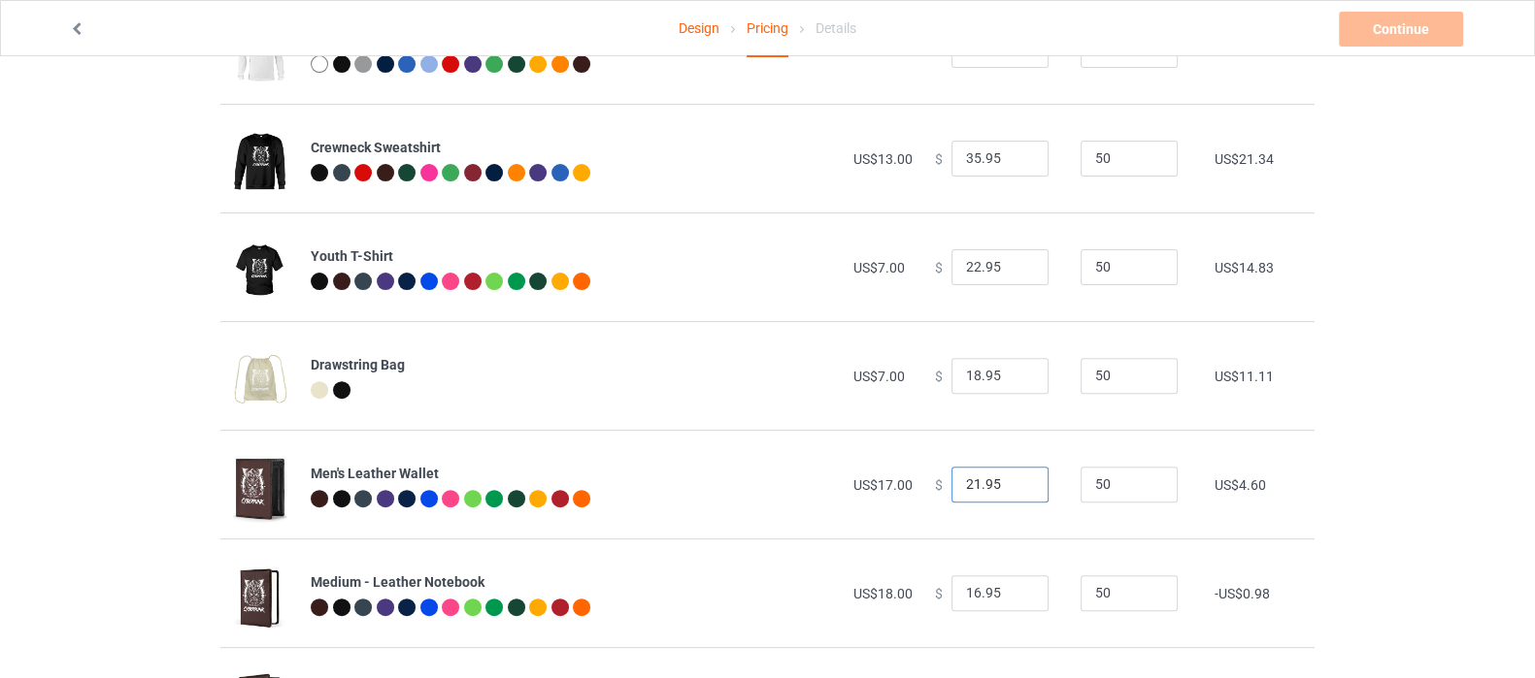
drag, startPoint x: 992, startPoint y: 480, endPoint x: 920, endPoint y: 491, distance: 72.8
click at [924, 491] on td "$ 21.95" at bounding box center [997, 484] width 146 height 109
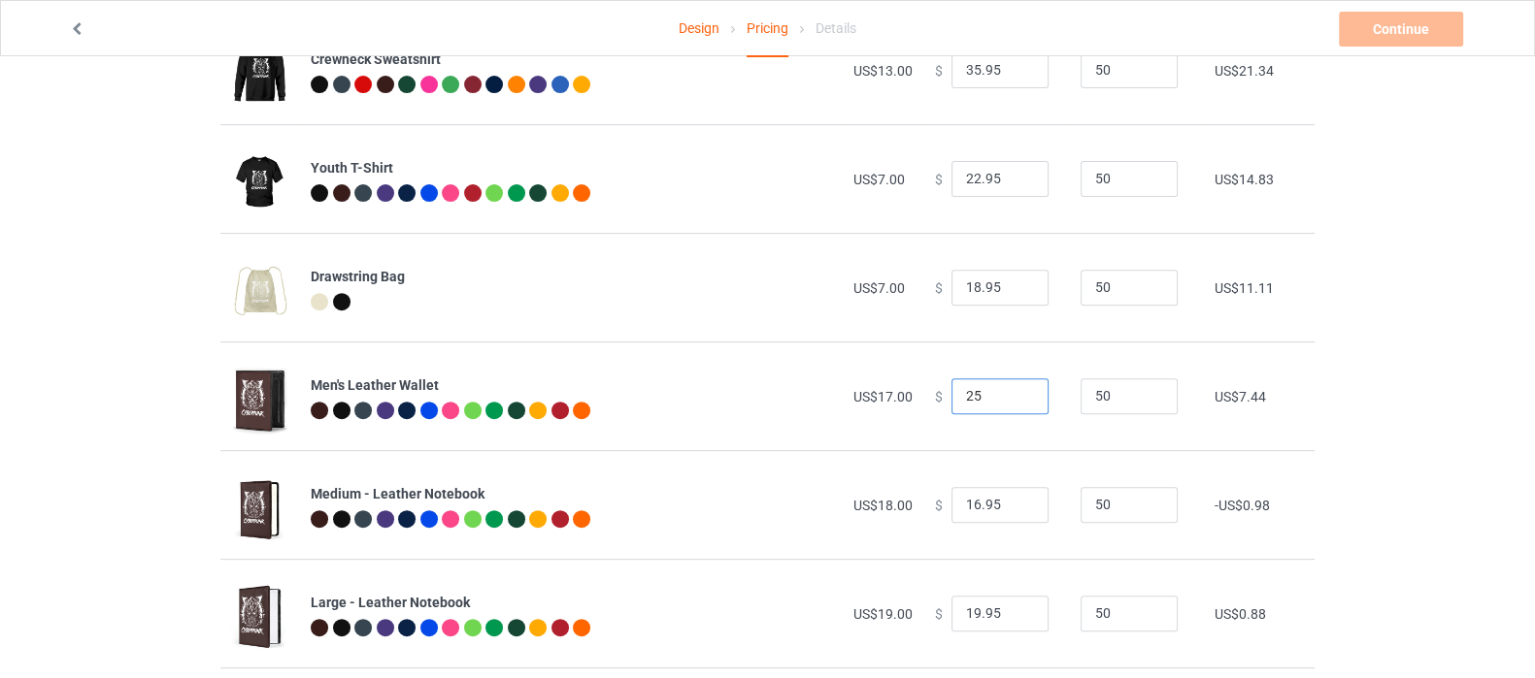
scroll to position [1092, 0]
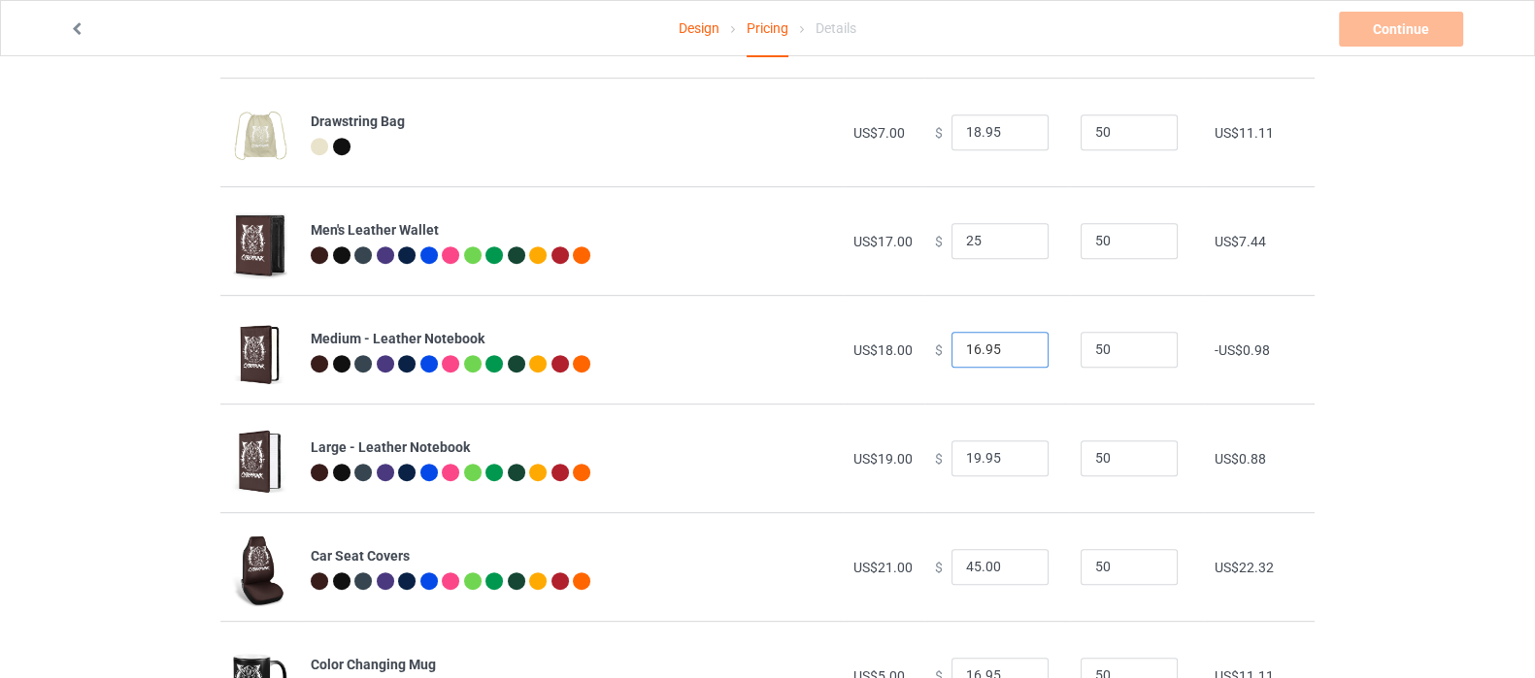
type input "25.00"
drag, startPoint x: 997, startPoint y: 350, endPoint x: 929, endPoint y: 350, distance: 67.9
click at [935, 350] on div "$ 16.95" at bounding box center [997, 350] width 124 height 37
type input "26.00"
drag, startPoint x: 999, startPoint y: 463, endPoint x: 909, endPoint y: 464, distance: 90.3
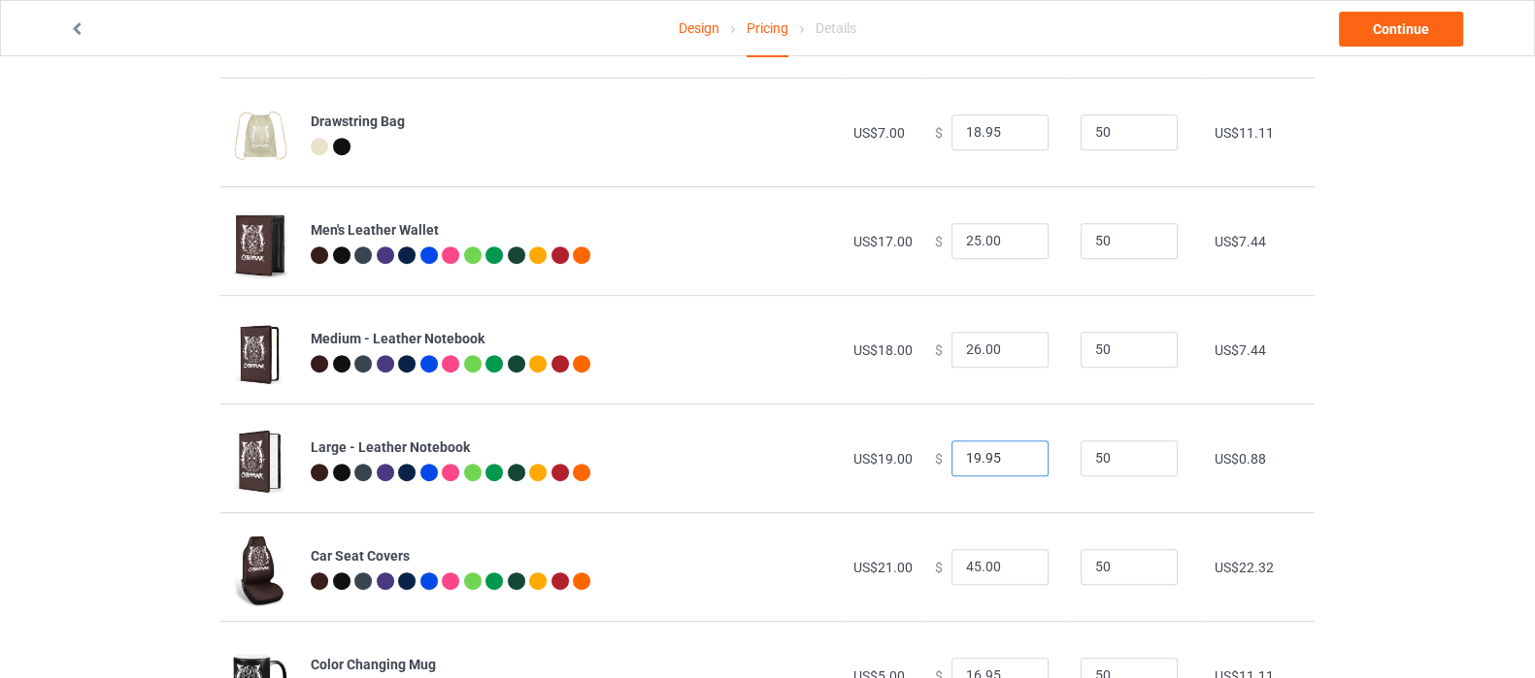
click at [909, 464] on tr "Large - Leather Notebook US$19.00 $ 19.95 50 US$0.88" at bounding box center [767, 458] width 1094 height 109
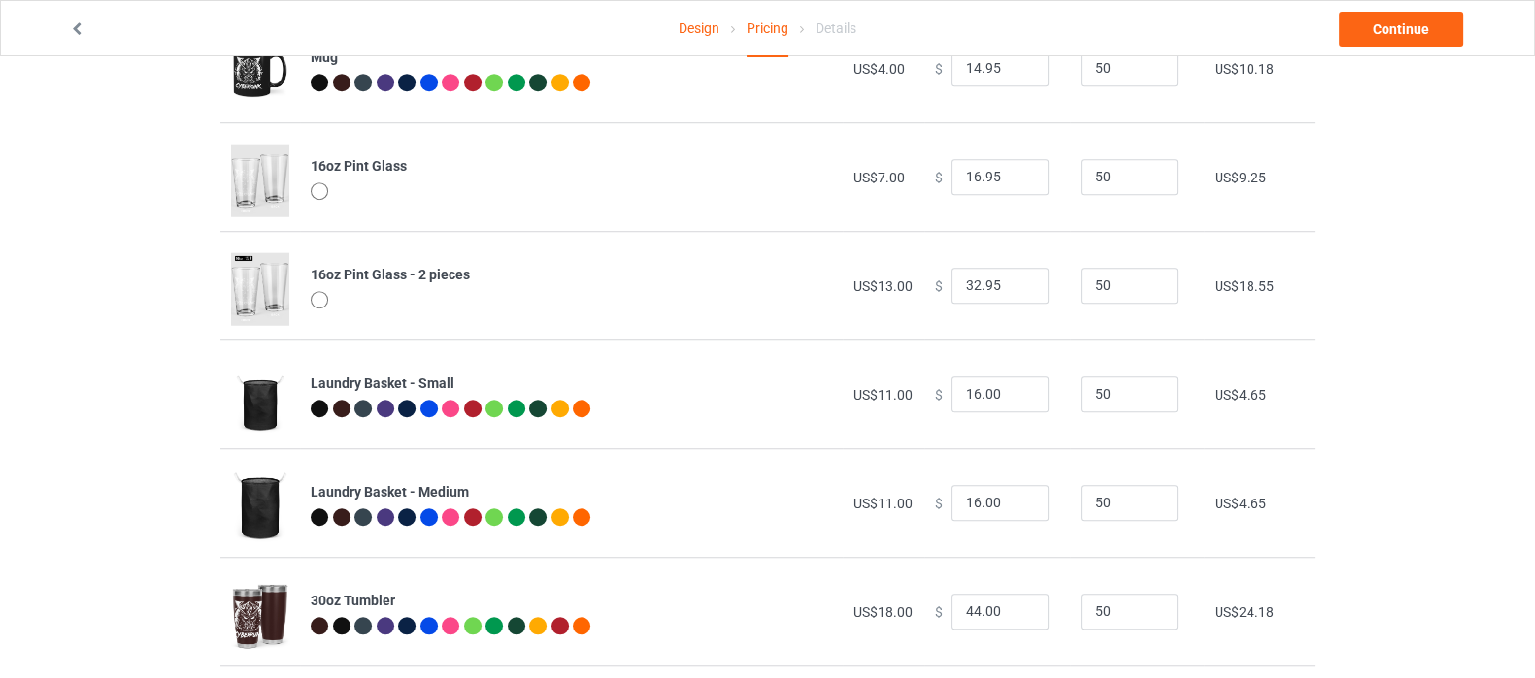
scroll to position [1819, 0]
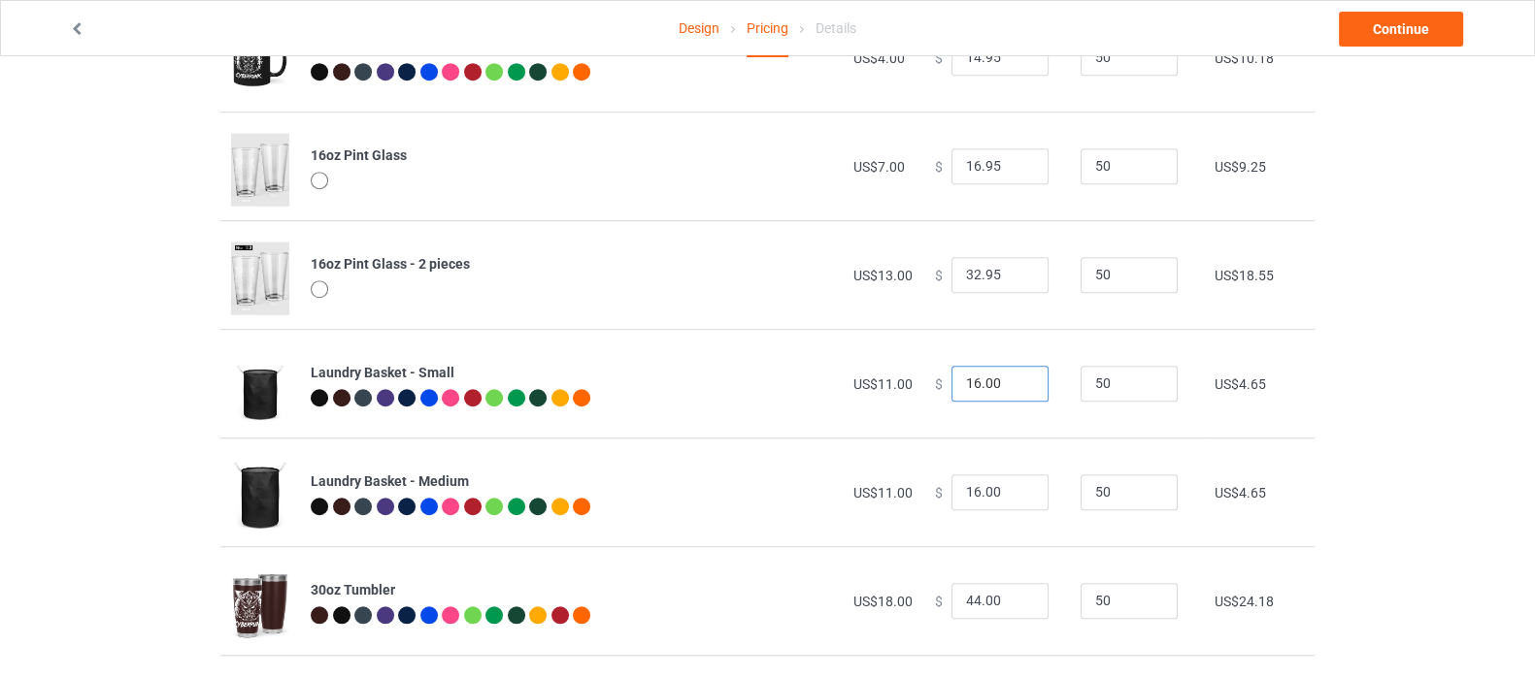
type input "28.00"
drag, startPoint x: 992, startPoint y: 383, endPoint x: 922, endPoint y: 376, distance: 70.3
click at [935, 376] on div "$ 16.00" at bounding box center [997, 384] width 124 height 37
type input "20.00"
drag, startPoint x: 994, startPoint y: 491, endPoint x: 933, endPoint y: 490, distance: 61.2
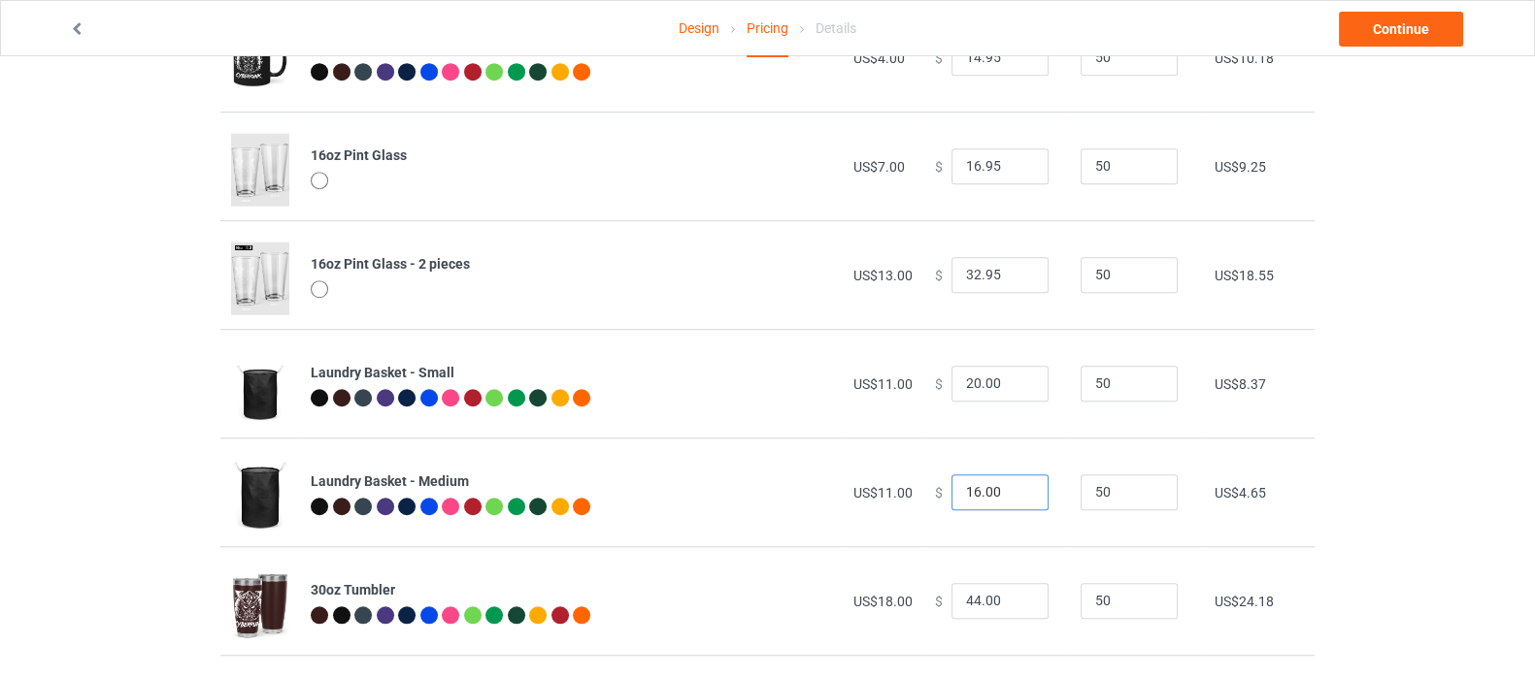
click at [935, 490] on div "$ 16.00" at bounding box center [997, 493] width 124 height 37
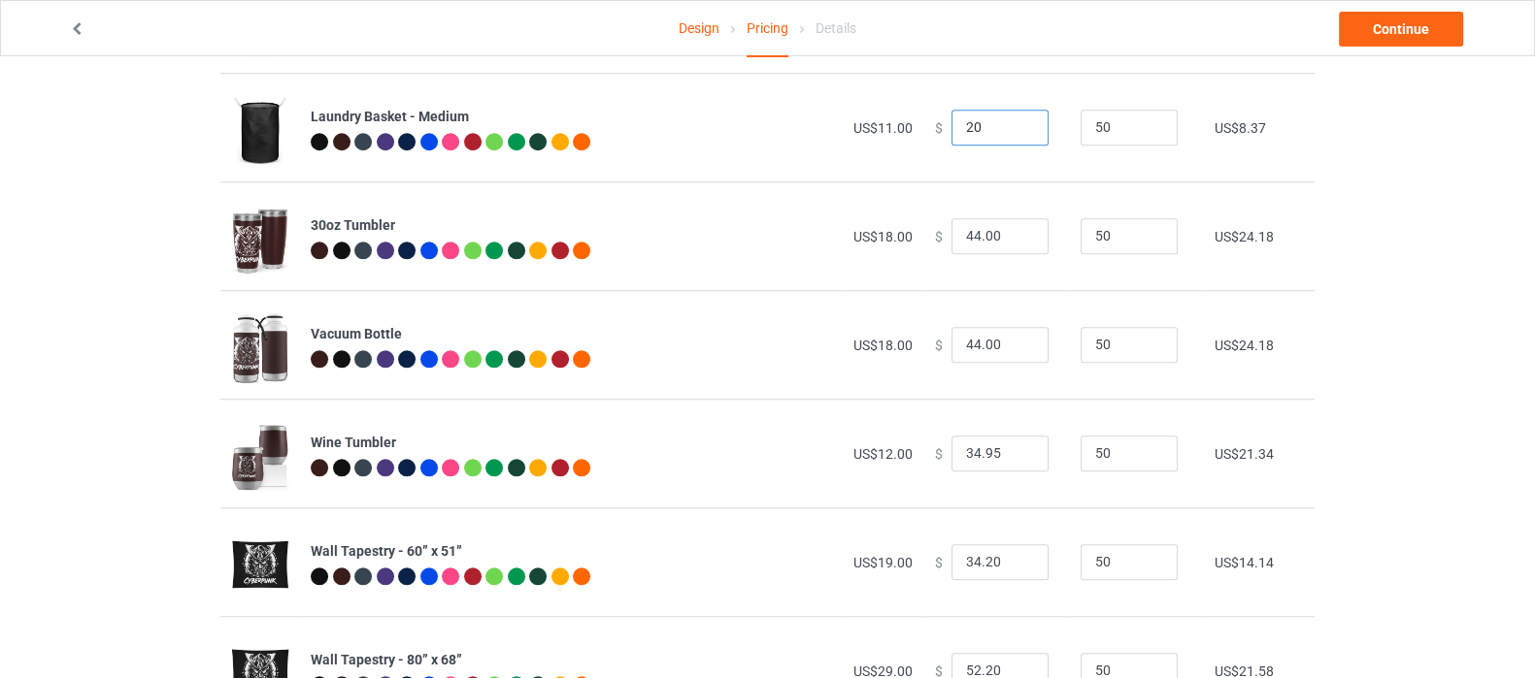
scroll to position [2270, 0]
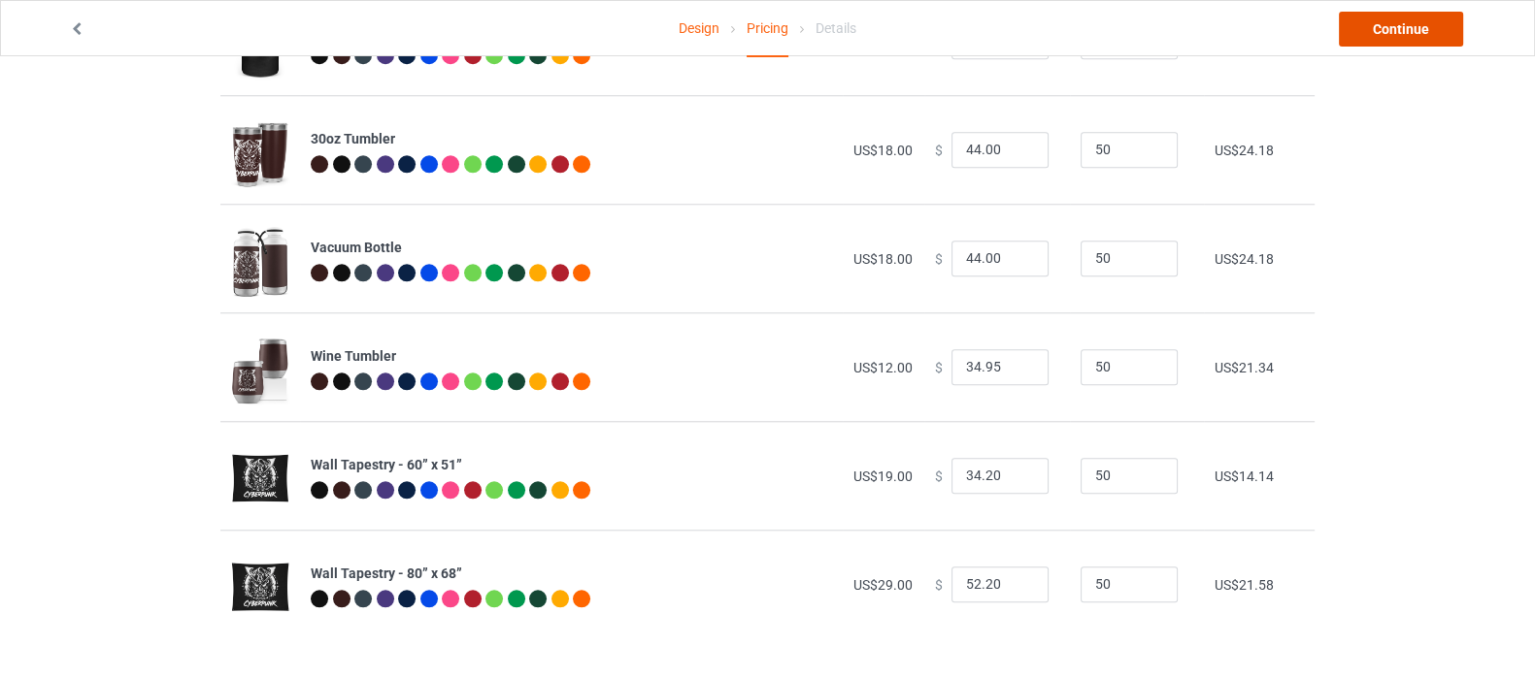
type input "20.00"
click at [1395, 19] on link "Continue" at bounding box center [1401, 29] width 124 height 35
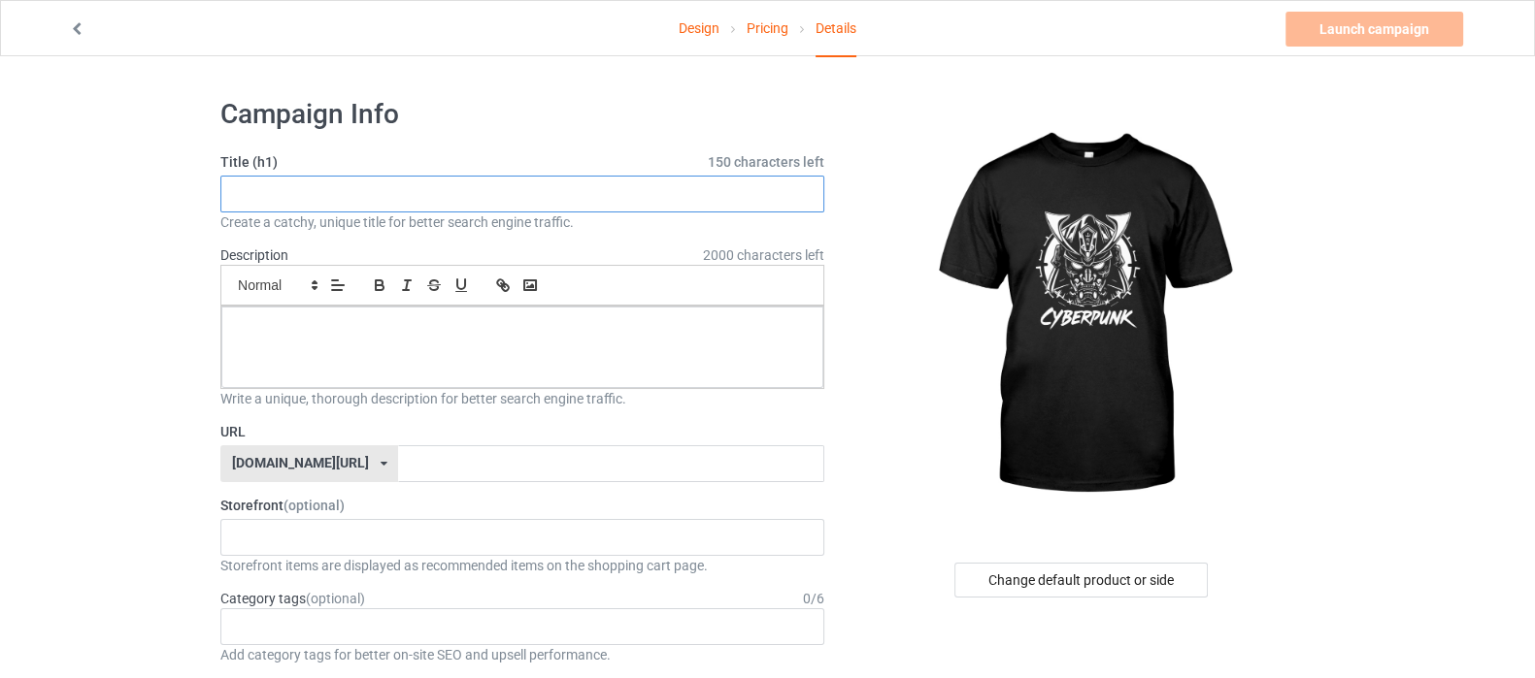
click at [281, 205] on input "text" at bounding box center [522, 194] width 604 height 37
type input "c"
type input "Cyber Punk"
click at [329, 351] on div at bounding box center [522, 348] width 602 height 82
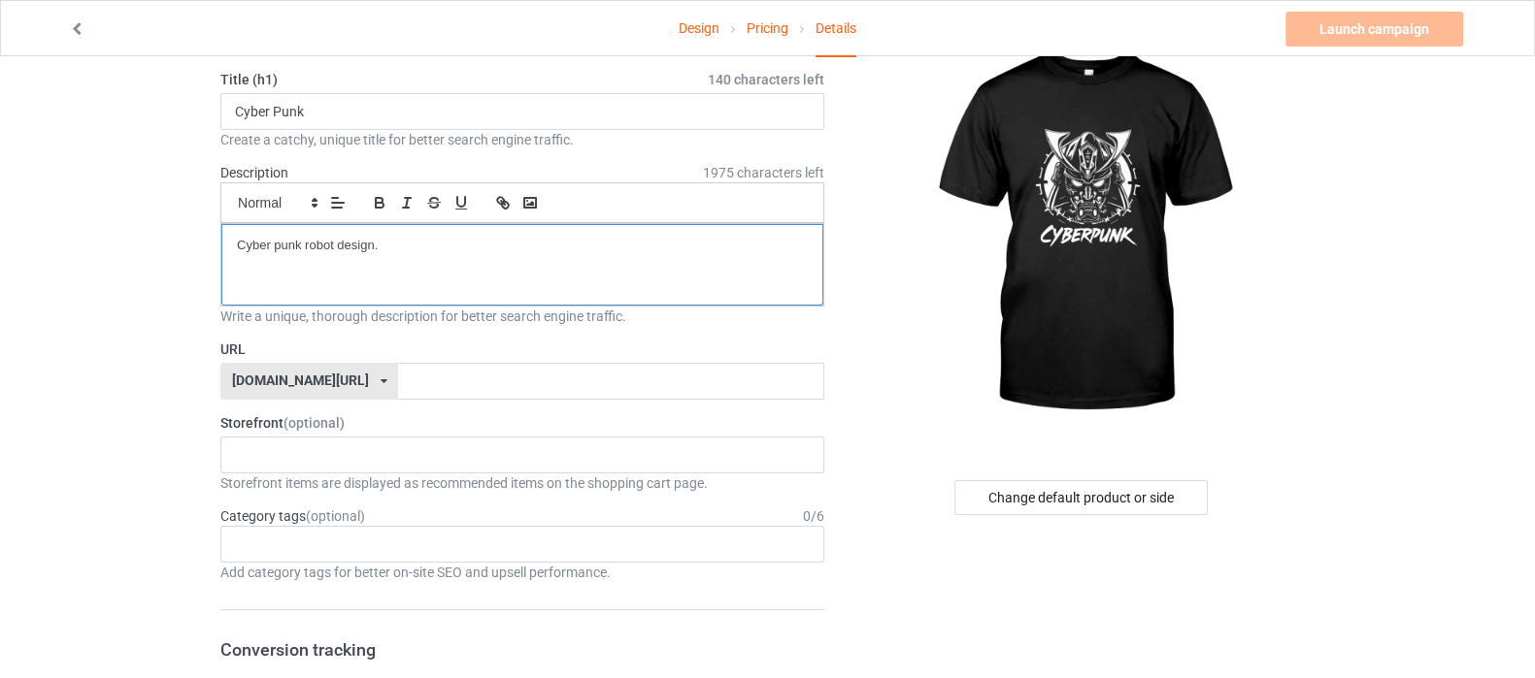
scroll to position [120, 0]
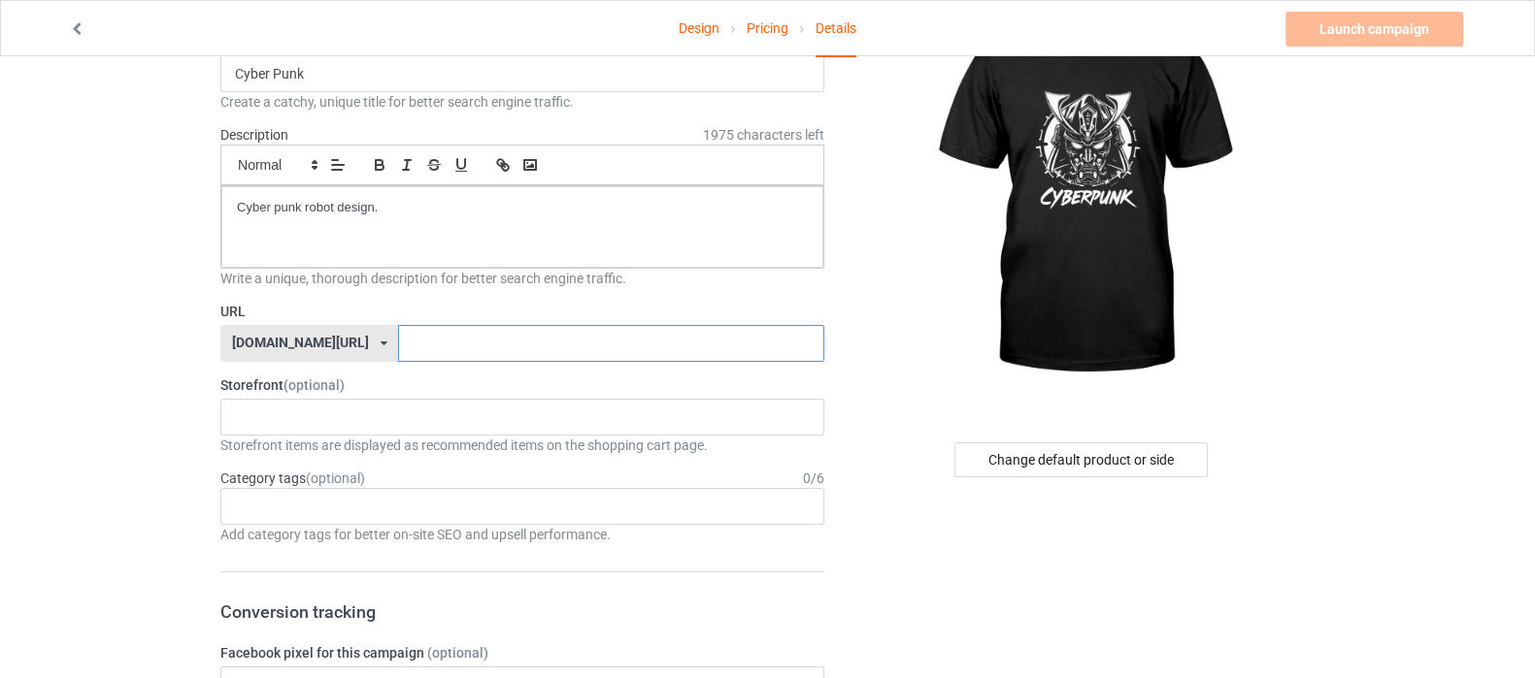
click at [398, 333] on input "text" at bounding box center [610, 343] width 425 height 37
type input "cyberpunk1"
click at [291, 419] on div "Shop What You Love Your Liking Style Happy New Year Merry Christmas 658d743a5e6…" at bounding box center [522, 417] width 604 height 37
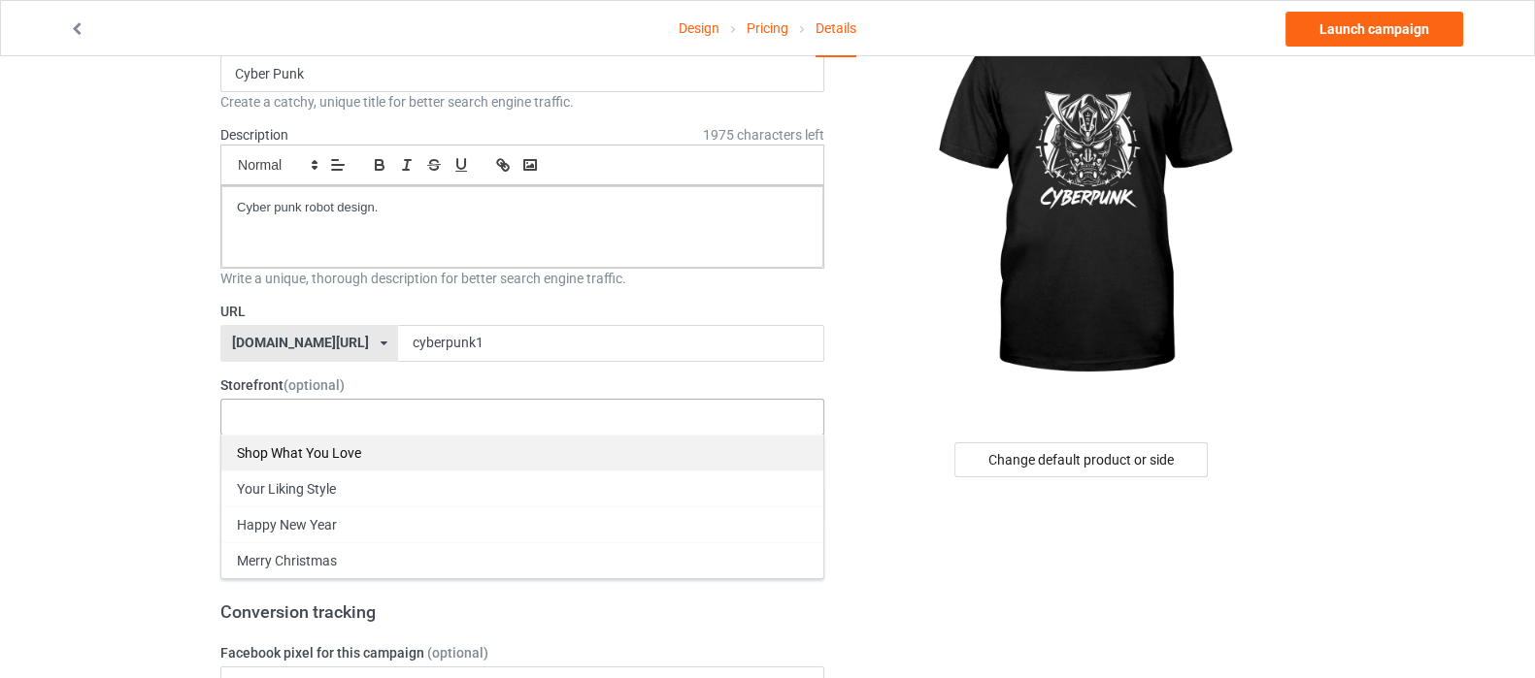
click at [301, 447] on div "Shop What You Love" at bounding box center [522, 453] width 602 height 36
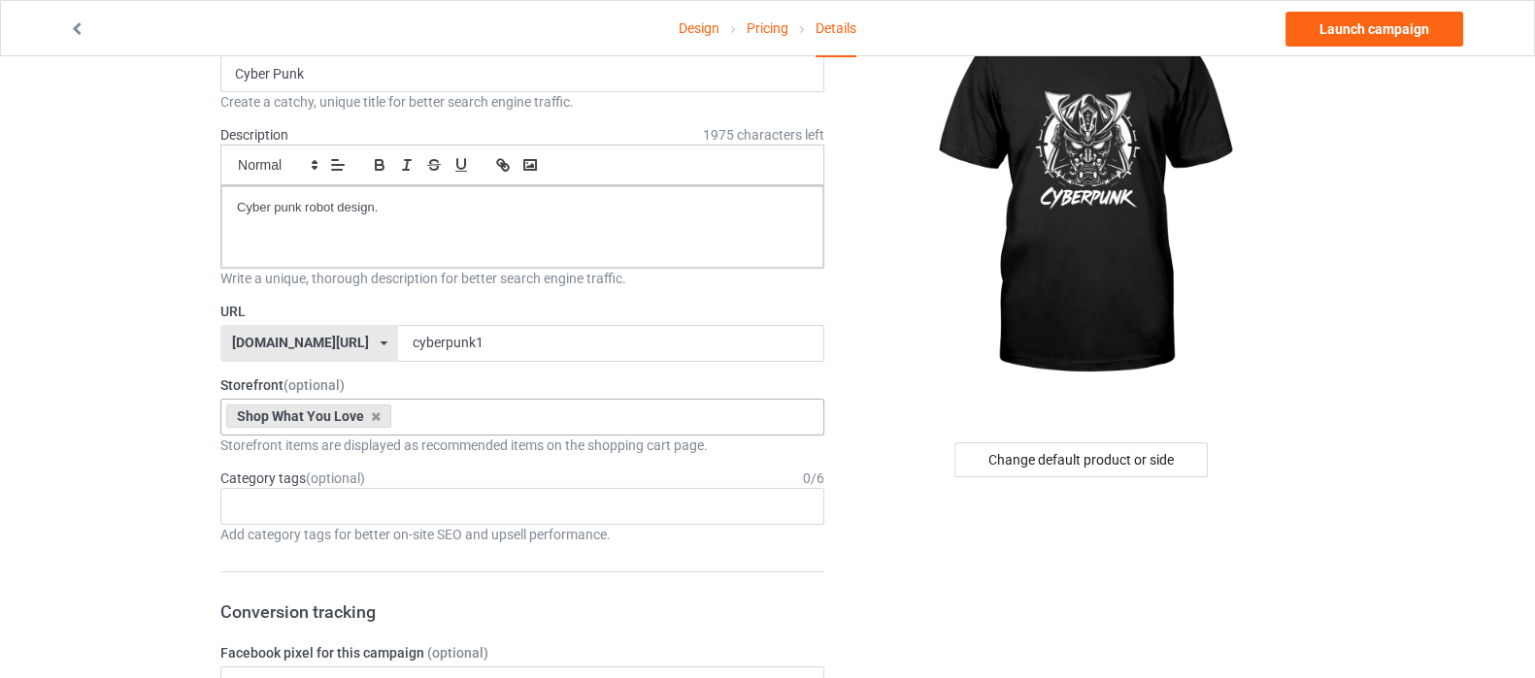
click at [327, 505] on div "Age > [DEMOGRAPHIC_DATA] > 1 Age > [DEMOGRAPHIC_DATA] Months > 1 Month Age > [D…" at bounding box center [522, 506] width 604 height 37
type input "s"
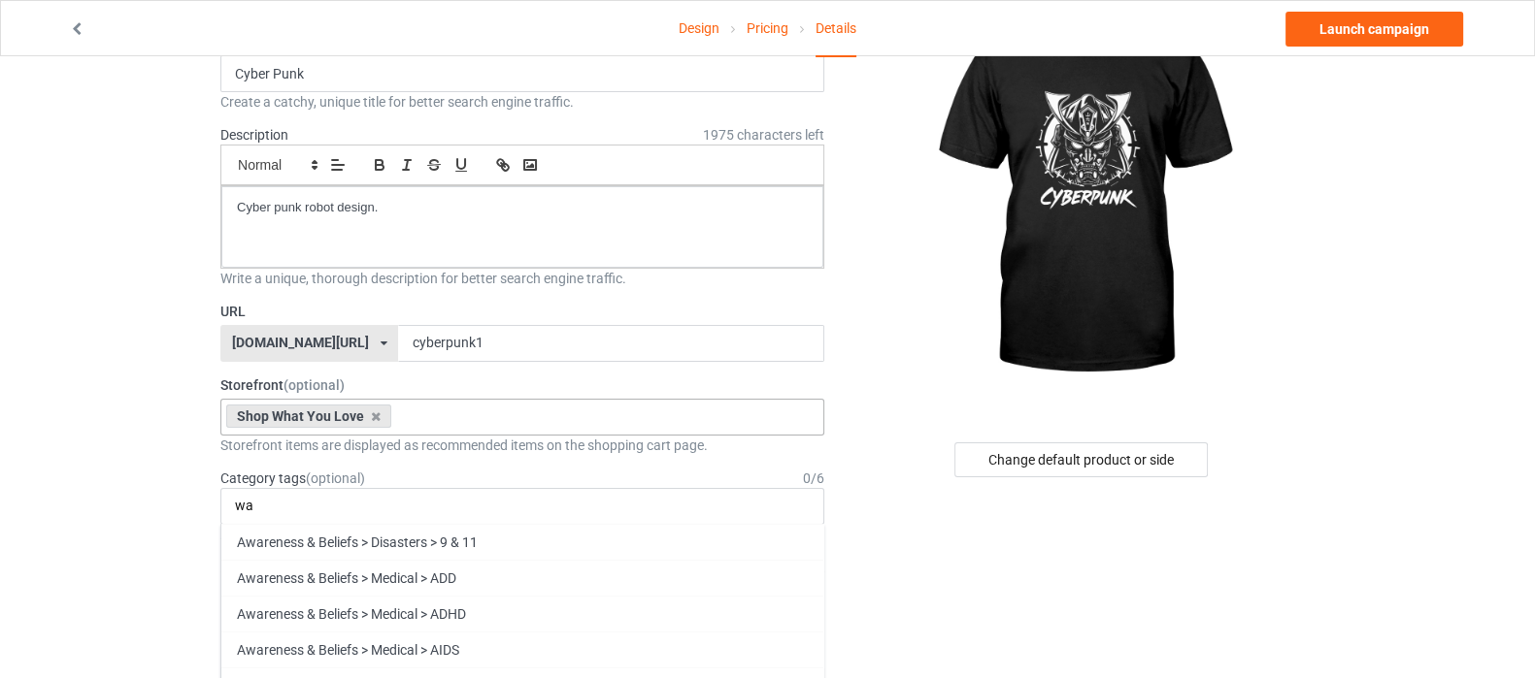
type input "w"
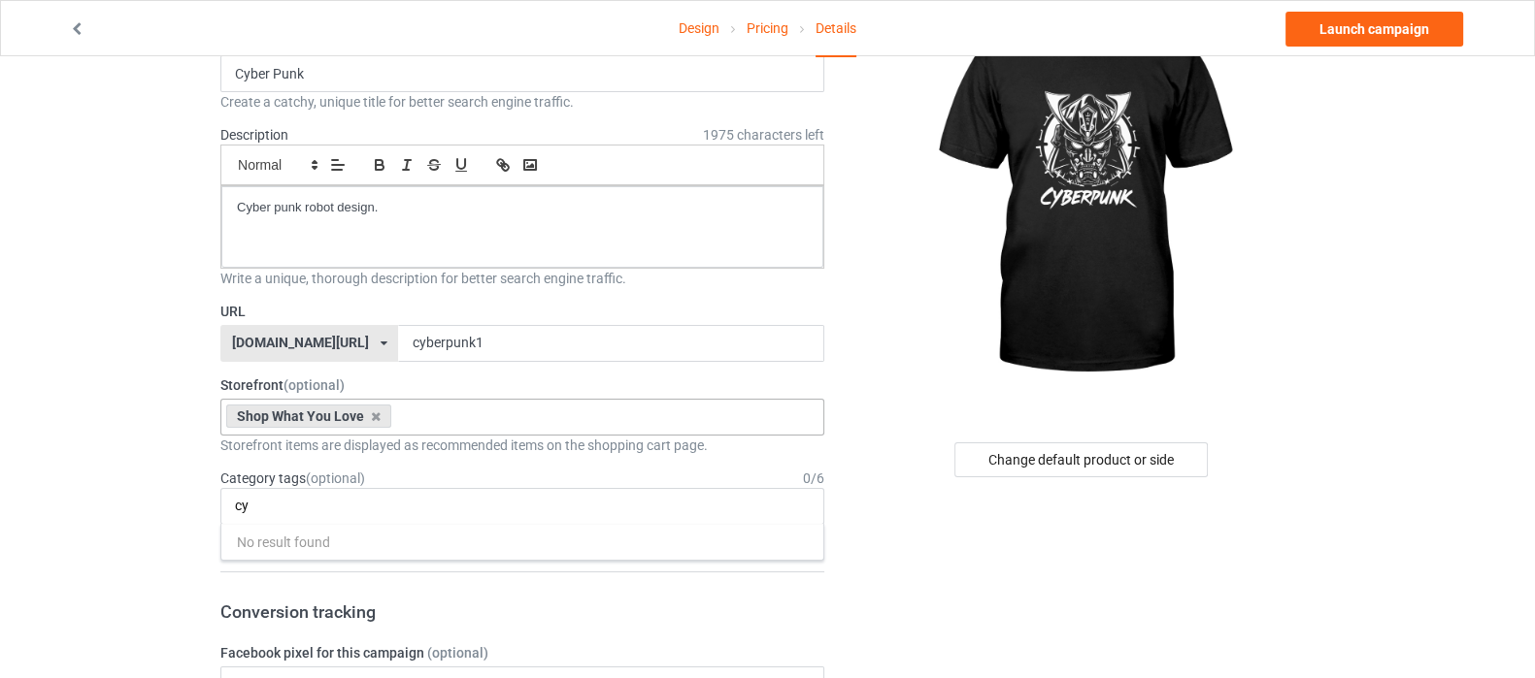
type input "c"
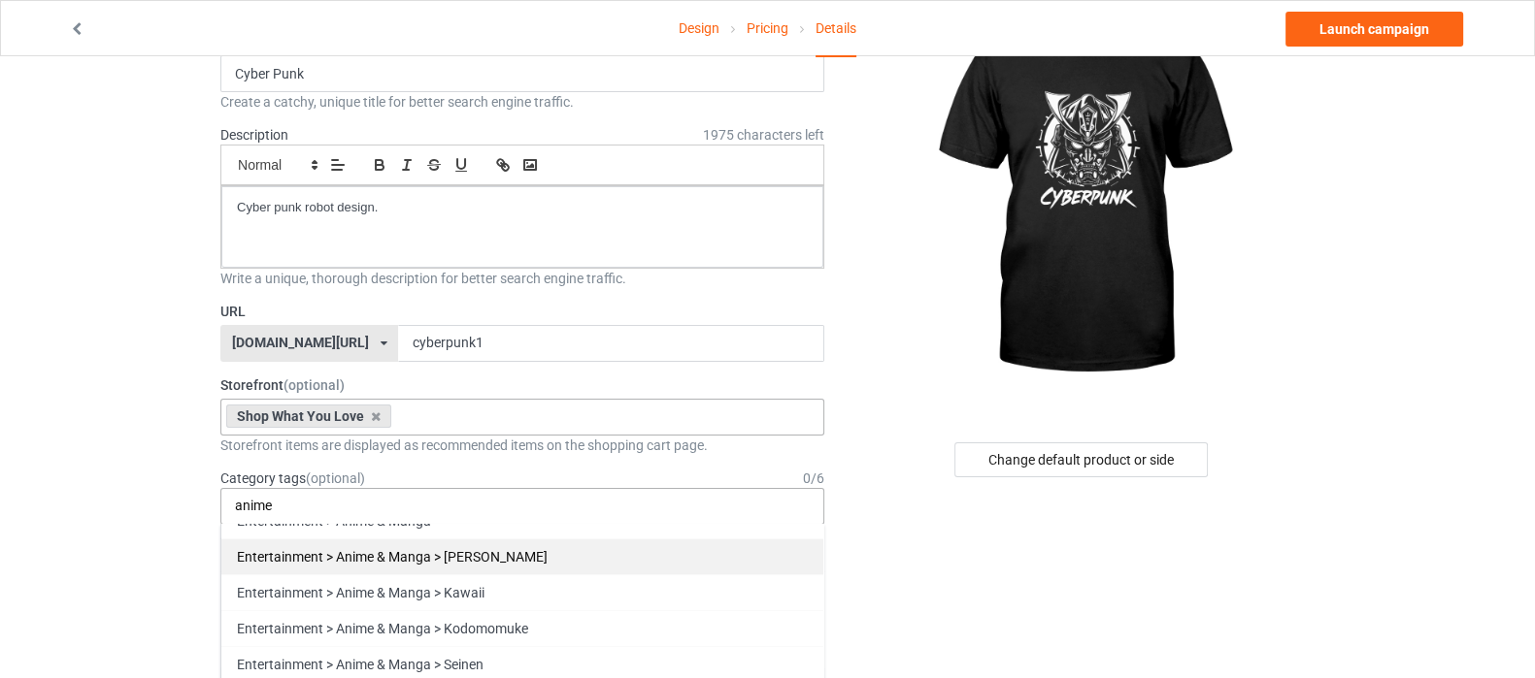
scroll to position [33, 0]
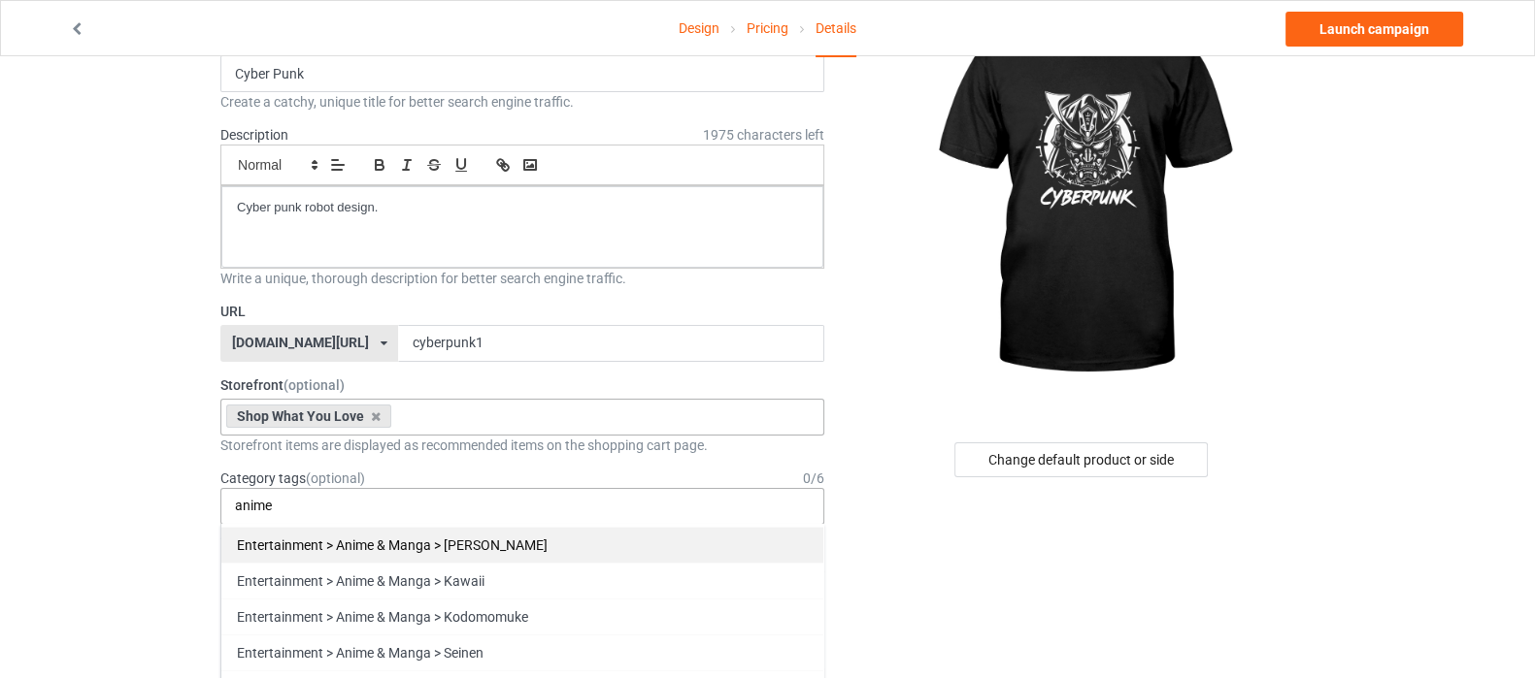
type input "anime"
click at [572, 541] on div "Entertainment > Anime & Manga > [PERSON_NAME]" at bounding box center [522, 545] width 602 height 36
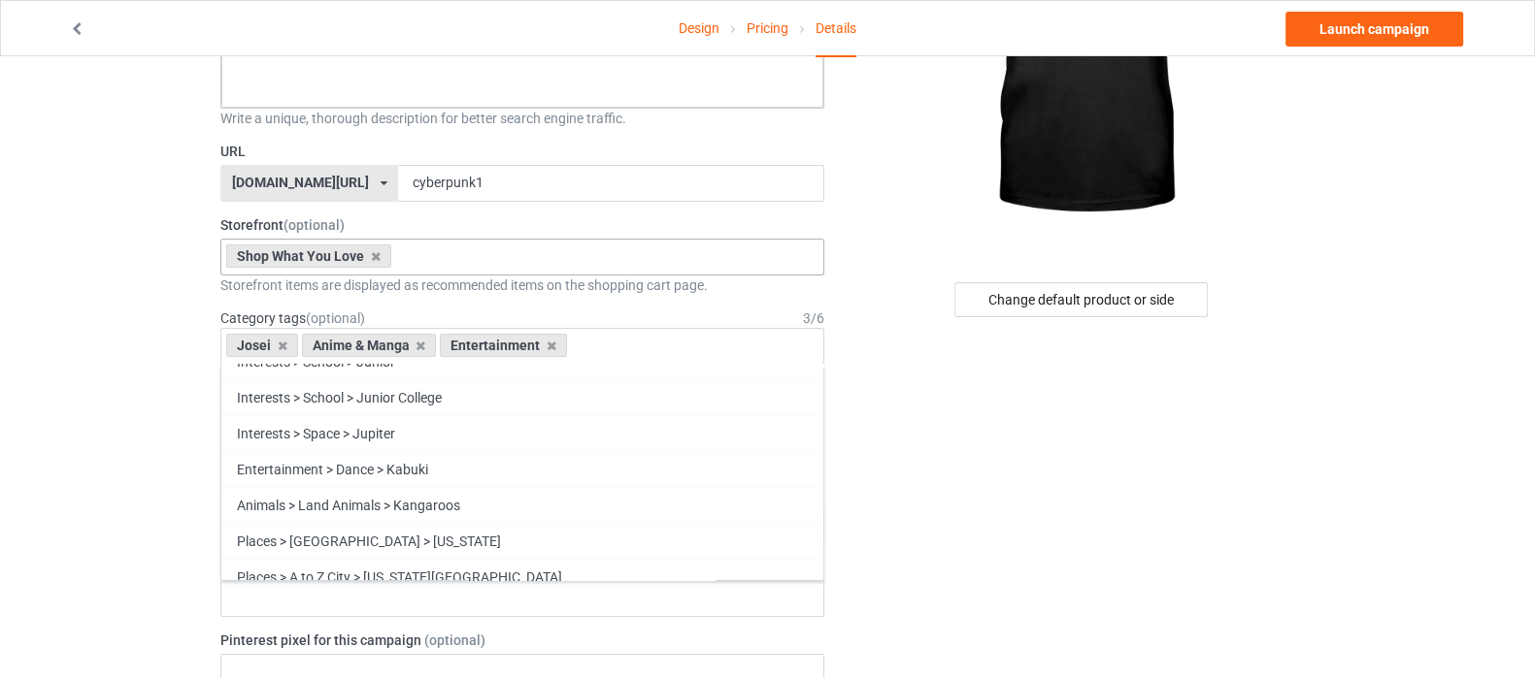
scroll to position [242, 0]
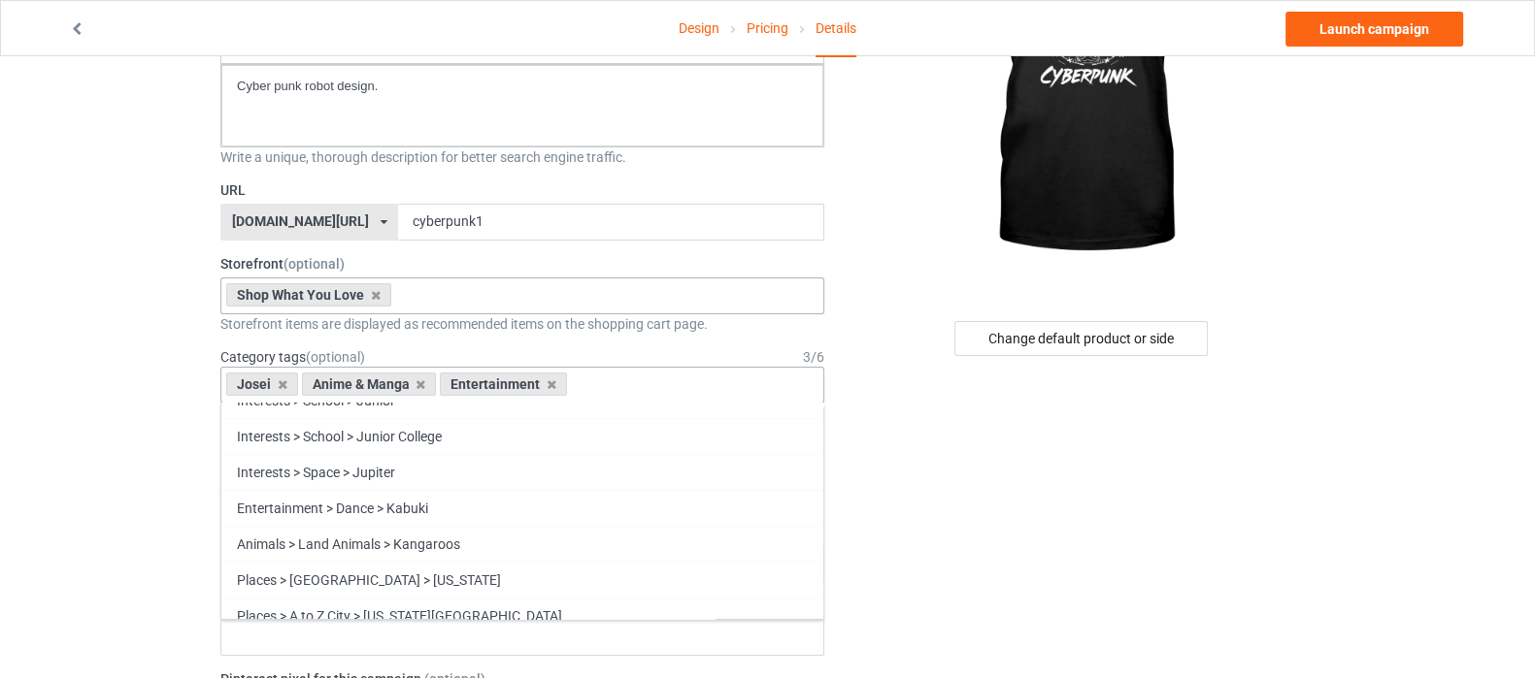
click at [565, 670] on div "Entertainment > Anime & Manga > Kawaii" at bounding box center [522, 688] width 602 height 36
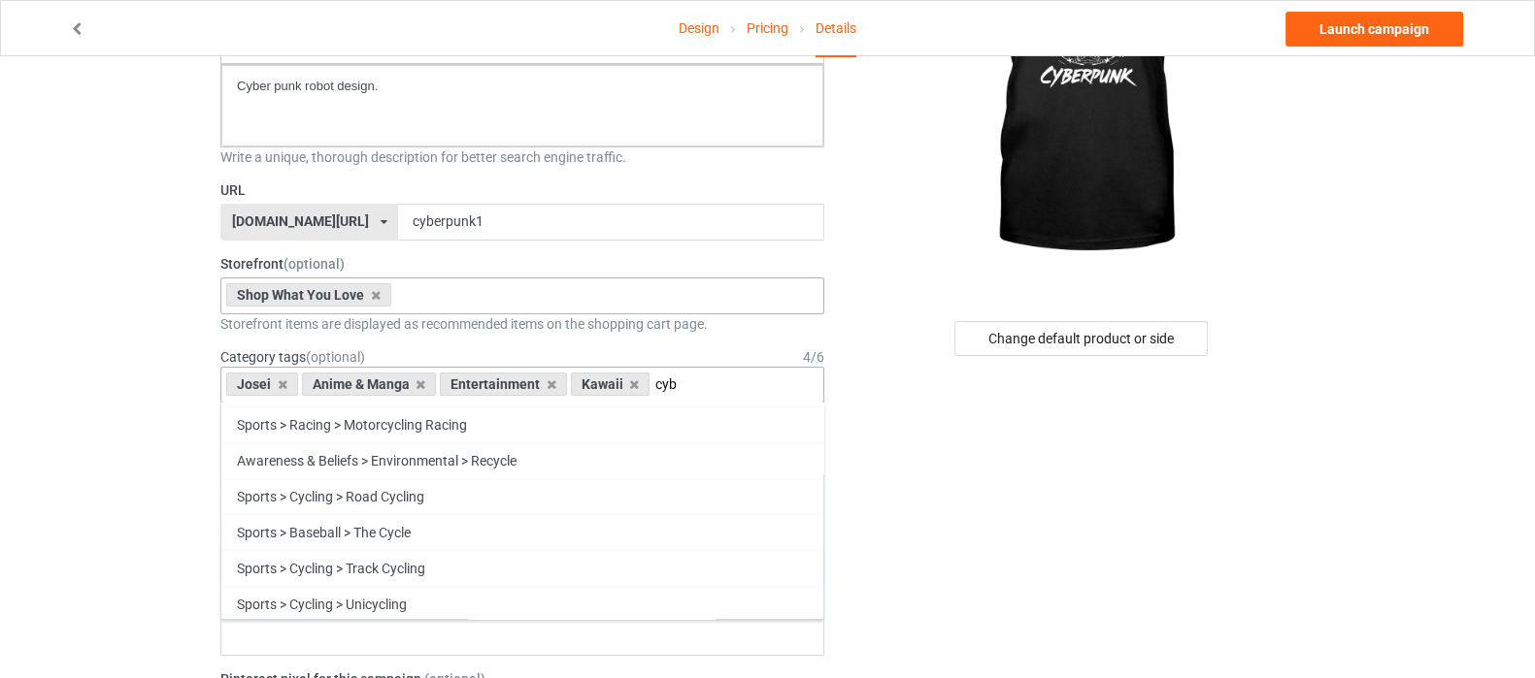
scroll to position [0, 0]
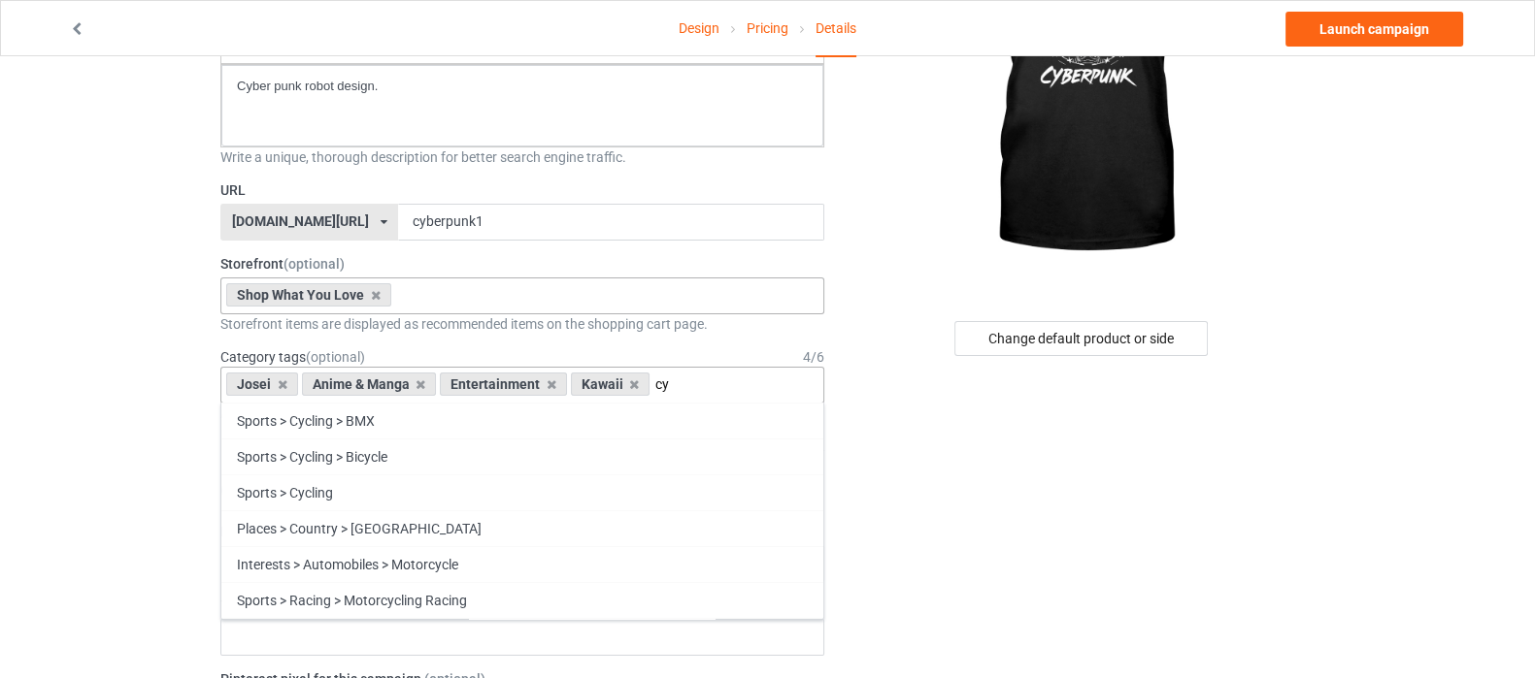
type input "c"
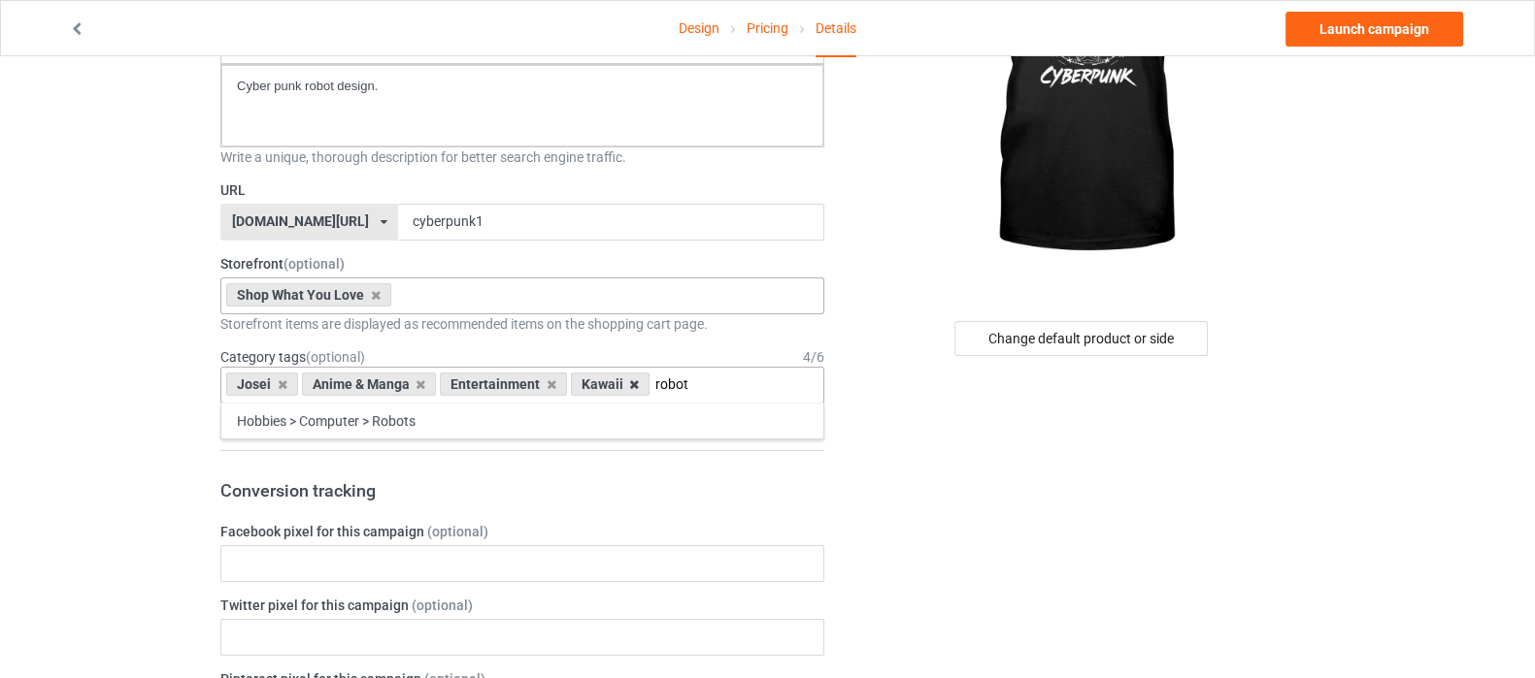
type input "robot"
click at [629, 379] on icon at bounding box center [634, 385] width 10 height 13
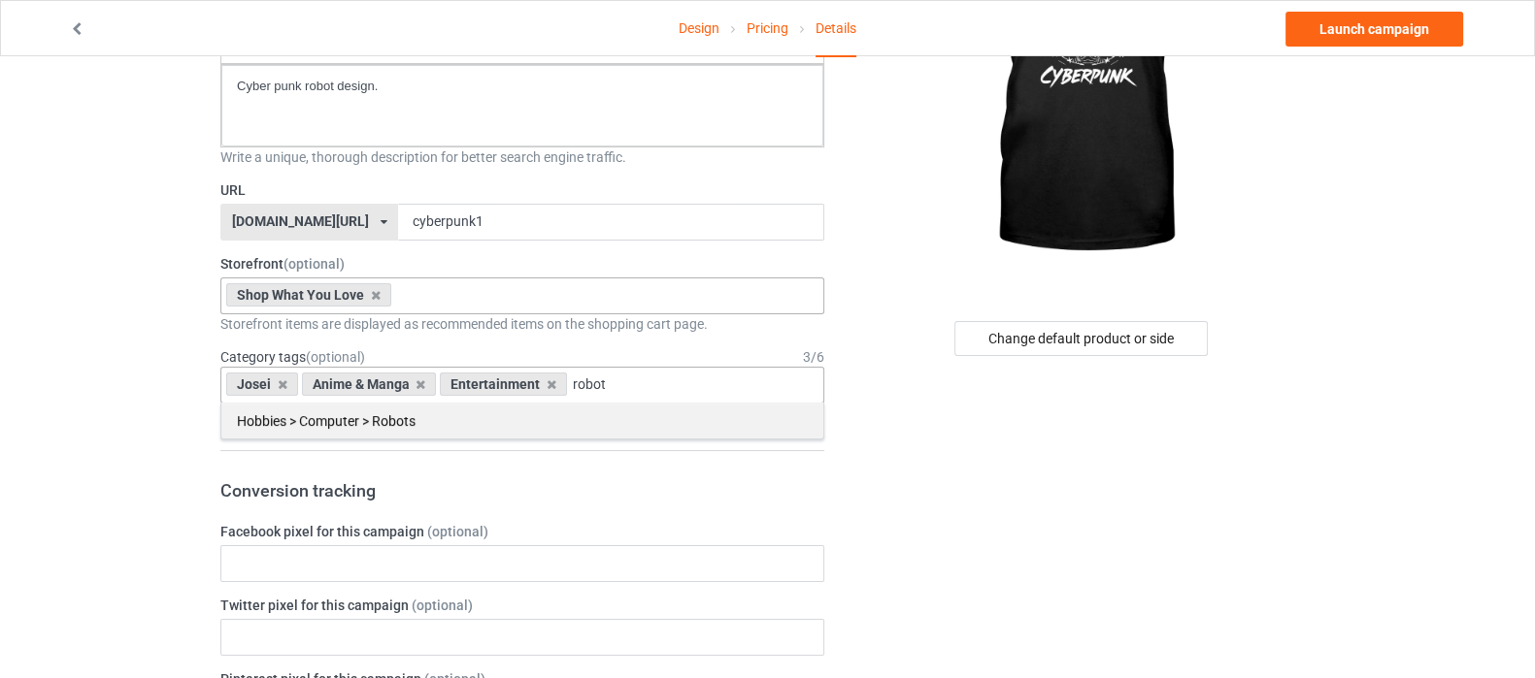
click at [471, 424] on div "Hobbies > Computer > Robots" at bounding box center [522, 421] width 602 height 36
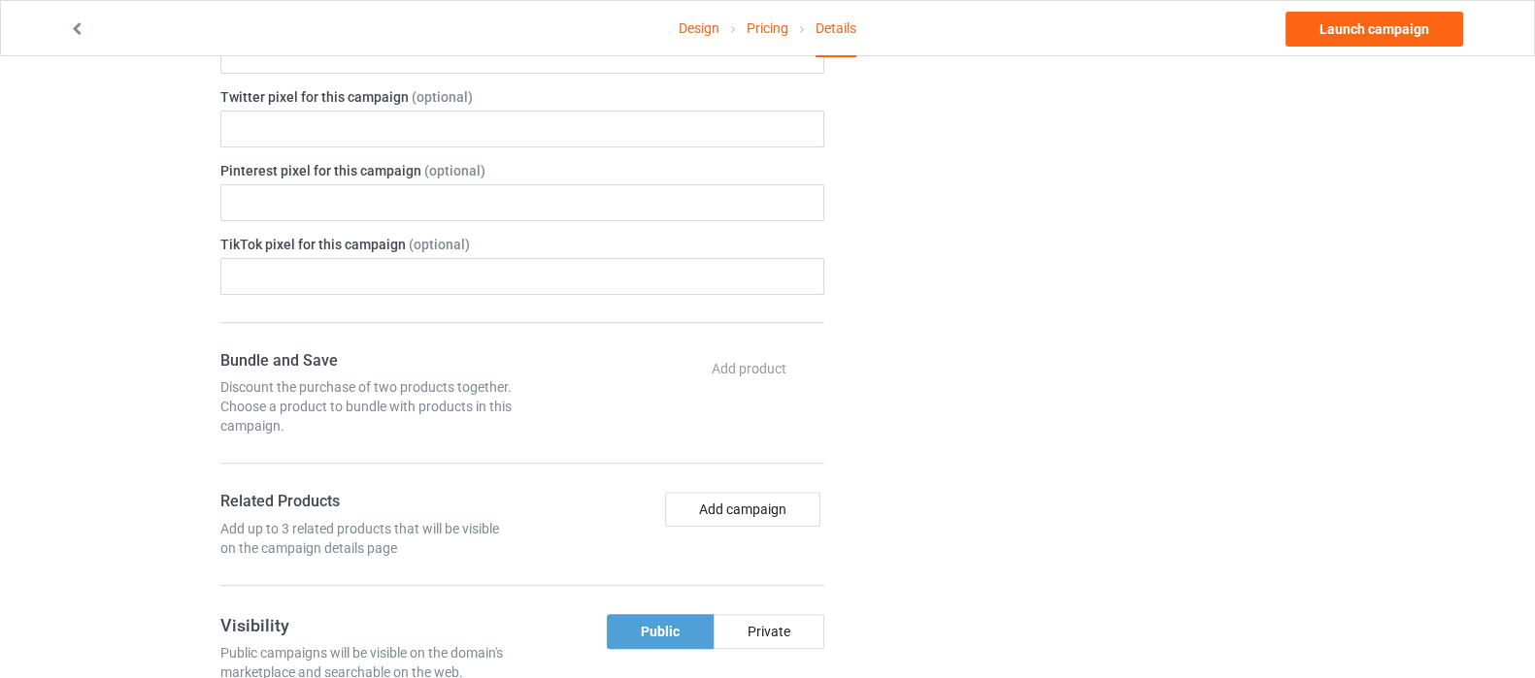
scroll to position [848, 0]
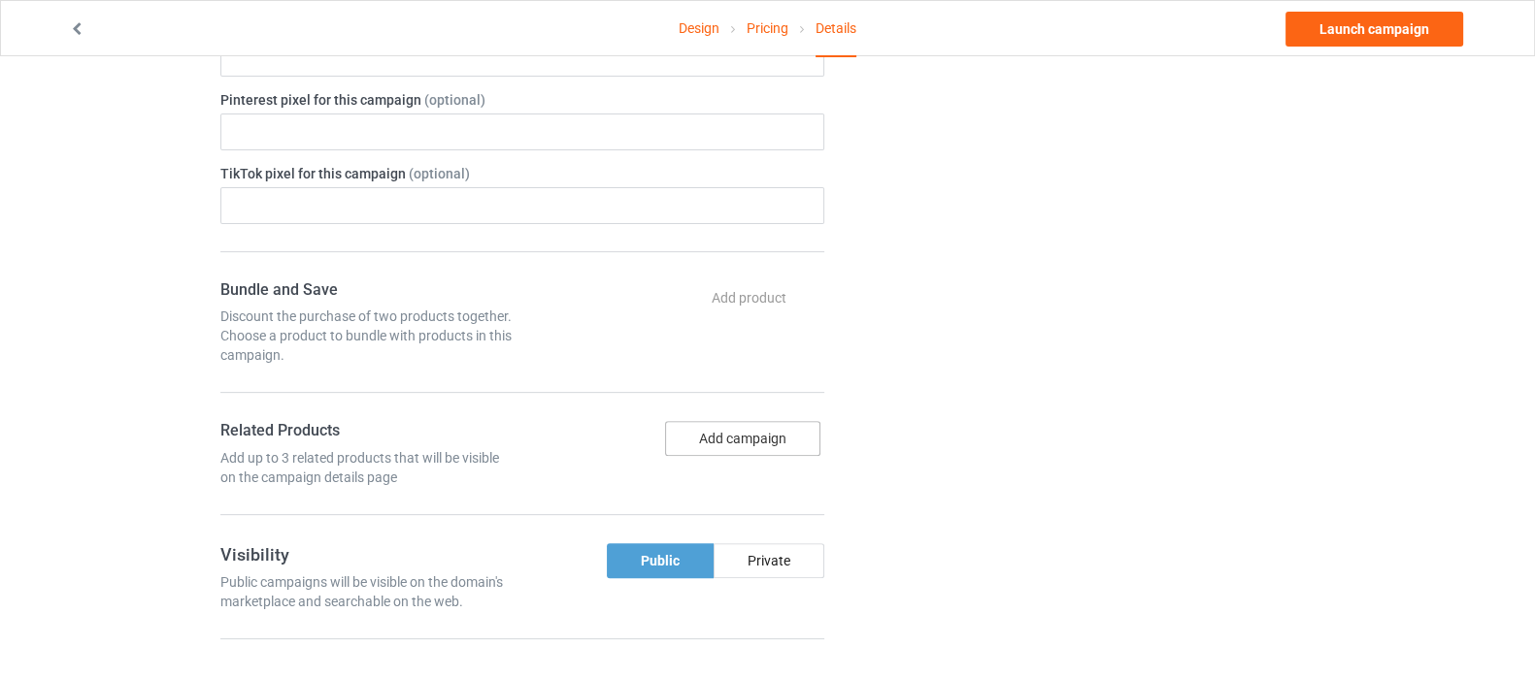
click at [745, 438] on button "Add campaign" at bounding box center [742, 438] width 155 height 35
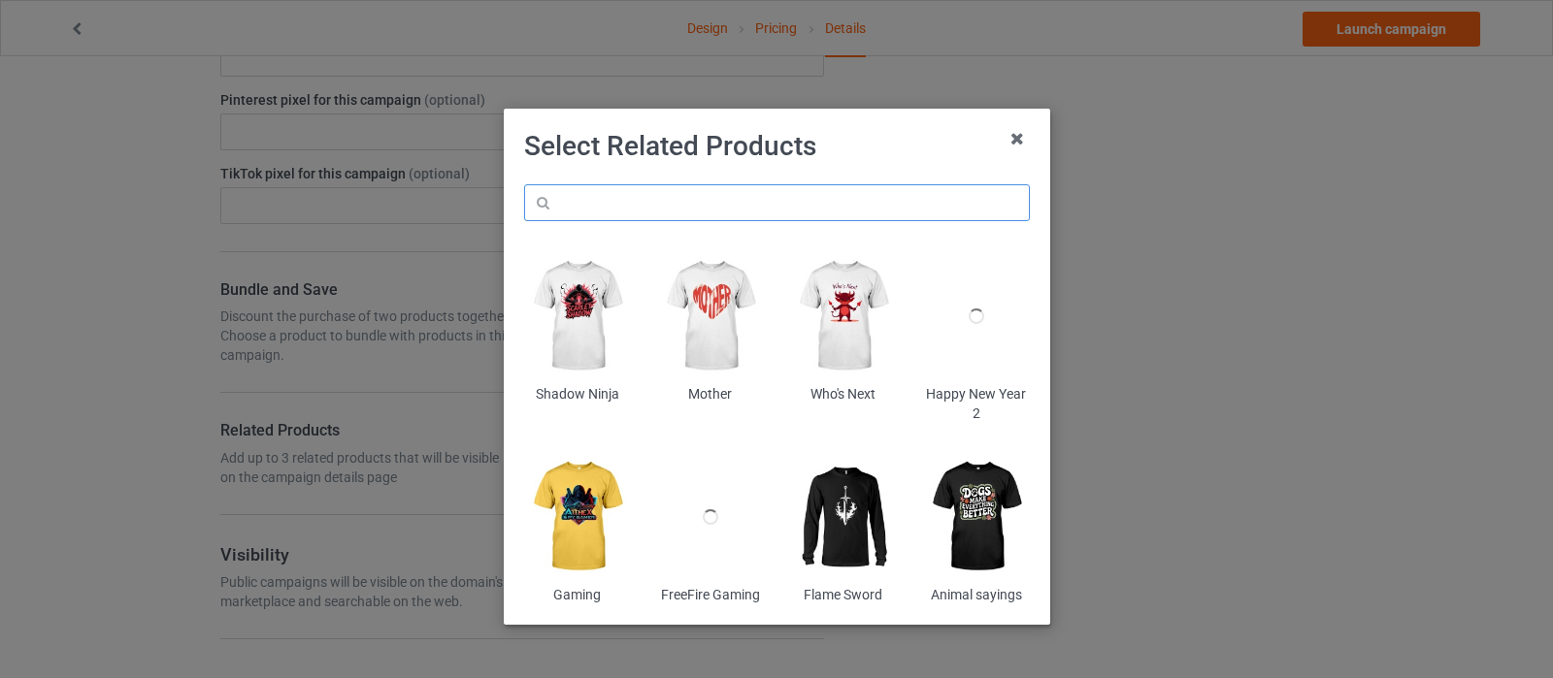
click at [667, 201] on input "text" at bounding box center [777, 202] width 506 height 37
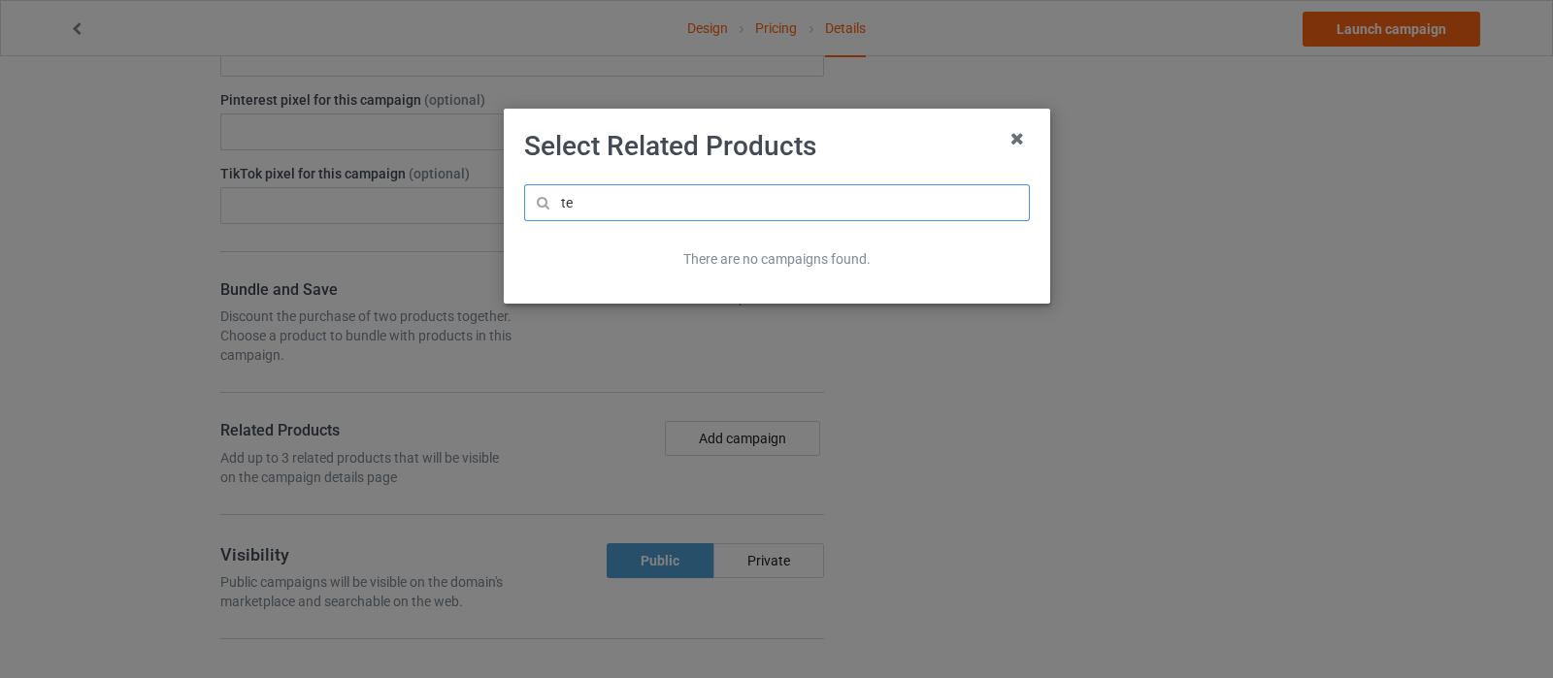
type input "t"
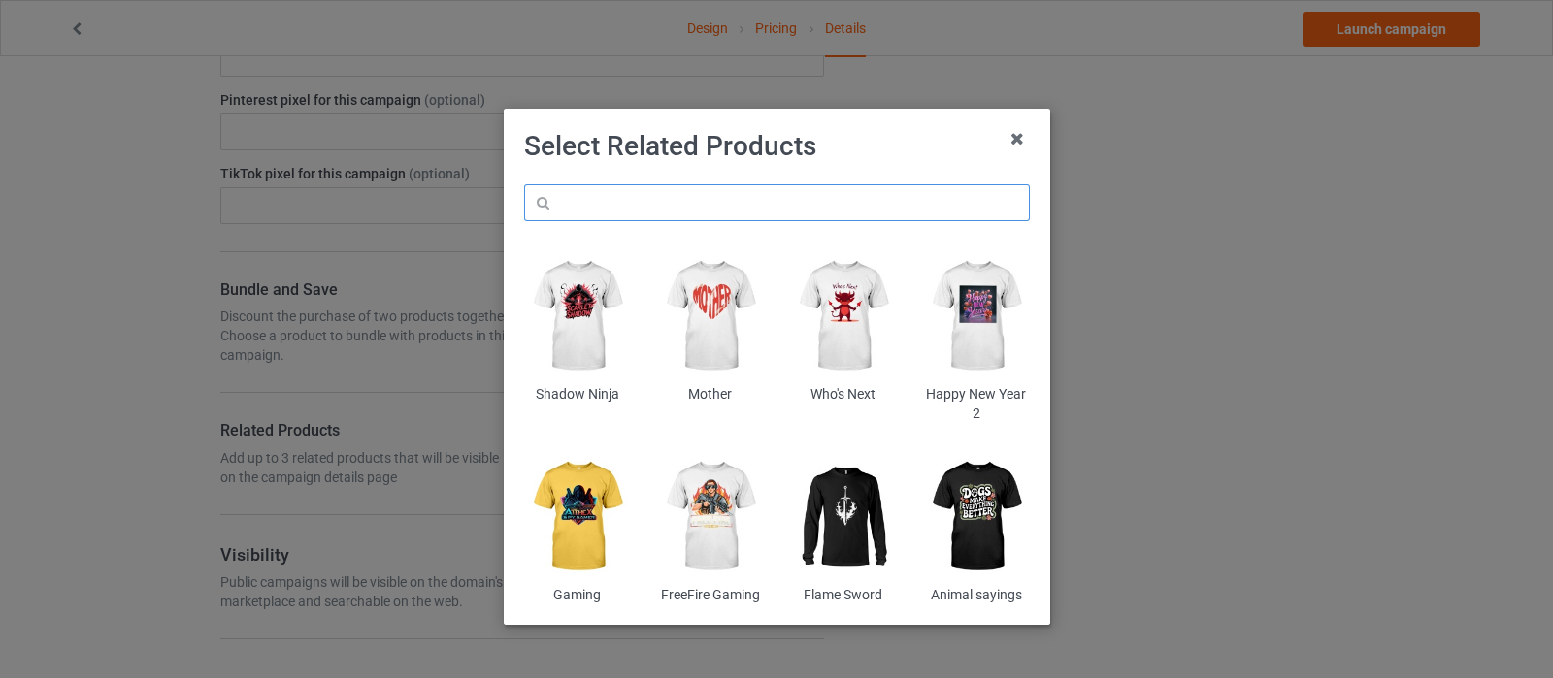
type input "y"
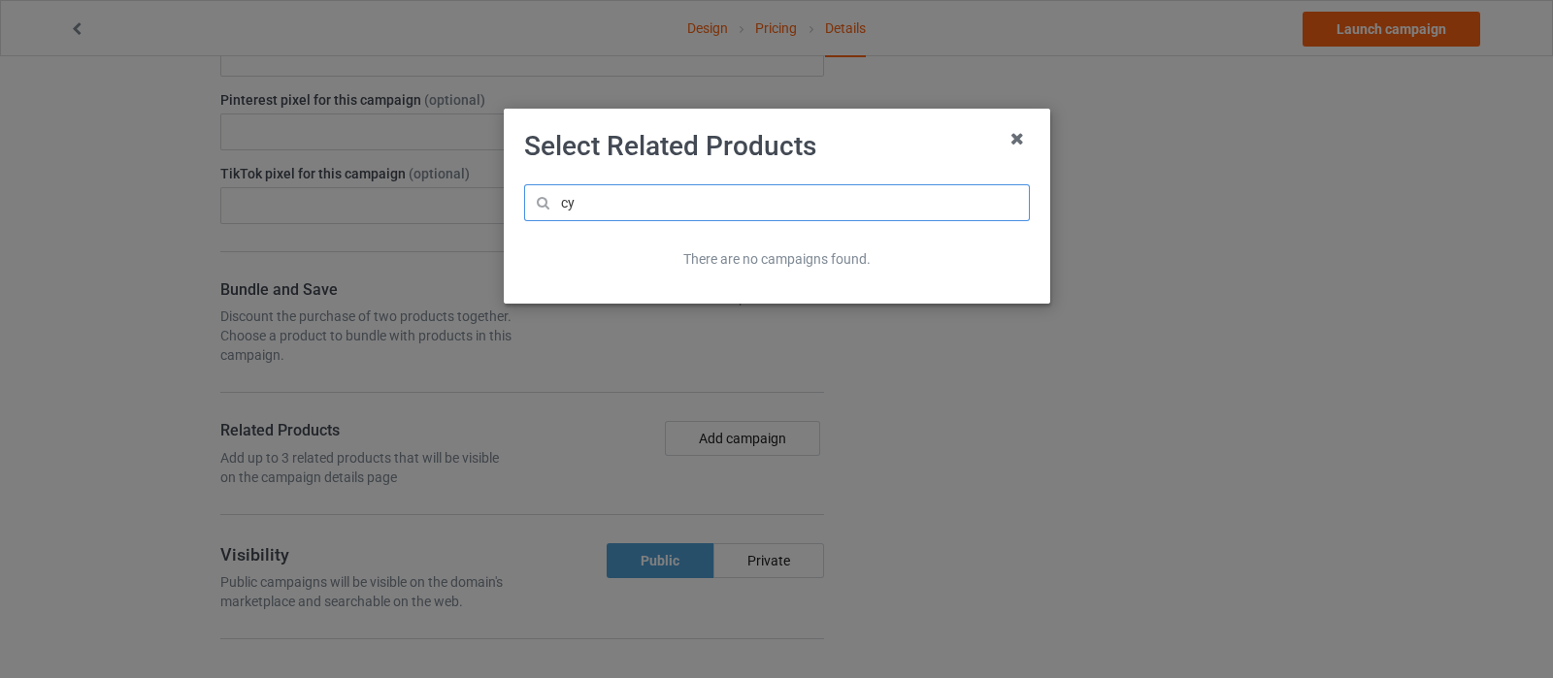
type input "c"
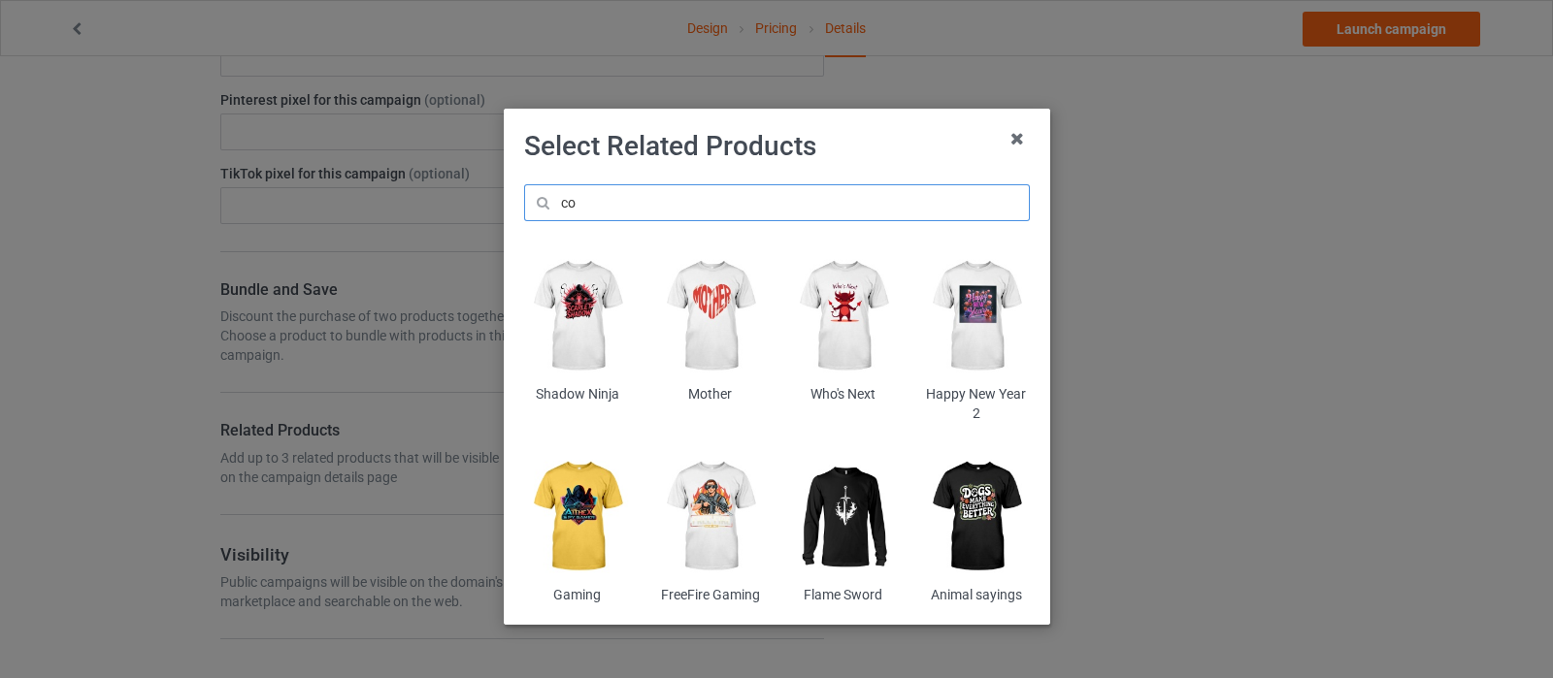
type input "c"
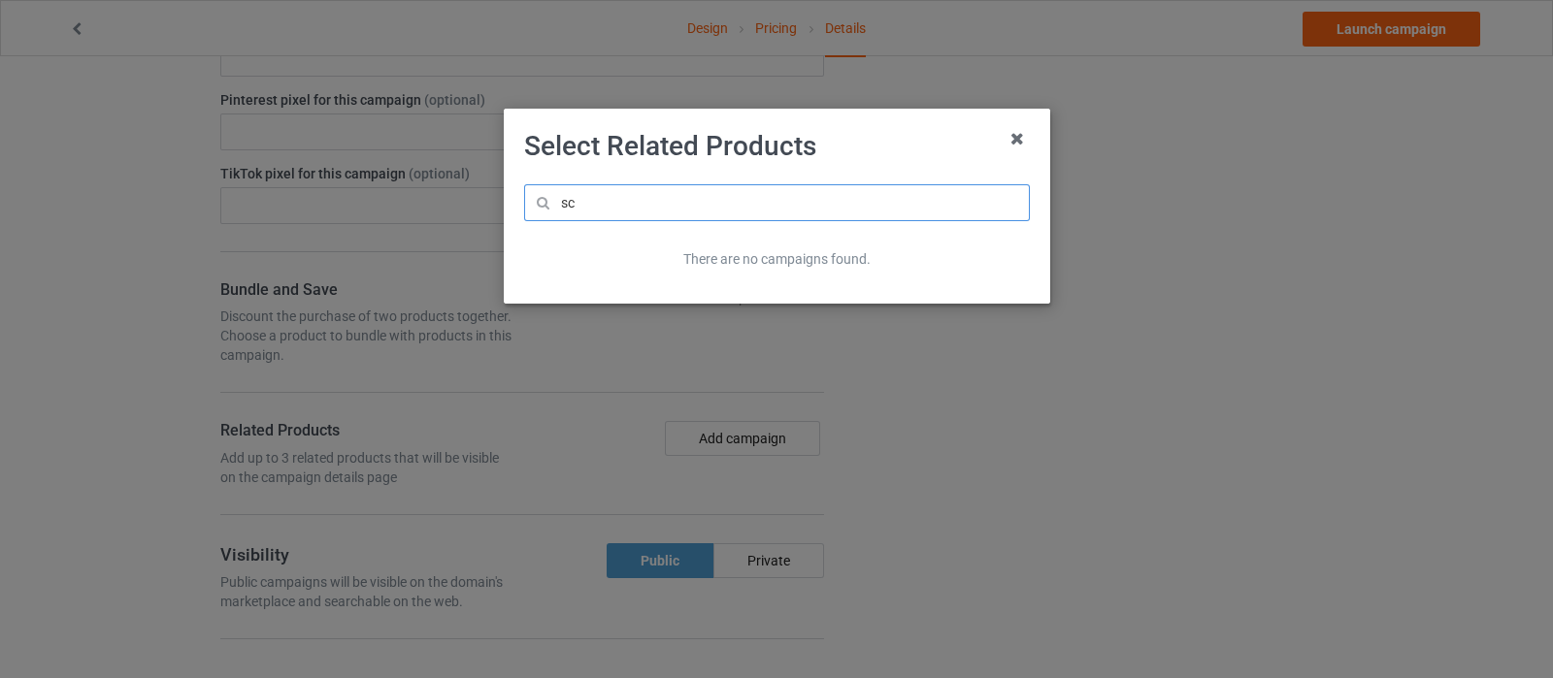
type input "s"
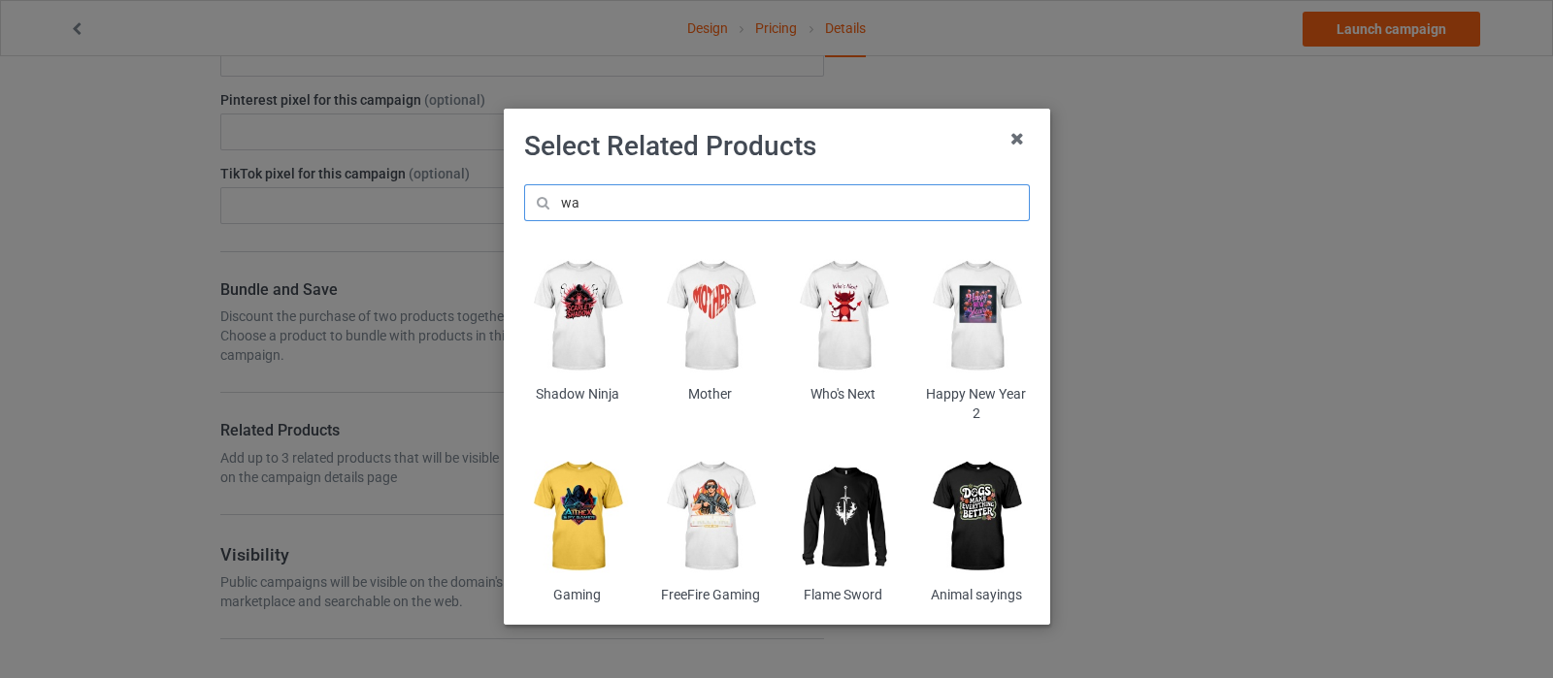
type input "w"
type input "anime"
click at [582, 302] on img at bounding box center [577, 316] width 106 height 132
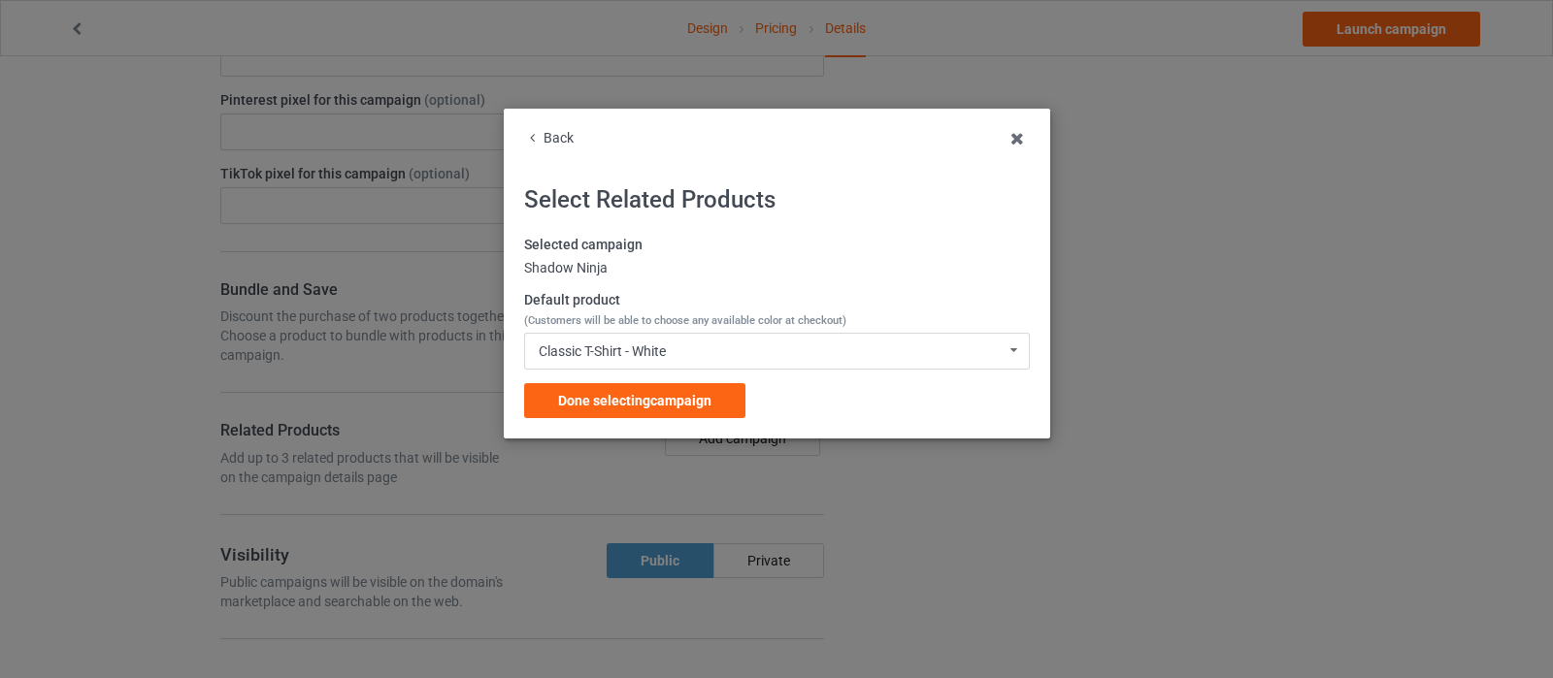
click at [623, 381] on div "Selected campaign Shadow Ninja Default product (Customers will be able to choos…" at bounding box center [777, 327] width 506 height 182
click at [631, 395] on span "Done selecting campaign" at bounding box center [634, 401] width 153 height 16
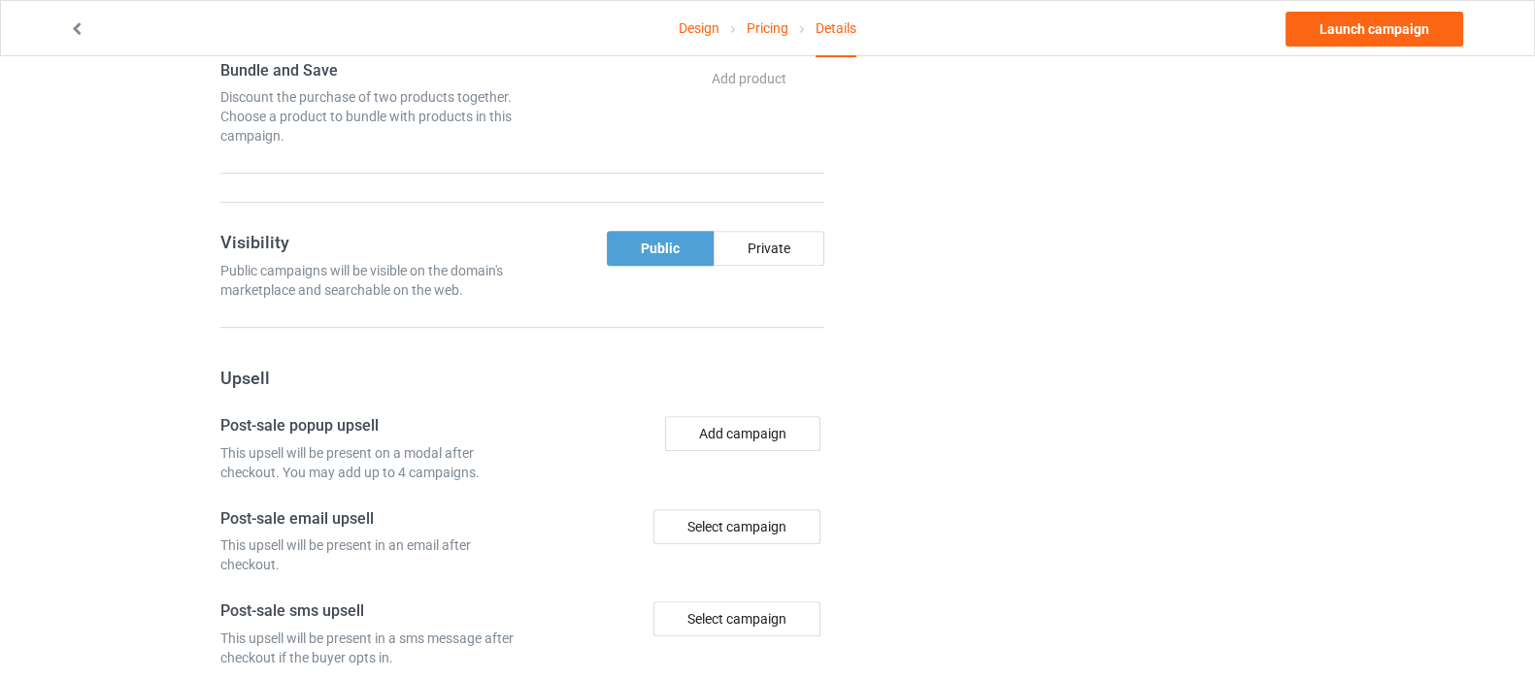
scroll to position [1092, 0]
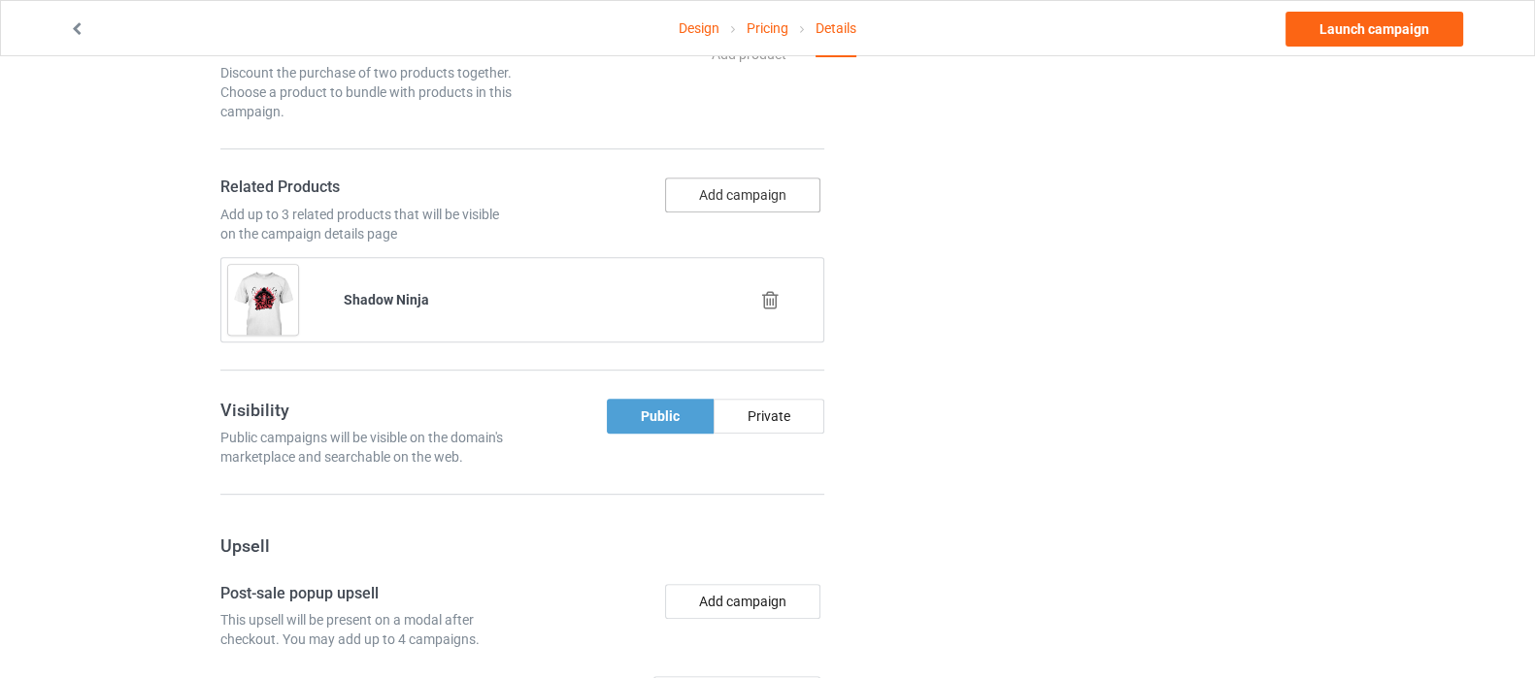
click at [719, 198] on button "Add campaign" at bounding box center [742, 195] width 155 height 35
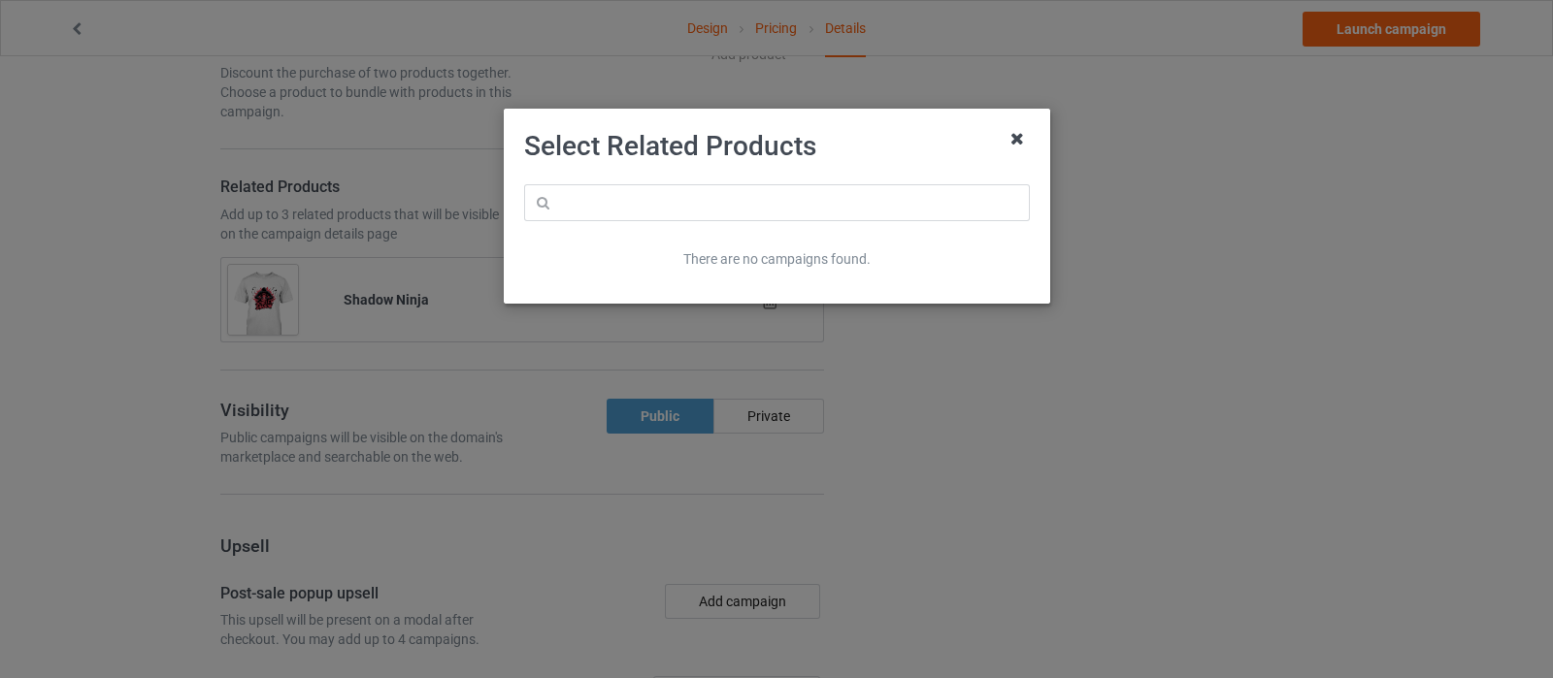
click at [1027, 143] on icon at bounding box center [1017, 138] width 31 height 31
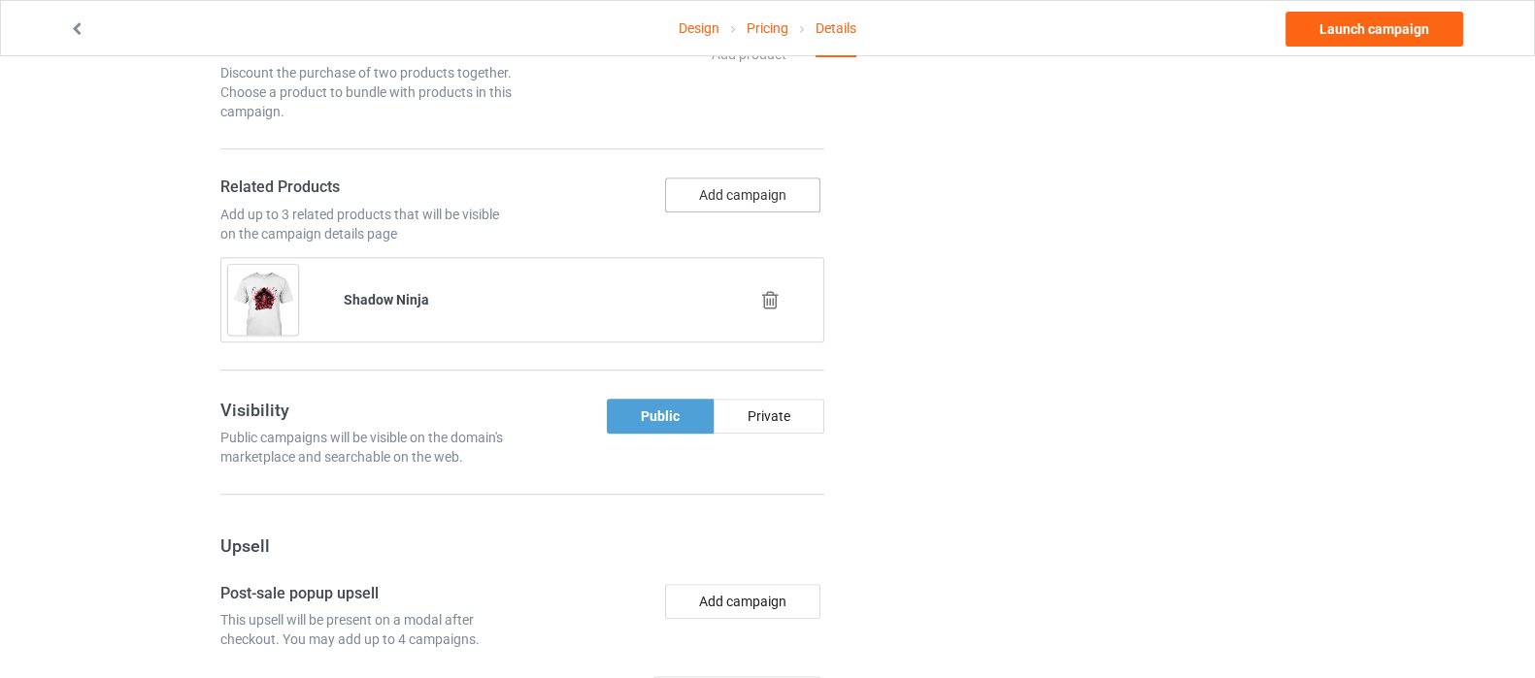
click at [733, 196] on button "Add campaign" at bounding box center [742, 195] width 155 height 35
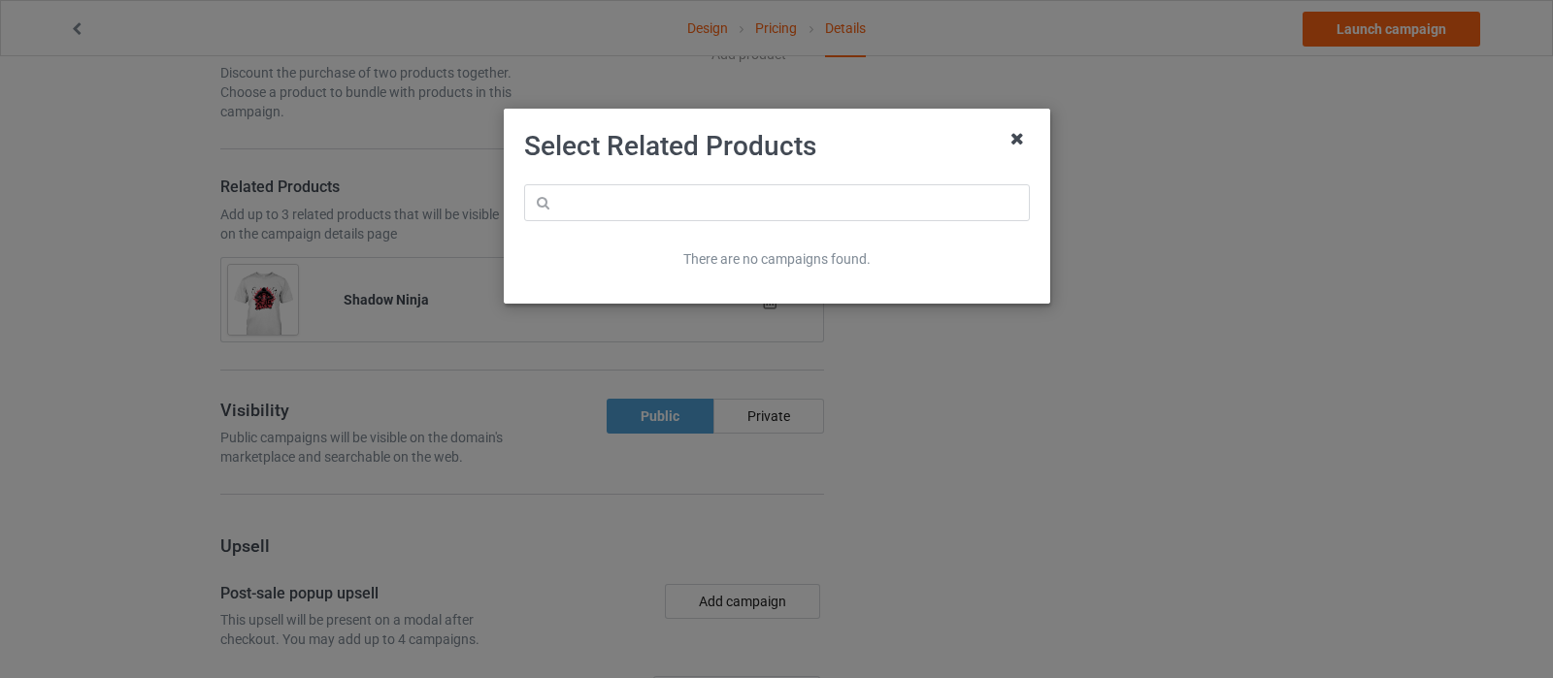
click at [1018, 143] on icon at bounding box center [1017, 138] width 31 height 31
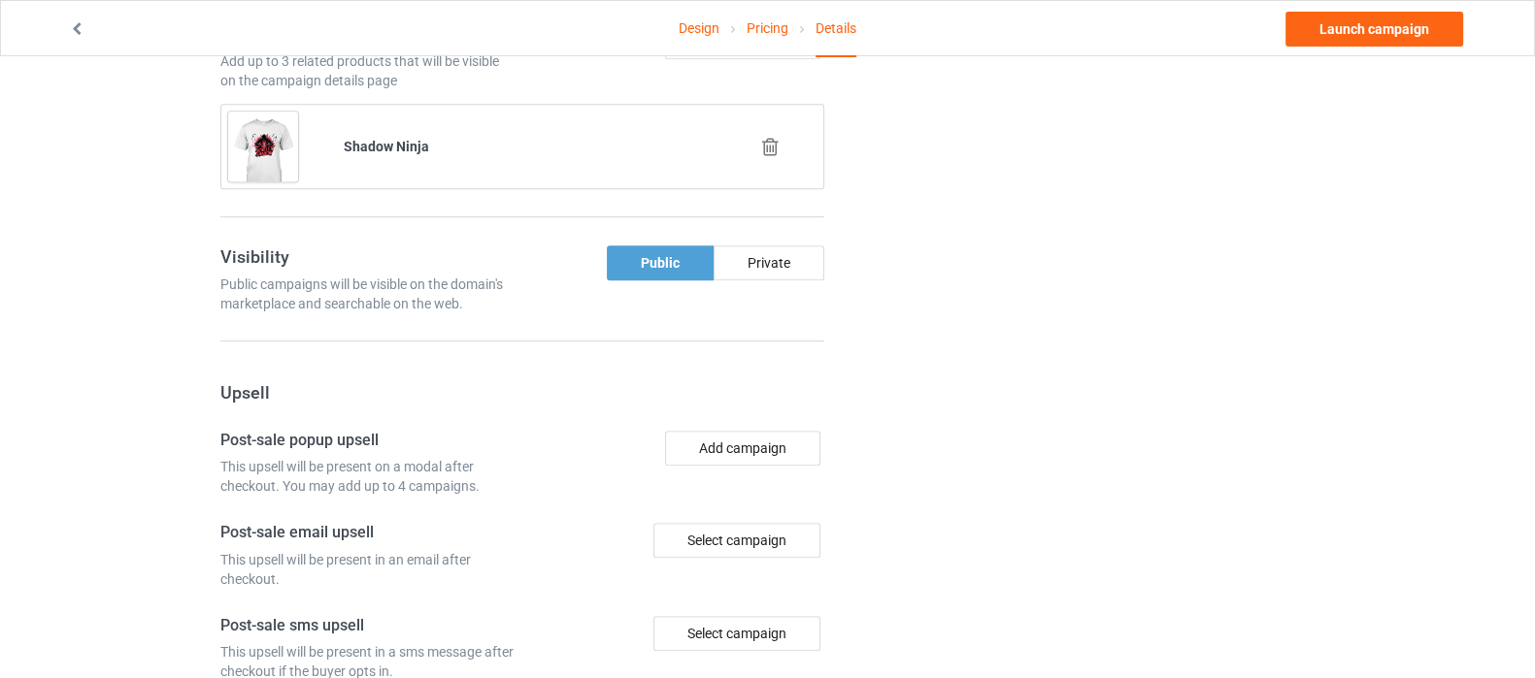
scroll to position [970, 0]
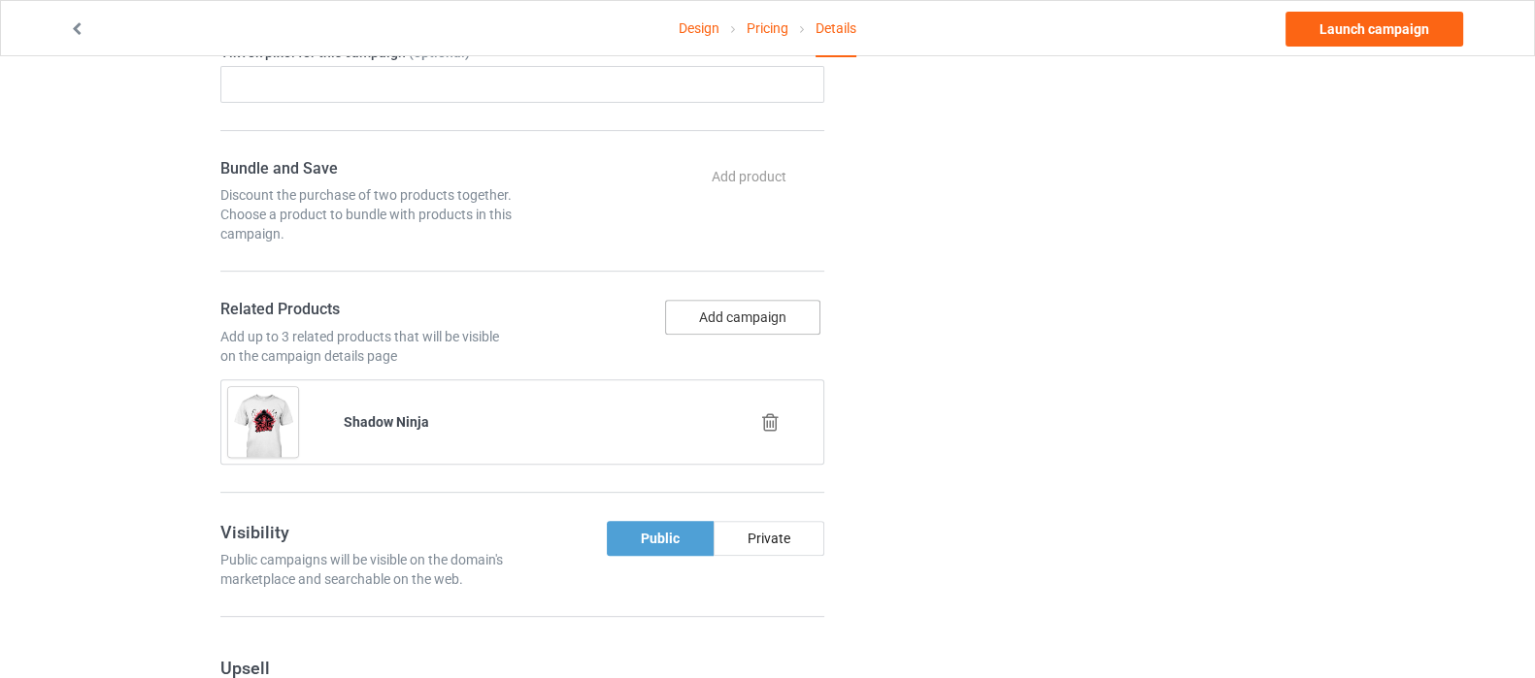
click at [743, 313] on button "Add campaign" at bounding box center [742, 317] width 155 height 35
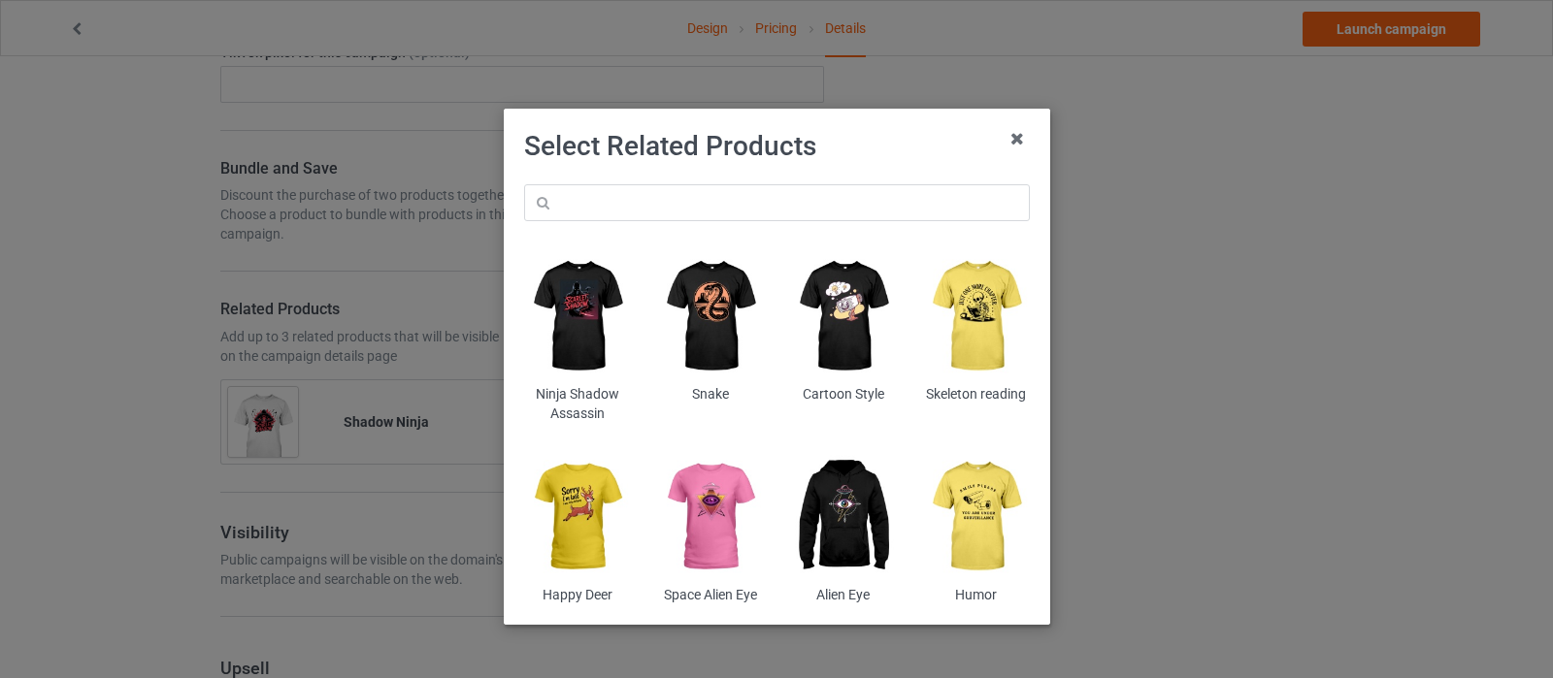
click at [588, 301] on img at bounding box center [577, 316] width 106 height 132
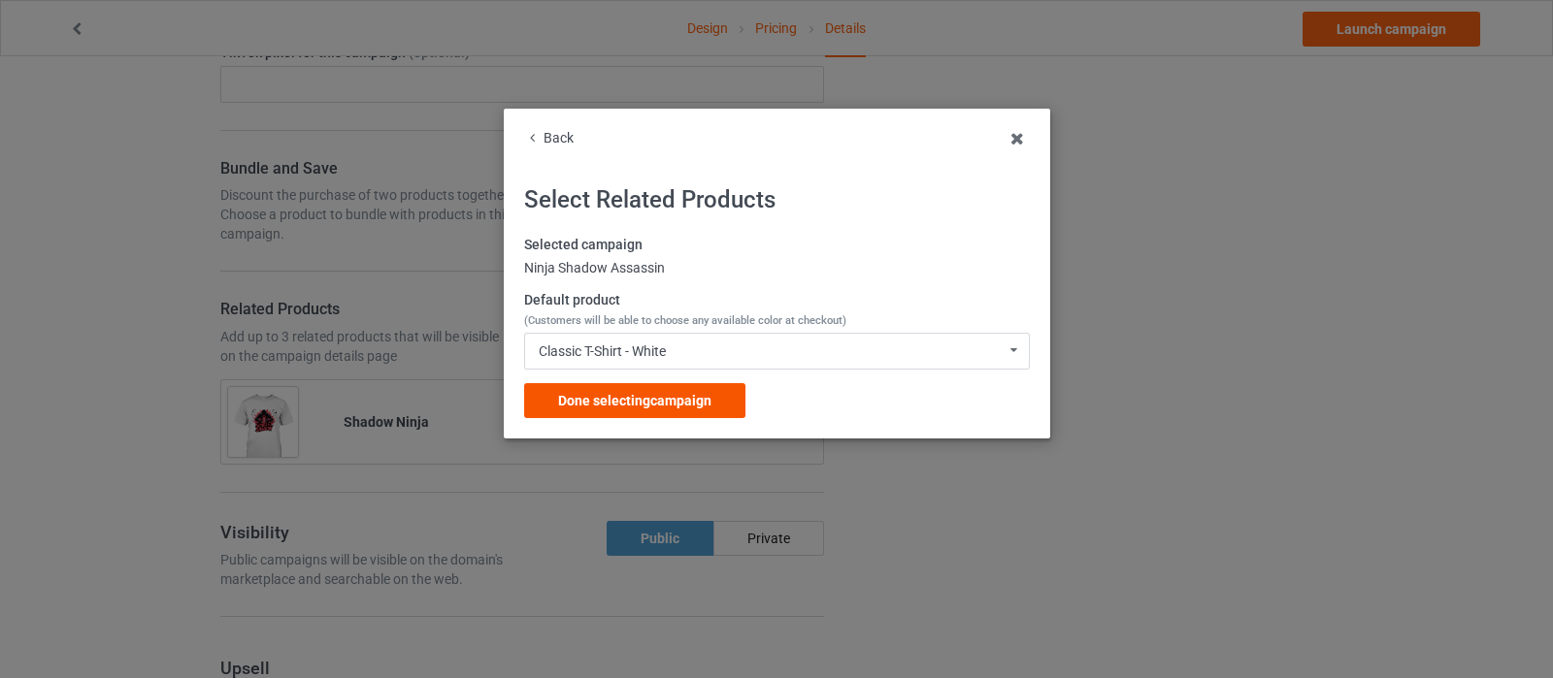
click at [660, 409] on div "Done selecting campaign" at bounding box center [634, 400] width 221 height 35
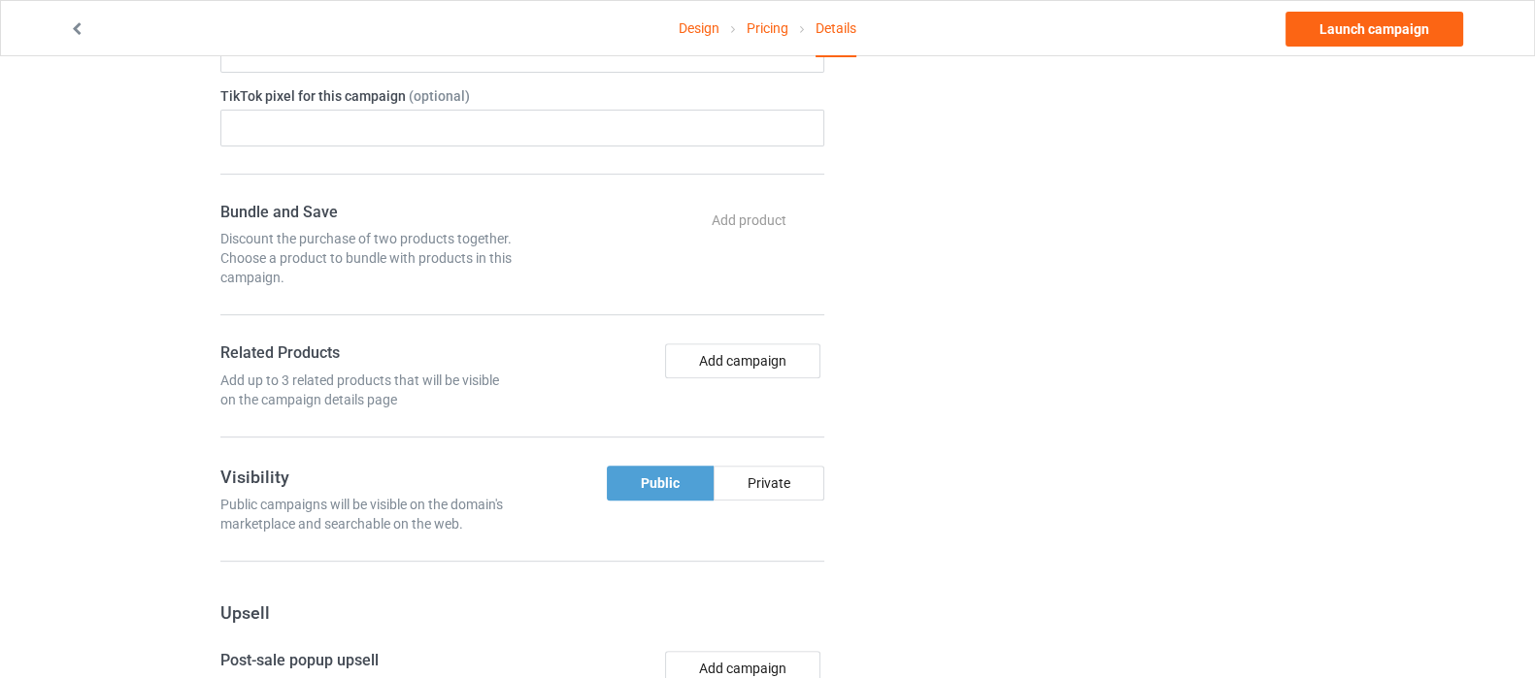
scroll to position [926, 0]
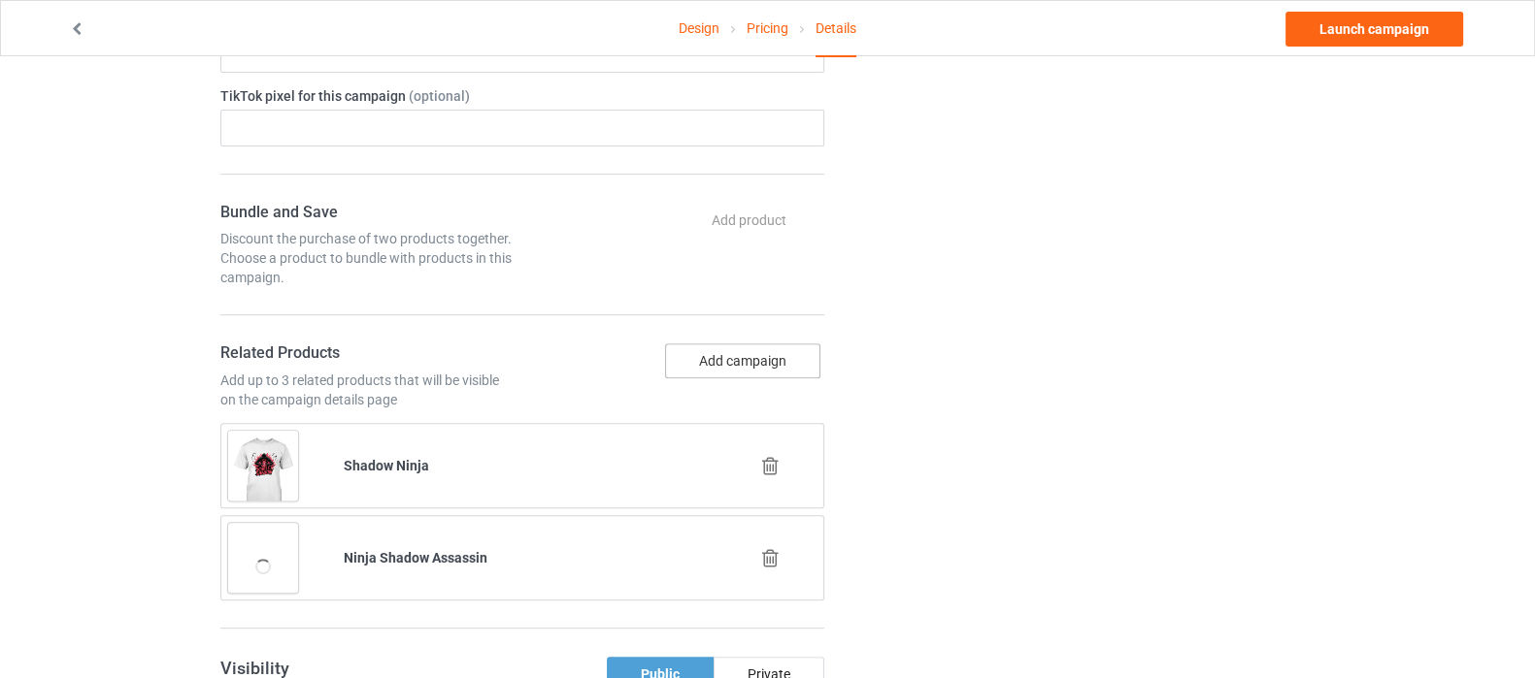
click at [763, 365] on button "Add campaign" at bounding box center [742, 361] width 155 height 35
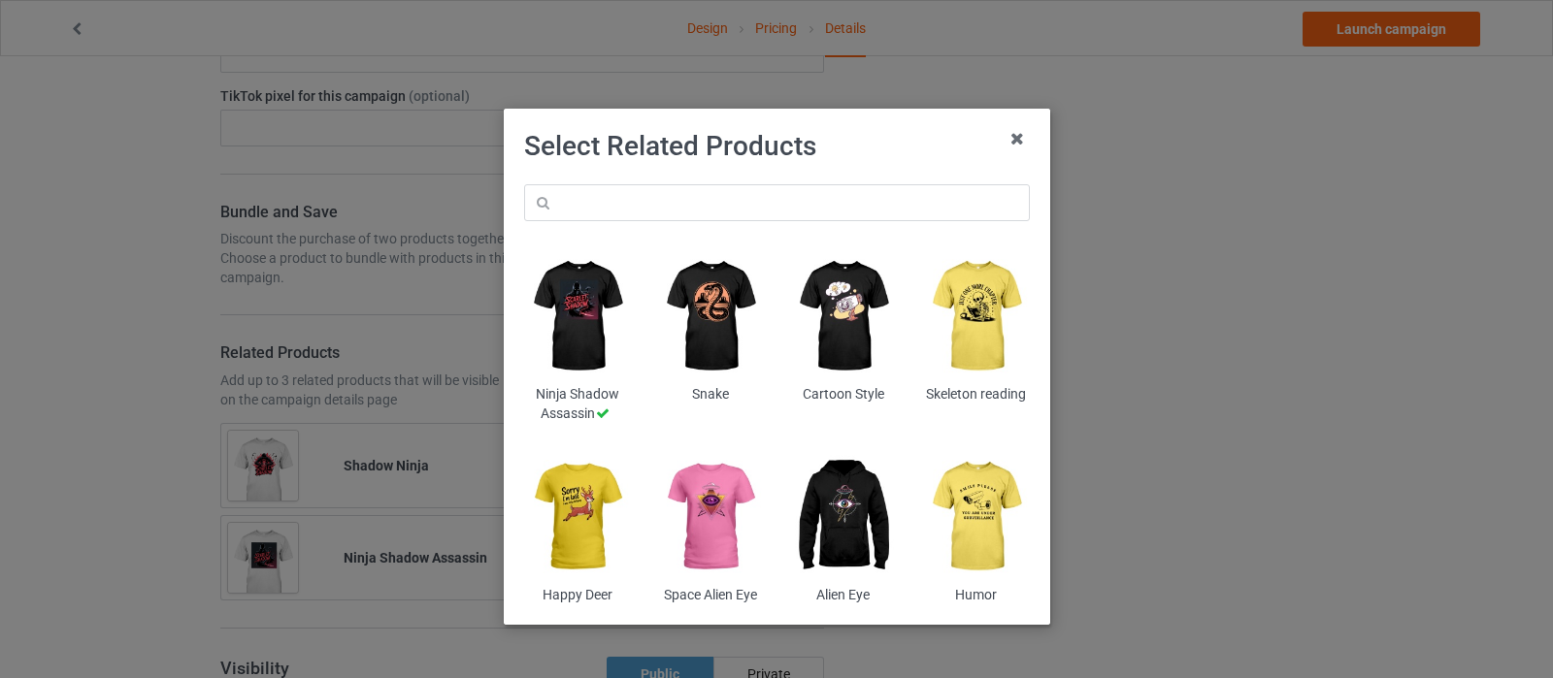
click at [830, 518] on img at bounding box center [843, 516] width 106 height 132
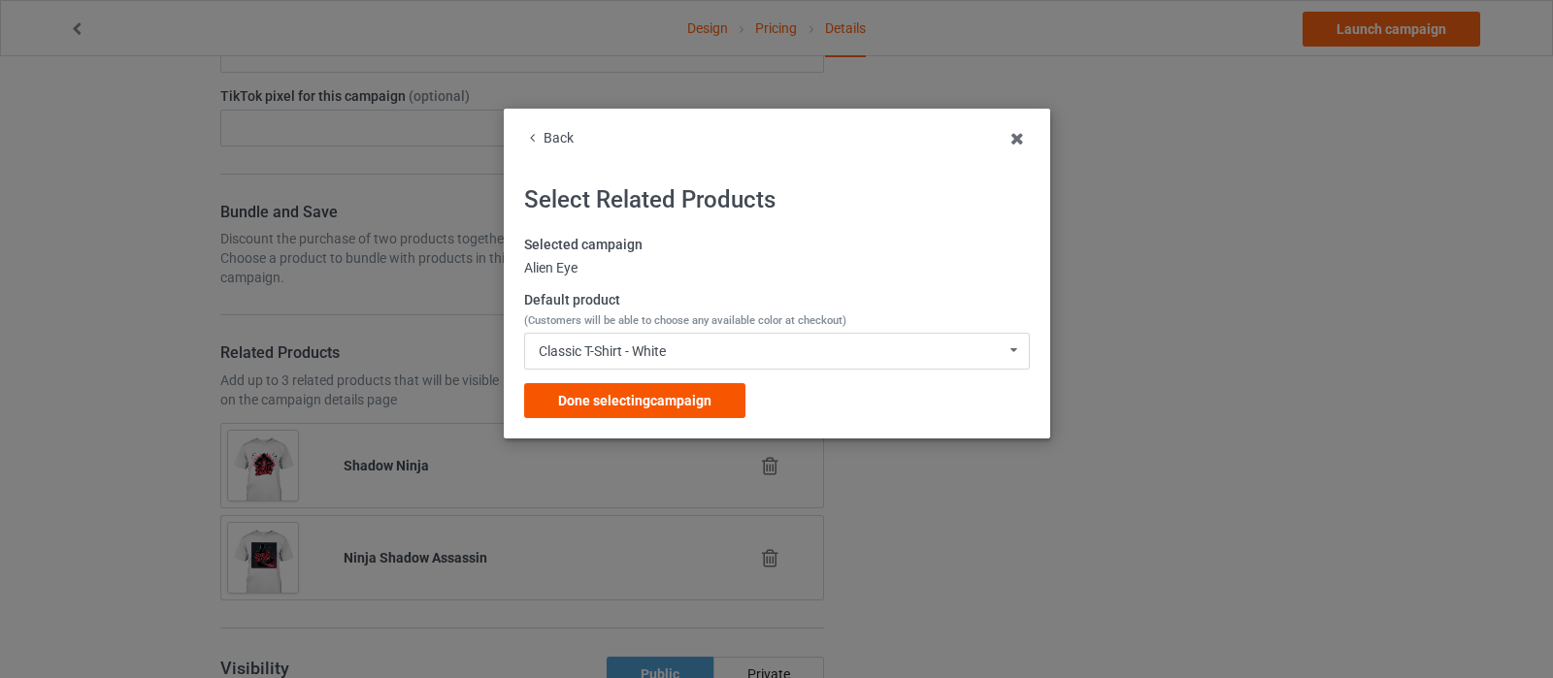
click at [634, 405] on span "Done selecting campaign" at bounding box center [634, 401] width 153 height 16
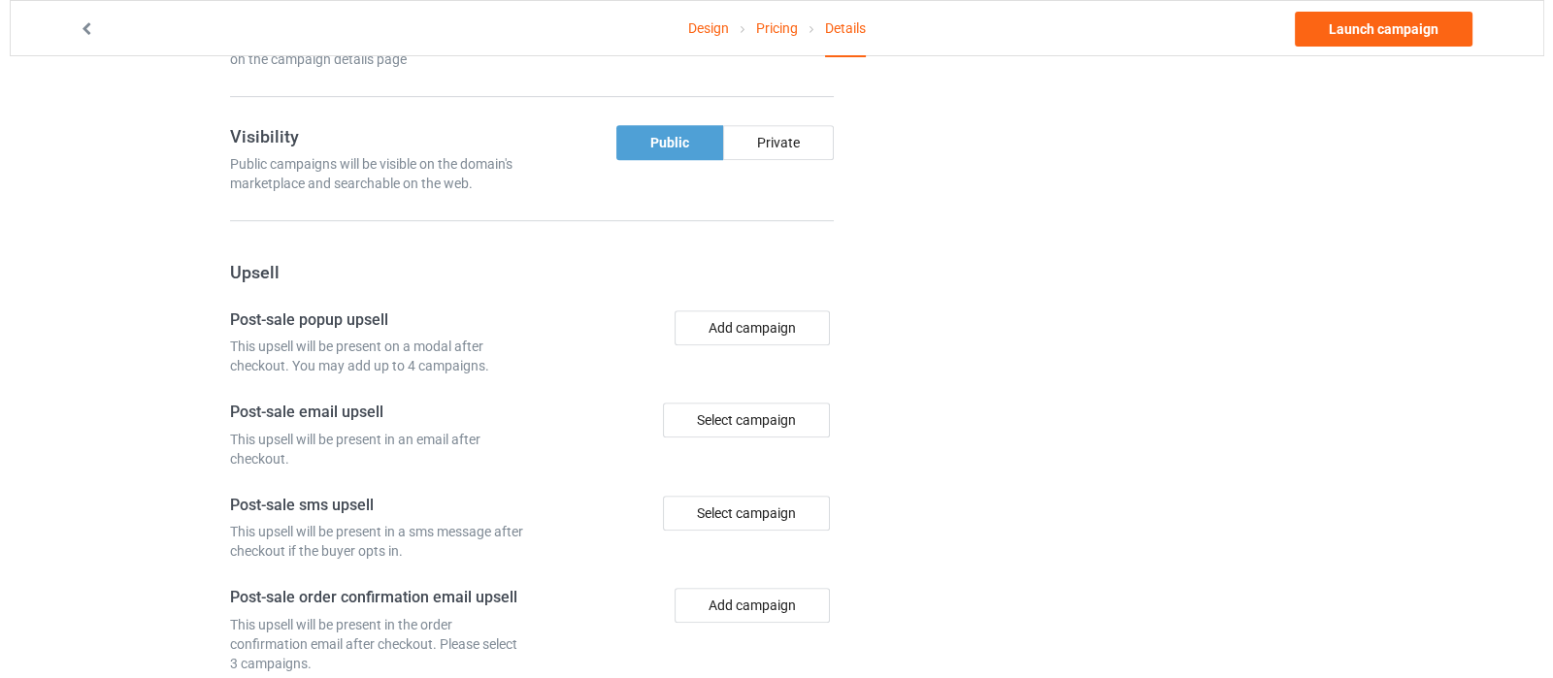
scroll to position [1411, 0]
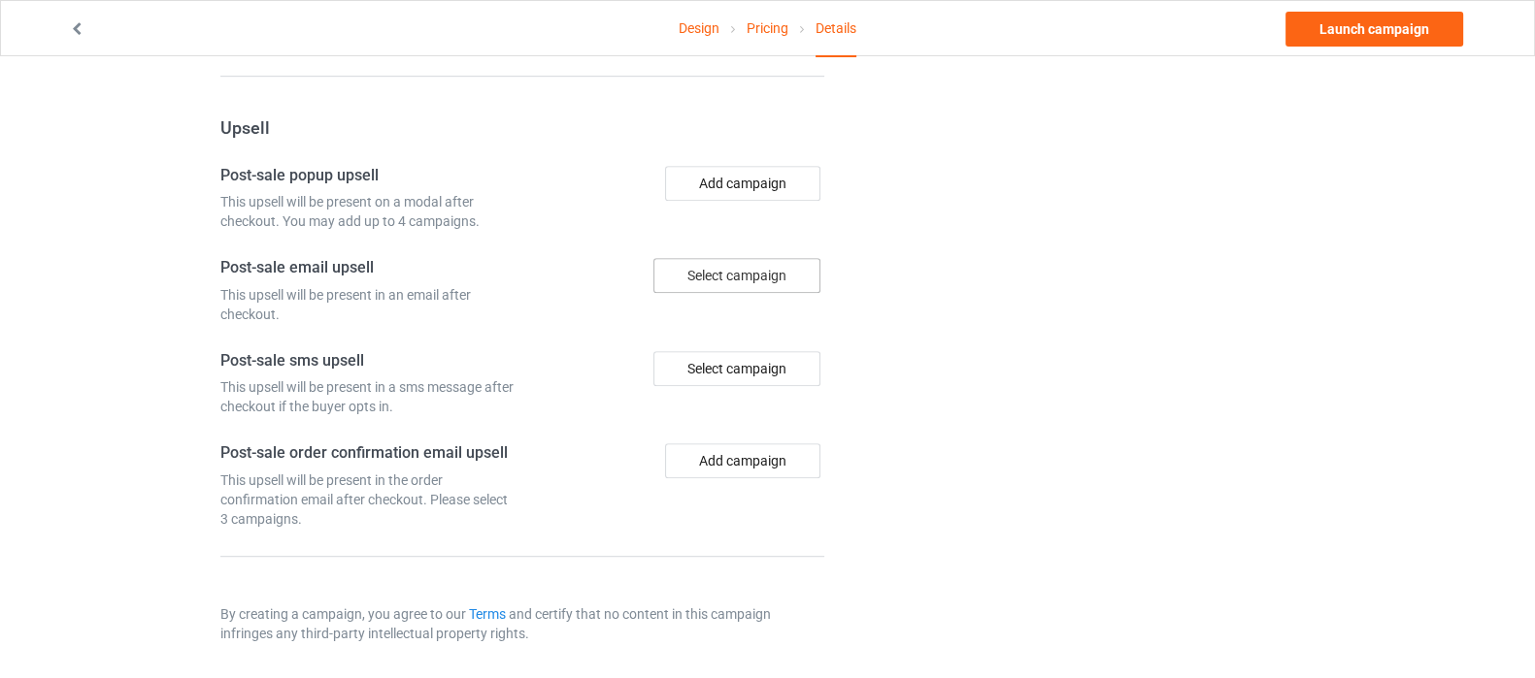
click at [745, 269] on div "Select campaign" at bounding box center [736, 275] width 167 height 35
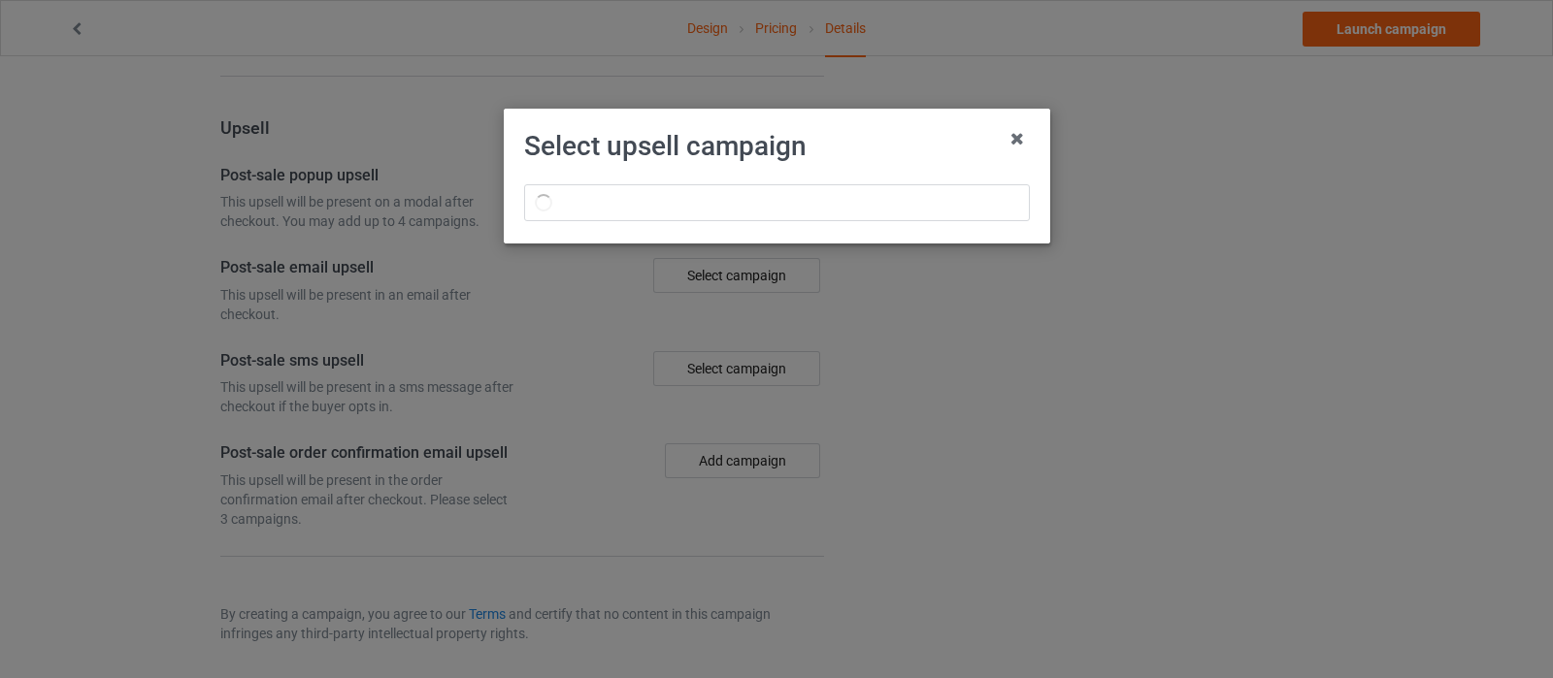
scroll to position [1693, 0]
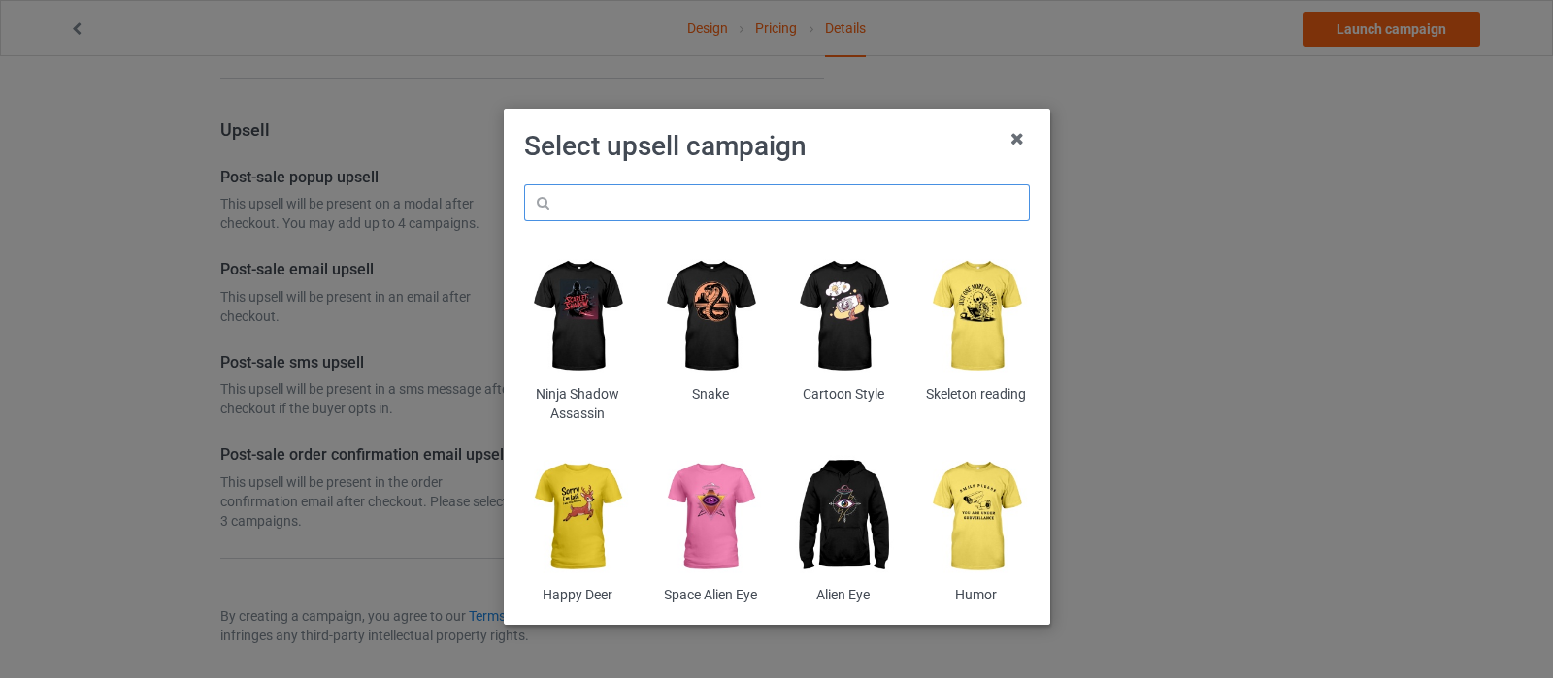
click at [742, 203] on input "text" at bounding box center [777, 202] width 506 height 37
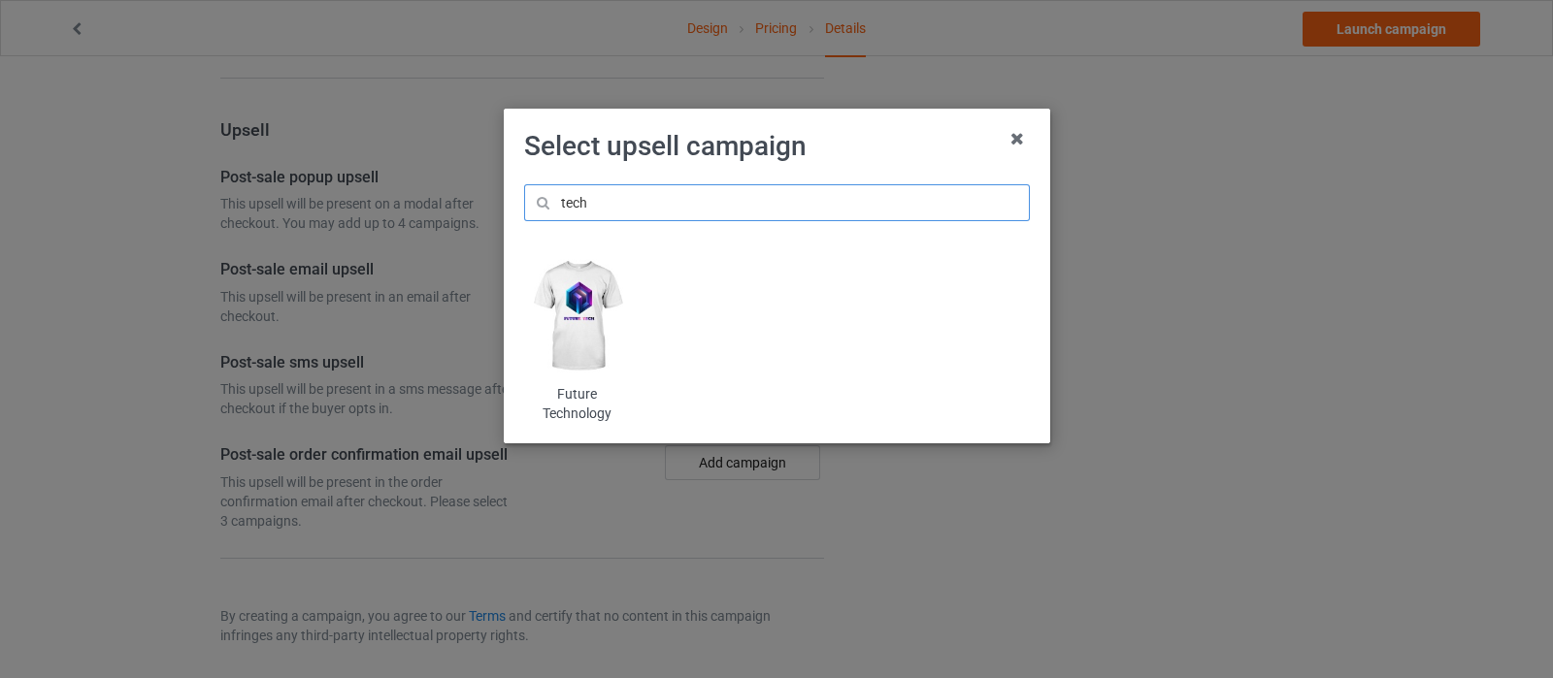
type input "tech"
click at [597, 313] on img at bounding box center [577, 316] width 106 height 132
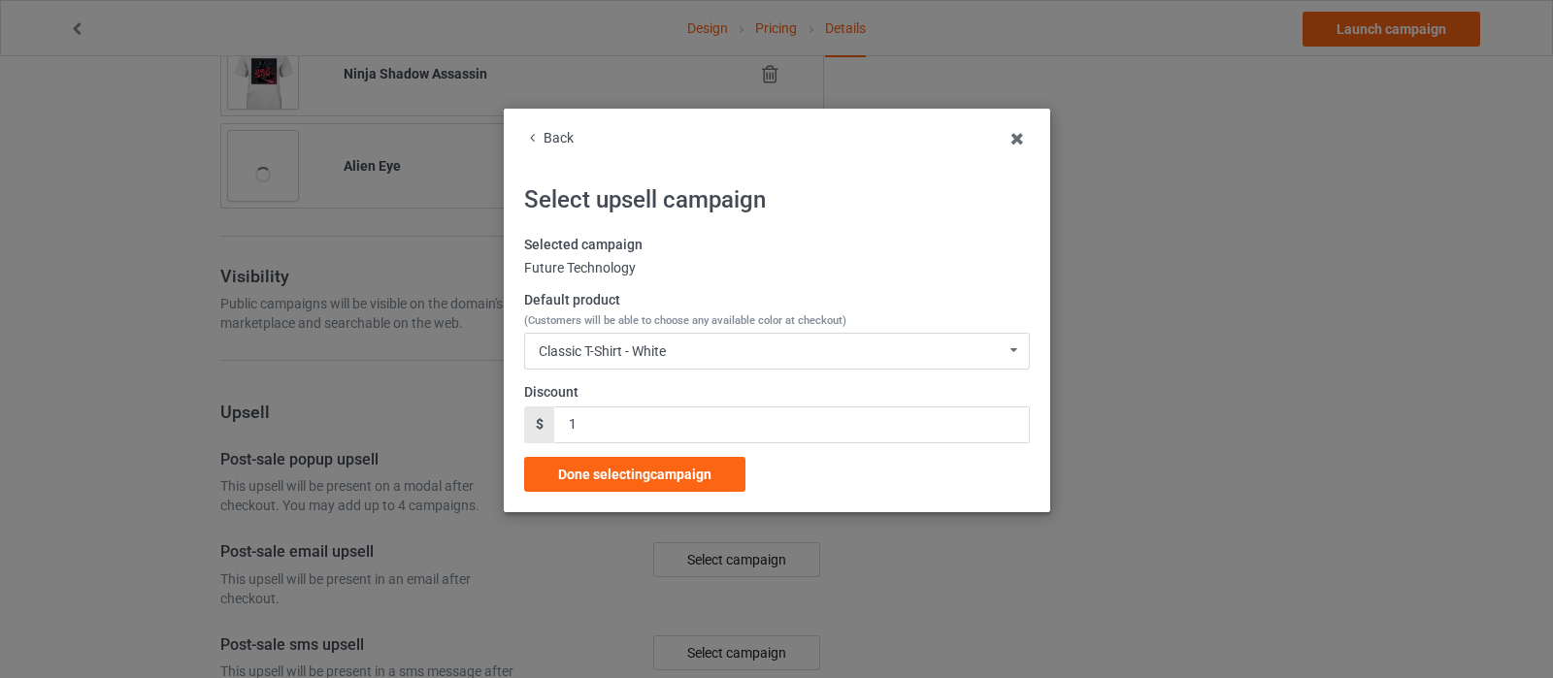
scroll to position [1693, 0]
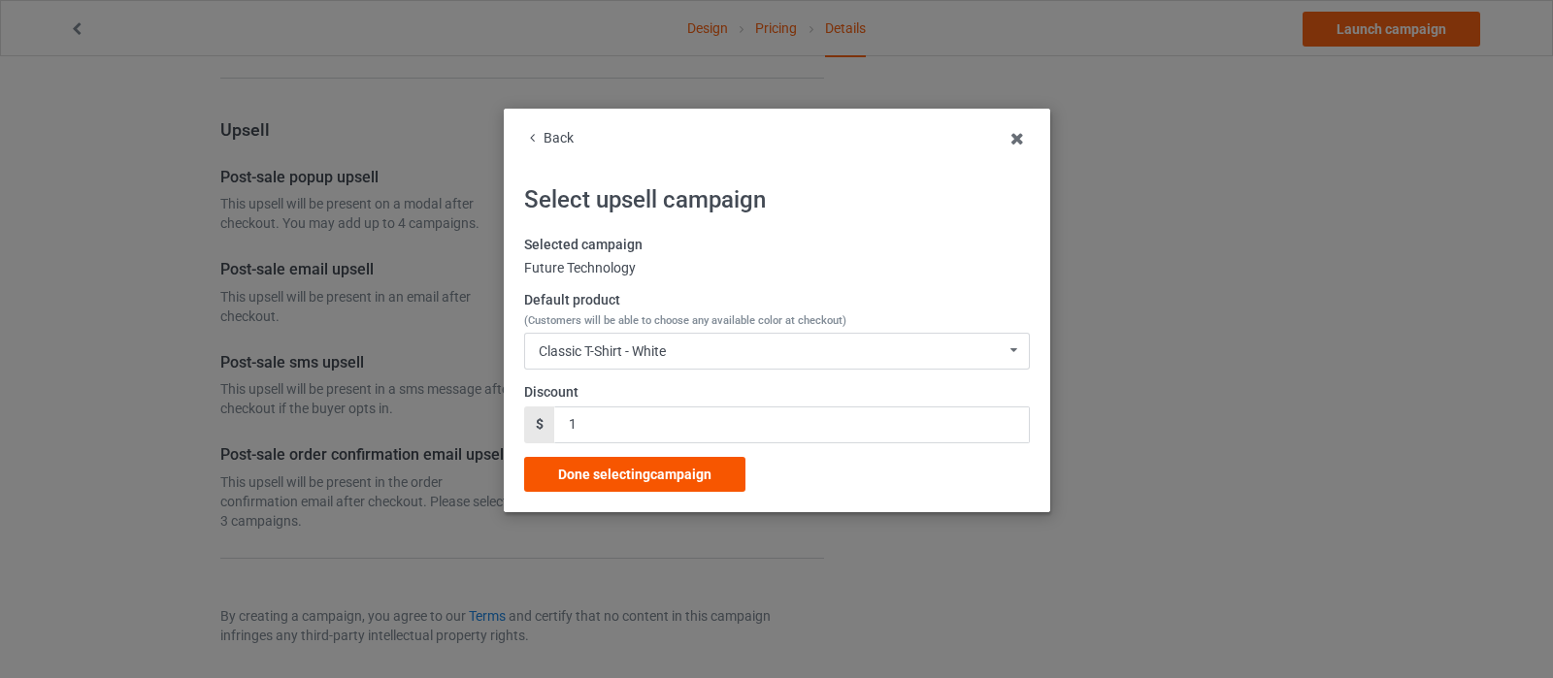
click at [579, 467] on span "Done selecting campaign" at bounding box center [634, 475] width 153 height 16
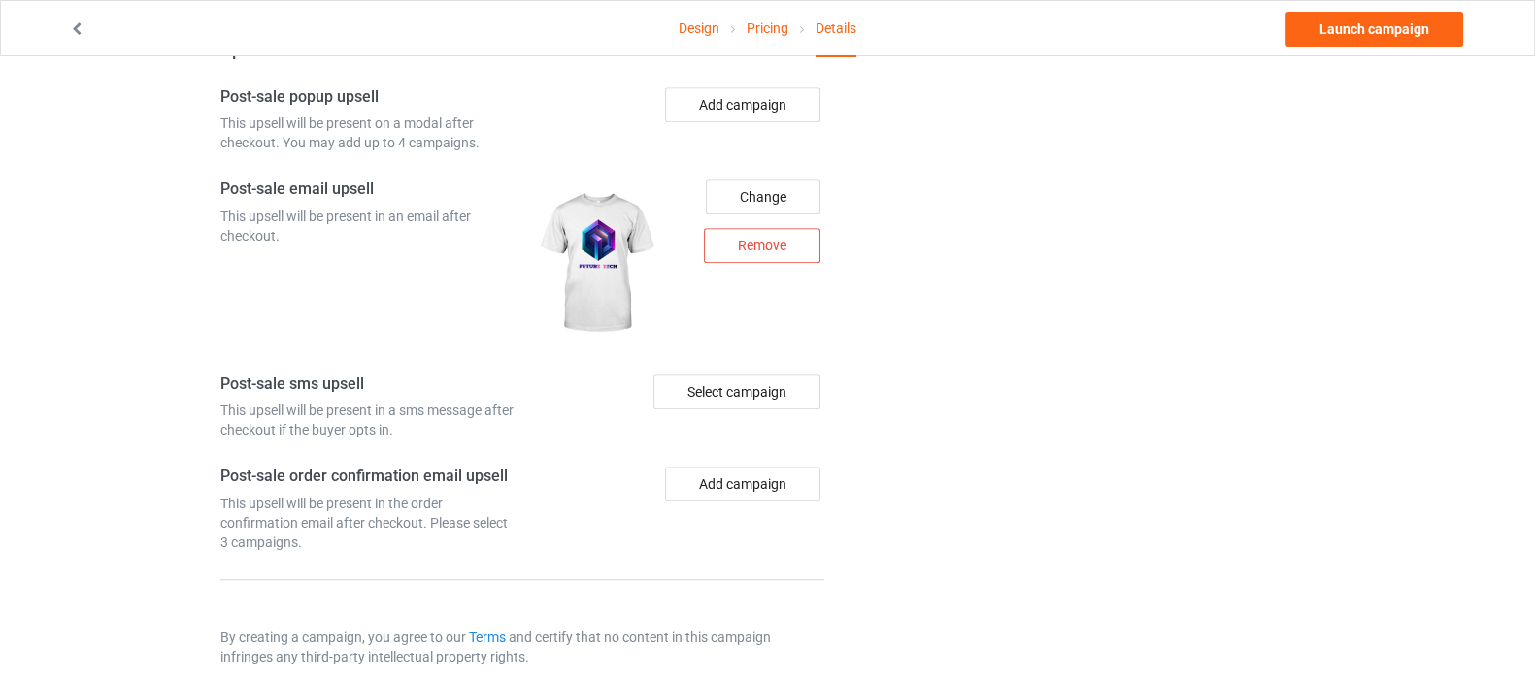
scroll to position [1432, 0]
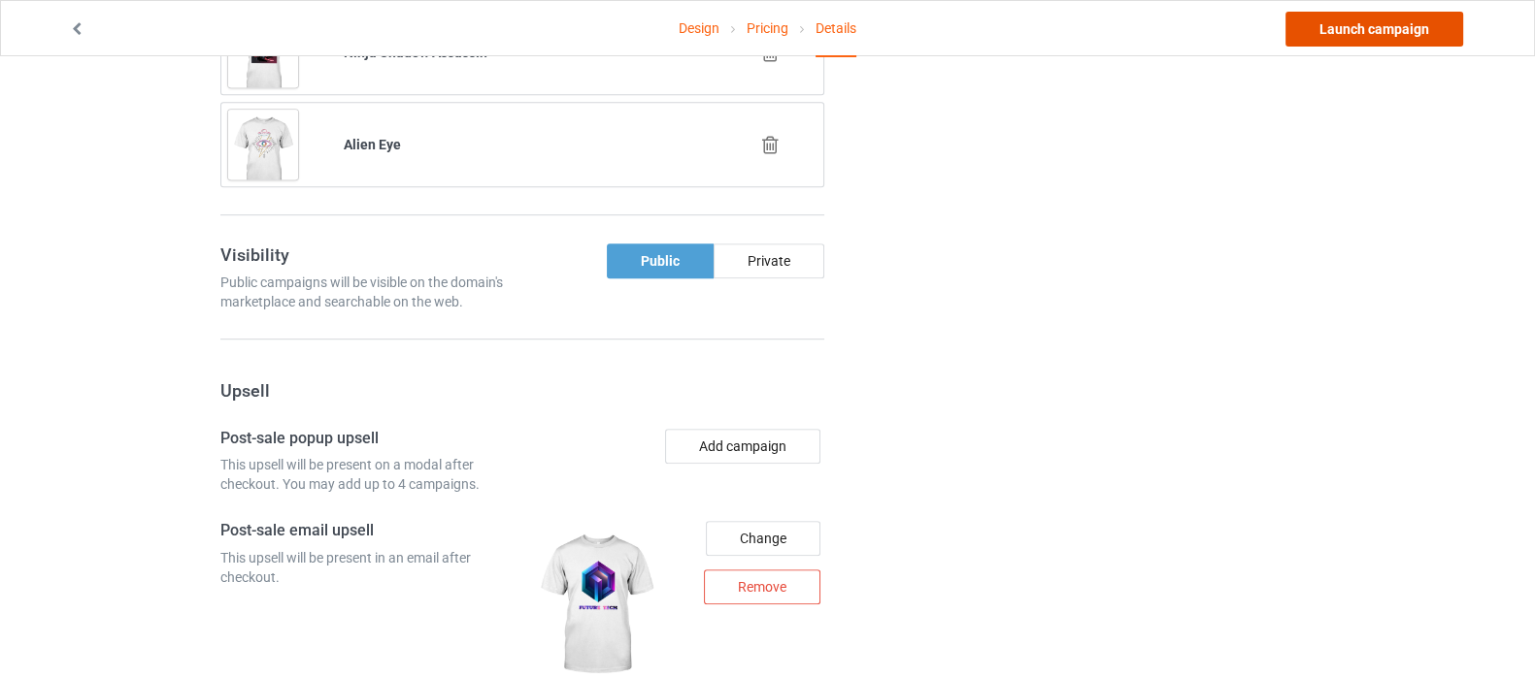
click at [1351, 33] on link "Launch campaign" at bounding box center [1374, 29] width 178 height 35
